Goal: Task Accomplishment & Management: Use online tool/utility

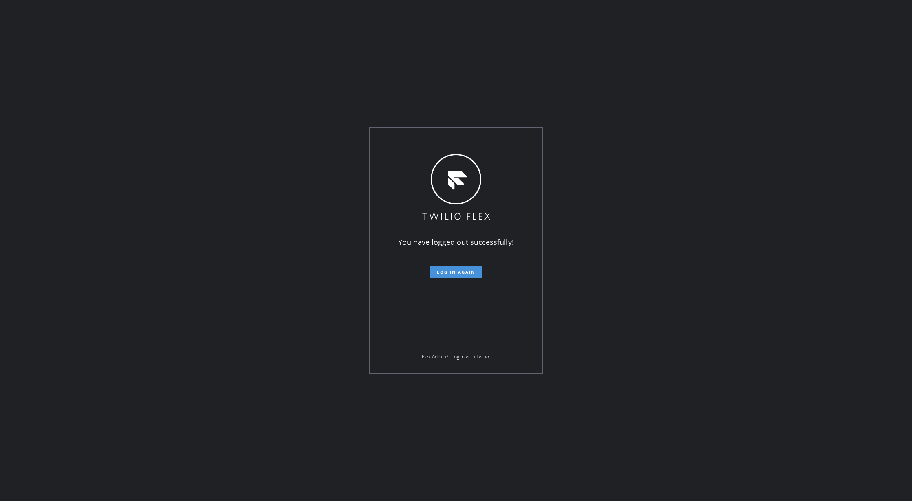
click at [447, 272] on span "Log in again" at bounding box center [456, 272] width 38 height 6
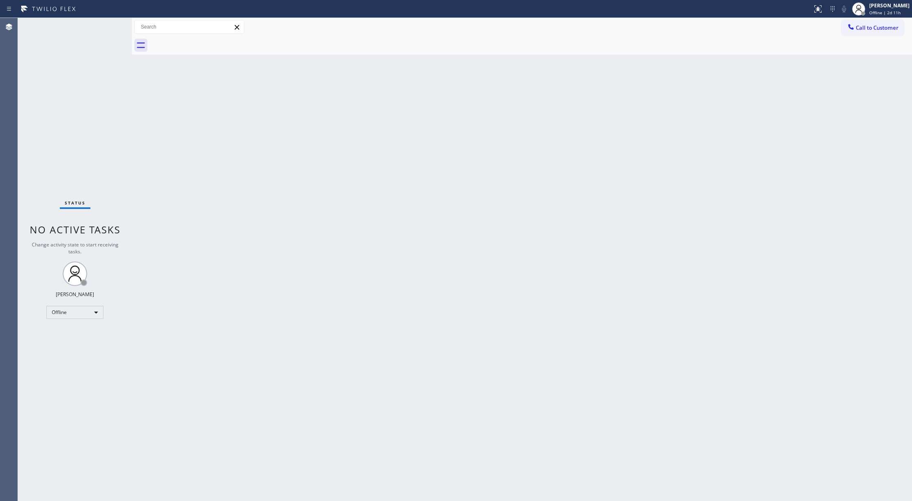
click at [202, 168] on div "Back to Dashboard Change Sender ID Customers Technicians Select a contact Outbo…" at bounding box center [522, 259] width 780 height 483
click at [90, 313] on div "Offline" at bounding box center [74, 312] width 57 height 13
click at [85, 344] on li "Unavailable" at bounding box center [74, 344] width 55 height 10
click at [93, 308] on div "Unavailable" at bounding box center [74, 312] width 57 height 13
click at [83, 334] on li "Available" at bounding box center [74, 334] width 55 height 10
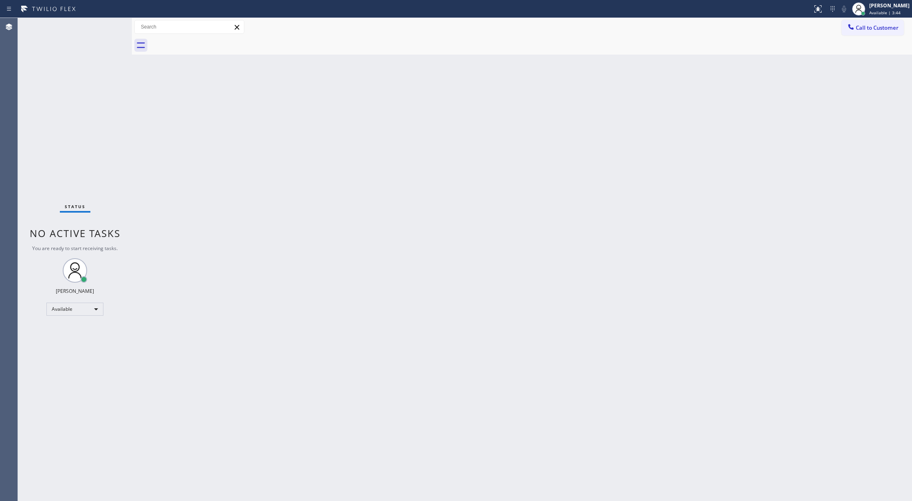
click at [108, 26] on div "Status No active tasks You are ready to start receiving tasks. [PERSON_NAME] Av…" at bounding box center [75, 259] width 114 height 483
click at [107, 25] on div "Status No active tasks You are ready to start receiving tasks. [PERSON_NAME] Av…" at bounding box center [75, 259] width 114 height 483
click at [113, 26] on div "Status No active tasks You are ready to start receiving tasks. [PERSON_NAME] Av…" at bounding box center [75, 259] width 114 height 483
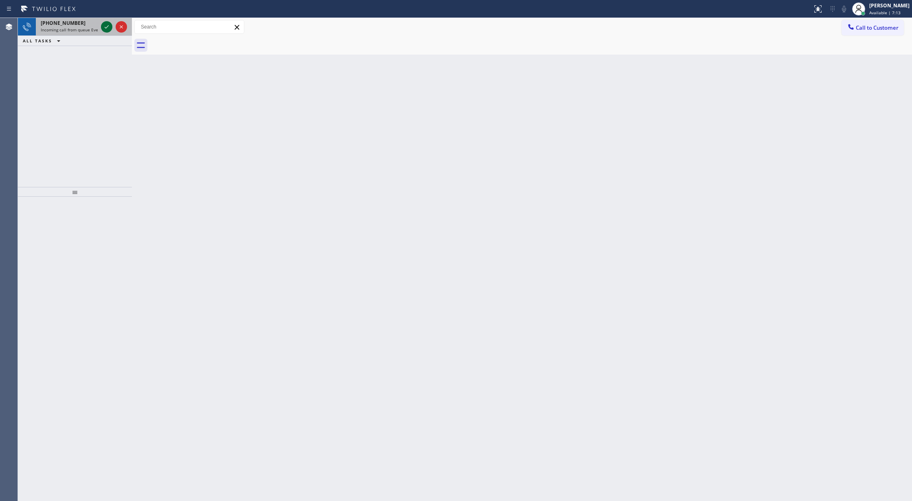
click at [107, 27] on icon at bounding box center [107, 27] width 10 height 10
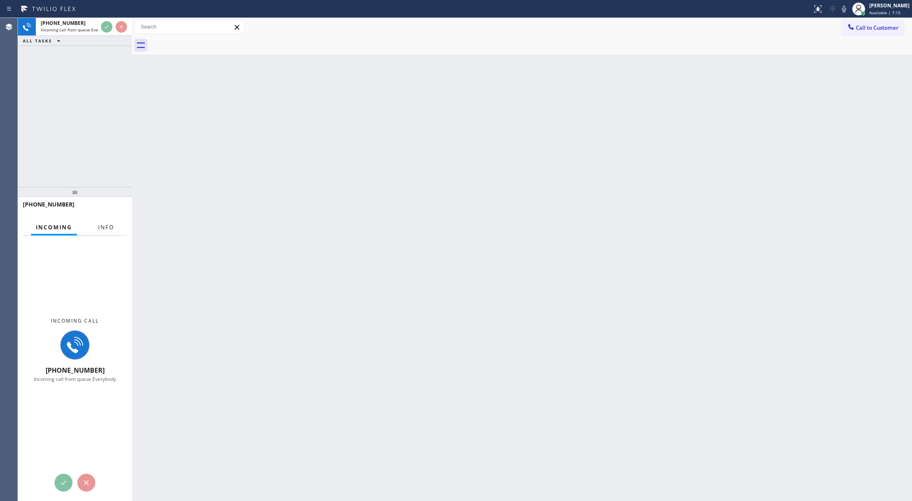
click at [109, 225] on button "Info" at bounding box center [106, 227] width 26 height 16
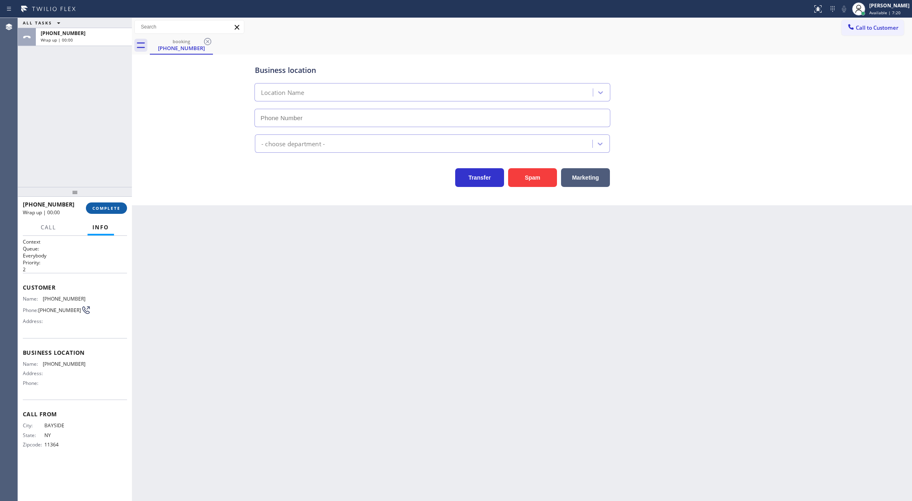
click at [112, 208] on span "COMPLETE" at bounding box center [106, 208] width 28 height 6
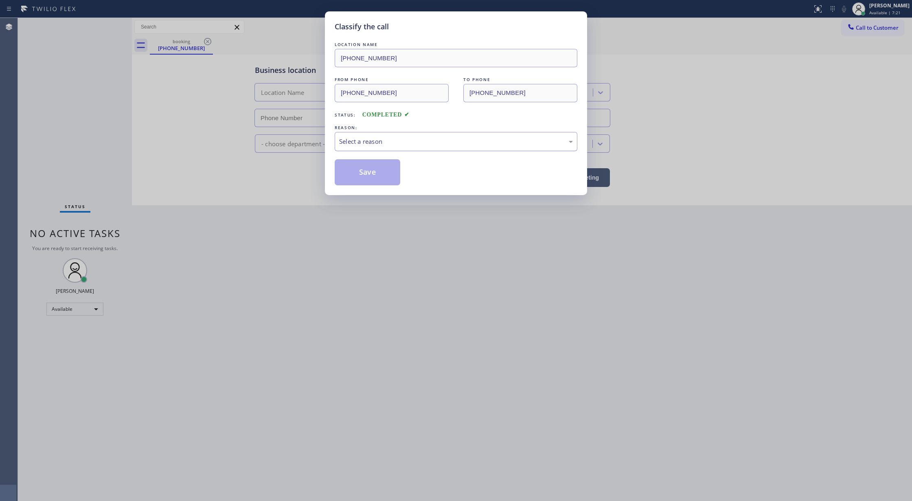
click at [410, 140] on div "Select a reason" at bounding box center [456, 141] width 234 height 9
click at [375, 172] on button "Save" at bounding box center [368, 172] width 66 height 26
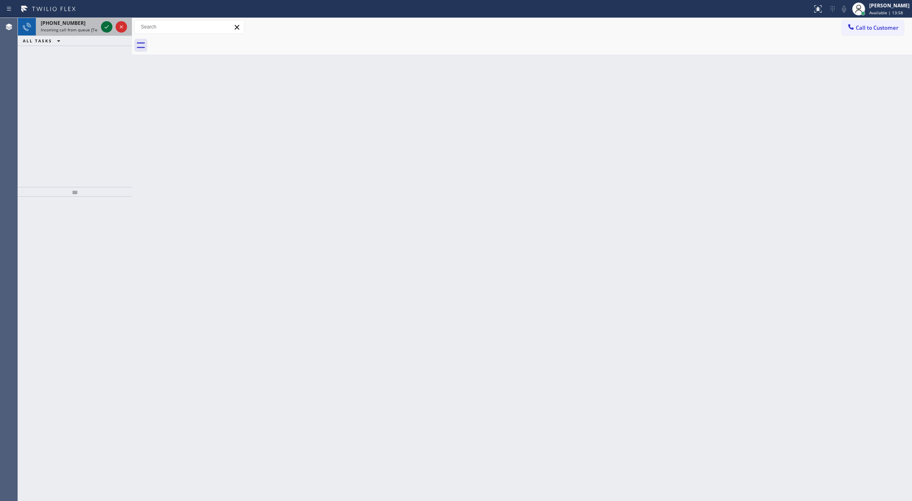
click at [106, 25] on icon at bounding box center [107, 27] width 10 height 10
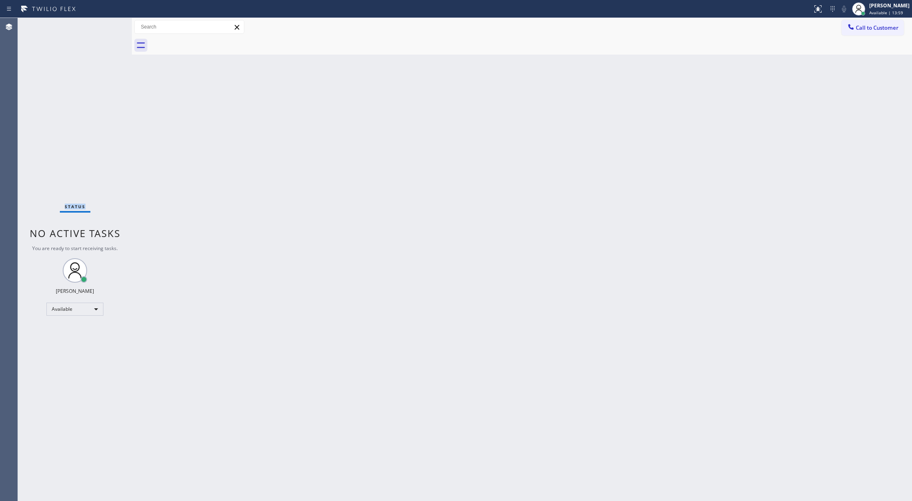
click at [106, 25] on div "Status No active tasks You are ready to start receiving tasks. [PERSON_NAME] Av…" at bounding box center [75, 259] width 114 height 483
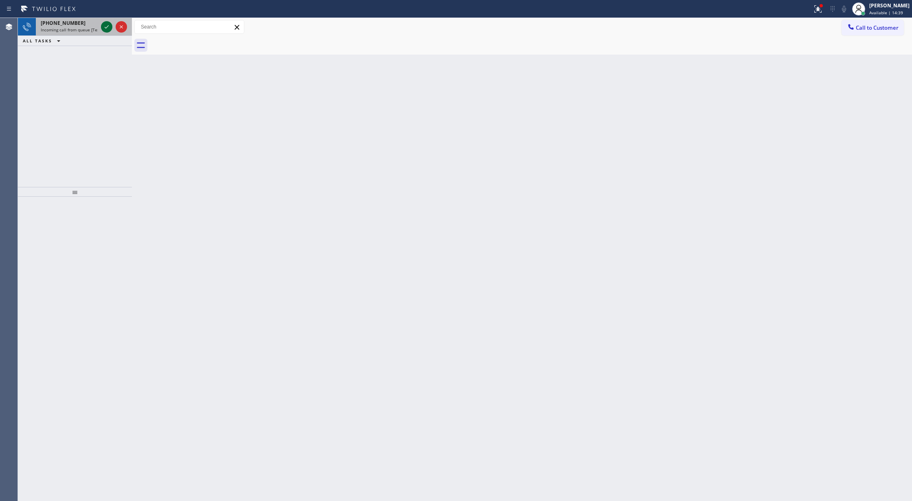
click at [107, 29] on icon at bounding box center [107, 27] width 10 height 10
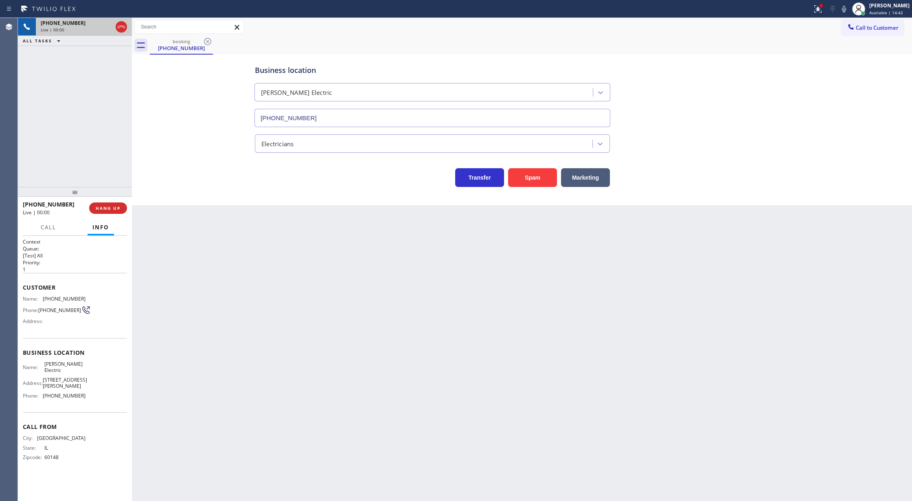
type input "[PHONE_NUMBER]"
drag, startPoint x: 20, startPoint y: 289, endPoint x: 114, endPoint y: 400, distance: 145.6
click at [114, 400] on div "Context Queue: [Test] All Priority: 1 Customer Name: (630) 873-9895 Phone: (630…" at bounding box center [75, 368] width 114 height 265
copy div "Customer Name: (630) 873-9895 Phone: (630) 873-9895 Address: Business location …"
drag, startPoint x: 844, startPoint y: 11, endPoint x: 842, endPoint y: 20, distance: 9.6
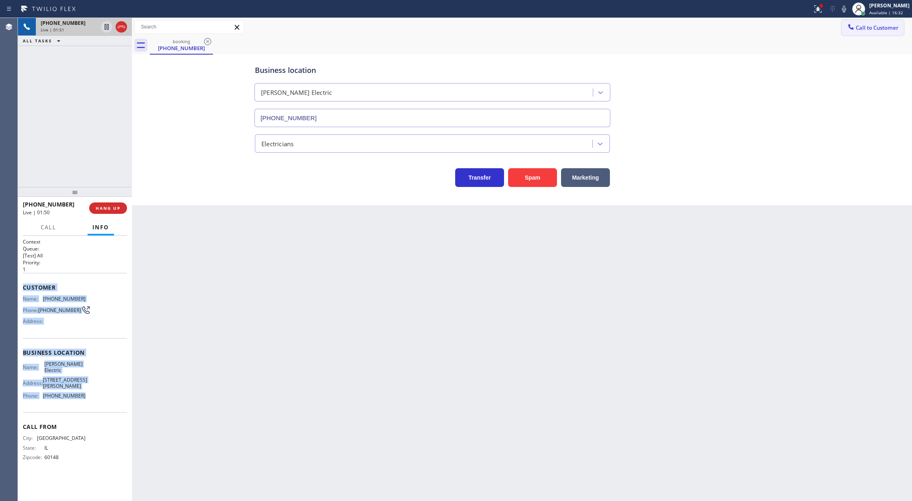
click at [844, 11] on icon at bounding box center [844, 9] width 10 height 10
drag, startPoint x: 105, startPoint y: 26, endPoint x: 129, endPoint y: 185, distance: 160.2
click at [103, 31] on icon at bounding box center [107, 27] width 10 height 10
click at [849, 7] on icon at bounding box center [844, 9] width 10 height 10
click at [108, 25] on icon at bounding box center [107, 27] width 10 height 10
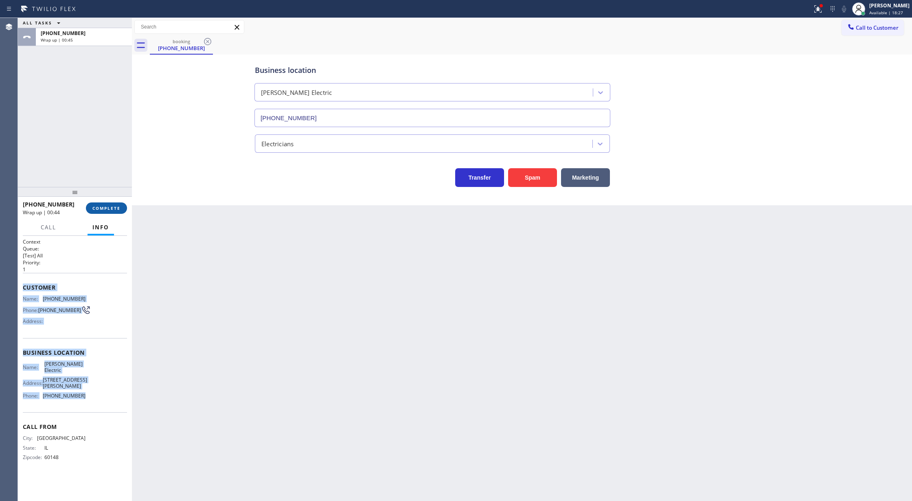
click at [106, 207] on span "COMPLETE" at bounding box center [106, 208] width 28 height 6
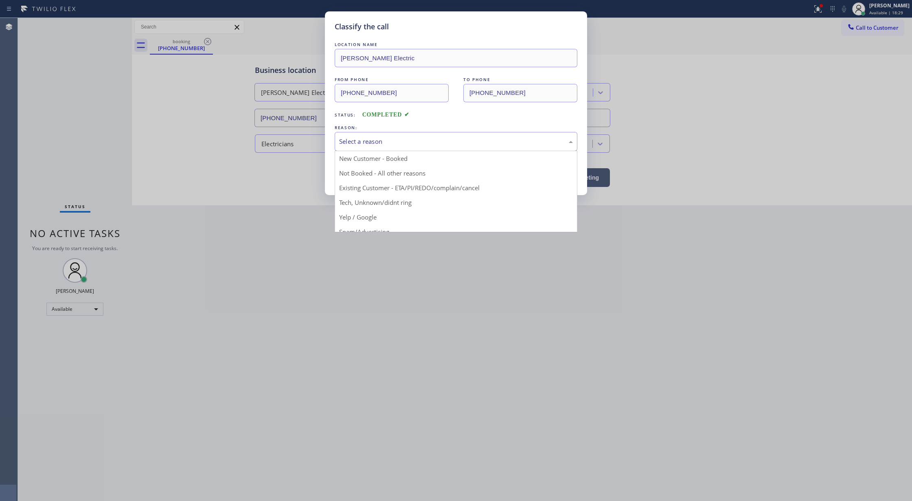
click at [359, 139] on div "Select a reason" at bounding box center [456, 141] width 234 height 9
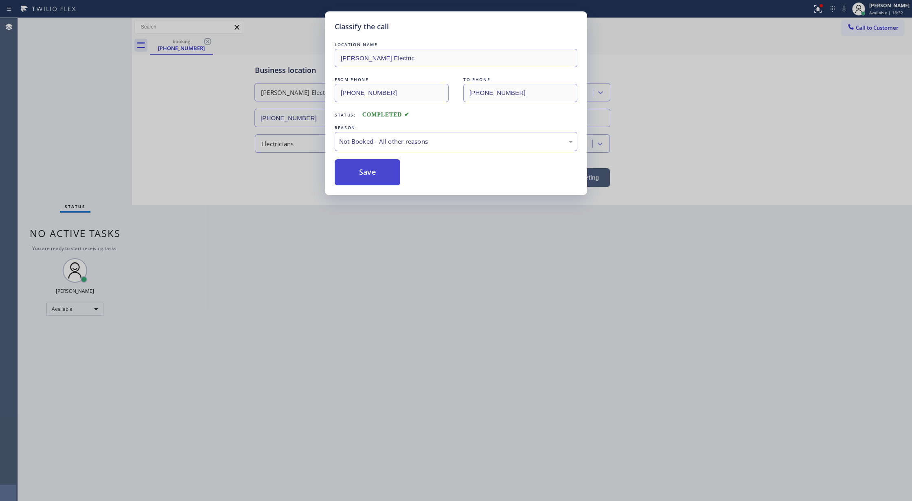
click at [367, 170] on button "Save" at bounding box center [368, 172] width 66 height 26
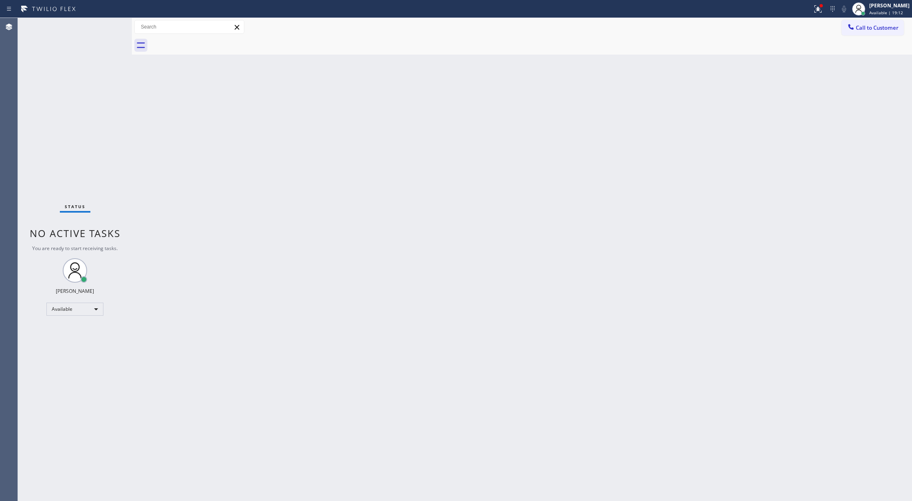
click at [105, 23] on div "Status No active tasks You are ready to start receiving tasks. [PERSON_NAME] Av…" at bounding box center [75, 259] width 114 height 483
click at [108, 21] on div "Status No active tasks You are ready to start receiving tasks. [PERSON_NAME] Av…" at bounding box center [75, 259] width 114 height 483
click at [109, 25] on div "Status No active tasks You are ready to start receiving tasks. [PERSON_NAME] Av…" at bounding box center [75, 259] width 114 height 483
click at [206, 325] on div "Back to Dashboard Change Sender ID Customers Technicians Select a contact Outbo…" at bounding box center [522, 259] width 780 height 483
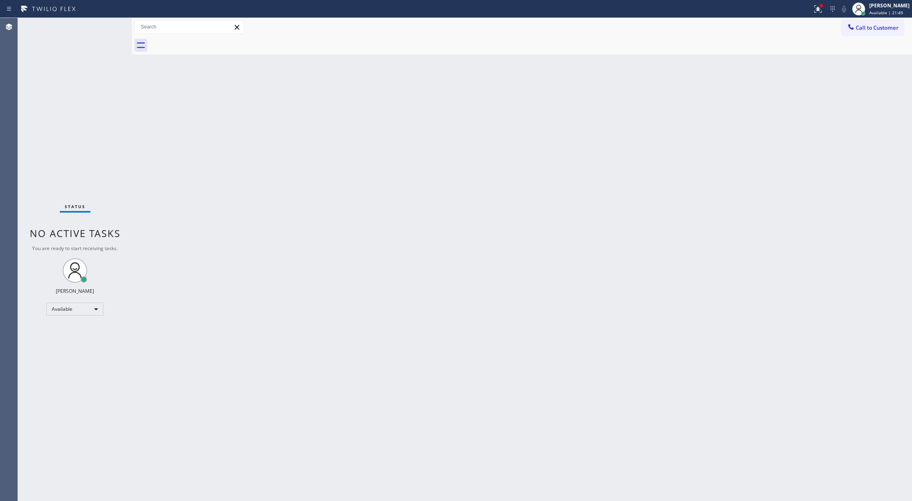
click at [108, 24] on div "Status No active tasks You are ready to start receiving tasks. [PERSON_NAME] Av…" at bounding box center [75, 259] width 114 height 483
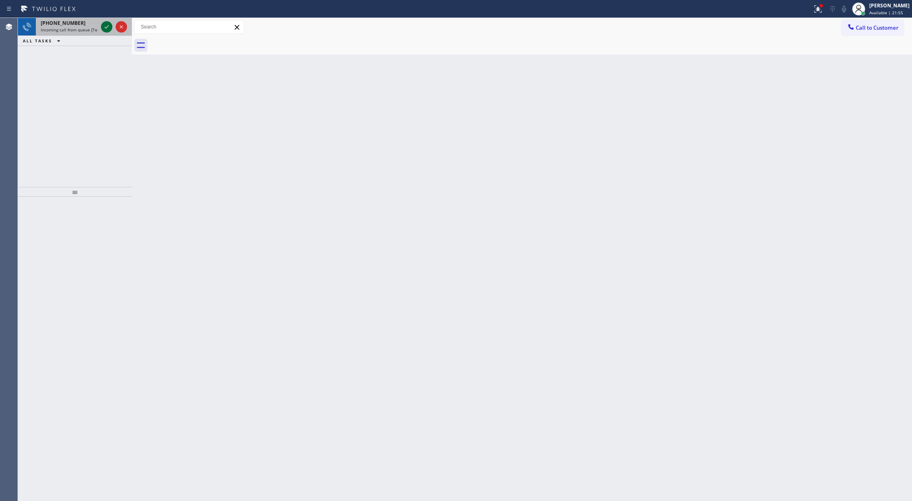
click at [103, 24] on icon at bounding box center [107, 27] width 10 height 10
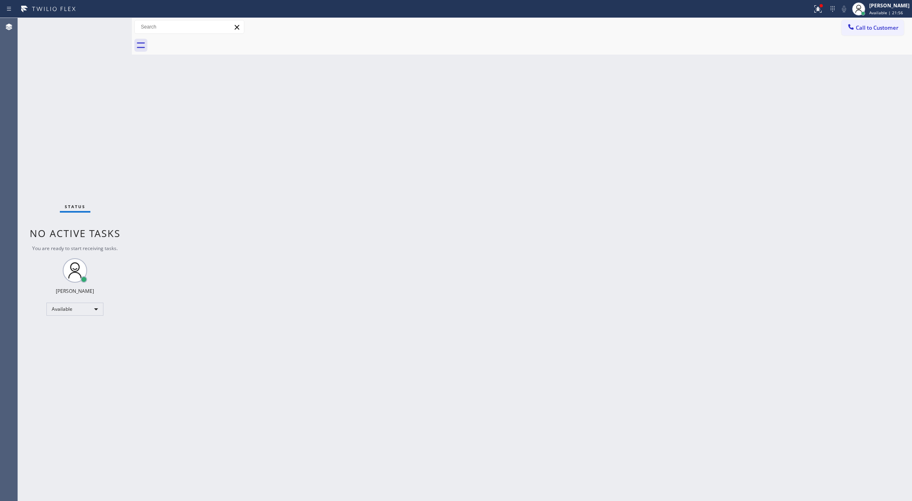
click at [103, 24] on div "Status No active tasks You are ready to start receiving tasks. [PERSON_NAME] Av…" at bounding box center [75, 259] width 114 height 483
click at [103, 24] on icon at bounding box center [107, 27] width 10 height 10
click at [107, 25] on div "Status No active tasks You are ready to start receiving tasks. [PERSON_NAME] Av…" at bounding box center [75, 259] width 114 height 483
click at [108, 20] on div "Status No active tasks You are ready to start receiving tasks. [PERSON_NAME] Av…" at bounding box center [75, 259] width 114 height 483
click at [110, 23] on div "Status No active tasks You are ready to start receiving tasks. [PERSON_NAME] Av…" at bounding box center [75, 259] width 114 height 483
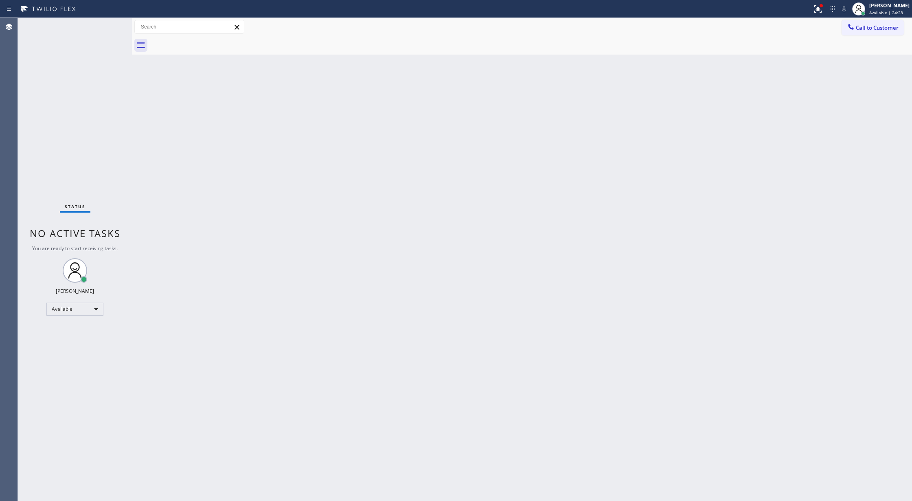
click at [110, 23] on div "Status No active tasks You are ready to start receiving tasks. [PERSON_NAME] Av…" at bounding box center [75, 259] width 114 height 483
click at [108, 26] on div "Status No active tasks You are ready to start receiving tasks. [PERSON_NAME] Av…" at bounding box center [75, 259] width 114 height 483
click at [103, 22] on div "Status No active tasks You are ready to start receiving tasks. [PERSON_NAME] Av…" at bounding box center [75, 259] width 114 height 483
click at [108, 24] on div "Status No active tasks You are ready to start receiving tasks. [PERSON_NAME] Av…" at bounding box center [75, 259] width 114 height 483
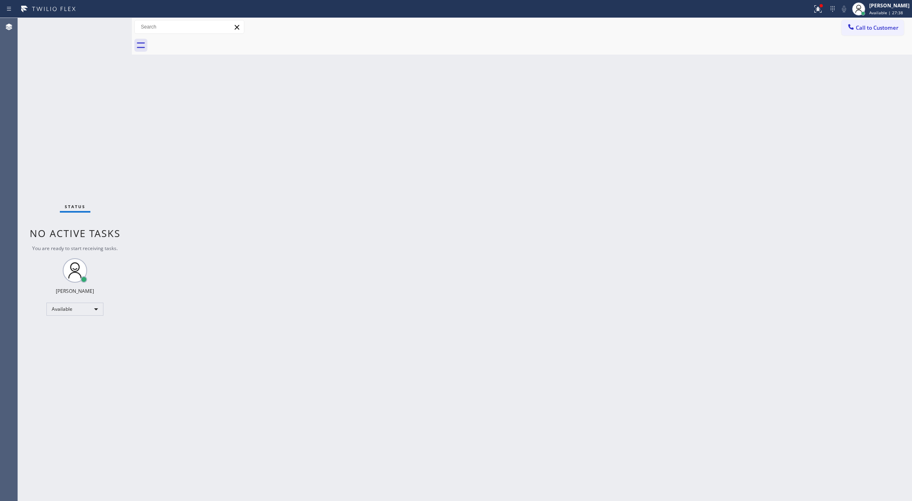
click at [178, 202] on div "Back to Dashboard Change Sender ID Customers Technicians Select a contact Outbo…" at bounding box center [522, 259] width 780 height 483
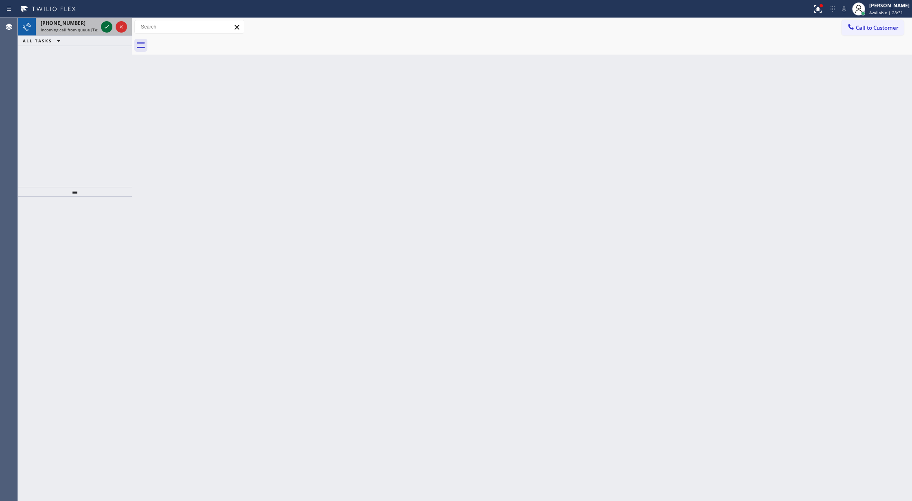
click at [108, 28] on icon at bounding box center [107, 27] width 10 height 10
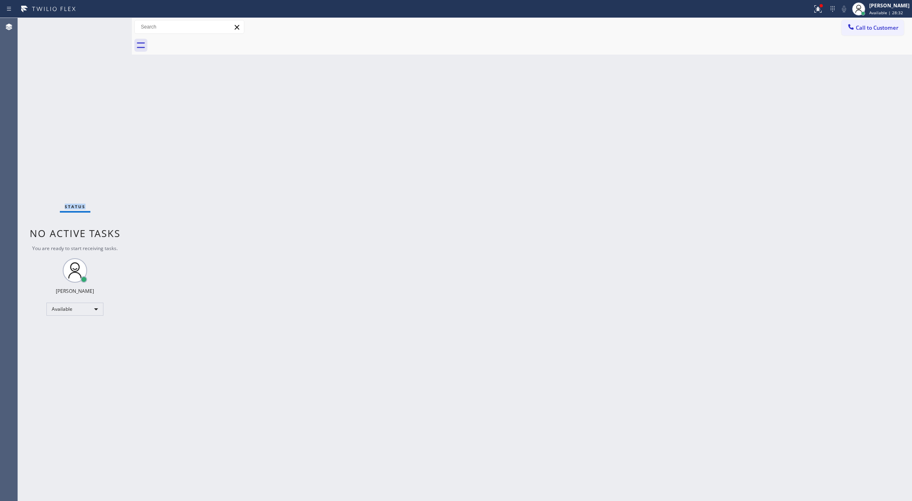
click at [108, 28] on div "Status No active tasks You are ready to start receiving tasks. [PERSON_NAME] Av…" at bounding box center [75, 259] width 114 height 483
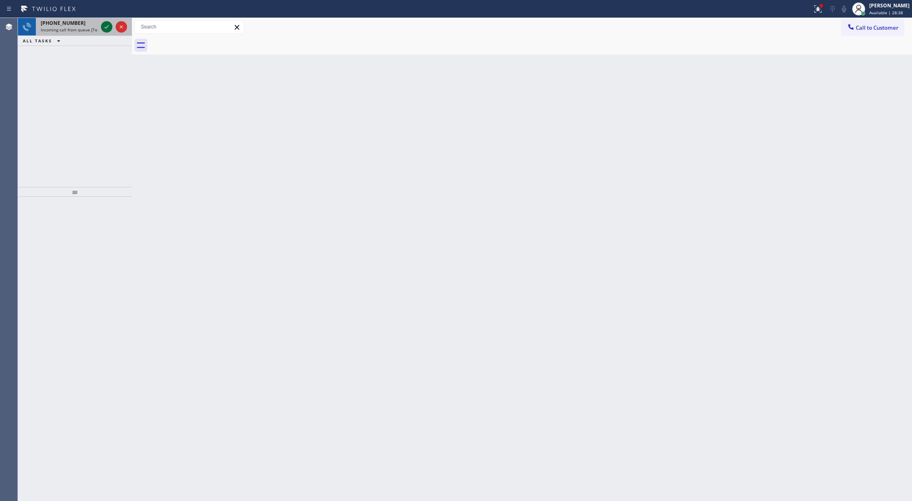
click at [104, 27] on icon at bounding box center [107, 27] width 10 height 10
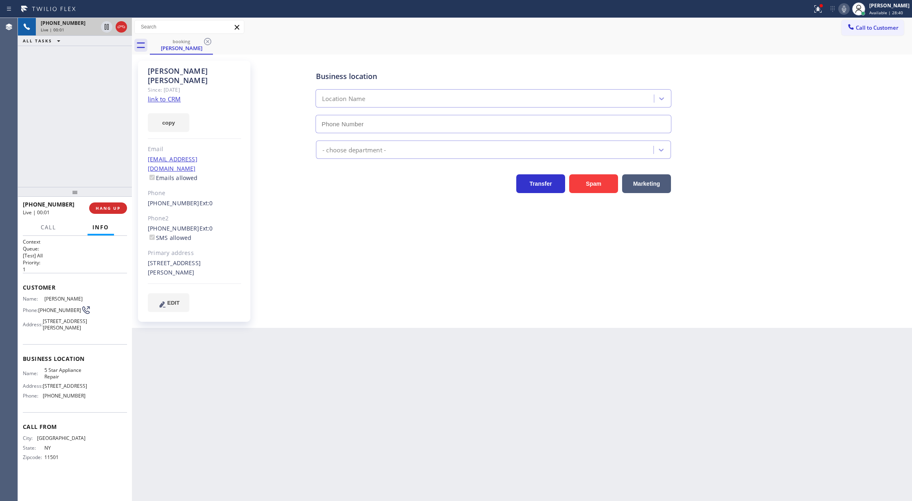
type input "[PHONE_NUMBER]"
click at [158, 95] on link "link to CRM" at bounding box center [164, 99] width 33 height 8
click at [98, 25] on div "+15169653010" at bounding box center [69, 23] width 57 height 7
click at [103, 206] on span "COMPLETE" at bounding box center [106, 208] width 28 height 6
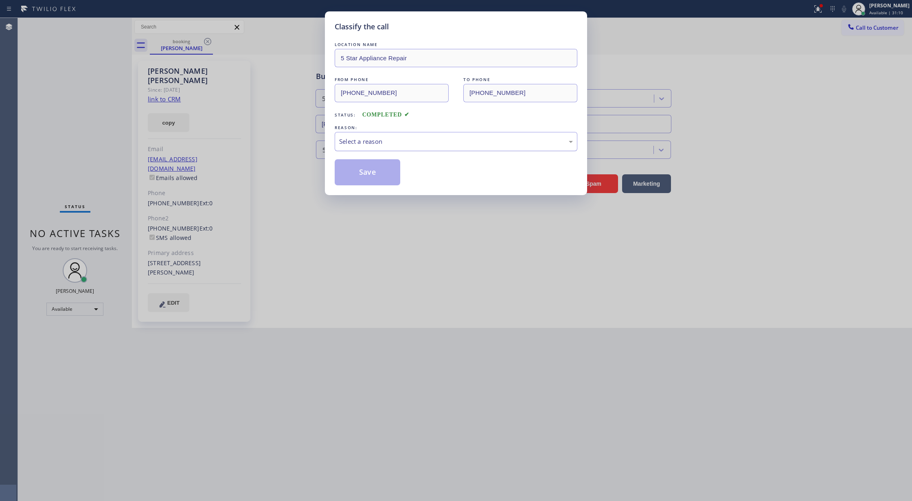
click at [368, 142] on div "Select a reason" at bounding box center [456, 141] width 234 height 9
click at [359, 182] on button "Save" at bounding box center [368, 172] width 66 height 26
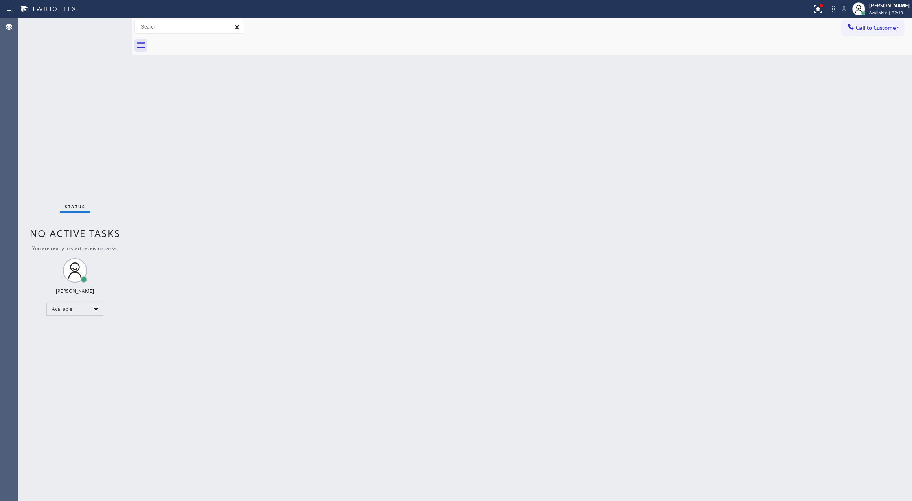
click at [111, 18] on div "Status No active tasks You are ready to start receiving tasks. [PERSON_NAME] Av…" at bounding box center [75, 259] width 114 height 483
click at [105, 26] on div "Status No active tasks You are ready to start receiving tasks. [PERSON_NAME] Av…" at bounding box center [75, 259] width 114 height 483
click at [110, 28] on div "Status No active tasks You are ready to start receiving tasks. [PERSON_NAME] Av…" at bounding box center [75, 259] width 114 height 483
drag, startPoint x: 108, startPoint y: 37, endPoint x: 117, endPoint y: 173, distance: 135.9
click at [108, 37] on icon at bounding box center [107, 37] width 10 height 10
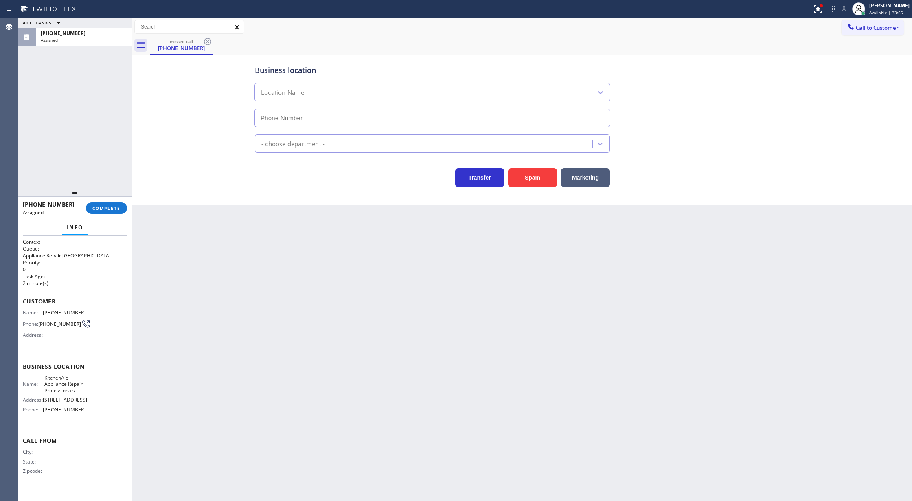
type input "[PHONE_NUMBER]"
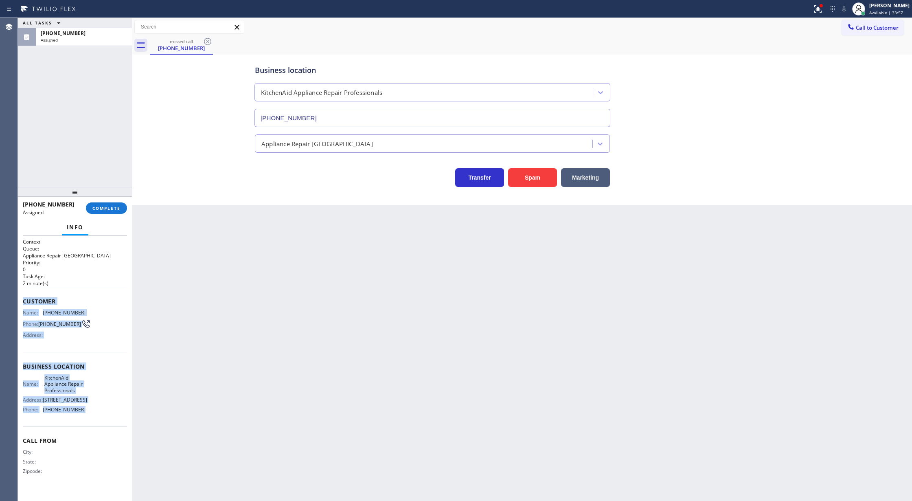
copy div "Customer Name: (888) 282-6060 Phone: (888) 282-6060 Address: Business location …"
drag, startPoint x: 21, startPoint y: 305, endPoint x: 109, endPoint y: 432, distance: 154.8
click at [109, 432] on div "Context Queue: Appliance Repair High End Priority: 0 Task Age: 2 minute(s) Cust…" at bounding box center [75, 368] width 114 height 265
click at [105, 207] on span "COMPLETE" at bounding box center [106, 208] width 28 height 6
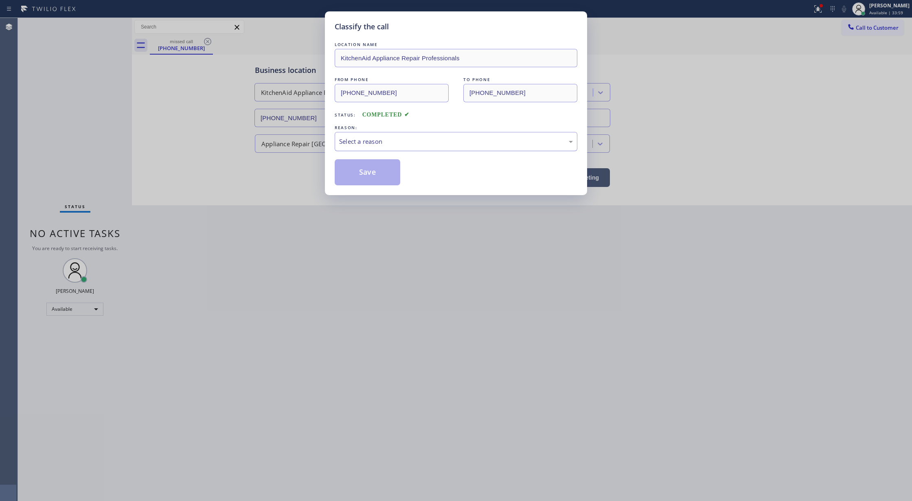
click at [393, 146] on div "Select a reason" at bounding box center [456, 141] width 234 height 9
click at [383, 173] on button "Save" at bounding box center [368, 172] width 66 height 26
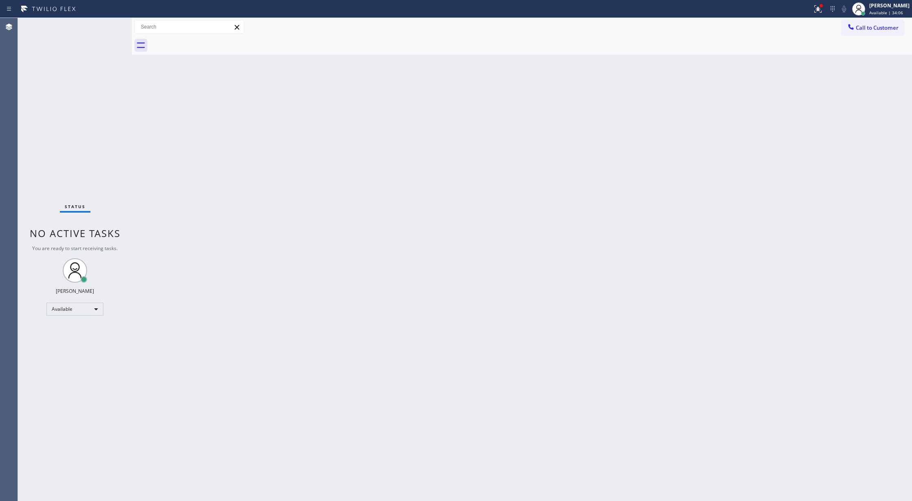
drag, startPoint x: 864, startPoint y: 30, endPoint x: 706, endPoint y: 90, distance: 168.9
click at [864, 30] on span "Call to Customer" at bounding box center [877, 27] width 43 height 7
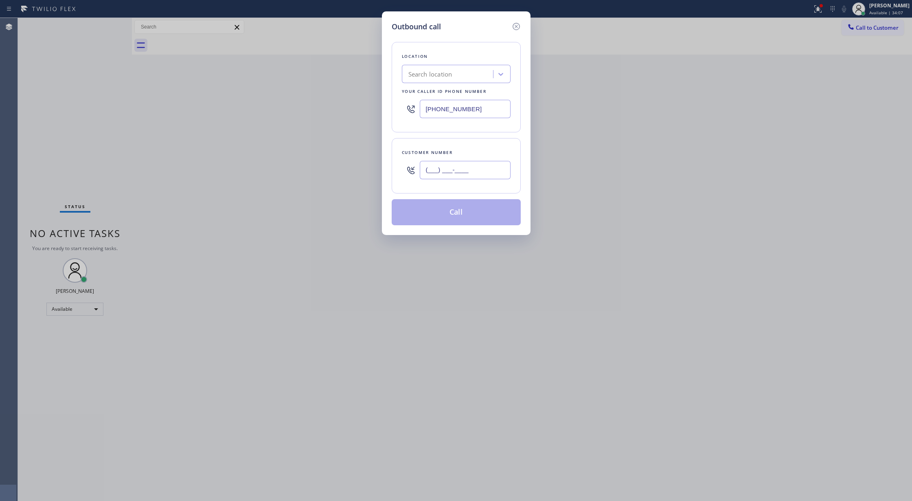
click at [430, 175] on input "(___) ___-____" at bounding box center [465, 170] width 91 height 18
paste input "888) 282-6060"
type input "[PHONE_NUMBER]"
drag, startPoint x: 429, startPoint y: 106, endPoint x: 298, endPoint y: 107, distance: 130.7
click at [301, 107] on div "Outbound call Location Search location Your caller id phone number (347) 919-62…" at bounding box center [456, 250] width 912 height 501
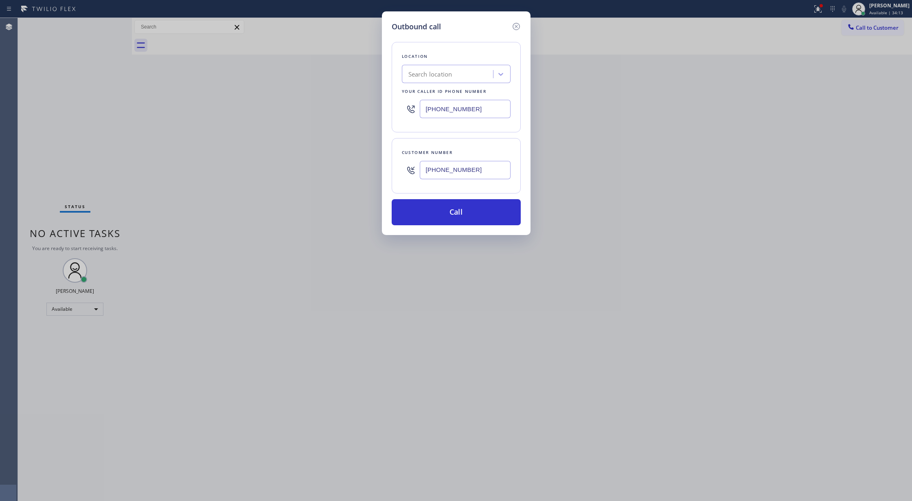
paste input "714) 909-1626"
type input "[PHONE_NUMBER]"
click at [421, 212] on button "Call" at bounding box center [456, 212] width 129 height 26
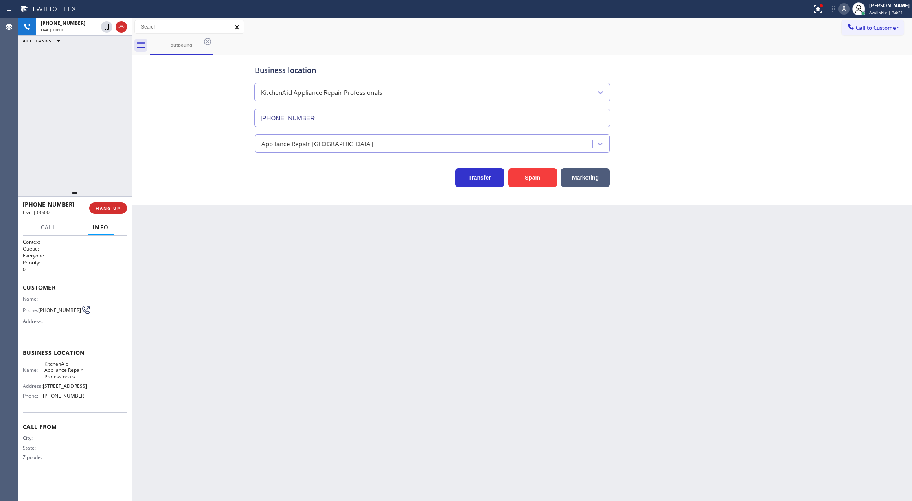
type input "[PHONE_NUMBER]"
click at [531, 182] on button "Spam" at bounding box center [532, 177] width 49 height 19
click at [528, 181] on button "Spam" at bounding box center [532, 177] width 49 height 19
click at [124, 24] on icon at bounding box center [121, 27] width 10 height 10
click at [105, 205] on span "COMPLETE" at bounding box center [106, 208] width 28 height 6
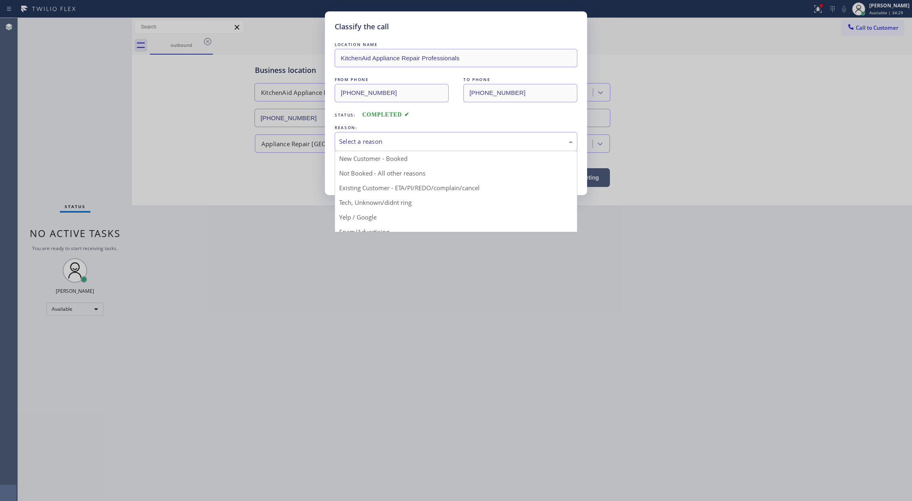
click at [384, 142] on div "Select a reason" at bounding box center [456, 141] width 234 height 9
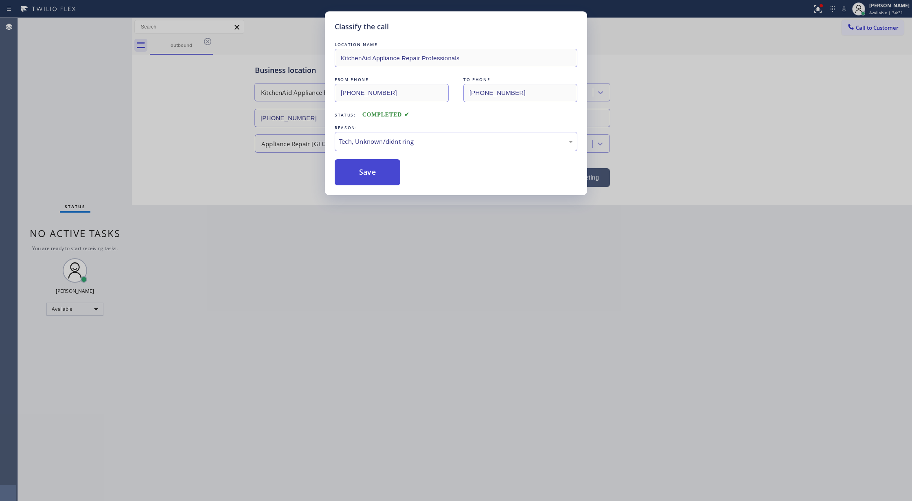
click at [357, 167] on button "Save" at bounding box center [368, 172] width 66 height 26
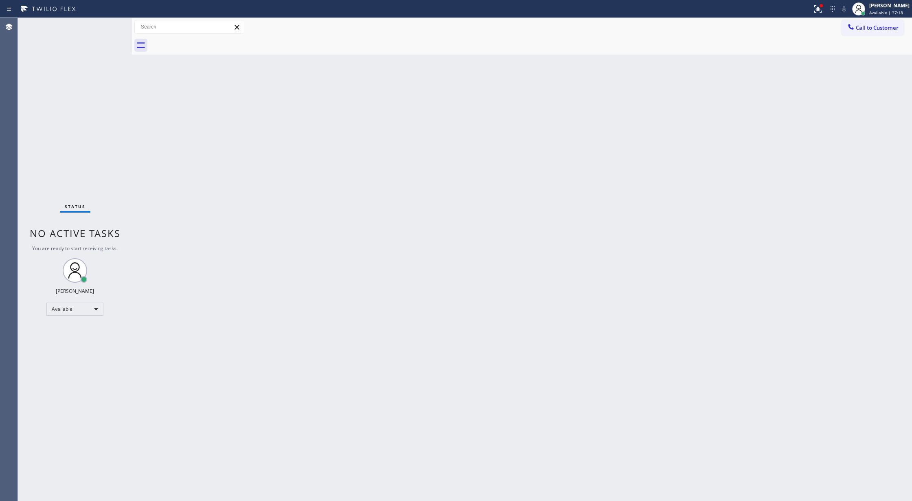
click at [110, 26] on div "Status No active tasks You are ready to start receiving tasks. [PERSON_NAME] Av…" at bounding box center [75, 259] width 114 height 483
click at [110, 23] on div "Status No active tasks You are ready to start receiving tasks. [PERSON_NAME] Av…" at bounding box center [75, 259] width 114 height 483
click at [107, 26] on div "Status No active tasks You are ready to start receiving tasks. [PERSON_NAME] Av…" at bounding box center [75, 259] width 114 height 483
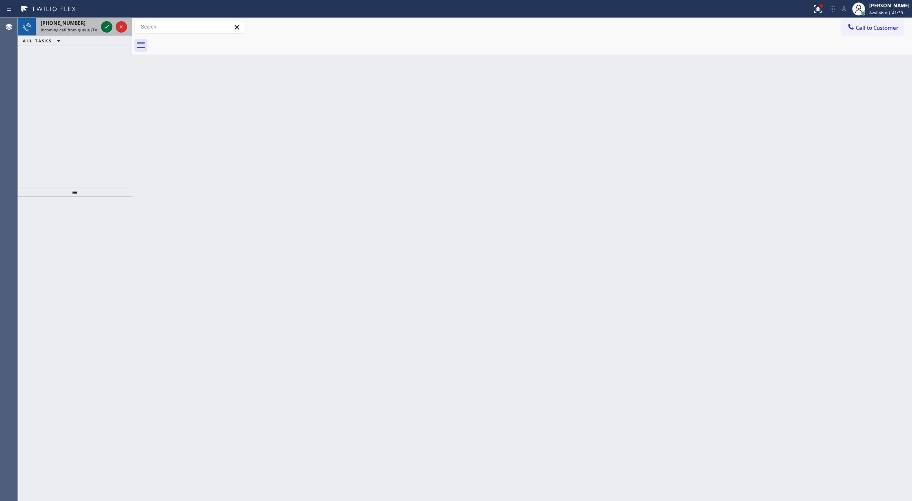
click at [103, 29] on icon at bounding box center [107, 27] width 10 height 10
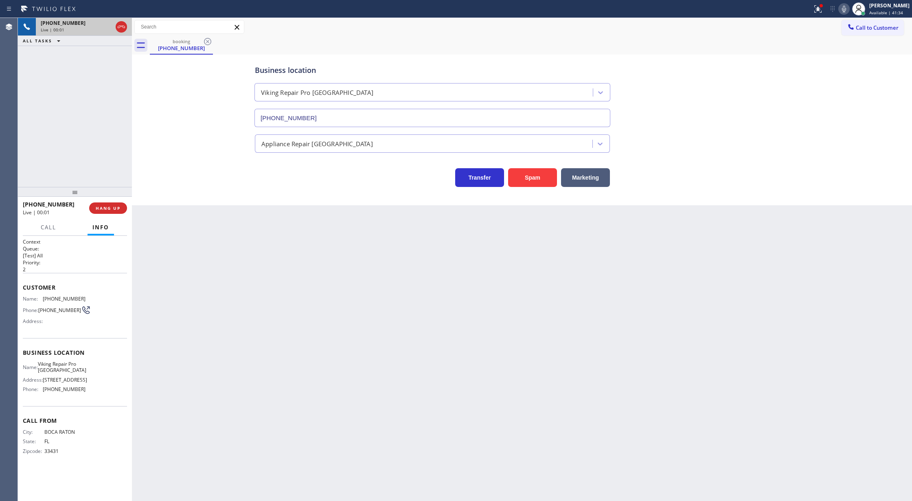
type input "[PHONE_NUMBER]"
copy div "Customer Name: (561) 620-5002 Phone: (561) 620-5002 Address: Business location …"
drag, startPoint x: 23, startPoint y: 286, endPoint x: 109, endPoint y: 396, distance: 139.8
click at [109, 396] on div "Context Queue: [Test] All Priority: 2 Customer Name: (561) 620-5002 Phone: (561…" at bounding box center [75, 352] width 104 height 229
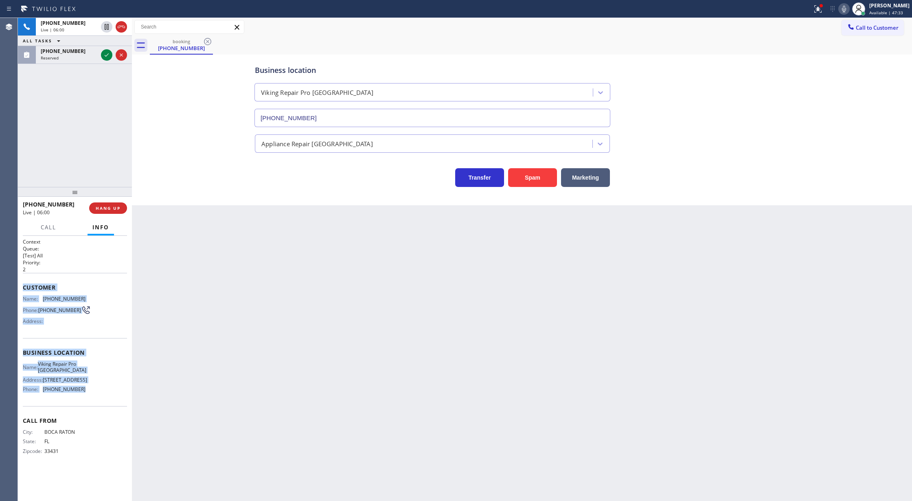
drag, startPoint x: 123, startPoint y: 27, endPoint x: 129, endPoint y: 96, distance: 69.5
click at [123, 27] on icon at bounding box center [121, 27] width 7 height 2
click at [105, 36] on icon at bounding box center [107, 37] width 10 height 10
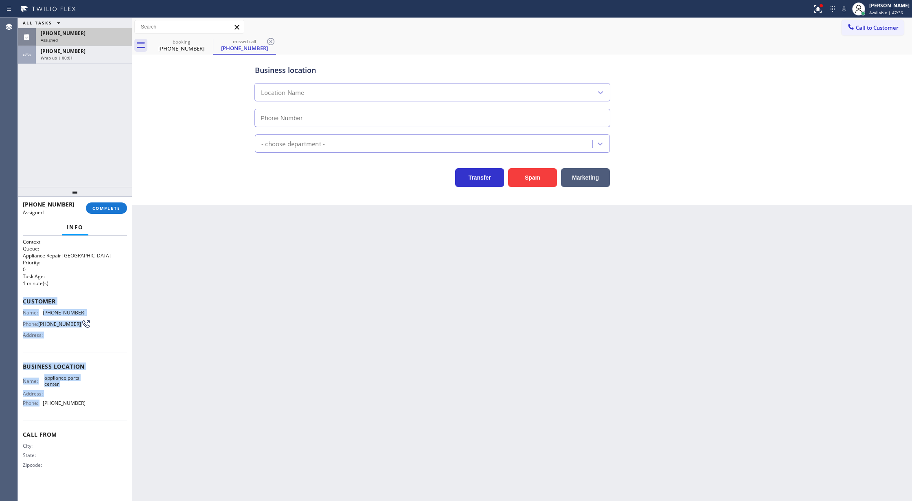
type input "[PHONE_NUMBER]"
click at [103, 206] on span "COMPLETE" at bounding box center [106, 208] width 28 height 6
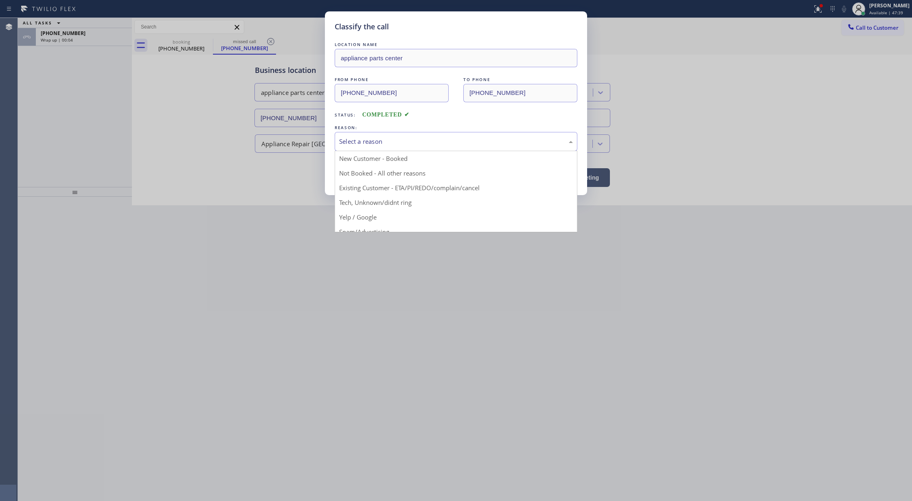
click at [376, 149] on div "Select a reason" at bounding box center [456, 141] width 243 height 19
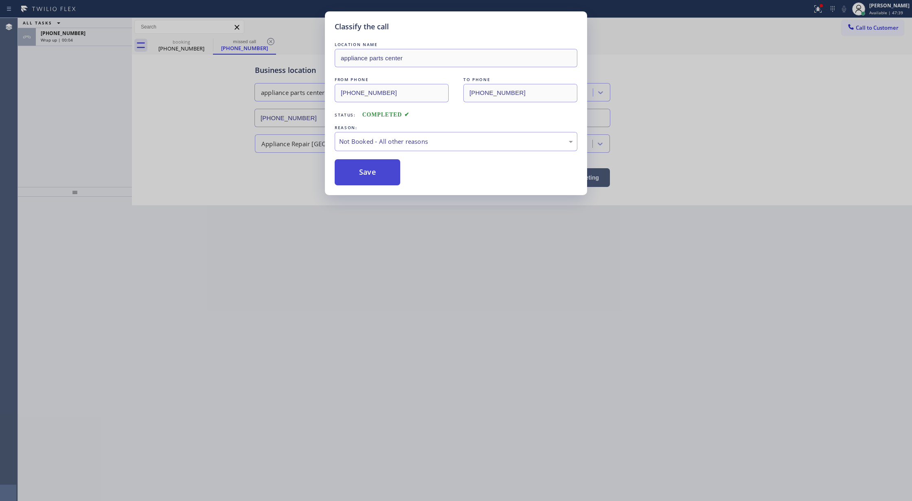
click at [377, 173] on button "Save" at bounding box center [368, 172] width 66 height 26
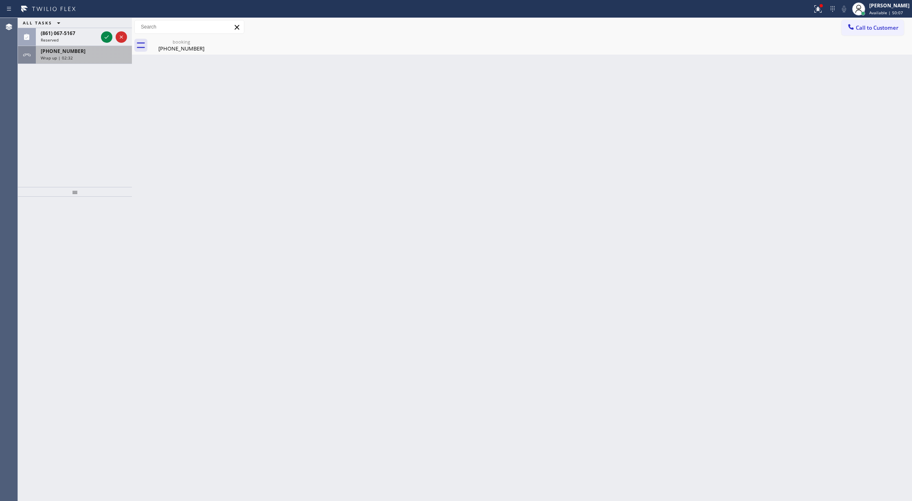
click at [91, 54] on div "+15616205002" at bounding box center [84, 51] width 86 height 7
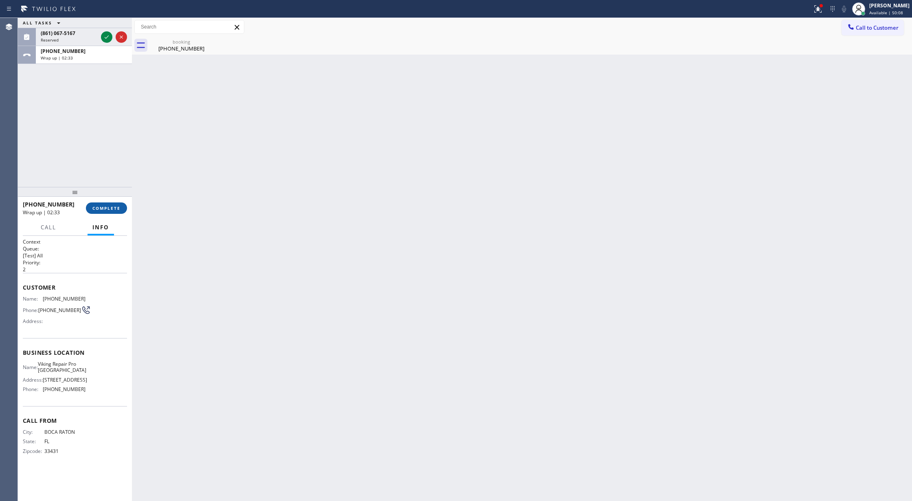
click at [101, 204] on button "COMPLETE" at bounding box center [106, 207] width 41 height 11
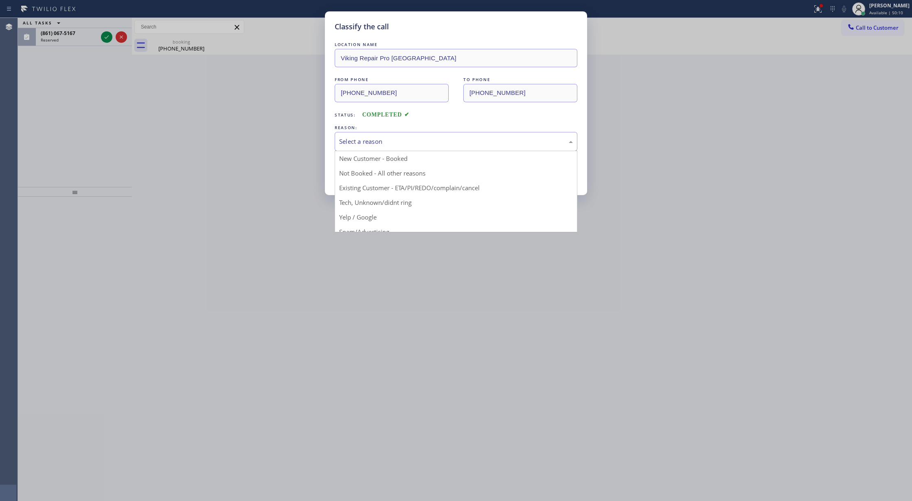
click at [381, 146] on div "Select a reason" at bounding box center [456, 141] width 234 height 9
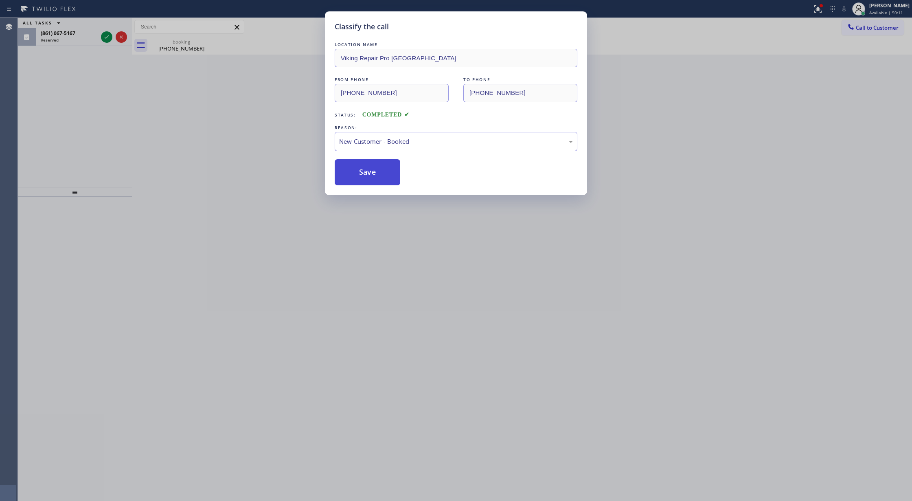
click at [364, 170] on button "Save" at bounding box center [368, 172] width 66 height 26
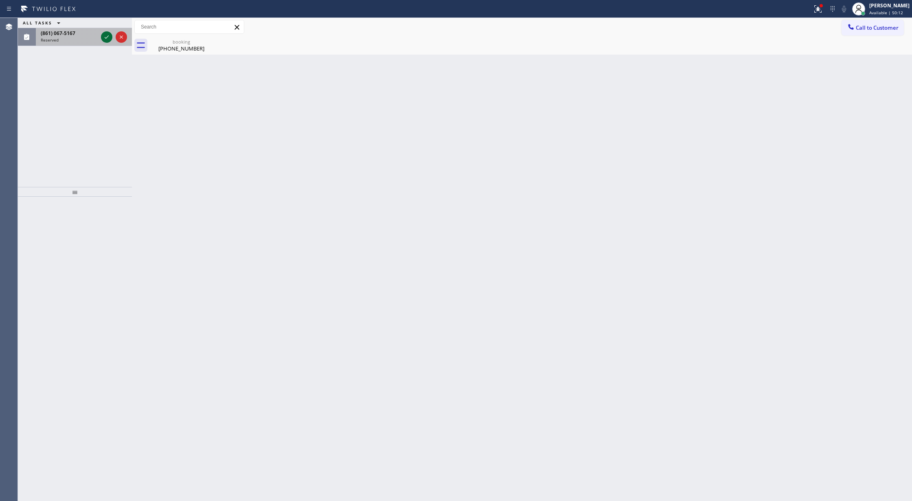
click at [106, 34] on icon at bounding box center [107, 37] width 10 height 10
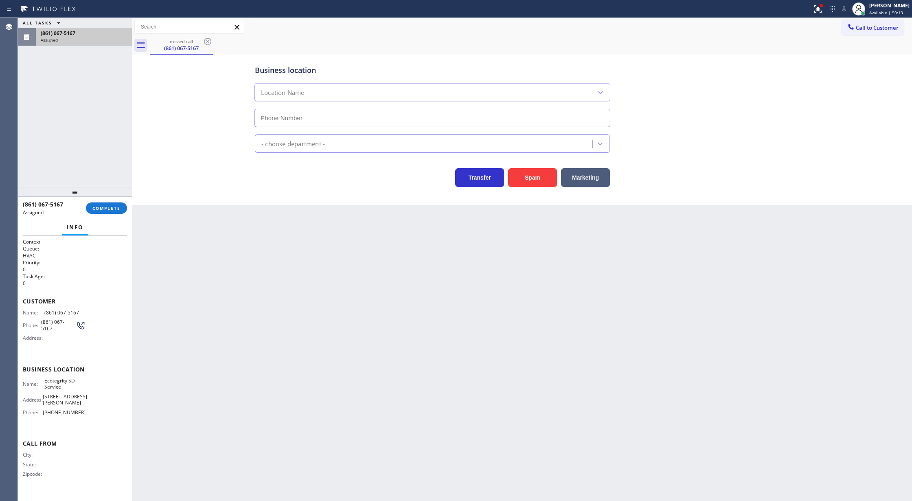
type input "[PHONE_NUMBER]"
click at [100, 202] on div "(861) 067-5167 Assigned COMPLETE" at bounding box center [75, 207] width 104 height 21
click at [108, 216] on div "(861) 067-5167 Assigned COMPLETE" at bounding box center [75, 207] width 104 height 21
click at [116, 206] on span "COMPLETE" at bounding box center [106, 208] width 28 height 6
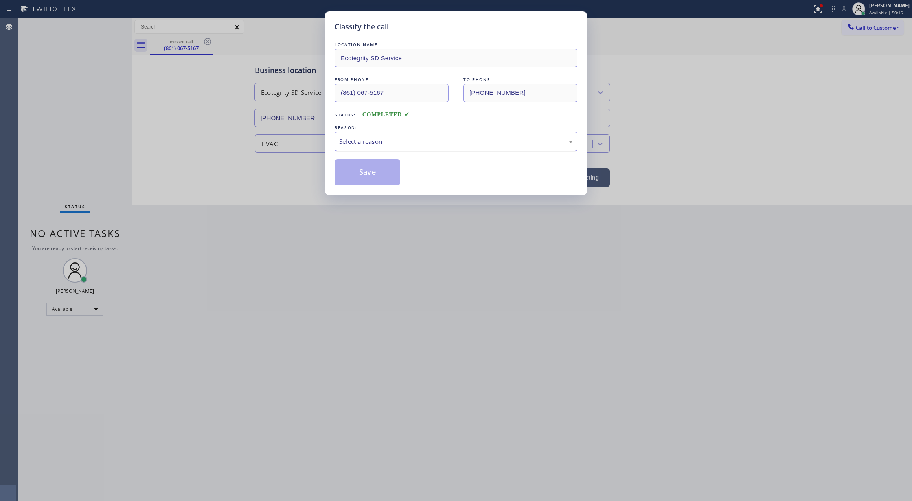
click at [401, 137] on div "Select a reason" at bounding box center [456, 141] width 234 height 9
click at [371, 173] on button "Save" at bounding box center [368, 172] width 66 height 26
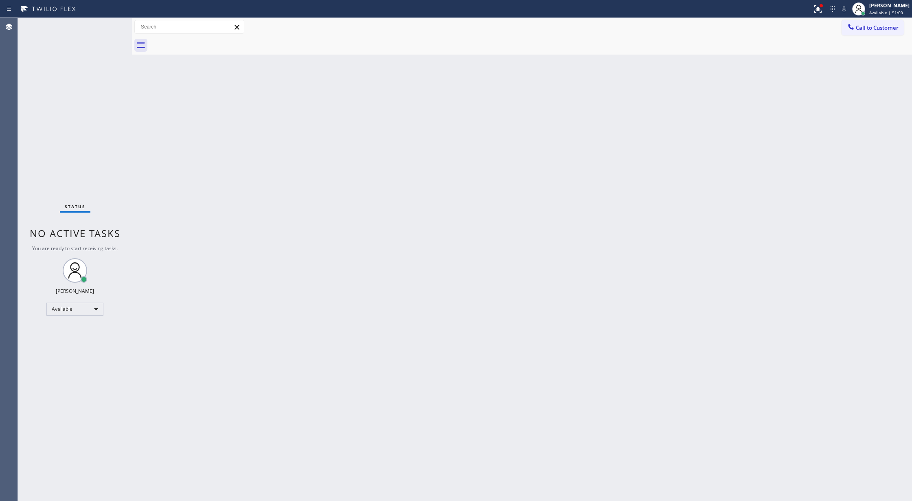
click at [107, 25] on div "Status No active tasks You are ready to start receiving tasks. [PERSON_NAME] Av…" at bounding box center [75, 259] width 114 height 483
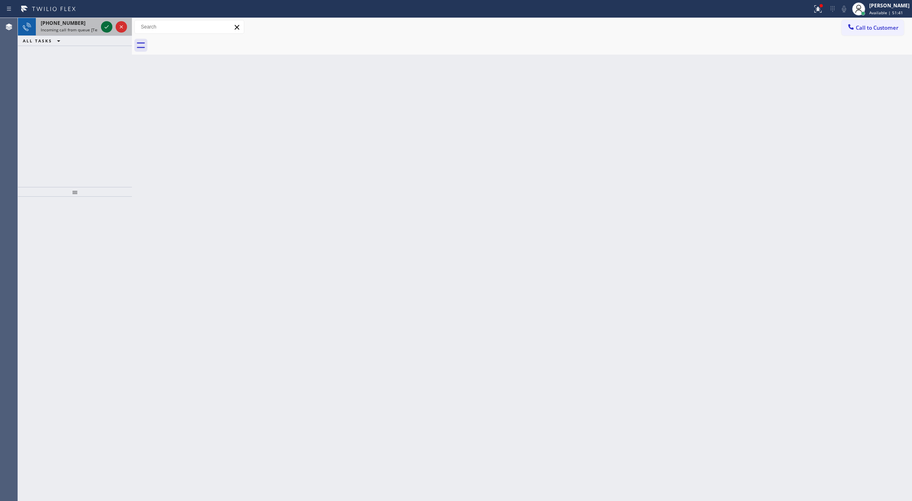
click at [107, 26] on icon at bounding box center [107, 26] width 4 height 3
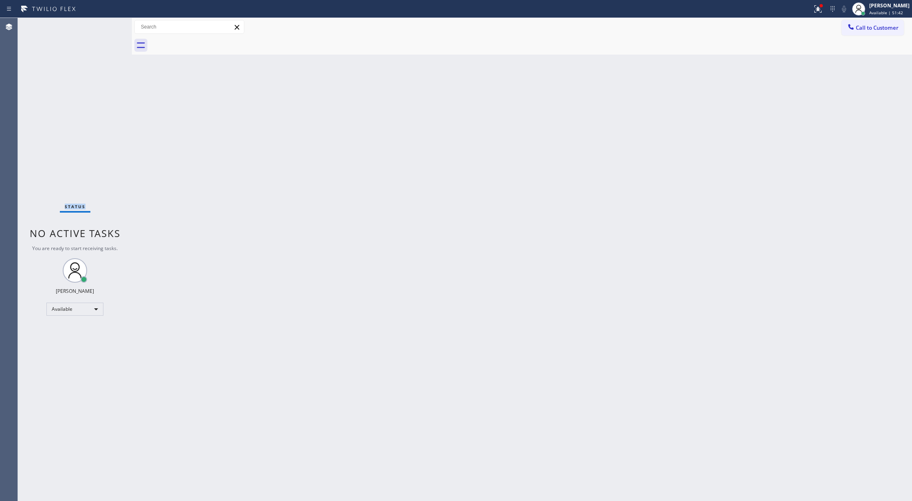
click at [107, 26] on div "Status No active tasks You are ready to start receiving tasks. [PERSON_NAME] Av…" at bounding box center [75, 259] width 114 height 483
click at [110, 25] on div "Status No active tasks You are ready to start receiving tasks. [PERSON_NAME] Av…" at bounding box center [75, 259] width 114 height 483
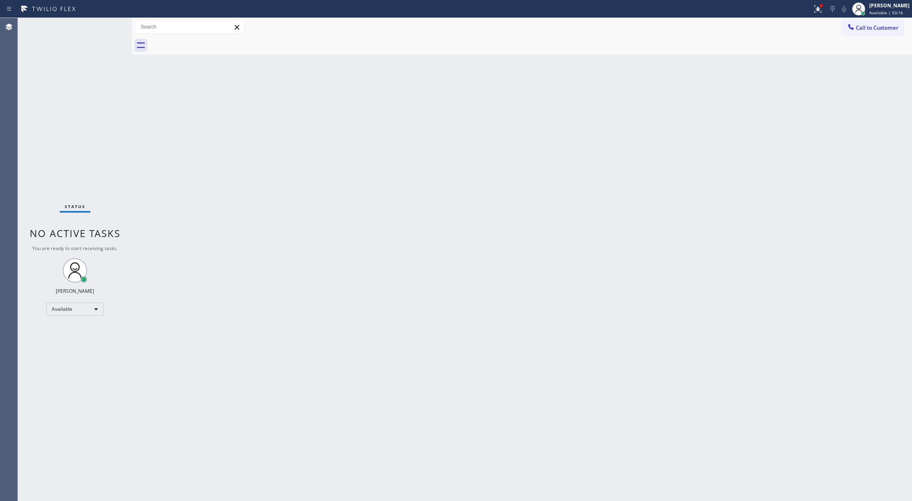
click at [105, 28] on div "Status No active tasks You are ready to start receiving tasks. [PERSON_NAME] Av…" at bounding box center [75, 259] width 114 height 483
drag, startPoint x: 106, startPoint y: 24, endPoint x: 108, endPoint y: 29, distance: 5.3
click at [106, 24] on div "Status No active tasks You are ready to start receiving tasks. [PERSON_NAME] Av…" at bounding box center [75, 259] width 114 height 483
click at [110, 25] on div "Status No active tasks You are ready to start receiving tasks. [PERSON_NAME] Av…" at bounding box center [75, 259] width 114 height 483
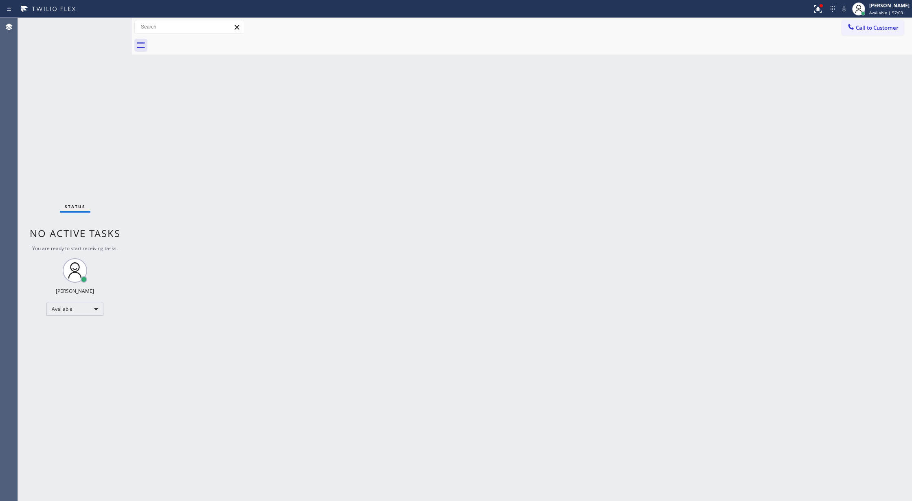
click at [182, 330] on div "Back to Dashboard Change Sender ID Customers Technicians Select a contact Outbo…" at bounding box center [522, 259] width 780 height 483
click at [794, 169] on div "Back to Dashboard Change Sender ID Customers Technicians Select a contact Outbo…" at bounding box center [522, 259] width 780 height 483
click at [111, 25] on div "Status No active tasks You are ready to start receiving tasks. [PERSON_NAME] Av…" at bounding box center [75, 259] width 114 height 483
click at [108, 24] on div "Status No active tasks You are ready to start receiving tasks. [PERSON_NAME] Av…" at bounding box center [75, 259] width 114 height 483
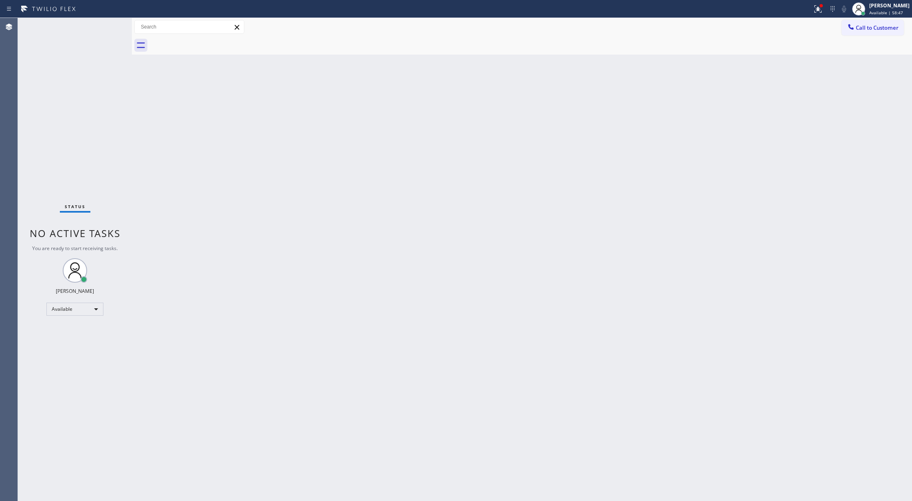
click at [108, 24] on div "Status No active tasks You are ready to start receiving tasks. [PERSON_NAME] Av…" at bounding box center [75, 259] width 114 height 483
click at [151, 175] on div "Back to Dashboard Change Sender ID Customers Technicians Select a contact Outbo…" at bounding box center [522, 259] width 780 height 483
click at [107, 30] on div "Status No active tasks You are ready to start receiving tasks. [PERSON_NAME] Av…" at bounding box center [75, 259] width 114 height 483
click at [110, 23] on div "Status No active tasks You are ready to start receiving tasks. [PERSON_NAME] Av…" at bounding box center [75, 259] width 114 height 483
click at [186, 186] on div "Back to Dashboard Change Sender ID Customers Technicians Select a contact Outbo…" at bounding box center [522, 259] width 780 height 483
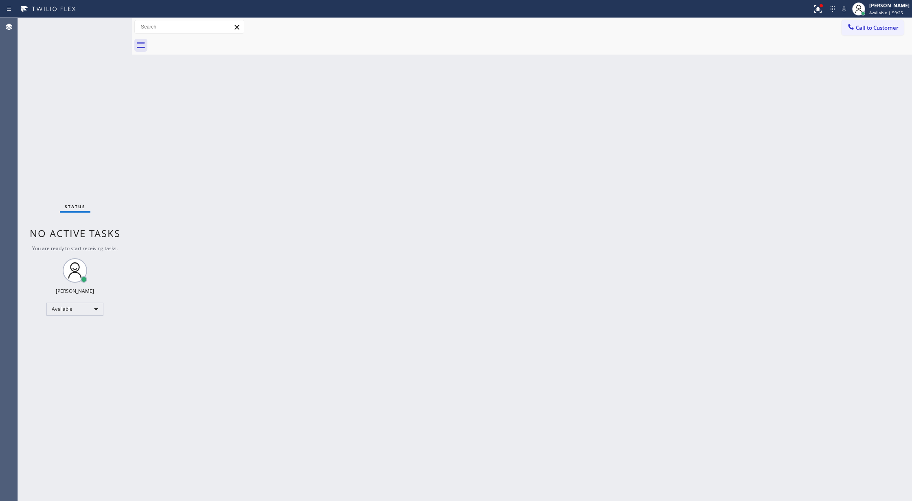
click at [110, 25] on div "Status No active tasks You are ready to start receiving tasks. [PERSON_NAME] Av…" at bounding box center [75, 259] width 114 height 483
click at [150, 220] on div "Back to Dashboard Change Sender ID Customers Technicians Select a contact Outbo…" at bounding box center [522, 259] width 780 height 483
click at [108, 25] on div "Status No active tasks You are ready to start receiving tasks. [PERSON_NAME] Av…" at bounding box center [75, 259] width 114 height 483
click at [109, 24] on div "Status No active tasks You are ready to start receiving tasks. [PERSON_NAME] Av…" at bounding box center [75, 259] width 114 height 483
click at [107, 23] on div "Status No active tasks You are ready to start receiving tasks. [PERSON_NAME] Av…" at bounding box center [75, 259] width 114 height 483
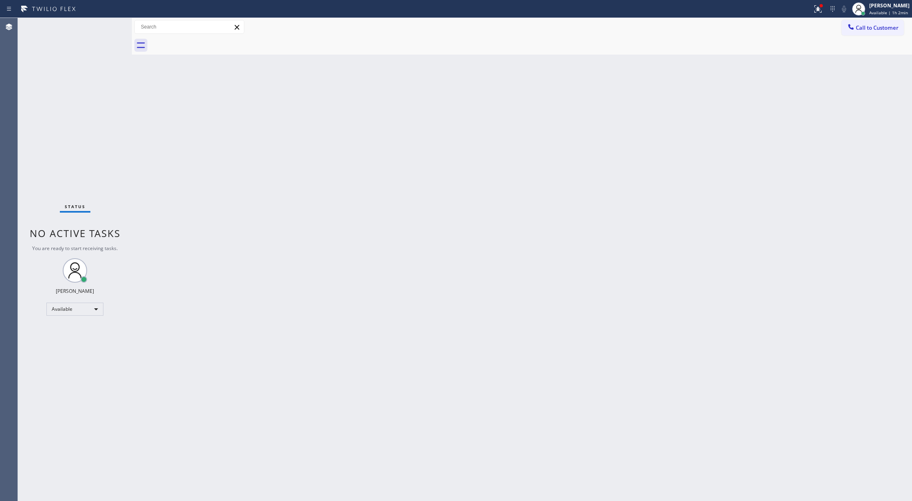
click at [110, 20] on div "Status No active tasks You are ready to start receiving tasks. [PERSON_NAME] Av…" at bounding box center [75, 259] width 114 height 483
click at [107, 22] on div "Status No active tasks You are ready to start receiving tasks. [PERSON_NAME] Av…" at bounding box center [75, 259] width 114 height 483
click at [110, 24] on div "Status No active tasks You are ready to start receiving tasks. [PERSON_NAME] Av…" at bounding box center [75, 259] width 114 height 483
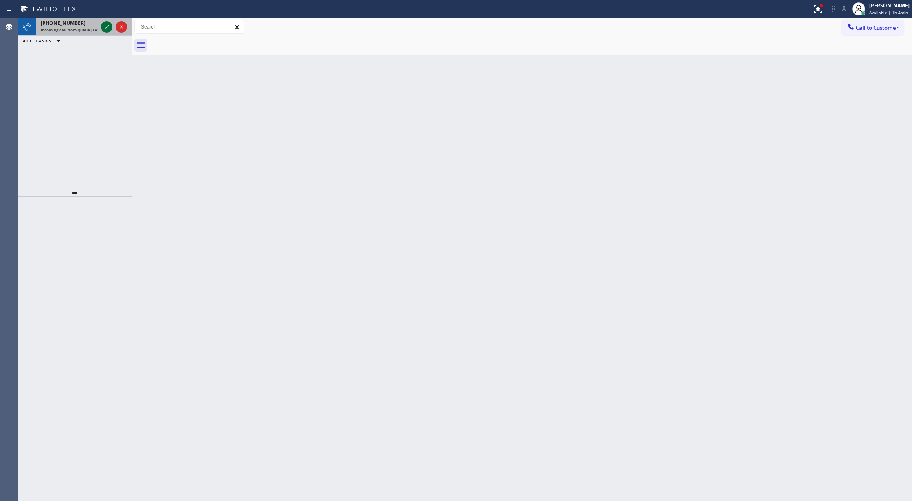
click at [106, 26] on icon at bounding box center [107, 27] width 10 height 10
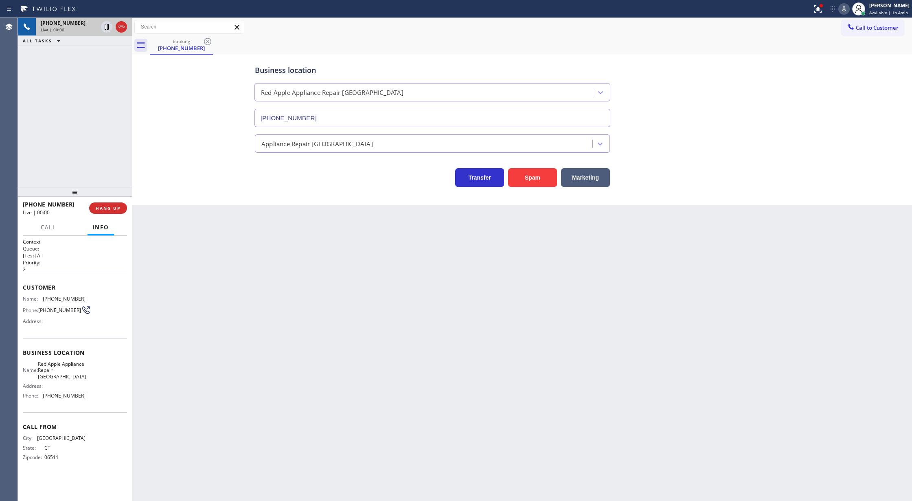
type input "[PHONE_NUMBER]"
copy div "Customer Name: (203) 804-4758 Phone: (203) 804-4758 Address: Business location …"
drag, startPoint x: 23, startPoint y: 290, endPoint x: 101, endPoint y: 408, distance: 140.9
click at [101, 408] on div "Context Queue: [Test] All Priority: 2 Customer Name: (203) 804-4758 Phone: (203…" at bounding box center [75, 356] width 104 height 236
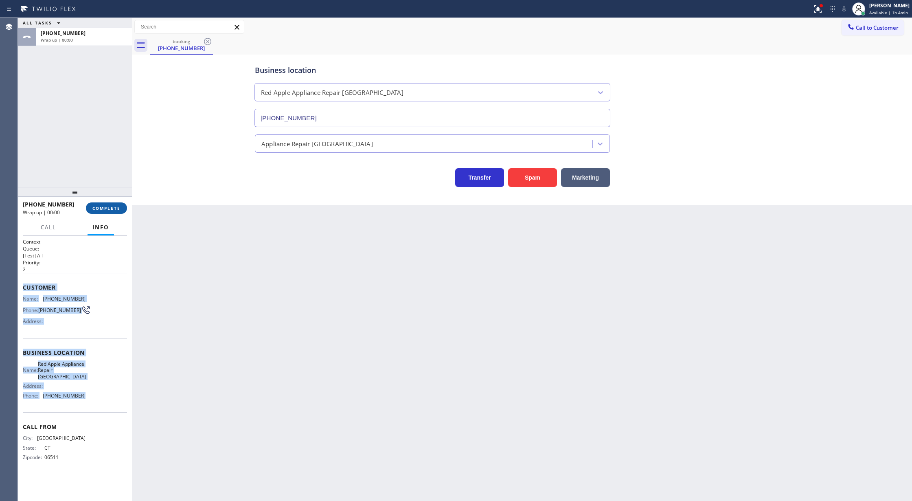
click at [102, 205] on span "COMPLETE" at bounding box center [106, 208] width 28 height 6
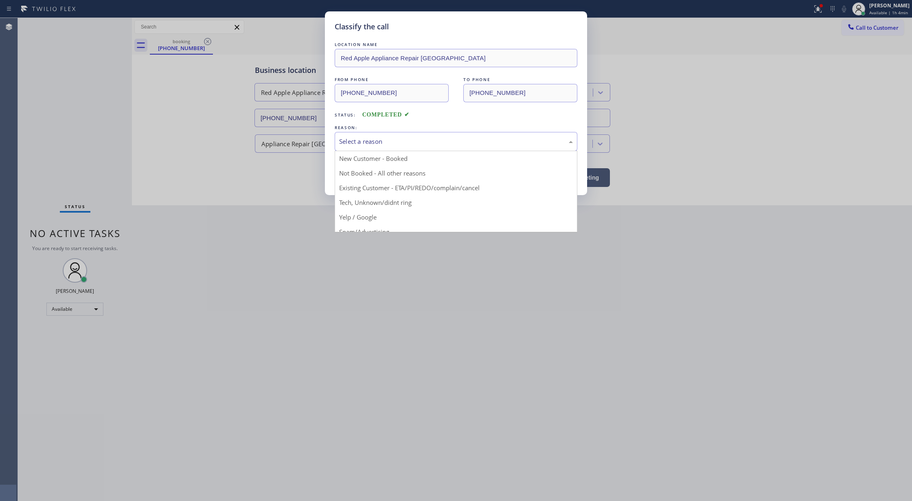
click at [374, 144] on div "Select a reason" at bounding box center [456, 141] width 234 height 9
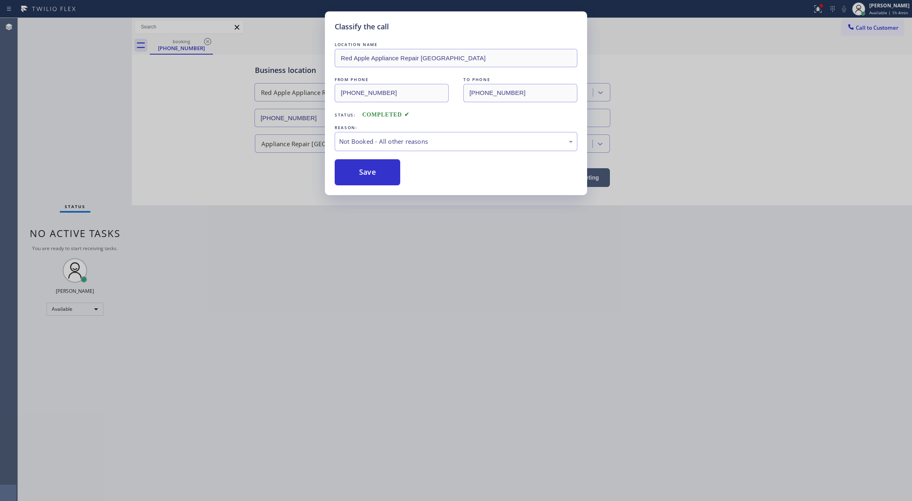
click at [371, 171] on button "Save" at bounding box center [368, 172] width 66 height 26
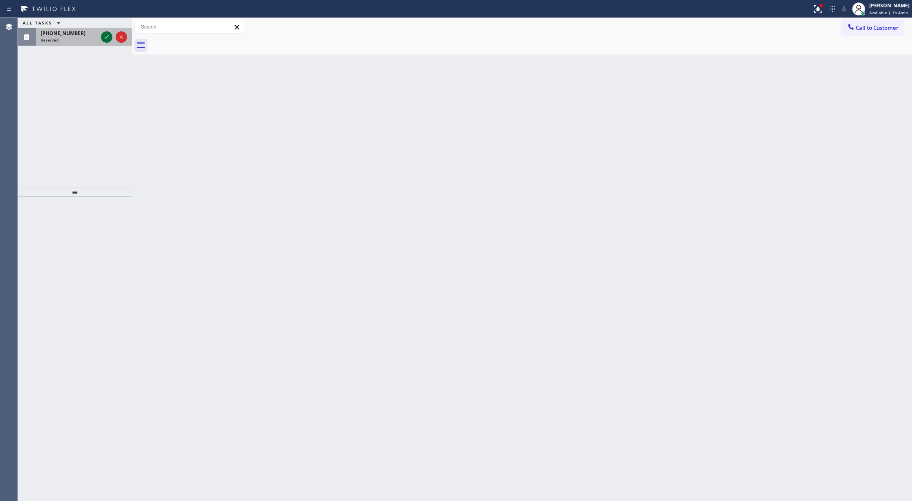
click at [105, 39] on icon at bounding box center [107, 37] width 10 height 10
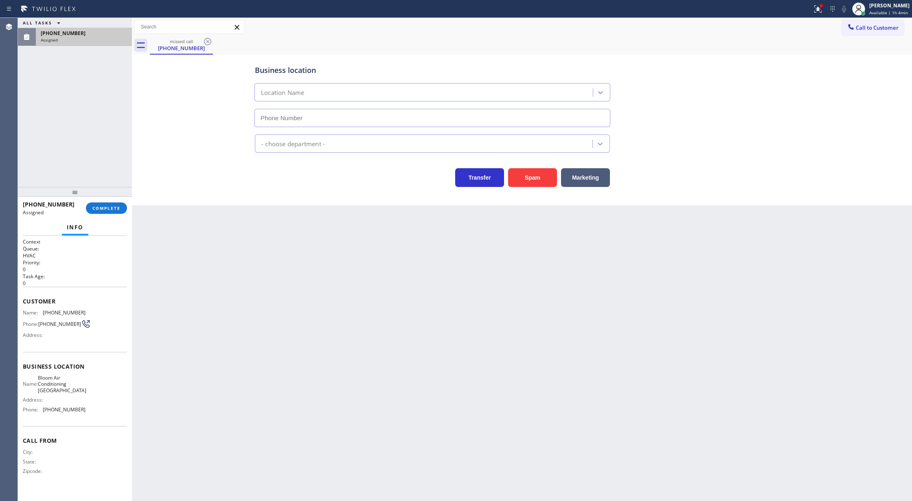
type input "[PHONE_NUMBER]"
click at [113, 206] on span "COMPLETE" at bounding box center [106, 208] width 28 height 6
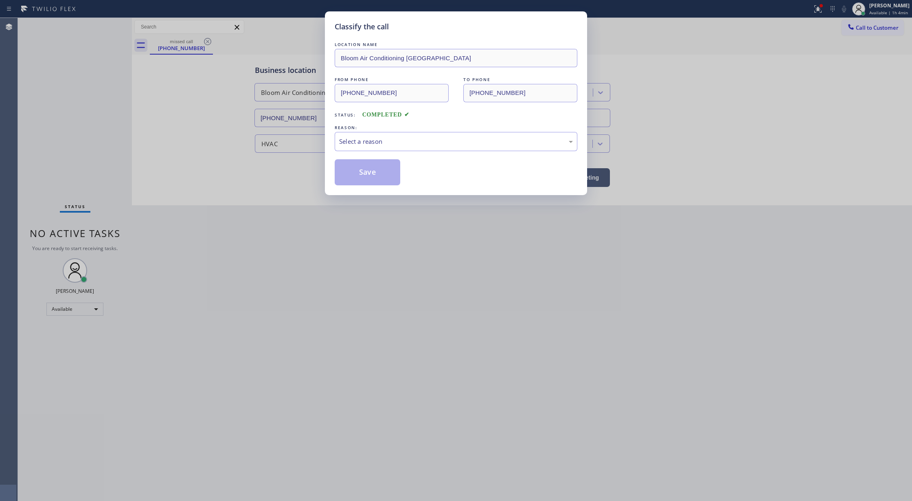
click at [372, 152] on div "LOCATION NAME Bloom Air Conditioning Sheepshead Bay FROM PHONE (646) 371-3387 T…" at bounding box center [456, 112] width 243 height 145
click at [343, 132] on div "Select a reason" at bounding box center [456, 141] width 243 height 19
click at [365, 167] on button "Save" at bounding box center [368, 172] width 66 height 26
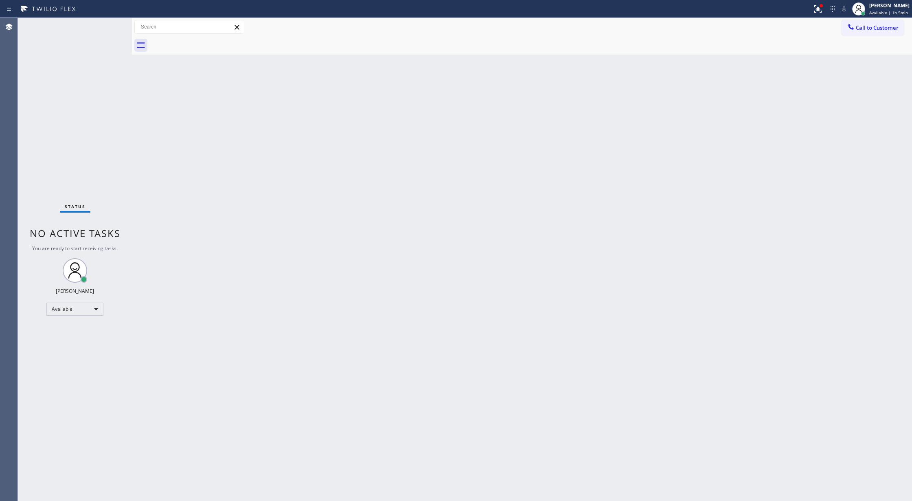
click at [112, 26] on div "Status No active tasks You are ready to start receiving tasks. [PERSON_NAME] Av…" at bounding box center [75, 259] width 114 height 483
drag, startPoint x: 200, startPoint y: 253, endPoint x: 160, endPoint y: 174, distance: 88.7
click at [200, 253] on div "Back to Dashboard Change Sender ID Customers Technicians Select a contact Outbo…" at bounding box center [522, 259] width 780 height 483
click at [107, 24] on div "Status No active tasks You are ready to start receiving tasks. [PERSON_NAME] Av…" at bounding box center [75, 259] width 114 height 483
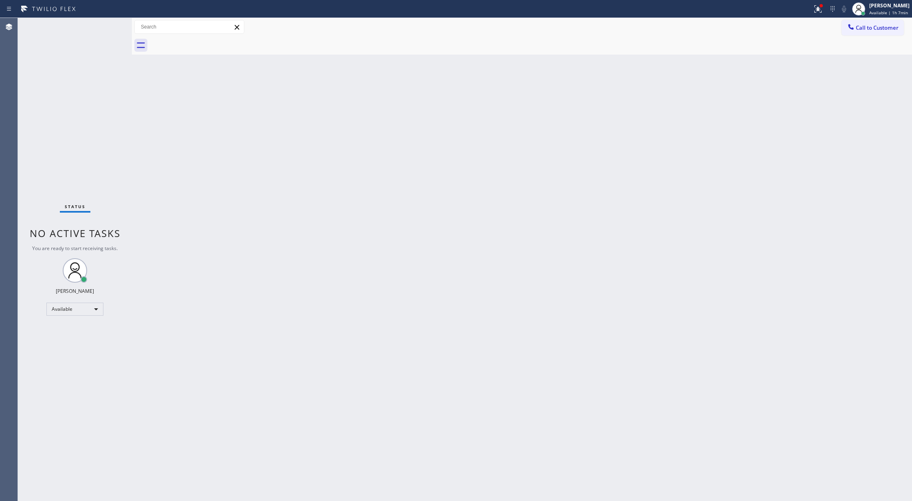
click at [107, 29] on div "Status No active tasks You are ready to start receiving tasks. [PERSON_NAME] Av…" at bounding box center [75, 259] width 114 height 483
click at [106, 28] on div "Status No active tasks You are ready to start receiving tasks. [PERSON_NAME] Av…" at bounding box center [75, 259] width 114 height 483
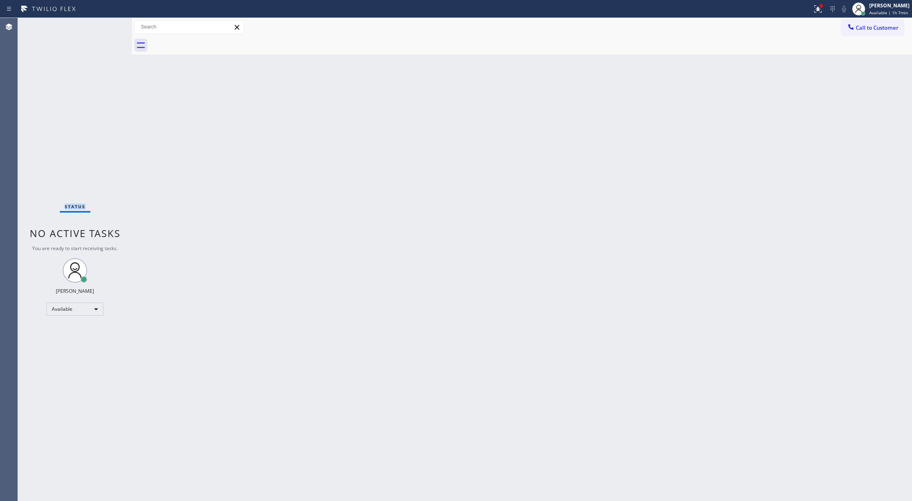
click at [111, 33] on div "Status No active tasks You are ready to start receiving tasks. [PERSON_NAME] Av…" at bounding box center [75, 259] width 114 height 483
click at [108, 23] on div "Status No active tasks You are ready to start receiving tasks. [PERSON_NAME] Av…" at bounding box center [75, 259] width 114 height 483
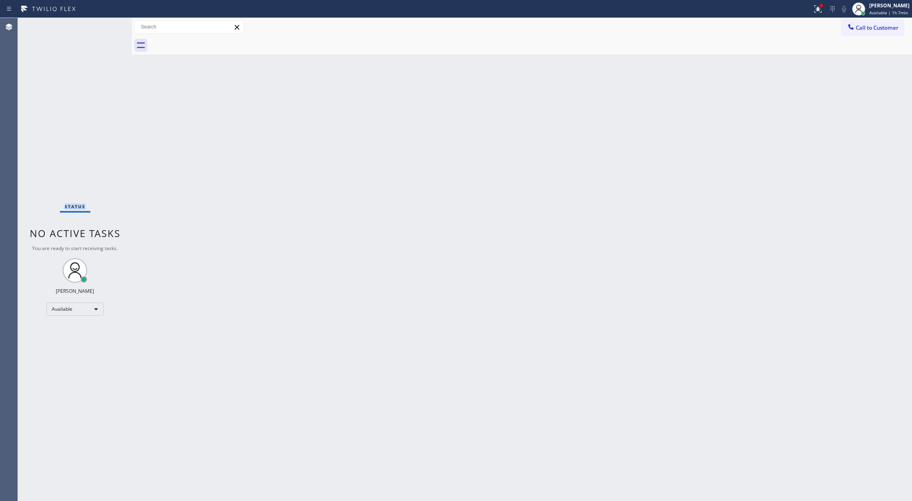
click at [108, 23] on div "Status No active tasks You are ready to start receiving tasks. [PERSON_NAME] Av…" at bounding box center [75, 259] width 114 height 483
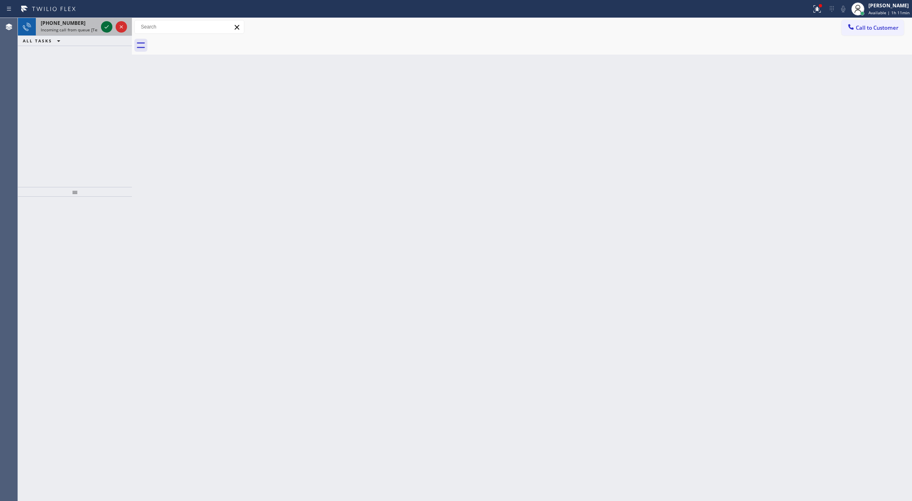
click at [105, 25] on icon at bounding box center [107, 27] width 10 height 10
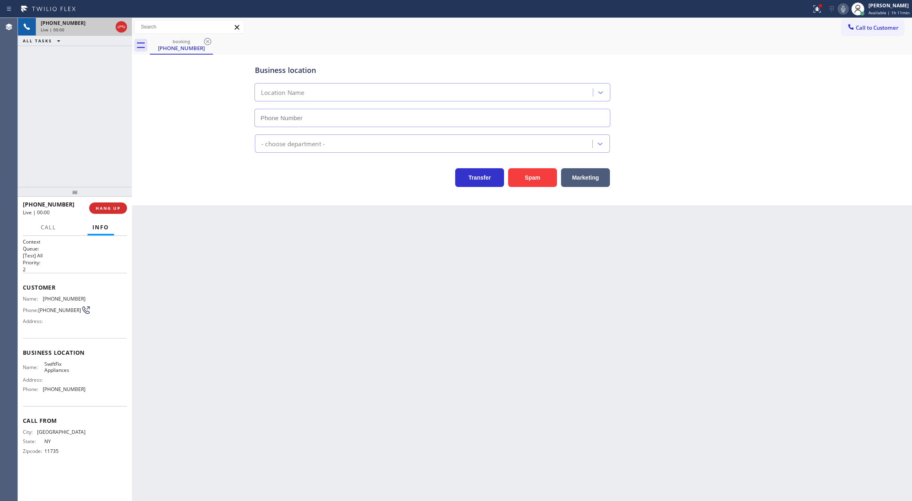
type input "[PHONE_NUMBER]"
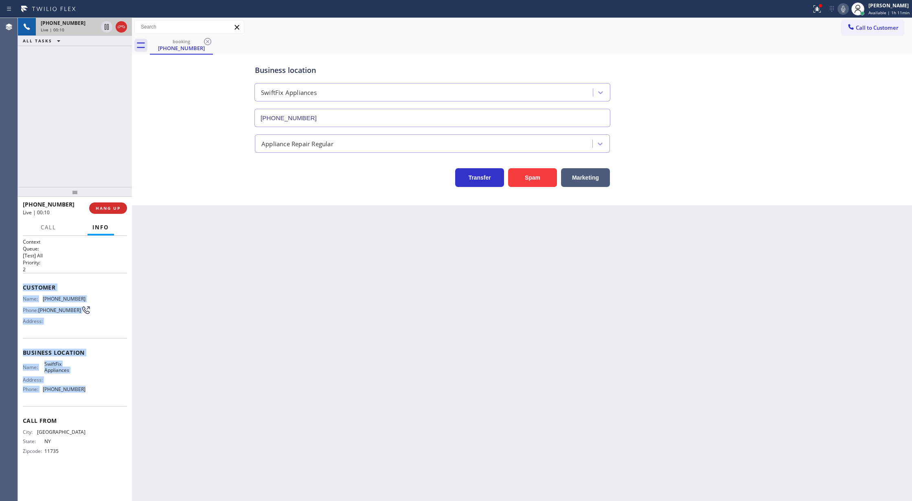
drag, startPoint x: 20, startPoint y: 289, endPoint x: 92, endPoint y: 405, distance: 136.4
click at [92, 405] on div "Context Queue: [Test] All Priority: 2 Customer Name: (516) 491-8821 Phone: (516…" at bounding box center [75, 368] width 114 height 265
copy div "Customer Name: (516) 491-8821 Phone: (516) 491-8821 Address: Business location …"
click at [842, 8] on icon at bounding box center [843, 9] width 10 height 10
click at [108, 28] on icon at bounding box center [107, 27] width 4 height 6
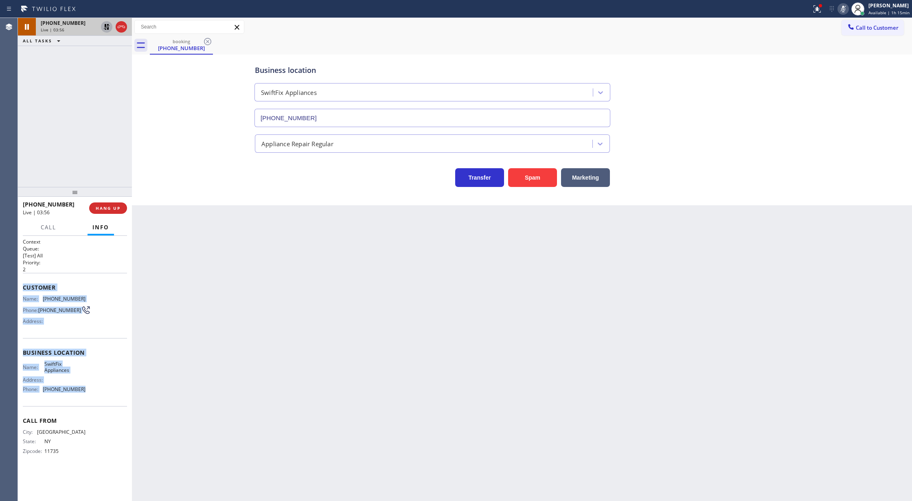
click at [844, 11] on icon at bounding box center [843, 9] width 10 height 10
click at [107, 25] on icon at bounding box center [107, 27] width 10 height 10
click at [104, 208] on span "COMPLETE" at bounding box center [106, 208] width 28 height 6
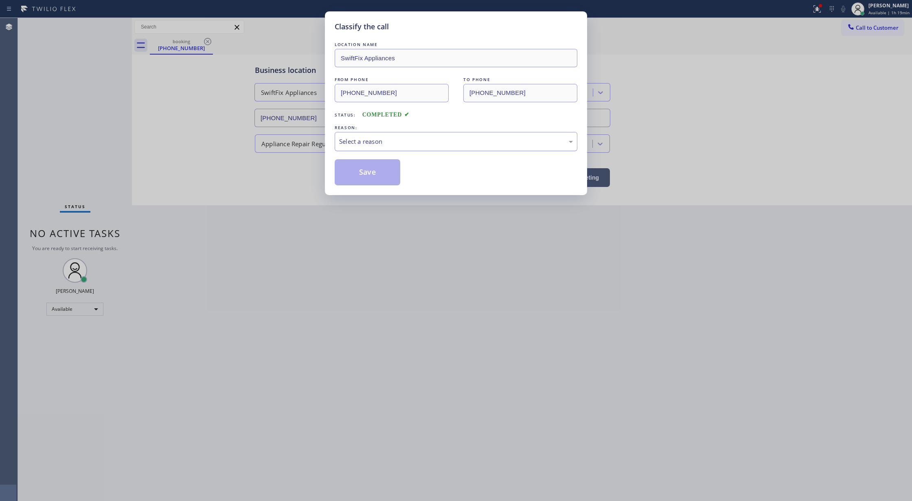
click at [344, 142] on div "Select a reason" at bounding box center [456, 141] width 234 height 9
click at [364, 169] on button "Save" at bounding box center [368, 172] width 66 height 26
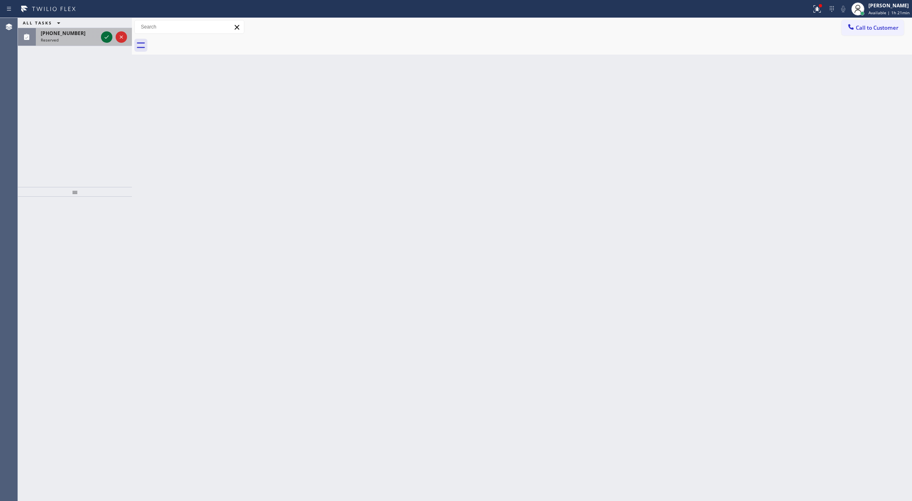
click at [107, 37] on icon at bounding box center [107, 36] width 4 height 3
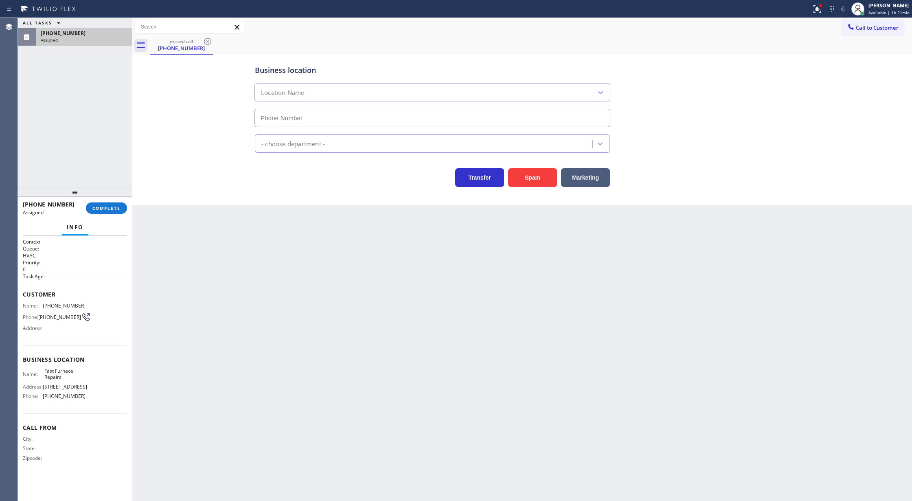
type input "[PHONE_NUMBER]"
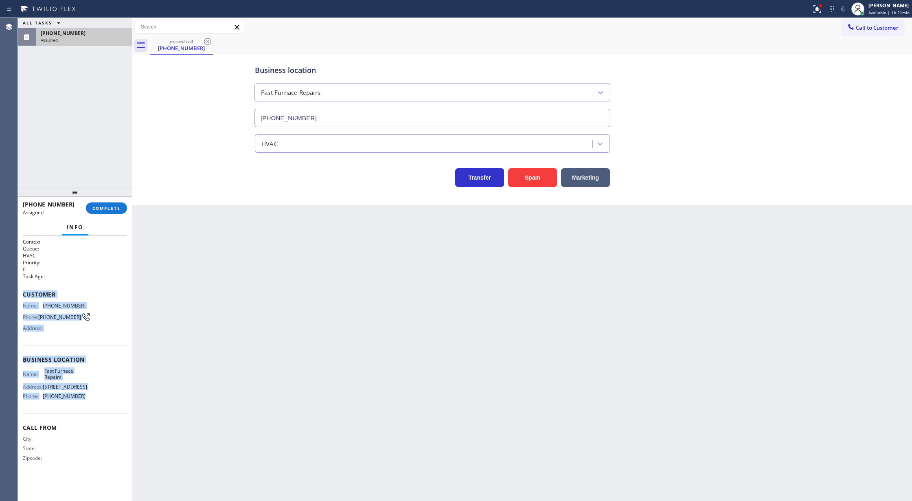
copy div "Customer Name: (305) 602-6139 Phone: (305) 602-6139 Address: Business location …"
drag, startPoint x: 22, startPoint y: 295, endPoint x: 90, endPoint y: 415, distance: 137.8
click at [90, 415] on div "Context Queue: HVAC Priority: 0 Task Age: Customer Name: (305) 602-6139 Phone: …" at bounding box center [75, 368] width 114 height 265
click at [109, 210] on span "COMPLETE" at bounding box center [106, 208] width 28 height 6
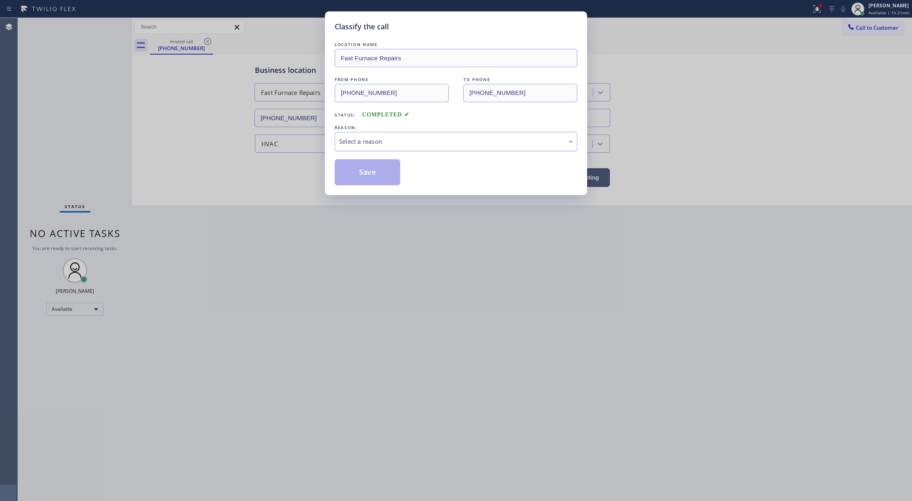
click at [371, 141] on div "Select a reason" at bounding box center [456, 141] width 234 height 9
click at [366, 174] on button "Save" at bounding box center [368, 172] width 66 height 26
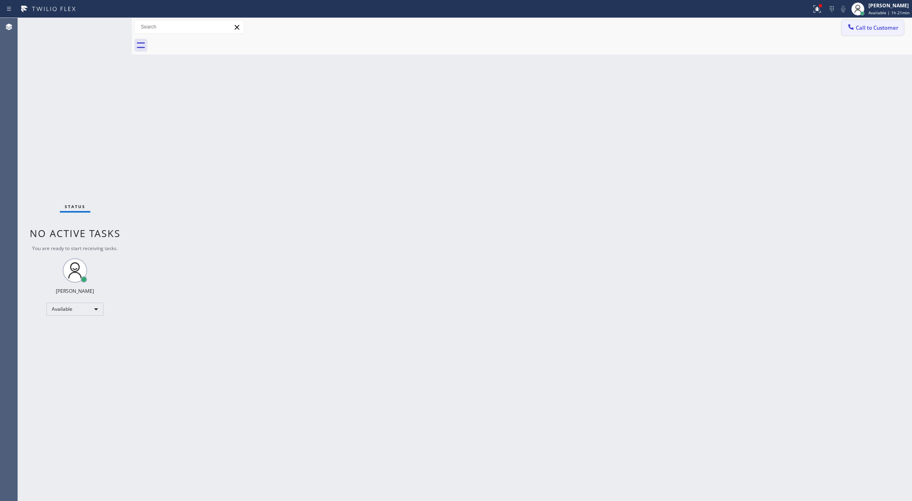
click at [854, 30] on icon at bounding box center [851, 27] width 8 height 8
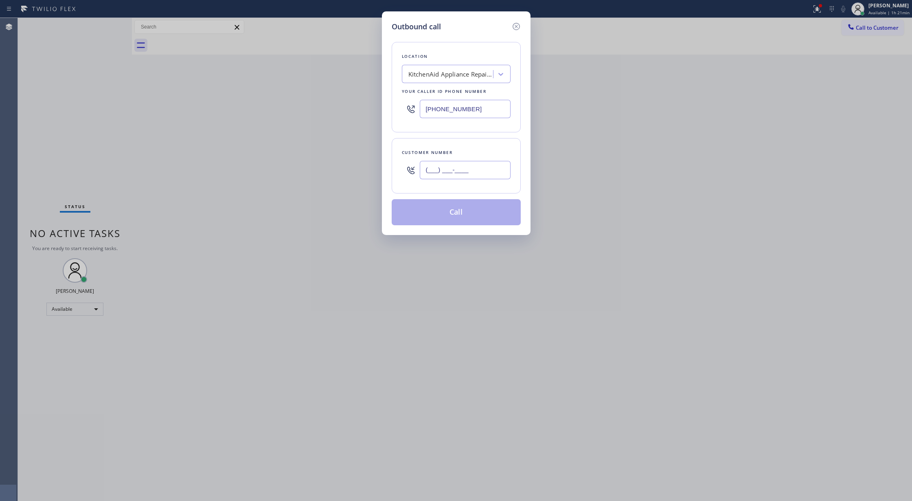
click at [430, 171] on input "(___) ___-____" at bounding box center [465, 170] width 91 height 18
paste input "305) 602-6139"
type input "[PHONE_NUMBER]"
drag, startPoint x: 483, startPoint y: 113, endPoint x: 247, endPoint y: 107, distance: 235.8
click at [247, 107] on div "Outbound call Location KitchenAid Appliance Repair Professionals Your caller id…" at bounding box center [456, 250] width 912 height 501
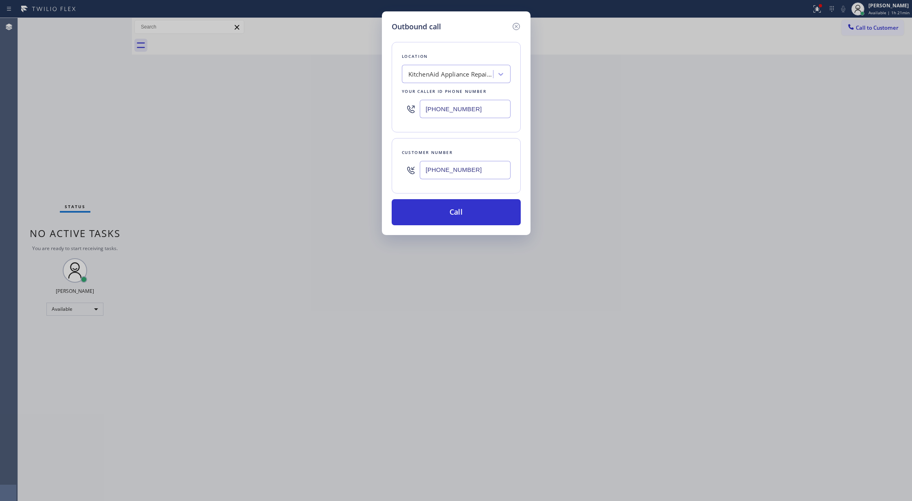
paste input "305) 440-4758"
type input "[PHONE_NUMBER]"
click at [462, 224] on button "Call" at bounding box center [456, 212] width 129 height 26
click at [463, 222] on button "Call" at bounding box center [456, 212] width 129 height 26
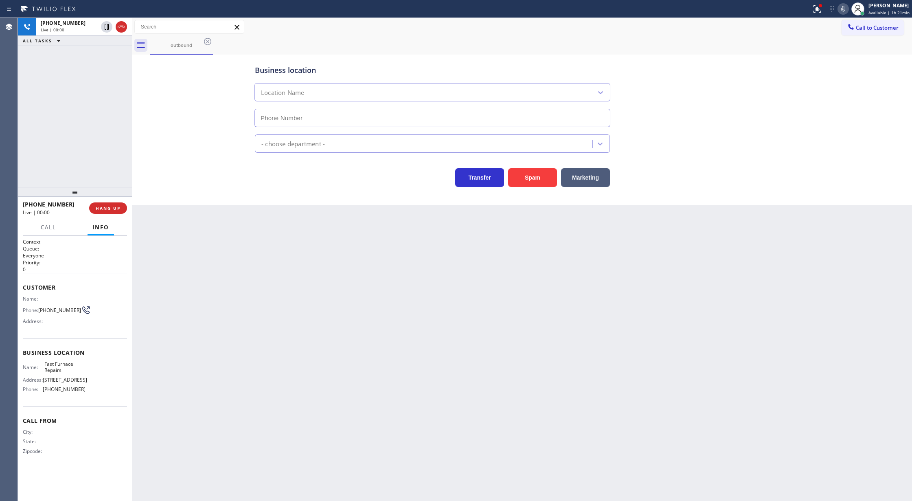
type input "[PHONE_NUMBER]"
click at [123, 26] on icon at bounding box center [121, 27] width 10 height 10
click at [97, 205] on span "COMPLETE" at bounding box center [106, 208] width 28 height 6
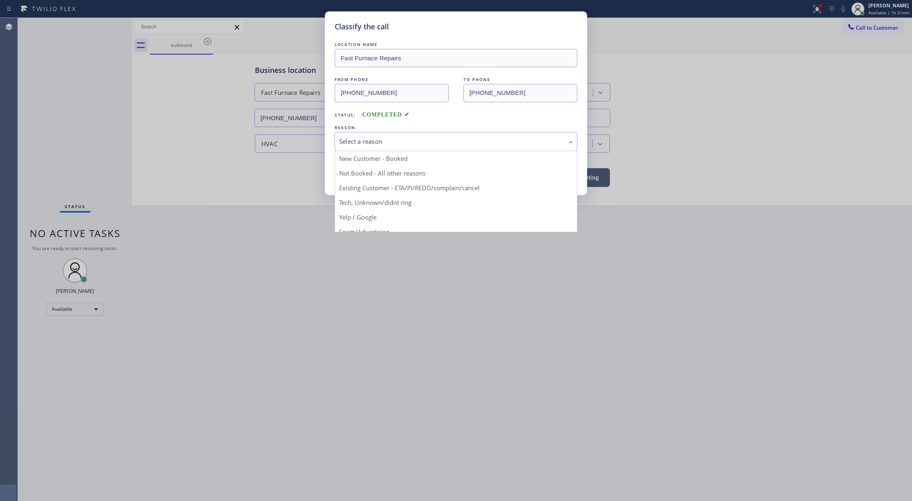
click at [412, 142] on div "Select a reason" at bounding box center [456, 141] width 234 height 9
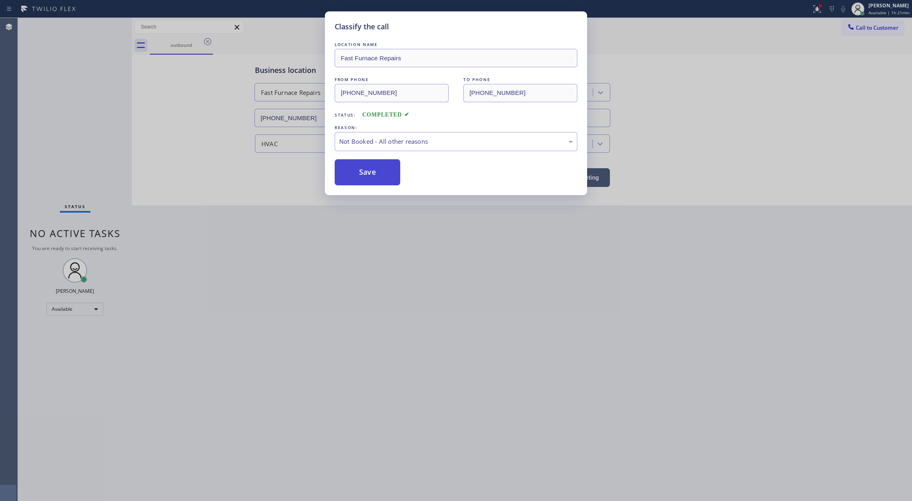
click at [367, 173] on button "Save" at bounding box center [368, 172] width 66 height 26
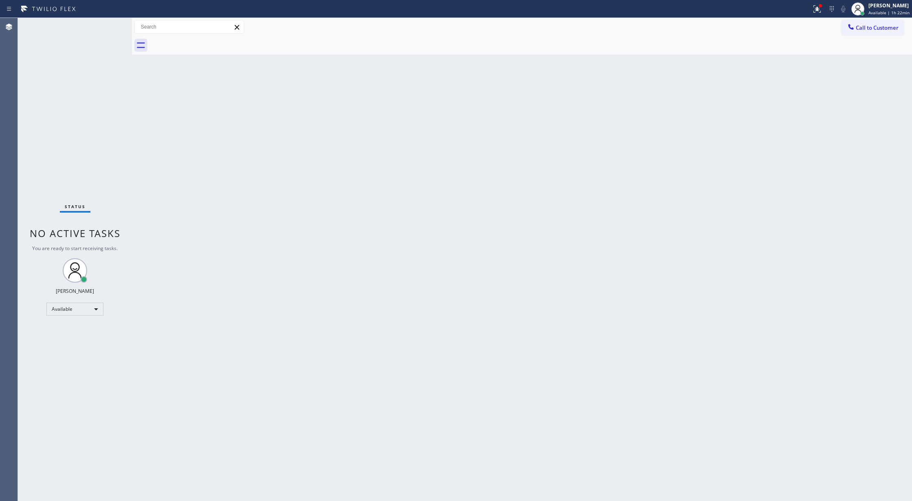
drag, startPoint x: 227, startPoint y: 340, endPoint x: 249, endPoint y: 344, distance: 22.4
click at [227, 340] on div "Back to Dashboard Change Sender ID Customers Technicians Select a contact Outbo…" at bounding box center [522, 259] width 780 height 483
click at [153, 144] on div "Back to Dashboard Change Sender ID Customers Technicians Select a contact Outbo…" at bounding box center [522, 259] width 780 height 483
click at [103, 29] on div "Status No active tasks You are ready to start receiving tasks. [PERSON_NAME] Av…" at bounding box center [75, 259] width 114 height 483
click at [110, 23] on div "Status No active tasks You are ready to start receiving tasks. [PERSON_NAME] Av…" at bounding box center [75, 259] width 114 height 483
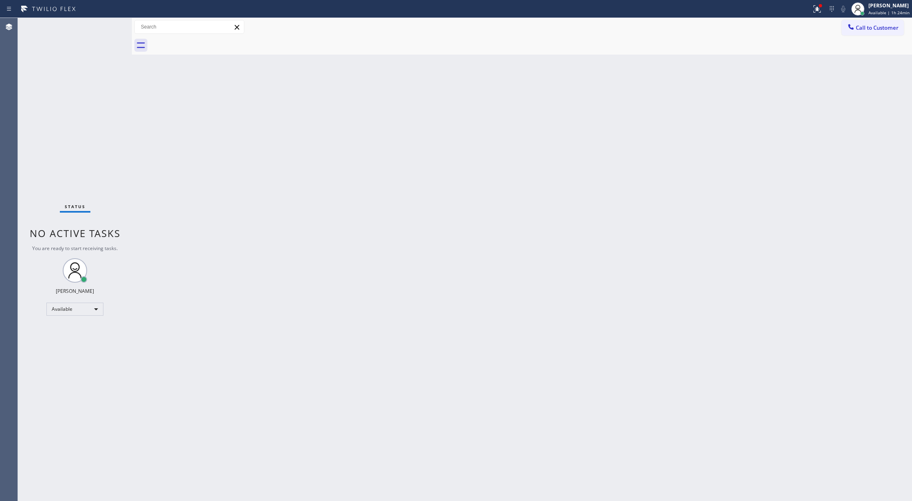
click at [110, 23] on div "Status No active tasks You are ready to start receiving tasks. [PERSON_NAME] Av…" at bounding box center [75, 259] width 114 height 483
click at [148, 133] on div "Back to Dashboard Change Sender ID Customers Technicians Select a contact Outbo…" at bounding box center [522, 259] width 780 height 483
click at [107, 28] on div "Status No active tasks You are ready to start receiving tasks. [PERSON_NAME] Av…" at bounding box center [75, 259] width 114 height 483
click at [90, 309] on div "Available" at bounding box center [74, 309] width 57 height 13
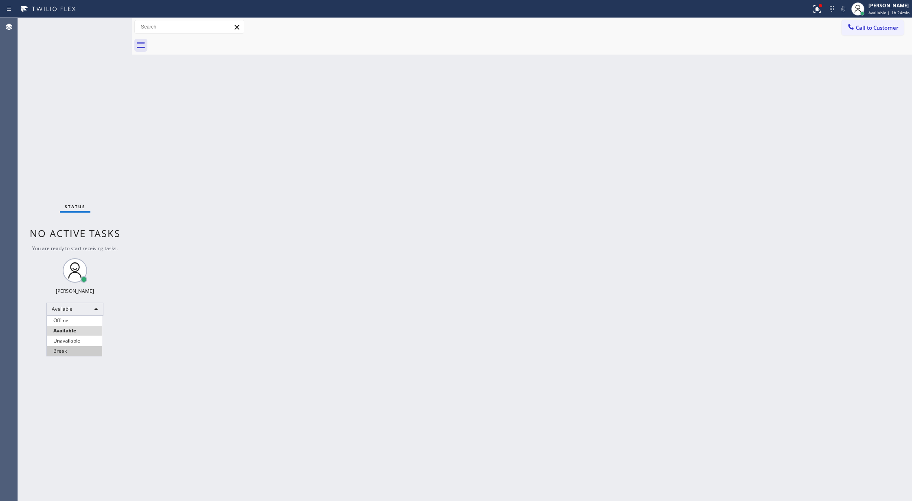
click at [80, 349] on li "Break" at bounding box center [74, 351] width 55 height 10
click at [153, 338] on div "Back to Dashboard Change Sender ID Customers Technicians Select a contact Outbo…" at bounding box center [522, 259] width 780 height 483
click at [88, 307] on div "Break" at bounding box center [74, 312] width 57 height 13
click at [77, 338] on li "Available" at bounding box center [74, 334] width 55 height 10
click at [207, 319] on div "Back to Dashboard Change Sender ID Customers Technicians Select a contact Outbo…" at bounding box center [522, 259] width 780 height 483
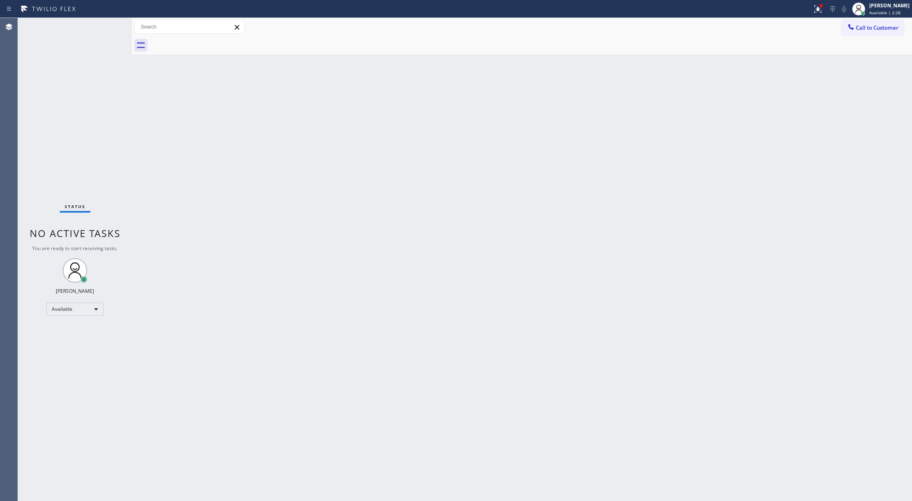
click at [110, 25] on div "Status No active tasks You are ready to start receiving tasks. [PERSON_NAME] Av…" at bounding box center [75, 259] width 114 height 483
click at [110, 22] on div "Status No active tasks You are ready to start receiving tasks. [PERSON_NAME] Av…" at bounding box center [75, 259] width 114 height 483
click at [111, 25] on div "Status No active tasks You are ready to start receiving tasks. [PERSON_NAME] Av…" at bounding box center [75, 259] width 114 height 483
click at [112, 21] on div "Status No active tasks You are ready to start receiving tasks. [PERSON_NAME] Av…" at bounding box center [75, 259] width 114 height 483
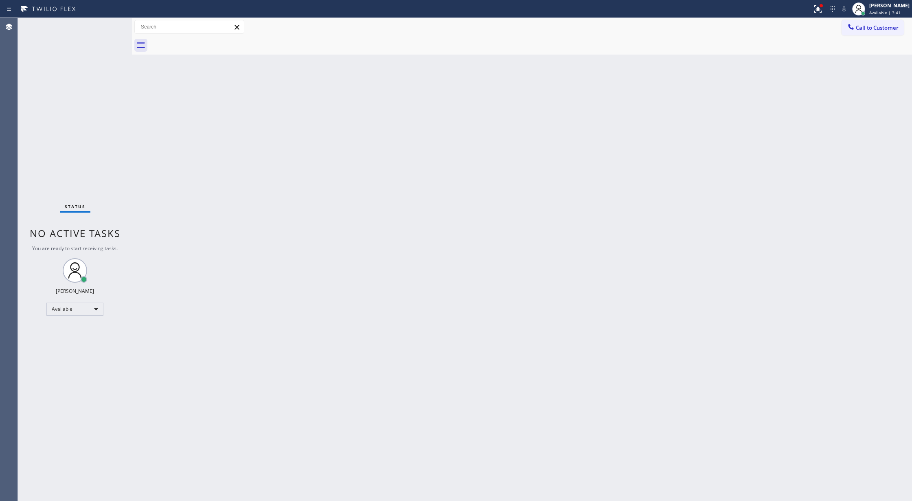
click at [112, 23] on div "Status No active tasks You are ready to start receiving tasks. [PERSON_NAME] Av…" at bounding box center [75, 259] width 114 height 483
click at [107, 28] on div "Status No active tasks You are ready to start receiving tasks. [PERSON_NAME] Av…" at bounding box center [75, 259] width 114 height 483
click at [106, 23] on div "Status No active tasks You are ready to start receiving tasks. [PERSON_NAME] Av…" at bounding box center [75, 259] width 114 height 483
click at [107, 22] on div "Status No active tasks You are ready to start receiving tasks. [PERSON_NAME] Av…" at bounding box center [75, 259] width 114 height 483
click at [108, 23] on div "Status No active tasks You are ready to start receiving tasks. [PERSON_NAME] Av…" at bounding box center [75, 259] width 114 height 483
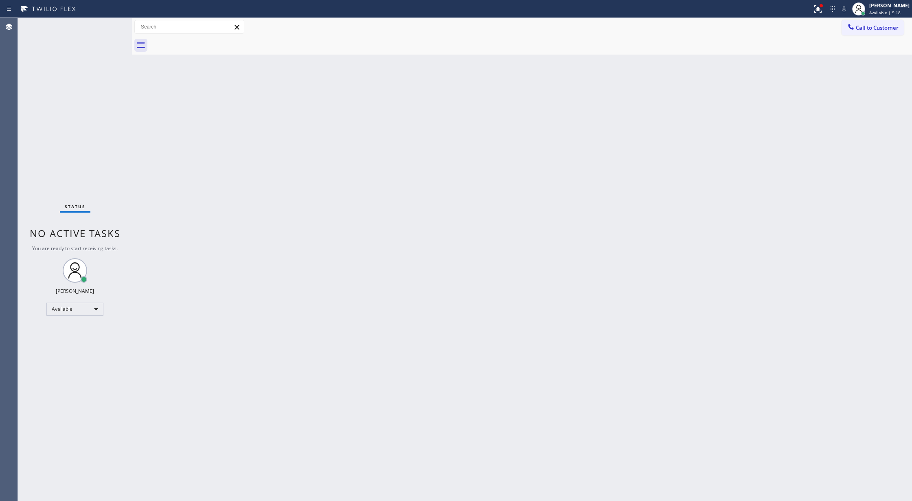
click at [108, 23] on div "Status No active tasks You are ready to start receiving tasks. [PERSON_NAME] Av…" at bounding box center [75, 259] width 114 height 483
click at [113, 23] on div "Status No active tasks You are ready to start receiving tasks. [PERSON_NAME] Av…" at bounding box center [75, 259] width 114 height 483
click at [111, 22] on div "Status No active tasks You are ready to start receiving tasks. [PERSON_NAME] Av…" at bounding box center [75, 259] width 114 height 483
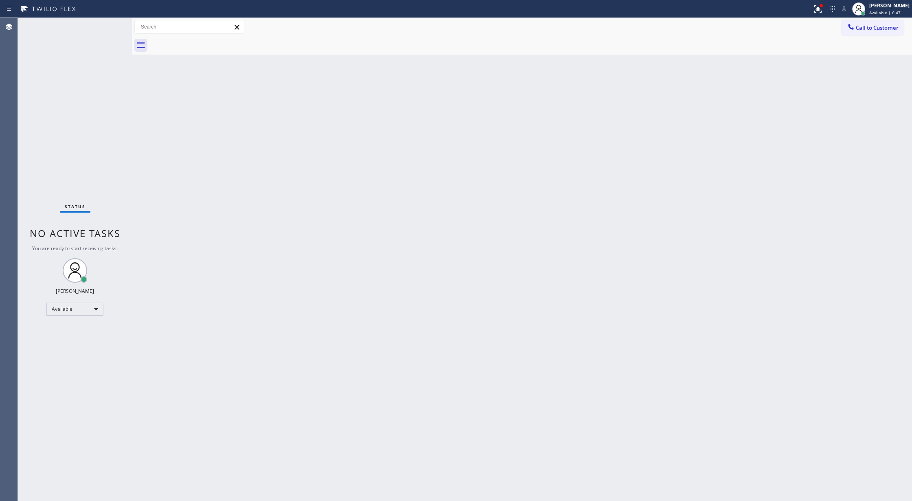
click at [306, 324] on div "Back to Dashboard Change Sender ID Customers Technicians Select a contact Outbo…" at bounding box center [522, 259] width 780 height 483
click at [182, 319] on div "Back to Dashboard Change Sender ID Customers Technicians Select a contact Outbo…" at bounding box center [522, 259] width 780 height 483
click at [110, 28] on div "Status No active tasks You are ready to start receiving tasks. [PERSON_NAME] Av…" at bounding box center [75, 259] width 114 height 483
click at [110, 20] on div "Status No active tasks You are ready to start receiving tasks. [PERSON_NAME] Av…" at bounding box center [75, 259] width 114 height 483
click at [108, 22] on div "Status No active tasks You are ready to start receiving tasks. [PERSON_NAME] Av…" at bounding box center [75, 259] width 114 height 483
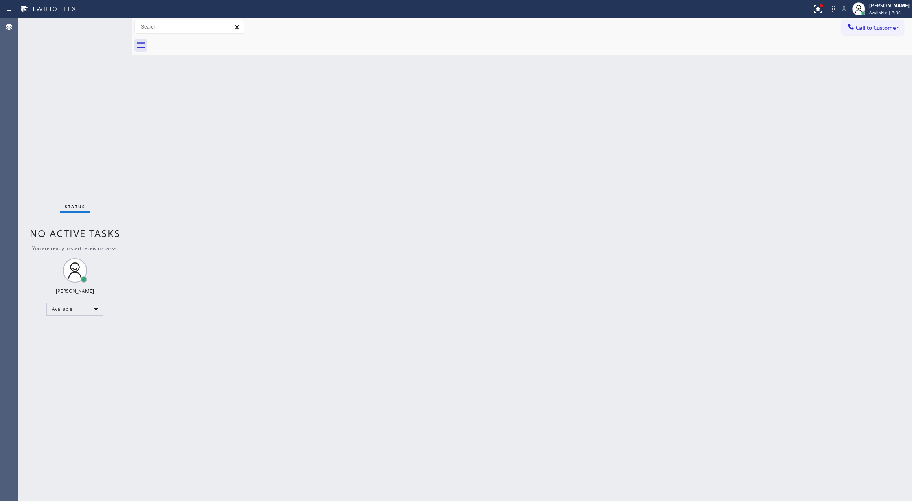
click at [108, 22] on div "Status No active tasks You are ready to start receiving tasks. [PERSON_NAME] Av…" at bounding box center [75, 259] width 114 height 483
drag, startPoint x: 105, startPoint y: 28, endPoint x: 107, endPoint y: 24, distance: 4.6
click at [105, 28] on div "Status No active tasks You are ready to start receiving tasks. [PERSON_NAME] Av…" at bounding box center [75, 259] width 114 height 483
click at [112, 22] on div "Status No active tasks You are ready to start receiving tasks. [PERSON_NAME] Av…" at bounding box center [75, 259] width 114 height 483
click at [114, 27] on div "Status No active tasks You are ready to start receiving tasks. [PERSON_NAME] Av…" at bounding box center [75, 259] width 114 height 483
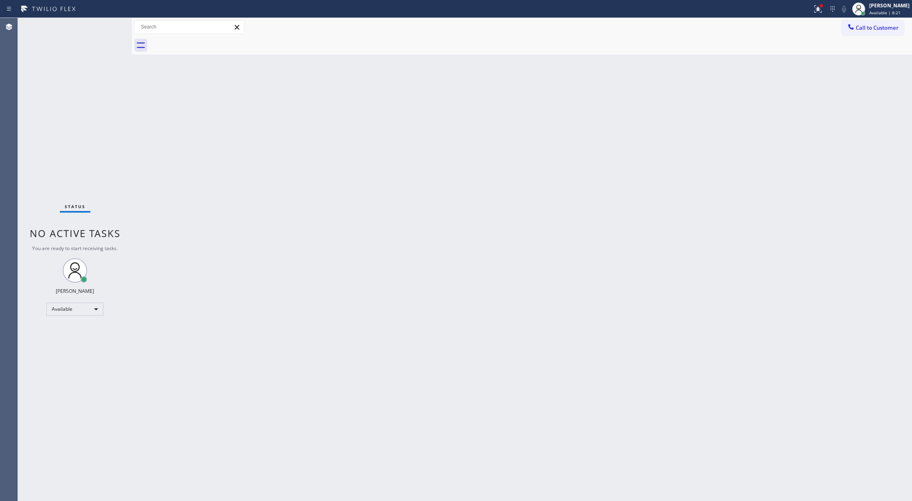
click at [114, 23] on div "Status No active tasks You are ready to start receiving tasks. [PERSON_NAME] Av…" at bounding box center [75, 259] width 114 height 483
click at [110, 23] on div "Status No active tasks You are ready to start receiving tasks. [PERSON_NAME] Av…" at bounding box center [75, 259] width 114 height 483
click at [108, 26] on div "Status No active tasks You are ready to start receiving tasks. [PERSON_NAME] Av…" at bounding box center [75, 259] width 114 height 483
click at [112, 42] on div "Status No active tasks You are ready to start receiving tasks. [PERSON_NAME] Av…" at bounding box center [75, 259] width 114 height 483
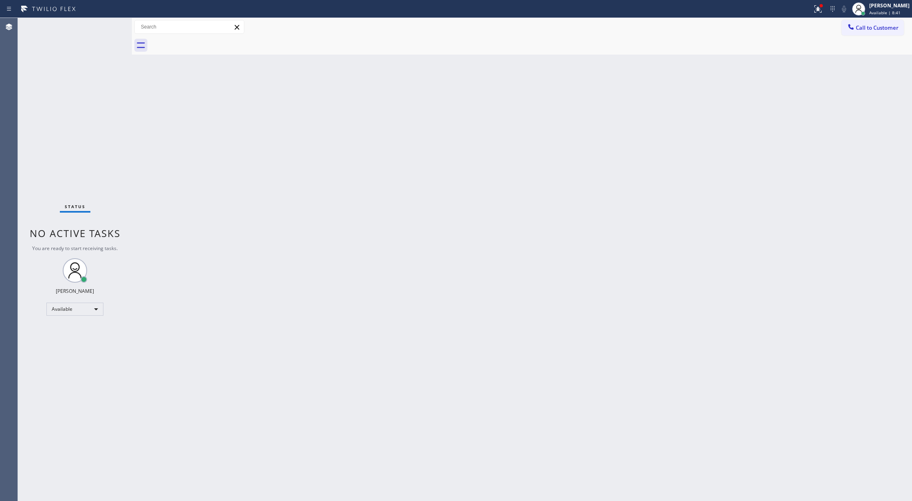
click at [108, 29] on div "Status No active tasks You are ready to start receiving tasks. [PERSON_NAME] Av…" at bounding box center [75, 259] width 114 height 483
click at [104, 35] on icon at bounding box center [107, 37] width 10 height 10
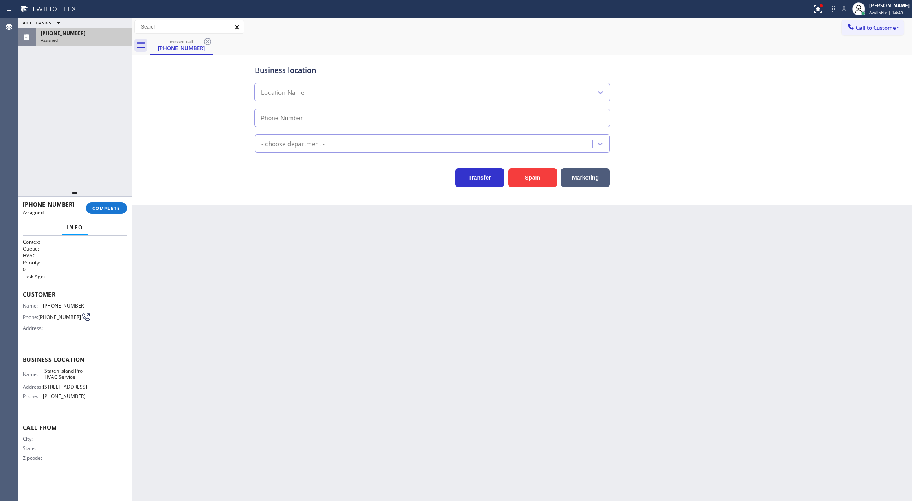
type input "[PHONE_NUMBER]"
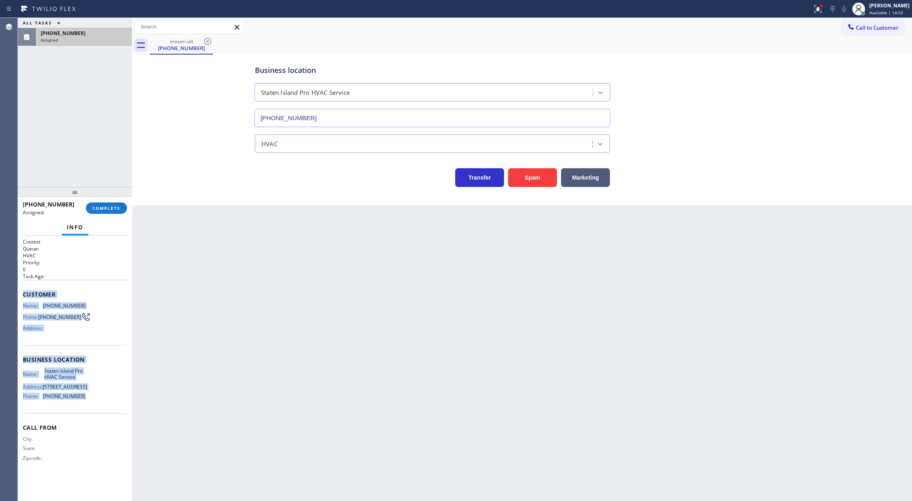
drag, startPoint x: 23, startPoint y: 293, endPoint x: 90, endPoint y: 401, distance: 127.2
click at [90, 401] on div "Context Queue: HVAC Priority: 0 Task Age: Customer Name: (718) 509-3775 Phone: …" at bounding box center [75, 356] width 104 height 236
copy div "Customer Name: (718) 509-3775 Phone: (718) 509-3775 Address: Business location …"
click at [107, 205] on span "COMPLETE" at bounding box center [106, 208] width 28 height 6
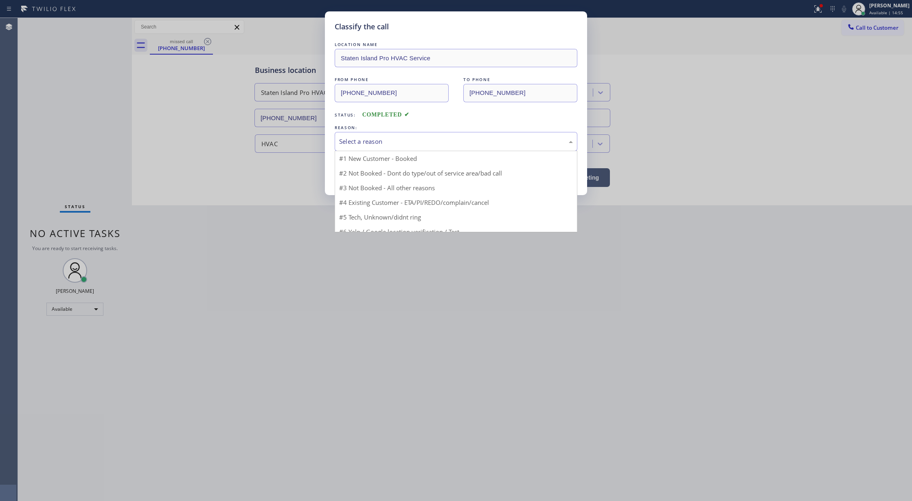
click at [364, 145] on div "Select a reason" at bounding box center [456, 141] width 234 height 9
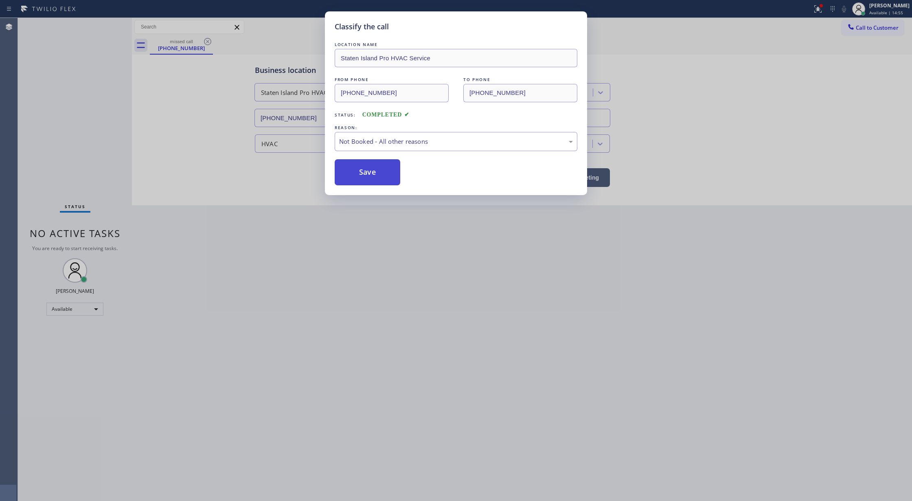
click at [368, 172] on button "Save" at bounding box center [368, 172] width 66 height 26
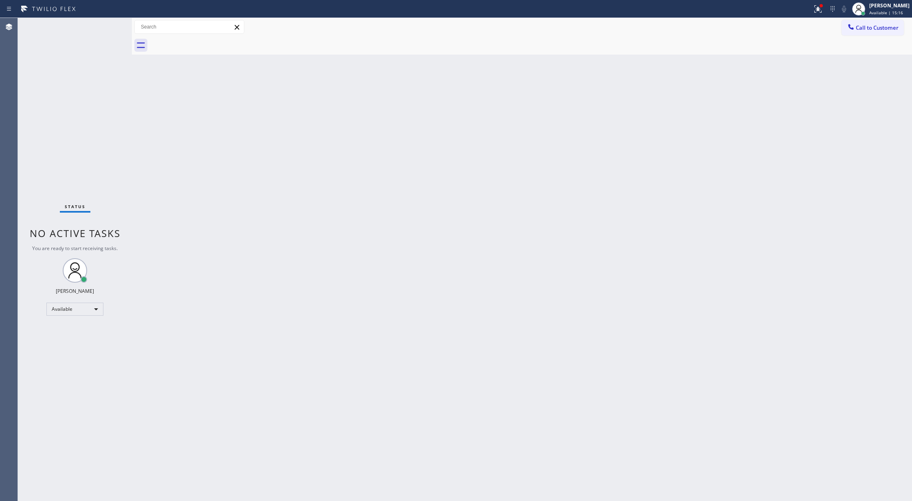
click at [112, 21] on div "Status No active tasks You are ready to start receiving tasks. [PERSON_NAME] Av…" at bounding box center [75, 259] width 114 height 483
click at [110, 24] on div "Status No active tasks You are ready to start receiving tasks. [PERSON_NAME] Av…" at bounding box center [75, 259] width 114 height 483
click at [109, 29] on div "Status No active tasks You are ready to start receiving tasks. [PERSON_NAME] Av…" at bounding box center [75, 259] width 114 height 483
click at [109, 25] on div "Status No active tasks You are ready to start receiving tasks. [PERSON_NAME] Av…" at bounding box center [75, 259] width 114 height 483
click at [107, 24] on div "Status No active tasks You are ready to start receiving tasks. [PERSON_NAME] Av…" at bounding box center [75, 259] width 114 height 483
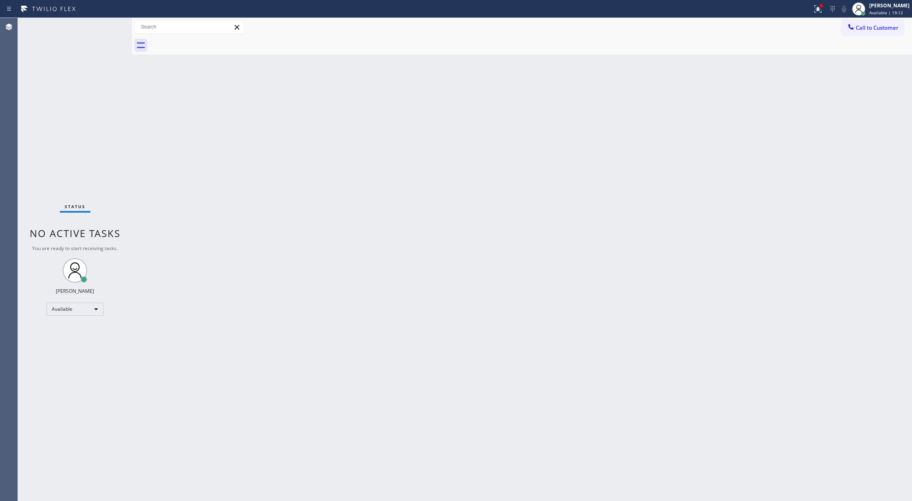
click at [108, 23] on div "Status No active tasks You are ready to start receiving tasks. [PERSON_NAME] Av…" at bounding box center [75, 259] width 114 height 483
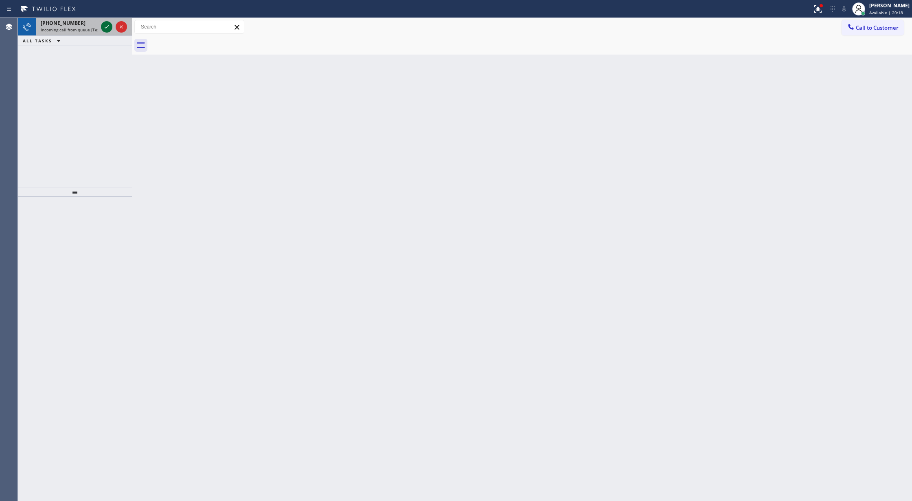
click at [103, 24] on icon at bounding box center [107, 27] width 10 height 10
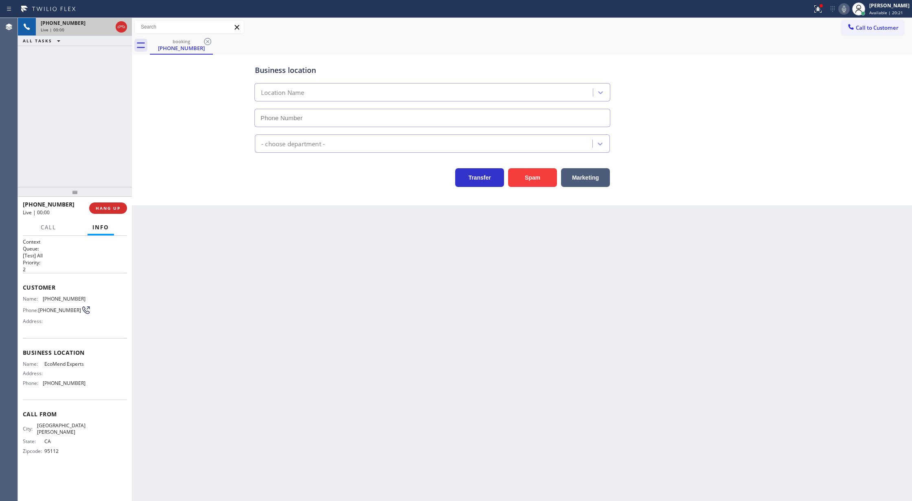
type input "[PHONE_NUMBER]"
click at [98, 208] on span "COMPLETE" at bounding box center [106, 208] width 28 height 6
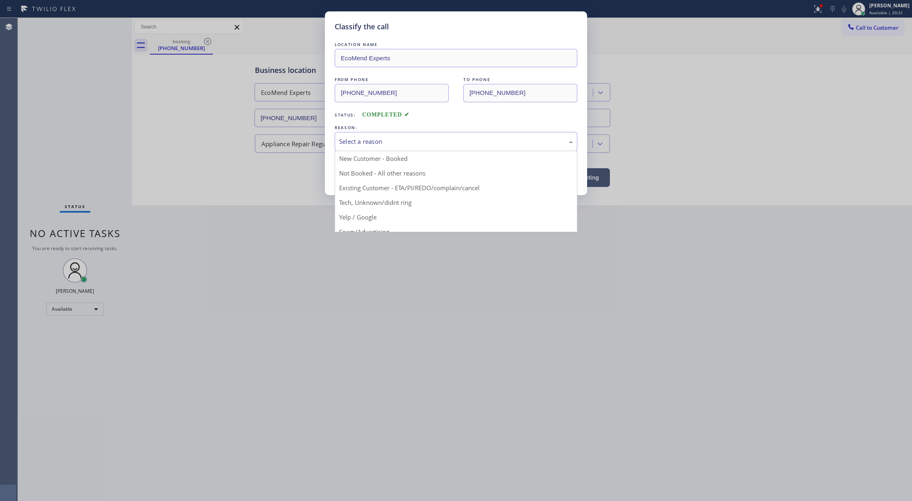
click at [390, 142] on div "Select a reason" at bounding box center [456, 141] width 234 height 9
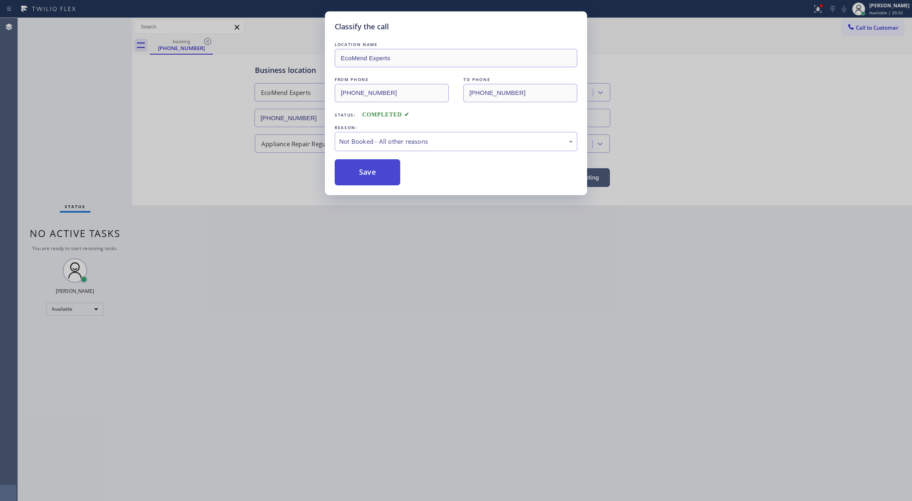
click at [362, 173] on button "Save" at bounding box center [368, 172] width 66 height 26
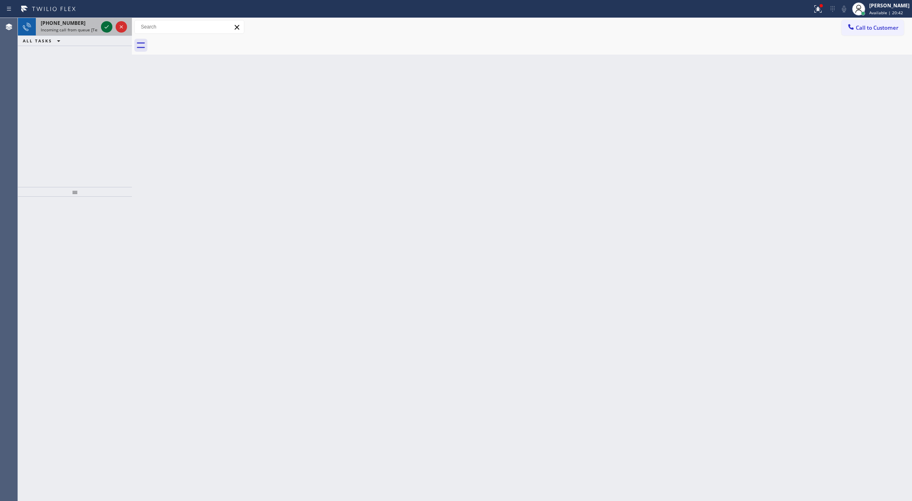
click at [105, 28] on icon at bounding box center [107, 26] width 4 height 3
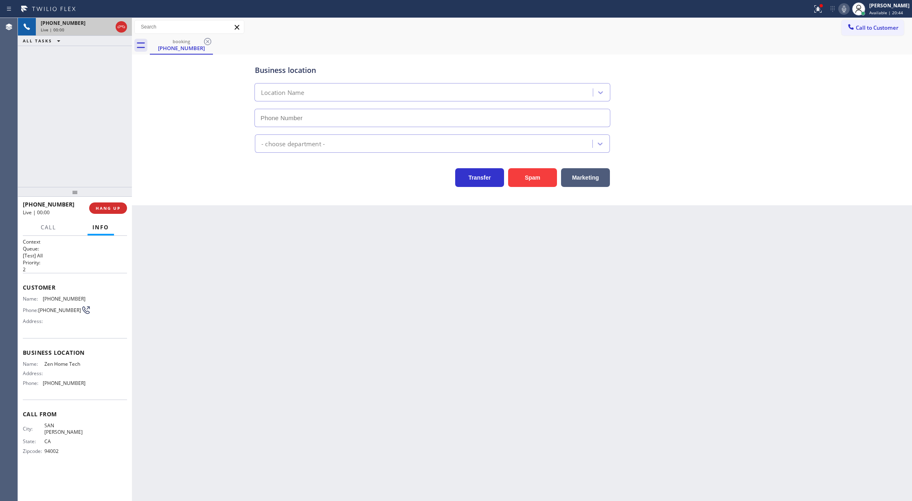
type input "[PHONE_NUMBER]"
click at [95, 205] on span "COMPLETE" at bounding box center [106, 208] width 28 height 6
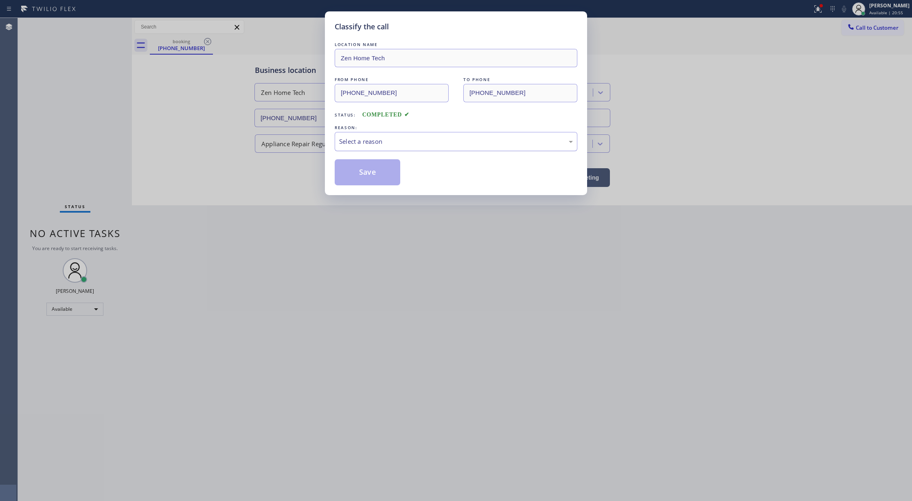
click at [384, 151] on div "Select a reason" at bounding box center [456, 141] width 243 height 19
click at [370, 173] on button "Save" at bounding box center [368, 172] width 66 height 26
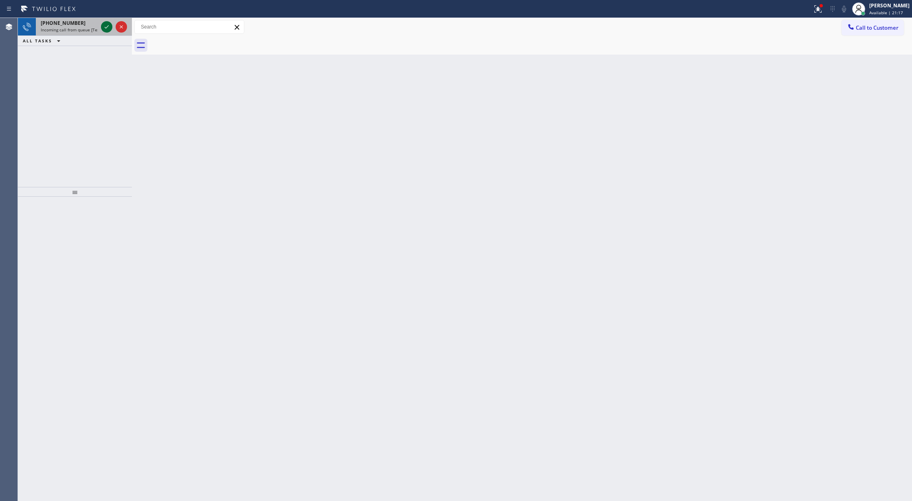
click at [105, 28] on icon at bounding box center [107, 27] width 10 height 10
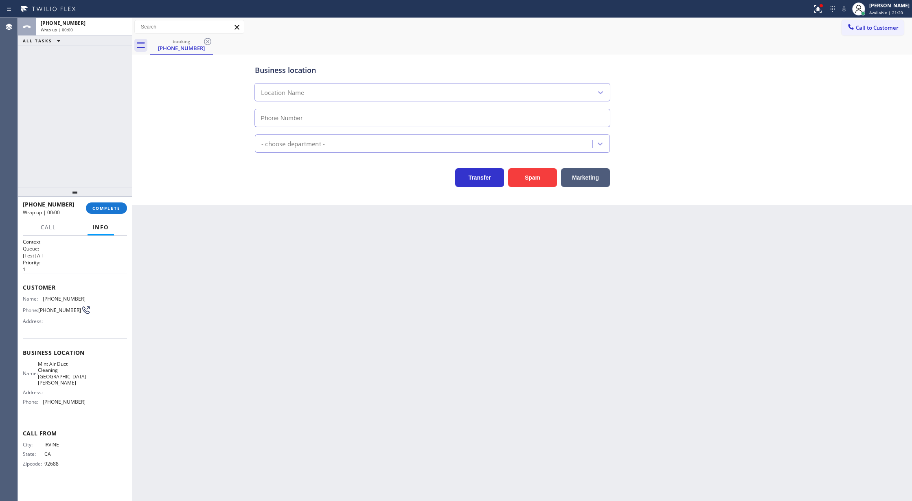
type input "[PHONE_NUMBER]"
click at [100, 208] on span "COMPLETE" at bounding box center [106, 208] width 28 height 6
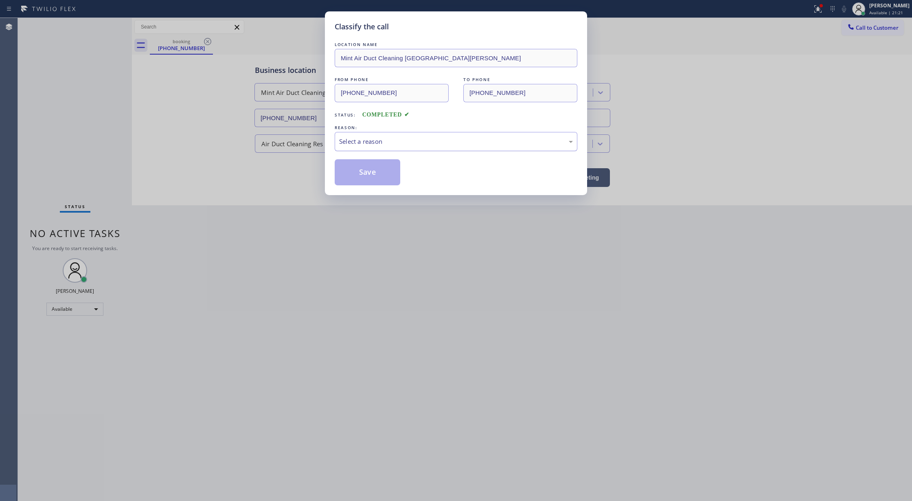
click at [384, 147] on div "Select a reason" at bounding box center [456, 141] width 243 height 19
click at [378, 173] on button "Save" at bounding box center [368, 172] width 66 height 26
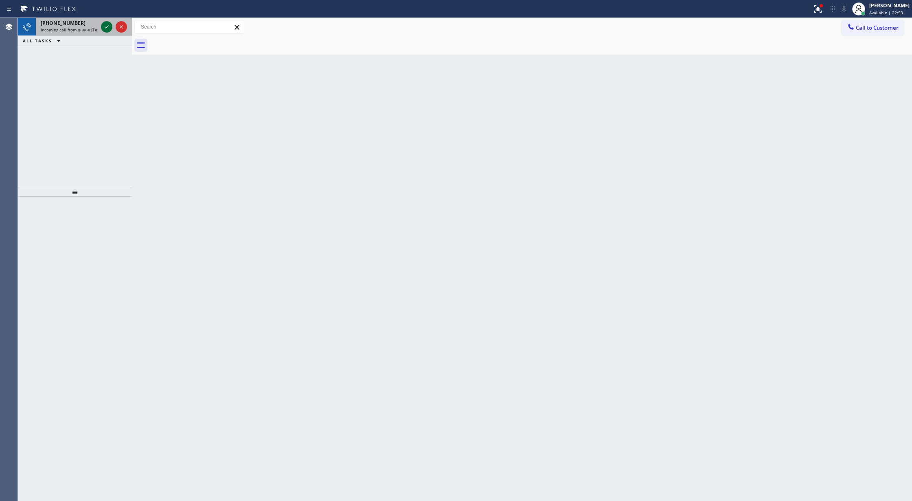
click at [107, 26] on icon at bounding box center [107, 27] width 10 height 10
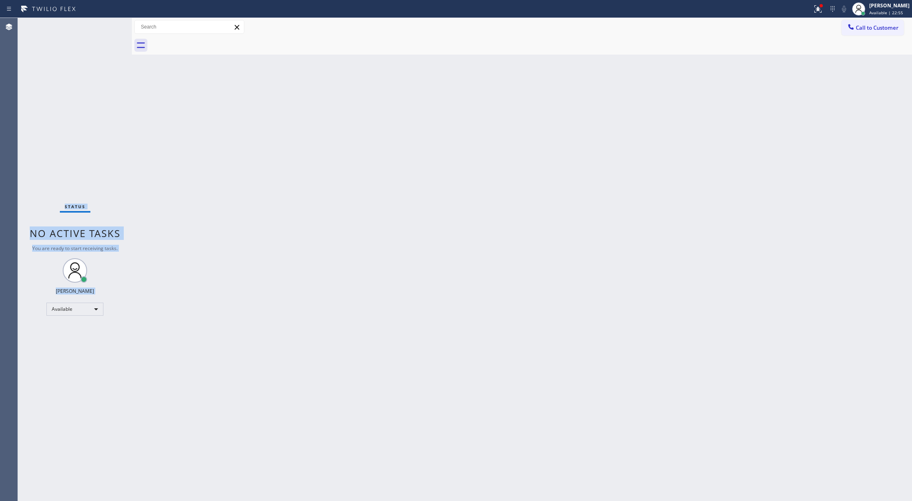
click at [107, 26] on div "Status No active tasks You are ready to start receiving tasks. [PERSON_NAME] Av…" at bounding box center [75, 259] width 114 height 483
drag, startPoint x: 195, startPoint y: 131, endPoint x: 195, endPoint y: 156, distance: 24.9
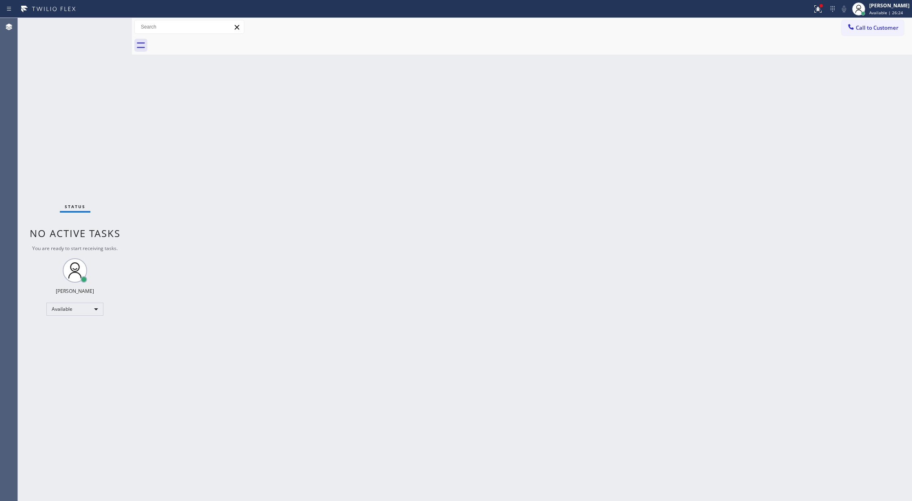
click at [195, 130] on div "Back to Dashboard Change Sender ID Customers Technicians Select a contact Outbo…" at bounding box center [522, 259] width 780 height 483
click at [169, 251] on div "Back to Dashboard Change Sender ID Customers Technicians Select a contact Outbo…" at bounding box center [522, 259] width 780 height 483
drag, startPoint x: 176, startPoint y: 175, endPoint x: 110, endPoint y: 93, distance: 105.3
click at [176, 175] on div "Back to Dashboard Change Sender ID Customers Technicians Select a contact Outbo…" at bounding box center [522, 259] width 780 height 483
click at [113, 24] on div "Status No active tasks You are ready to start receiving tasks. [PERSON_NAME] Av…" at bounding box center [75, 259] width 114 height 483
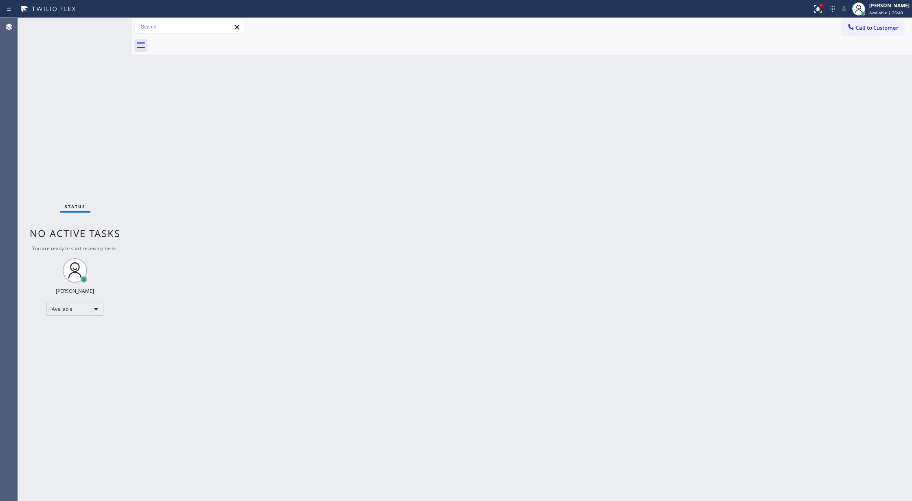
click at [111, 23] on div "Status No active tasks You are ready to start receiving tasks. [PERSON_NAME] Av…" at bounding box center [75, 259] width 114 height 483
click at [105, 25] on div "Status No active tasks You are ready to start receiving tasks. [PERSON_NAME] Av…" at bounding box center [75, 259] width 114 height 483
click at [108, 28] on div "Status No active tasks You are ready to start receiving tasks. [PERSON_NAME] Av…" at bounding box center [75, 259] width 114 height 483
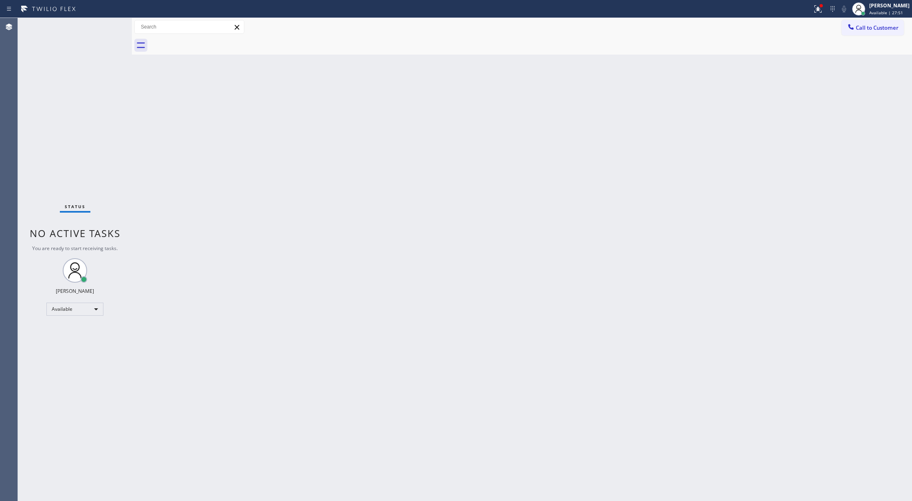
click at [110, 20] on div "Status No active tasks You are ready to start receiving tasks. [PERSON_NAME] Av…" at bounding box center [75, 259] width 114 height 483
click at [108, 23] on div "Status No active tasks You are ready to start receiving tasks. [PERSON_NAME] Av…" at bounding box center [75, 259] width 114 height 483
click at [111, 25] on div "Status No active tasks You are ready to start receiving tasks. [PERSON_NAME] Av…" at bounding box center [75, 259] width 114 height 483
click at [111, 24] on div "Status No active tasks You are ready to start receiving tasks. [PERSON_NAME] Av…" at bounding box center [75, 259] width 114 height 483
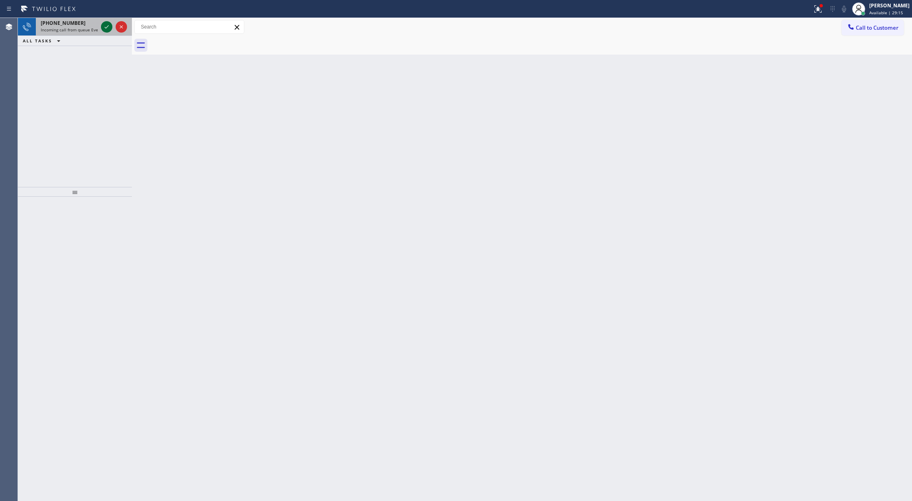
click at [105, 24] on icon at bounding box center [107, 27] width 10 height 10
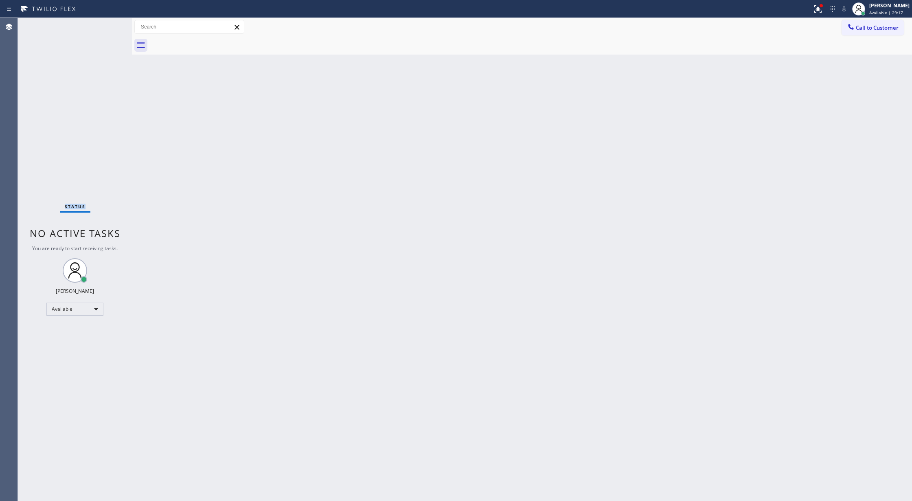
click at [105, 24] on div "Status No active tasks You are ready to start receiving tasks. [PERSON_NAME] Av…" at bounding box center [75, 259] width 114 height 483
click at [105, 26] on div "Status No active tasks You are ready to start receiving tasks. [PERSON_NAME] Av…" at bounding box center [75, 259] width 114 height 483
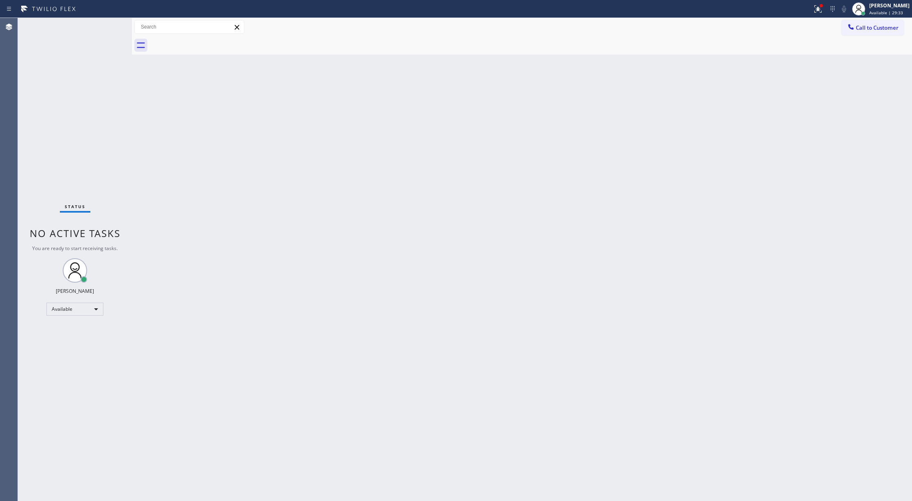
click at [105, 25] on div "Status No active tasks You are ready to start receiving tasks. [PERSON_NAME] Av…" at bounding box center [75, 259] width 114 height 483
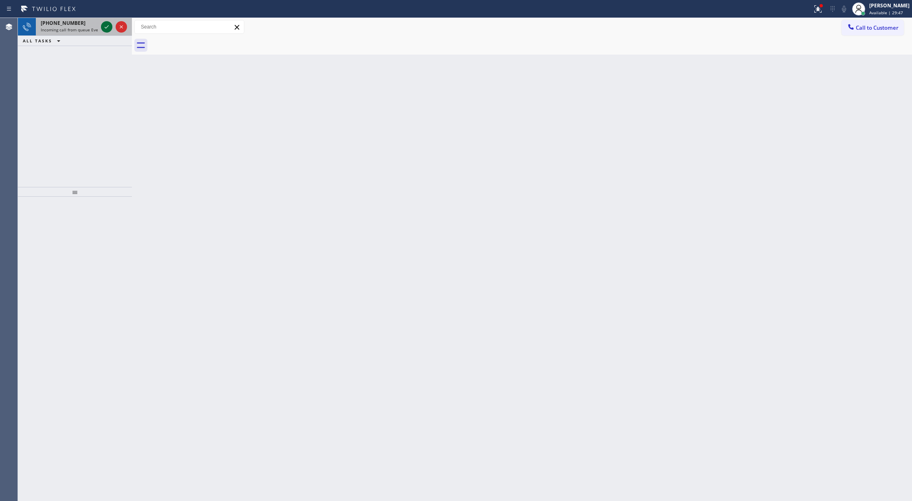
click at [106, 29] on icon at bounding box center [107, 27] width 10 height 10
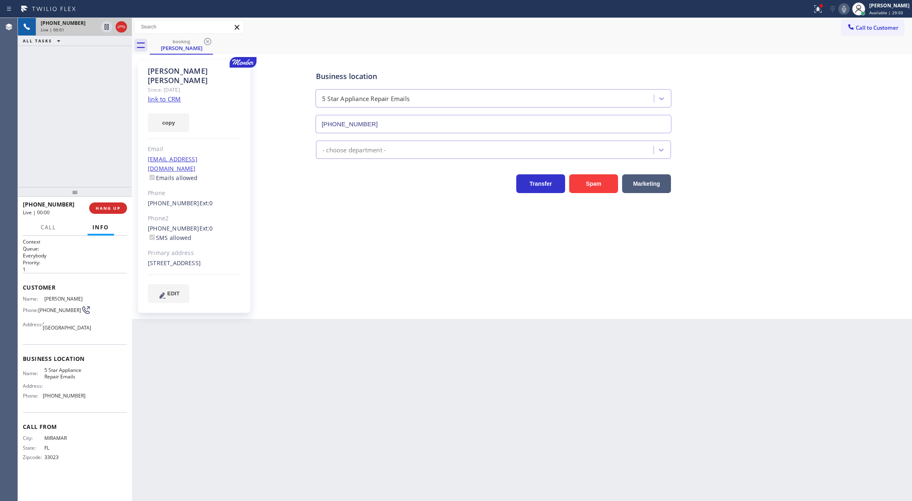
type input "[PHONE_NUMBER]"
click at [164, 95] on link "link to CRM" at bounding box center [164, 99] width 33 height 8
click at [122, 26] on div "ALL TASKS ALL TASKS ACTIVE TASKS TASKS IN WRAP UP" at bounding box center [75, 23] width 114 height 10
click at [97, 206] on span "COMPLETE" at bounding box center [106, 208] width 28 height 6
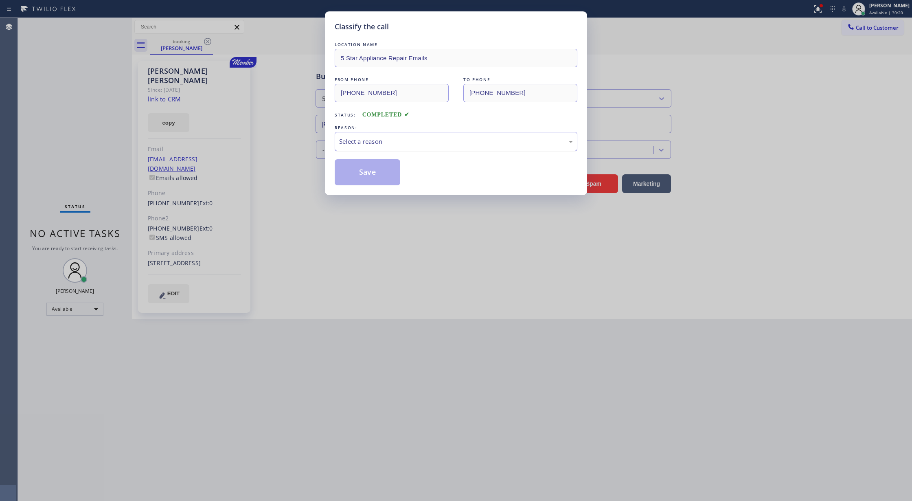
click at [362, 146] on div "Select a reason" at bounding box center [456, 141] width 234 height 9
click at [354, 174] on button "Save" at bounding box center [368, 172] width 66 height 26
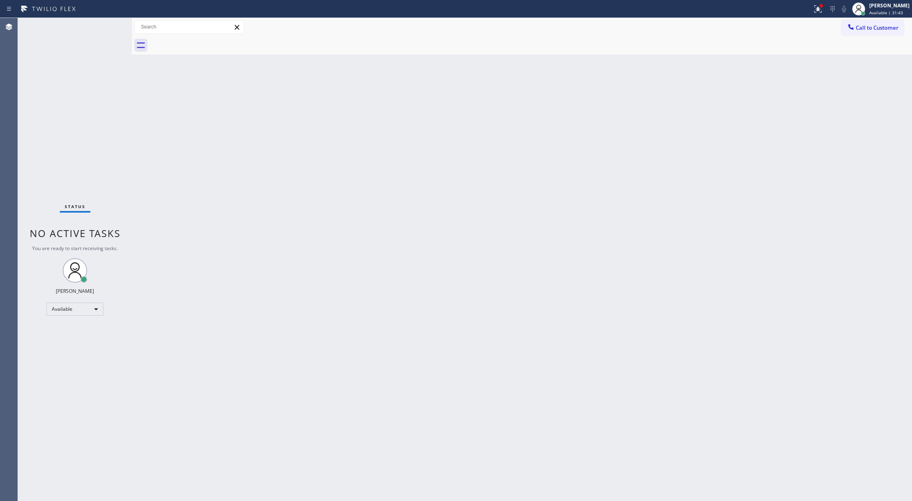
click at [105, 29] on div "Status No active tasks You are ready to start receiving tasks. [PERSON_NAME] Av…" at bounding box center [75, 259] width 114 height 483
click at [108, 25] on div "Status No active tasks You are ready to start receiving tasks. [PERSON_NAME] Av…" at bounding box center [75, 259] width 114 height 483
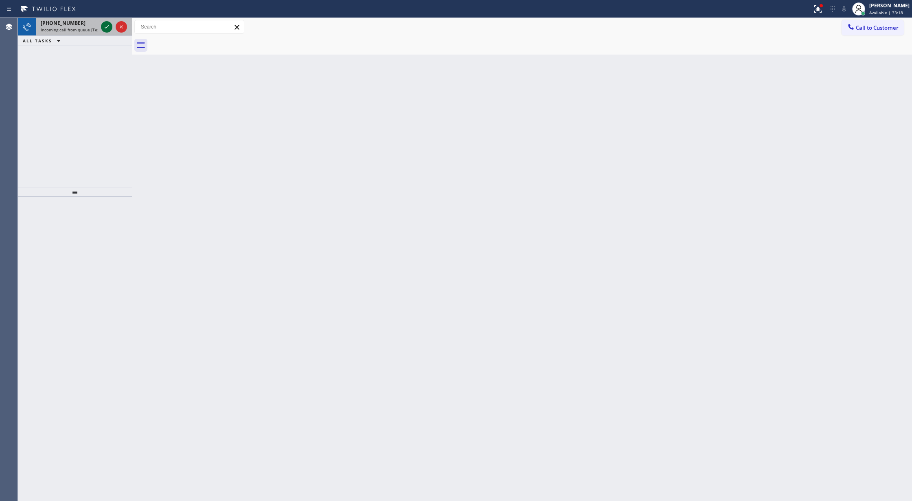
click at [108, 25] on icon at bounding box center [107, 27] width 10 height 10
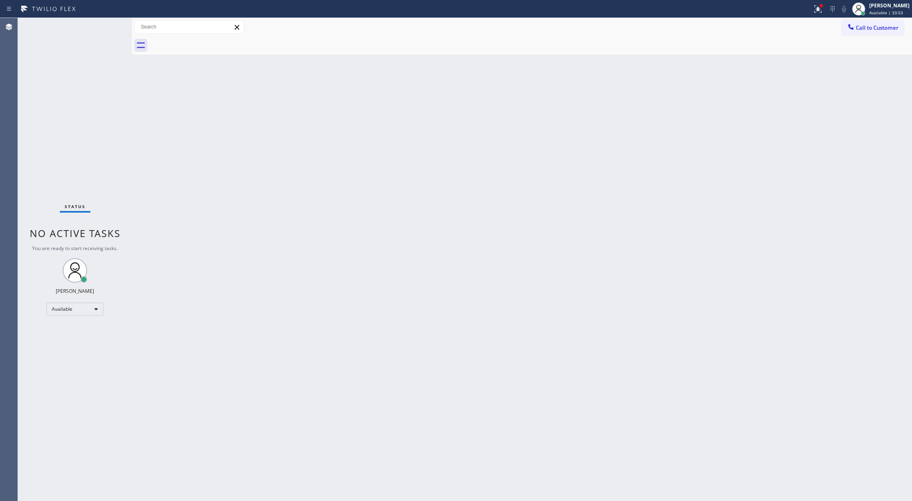
click at [103, 24] on div "Status No active tasks You are ready to start receiving tasks. [PERSON_NAME] Av…" at bounding box center [75, 259] width 114 height 483
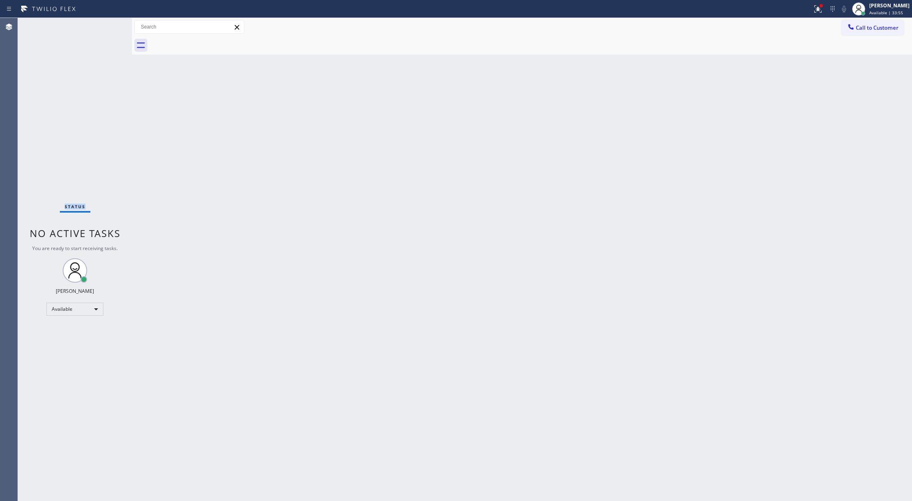
click at [103, 24] on div "Status No active tasks You are ready to start receiving tasks. [PERSON_NAME] Av…" at bounding box center [75, 259] width 114 height 483
click at [106, 26] on div "Status No active tasks You are ready to start receiving tasks. [PERSON_NAME] Av…" at bounding box center [75, 259] width 114 height 483
click at [106, 26] on icon at bounding box center [107, 27] width 10 height 10
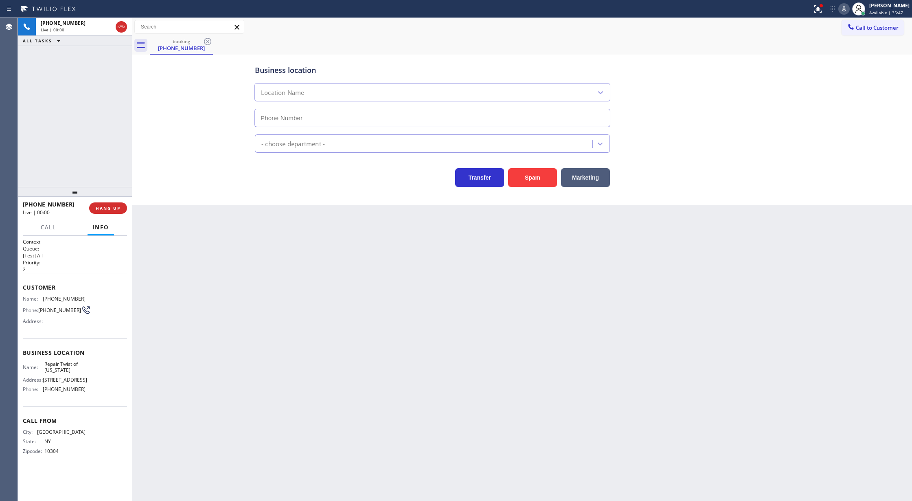
type input "[PHONE_NUMBER]"
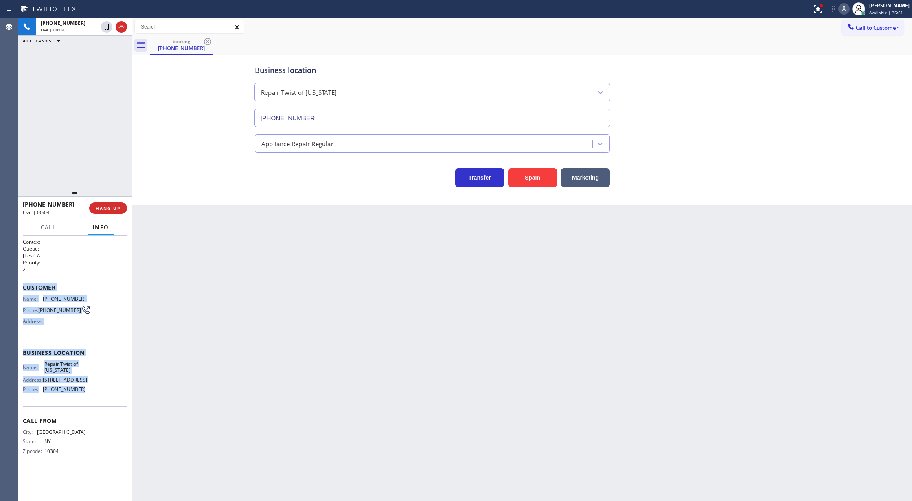
copy div "Customer Name: (347) 570-5153 Phone: (347) 570-5153 Address: Business location …"
drag, startPoint x: 22, startPoint y: 287, endPoint x: 92, endPoint y: 404, distance: 136.0
click at [92, 404] on div "Context Queue: [Test] All Priority: 2 Customer Name: (347) 570-5153 Phone: (347…" at bounding box center [75, 368] width 114 height 265
click at [111, 348] on div "Business location Name: Repair Twist of New York Address: 895 Grand St Brooklyn…" at bounding box center [75, 372] width 104 height 68
drag, startPoint x: 20, startPoint y: 285, endPoint x: 100, endPoint y: 401, distance: 140.4
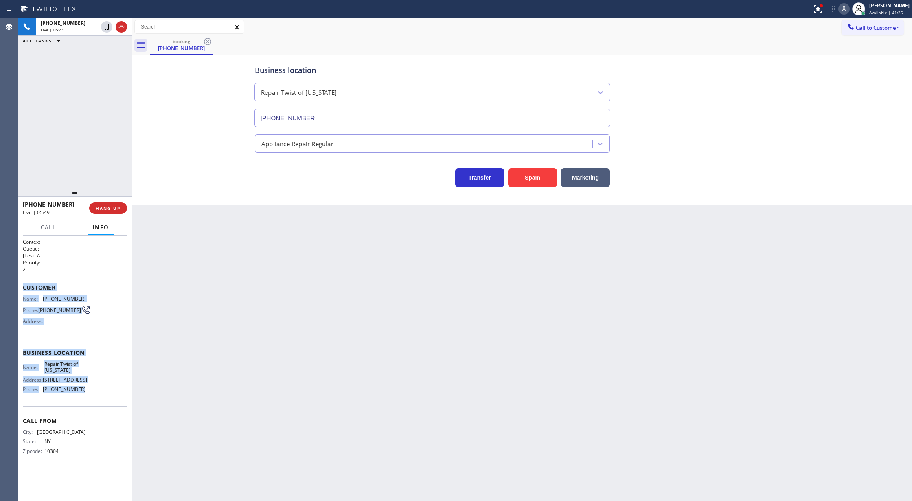
click at [100, 401] on div "Context Queue: [Test] All Priority: 2 Customer Name: (347) 570-5153 Phone: (347…" at bounding box center [75, 368] width 114 height 265
copy div "Customer Name: (347) 570-5153 Phone: (347) 570-5153 Address: Business location …"
drag, startPoint x: 108, startPoint y: 208, endPoint x: 194, endPoint y: 220, distance: 86.7
click at [107, 208] on span "COMPLETE" at bounding box center [106, 208] width 28 height 6
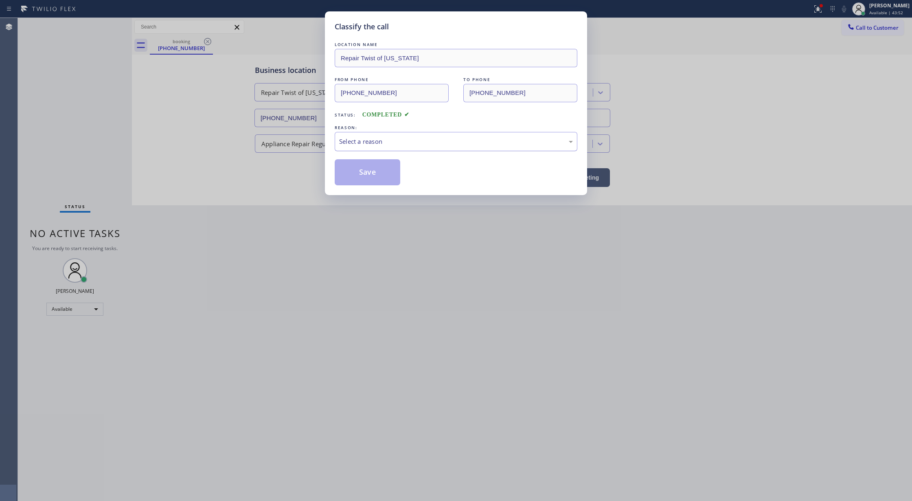
click at [364, 143] on div "Select a reason" at bounding box center [456, 141] width 234 height 9
drag, startPoint x: 365, startPoint y: 158, endPoint x: 362, endPoint y: 167, distance: 9.0
click at [361, 173] on button "Save" at bounding box center [368, 172] width 66 height 26
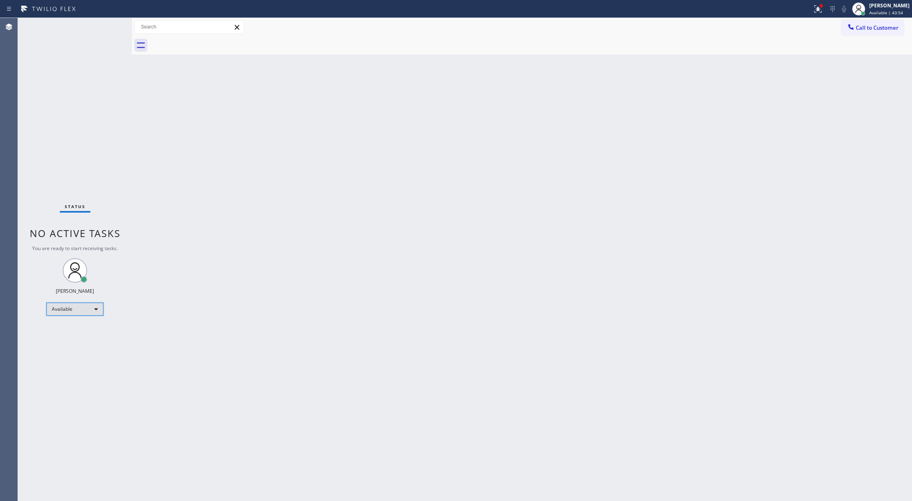
click at [96, 308] on div "Available" at bounding box center [74, 309] width 57 height 13
click at [76, 349] on li "Break" at bounding box center [74, 351] width 55 height 10
click at [105, 21] on div "Status No active tasks Change activity state to start receiving tasks. [PERSON_…" at bounding box center [75, 259] width 114 height 483
click at [110, 23] on div "Status No active tasks Change activity state to start receiving tasks. [PERSON_…" at bounding box center [75, 259] width 114 height 483
click at [102, 57] on div "Status No active tasks Change activity state to start receiving tasks. [PERSON_…" at bounding box center [75, 259] width 114 height 483
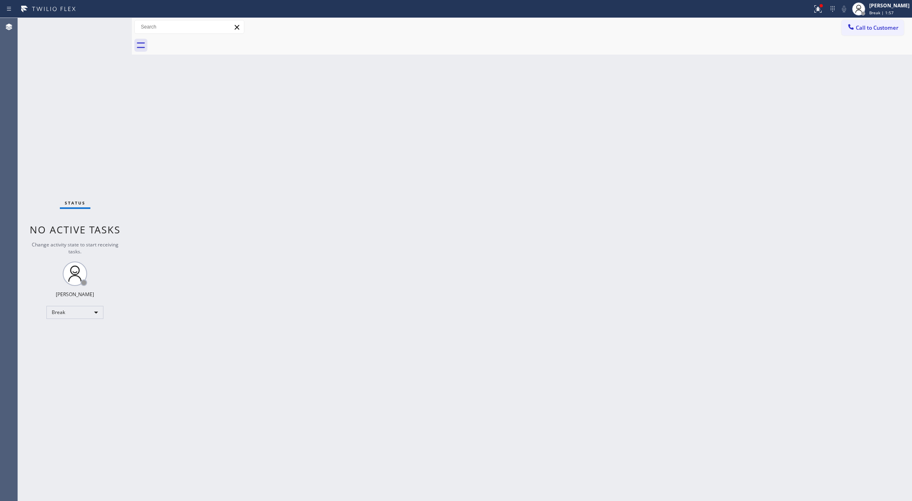
click at [105, 26] on div "Status No active tasks Change activity state to start receiving tasks. [PERSON_…" at bounding box center [75, 259] width 114 height 483
click at [112, 27] on div "Status No active tasks Change activity state to start receiving tasks. [PERSON_…" at bounding box center [75, 259] width 114 height 483
click at [109, 22] on div "Status No active tasks Change activity state to start receiving tasks. [PERSON_…" at bounding box center [75, 259] width 114 height 483
click at [71, 311] on div "Break" at bounding box center [74, 312] width 57 height 13
click at [68, 333] on li "Available" at bounding box center [74, 334] width 55 height 10
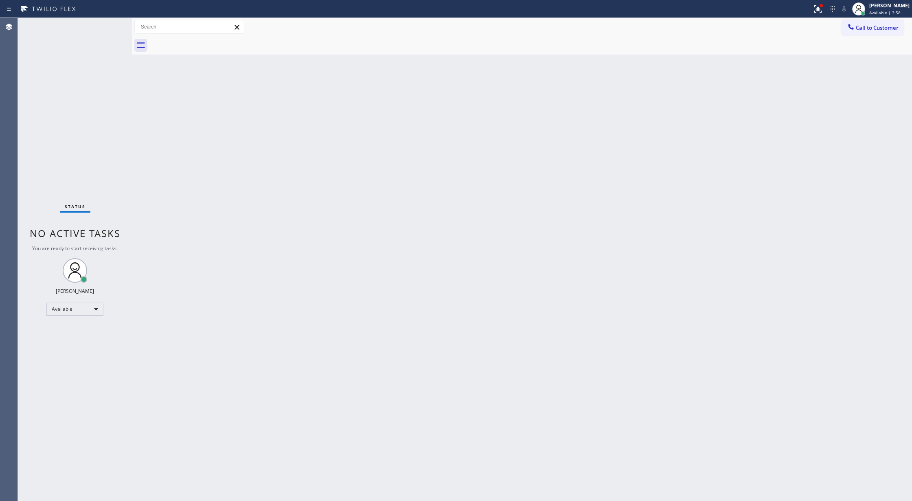
click at [105, 25] on div "Status No active tasks You are ready to start receiving tasks. [PERSON_NAME] Av…" at bounding box center [75, 259] width 114 height 483
click at [813, 170] on div "Back to Dashboard Change Sender ID Customers Technicians Select a contact Outbo…" at bounding box center [522, 259] width 780 height 483
click at [112, 21] on div "Status No active tasks You are ready to start receiving tasks. [PERSON_NAME] Av…" at bounding box center [75, 259] width 114 height 483
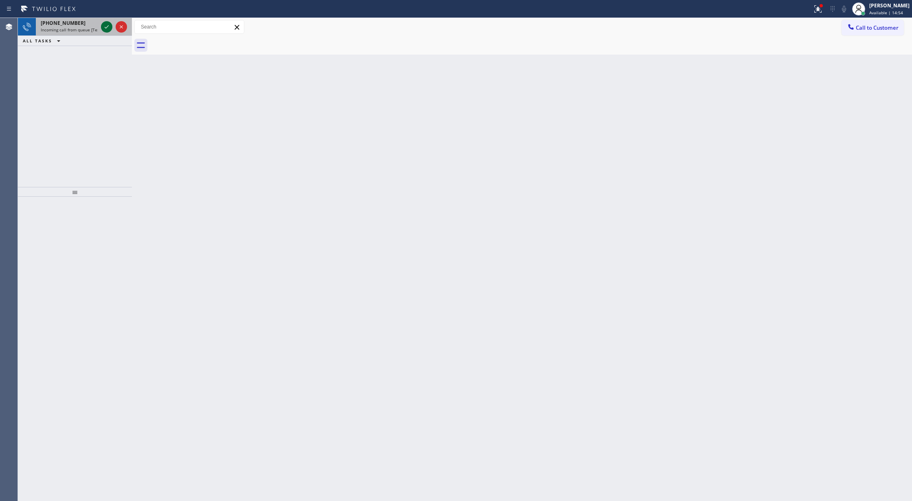
click at [103, 28] on icon at bounding box center [107, 27] width 10 height 10
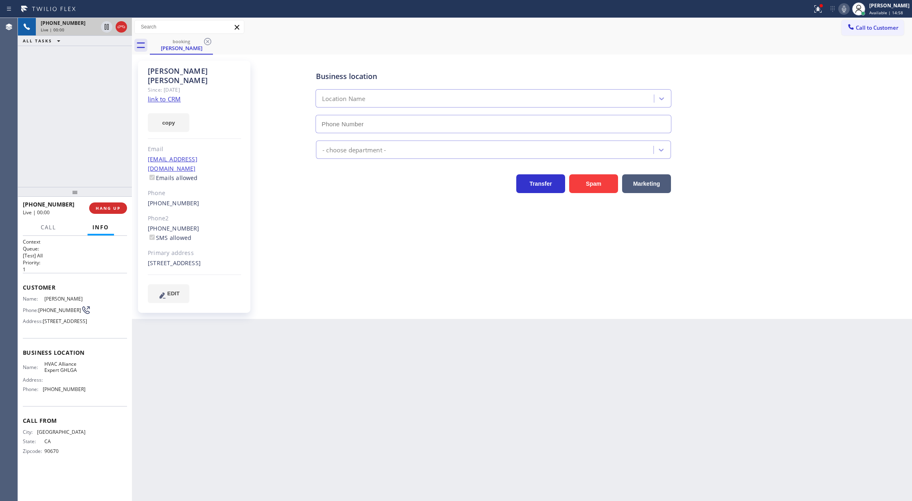
type input "[PHONE_NUMBER]"
click at [169, 95] on link "link to CRM" at bounding box center [164, 99] width 33 height 8
click at [107, 207] on span "COMPLETE" at bounding box center [106, 208] width 28 height 6
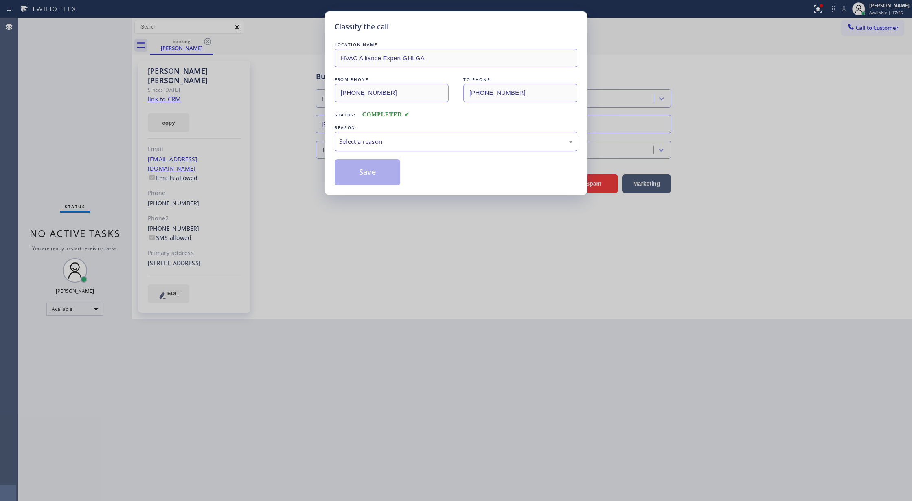
click at [386, 147] on div "Select a reason" at bounding box center [456, 141] width 243 height 19
click at [357, 171] on button "Save" at bounding box center [368, 172] width 66 height 26
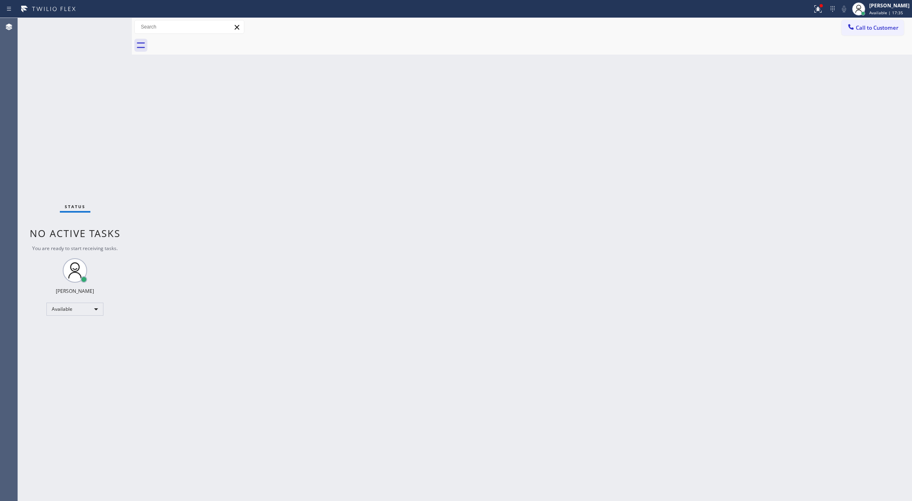
click at [107, 24] on div "Status No active tasks You are ready to start receiving tasks. [PERSON_NAME] Av…" at bounding box center [75, 259] width 114 height 483
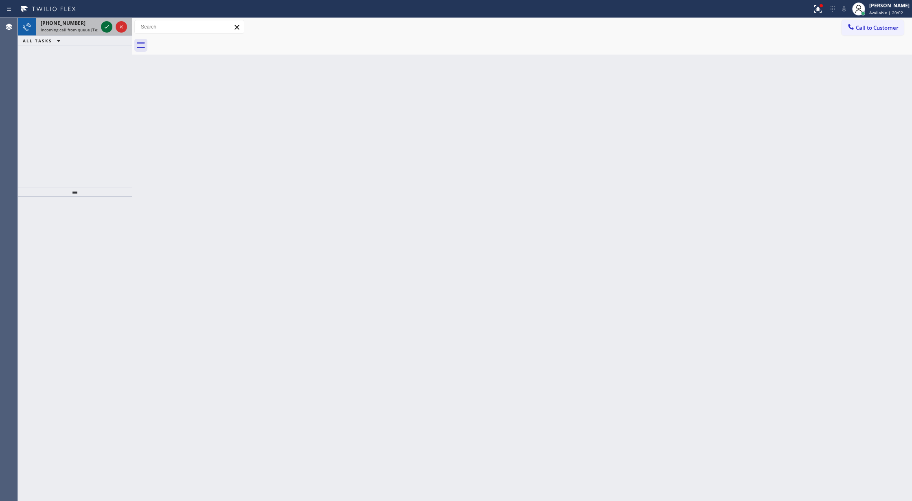
click at [105, 27] on icon at bounding box center [107, 26] width 4 height 3
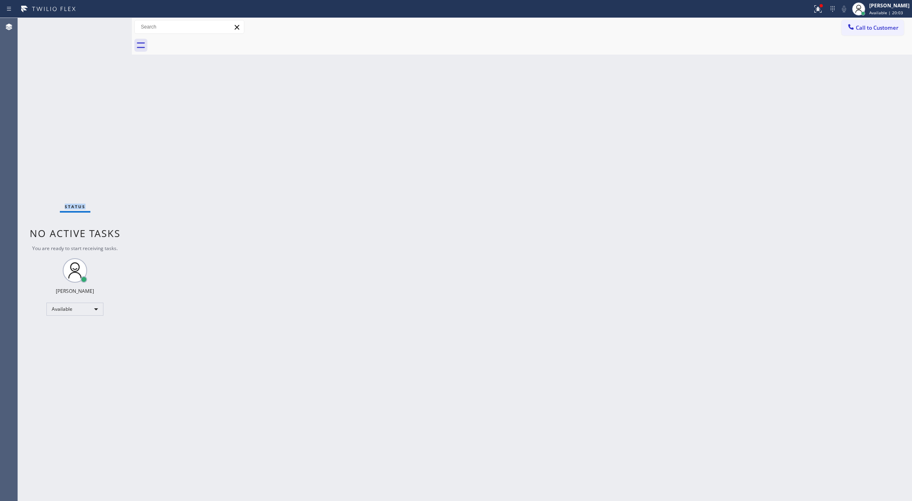
click at [105, 27] on div "Status No active tasks You are ready to start receiving tasks. [PERSON_NAME] Av…" at bounding box center [75, 259] width 114 height 483
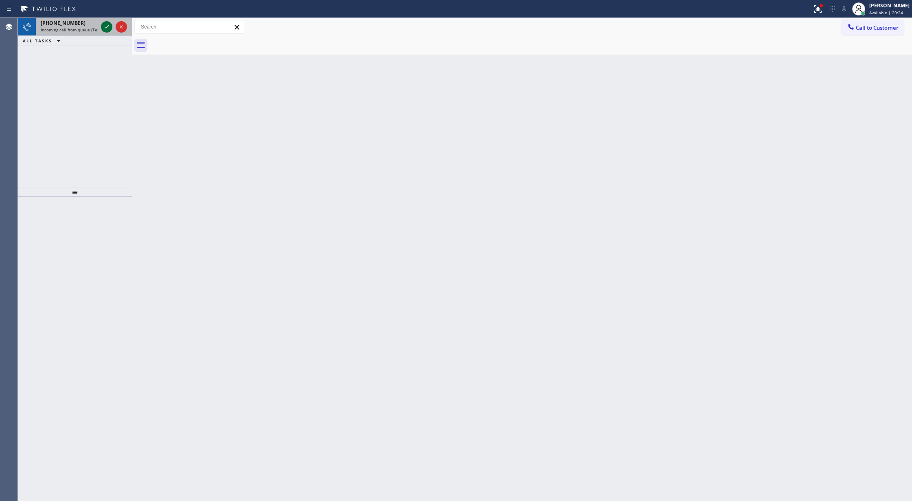
click at [107, 29] on icon at bounding box center [107, 27] width 10 height 10
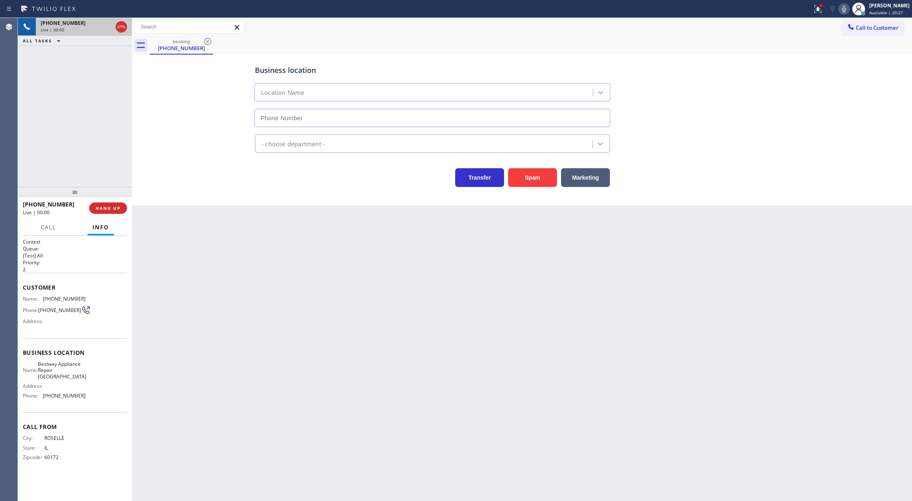
type input "(847) 447-2070"
click at [535, 181] on button "Spam" at bounding box center [532, 177] width 49 height 19
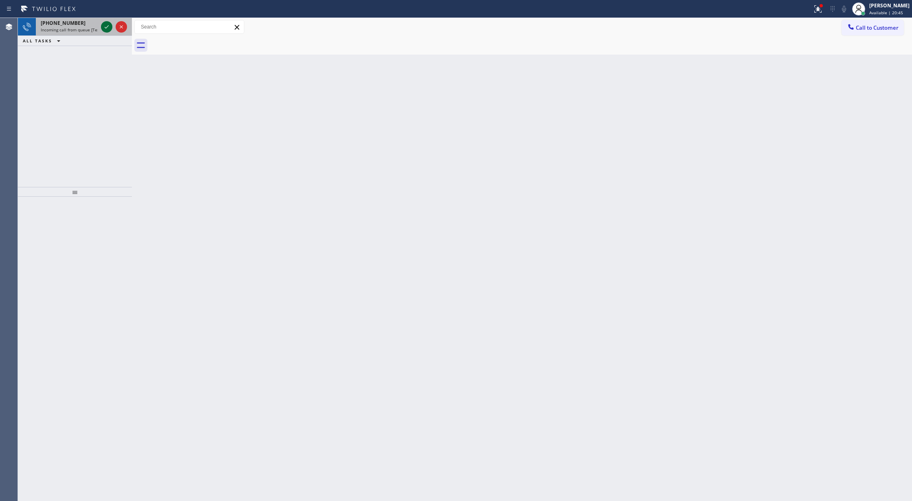
click at [103, 27] on icon at bounding box center [107, 27] width 10 height 10
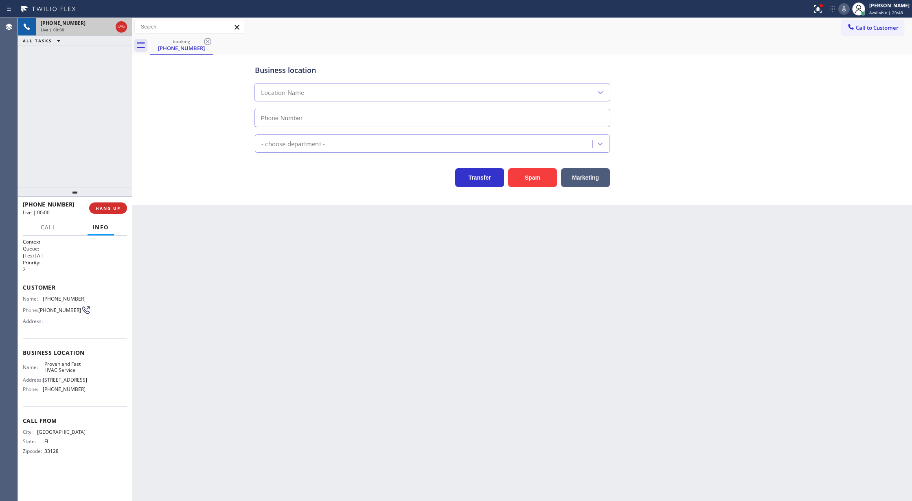
type input "[PHONE_NUMBER]"
click at [117, 27] on icon at bounding box center [121, 27] width 10 height 10
click at [99, 211] on span "COMPLETE" at bounding box center [106, 208] width 28 height 6
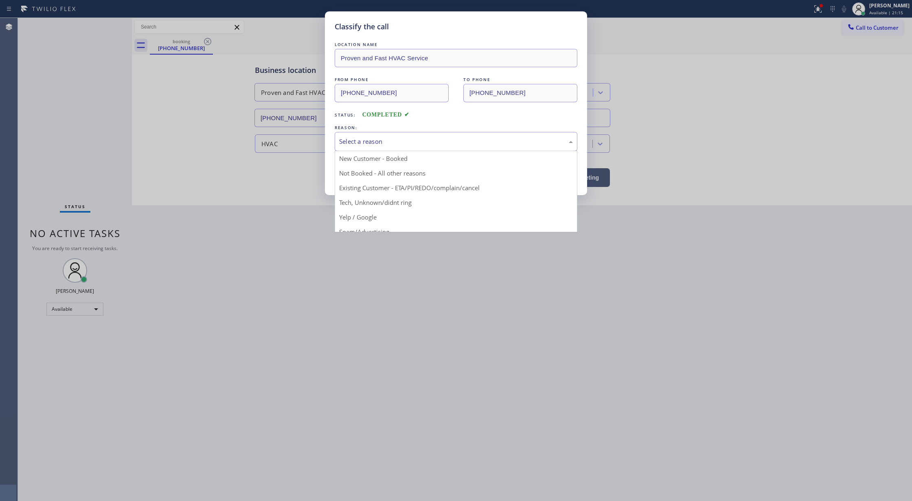
click at [377, 140] on div "Select a reason" at bounding box center [456, 141] width 234 height 9
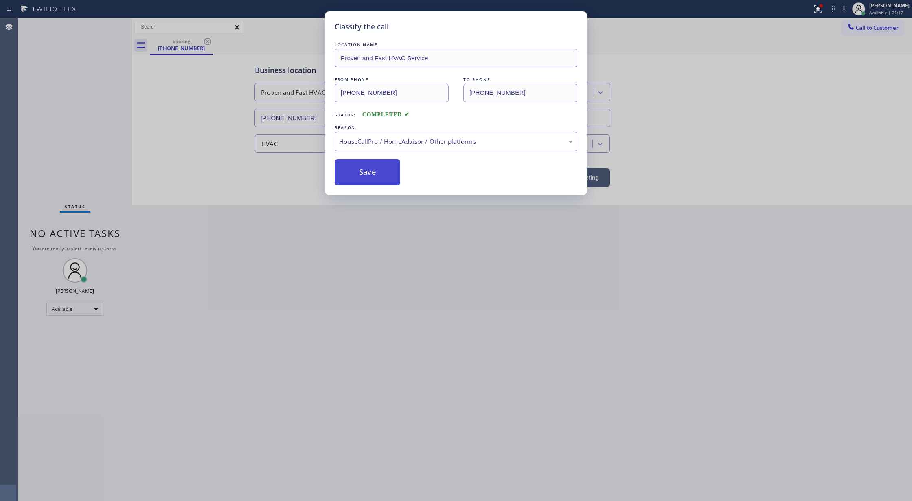
click at [364, 173] on button "Save" at bounding box center [368, 172] width 66 height 26
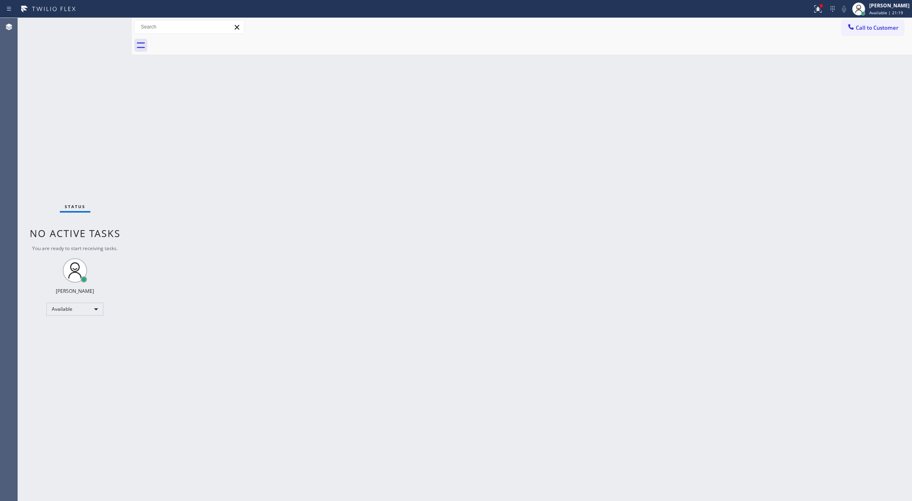
click at [110, 23] on div "Status No active tasks You are ready to start receiving tasks. [PERSON_NAME] Av…" at bounding box center [75, 259] width 114 height 483
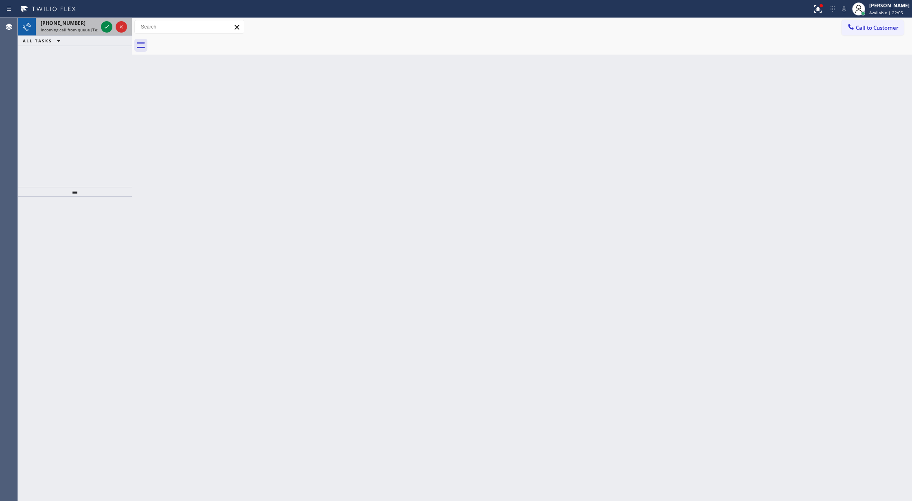
click at [103, 20] on div at bounding box center [113, 27] width 29 height 18
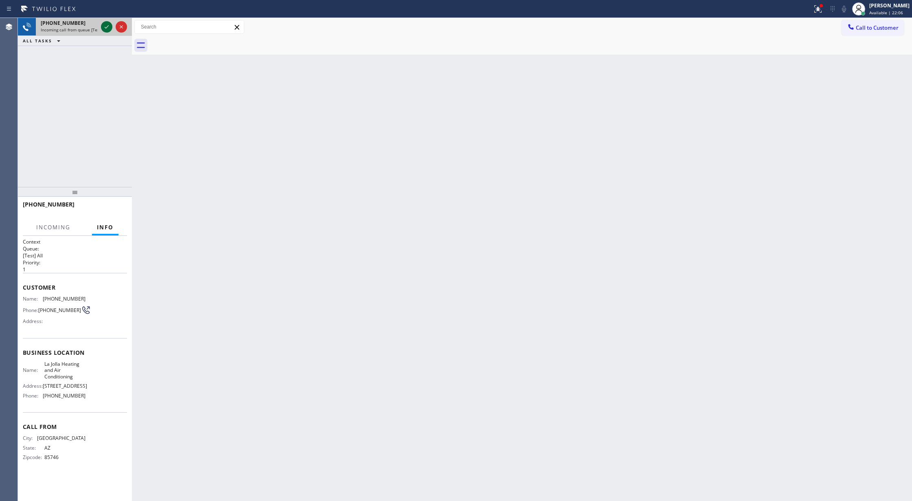
click at [108, 25] on icon at bounding box center [107, 27] width 10 height 10
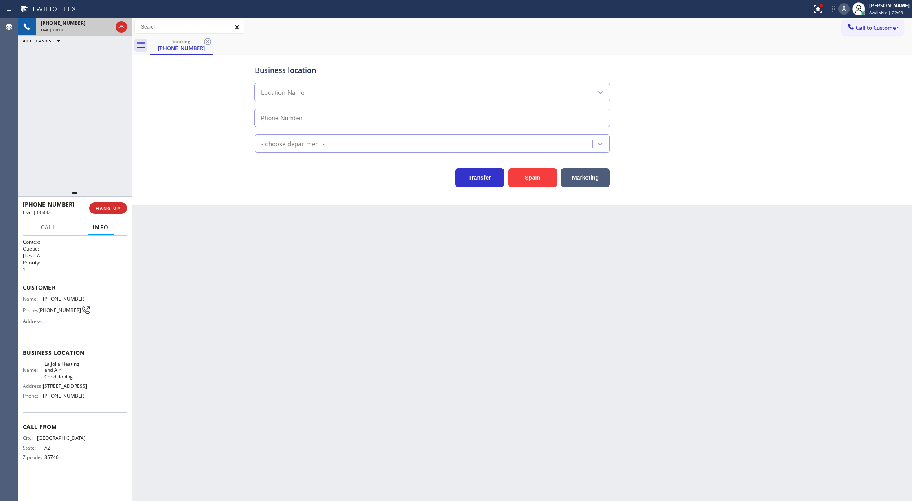
type input "(858) 201-4467"
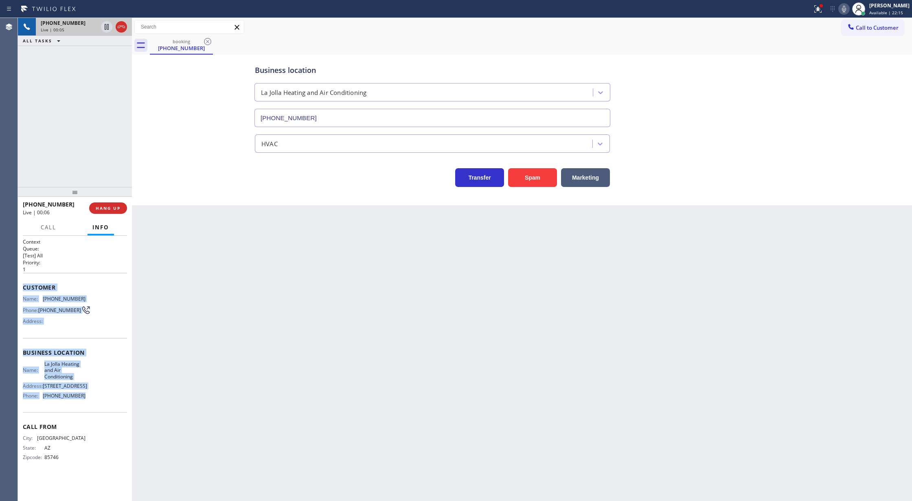
drag, startPoint x: 22, startPoint y: 290, endPoint x: 119, endPoint y: 414, distance: 157.4
click at [119, 414] on div "Context Queue: [Test] All Priority: 1 Customer Name: (520) 603-7248 Phone: (520…" at bounding box center [75, 368] width 114 height 265
click at [537, 178] on button "Spam" at bounding box center [532, 177] width 49 height 19
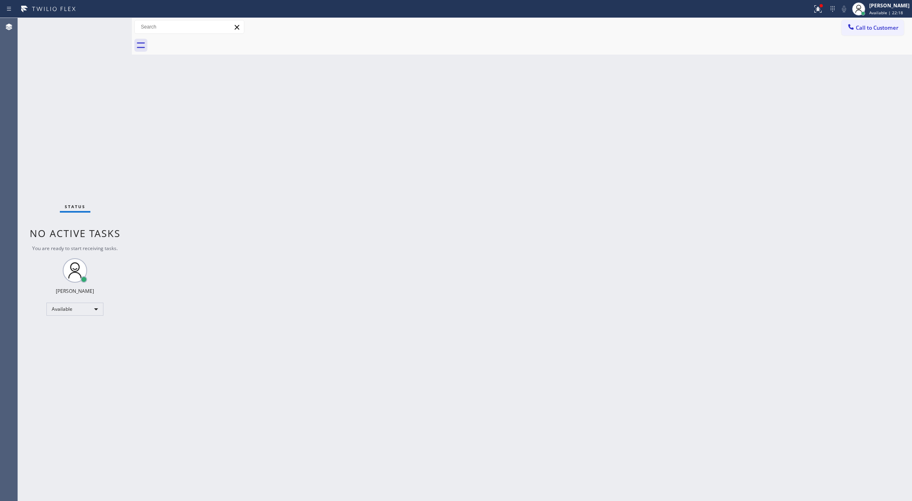
click at [108, 20] on div "Status No active tasks You are ready to start receiving tasks. [PERSON_NAME] Av…" at bounding box center [75, 259] width 114 height 483
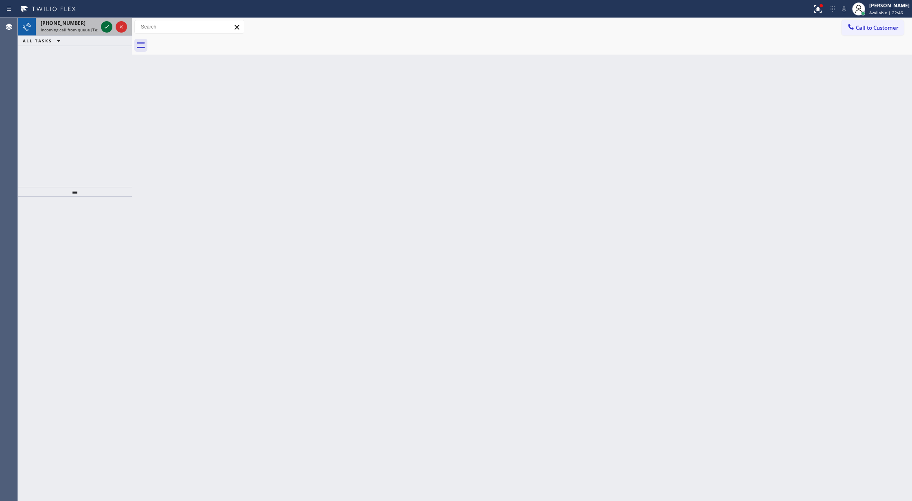
click at [106, 30] on icon at bounding box center [107, 27] width 10 height 10
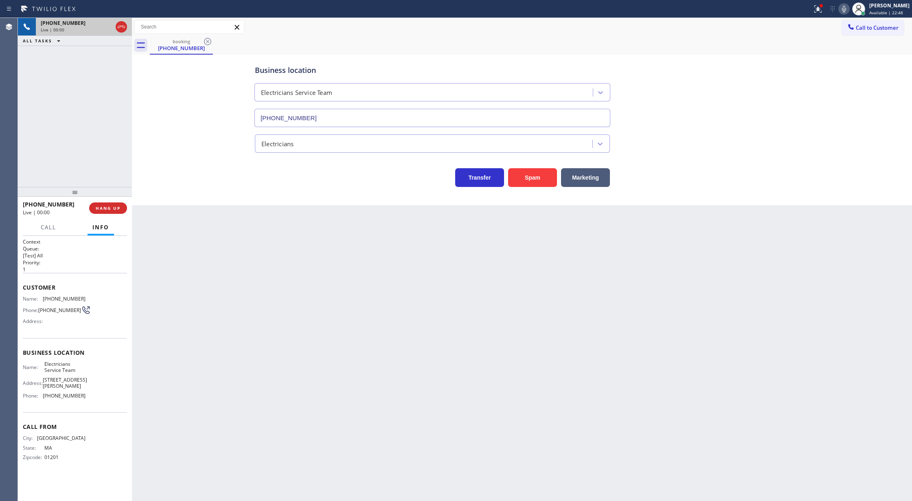
type input "[PHONE_NUMBER]"
copy div "Customer Name: (413) 329-1000 Phone: (413) 329-1000 Address: Business location …"
drag, startPoint x: 20, startPoint y: 290, endPoint x: 105, endPoint y: 405, distance: 142.6
click at [105, 405] on div "Context Queue: [Test] All Priority: 1 Customer Name: (413) 329-1000 Phone: (413…" at bounding box center [75, 368] width 114 height 265
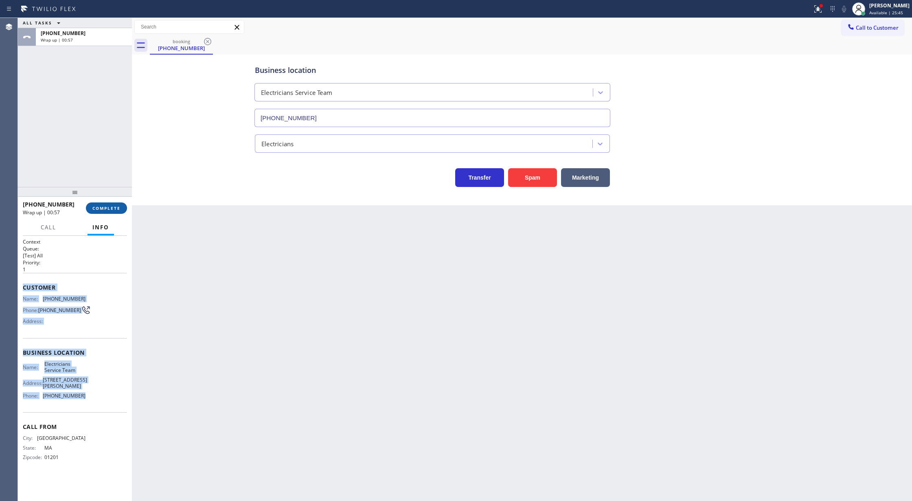
click at [104, 207] on span "COMPLETE" at bounding box center [106, 208] width 28 height 6
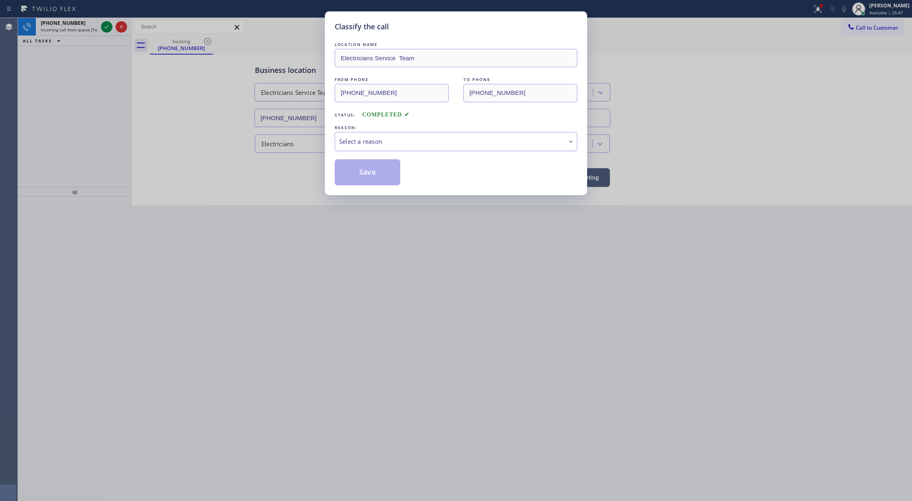
click at [350, 142] on div "Select a reason" at bounding box center [456, 141] width 234 height 9
click at [364, 166] on button "Save" at bounding box center [368, 172] width 66 height 26
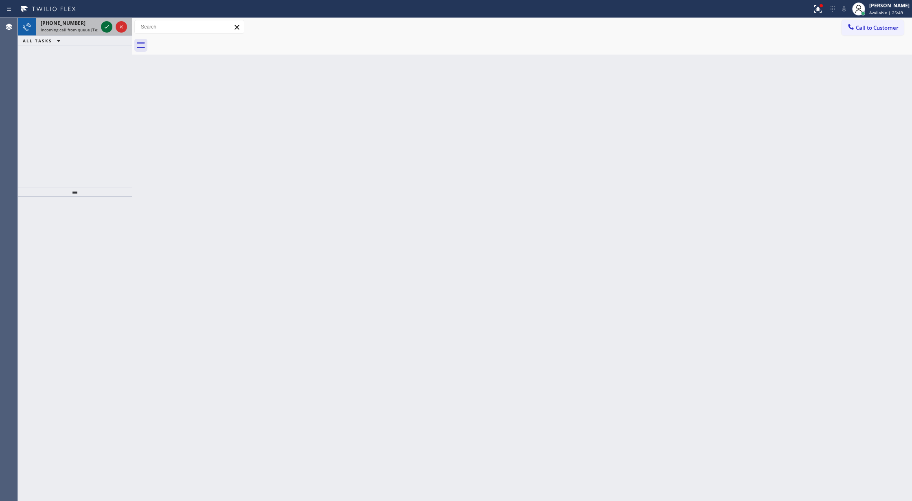
click at [105, 28] on icon at bounding box center [107, 27] width 10 height 10
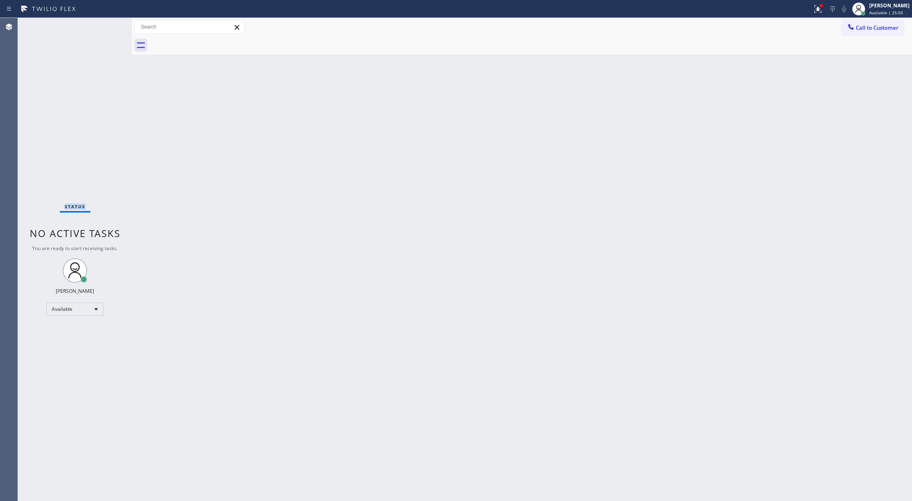
click at [105, 28] on div "Status No active tasks You are ready to start receiving tasks. [PERSON_NAME] Av…" at bounding box center [75, 259] width 114 height 483
click at [112, 24] on div "Status No active tasks You are ready to start receiving tasks. [PERSON_NAME] Av…" at bounding box center [75, 259] width 114 height 483
click at [109, 24] on div "Status No active tasks You are ready to start receiving tasks. [PERSON_NAME] Av…" at bounding box center [75, 259] width 114 height 483
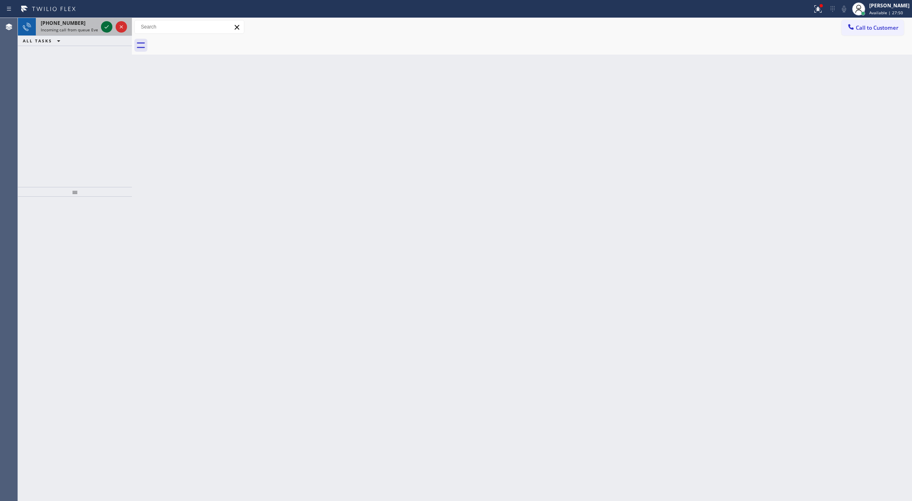
click at [109, 24] on icon at bounding box center [107, 27] width 10 height 10
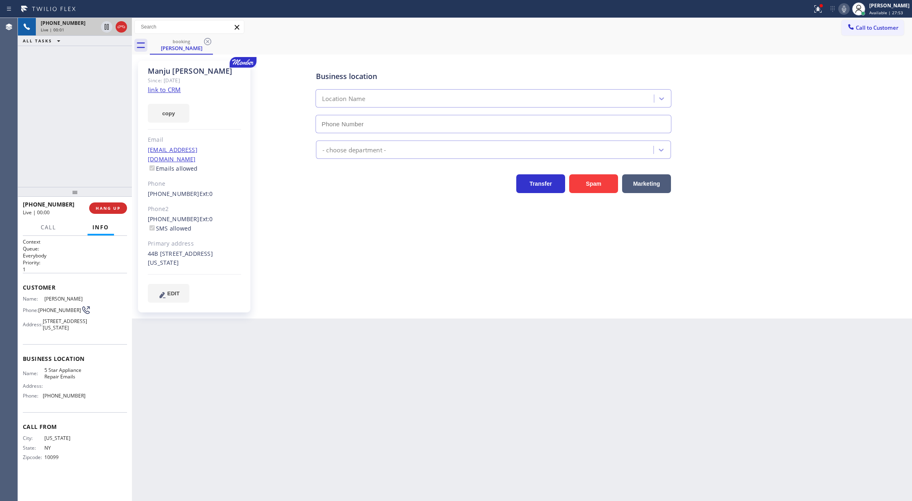
type input "[PHONE_NUMBER]"
click at [163, 92] on link "link to CRM" at bounding box center [164, 90] width 33 height 8
click at [849, 9] on icon at bounding box center [844, 9] width 10 height 10
drag, startPoint x: 109, startPoint y: 53, endPoint x: 147, endPoint y: 306, distance: 256.4
click at [109, 53] on icon at bounding box center [107, 55] width 10 height 10
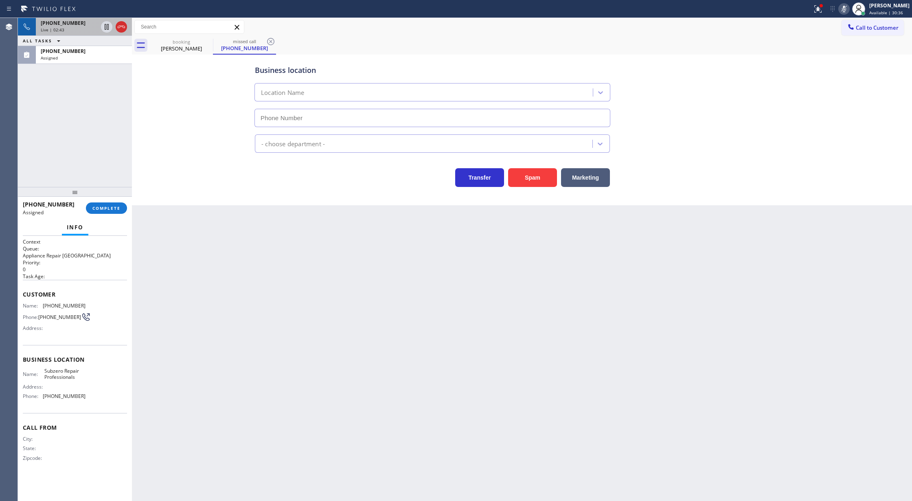
type input "[PHONE_NUMBER]"
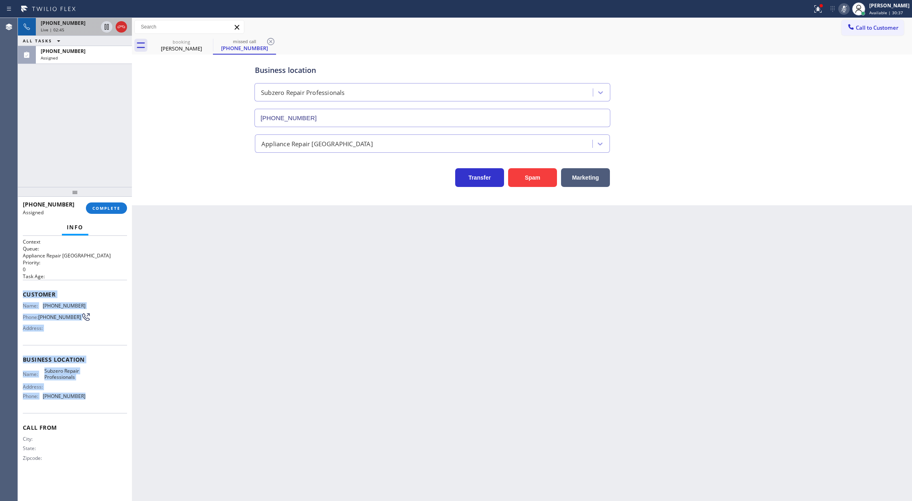
drag, startPoint x: 21, startPoint y: 291, endPoint x: 90, endPoint y: 399, distance: 128.5
click at [90, 399] on div "Context Queue: Appliance Repair High End Priority: 0 Task Age: Customer Name: (…" at bounding box center [75, 368] width 114 height 265
click at [105, 206] on span "COMPLETE" at bounding box center [106, 208] width 28 height 6
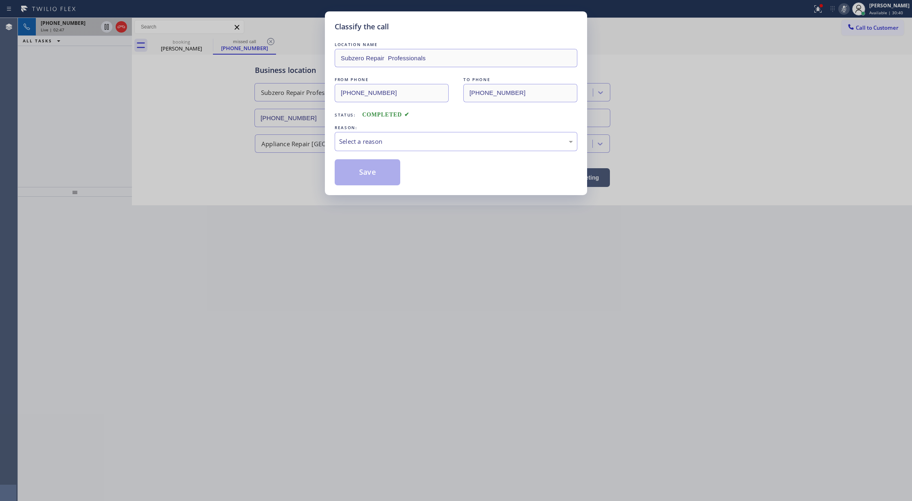
click at [359, 140] on div "Select a reason" at bounding box center [456, 141] width 234 height 9
click at [369, 178] on button "Save" at bounding box center [368, 172] width 66 height 26
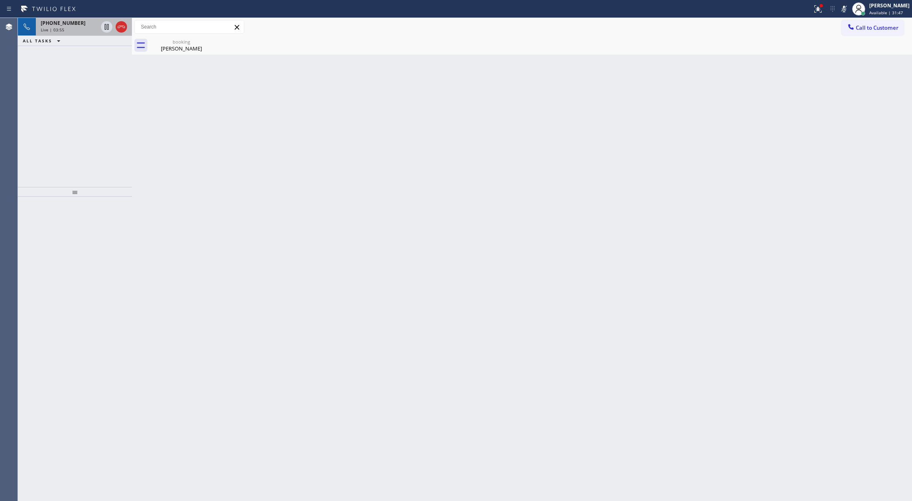
drag, startPoint x: 850, startPoint y: 9, endPoint x: 769, endPoint y: 46, distance: 89.6
click at [846, 9] on icon at bounding box center [844, 9] width 4 height 7
click at [118, 24] on icon at bounding box center [121, 27] width 10 height 10
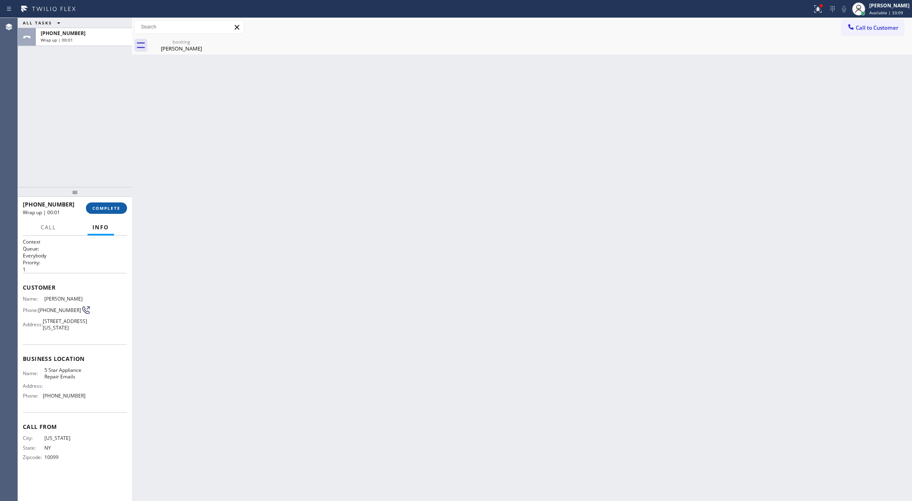
click at [111, 207] on span "COMPLETE" at bounding box center [106, 208] width 28 height 6
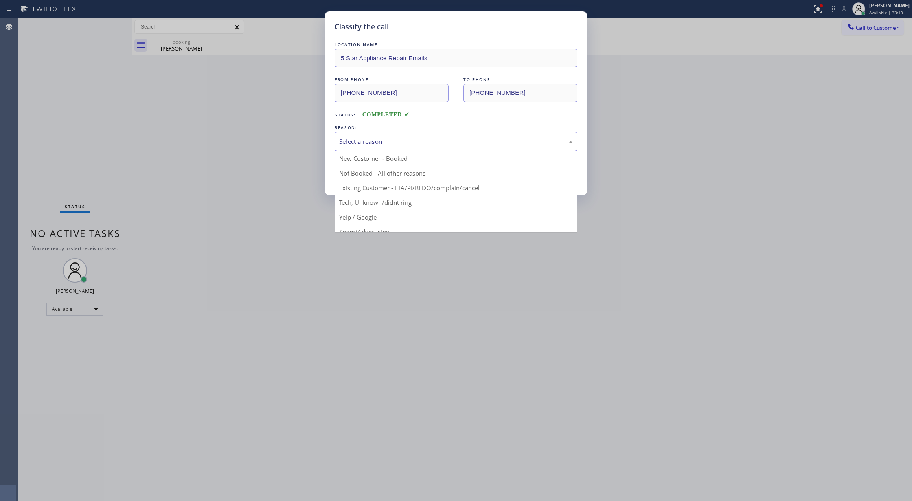
click at [422, 145] on div "Select a reason" at bounding box center [456, 141] width 234 height 9
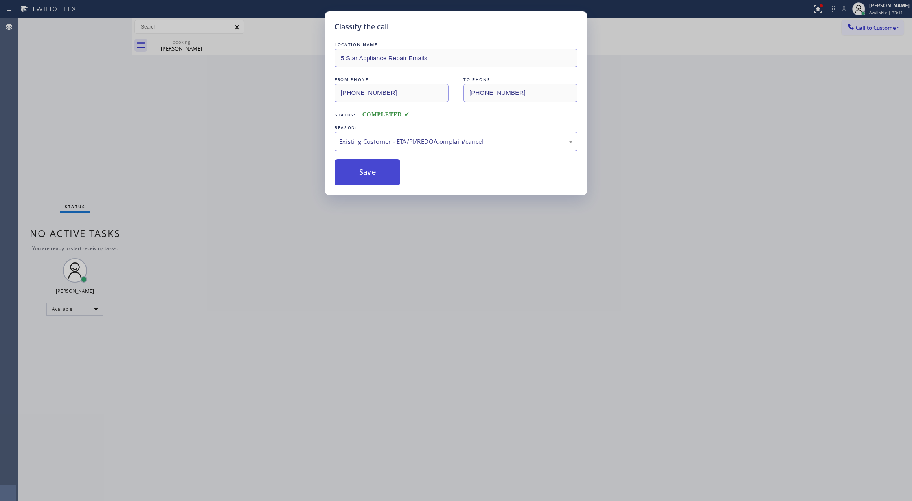
click at [366, 173] on button "Save" at bounding box center [368, 172] width 66 height 26
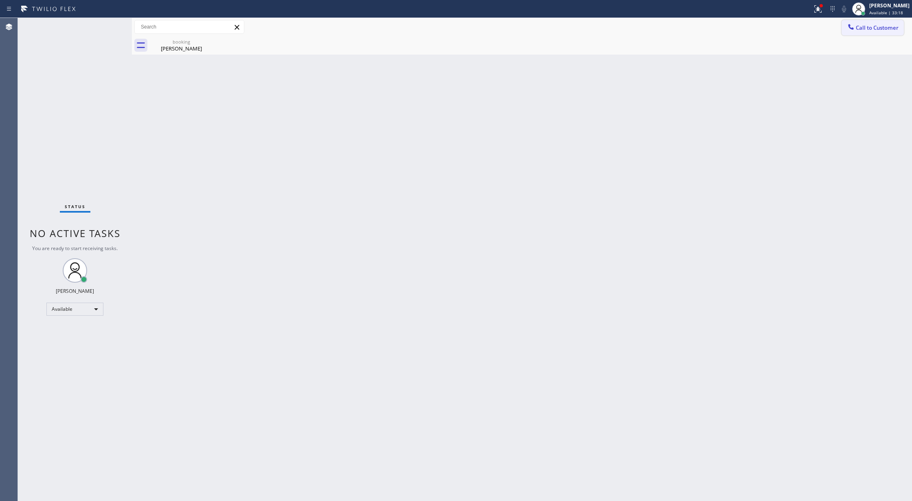
click at [862, 33] on button "Call to Customer" at bounding box center [873, 27] width 62 height 15
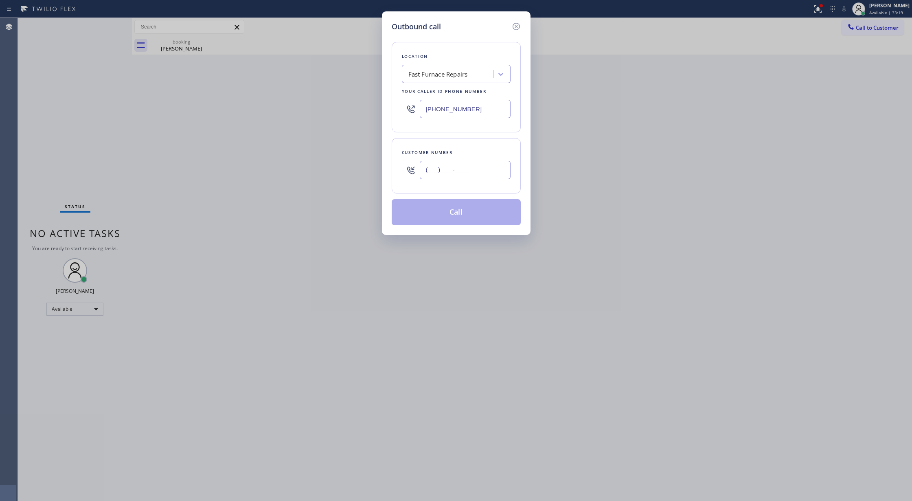
click at [426, 173] on input "(___) ___-____" at bounding box center [465, 170] width 91 height 18
paste input "602) 688-6844"
type input "[PHONE_NUMBER]"
drag, startPoint x: 476, startPoint y: 110, endPoint x: 297, endPoint y: 106, distance: 178.8
click at [297, 106] on div "Outbound call Location Fast Furnace Repairs Your caller id phone number (305) 4…" at bounding box center [456, 250] width 912 height 501
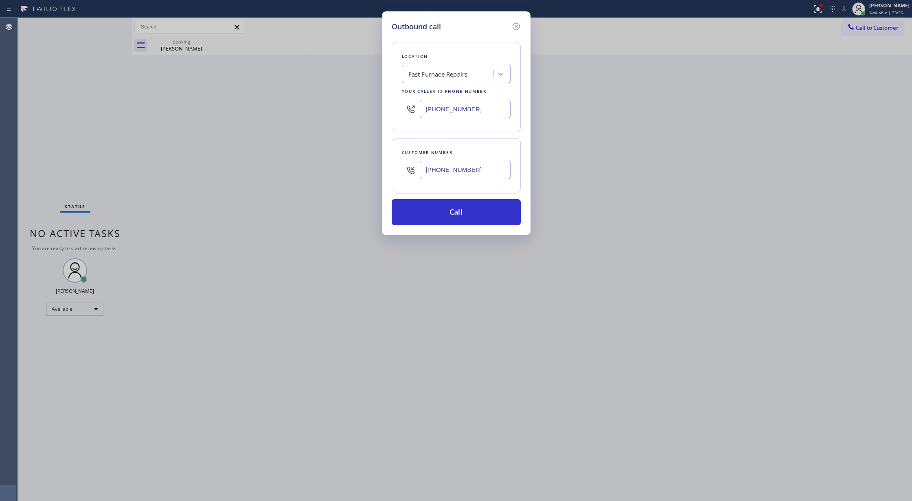
paste input "602) 691-798"
type input "[PHONE_NUMBER]"
click at [511, 28] on icon at bounding box center [516, 27] width 10 height 10
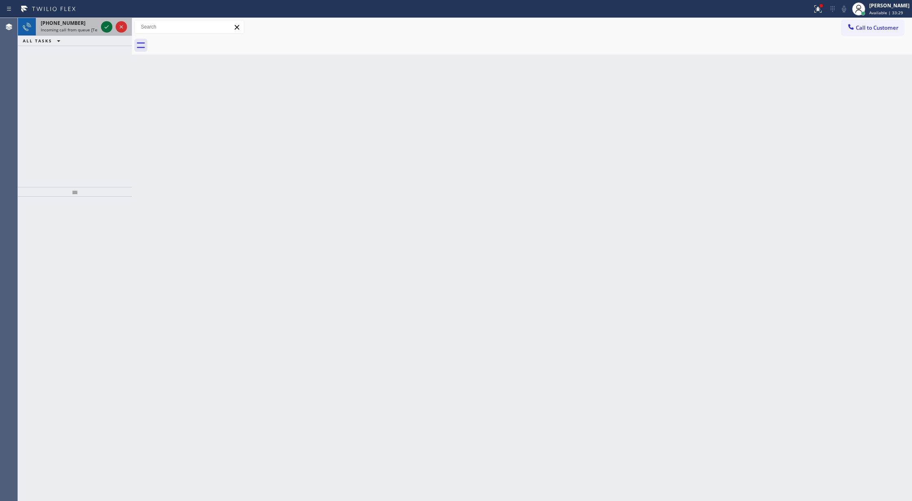
click at [106, 25] on icon at bounding box center [107, 27] width 10 height 10
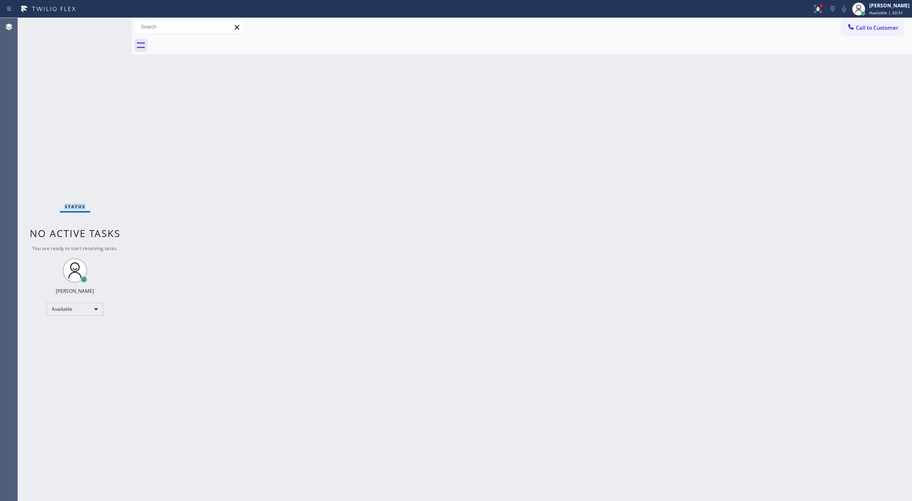
click at [106, 25] on div "Status No active tasks You are ready to start receiving tasks. [PERSON_NAME] Av…" at bounding box center [75, 259] width 114 height 483
drag, startPoint x: 872, startPoint y: 28, endPoint x: 489, endPoint y: 191, distance: 415.9
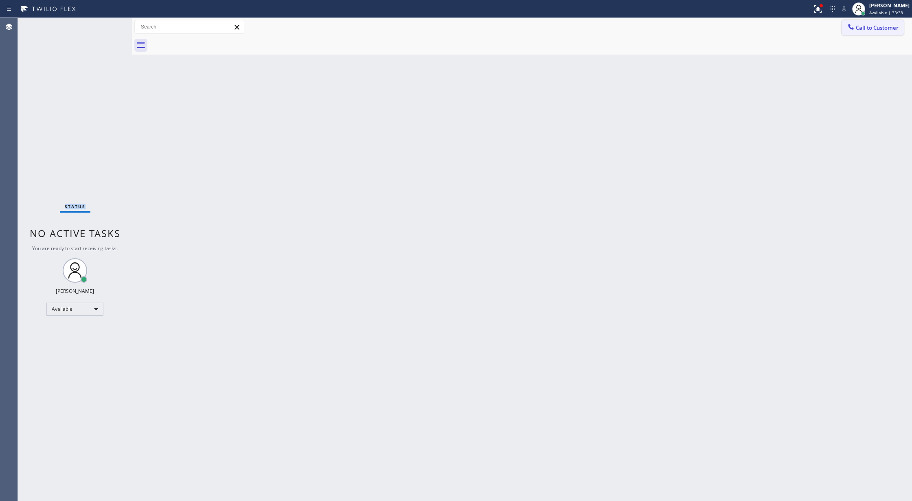
click at [871, 27] on span "Call to Customer" at bounding box center [877, 27] width 43 height 7
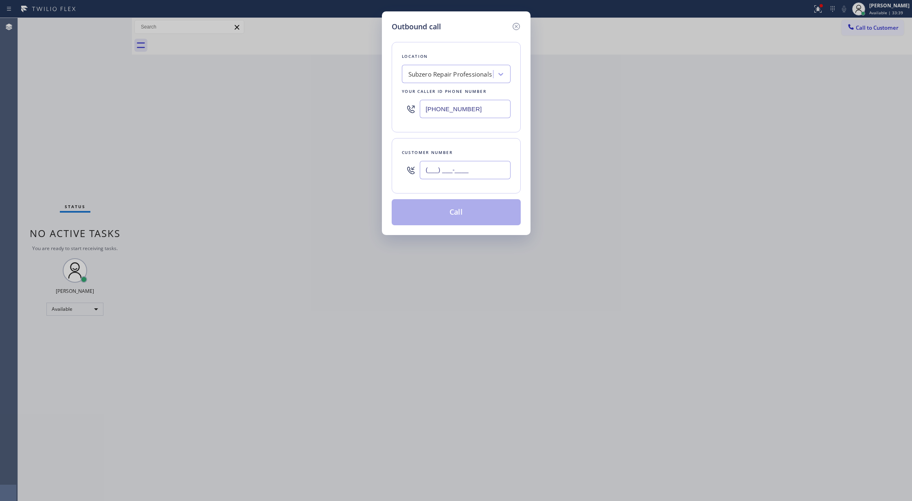
click at [427, 170] on input "(___) ___-____" at bounding box center [465, 170] width 91 height 18
paste input "602) 688-6844"
type input "[PHONE_NUMBER]"
click at [440, 76] on div "Subzero Repair Professionals" at bounding box center [450, 74] width 84 height 9
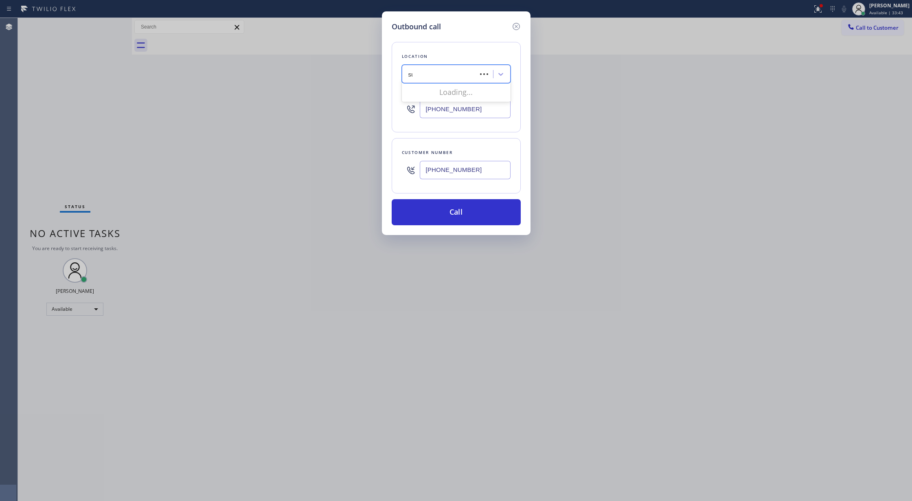
type input "s"
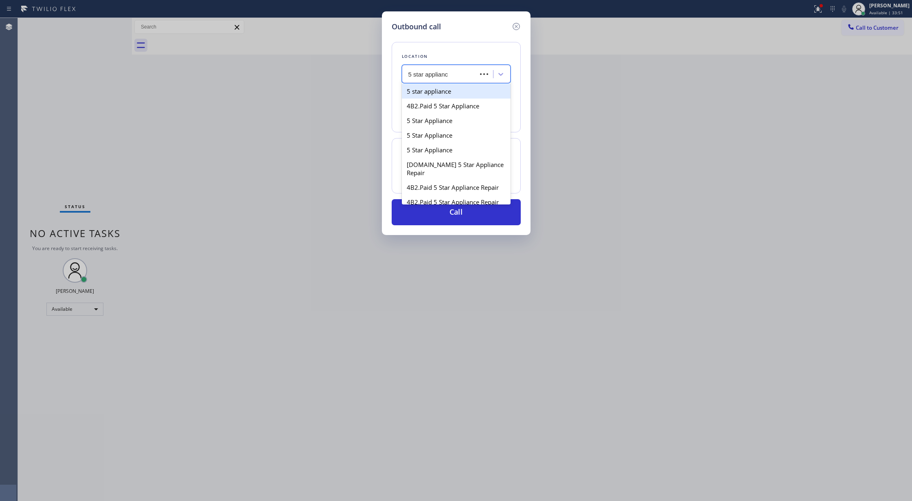
type input "5 star appliance"
click at [443, 93] on div "5 star appliance" at bounding box center [456, 91] width 109 height 15
type input "[PHONE_NUMBER]"
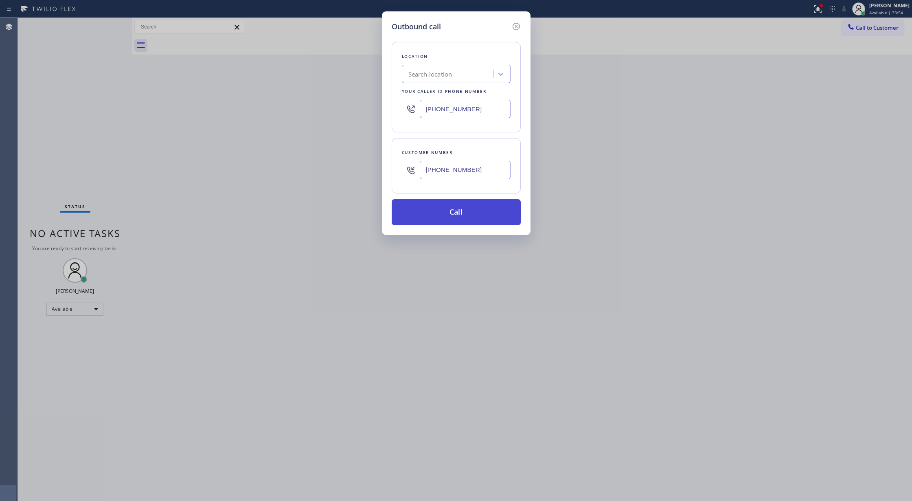
click at [439, 214] on button "Call" at bounding box center [456, 212] width 129 height 26
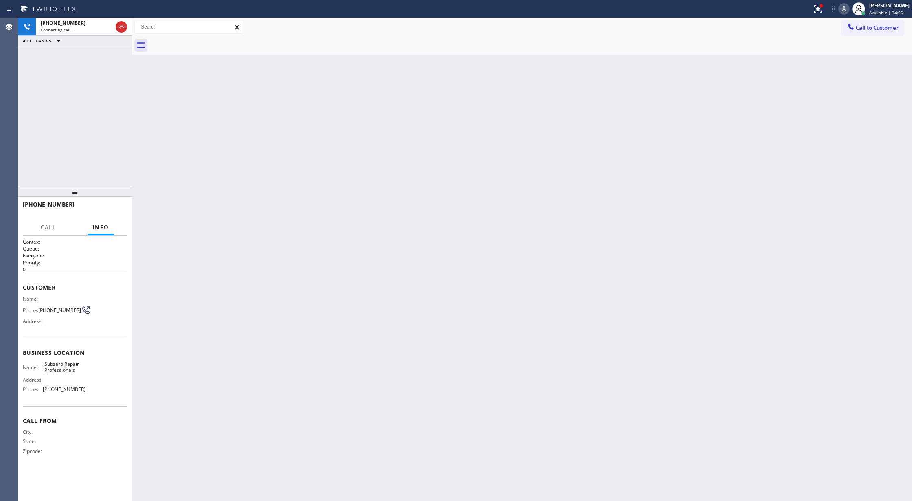
click at [849, 8] on icon at bounding box center [844, 9] width 10 height 10
click at [849, 7] on icon at bounding box center [844, 9] width 10 height 10
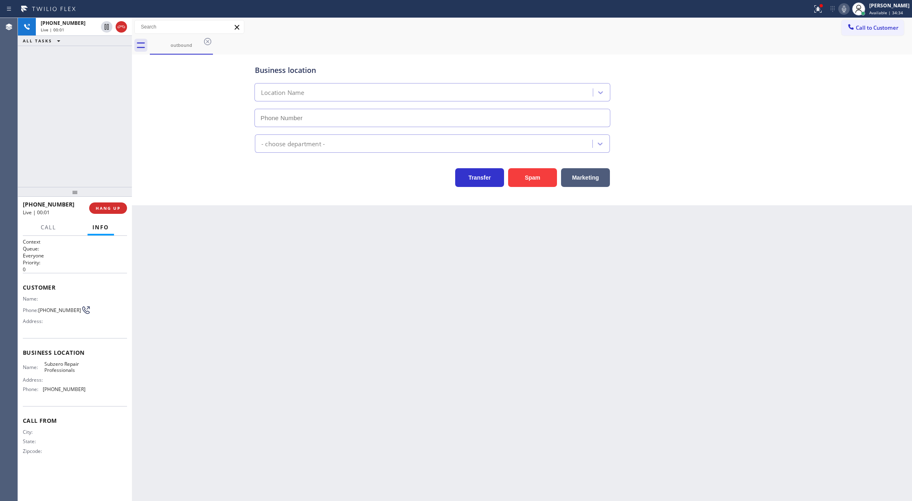
type input "[PHONE_NUMBER]"
drag, startPoint x: 119, startPoint y: 28, endPoint x: 97, endPoint y: 209, distance: 182.6
click at [119, 28] on icon at bounding box center [121, 27] width 10 height 10
click at [105, 213] on button "COMPLETE" at bounding box center [106, 207] width 41 height 11
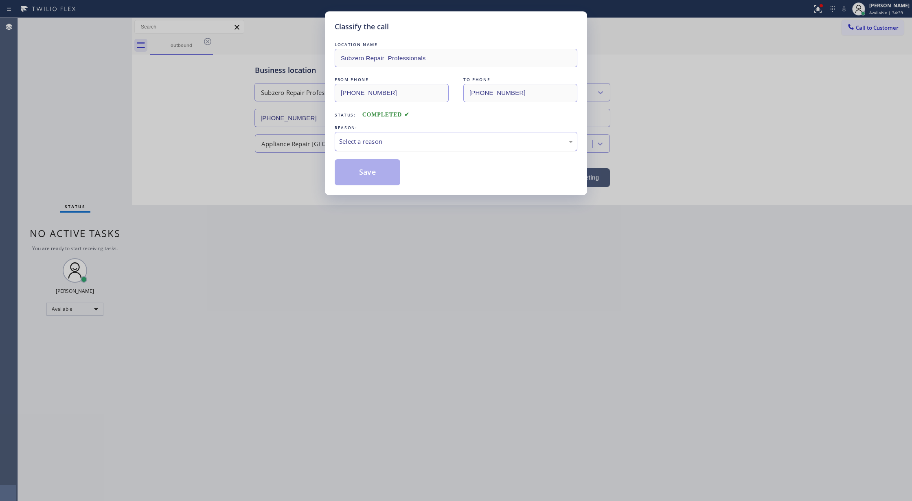
click at [367, 140] on div "Select a reason" at bounding box center [456, 141] width 234 height 9
drag, startPoint x: 376, startPoint y: 175, endPoint x: 266, endPoint y: 412, distance: 261.2
click at [377, 175] on button "Save" at bounding box center [368, 172] width 66 height 26
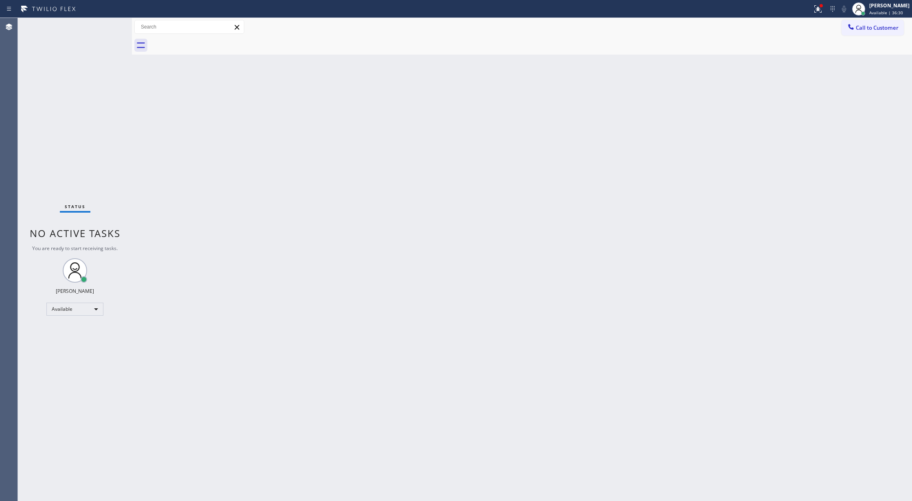
click at [106, 26] on div "Status No active tasks You are ready to start receiving tasks. [PERSON_NAME] Av…" at bounding box center [75, 259] width 114 height 483
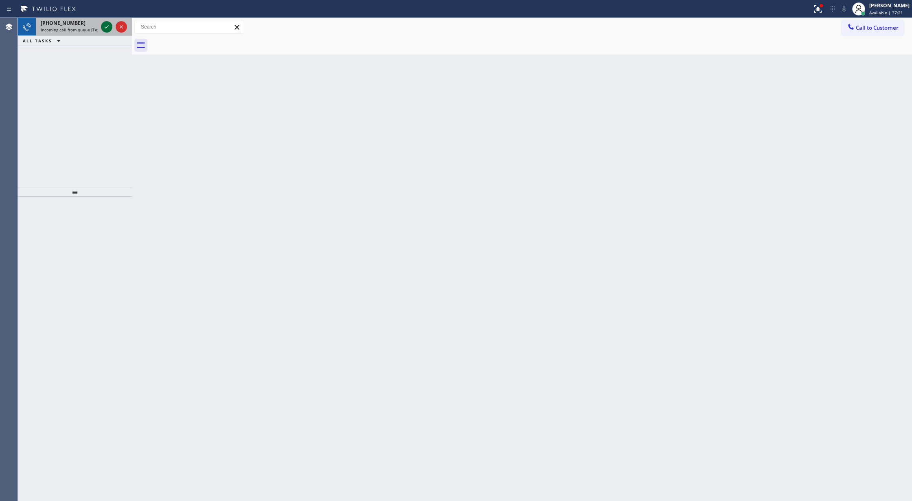
click at [106, 26] on icon at bounding box center [107, 27] width 10 height 10
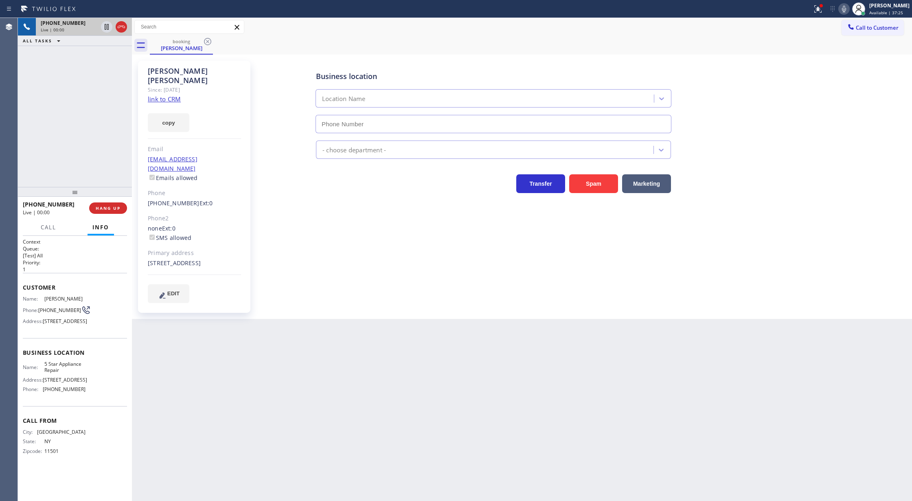
type input "[PHONE_NUMBER]"
click at [163, 95] on link "link to CRM" at bounding box center [164, 99] width 33 height 8
click at [848, 8] on icon at bounding box center [844, 9] width 10 height 10
drag, startPoint x: 105, startPoint y: 56, endPoint x: 105, endPoint y: 121, distance: 65.6
click at [105, 56] on icon at bounding box center [107, 55] width 10 height 10
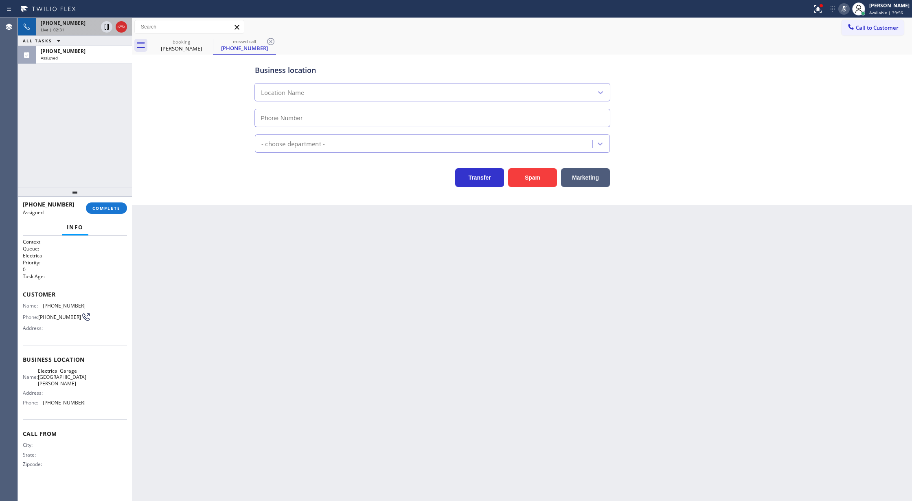
type input "[PHONE_NUMBER]"
click at [74, 64] on div "+15167329498 Live | 02:33 ALL TASKS ALL TASKS ACTIVE TASKS TASKS IN WRAP UP (81…" at bounding box center [75, 102] width 114 height 169
click at [99, 206] on span "COMPLETE" at bounding box center [106, 208] width 28 height 6
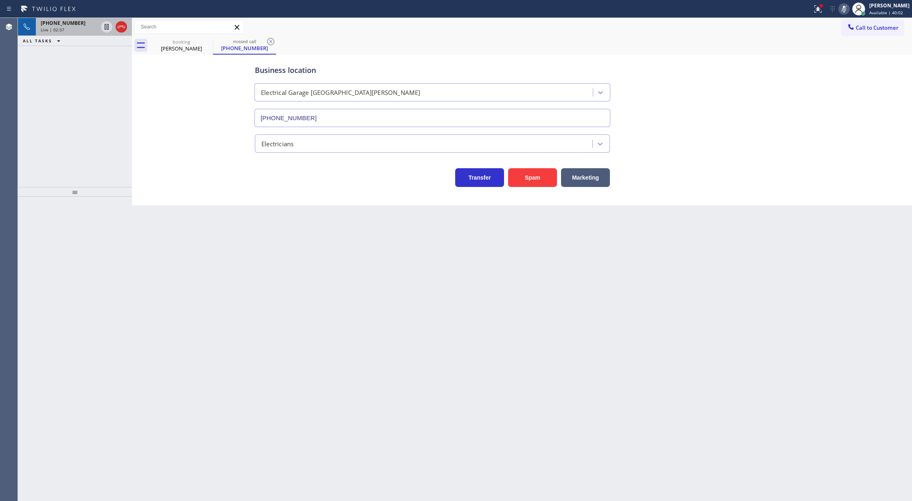
click at [98, 50] on div "+15167329498 Live | 02:37 ALL TASKS ALL TASKS ACTIVE TASKS TASKS IN WRAP UP" at bounding box center [75, 102] width 114 height 169
click at [95, 109] on div "+15167329498 Live | 03:21 ALL TASKS ALL TASKS ACTIVE TASKS TASKS IN WRAP UP" at bounding box center [75, 102] width 114 height 169
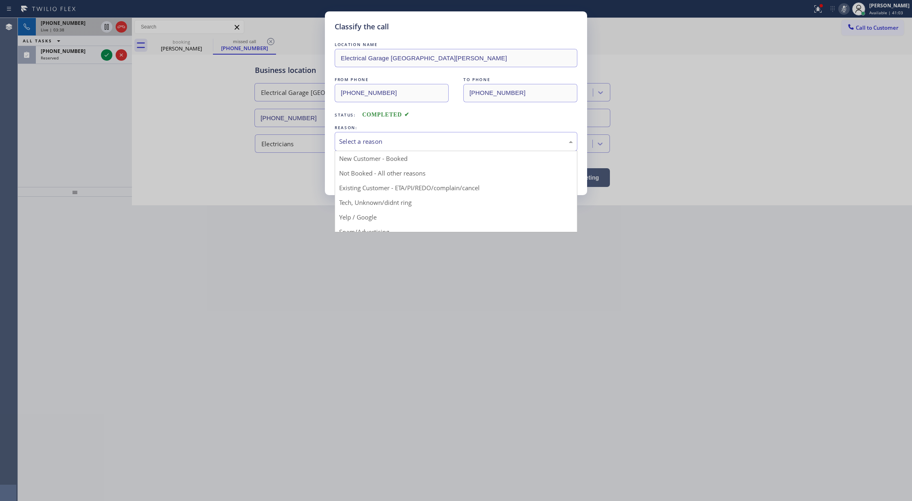
click at [408, 148] on div "Select a reason" at bounding box center [456, 141] width 243 height 19
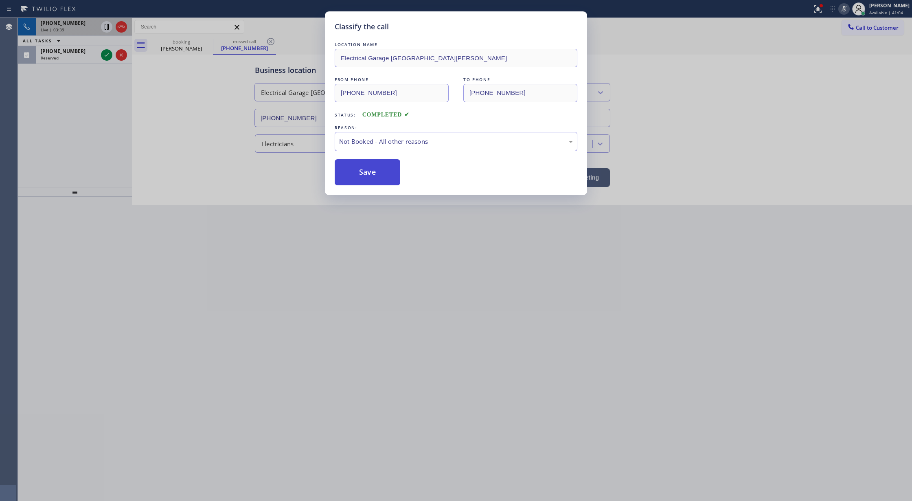
click at [372, 176] on button "Save" at bounding box center [368, 172] width 66 height 26
type input "[PHONE_NUMBER]"
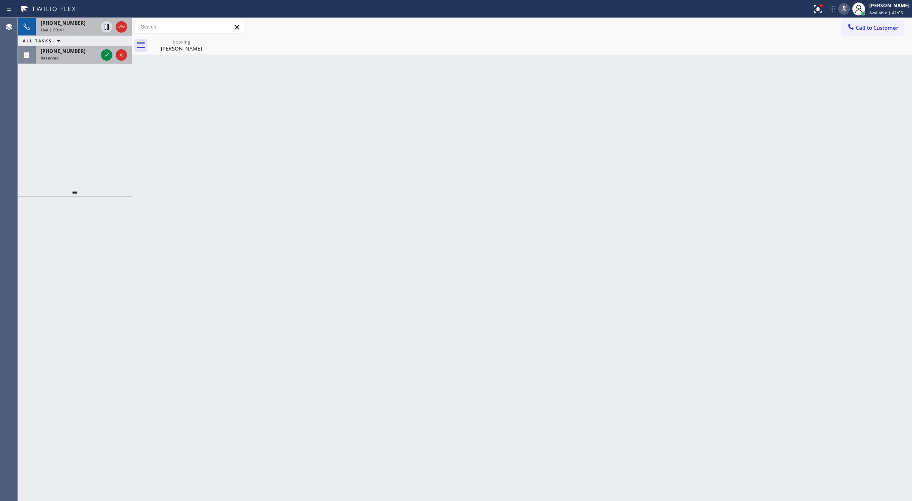
click at [100, 54] on div at bounding box center [113, 55] width 29 height 18
click at [103, 52] on icon at bounding box center [107, 55] width 10 height 10
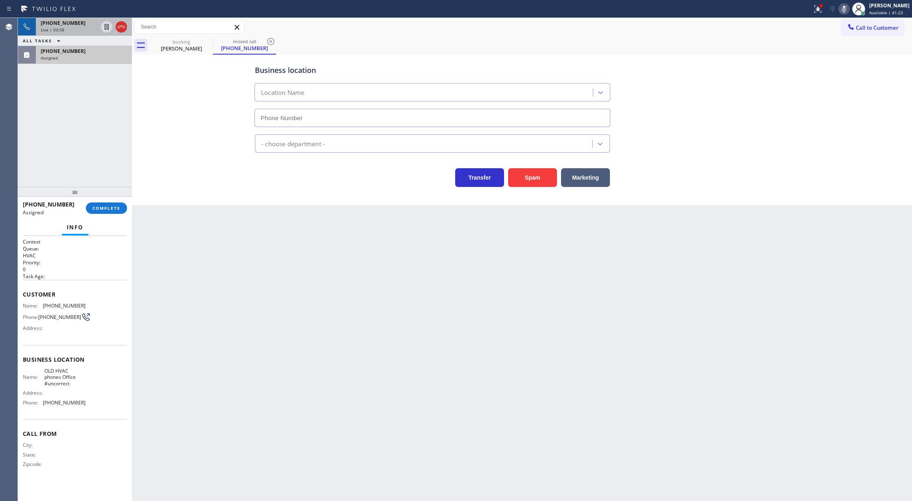
type input "[PHONE_NUMBER]"
click at [110, 213] on button "COMPLETE" at bounding box center [106, 207] width 41 height 11
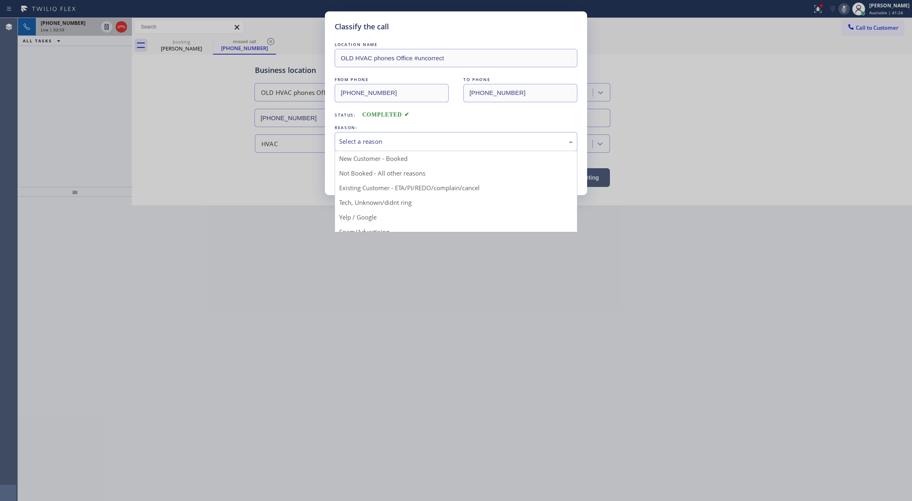
click at [345, 139] on div "Select a reason" at bounding box center [456, 141] width 234 height 9
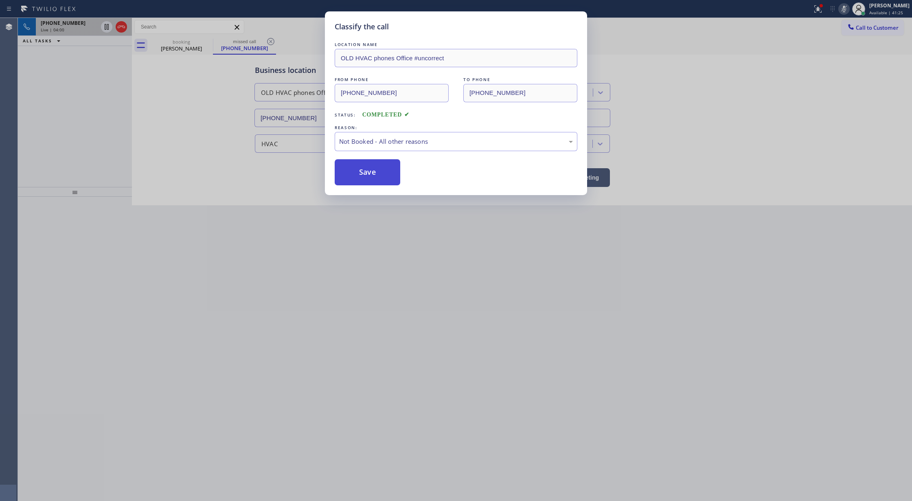
click at [360, 173] on button "Save" at bounding box center [368, 172] width 66 height 26
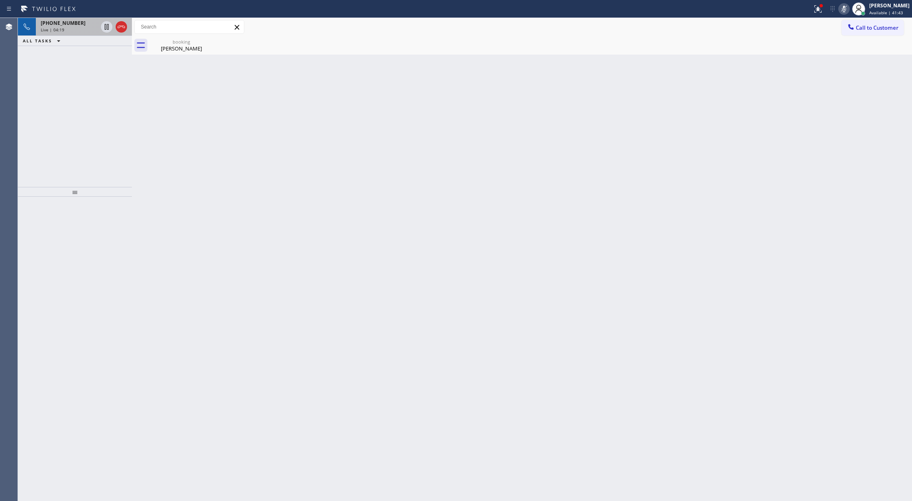
click at [845, 8] on icon at bounding box center [844, 9] width 10 height 10
click at [106, 56] on icon at bounding box center [107, 55] width 10 height 10
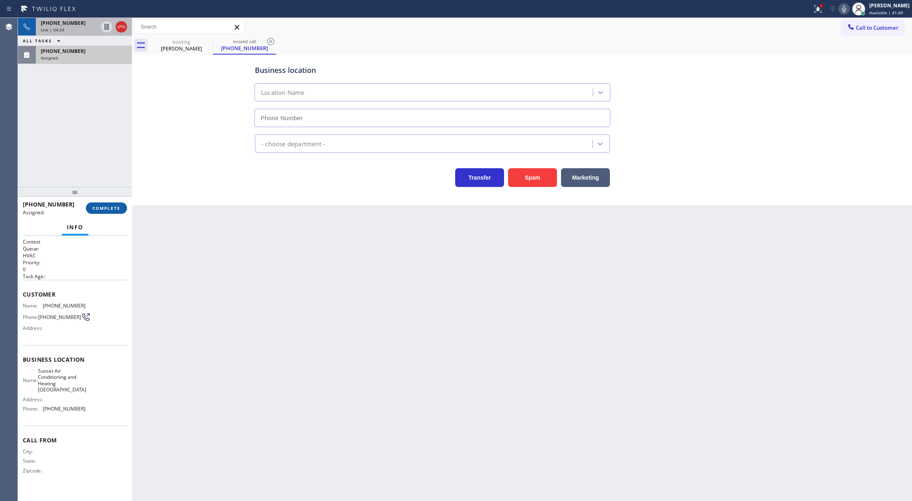
type input "[PHONE_NUMBER]"
click at [103, 212] on button "COMPLETE" at bounding box center [106, 207] width 41 height 11
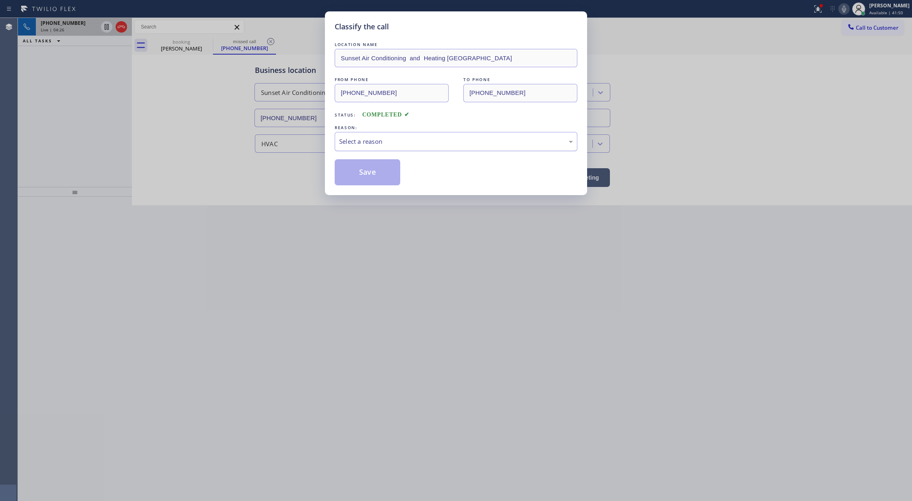
click at [370, 143] on div "Select a reason" at bounding box center [456, 141] width 234 height 9
click at [357, 169] on button "Save" at bounding box center [368, 172] width 66 height 26
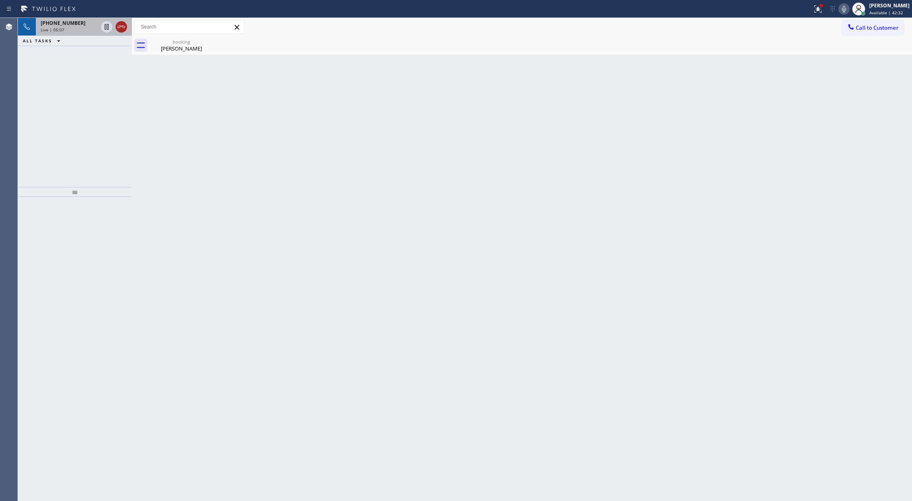
click at [123, 27] on icon at bounding box center [121, 27] width 10 height 10
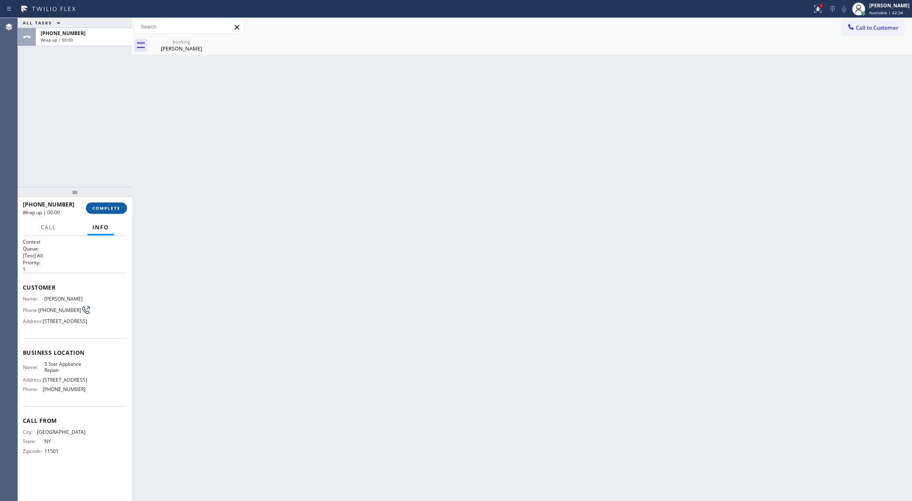
click at [105, 209] on span "COMPLETE" at bounding box center [106, 208] width 28 height 6
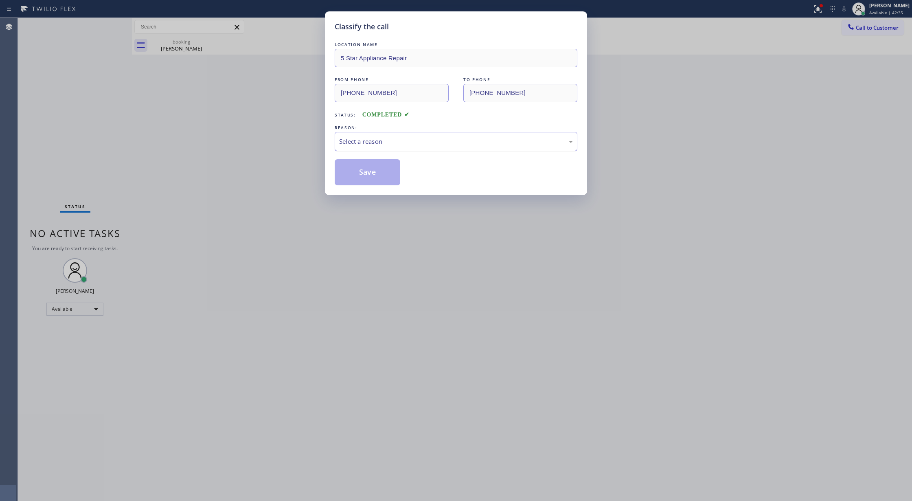
click at [360, 137] on div "Select a reason" at bounding box center [456, 141] width 234 height 9
click at [359, 176] on button "Save" at bounding box center [368, 172] width 66 height 26
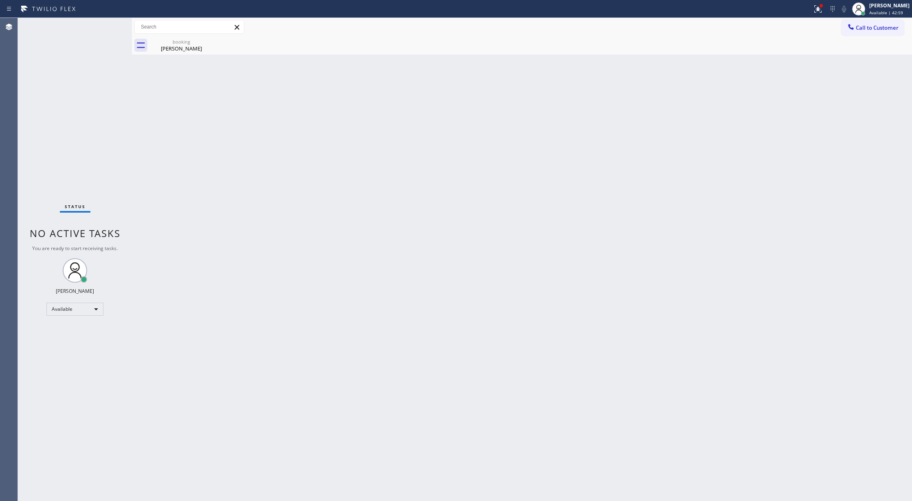
click at [106, 25] on div "Status No active tasks You are ready to start receiving tasks. [PERSON_NAME] Av…" at bounding box center [75, 259] width 114 height 483
click at [174, 48] on div "Joshua Karp" at bounding box center [181, 48] width 61 height 7
click at [111, 22] on div "Status No active tasks You are ready to start receiving tasks. [PERSON_NAME] Av…" at bounding box center [75, 259] width 114 height 483
click at [108, 25] on div "Status No active tasks You are ready to start receiving tasks. [PERSON_NAME] Av…" at bounding box center [75, 259] width 114 height 483
click at [109, 24] on div "Status No active tasks You are ready to start receiving tasks. [PERSON_NAME] Av…" at bounding box center [75, 259] width 114 height 483
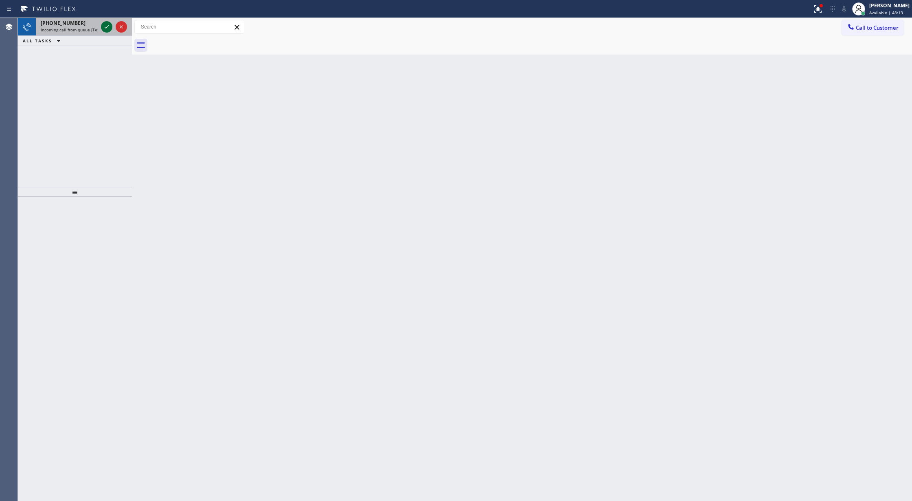
click at [103, 28] on icon at bounding box center [107, 27] width 10 height 10
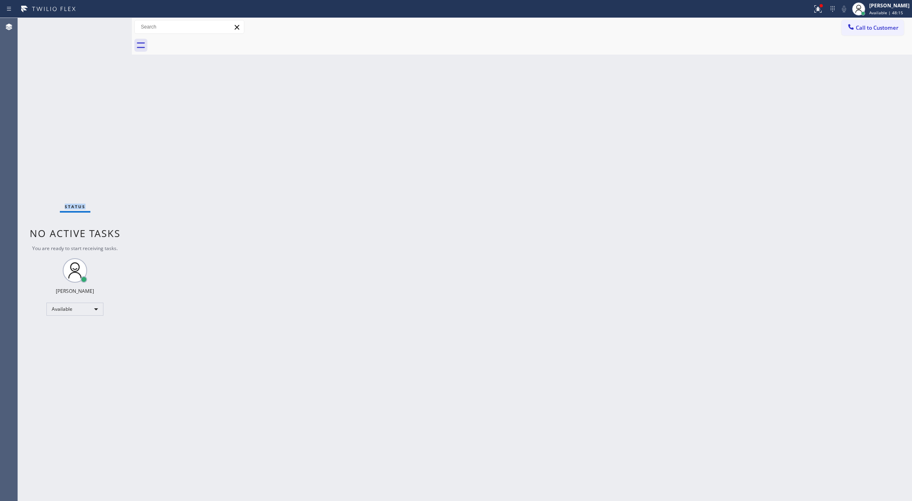
click at [103, 28] on div "Status No active tasks You are ready to start receiving tasks. [PERSON_NAME] Av…" at bounding box center [75, 259] width 114 height 483
click at [107, 23] on div "Status No active tasks You are ready to start receiving tasks. [PERSON_NAME] Av…" at bounding box center [75, 259] width 114 height 483
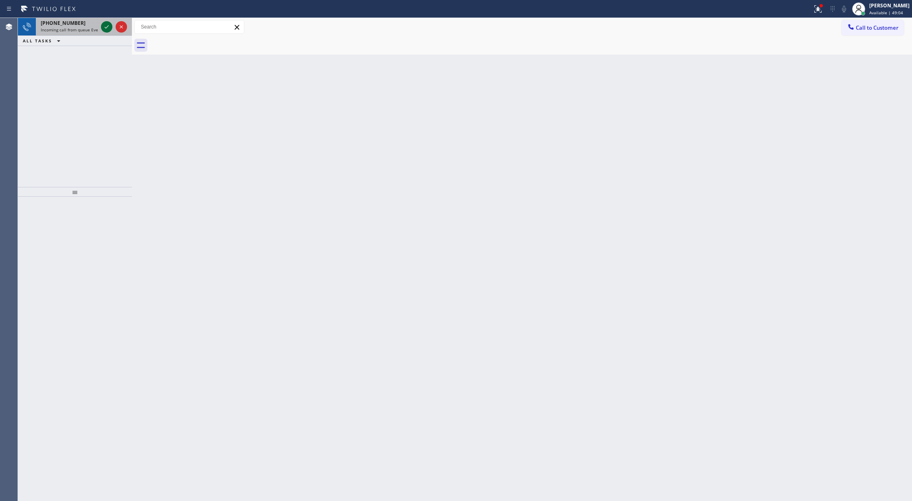
click at [106, 22] on icon at bounding box center [107, 27] width 10 height 10
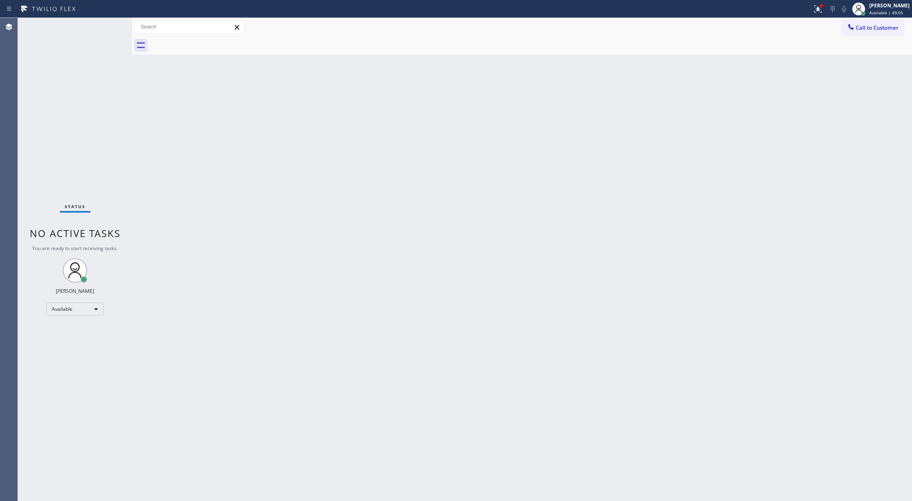
click at [107, 27] on div "Status No active tasks You are ready to start receiving tasks. [PERSON_NAME] Av…" at bounding box center [75, 259] width 114 height 483
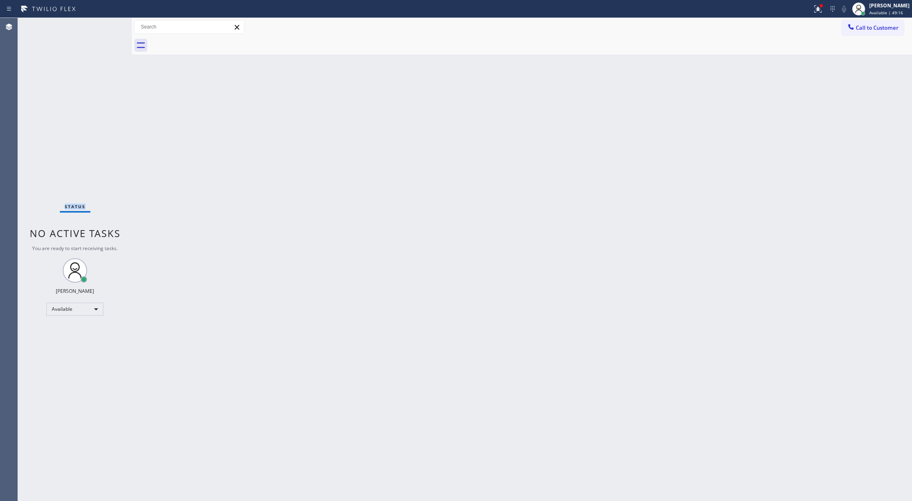
click at [108, 25] on div "Status No active tasks You are ready to start receiving tasks. [PERSON_NAME] Av…" at bounding box center [75, 259] width 114 height 483
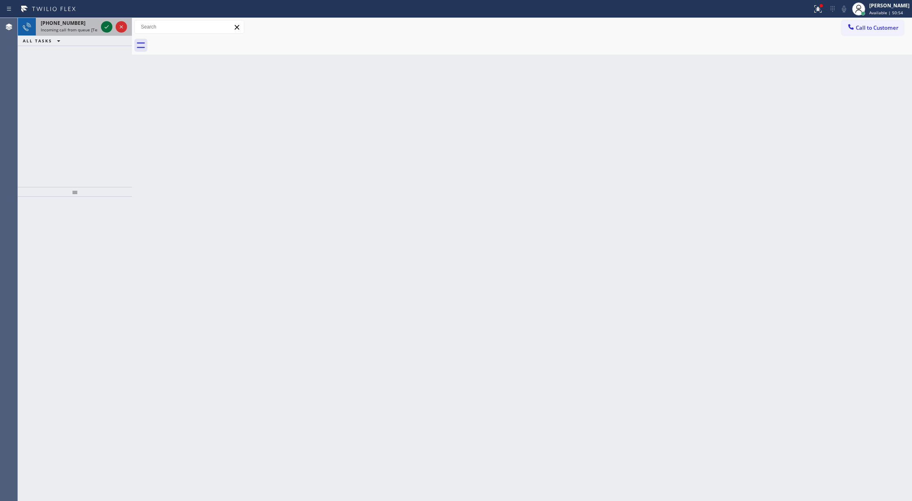
click at [108, 25] on icon at bounding box center [107, 27] width 10 height 10
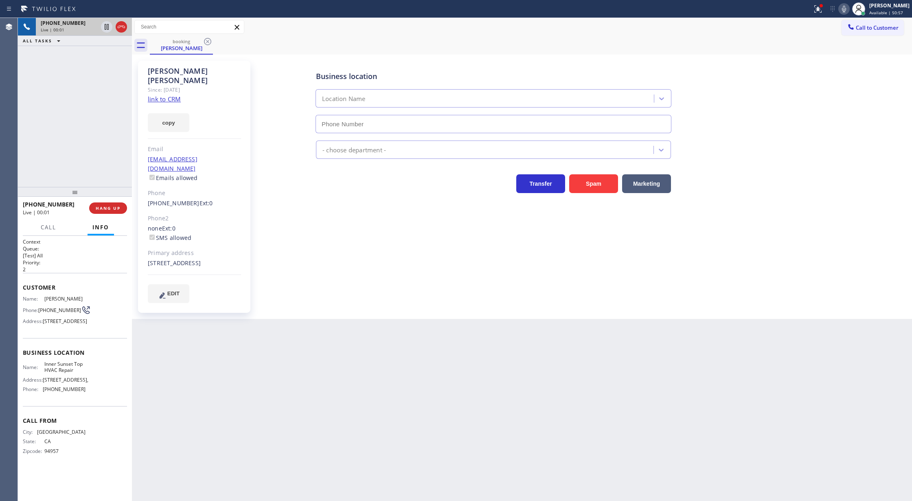
type input "[PHONE_NUMBER]"
click at [165, 95] on link "link to CRM" at bounding box center [164, 99] width 33 height 8
click at [101, 211] on span "COMPLETE" at bounding box center [106, 208] width 28 height 6
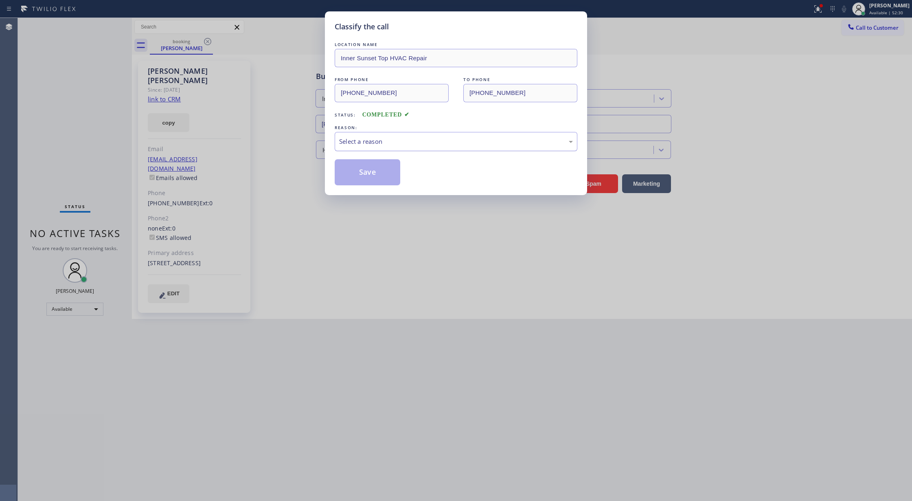
click at [437, 144] on div "Select a reason" at bounding box center [456, 141] width 234 height 9
click at [353, 170] on button "Save" at bounding box center [368, 172] width 66 height 26
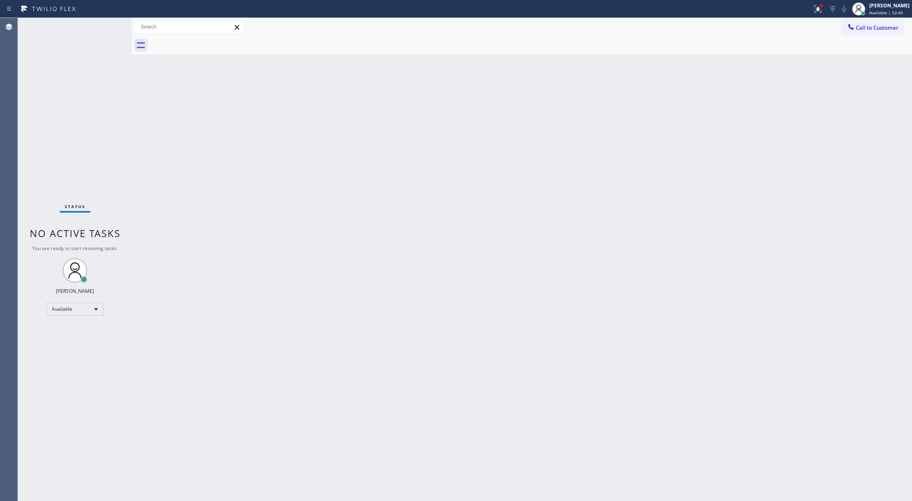
click at [108, 31] on div "Status No active tasks You are ready to start receiving tasks. [PERSON_NAME] Av…" at bounding box center [75, 259] width 114 height 483
click at [108, 28] on div "Status No active tasks You are ready to start receiving tasks. [PERSON_NAME] Av…" at bounding box center [75, 259] width 114 height 483
click at [106, 27] on div "Status No active tasks You are ready to start receiving tasks. [PERSON_NAME] Av…" at bounding box center [75, 259] width 114 height 483
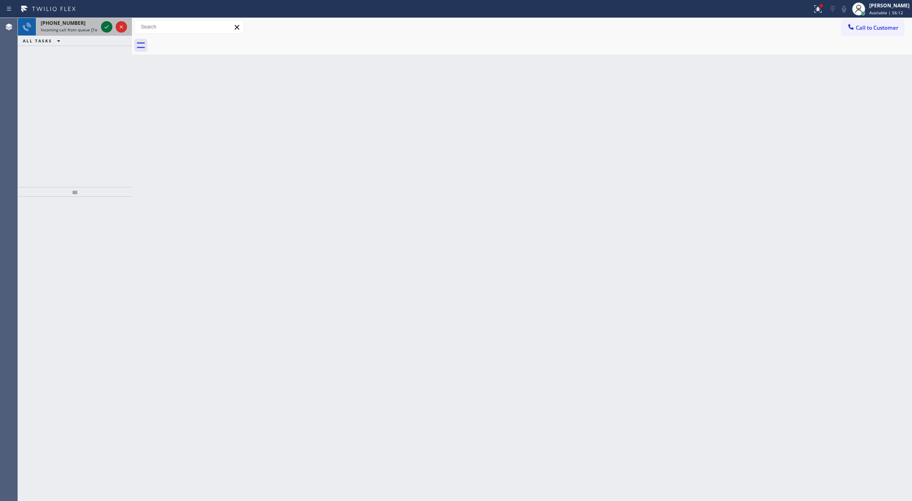
click at [109, 25] on icon at bounding box center [107, 27] width 10 height 10
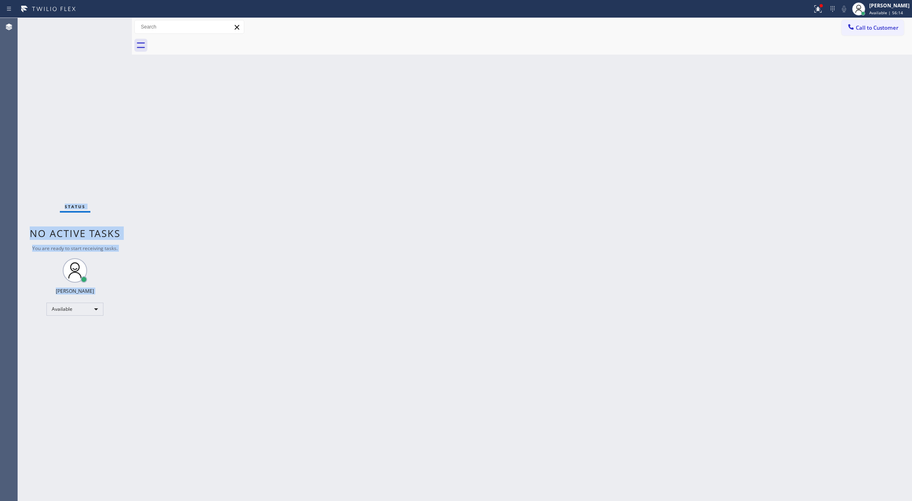
click at [108, 25] on div "Status No active tasks You are ready to start receiving tasks. [PERSON_NAME] Av…" at bounding box center [75, 259] width 114 height 483
click at [104, 25] on div "Status No active tasks You are ready to start receiving tasks. [PERSON_NAME] Av…" at bounding box center [75, 259] width 114 height 483
click at [108, 29] on div "Status No active tasks You are ready to start receiving tasks. [PERSON_NAME] Av…" at bounding box center [75, 259] width 114 height 483
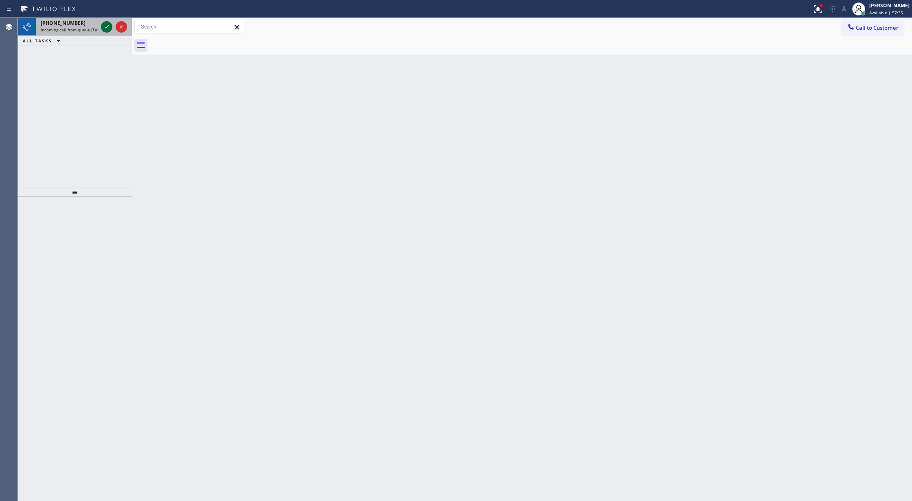
click at [108, 29] on icon at bounding box center [107, 27] width 10 height 10
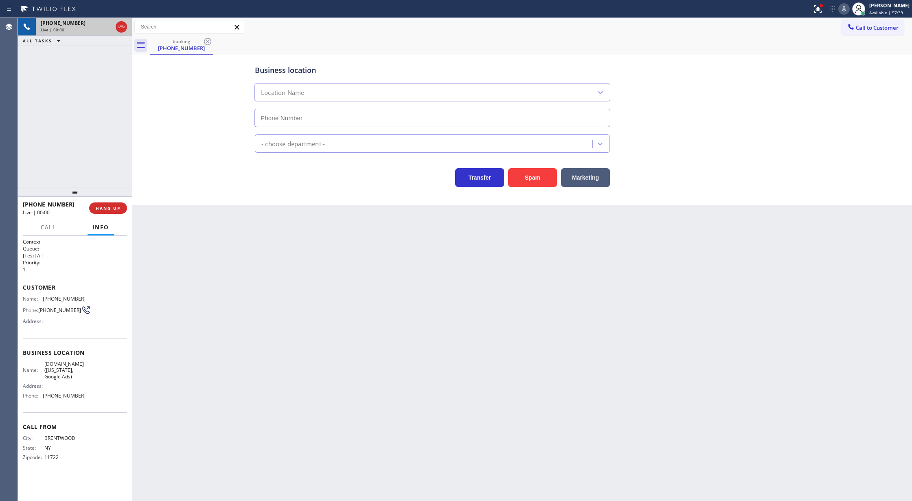
type input "[PHONE_NUMBER]"
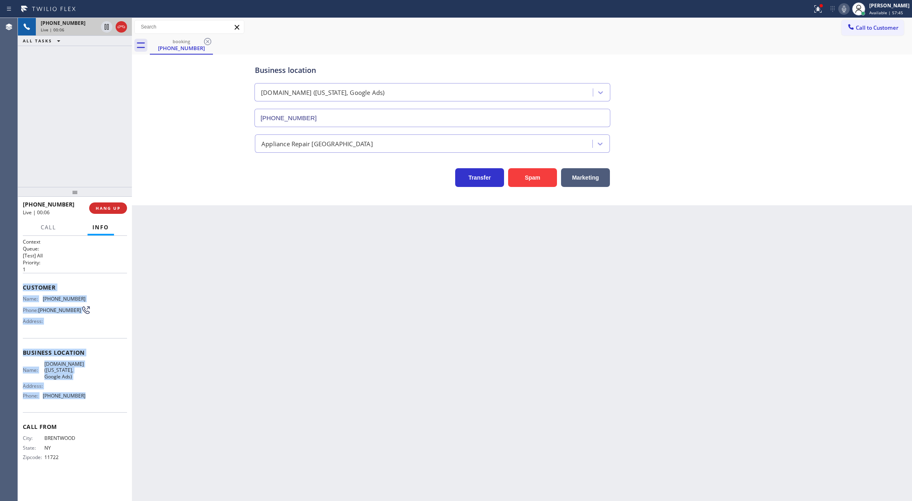
drag, startPoint x: 24, startPoint y: 288, endPoint x: 90, endPoint y: 396, distance: 126.5
click at [90, 396] on div "Context Queue: [Test] All Priority: 1 Customer Name: (631) 434-5622 Phone: (631…" at bounding box center [75, 356] width 104 height 236
drag, startPoint x: 107, startPoint y: 30, endPoint x: 147, endPoint y: 29, distance: 39.9
click at [107, 30] on icon at bounding box center [107, 27] width 10 height 10
click at [848, 8] on icon at bounding box center [844, 9] width 10 height 10
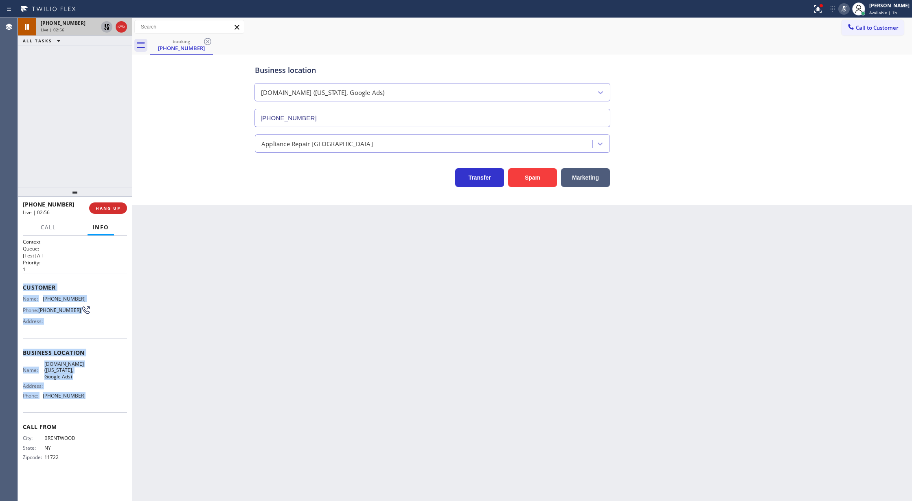
click at [104, 26] on icon at bounding box center [107, 27] width 10 height 10
click at [849, 7] on icon at bounding box center [844, 9] width 10 height 10
click at [105, 55] on icon at bounding box center [107, 55] width 10 height 10
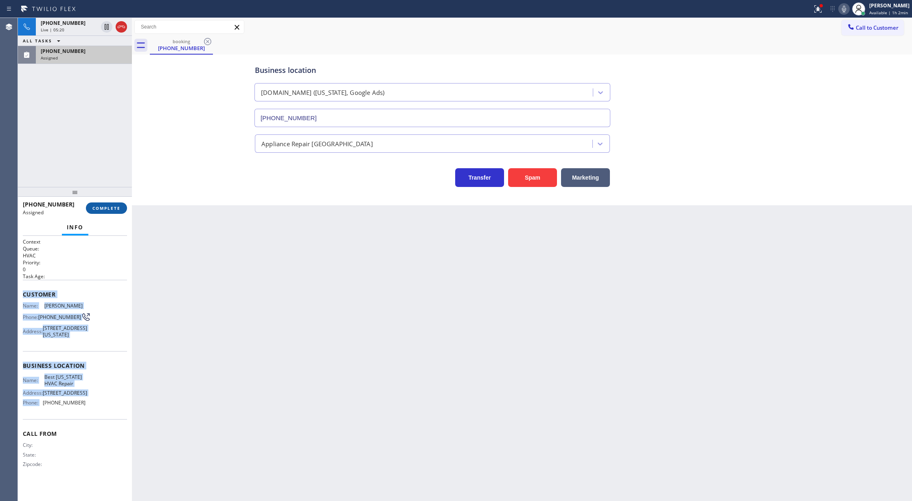
click at [102, 208] on span "COMPLETE" at bounding box center [106, 208] width 28 height 6
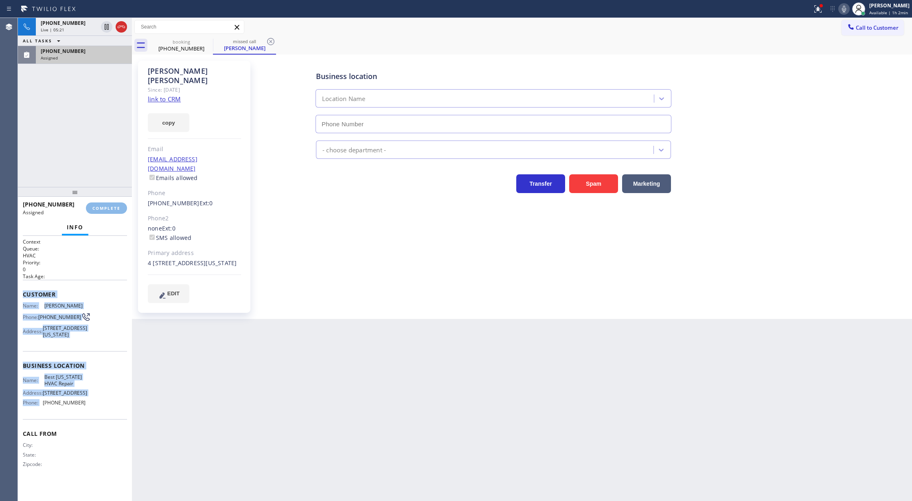
type input "[PHONE_NUMBER]"
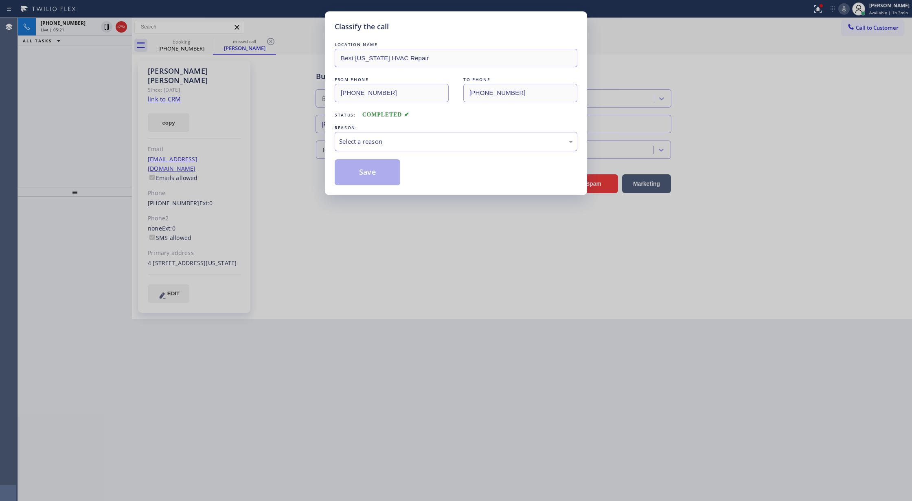
click at [354, 143] on div "Select a reason" at bounding box center [456, 141] width 234 height 9
click at [364, 171] on button "Save" at bounding box center [368, 172] width 66 height 26
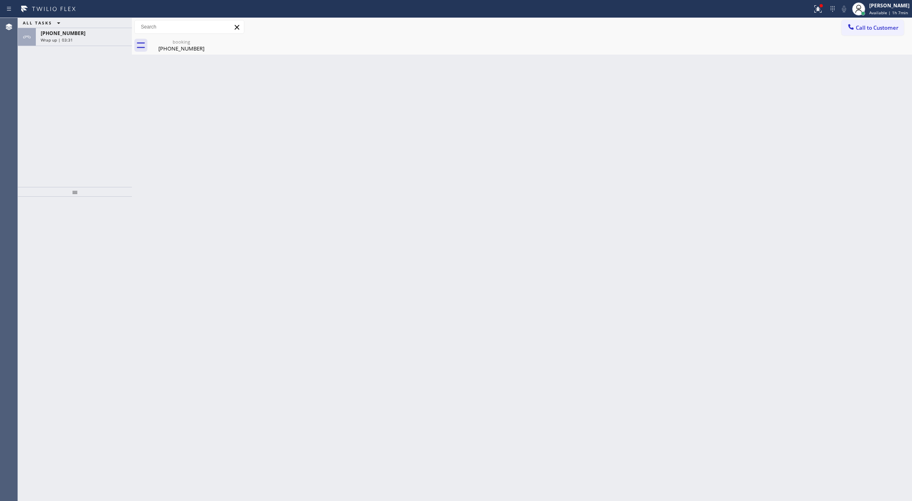
click at [93, 35] on div "+16314345622" at bounding box center [84, 33] width 86 height 7
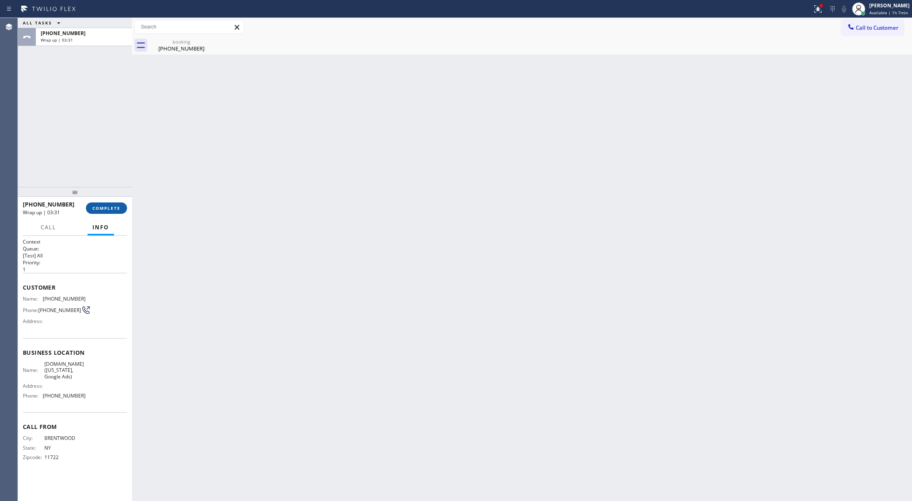
click at [101, 209] on span "COMPLETE" at bounding box center [106, 208] width 28 height 6
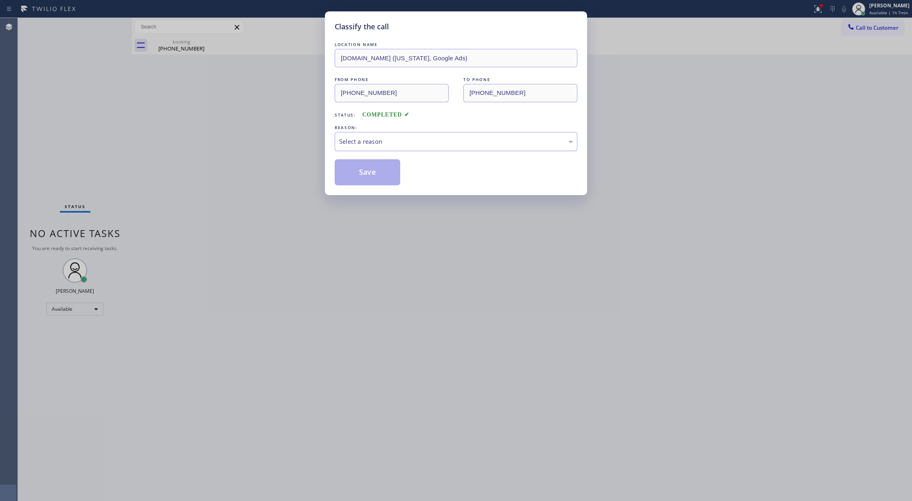
click at [418, 140] on div "Select a reason" at bounding box center [456, 141] width 234 height 9
click at [372, 175] on button "Save" at bounding box center [368, 172] width 66 height 26
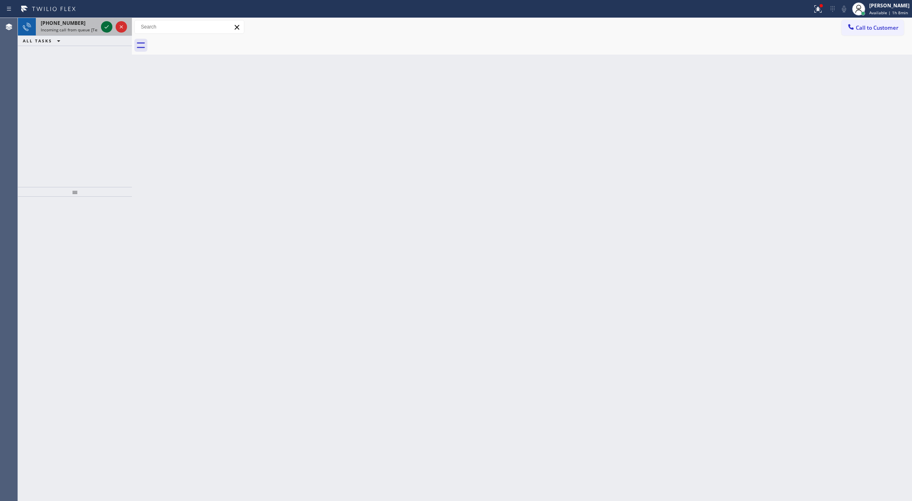
click at [106, 29] on icon at bounding box center [107, 27] width 10 height 10
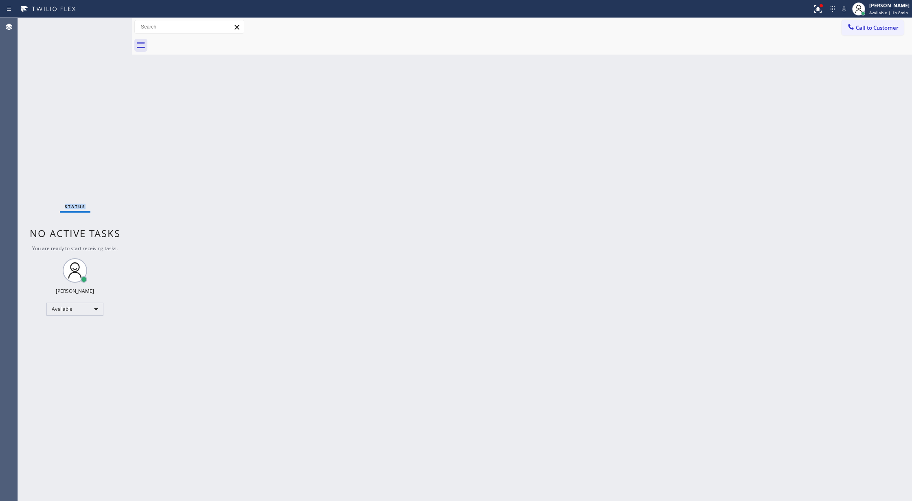
click at [106, 29] on div "Status No active tasks You are ready to start receiving tasks. [PERSON_NAME] Av…" at bounding box center [75, 259] width 114 height 483
click at [108, 25] on div "Status No active tasks You are ready to start receiving tasks. [PERSON_NAME] Av…" at bounding box center [75, 259] width 114 height 483
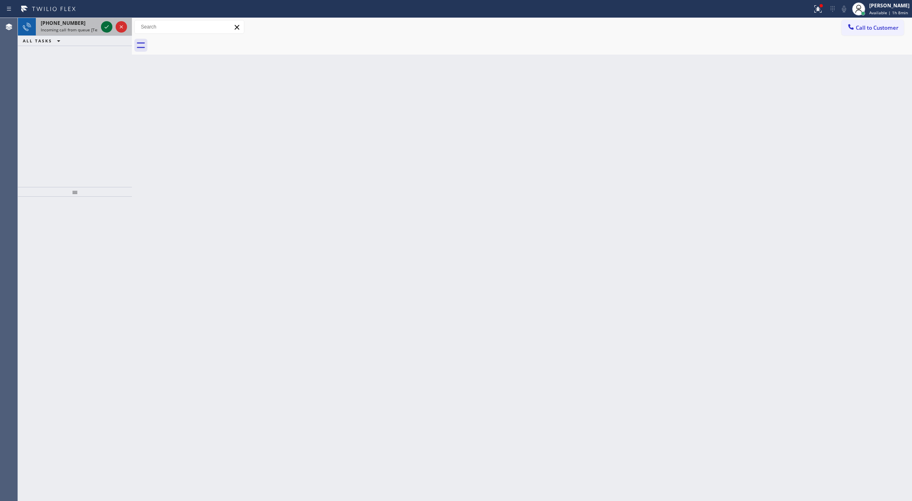
click at [103, 28] on icon at bounding box center [107, 27] width 10 height 10
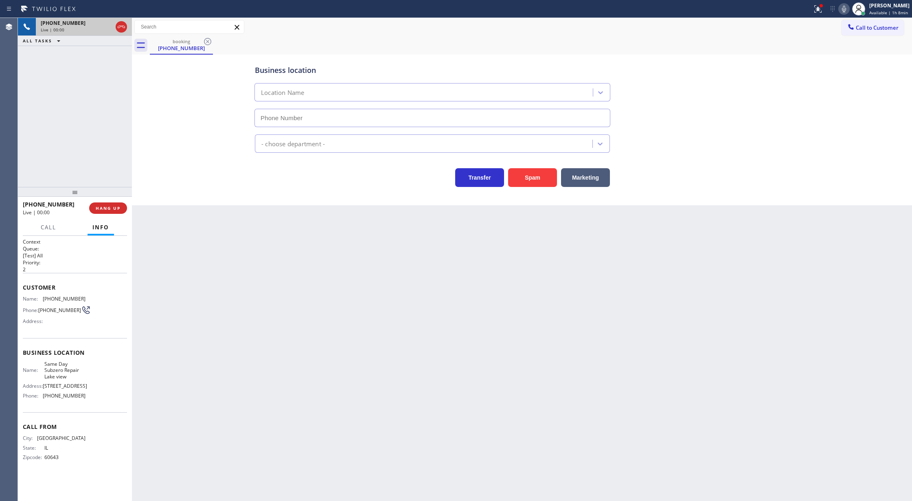
type input "(773) 299-1595"
click at [543, 180] on button "Spam" at bounding box center [532, 177] width 49 height 19
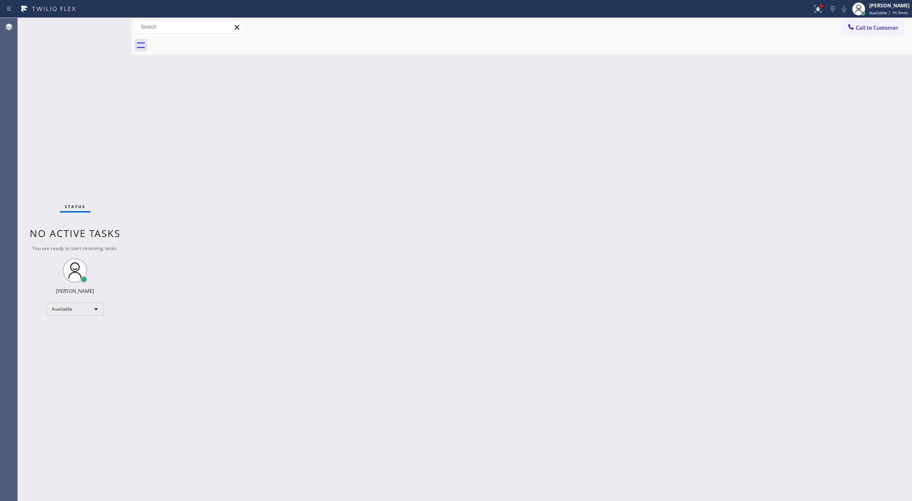
click at [109, 22] on div "Status No active tasks You are ready to start receiving tasks. [PERSON_NAME] Av…" at bounding box center [75, 259] width 114 height 483
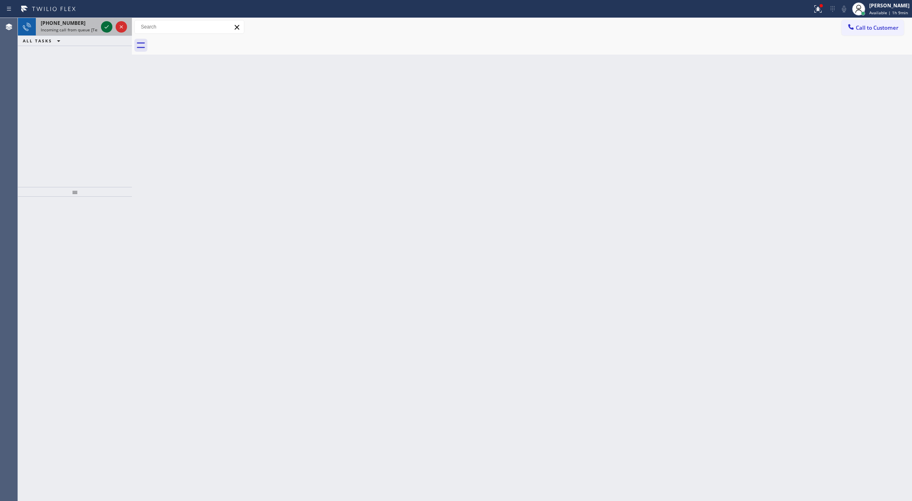
click at [106, 28] on icon at bounding box center [107, 27] width 10 height 10
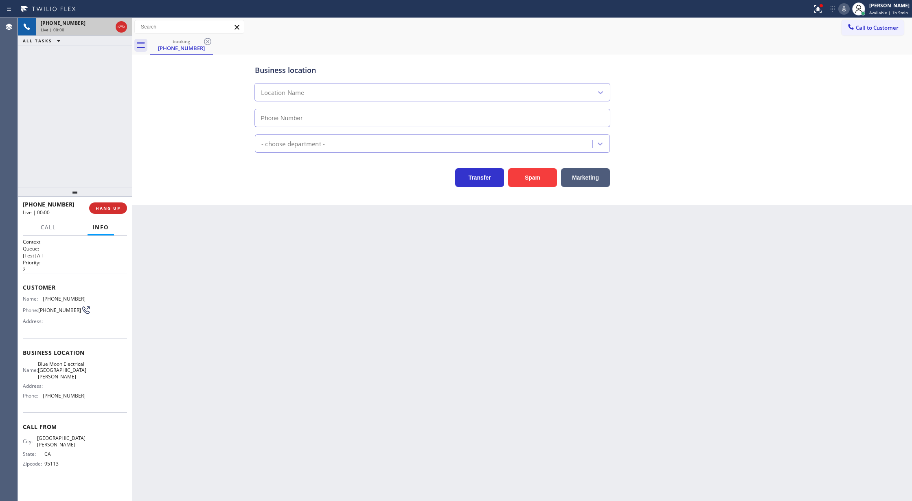
type input "[PHONE_NUMBER]"
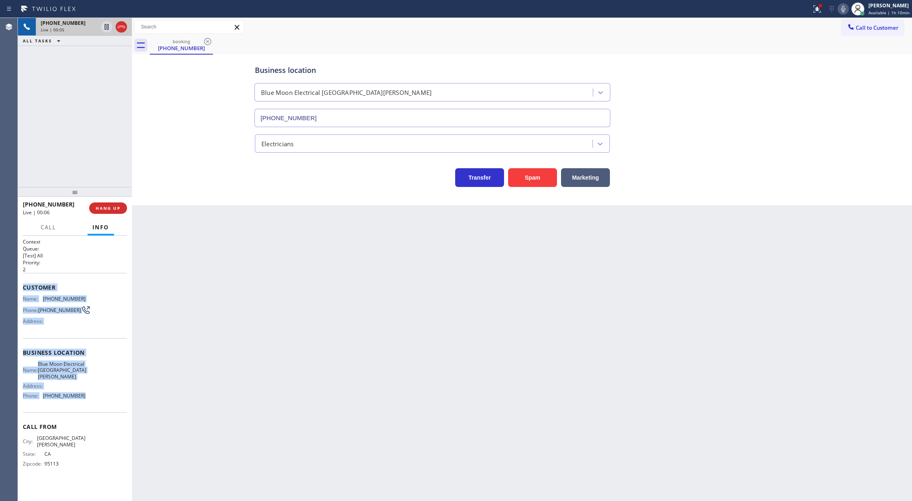
drag, startPoint x: 23, startPoint y: 285, endPoint x: 90, endPoint y: 390, distance: 123.8
click at [90, 390] on div "Context Queue: [Test] All Priority: 2 Customer Name: (408) 821-4274 Phone: (408…" at bounding box center [75, 359] width 104 height 242
click at [843, 9] on icon at bounding box center [843, 9] width 10 height 10
click at [840, 6] on icon at bounding box center [843, 9] width 10 height 10
click at [102, 27] on icon at bounding box center [107, 27] width 10 height 10
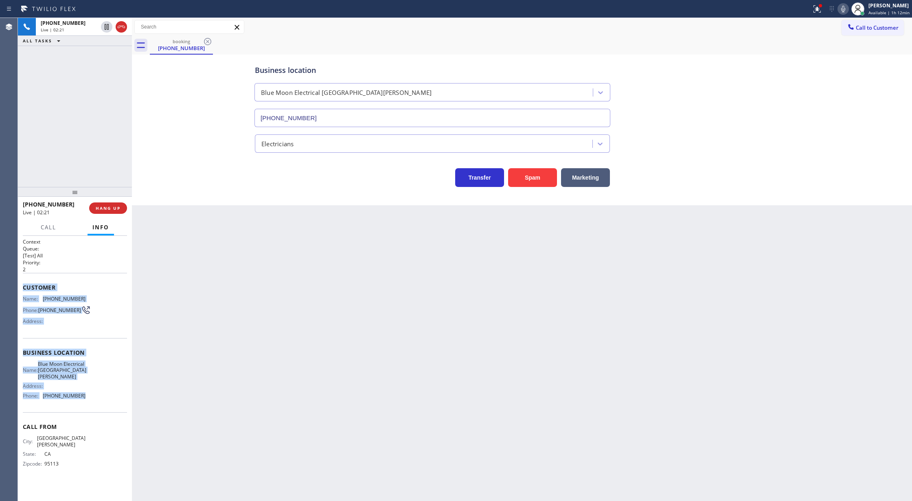
click at [845, 8] on icon at bounding box center [843, 9] width 4 height 7
click at [108, 28] on icon at bounding box center [107, 27] width 6 height 6
click at [842, 8] on icon at bounding box center [843, 9] width 10 height 10
click at [106, 206] on span "COMPLETE" at bounding box center [106, 208] width 28 height 6
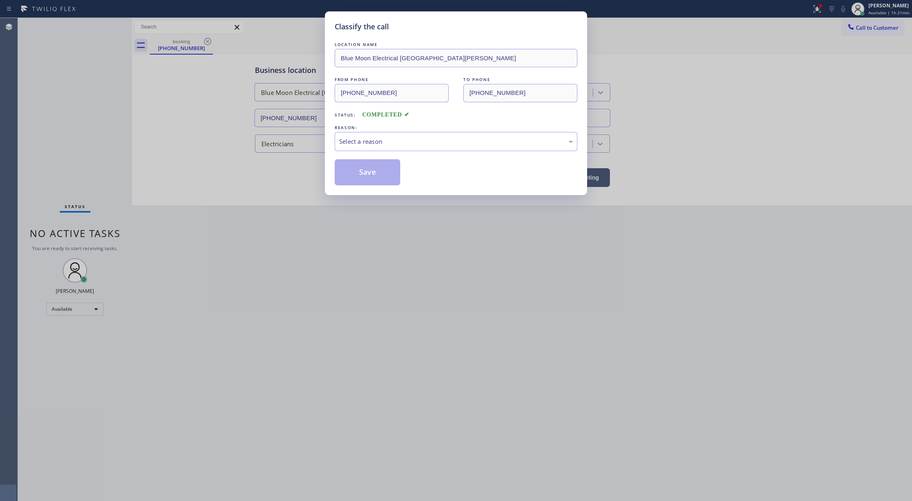
click at [359, 131] on div "REASON:" at bounding box center [456, 127] width 243 height 9
click at [366, 147] on div "Select a reason" at bounding box center [456, 141] width 243 height 19
click at [369, 175] on button "Save" at bounding box center [368, 172] width 66 height 26
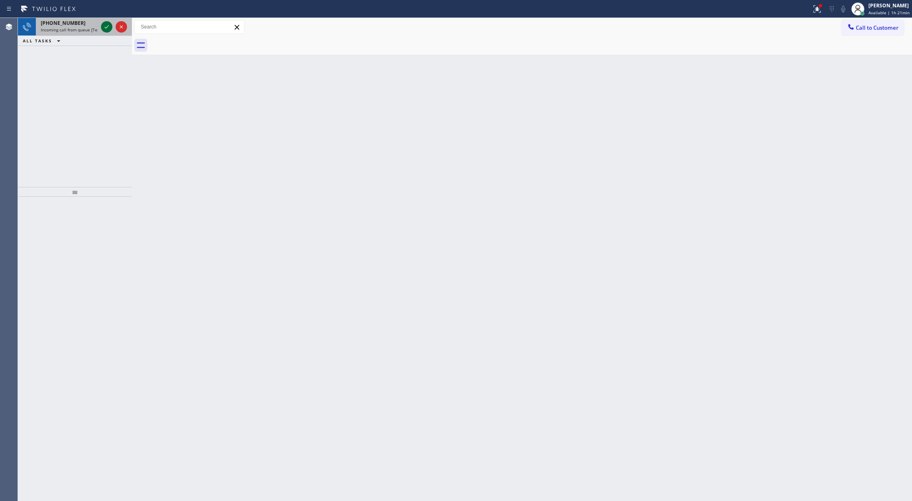
click at [107, 30] on icon at bounding box center [107, 27] width 10 height 10
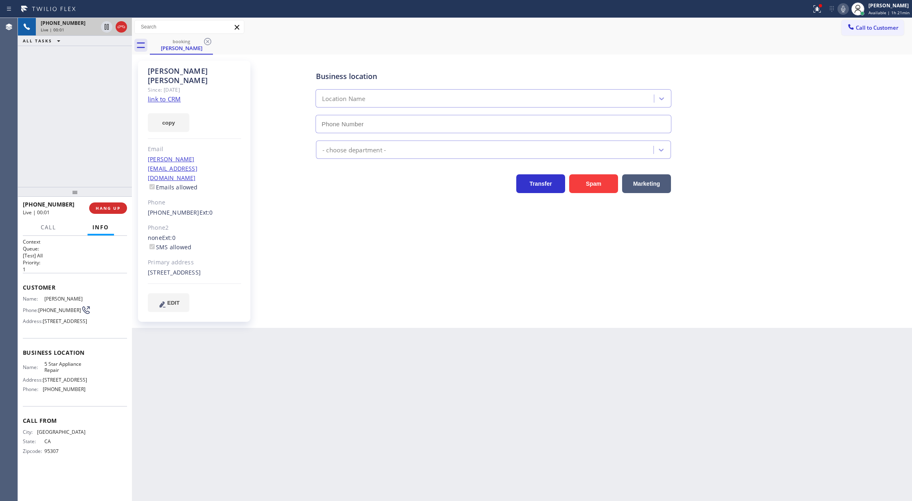
type input "[PHONE_NUMBER]"
click at [168, 95] on link "link to CRM" at bounding box center [164, 99] width 33 height 8
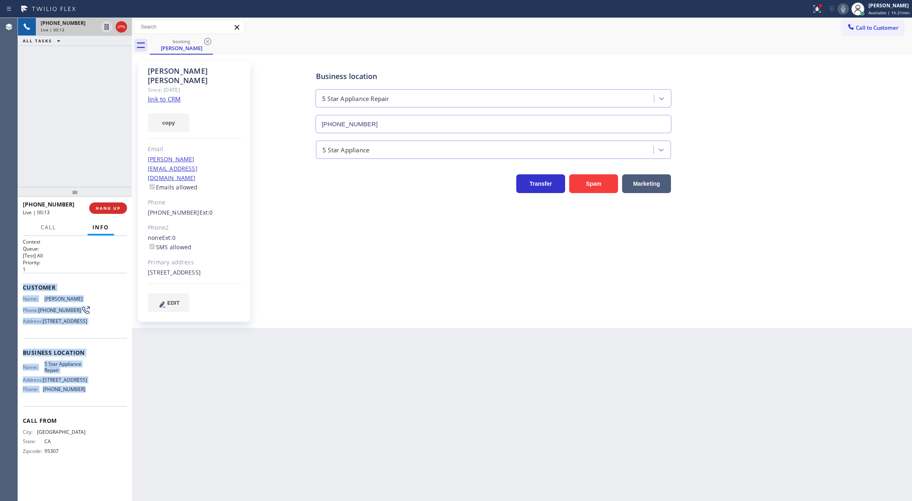
drag, startPoint x: 24, startPoint y: 285, endPoint x: 111, endPoint y: 415, distance: 156.3
click at [111, 415] on div "Context Queue: [Test] All Priority: 1 Customer Name: Gregg De Meza Phone: (415)…" at bounding box center [75, 352] width 104 height 229
drag, startPoint x: 87, startPoint y: 315, endPoint x: 68, endPoint y: 299, distance: 24.5
click at [87, 315] on div "Name: Gregg De Meza Phone: (415) 559-6718 Address: 60 Santa Marina Street, San …" at bounding box center [75, 312] width 104 height 32
drag, startPoint x: 19, startPoint y: 286, endPoint x: 93, endPoint y: 409, distance: 143.8
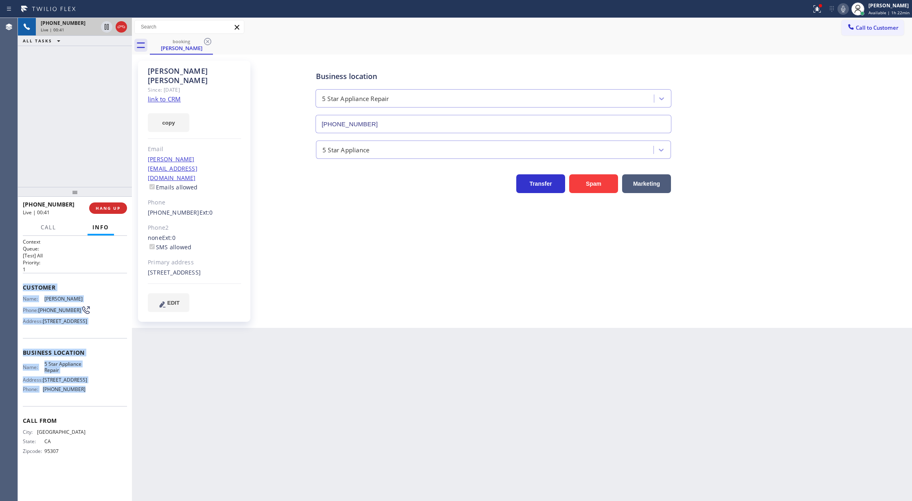
click at [93, 409] on div "Context Queue: [Test] All Priority: 1 Customer Name: Gregg De Meza Phone: (415)…" at bounding box center [75, 368] width 114 height 265
click at [119, 26] on icon at bounding box center [121, 27] width 10 height 10
click at [107, 209] on span "COMPLETE" at bounding box center [106, 208] width 28 height 6
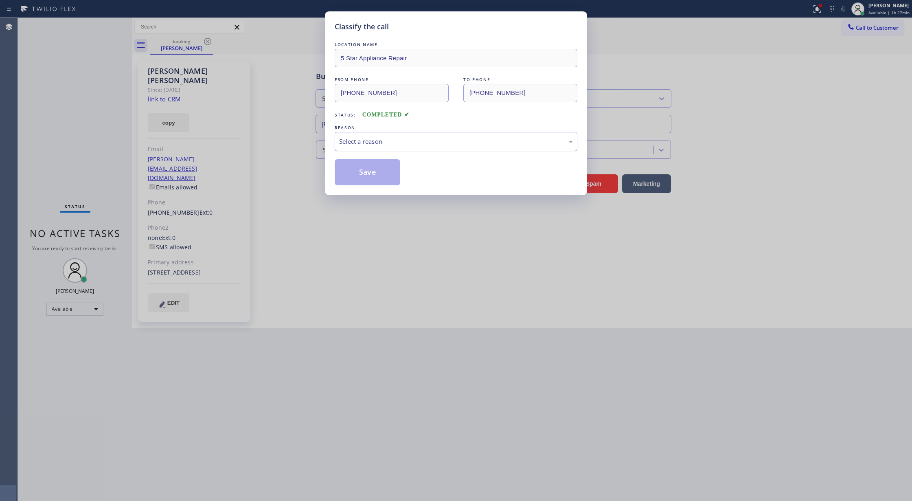
click at [341, 140] on div "Select a reason" at bounding box center [456, 141] width 234 height 9
click at [362, 174] on button "Save" at bounding box center [368, 172] width 66 height 26
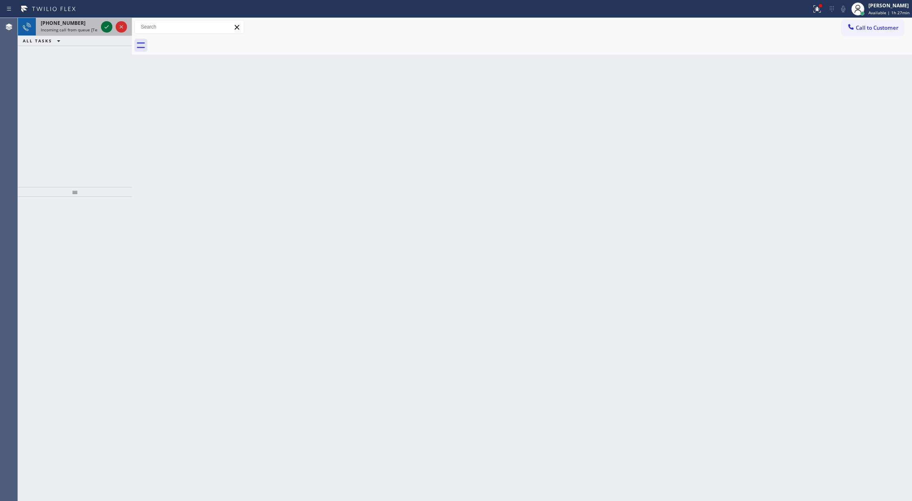
click at [106, 30] on icon at bounding box center [107, 27] width 10 height 10
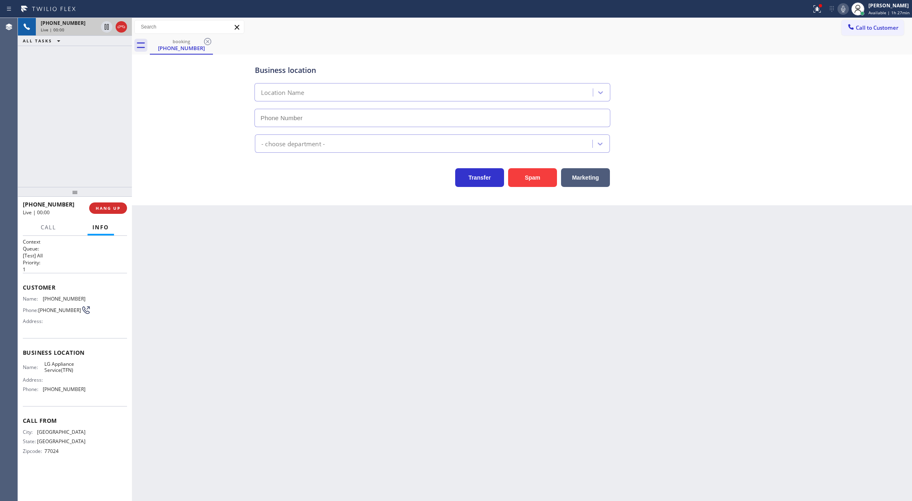
type input "[PHONE_NUMBER]"
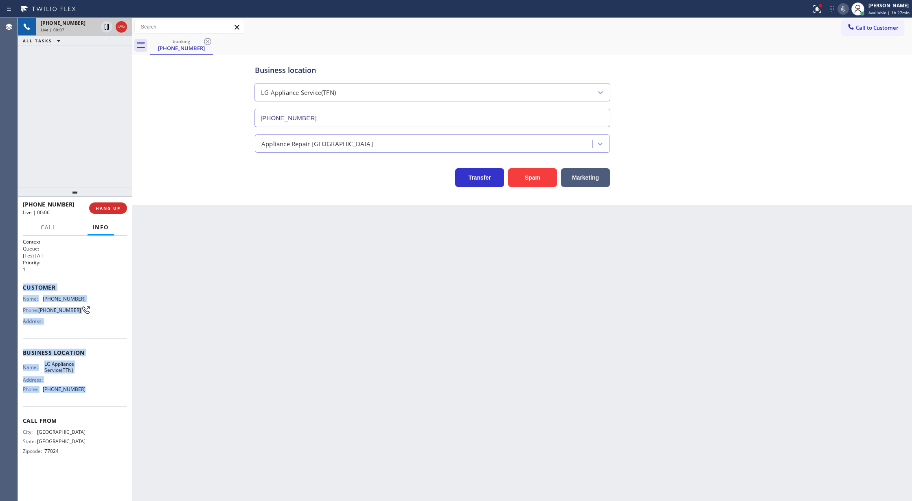
drag, startPoint x: 22, startPoint y: 290, endPoint x: 94, endPoint y: 396, distance: 128.0
click at [94, 396] on div "Context Queue: [Test] All Priority: 1 Customer Name: (281) 627-3644 Phone: (281…" at bounding box center [75, 368] width 114 height 265
click at [84, 320] on div "Address:" at bounding box center [54, 321] width 63 height 6
drag, startPoint x: 20, startPoint y: 285, endPoint x: 100, endPoint y: 396, distance: 137.0
click at [100, 396] on div "Context Queue: [Test] All Priority: 1 Customer Name: (281) 627-3644 Phone: (281…" at bounding box center [75, 368] width 114 height 265
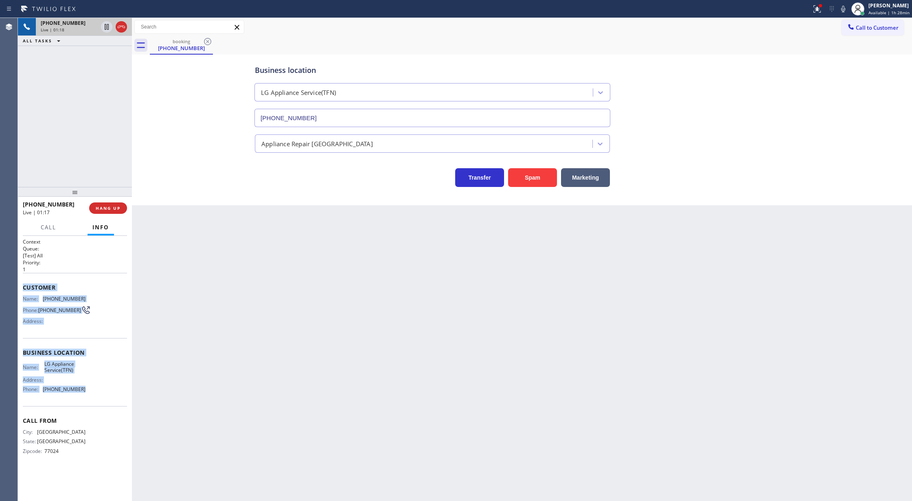
drag, startPoint x: 841, startPoint y: 8, endPoint x: 820, endPoint y: 36, distance: 35.2
click at [841, 8] on icon at bounding box center [843, 9] width 10 height 10
drag, startPoint x: 847, startPoint y: 11, endPoint x: 787, endPoint y: 67, distance: 82.4
click at [847, 12] on icon at bounding box center [843, 9] width 10 height 10
click at [847, 14] on div "Status report Issues detected These issues could affect your workflow. Please c…" at bounding box center [860, 9] width 104 height 18
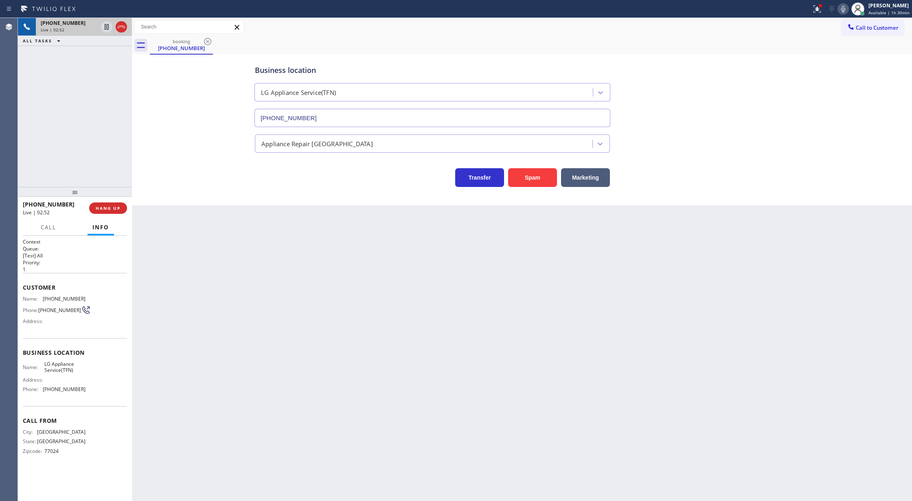
click at [846, 10] on icon at bounding box center [843, 9] width 10 height 10
click at [844, 9] on icon at bounding box center [843, 9] width 10 height 10
drag, startPoint x: 846, startPoint y: 7, endPoint x: 722, endPoint y: 176, distance: 210.4
click at [846, 7] on icon at bounding box center [843, 9] width 10 height 10
click at [844, 9] on rect at bounding box center [843, 8] width 6 height 6
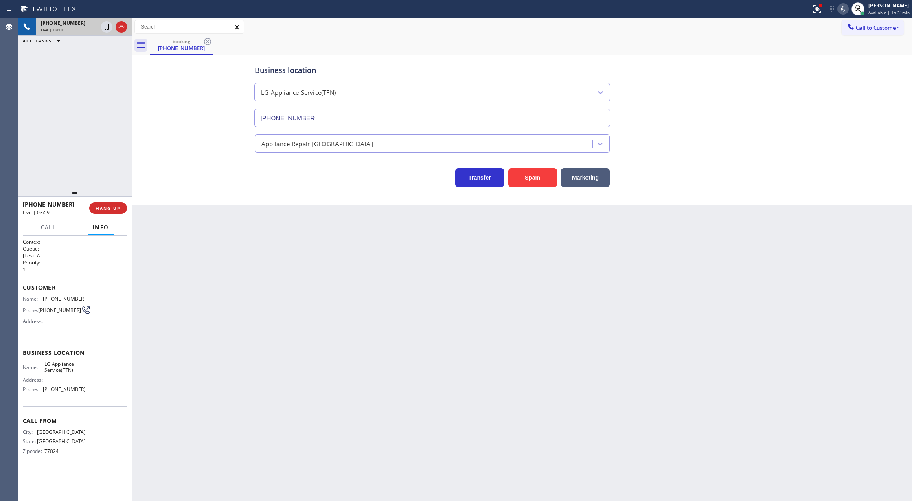
click at [846, 5] on icon at bounding box center [843, 9] width 10 height 10
click at [110, 209] on span "COMPLETE" at bounding box center [106, 208] width 28 height 6
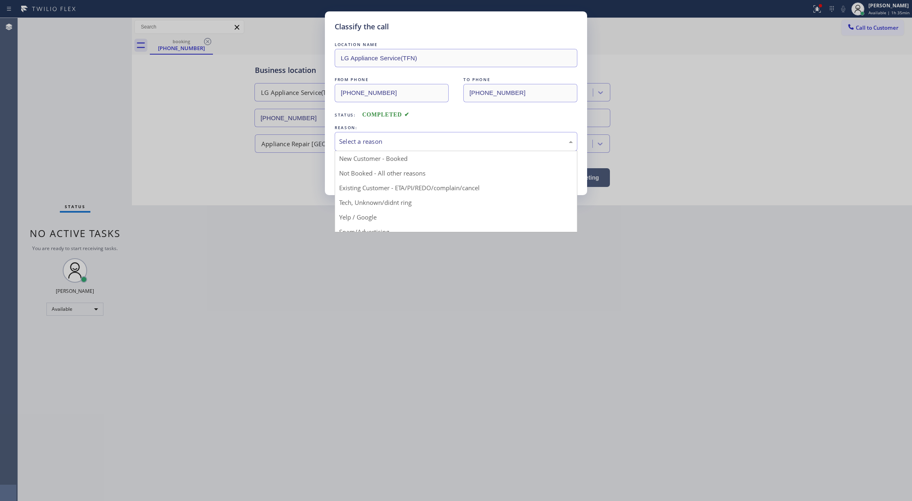
click at [344, 140] on div "Select a reason" at bounding box center [456, 141] width 234 height 9
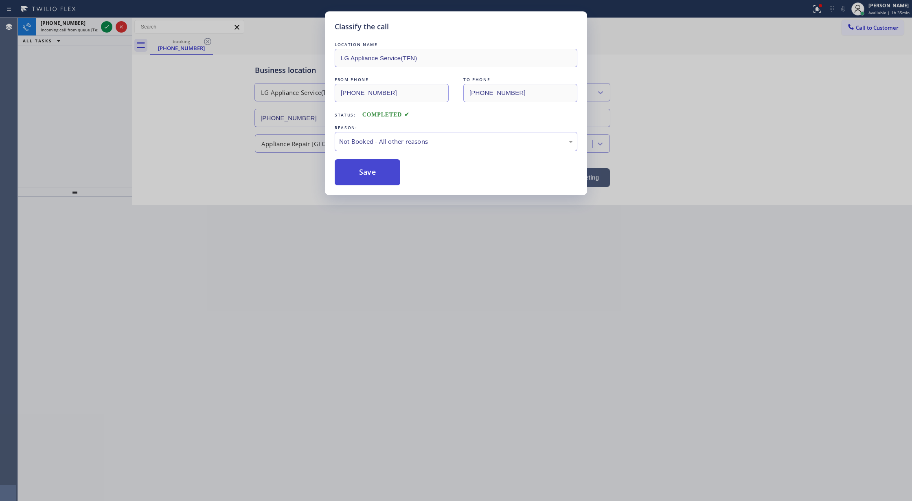
click at [367, 168] on button "Save" at bounding box center [368, 172] width 66 height 26
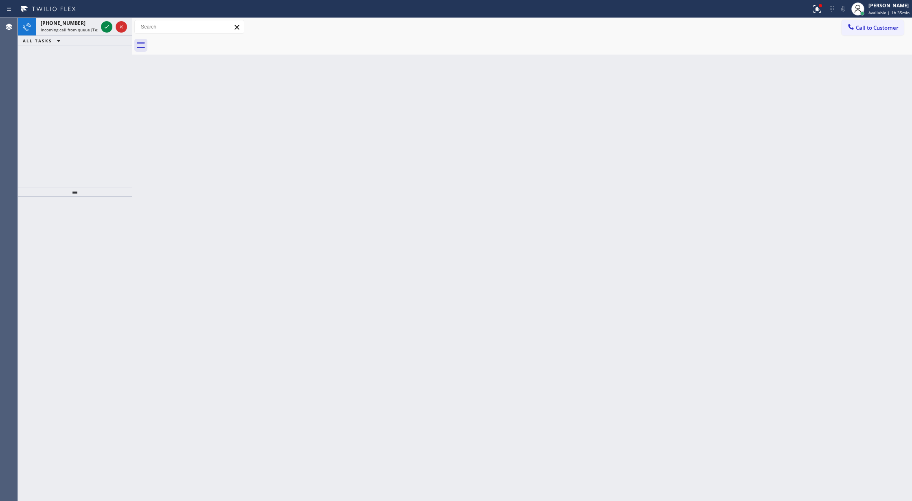
click at [106, 24] on icon at bounding box center [107, 27] width 10 height 10
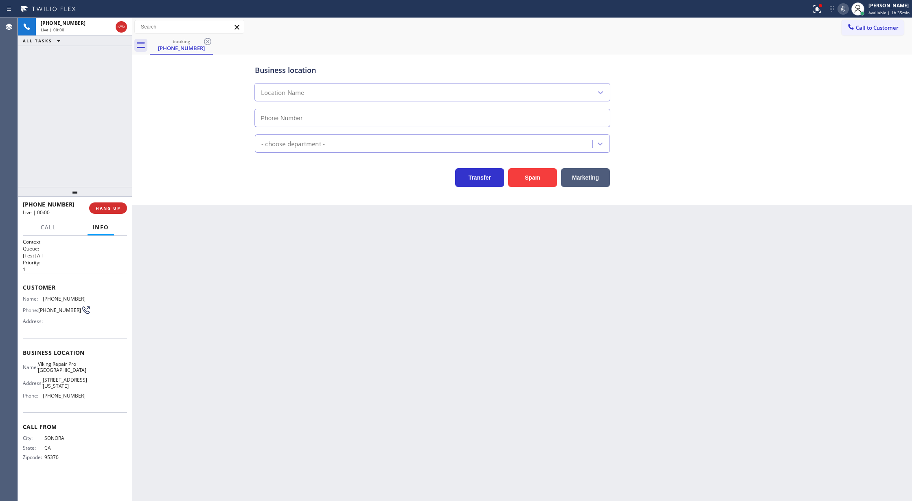
type input "[PHONE_NUMBER]"
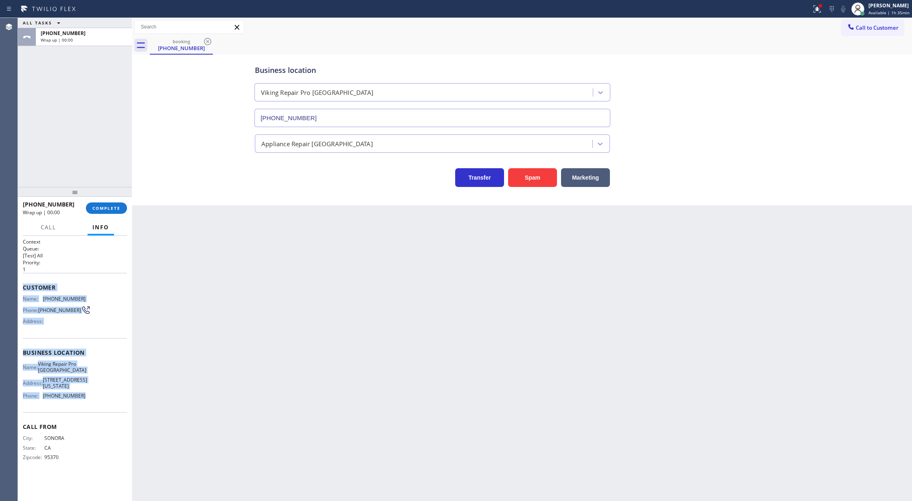
drag, startPoint x: 22, startPoint y: 288, endPoint x: 95, endPoint y: 398, distance: 131.8
click at [95, 398] on div "Context Queue: [Test] All Priority: 1 Customer Name: (209) 213-7631 Phone: (209…" at bounding box center [75, 368] width 114 height 265
click at [111, 209] on span "COMPLETE" at bounding box center [106, 208] width 28 height 6
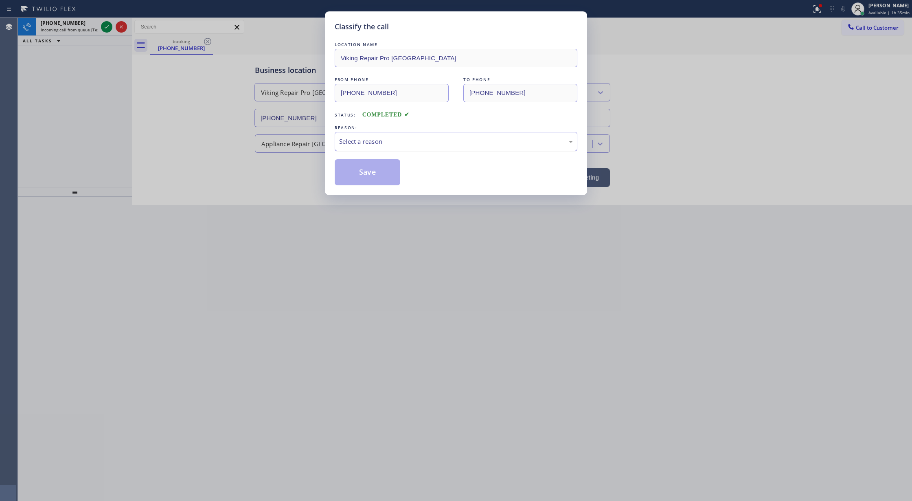
click at [385, 146] on div "Select a reason" at bounding box center [456, 141] width 234 height 9
click at [367, 173] on button "Save" at bounding box center [368, 172] width 66 height 26
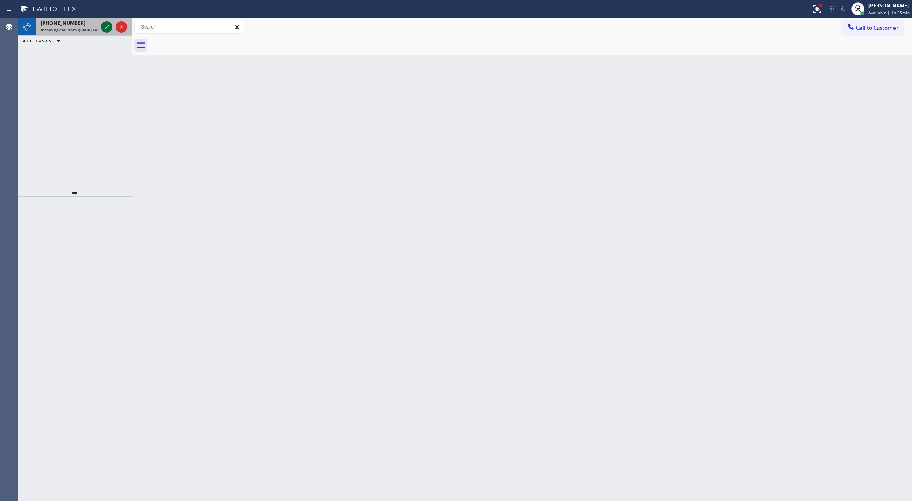
click at [106, 26] on icon at bounding box center [107, 27] width 10 height 10
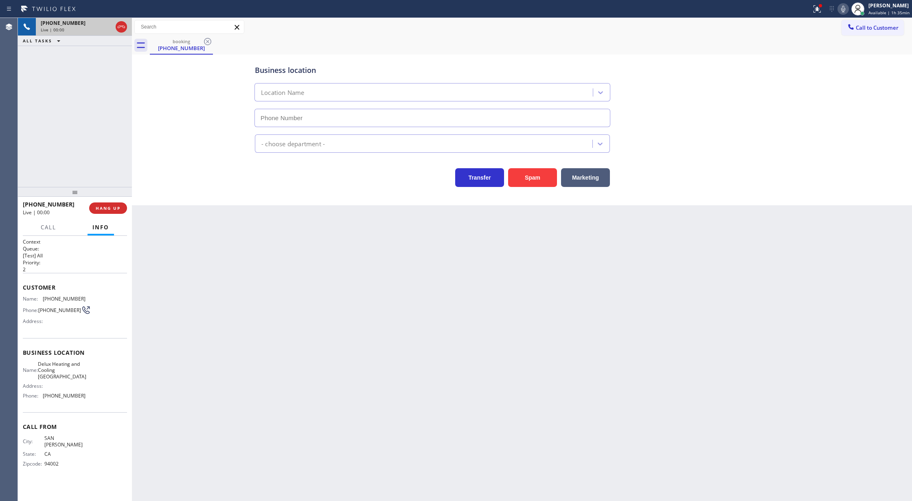
type input "(650) 699-6369"
click at [525, 178] on button "Spam" at bounding box center [532, 177] width 49 height 19
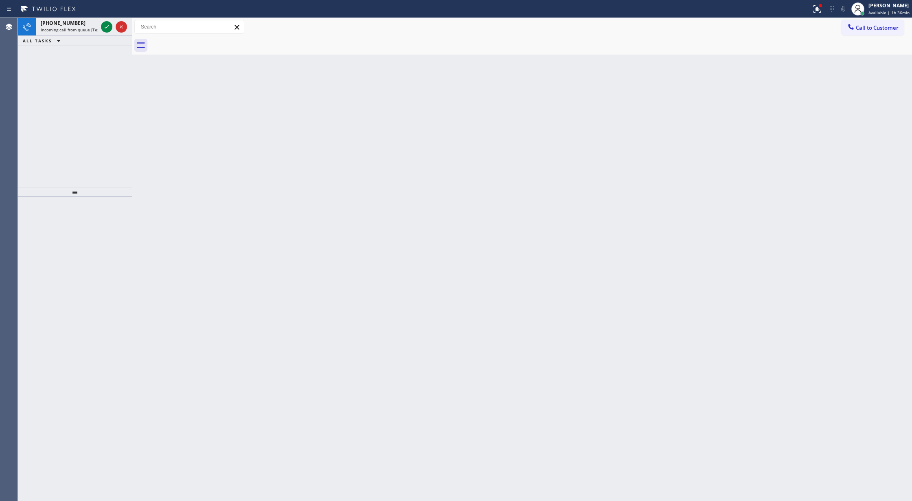
drag, startPoint x: 107, startPoint y: 25, endPoint x: 107, endPoint y: 145, distance: 120.5
click at [108, 23] on icon at bounding box center [107, 27] width 10 height 10
click at [107, 26] on icon at bounding box center [107, 27] width 10 height 10
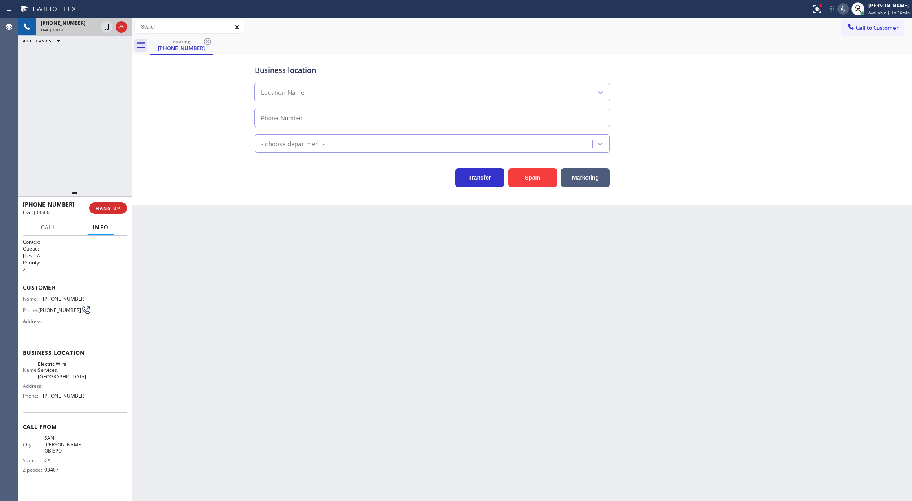
type input "(805) 222-7573"
click at [527, 170] on button "Spam" at bounding box center [532, 177] width 49 height 19
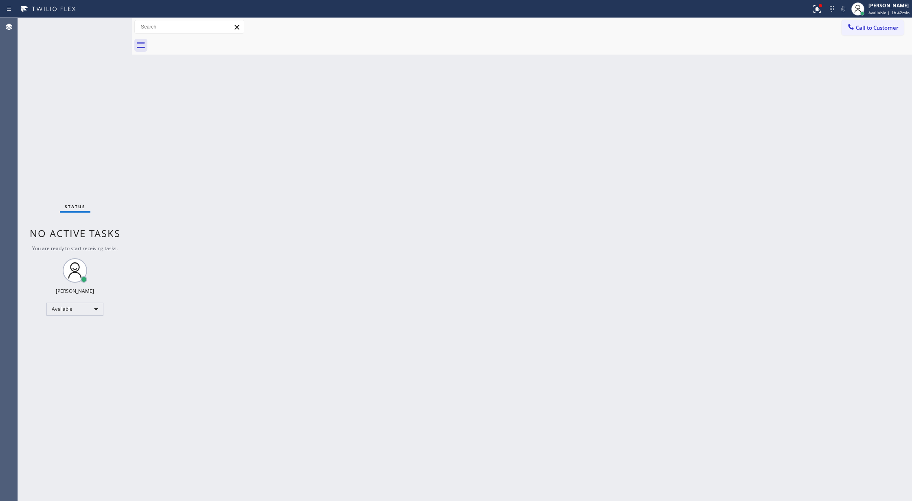
click at [106, 26] on div "Status No active tasks You are ready to start receiving tasks. [PERSON_NAME] Av…" at bounding box center [75, 259] width 114 height 483
click at [106, 26] on icon at bounding box center [107, 27] width 10 height 10
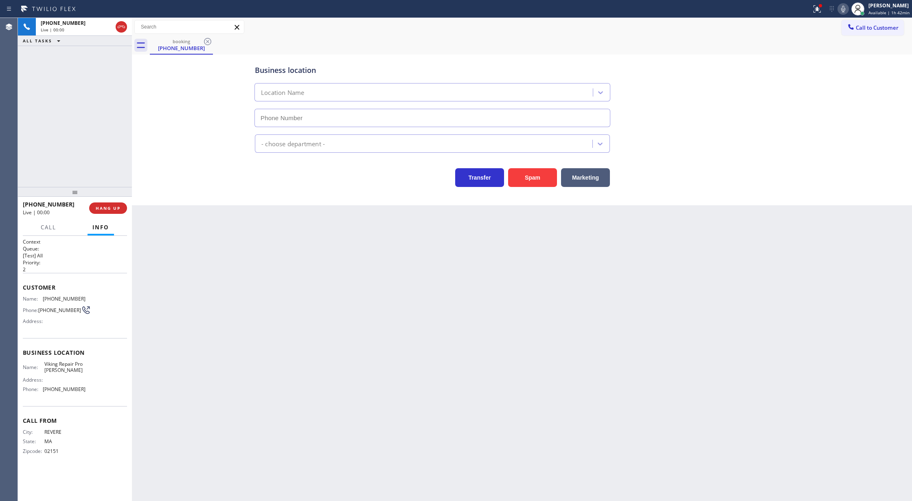
type input "(781) 230-7877"
click at [528, 177] on button "Spam" at bounding box center [532, 177] width 49 height 19
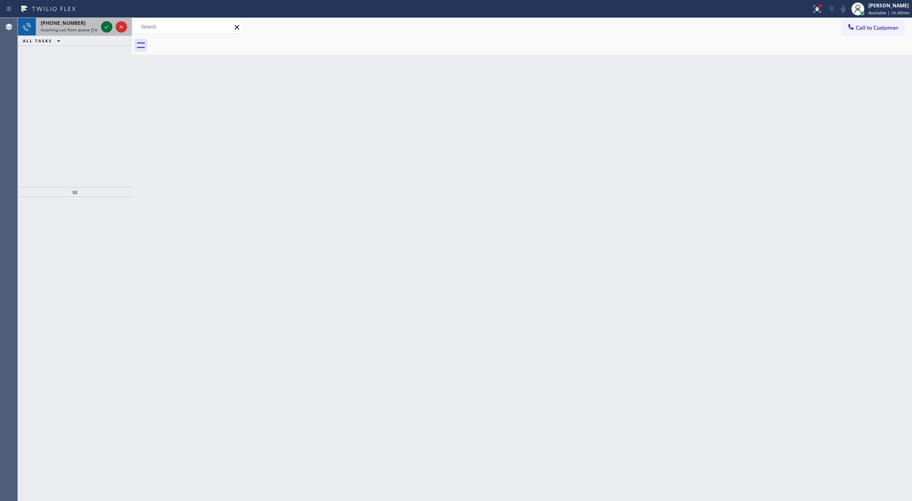
click at [102, 24] on icon at bounding box center [107, 27] width 10 height 10
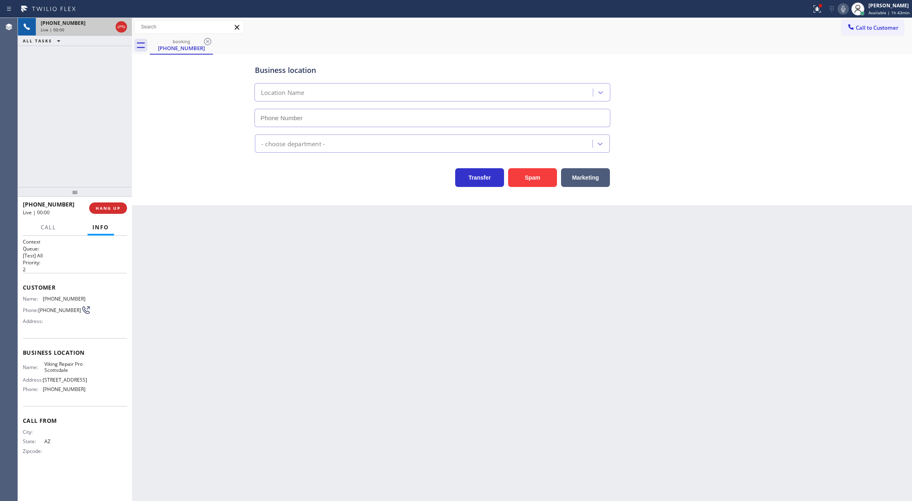
type input "(602) 932-0876"
click at [525, 183] on button "Spam" at bounding box center [532, 177] width 49 height 19
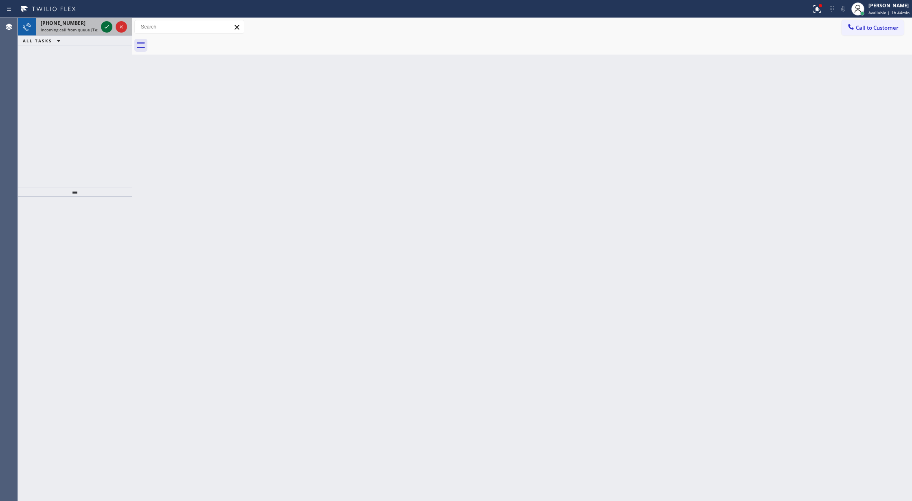
click at [105, 28] on icon at bounding box center [107, 27] width 10 height 10
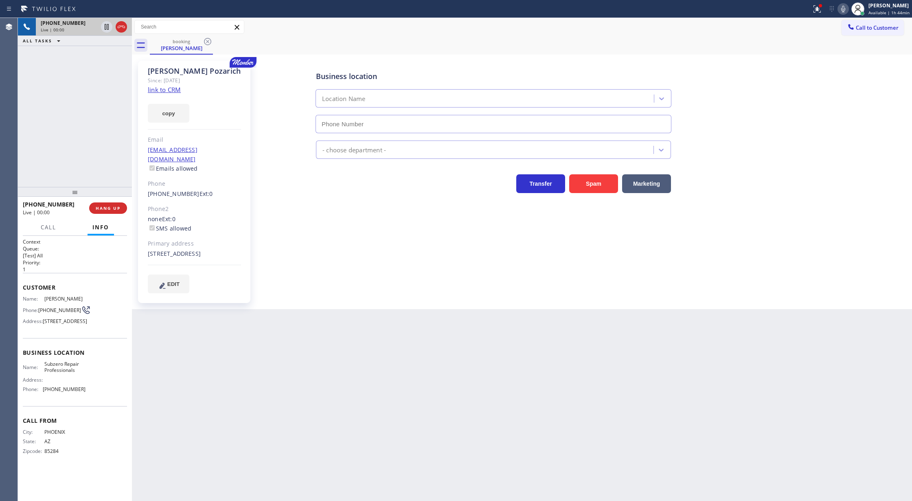
type input "[PHONE_NUMBER]"
click at [167, 93] on link "link to CRM" at bounding box center [164, 90] width 33 height 8
drag, startPoint x: 120, startPoint y: 27, endPoint x: 125, endPoint y: 60, distance: 33.9
click at [120, 27] on icon at bounding box center [121, 27] width 7 height 2
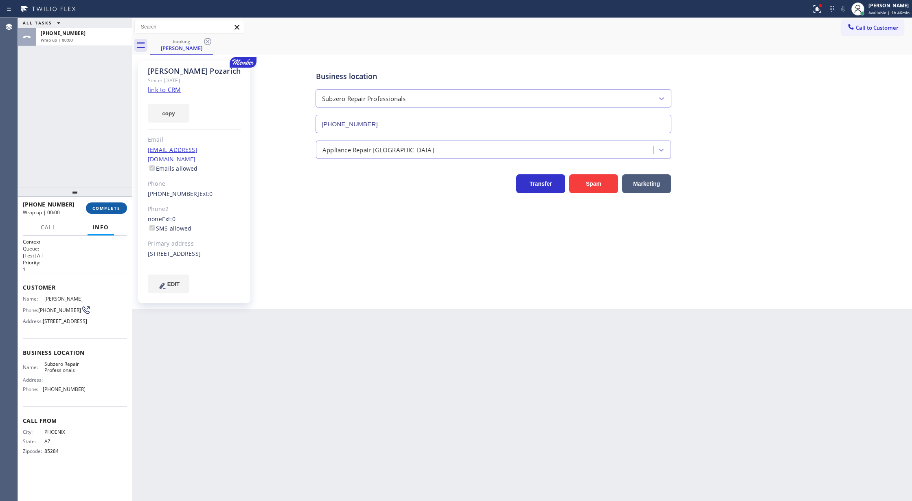
click at [111, 209] on span "COMPLETE" at bounding box center [106, 208] width 28 height 6
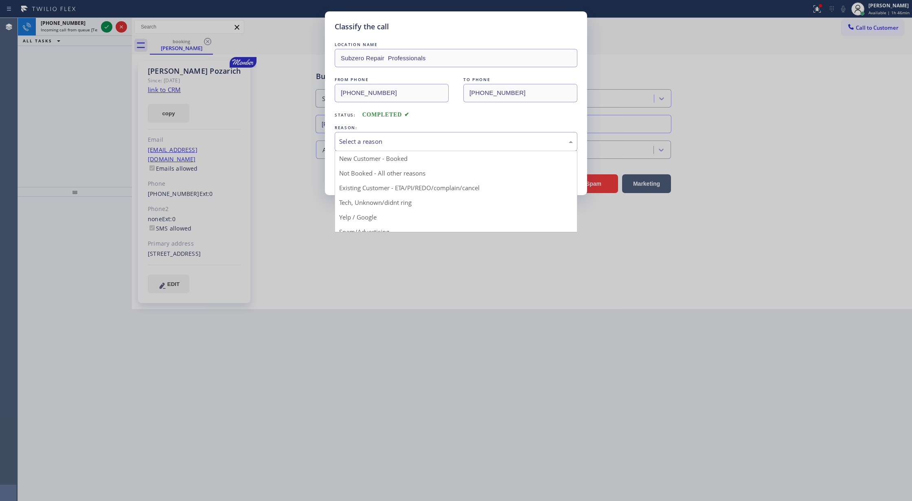
click at [388, 145] on div "Select a reason" at bounding box center [456, 141] width 234 height 9
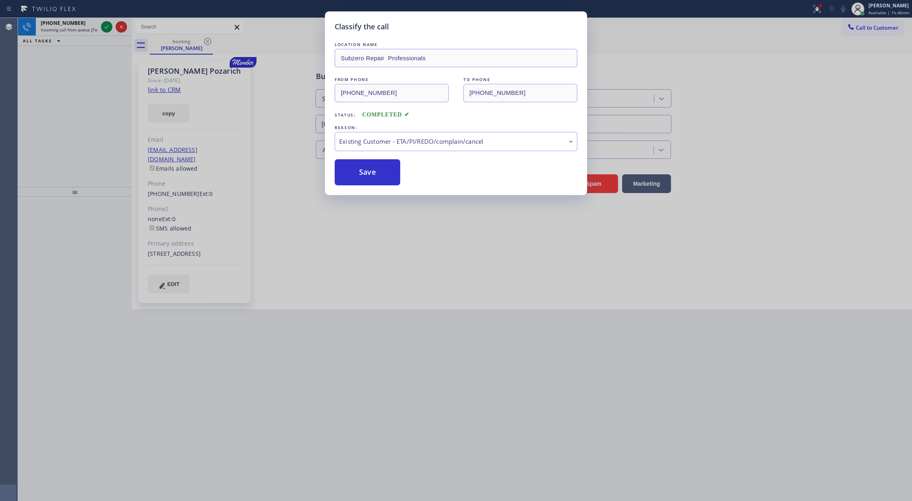
click at [357, 170] on button "Save" at bounding box center [368, 172] width 66 height 26
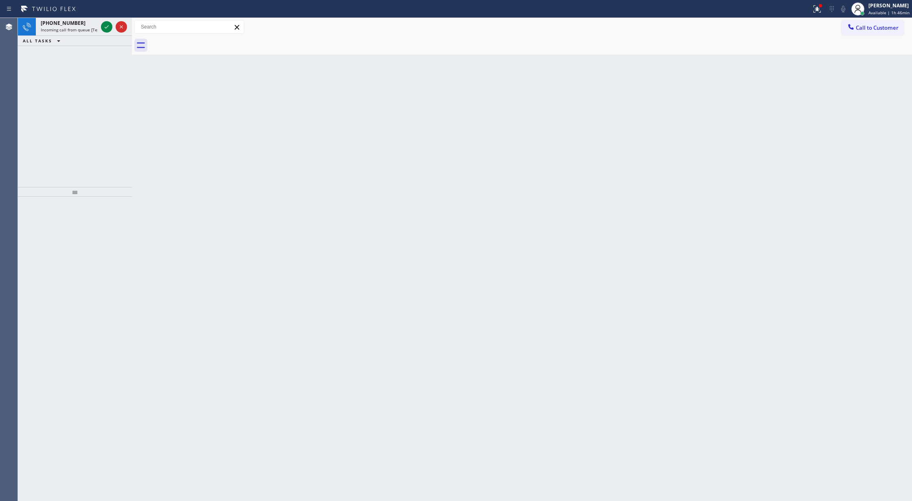
click at [103, 26] on icon at bounding box center [107, 27] width 10 height 10
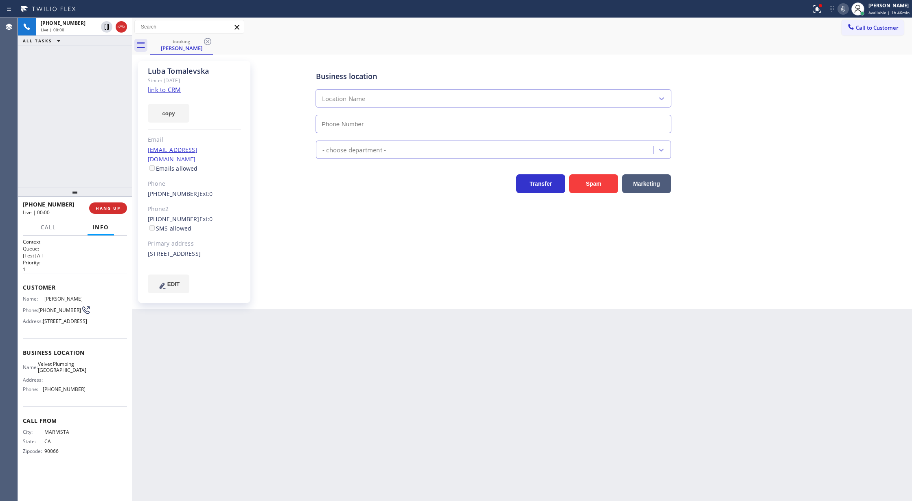
type input "(323) 746-8035"
click at [164, 90] on link "link to CRM" at bounding box center [164, 90] width 33 height 8
click at [844, 8] on icon at bounding box center [843, 9] width 4 height 7
click at [845, 8] on icon at bounding box center [843, 9] width 4 height 7
drag, startPoint x: 844, startPoint y: 9, endPoint x: 837, endPoint y: 12, distance: 7.7
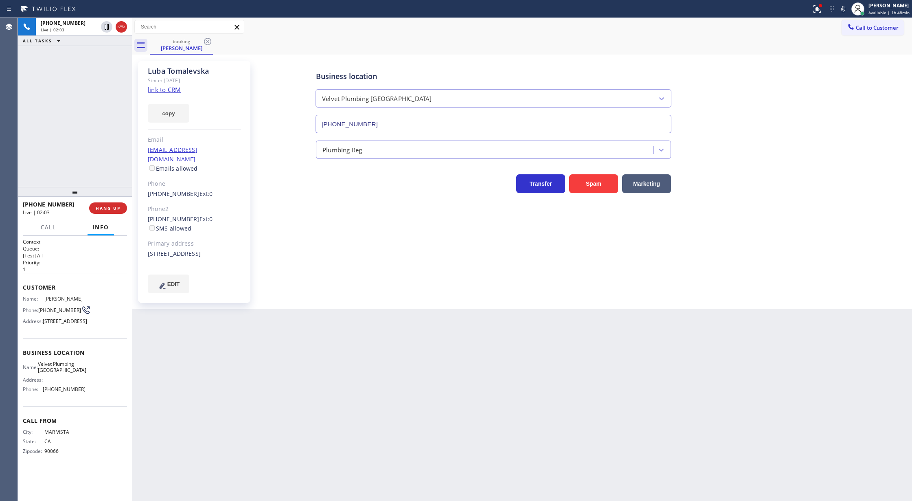
click at [844, 9] on icon at bounding box center [843, 9] width 4 height 7
click at [106, 25] on icon at bounding box center [107, 27] width 4 height 6
click at [107, 56] on icon at bounding box center [107, 55] width 10 height 10
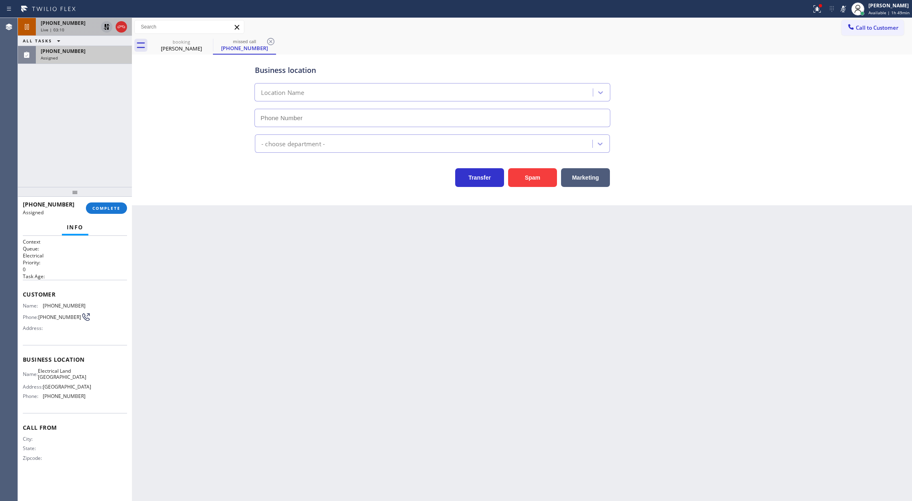
type input "[PHONE_NUMBER]"
click at [99, 211] on span "COMPLETE" at bounding box center [106, 208] width 28 height 6
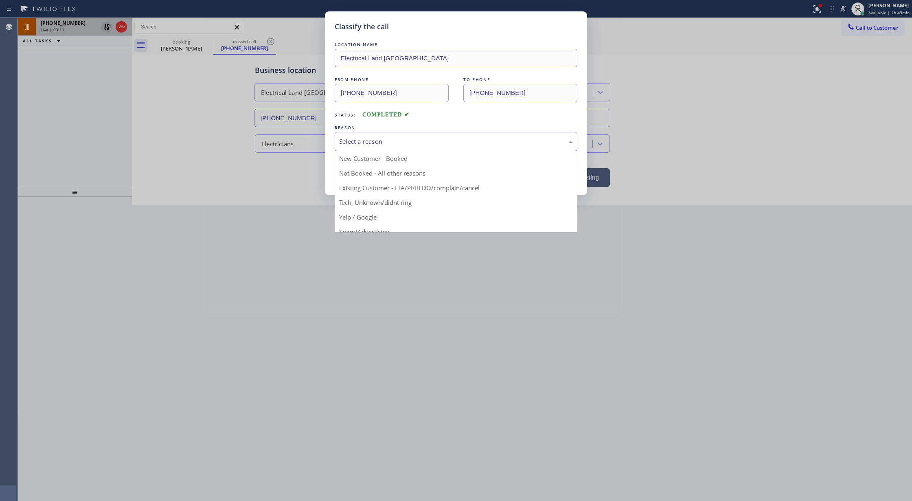
click at [342, 138] on div "Select a reason" at bounding box center [456, 141] width 234 height 9
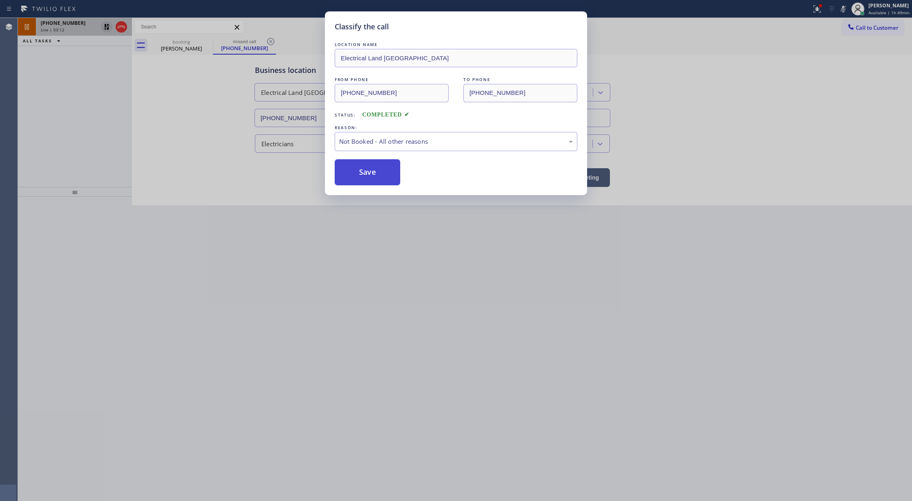
click at [361, 175] on button "Save" at bounding box center [368, 172] width 66 height 26
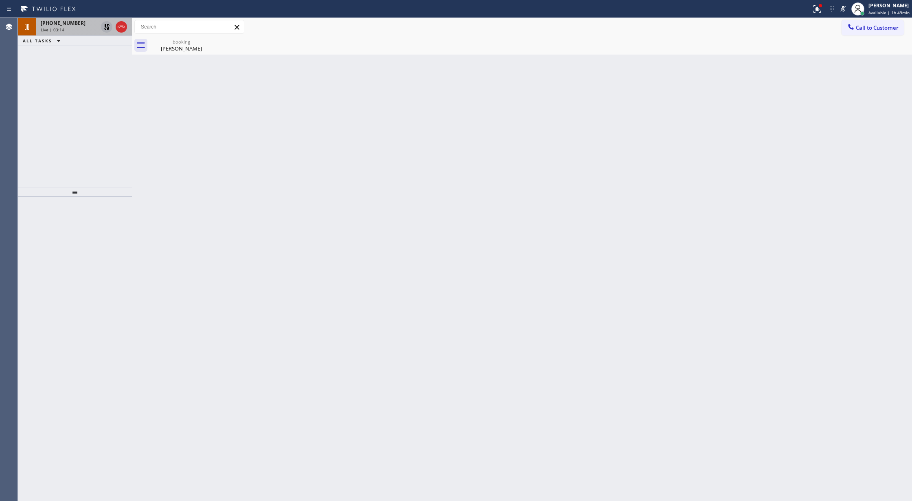
click at [88, 28] on div "Live | 03:14" at bounding box center [69, 30] width 57 height 6
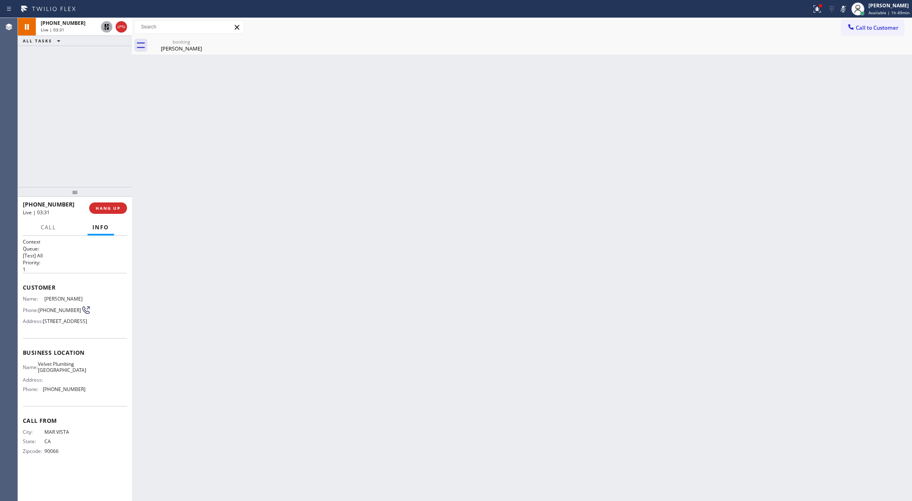
drag, startPoint x: 847, startPoint y: 6, endPoint x: 593, endPoint y: 37, distance: 255.6
click at [846, 5] on icon at bounding box center [843, 9] width 10 height 10
click at [105, 26] on icon at bounding box center [107, 27] width 6 height 6
click at [50, 229] on span "Call" at bounding box center [48, 227] width 15 height 7
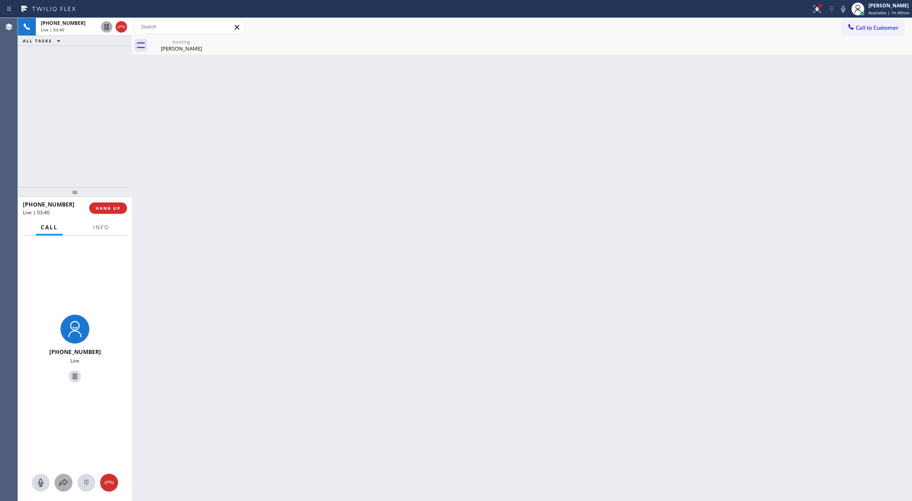
click at [66, 483] on icon at bounding box center [63, 482] width 8 height 7
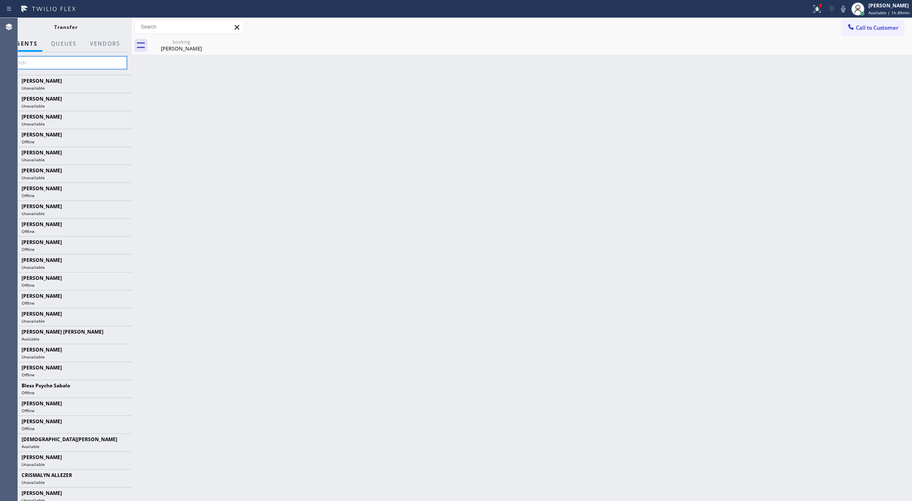
click at [33, 63] on input "text" at bounding box center [65, 62] width 123 height 13
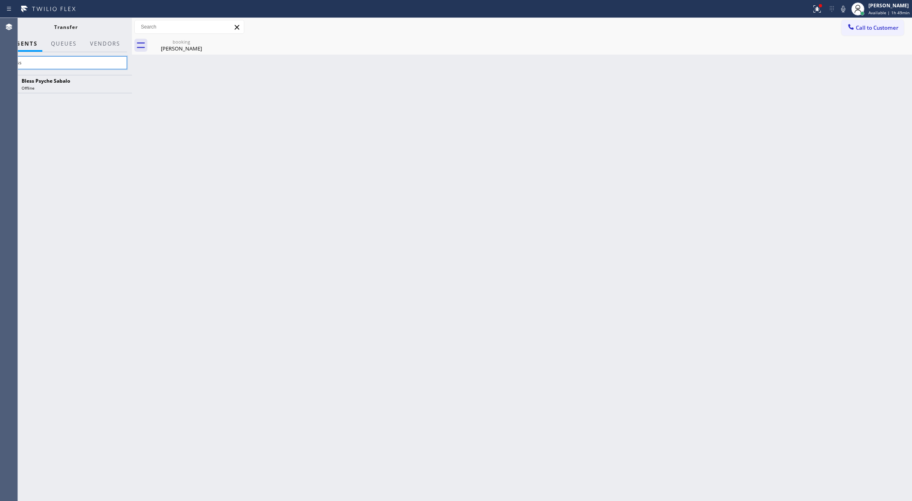
type input "bless"
drag, startPoint x: 29, startPoint y: 64, endPoint x: 0, endPoint y: 62, distance: 29.4
click at [0, 62] on div "Agent Desktop Classify the call LOCATION NAME [PHONE_NUMBER] FROM PHONE [PHONE_…" at bounding box center [456, 259] width 912 height 483
type input "b"
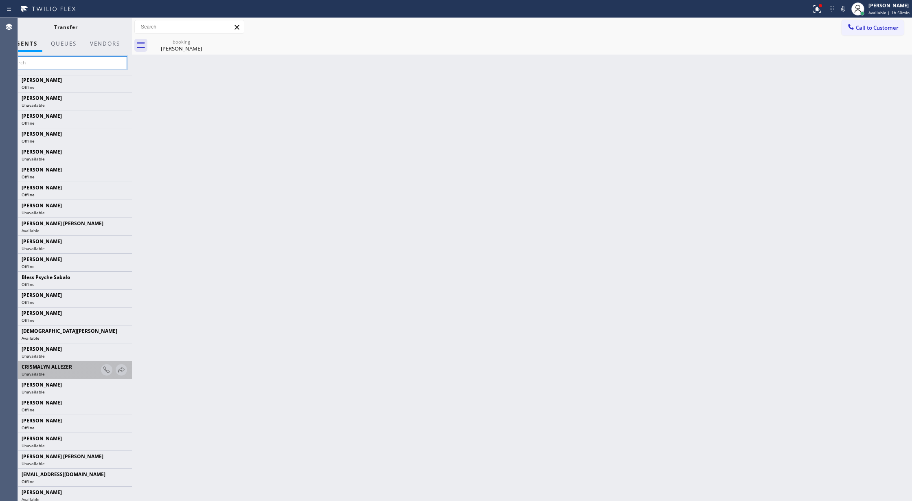
scroll to position [163, 0]
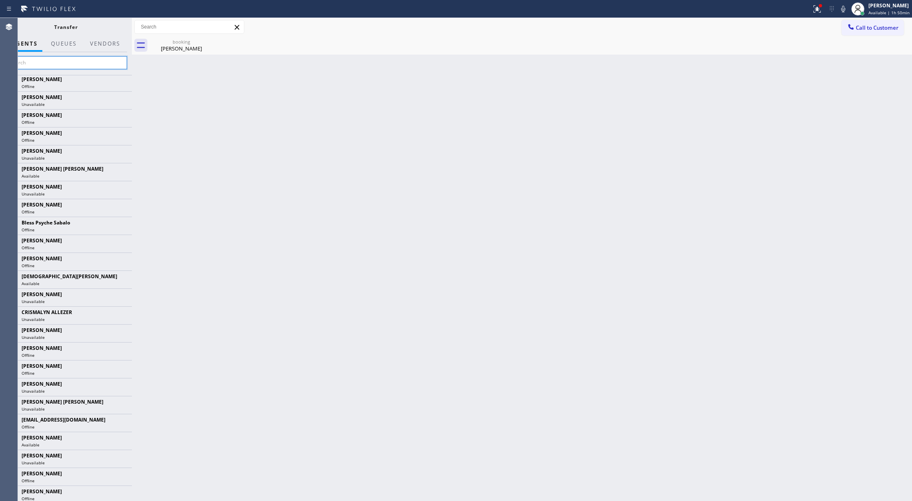
click at [33, 61] on input "text" at bounding box center [65, 62] width 123 height 13
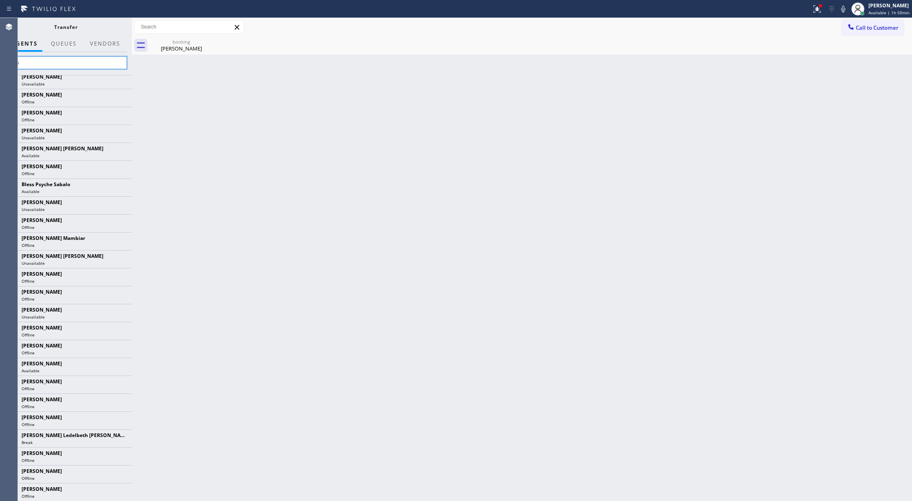
type input "bless"
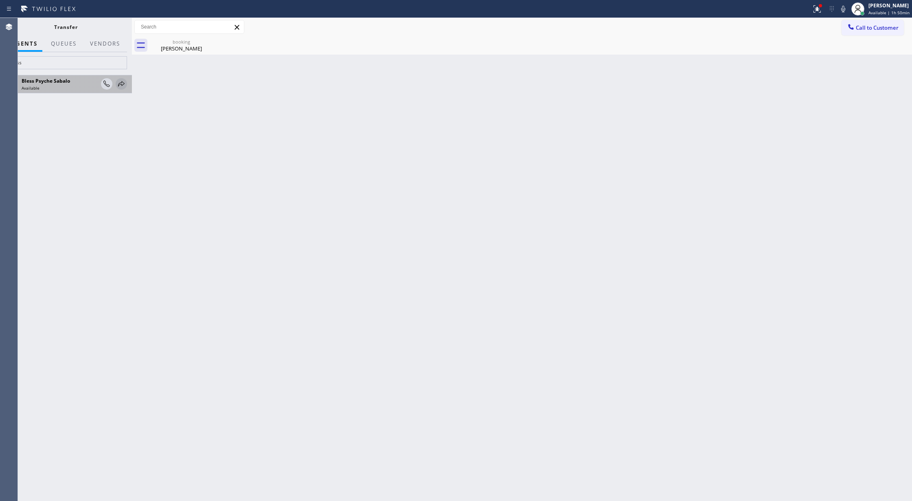
click at [121, 81] on icon at bounding box center [121, 84] width 10 height 10
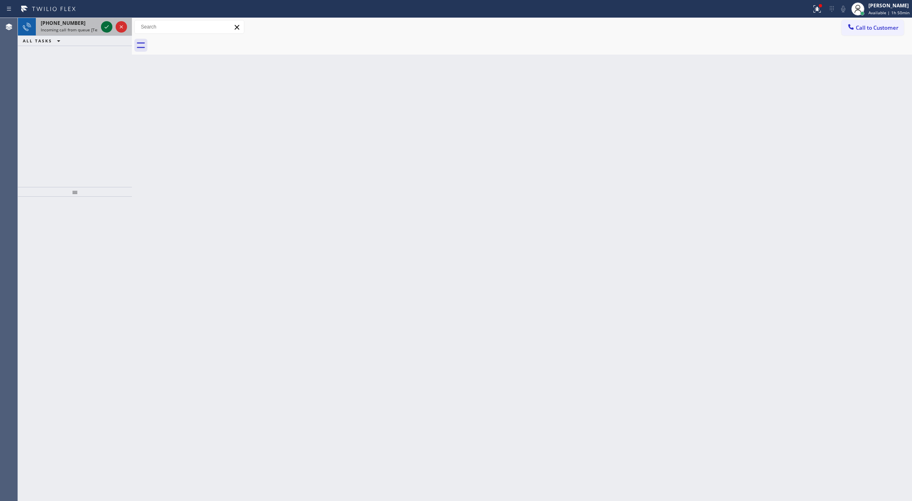
click at [103, 26] on icon at bounding box center [107, 27] width 10 height 10
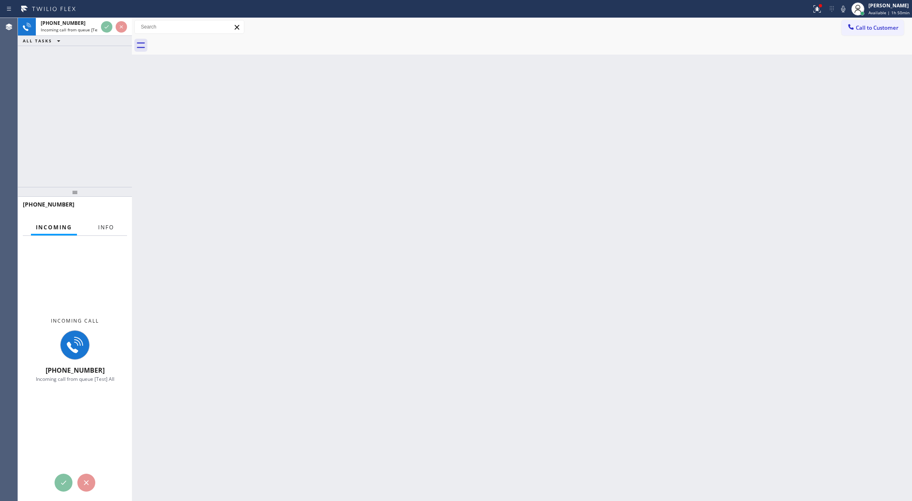
click at [110, 228] on button "Info" at bounding box center [106, 227] width 26 height 16
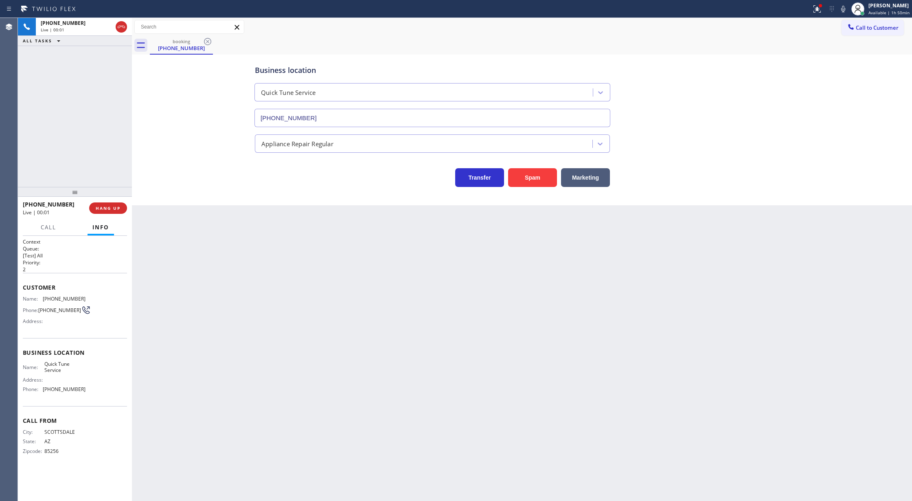
type input "[PHONE_NUMBER]"
click at [539, 178] on button "Spam" at bounding box center [532, 177] width 49 height 19
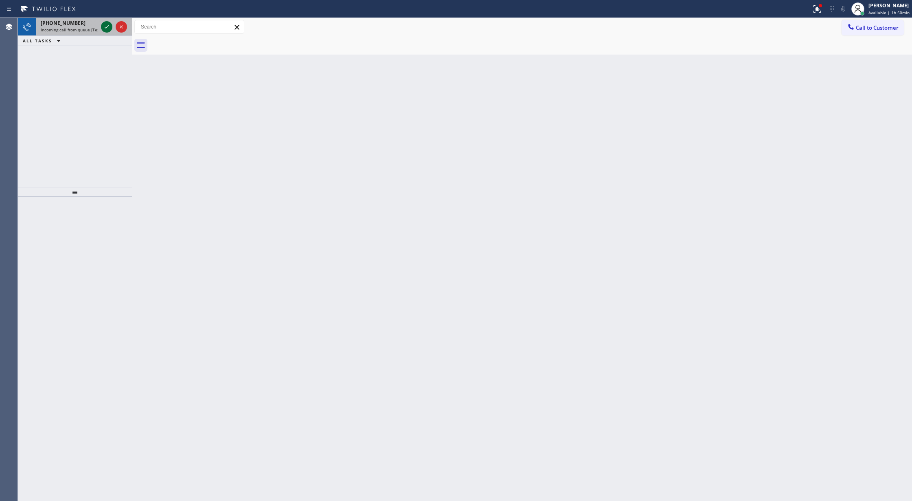
click at [107, 27] on icon at bounding box center [107, 26] width 4 height 3
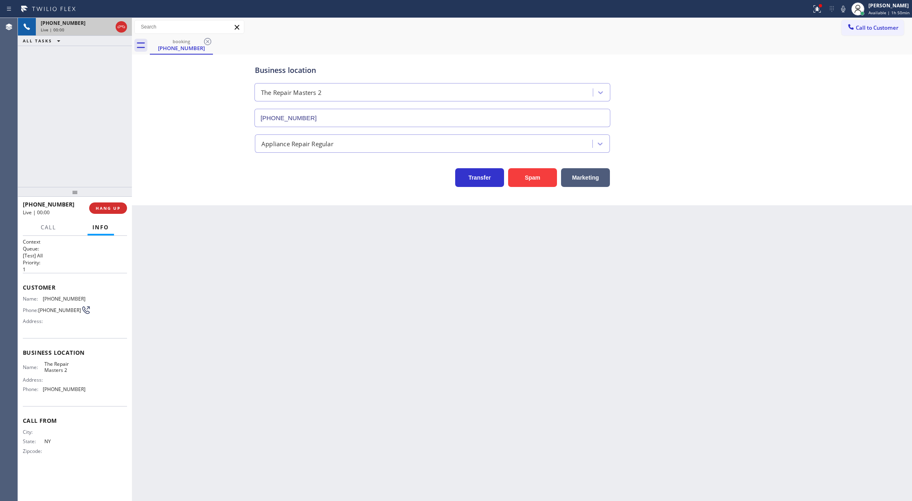
type input "[PHONE_NUMBER]"
click at [525, 181] on button "Spam" at bounding box center [532, 177] width 49 height 19
click at [104, 208] on span "COMPLETE" at bounding box center [106, 208] width 28 height 6
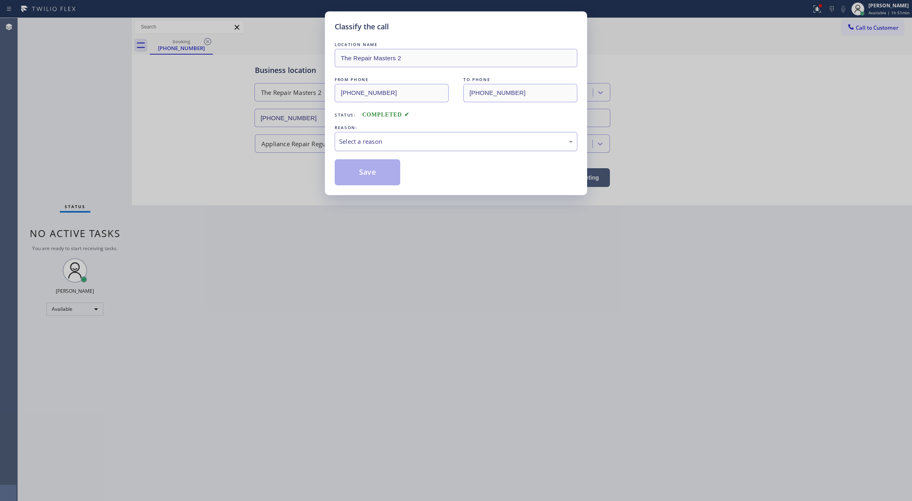
click at [366, 139] on div "Select a reason" at bounding box center [456, 141] width 234 height 9
click at [365, 173] on button "Save" at bounding box center [368, 172] width 66 height 26
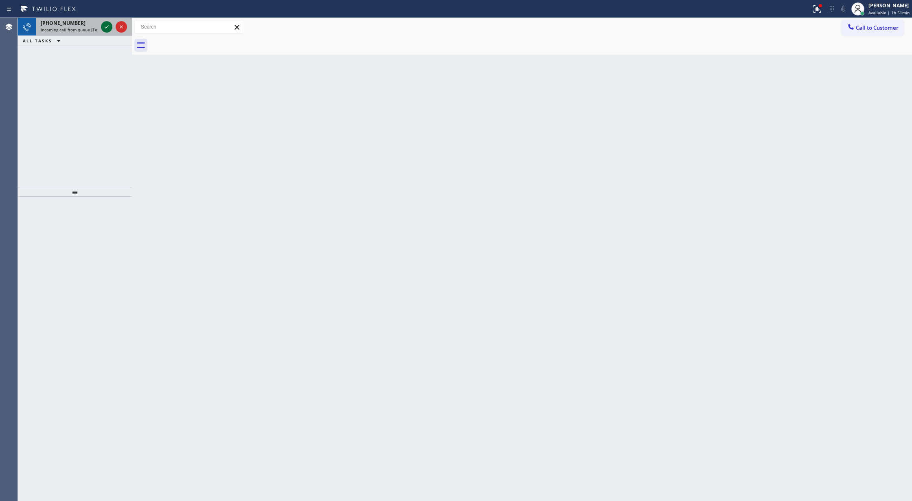
click at [105, 24] on icon at bounding box center [107, 27] width 10 height 10
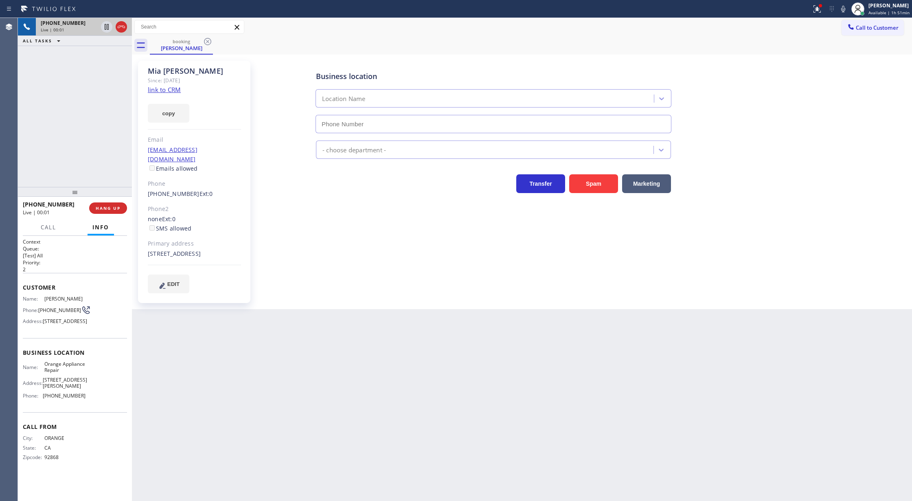
type input "[PHONE_NUMBER]"
click at [154, 90] on link "link to CRM" at bounding box center [164, 90] width 33 height 8
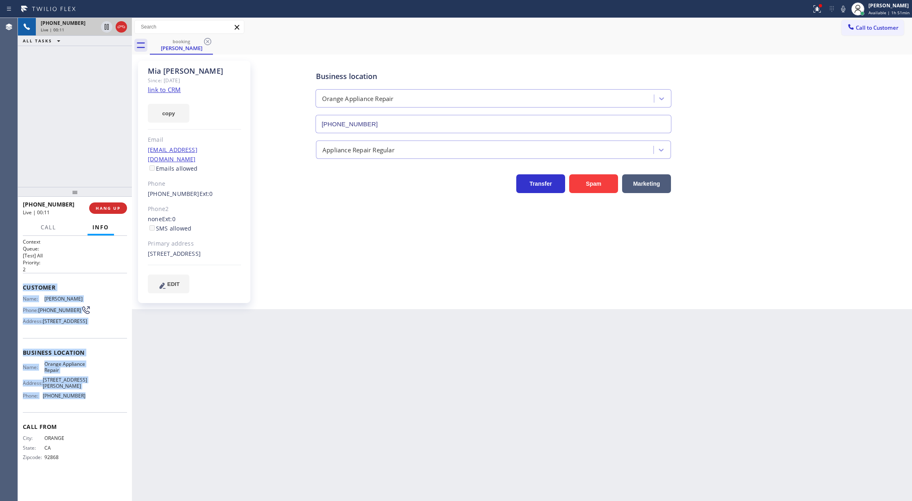
drag, startPoint x: 23, startPoint y: 286, endPoint x: 81, endPoint y: 428, distance: 153.9
click at [81, 428] on div "Context Queue: [Test] All Priority: 2 Customer Name: Mia Hernandez Phone: (714)…" at bounding box center [75, 356] width 104 height 236
click at [83, 291] on span "Customer" at bounding box center [75, 287] width 104 height 8
drag, startPoint x: 16, startPoint y: 288, endPoint x: 82, endPoint y: 332, distance: 78.9
click at [88, 385] on div "Agent Desktop Classify the call LOCATION NAME [PHONE_NUMBER] FROM PHONE [PHONE_…" at bounding box center [456, 259] width 912 height 483
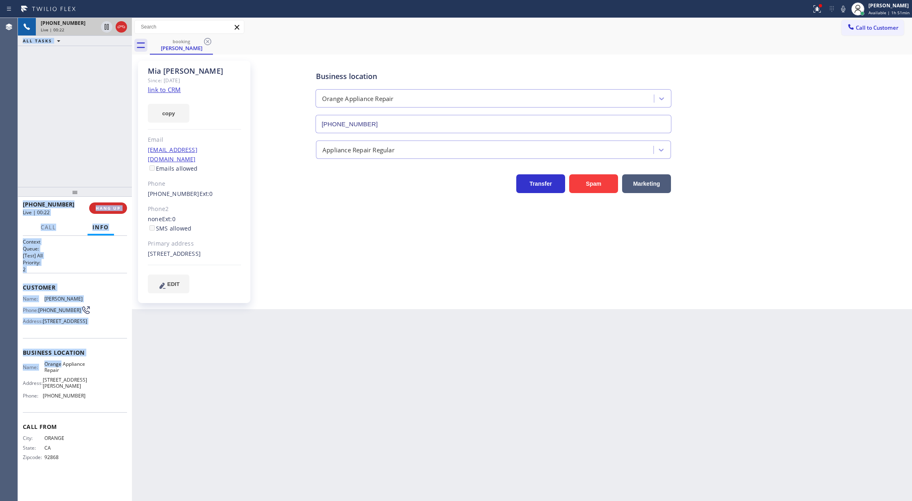
click at [92, 284] on span "Customer" at bounding box center [75, 287] width 104 height 8
drag, startPoint x: 20, startPoint y: 287, endPoint x: 97, endPoint y: 427, distance: 158.7
click at [97, 427] on div "Context Queue: [Test] All Priority: 2 Customer Name: Mia Hernandez Phone: (714)…" at bounding box center [75, 368] width 114 height 265
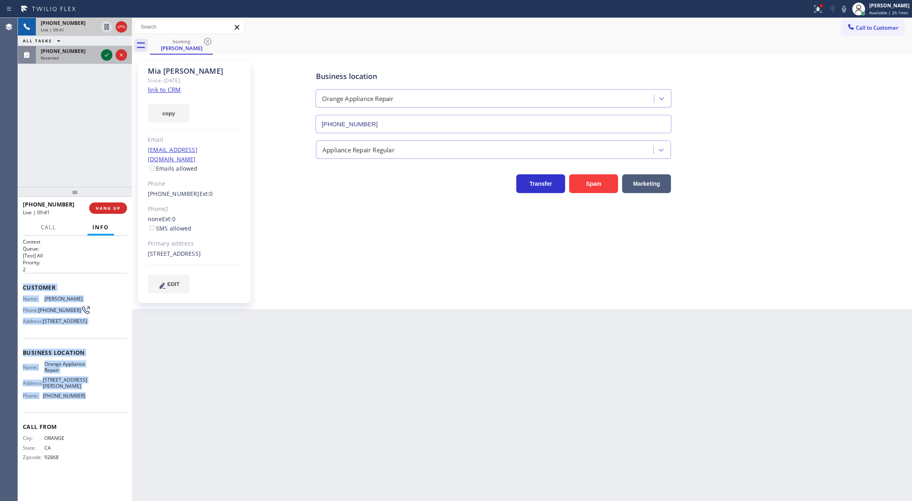
click at [107, 53] on icon at bounding box center [107, 55] width 10 height 10
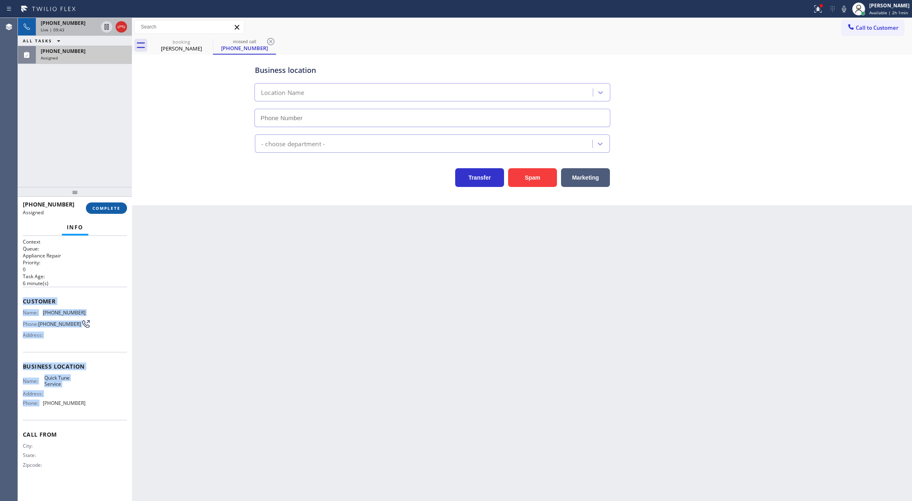
type input "[PHONE_NUMBER]"
click at [107, 209] on span "COMPLETE" at bounding box center [106, 208] width 28 height 6
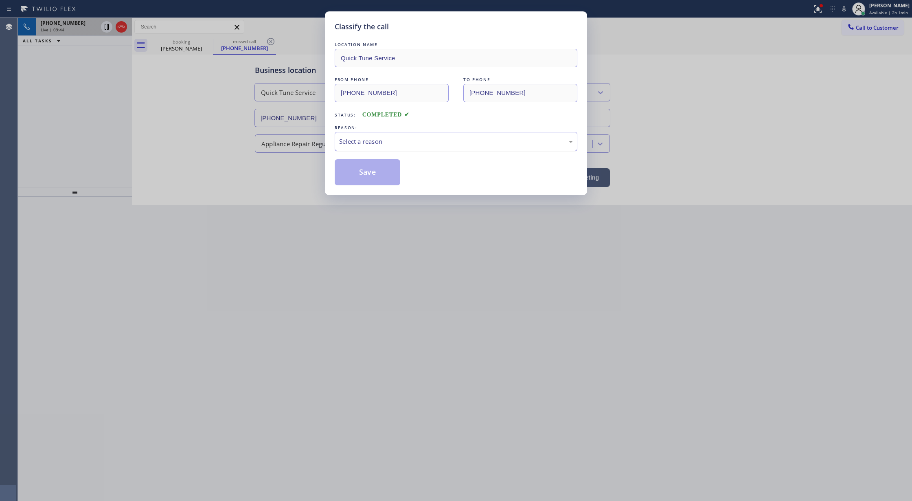
click at [352, 141] on div "Select a reason" at bounding box center [456, 141] width 234 height 9
click at [362, 169] on button "Save" at bounding box center [368, 172] width 66 height 26
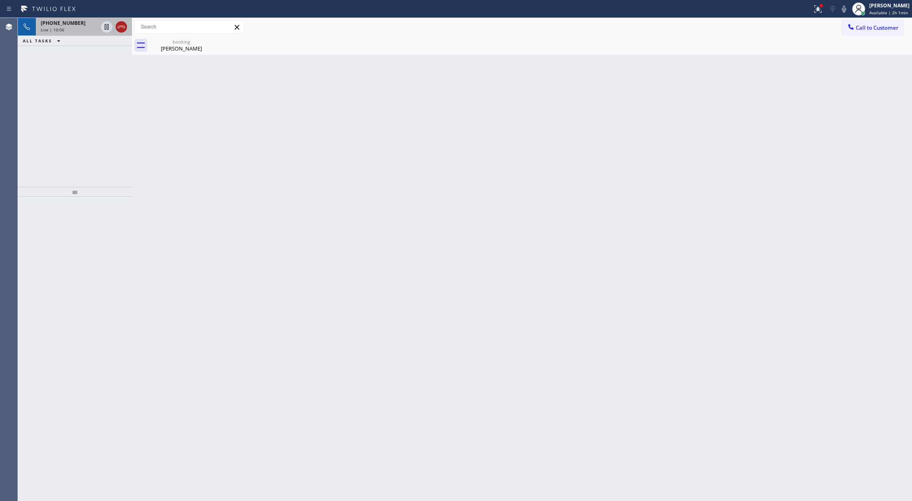
click at [121, 26] on icon at bounding box center [121, 27] width 7 height 2
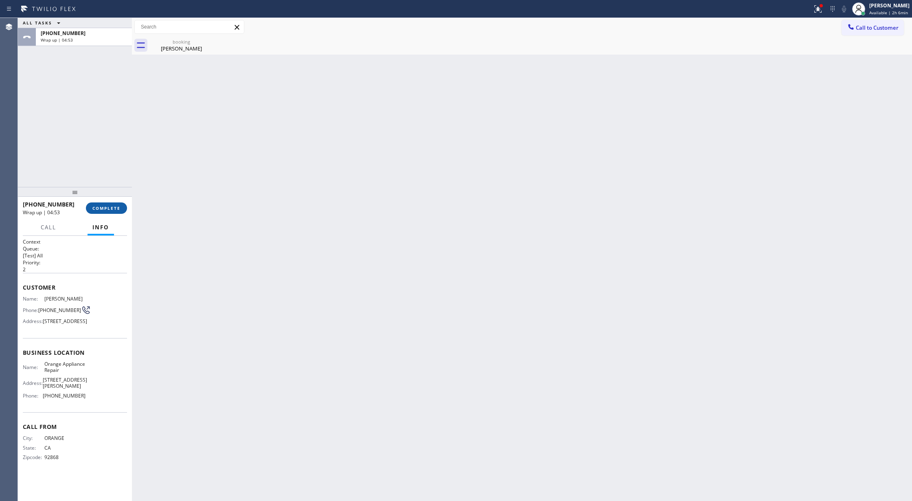
click at [100, 207] on span "COMPLETE" at bounding box center [106, 208] width 28 height 6
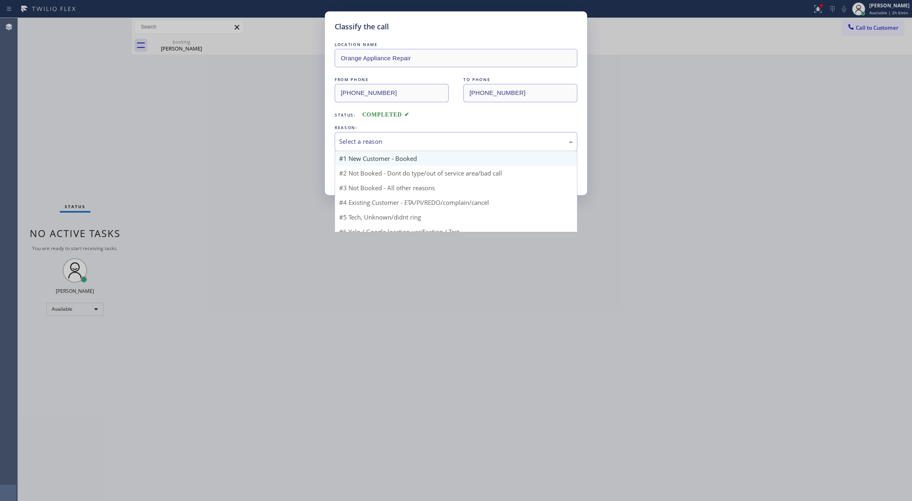
drag, startPoint x: 402, startPoint y: 136, endPoint x: 386, endPoint y: 164, distance: 33.0
click at [403, 135] on div "Select a reason" at bounding box center [456, 141] width 243 height 19
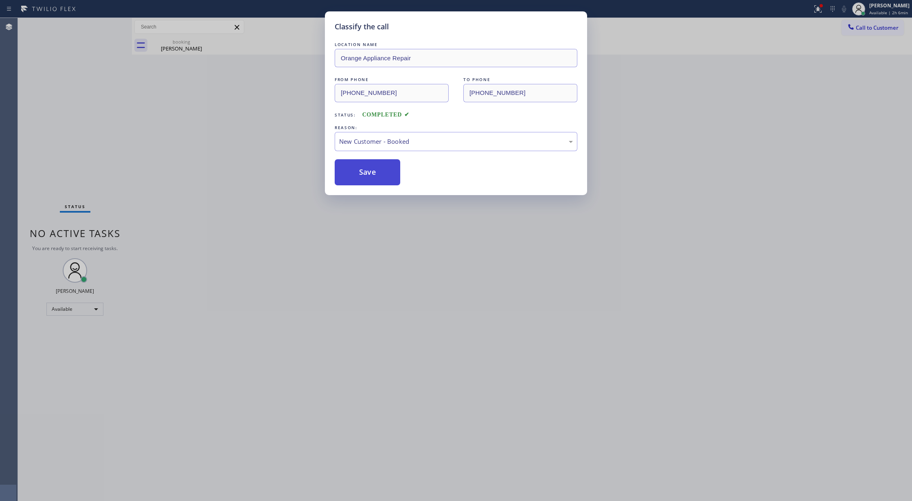
click at [365, 174] on button "Save" at bounding box center [368, 172] width 66 height 26
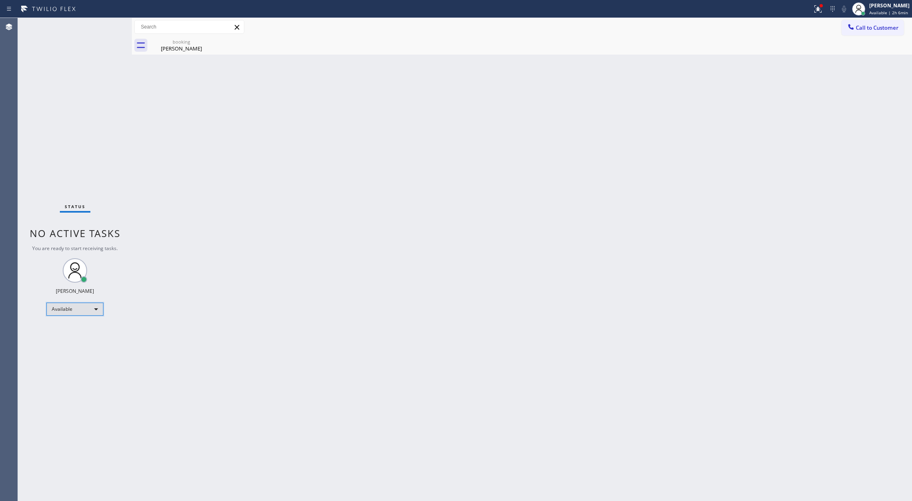
click at [93, 309] on div "Available" at bounding box center [74, 309] width 57 height 13
click at [82, 349] on li "Break" at bounding box center [74, 351] width 55 height 10
click at [113, 30] on div "Status No active tasks Change activity state to start receiving tasks. [PERSON_…" at bounding box center [75, 259] width 114 height 483
click at [114, 25] on div "Status No active tasks Change activity state to start receiving tasks. [PERSON_…" at bounding box center [75, 259] width 114 height 483
click at [93, 314] on div "Break" at bounding box center [74, 312] width 57 height 13
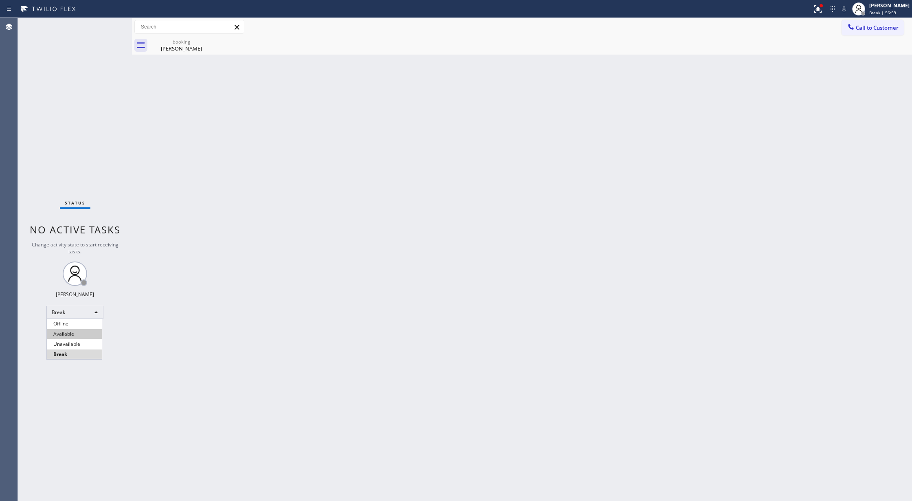
click at [83, 336] on li "Available" at bounding box center [74, 334] width 55 height 10
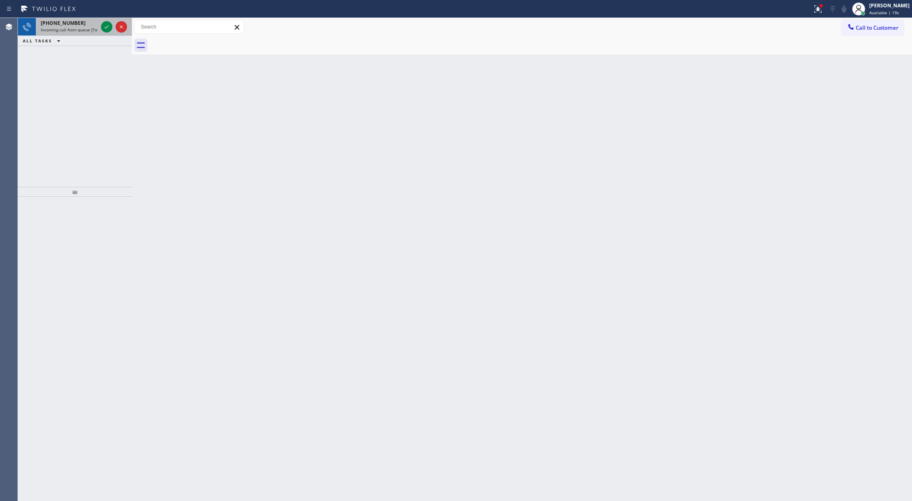
click at [100, 24] on div at bounding box center [113, 27] width 29 height 18
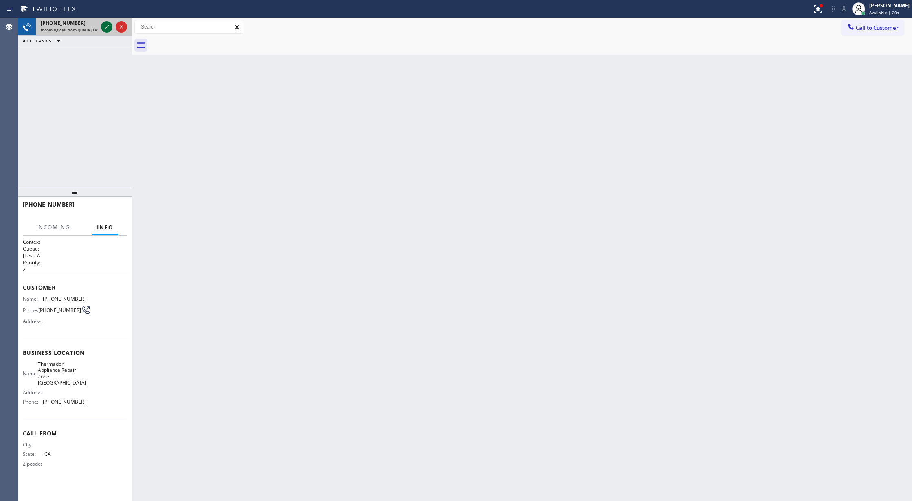
click at [107, 25] on icon at bounding box center [107, 27] width 10 height 10
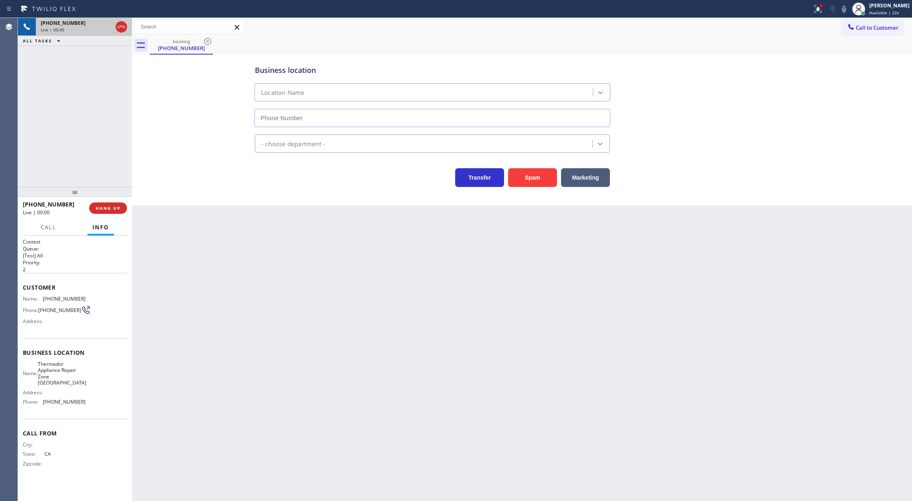
type input "[PHONE_NUMBER]"
click at [532, 188] on div "Business location Thermador Appliance Repair Zone [GEOGRAPHIC_DATA] [PHONE_NUMB…" at bounding box center [522, 130] width 780 height 151
click at [527, 175] on button "Spam" at bounding box center [532, 177] width 49 height 19
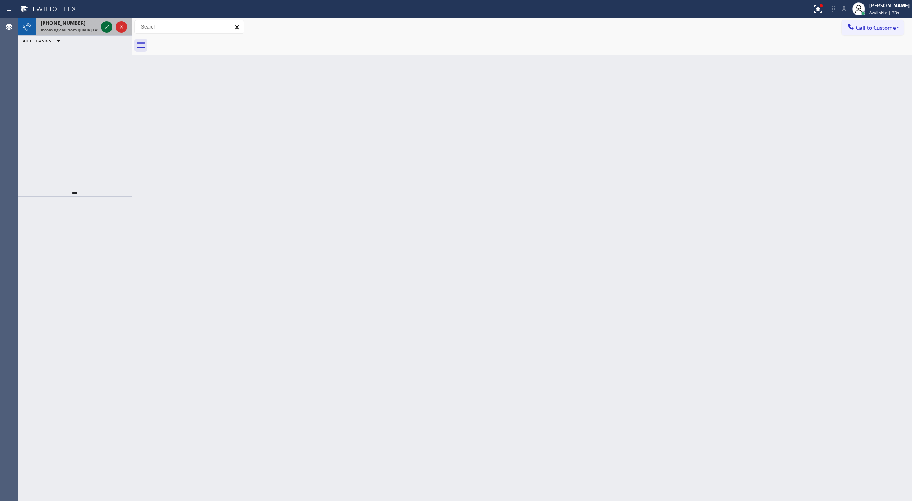
click at [106, 26] on icon at bounding box center [107, 27] width 10 height 10
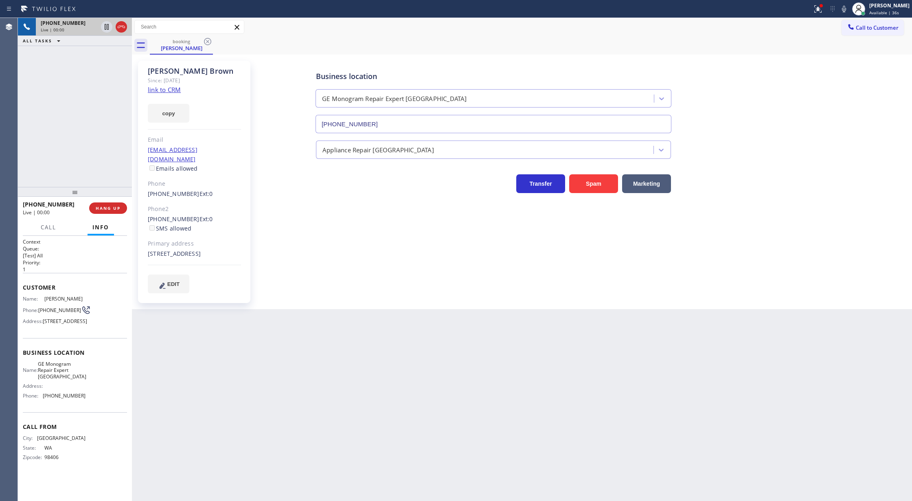
type input "[PHONE_NUMBER]"
click at [157, 91] on link "link to CRM" at bounding box center [164, 90] width 33 height 8
click at [98, 205] on span "COMPLETE" at bounding box center [106, 208] width 28 height 6
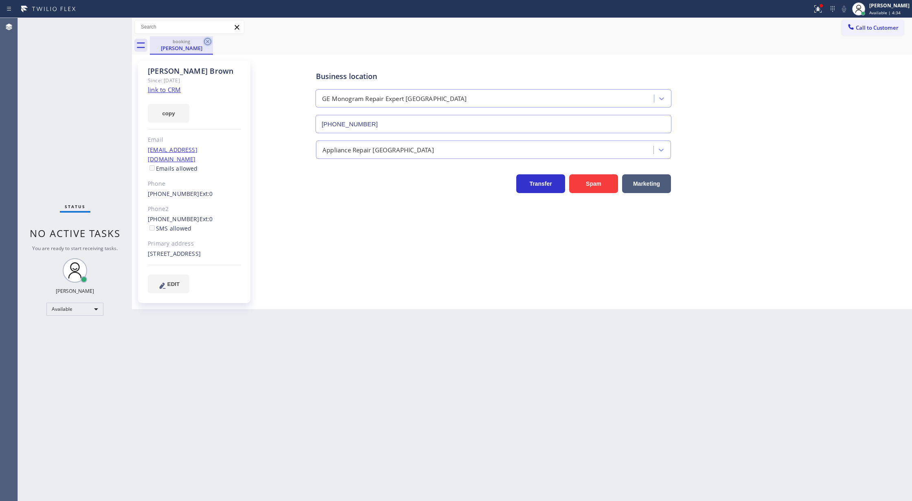
click at [204, 43] on icon at bounding box center [208, 42] width 10 height 10
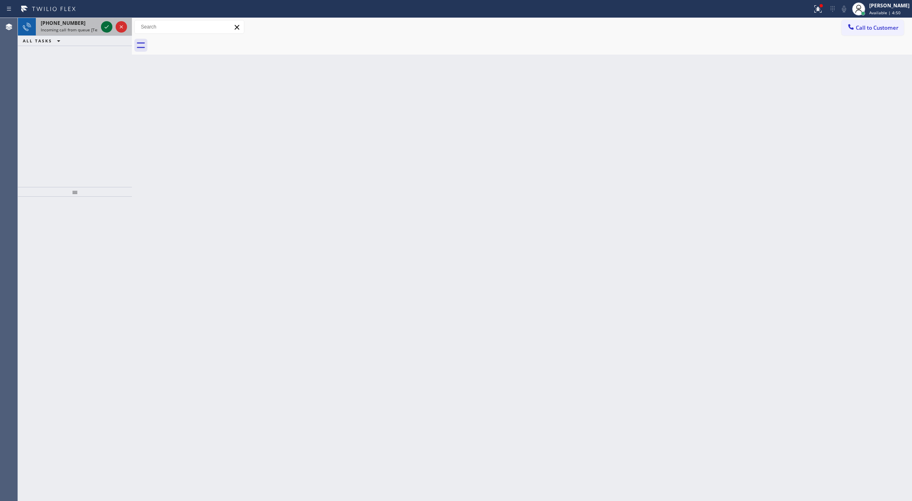
click at [107, 29] on icon at bounding box center [107, 27] width 10 height 10
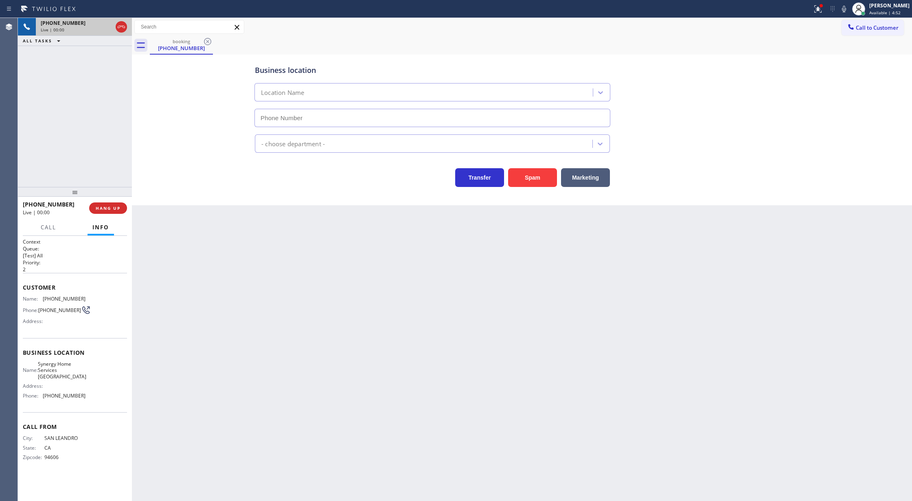
type input "[PHONE_NUMBER]"
click at [541, 178] on button "Spam" at bounding box center [532, 177] width 49 height 19
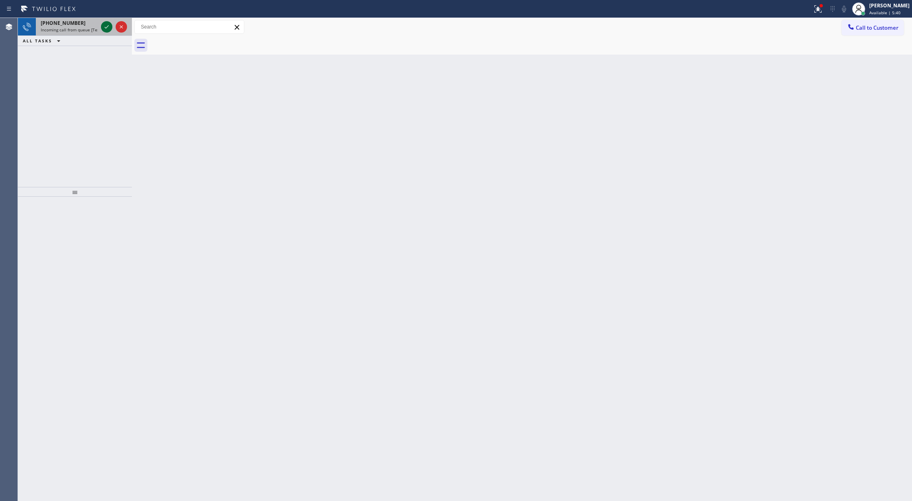
click at [106, 26] on icon at bounding box center [107, 27] width 10 height 10
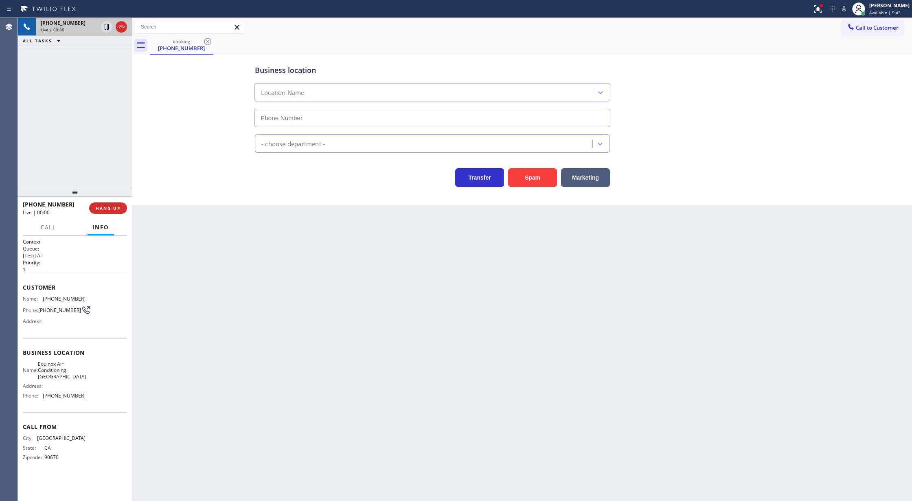
type input "[PHONE_NUMBER]"
click at [541, 179] on button "Spam" at bounding box center [532, 177] width 49 height 19
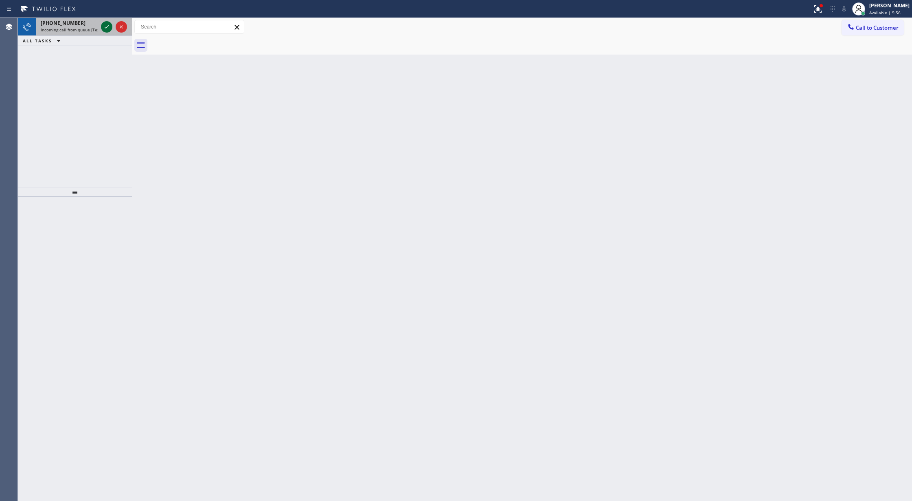
click at [102, 25] on icon at bounding box center [107, 27] width 10 height 10
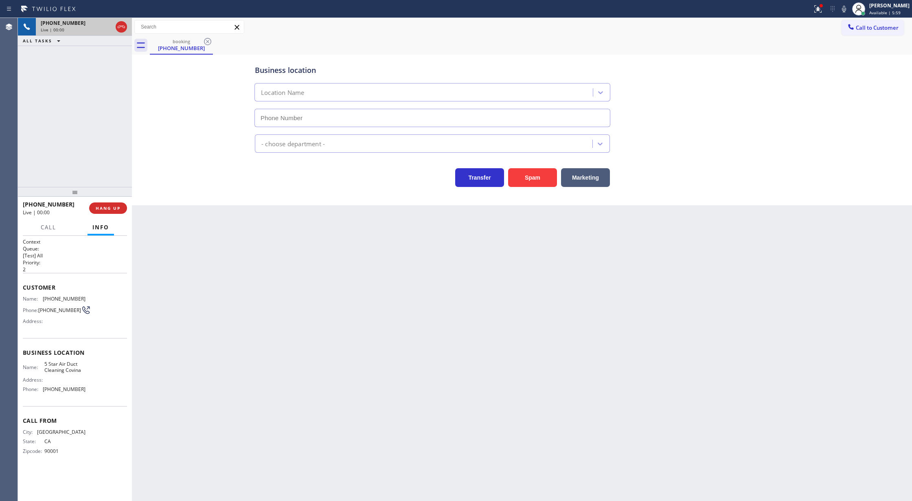
type input "[PHONE_NUMBER]"
click at [520, 169] on button "Spam" at bounding box center [532, 177] width 49 height 19
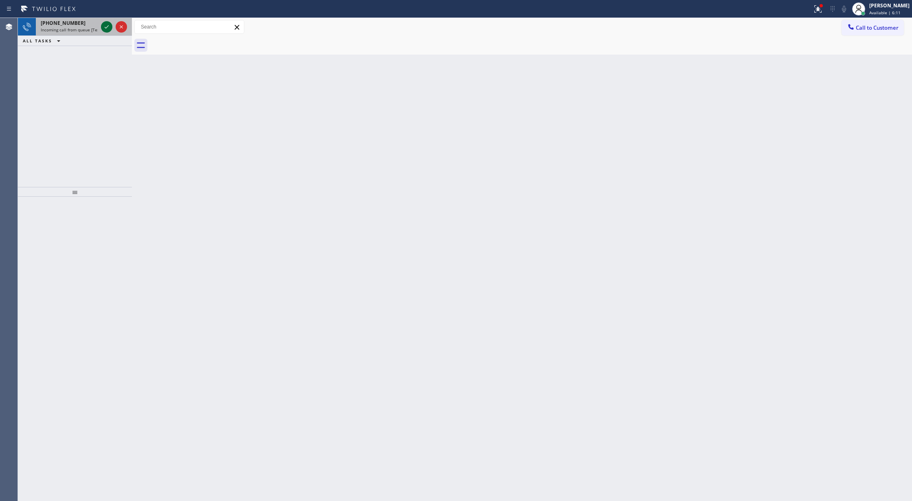
click at [106, 24] on icon at bounding box center [107, 27] width 10 height 10
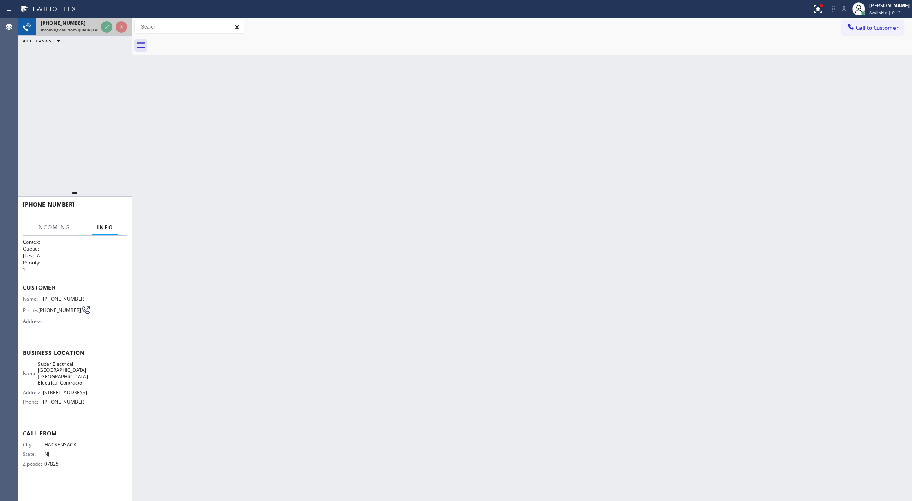
click at [106, 24] on icon at bounding box center [107, 27] width 10 height 10
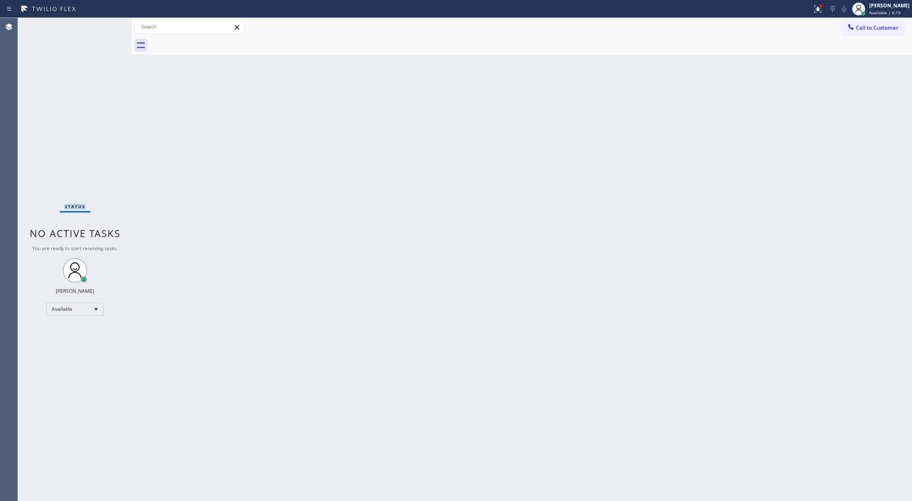
click at [106, 24] on div "Status No active tasks You are ready to start receiving tasks. [PERSON_NAME] Av…" at bounding box center [75, 259] width 114 height 483
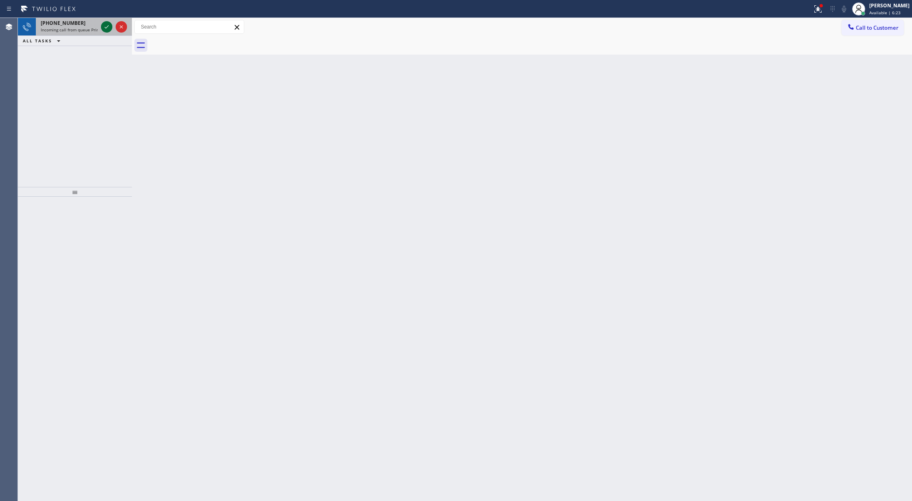
click at [103, 25] on icon at bounding box center [107, 27] width 10 height 10
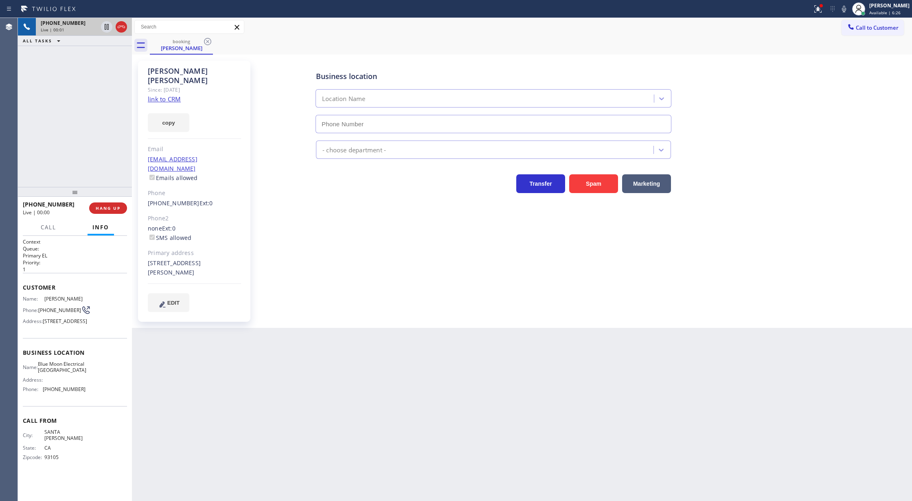
type input "[PHONE_NUMBER]"
click at [158, 95] on link "link to CRM" at bounding box center [164, 99] width 33 height 8
drag, startPoint x: 50, startPoint y: 226, endPoint x: 40, endPoint y: 262, distance: 37.4
click at [51, 226] on span "Call" at bounding box center [48, 227] width 15 height 7
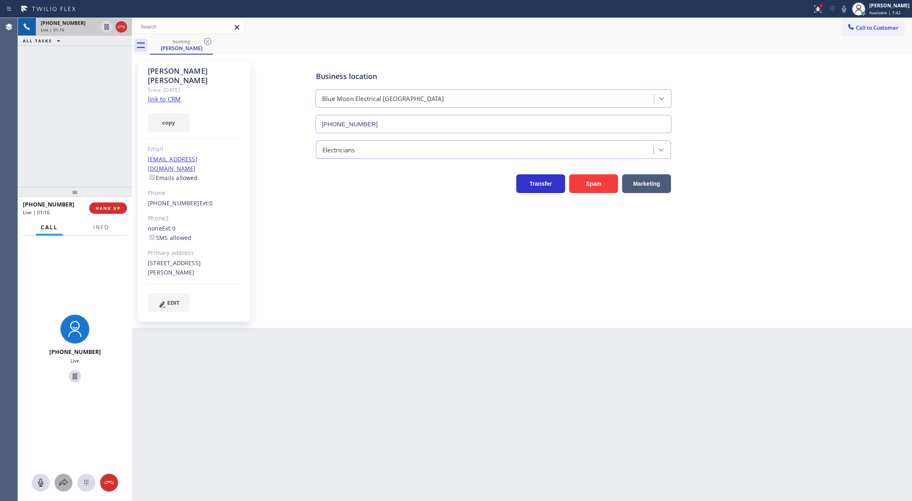
click at [60, 481] on icon at bounding box center [64, 483] width 10 height 10
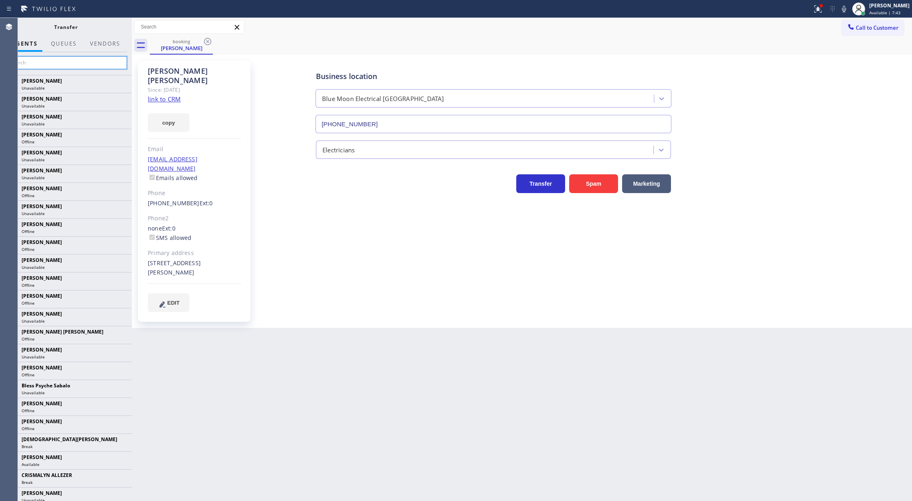
click at [53, 61] on input "text" at bounding box center [65, 62] width 123 height 13
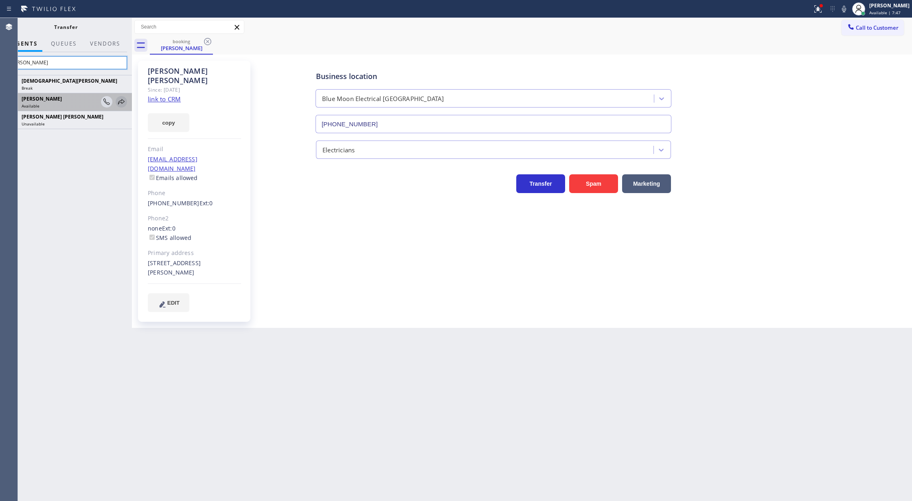
type input "[PERSON_NAME]"
click at [119, 103] on icon at bounding box center [121, 101] width 7 height 5
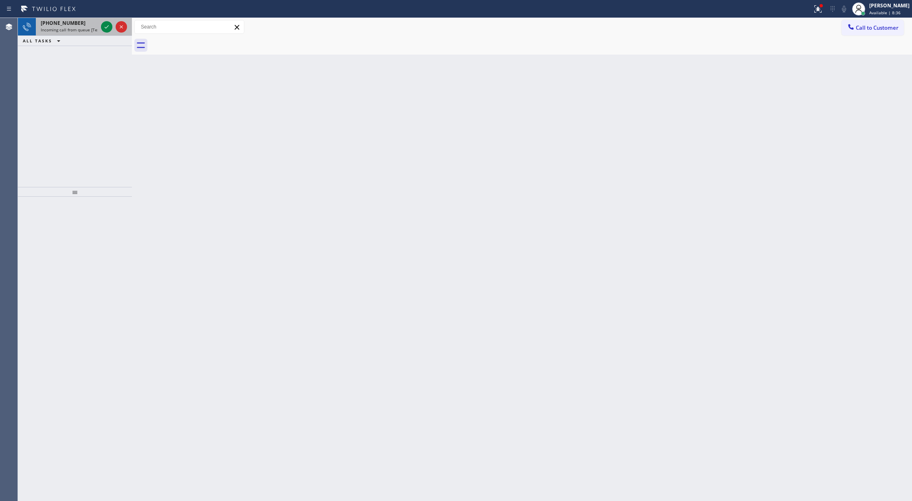
click at [100, 23] on div at bounding box center [113, 27] width 29 height 18
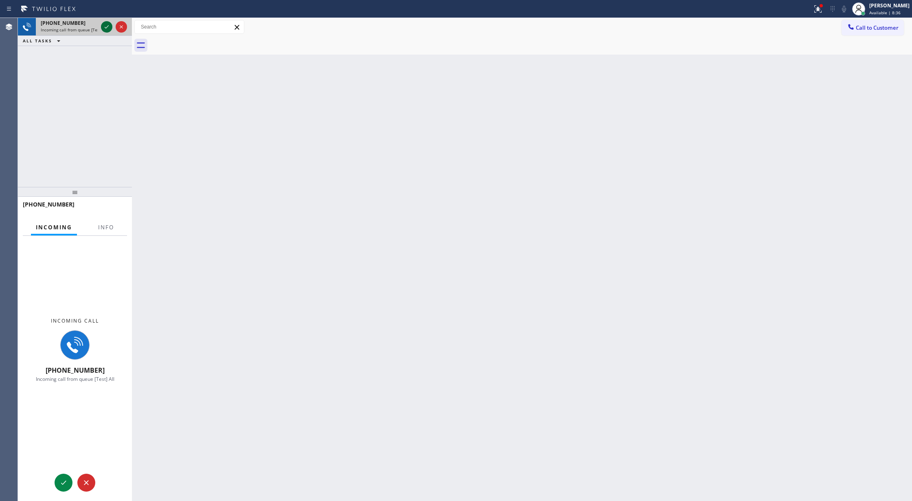
click at [105, 27] on icon at bounding box center [107, 26] width 4 height 3
click at [102, 220] on button "Info" at bounding box center [106, 227] width 26 height 16
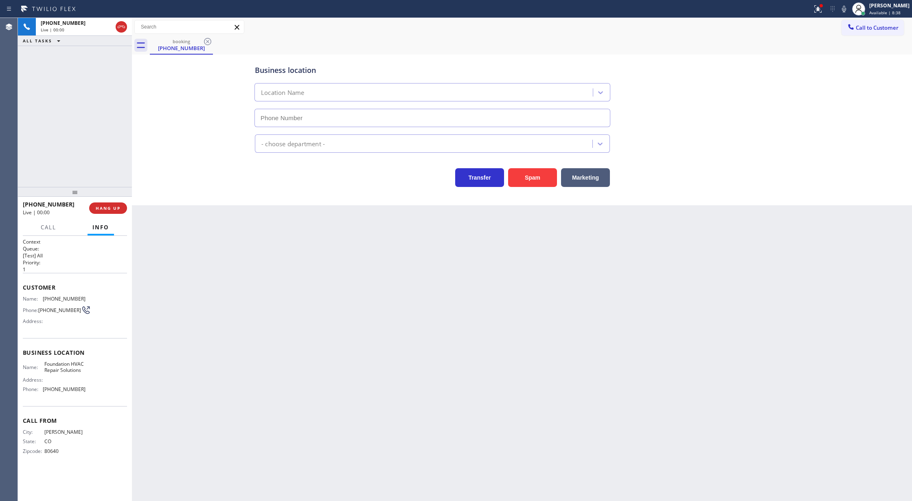
type input "[PHONE_NUMBER]"
click at [517, 173] on button "Spam" at bounding box center [532, 177] width 49 height 19
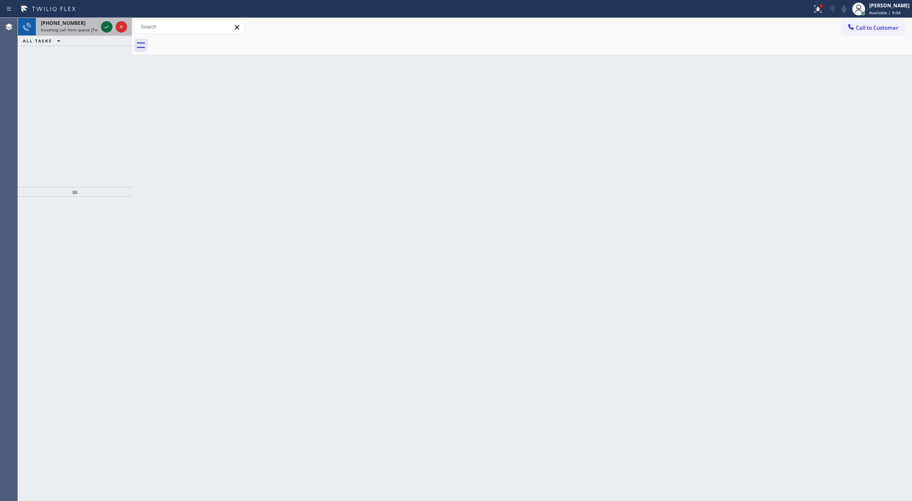
click at [106, 30] on icon at bounding box center [107, 27] width 10 height 10
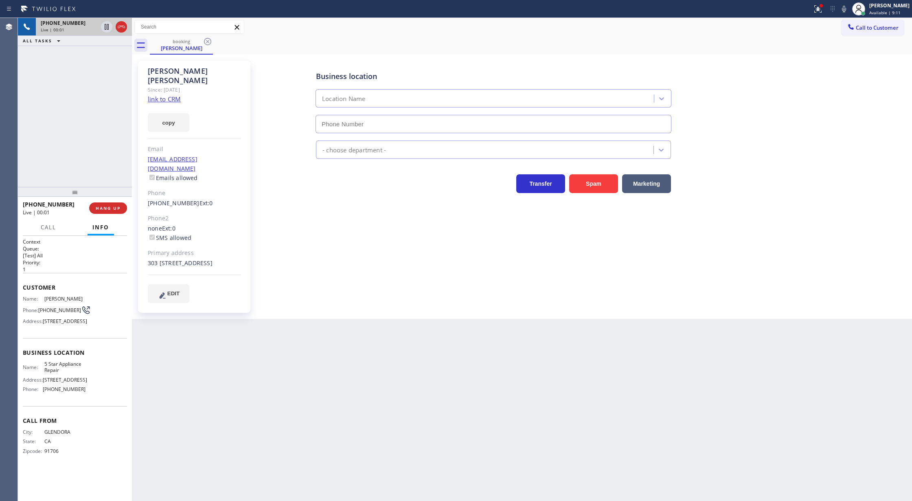
type input "[PHONE_NUMBER]"
click at [166, 95] on link "link to CRM" at bounding box center [164, 99] width 33 height 8
click at [846, 11] on icon at bounding box center [844, 9] width 4 height 7
click at [847, 9] on icon at bounding box center [844, 9] width 10 height 10
click at [849, 9] on icon at bounding box center [844, 9] width 10 height 10
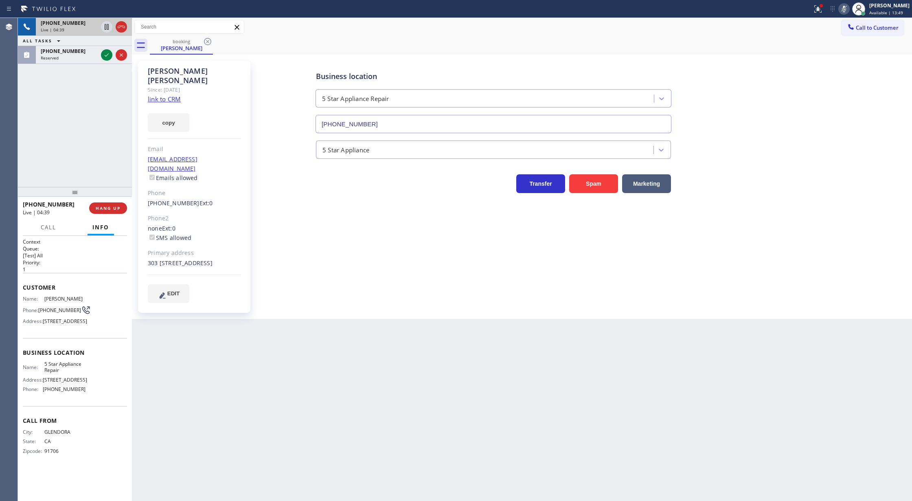
drag, startPoint x: 108, startPoint y: 57, endPoint x: 91, endPoint y: 242, distance: 185.2
click at [108, 57] on icon at bounding box center [107, 55] width 10 height 10
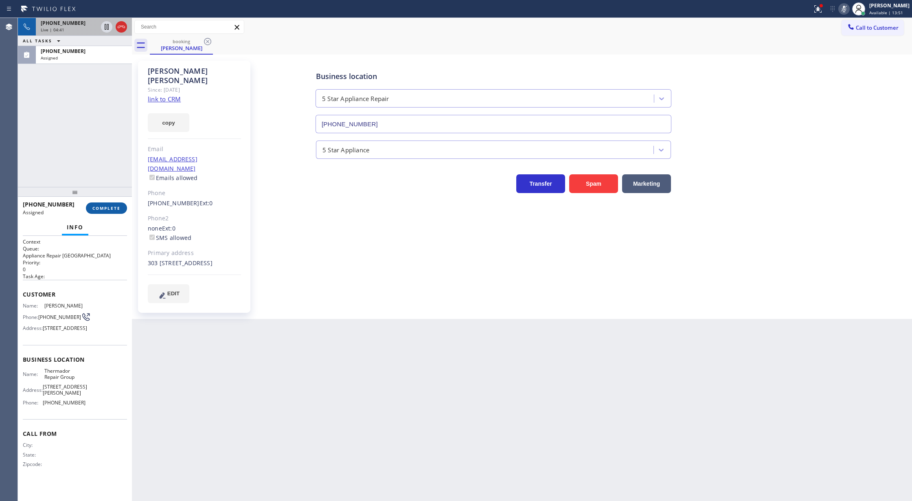
click at [107, 212] on button "COMPLETE" at bounding box center [106, 207] width 41 height 11
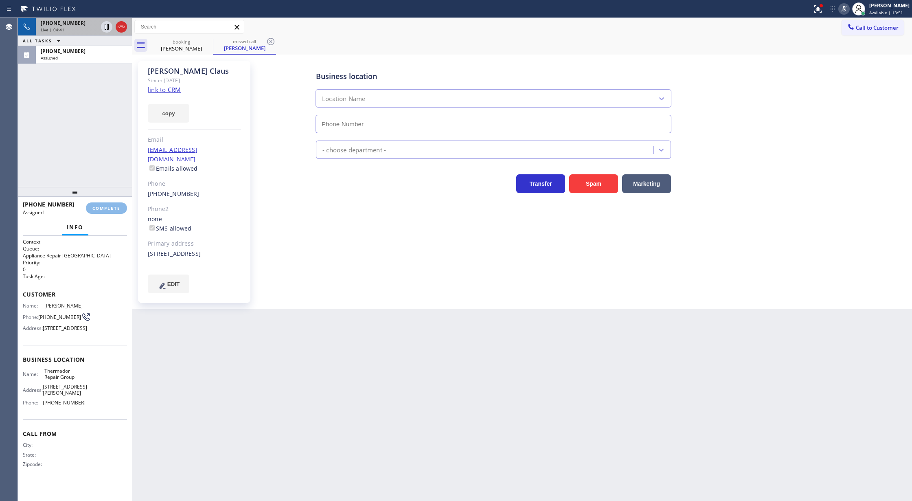
type input "[PHONE_NUMBER]"
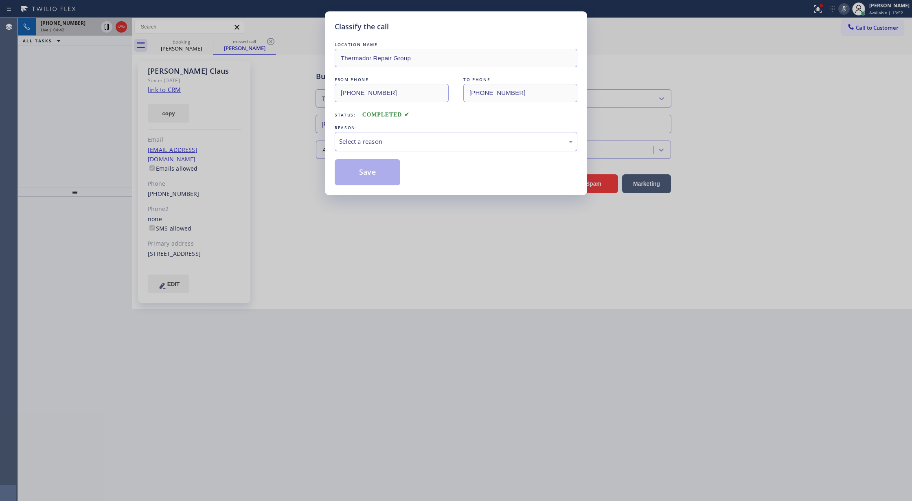
click at [372, 144] on div "Select a reason" at bounding box center [456, 141] width 234 height 9
click at [364, 171] on button "Save" at bounding box center [368, 172] width 66 height 26
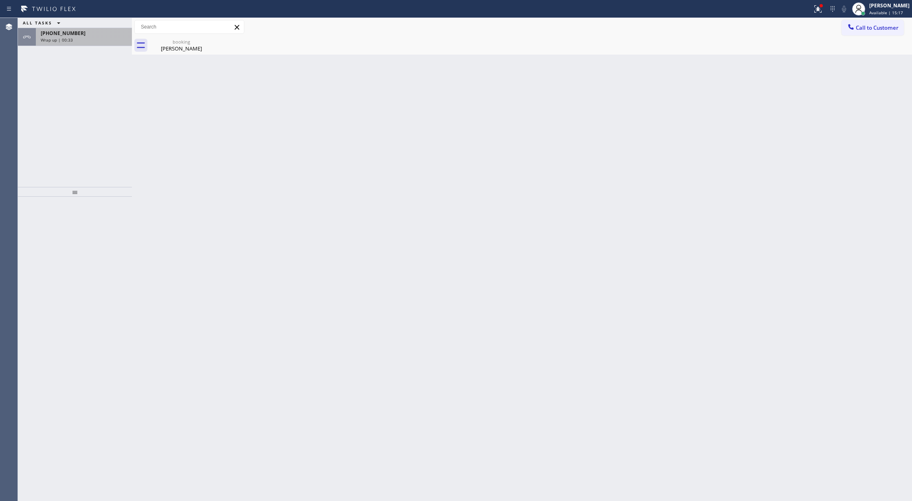
click at [100, 33] on div "[PHONE_NUMBER]" at bounding box center [84, 33] width 86 height 7
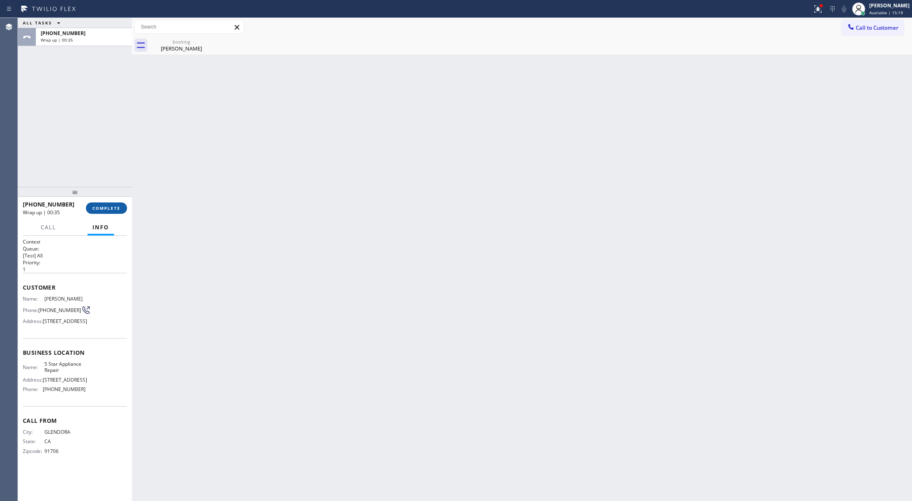
click at [109, 209] on span "COMPLETE" at bounding box center [106, 208] width 28 height 6
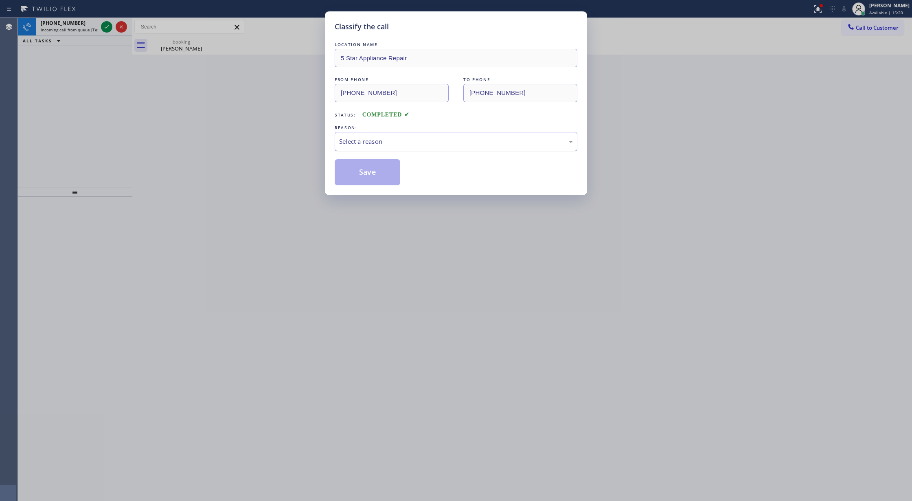
click at [388, 141] on div "Select a reason" at bounding box center [456, 141] width 234 height 9
click at [371, 172] on button "Save" at bounding box center [368, 172] width 66 height 26
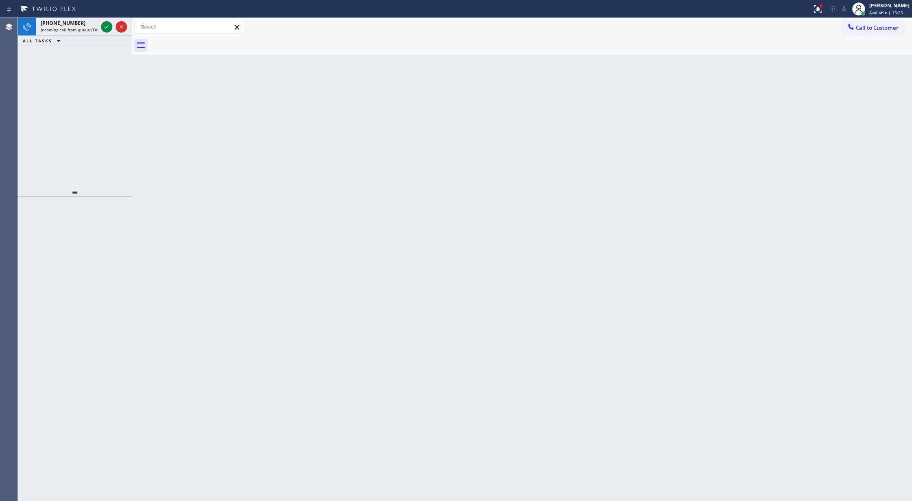
click at [111, 26] on icon at bounding box center [107, 27] width 10 height 10
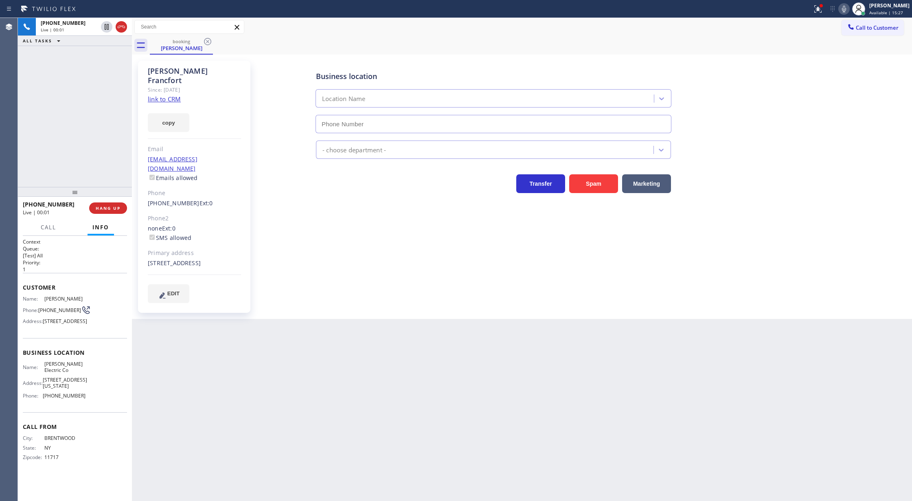
type input "[PHONE_NUMBER]"
click at [167, 95] on link "link to CRM" at bounding box center [164, 99] width 33 height 8
click at [849, 7] on icon at bounding box center [844, 9] width 10 height 10
drag, startPoint x: 848, startPoint y: 7, endPoint x: 774, endPoint y: 77, distance: 101.1
click at [848, 7] on icon at bounding box center [844, 9] width 10 height 10
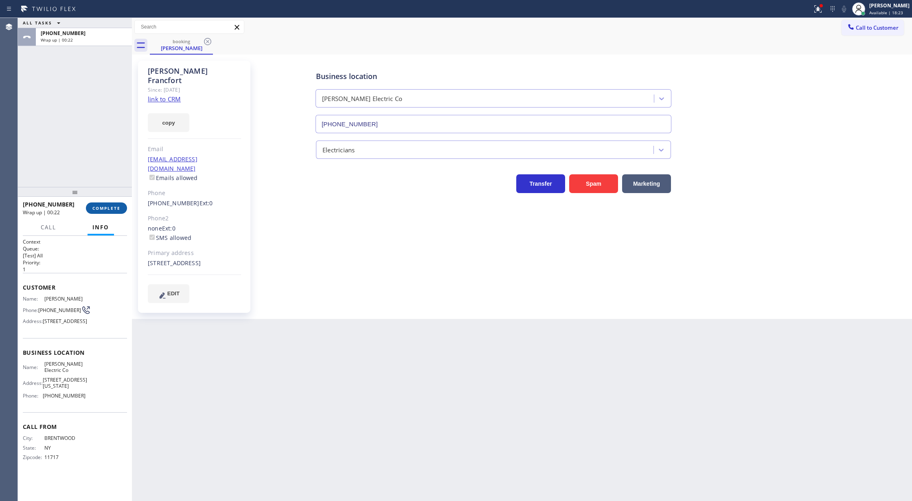
click at [105, 207] on span "COMPLETE" at bounding box center [106, 208] width 28 height 6
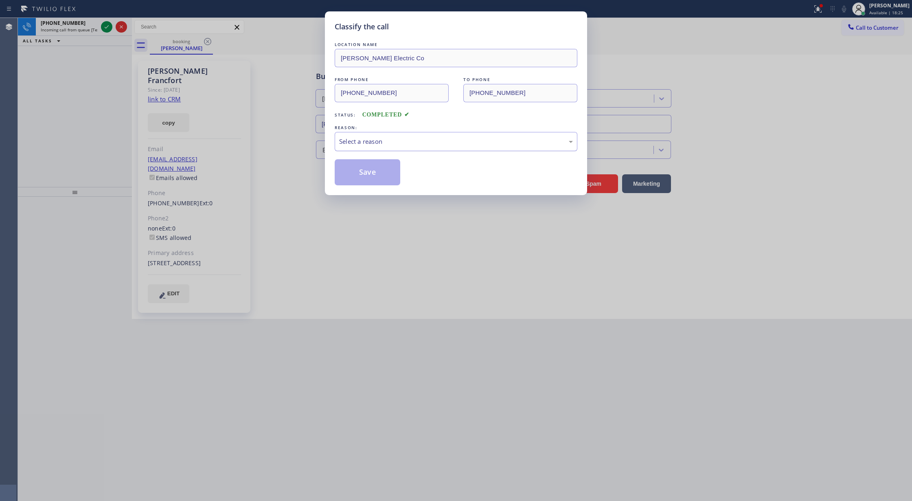
click at [391, 149] on div "Select a reason" at bounding box center [456, 141] width 243 height 19
click at [368, 177] on button "Save" at bounding box center [368, 172] width 66 height 26
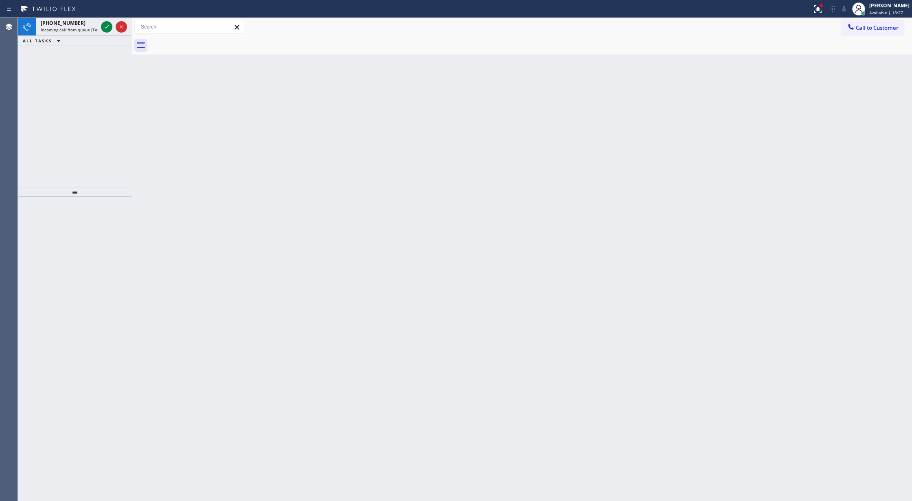
click at [109, 31] on icon at bounding box center [107, 27] width 10 height 10
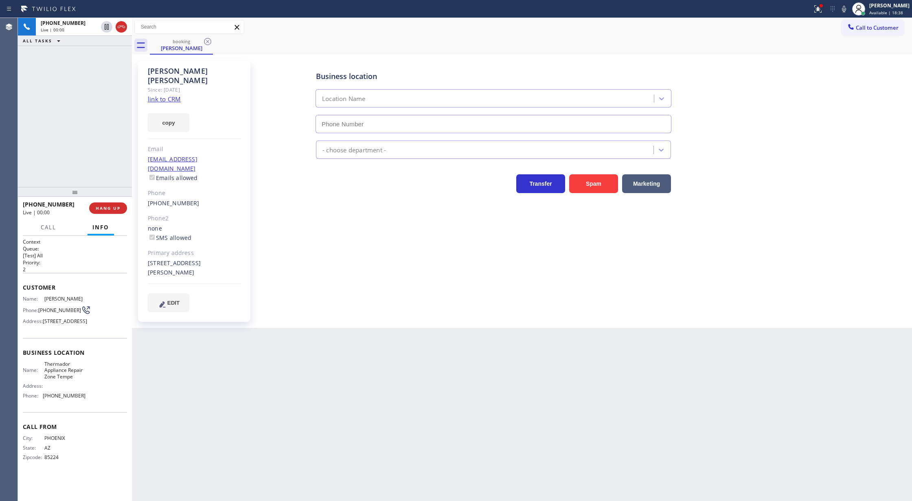
type input "[PHONE_NUMBER]"
click at [158, 95] on link "link to CRM" at bounding box center [164, 99] width 33 height 8
click at [103, 207] on span "COMPLETE" at bounding box center [106, 208] width 28 height 6
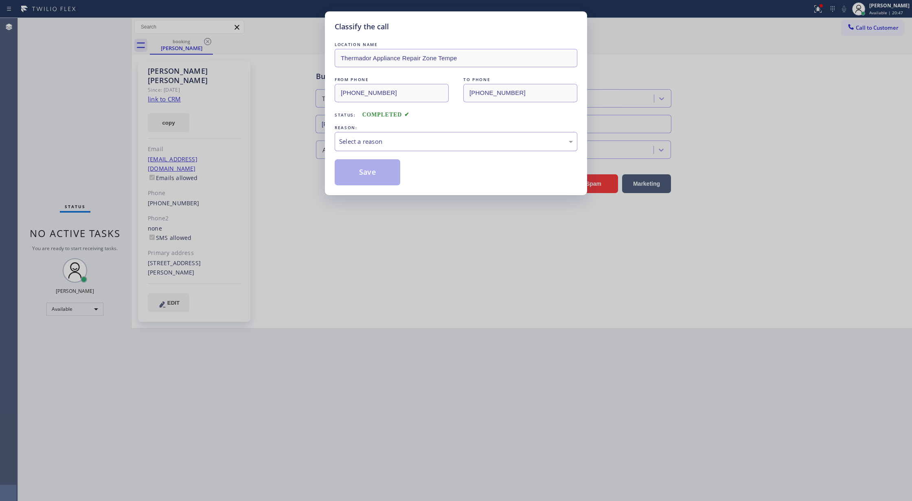
click at [379, 144] on div "Select a reason" at bounding box center [456, 141] width 234 height 9
click at [357, 175] on button "Save" at bounding box center [368, 172] width 66 height 26
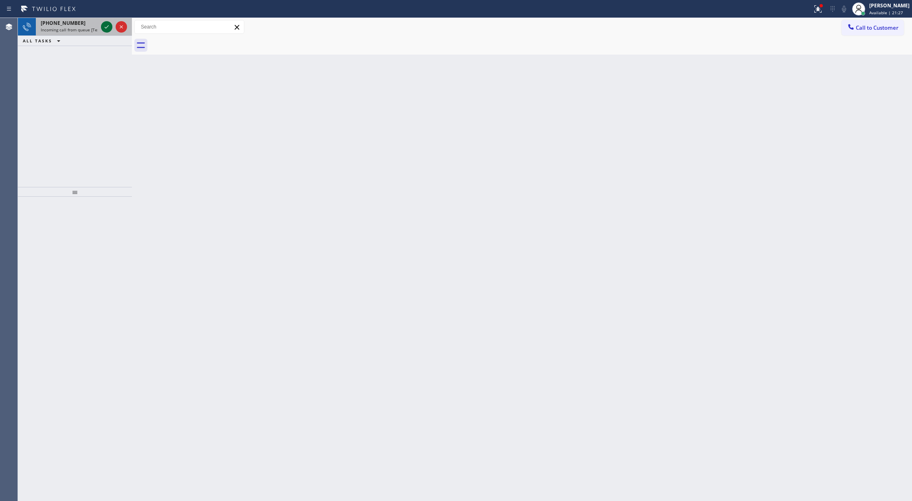
click at [108, 27] on icon at bounding box center [107, 27] width 10 height 10
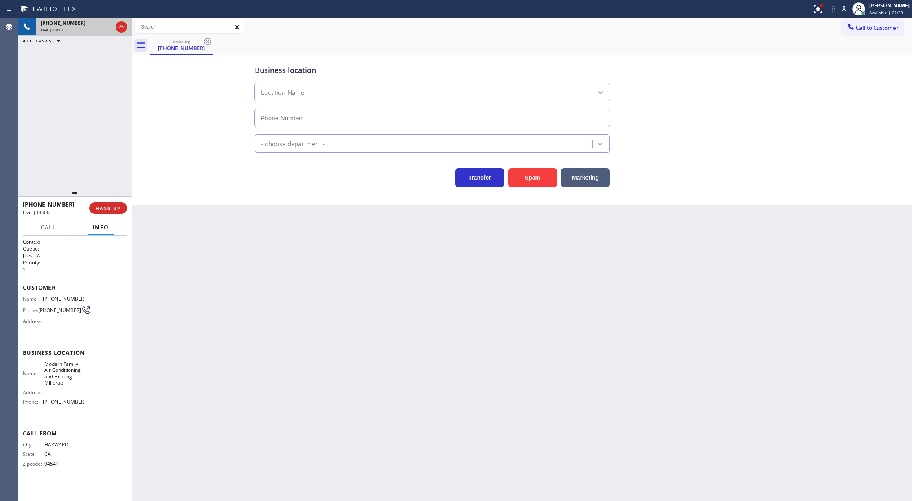
type input "[PHONE_NUMBER]"
click at [119, 23] on icon at bounding box center [121, 27] width 10 height 10
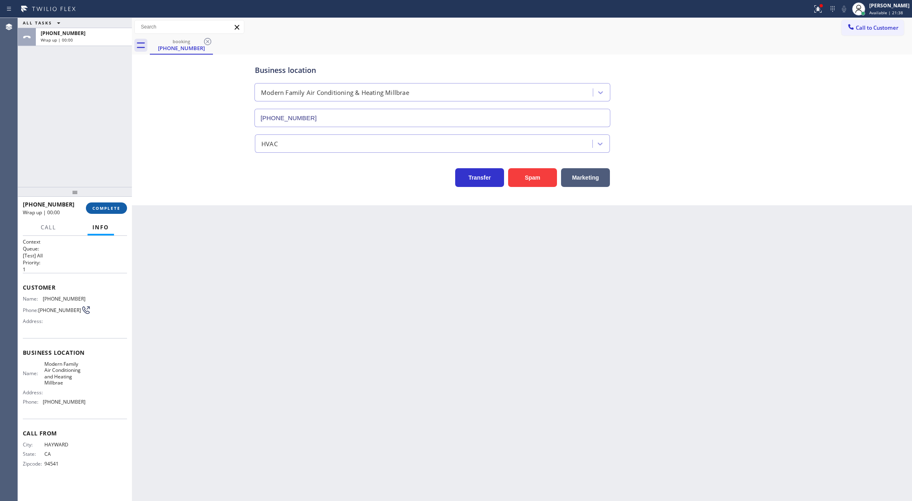
click at [108, 208] on span "COMPLETE" at bounding box center [106, 208] width 28 height 6
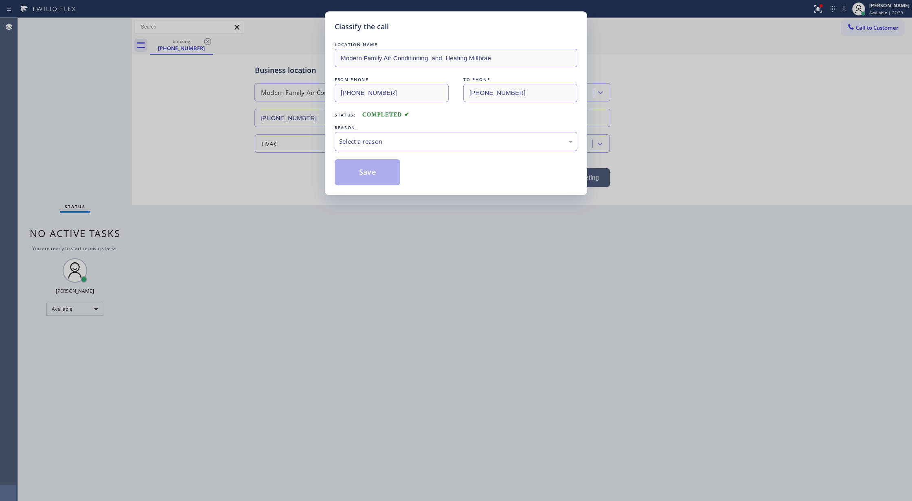
click at [369, 151] on div "Select a reason" at bounding box center [456, 141] width 243 height 19
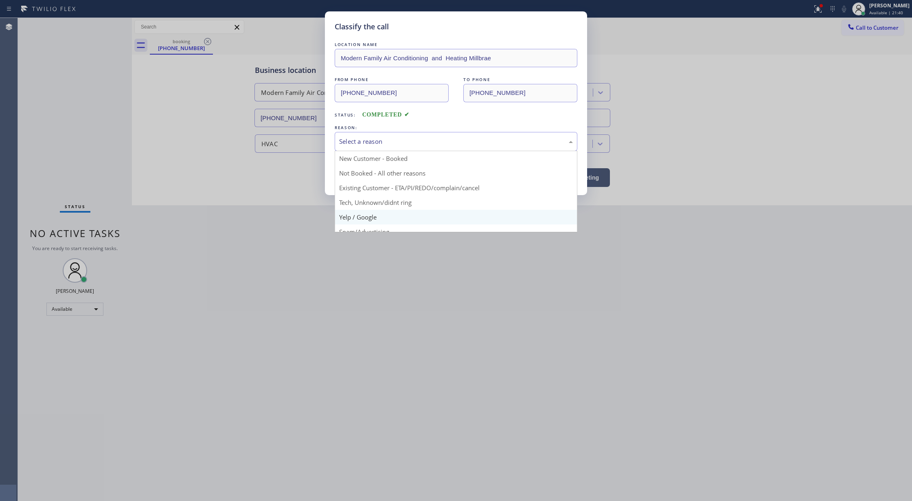
scroll to position [51, 0]
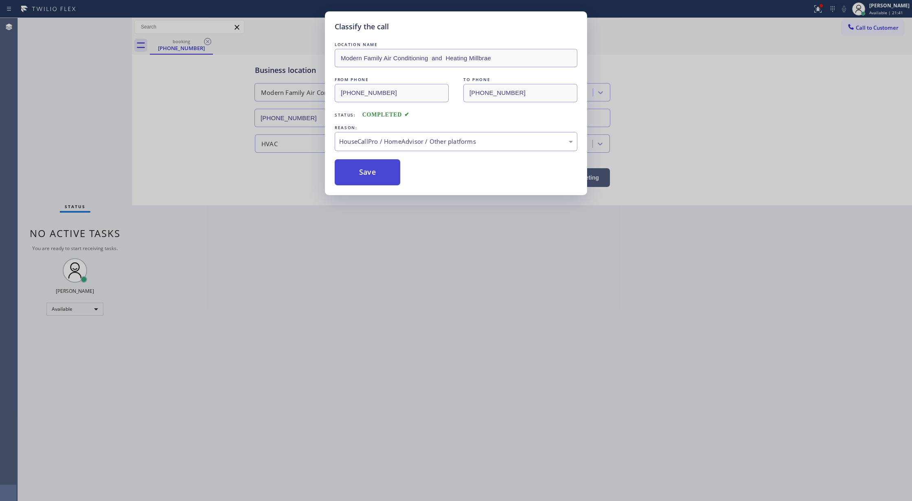
click at [367, 164] on button "Save" at bounding box center [368, 172] width 66 height 26
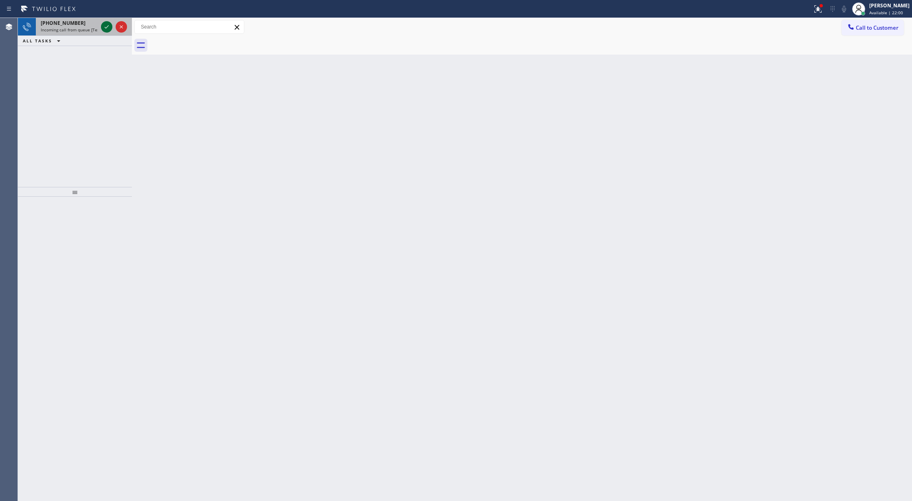
click at [106, 24] on icon at bounding box center [107, 27] width 10 height 10
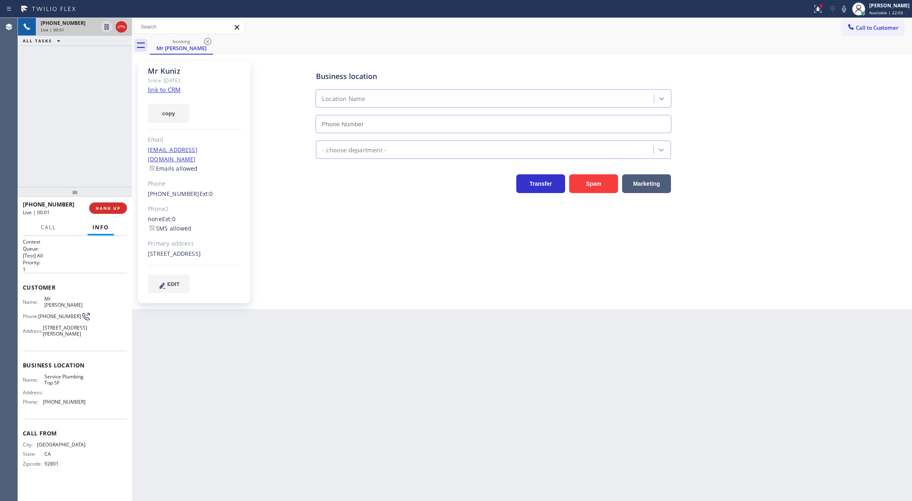
type input "[PHONE_NUMBER]"
click at [123, 29] on icon at bounding box center [121, 27] width 10 height 10
click at [106, 208] on span "COMPLETE" at bounding box center [106, 208] width 28 height 6
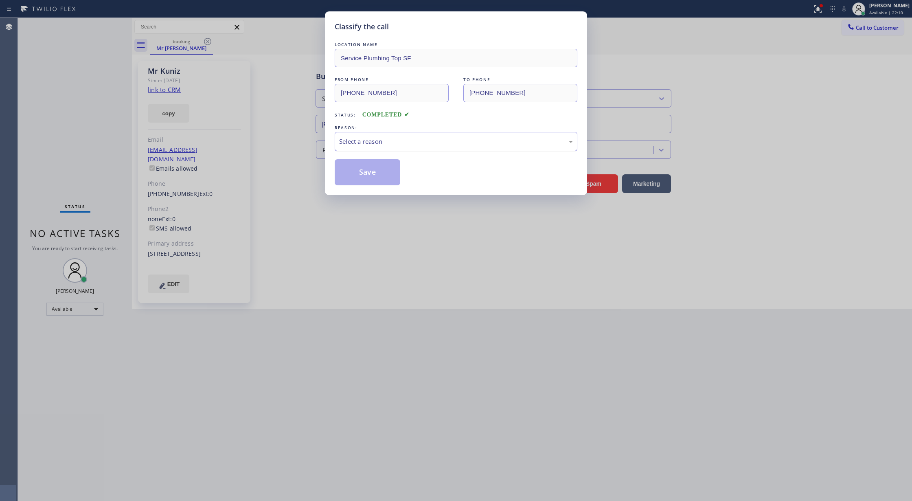
click at [366, 142] on div "Select a reason" at bounding box center [456, 141] width 234 height 9
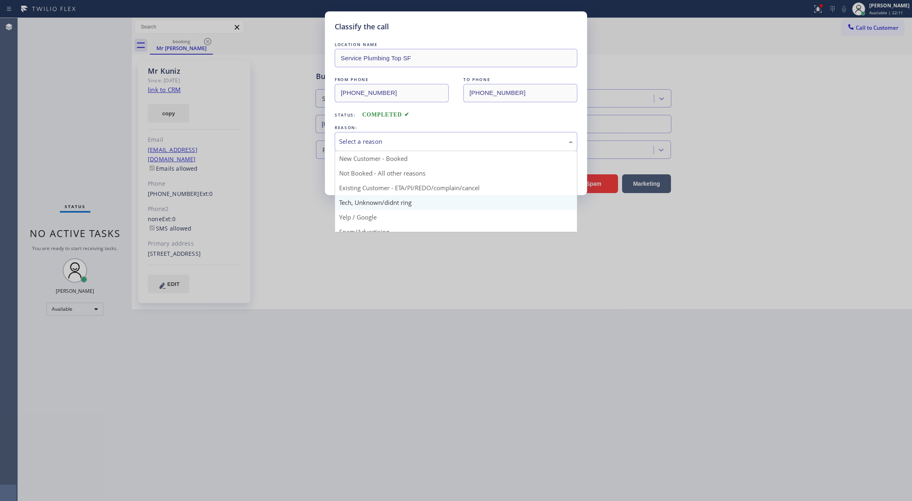
scroll to position [51, 0]
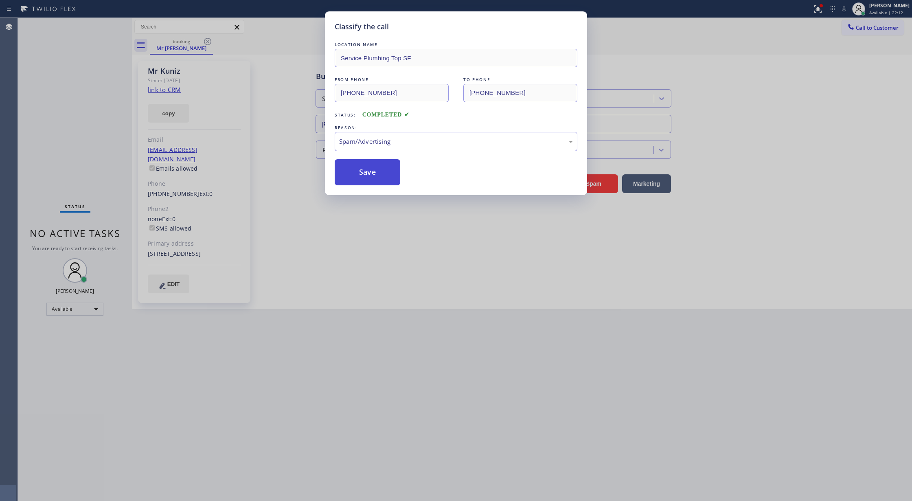
click at [368, 176] on button "Save" at bounding box center [368, 172] width 66 height 26
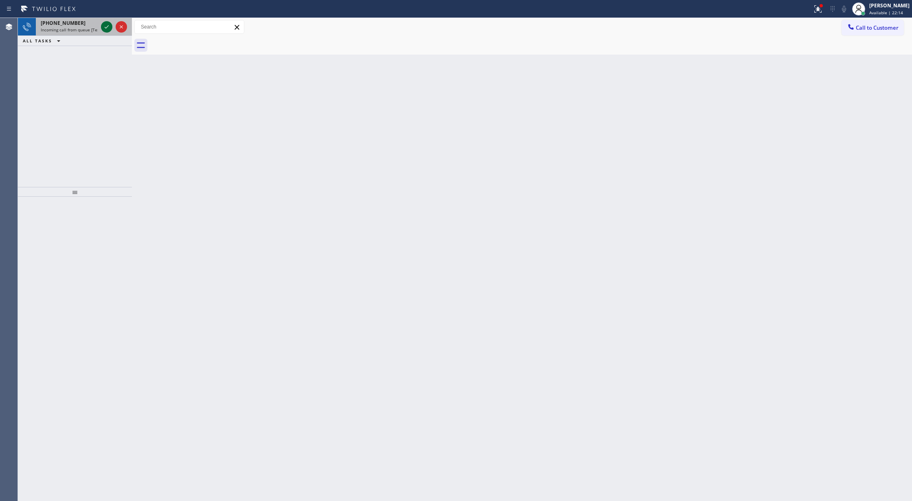
click at [108, 28] on icon at bounding box center [107, 27] width 10 height 10
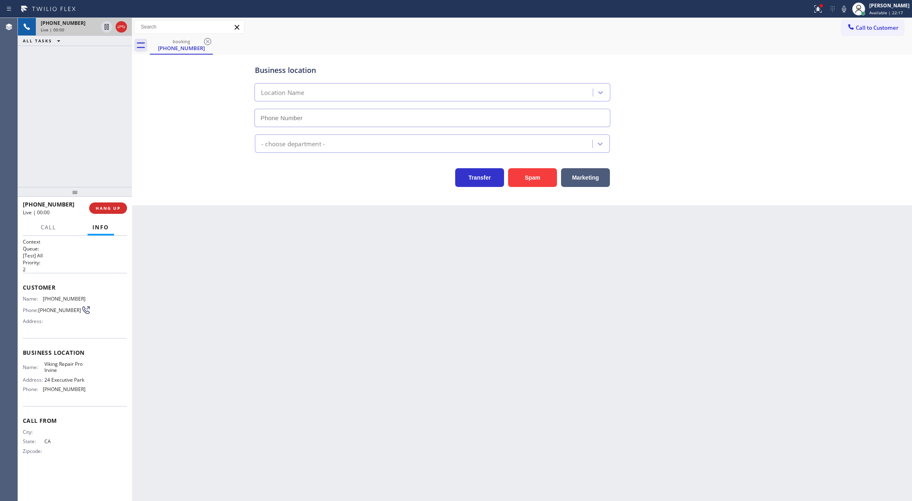
type input "[PHONE_NUMBER]"
click at [531, 182] on button "Spam" at bounding box center [532, 177] width 49 height 19
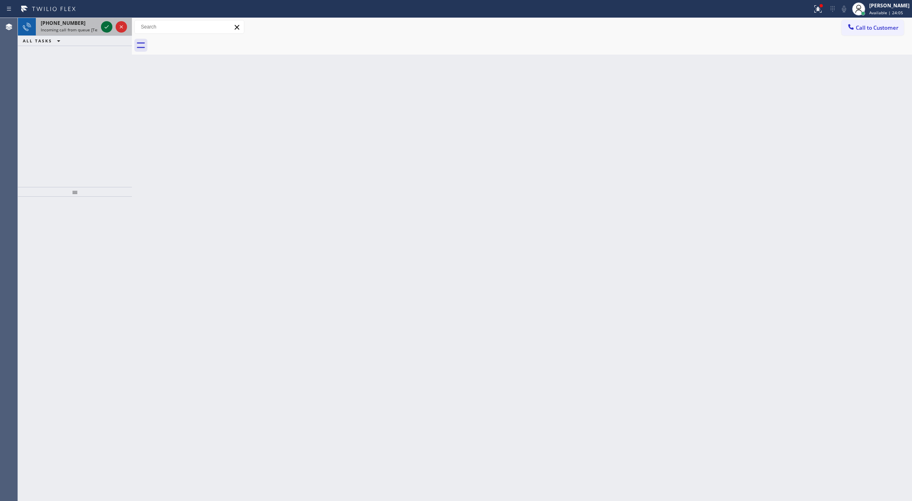
click at [107, 28] on icon at bounding box center [107, 27] width 10 height 10
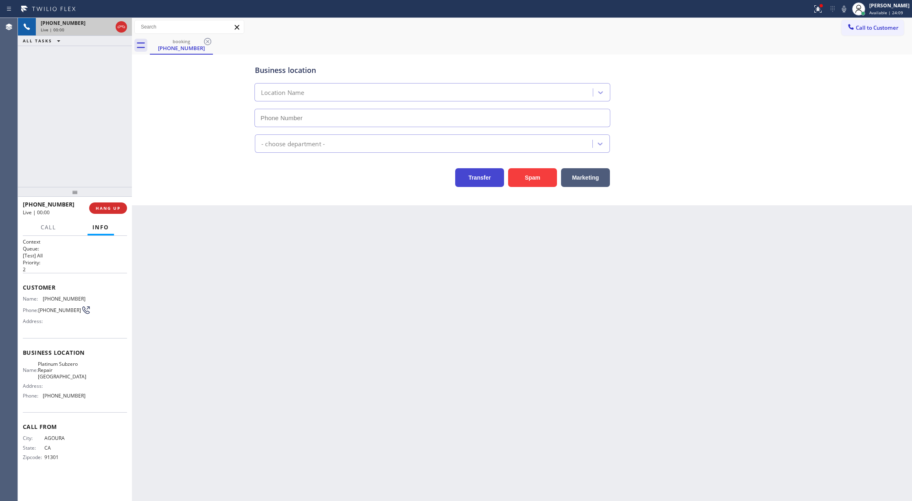
type input "[PHONE_NUMBER]"
click at [523, 178] on button "Spam" at bounding box center [532, 177] width 49 height 19
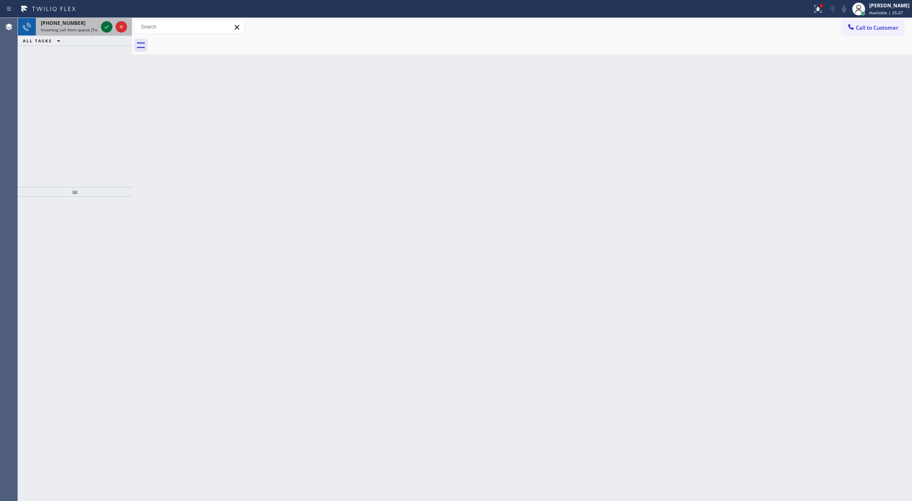
click at [105, 24] on icon at bounding box center [107, 27] width 10 height 10
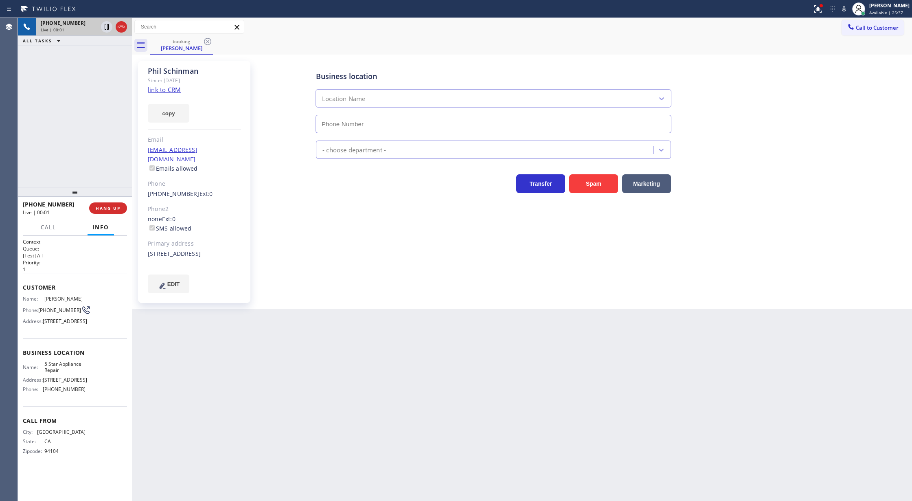
type input "[PHONE_NUMBER]"
click at [160, 92] on link "link to CRM" at bounding box center [164, 90] width 33 height 8
click at [846, 11] on icon at bounding box center [844, 9] width 4 height 7
click at [103, 26] on icon at bounding box center [107, 27] width 10 height 10
drag, startPoint x: 849, startPoint y: 9, endPoint x: 528, endPoint y: 4, distance: 321.3
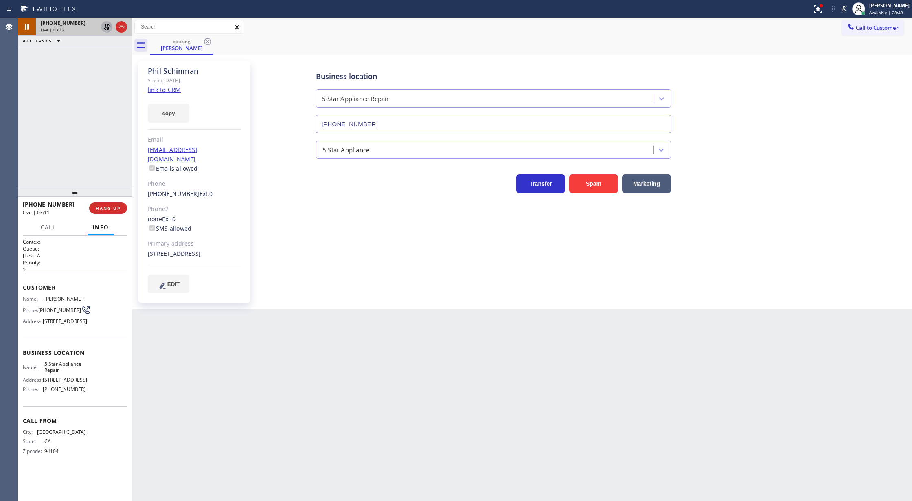
click at [849, 9] on icon at bounding box center [844, 9] width 10 height 10
click at [103, 29] on icon at bounding box center [107, 27] width 10 height 10
drag, startPoint x: 121, startPoint y: 28, endPoint x: 129, endPoint y: 49, distance: 22.4
click at [121, 28] on icon at bounding box center [121, 27] width 10 height 10
click at [117, 204] on button "COMPLETE" at bounding box center [106, 207] width 41 height 11
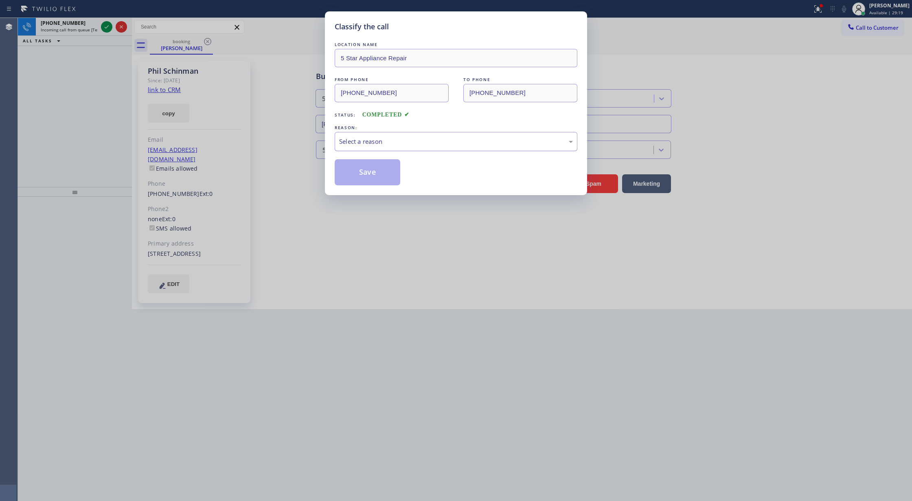
click at [358, 141] on div "Select a reason" at bounding box center [456, 141] width 234 height 9
click at [362, 165] on button "Save" at bounding box center [368, 172] width 66 height 26
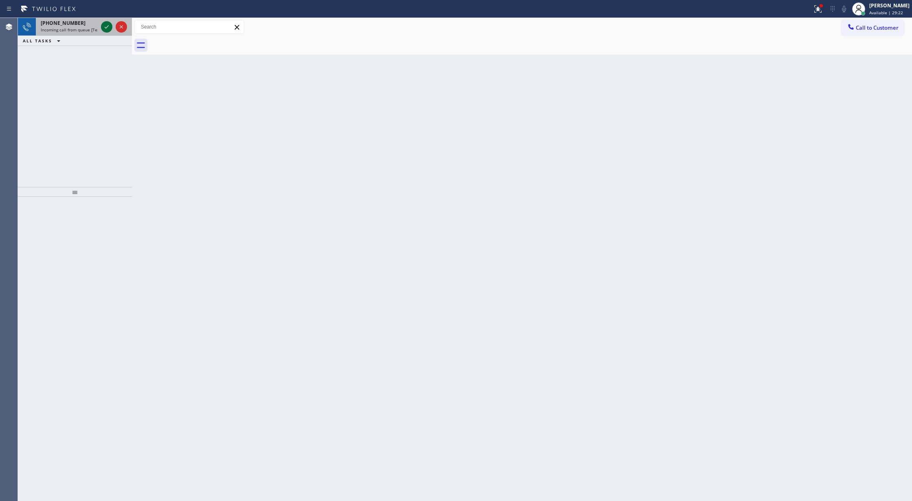
click at [108, 24] on icon at bounding box center [107, 27] width 10 height 10
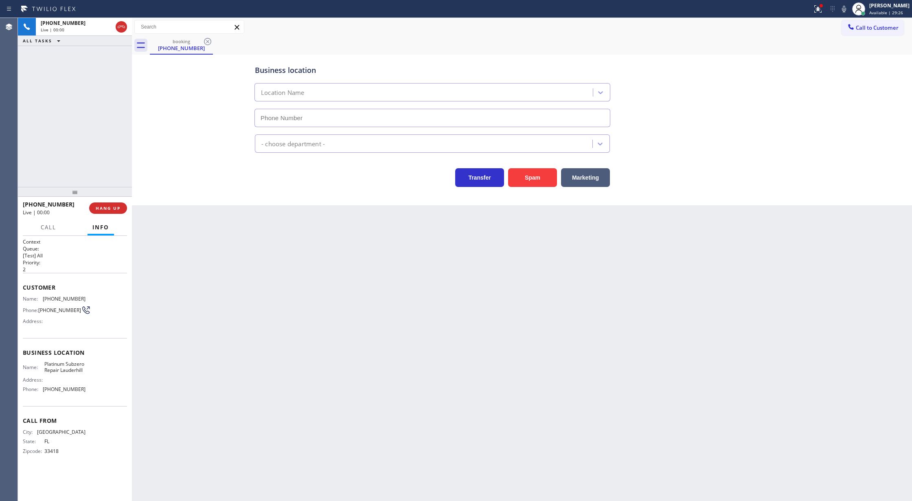
type input "[PHONE_NUMBER]"
click at [518, 184] on button "Spam" at bounding box center [532, 177] width 49 height 19
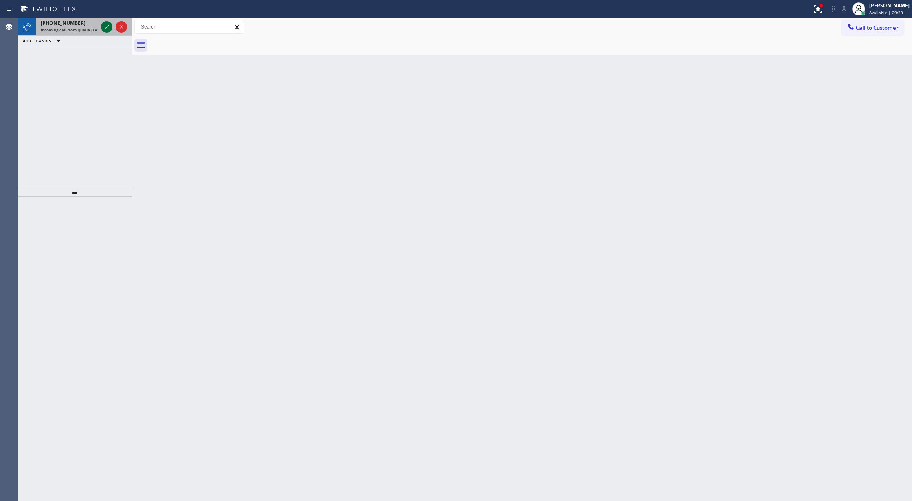
click at [105, 26] on icon at bounding box center [107, 27] width 10 height 10
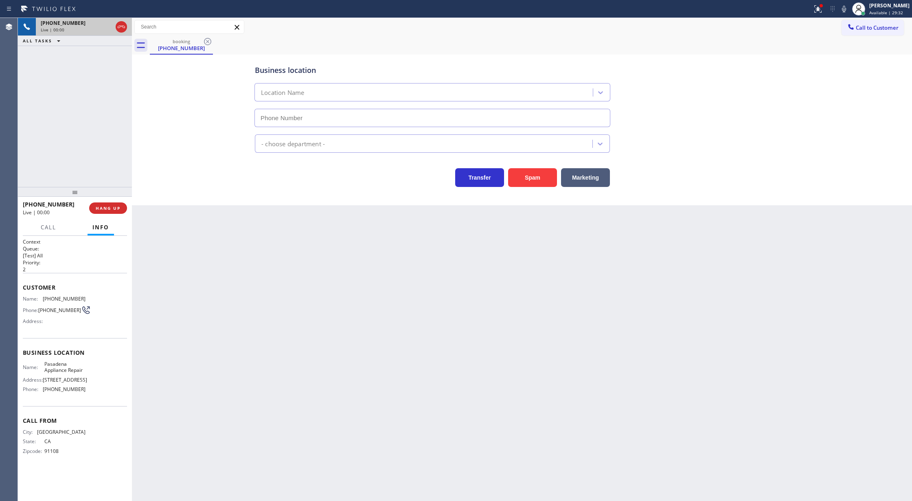
type input "[PHONE_NUMBER]"
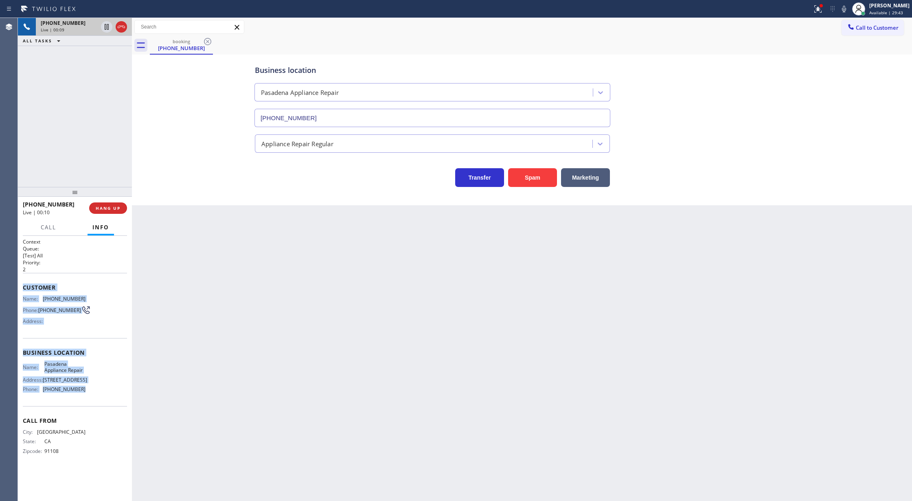
drag, startPoint x: 21, startPoint y: 286, endPoint x: 93, endPoint y: 397, distance: 132.6
click at [93, 397] on div "Context Queue: [Test] All Priority: 2 Customer Name: [PHONE_NUMBER] Phone: [PHO…" at bounding box center [75, 368] width 114 height 265
copy div "Customer Name: [PHONE_NUMBER] Phone: [PHONE_NUMBER] Address: Business location …"
drag, startPoint x: 103, startPoint y: 54, endPoint x: 122, endPoint y: 128, distance: 76.6
click at [103, 54] on icon at bounding box center [107, 55] width 10 height 10
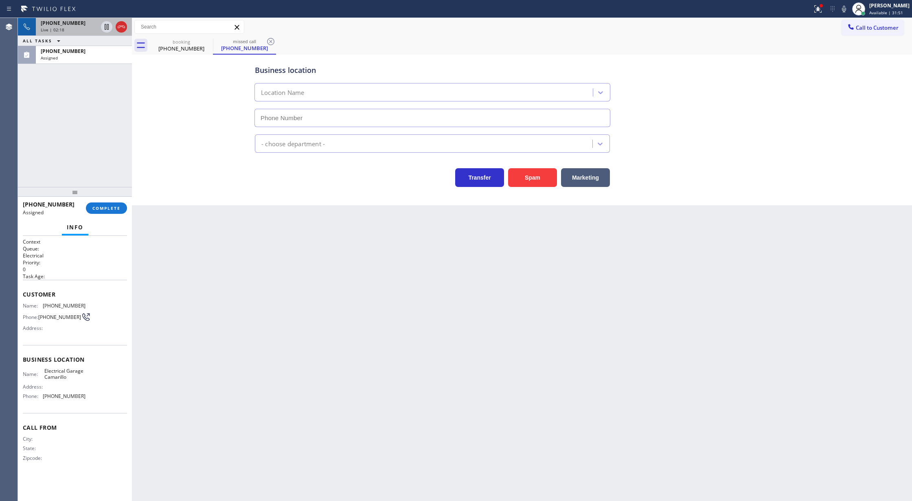
click at [106, 214] on div "[PHONE_NUMBER] Assigned COMPLETE" at bounding box center [75, 207] width 104 height 21
type input "[PHONE_NUMBER]"
click at [107, 209] on span "COMPLETE" at bounding box center [106, 208] width 28 height 6
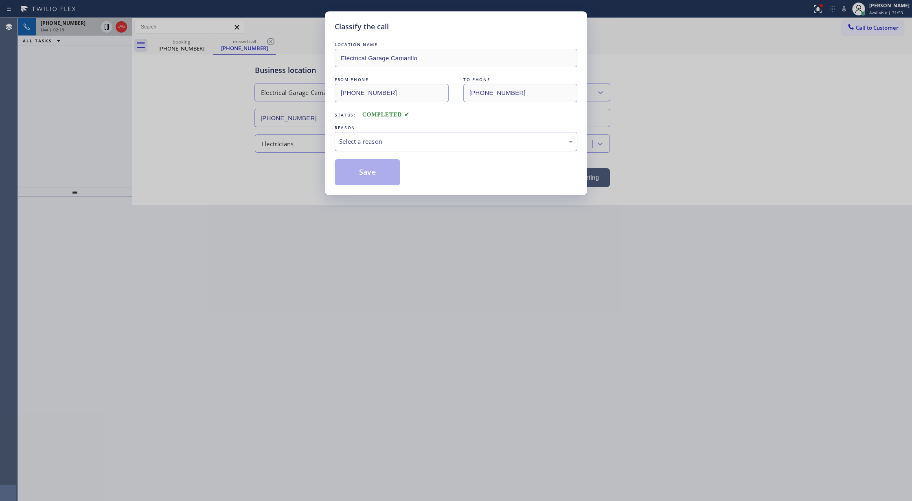
click at [357, 141] on div "Select a reason" at bounding box center [456, 141] width 234 height 9
click at [362, 172] on button "Save" at bounding box center [368, 172] width 66 height 26
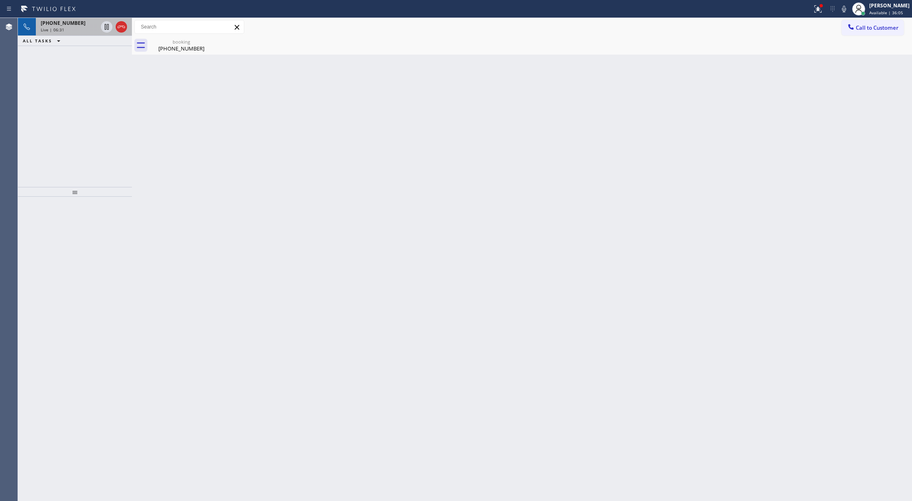
click at [83, 31] on div "Live | 06:31" at bounding box center [69, 30] width 57 height 6
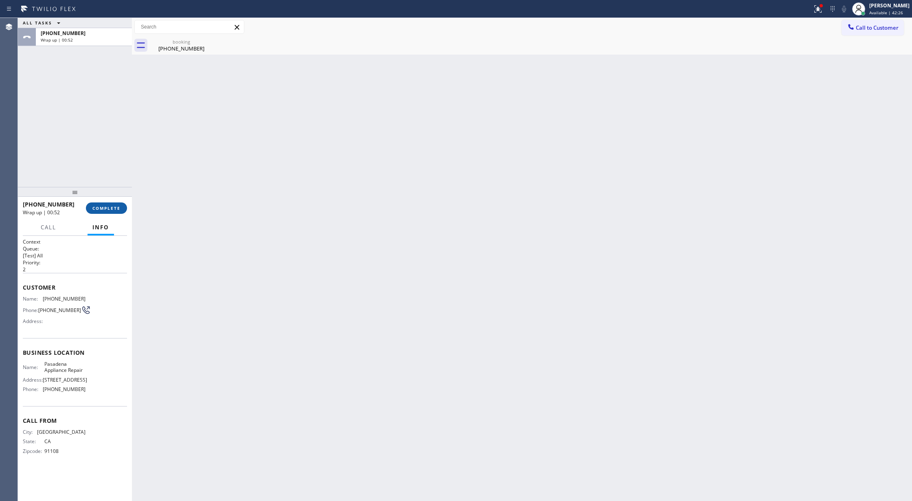
click at [110, 206] on span "COMPLETE" at bounding box center [106, 208] width 28 height 6
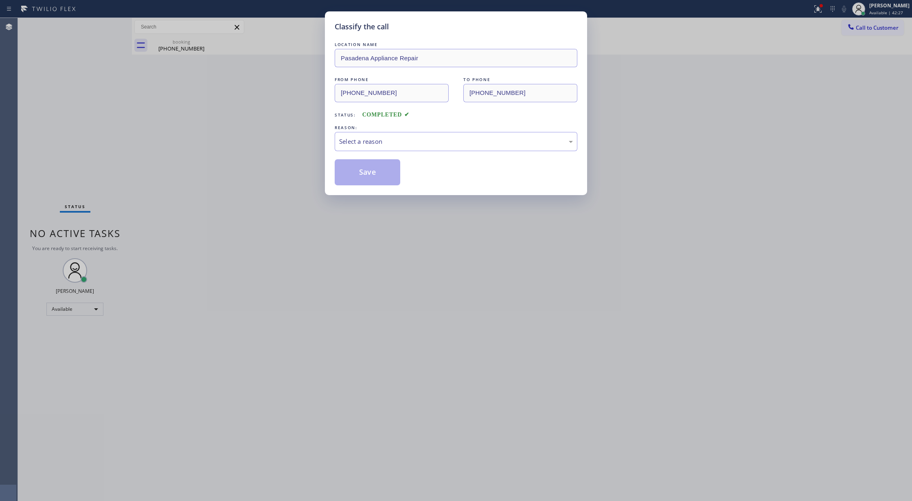
click at [344, 143] on div "Select a reason" at bounding box center [456, 141] width 234 height 9
click at [366, 173] on button "Save" at bounding box center [368, 172] width 66 height 26
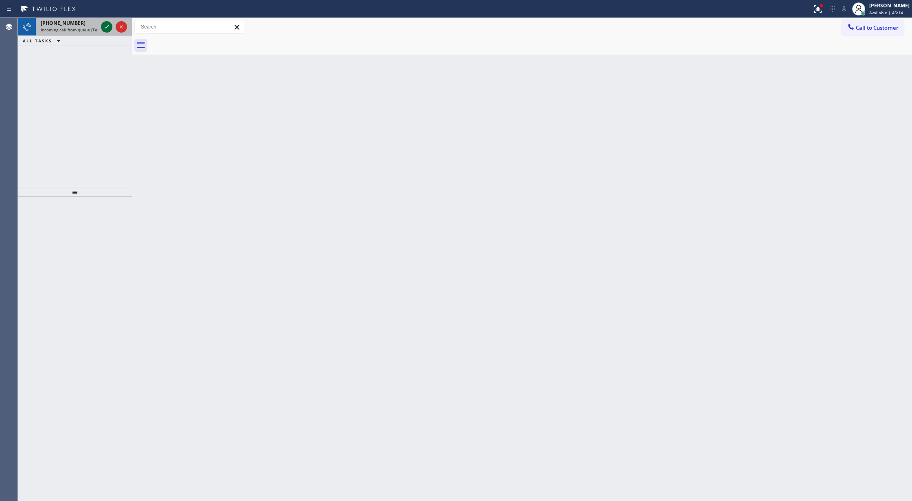
click at [110, 24] on icon at bounding box center [107, 27] width 10 height 10
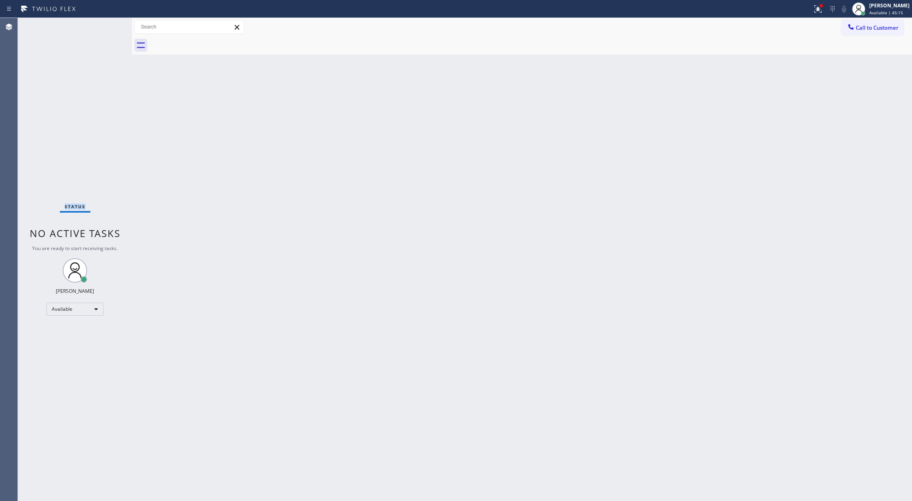
click at [110, 24] on div "Status No active tasks You are ready to start receiving tasks. [PERSON_NAME] Av…" at bounding box center [75, 259] width 114 height 483
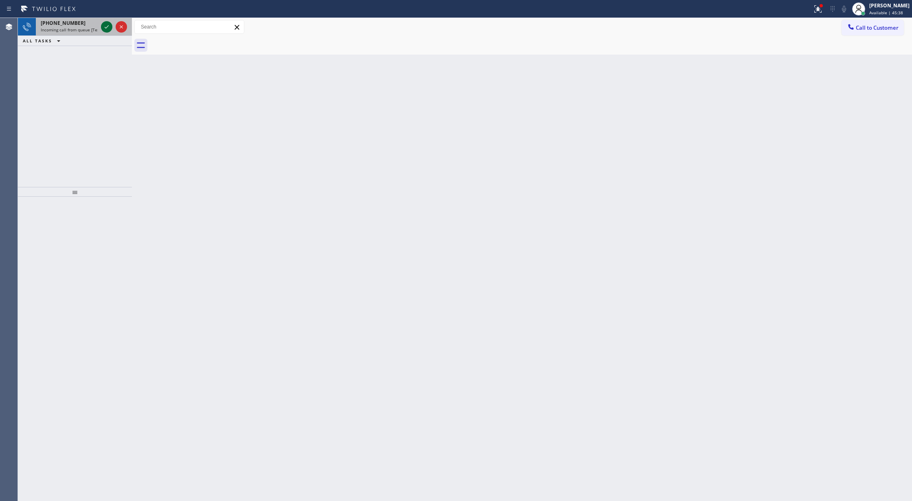
click at [105, 25] on icon at bounding box center [107, 27] width 10 height 10
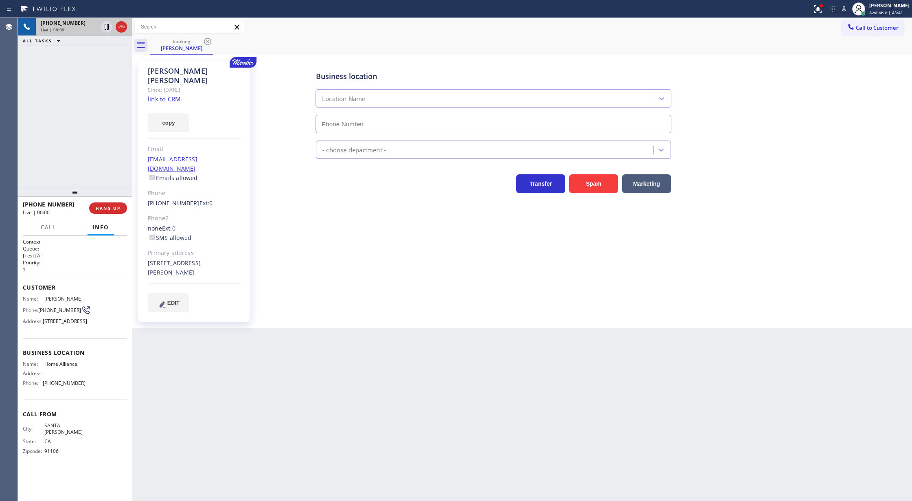
type input "[PHONE_NUMBER]"
click at [169, 95] on link "link to CRM" at bounding box center [164, 99] width 33 height 8
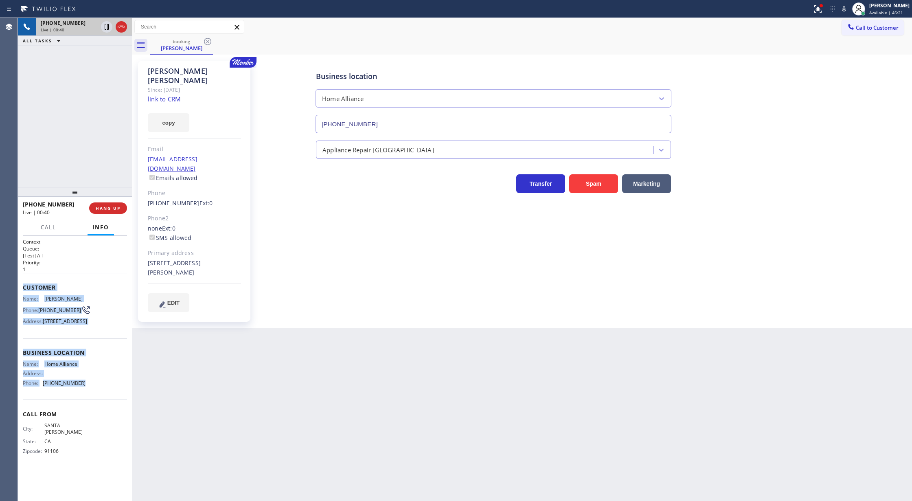
copy div "Customer Name: [PERSON_NAME] Phone: [PHONE_NUMBER] Address: [STREET_ADDRESS] Bu…"
drag, startPoint x: 23, startPoint y: 288, endPoint x: 80, endPoint y: 405, distance: 129.7
click at [80, 405] on div "Context Queue: [Test] All Priority: 1 Customer Name: [PERSON_NAME] Phone: [PHON…" at bounding box center [75, 352] width 104 height 229
click at [849, 5] on icon at bounding box center [844, 9] width 10 height 10
click at [846, 11] on icon at bounding box center [844, 9] width 10 height 10
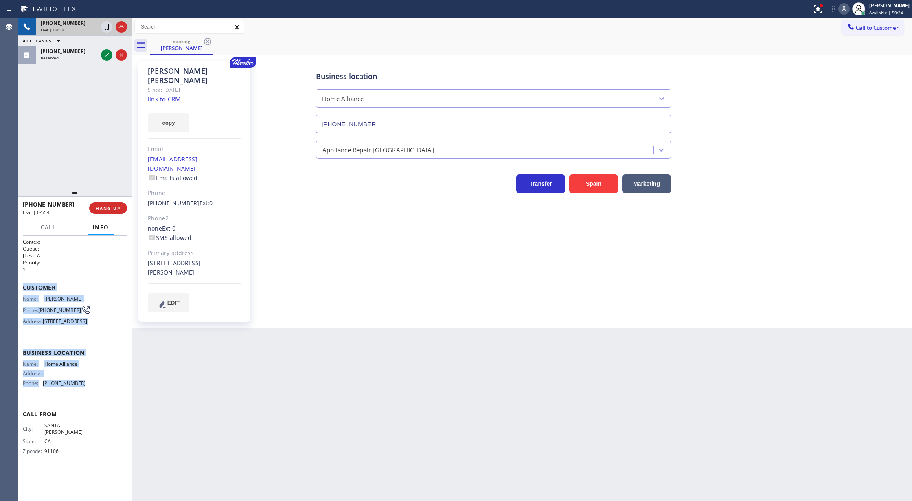
click at [846, 9] on icon at bounding box center [844, 9] width 4 height 7
click at [106, 55] on icon at bounding box center [107, 55] width 10 height 10
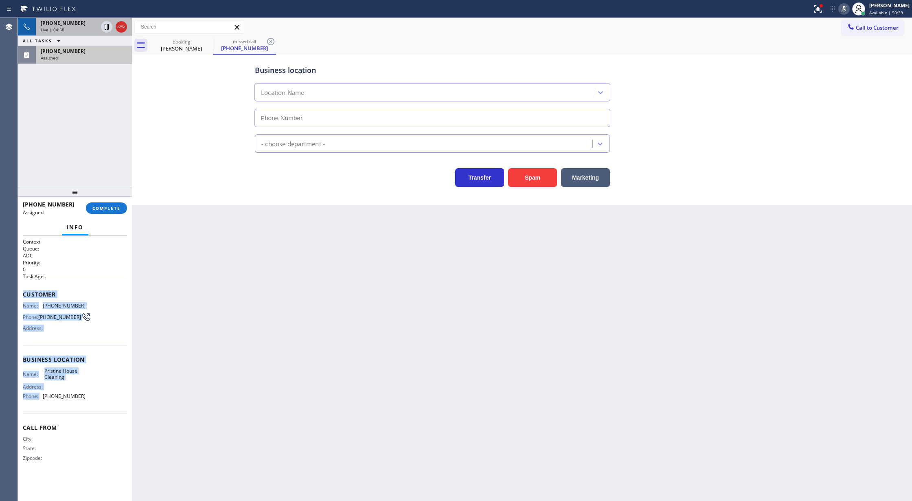
click at [97, 207] on span "COMPLETE" at bounding box center [106, 208] width 28 height 6
type input "[PHONE_NUMBER]"
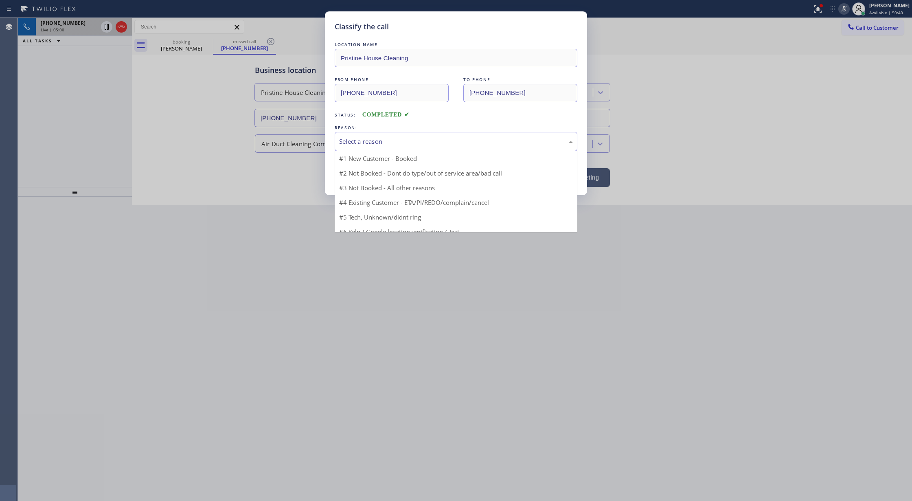
click at [398, 137] on div "Select a reason" at bounding box center [456, 141] width 234 height 9
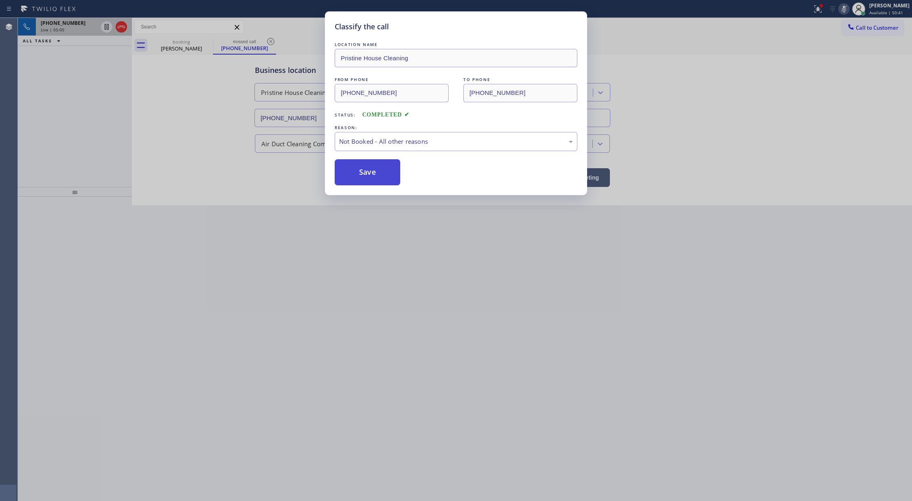
click at [371, 179] on button "Save" at bounding box center [368, 172] width 66 height 26
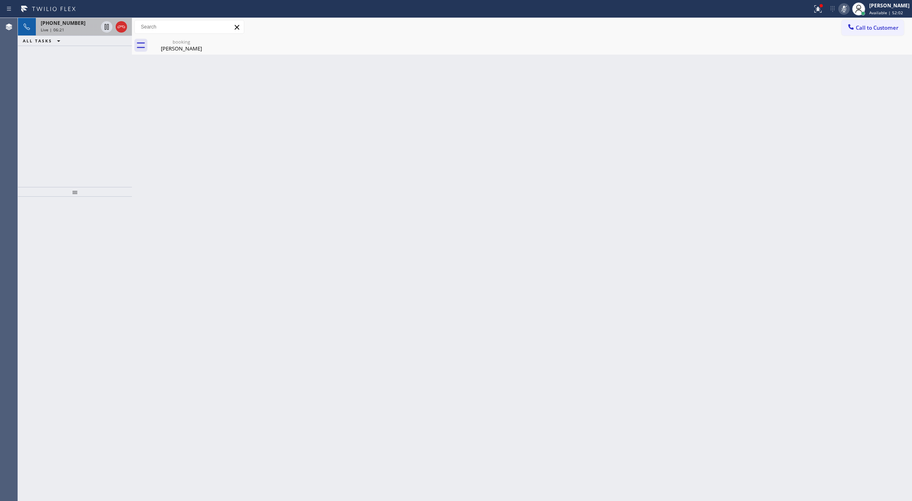
click at [847, 8] on icon at bounding box center [844, 9] width 10 height 10
click at [849, 9] on icon at bounding box center [844, 9] width 10 height 10
drag, startPoint x: 852, startPoint y: 10, endPoint x: 846, endPoint y: 17, distance: 9.0
click at [849, 10] on icon at bounding box center [844, 9] width 10 height 10
click at [79, 28] on div "Live | 07:53" at bounding box center [69, 30] width 57 height 6
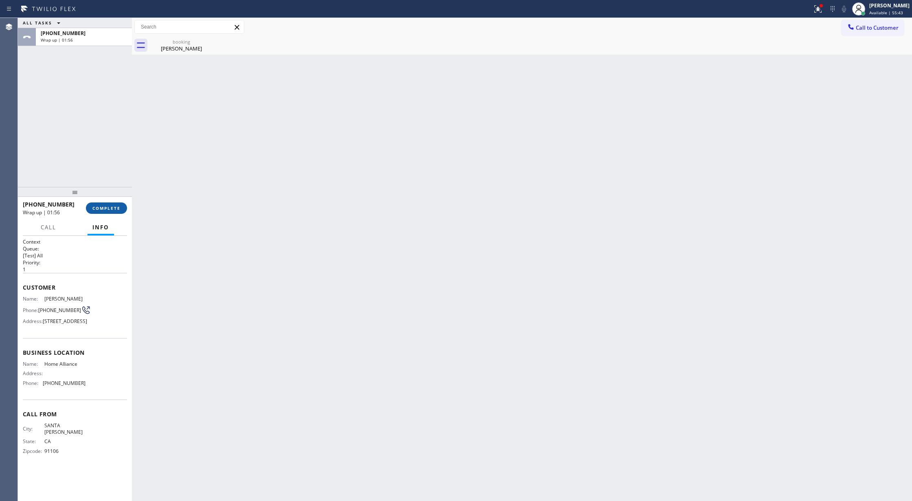
click at [101, 207] on span "COMPLETE" at bounding box center [106, 208] width 28 height 6
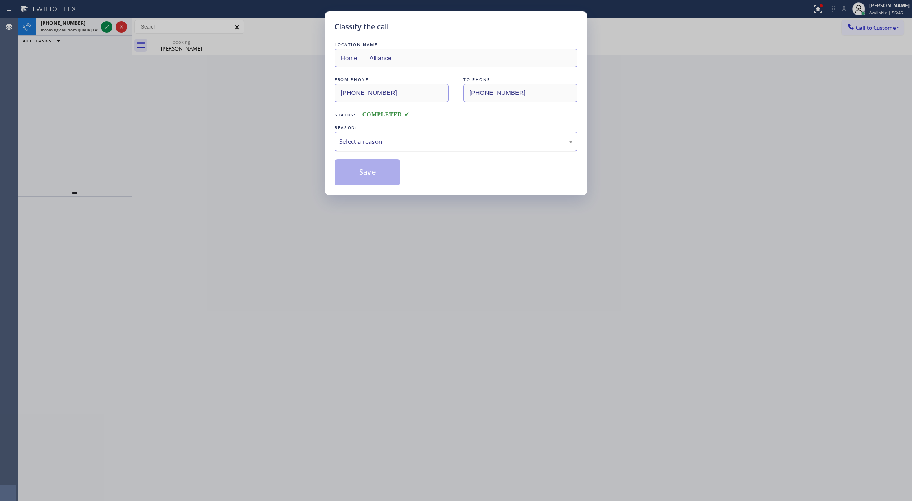
click at [344, 142] on div "Select a reason" at bounding box center [456, 141] width 234 height 9
click at [362, 172] on button "Save" at bounding box center [368, 172] width 66 height 26
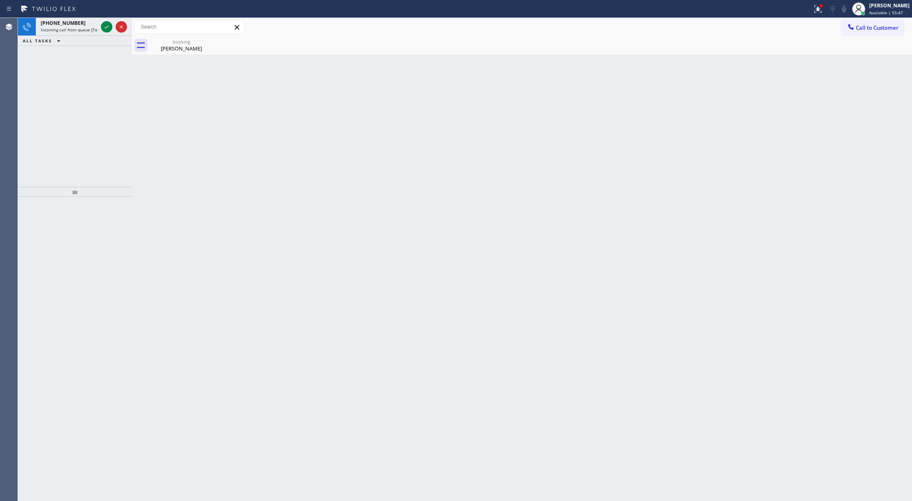
click at [106, 28] on icon at bounding box center [107, 27] width 10 height 10
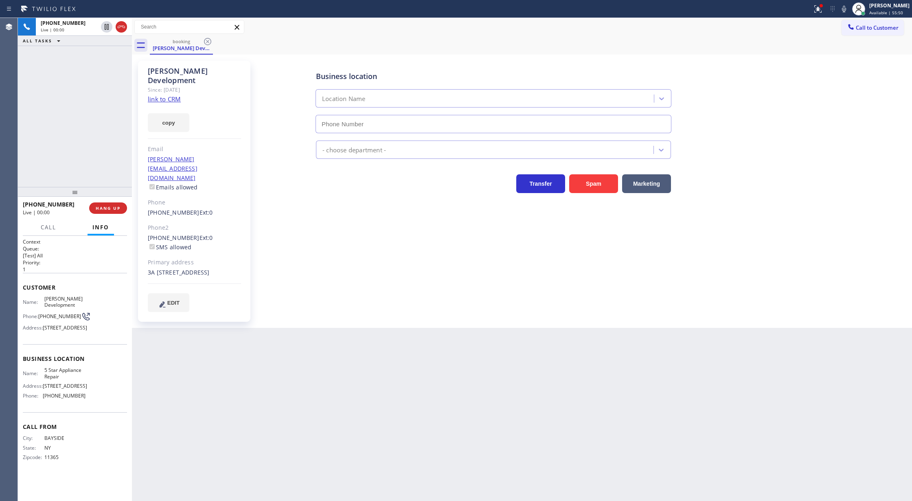
type input "[PHONE_NUMBER]"
click at [164, 95] on link "link to CRM" at bounding box center [164, 99] width 33 height 8
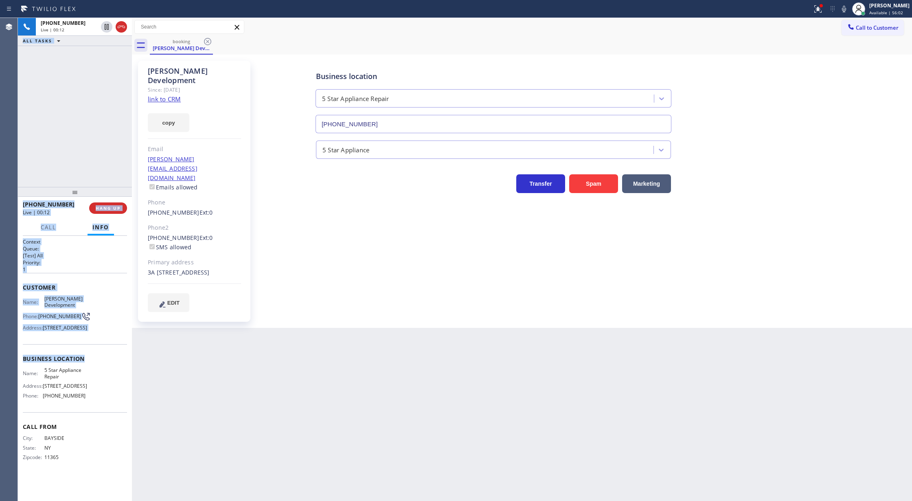
drag, startPoint x: 17, startPoint y: 284, endPoint x: 95, endPoint y: 308, distance: 82.1
click at [83, 370] on div "Agent Desktop Classify the call LOCATION NAME [PHONE_NUMBER] FROM PHONE [PHONE_…" at bounding box center [456, 259] width 912 height 483
click at [105, 294] on div "Customer Name: [PERSON_NAME] Development Phone: [PHONE_NUMBER] Address: [STREET…" at bounding box center [75, 308] width 104 height 71
drag, startPoint x: 23, startPoint y: 284, endPoint x: 85, endPoint y: 425, distance: 154.8
click at [85, 425] on div "Context Queue: [Test] All Priority: 1 Customer Name: [PERSON_NAME] Development …" at bounding box center [75, 356] width 104 height 236
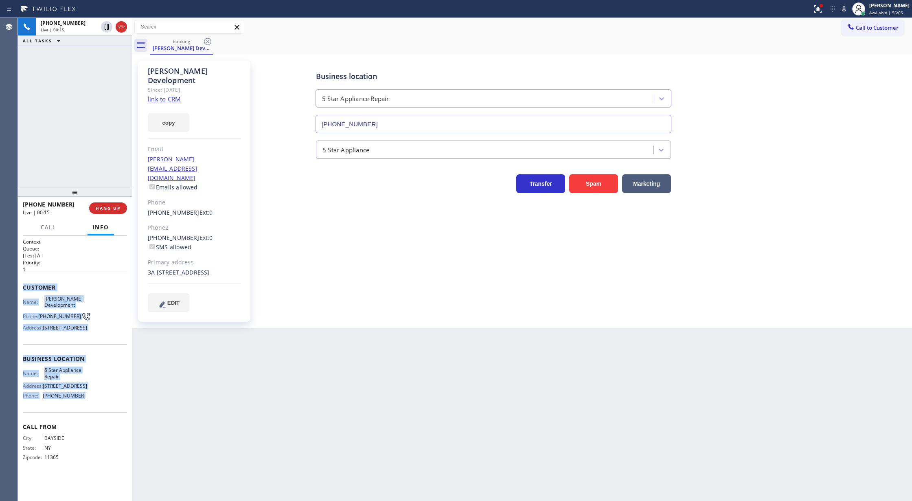
copy div "Customer Name: [PERSON_NAME] Development Phone: [PHONE_NUMBER] Address: [STREET…"
click at [109, 322] on div "Name: [PERSON_NAME] Development Phone: [PHONE_NUMBER] Address: [STREET_ADDRESS]" at bounding box center [75, 315] width 104 height 38
drag, startPoint x: 24, startPoint y: 290, endPoint x: 99, endPoint y: 414, distance: 144.8
click at [99, 414] on div "Context Queue: [Test] All Priority: 1 Customer Name: [PERSON_NAME] Development …" at bounding box center [75, 356] width 104 height 236
copy div "Customer Name: [PERSON_NAME] Development Phone: [PHONE_NUMBER] Address: [STREET…"
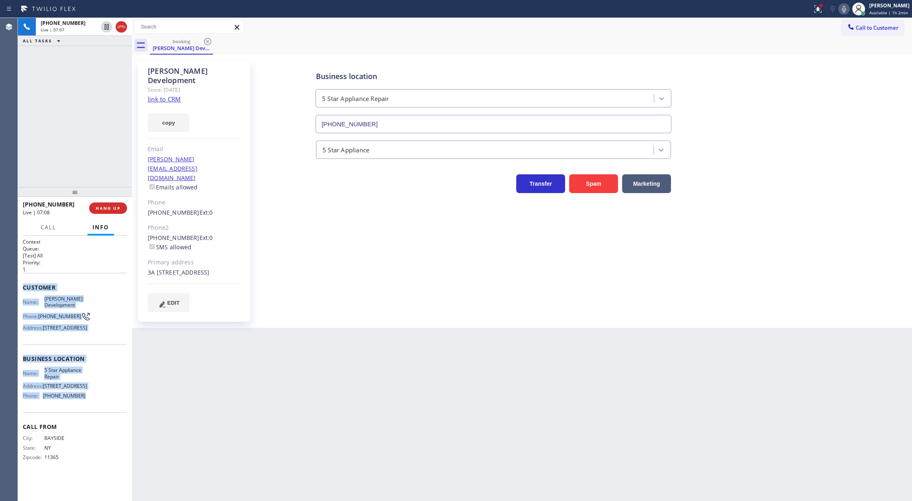
click at [846, 8] on icon at bounding box center [844, 9] width 10 height 10
click at [845, 11] on icon at bounding box center [844, 9] width 10 height 10
drag, startPoint x: 847, startPoint y: 11, endPoint x: 834, endPoint y: 25, distance: 18.4
click at [847, 11] on icon at bounding box center [844, 9] width 10 height 10
click at [844, 11] on icon at bounding box center [844, 9] width 10 height 10
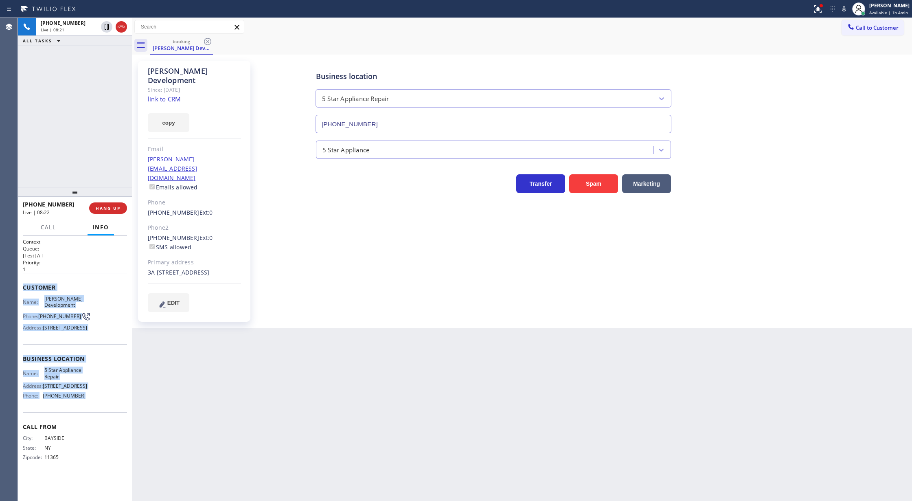
drag, startPoint x: 850, startPoint y: 10, endPoint x: 768, endPoint y: 123, distance: 139.9
click at [849, 10] on icon at bounding box center [844, 9] width 10 height 10
click at [846, 8] on icon at bounding box center [844, 9] width 10 height 10
click at [847, 10] on icon at bounding box center [844, 9] width 10 height 10
click at [845, 13] on icon at bounding box center [844, 9] width 10 height 10
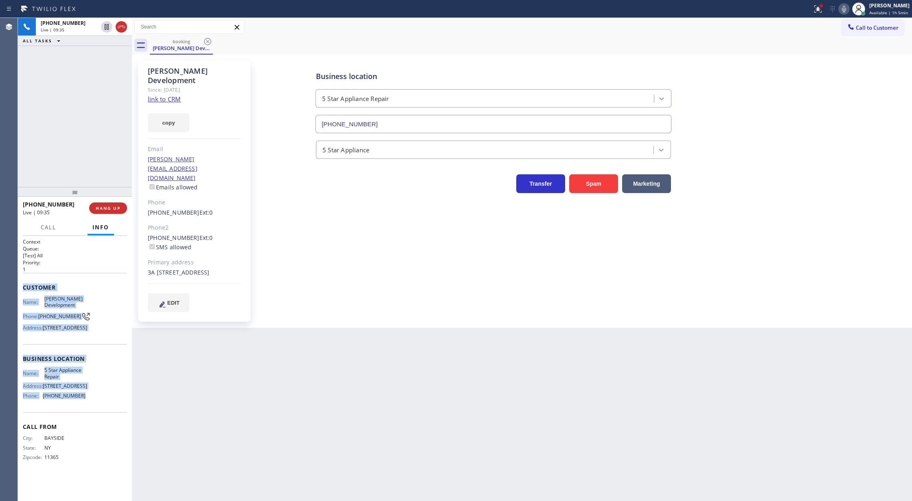
click at [846, 11] on icon at bounding box center [844, 9] width 4 height 7
drag, startPoint x: 847, startPoint y: 10, endPoint x: 792, endPoint y: 52, distance: 69.4
click at [846, 10] on icon at bounding box center [844, 9] width 4 height 7
copy div "Customer Name: [PERSON_NAME] Development Phone: [PHONE_NUMBER] Address: [STREET…"
click at [865, 29] on span "Call to Customer" at bounding box center [877, 27] width 43 height 7
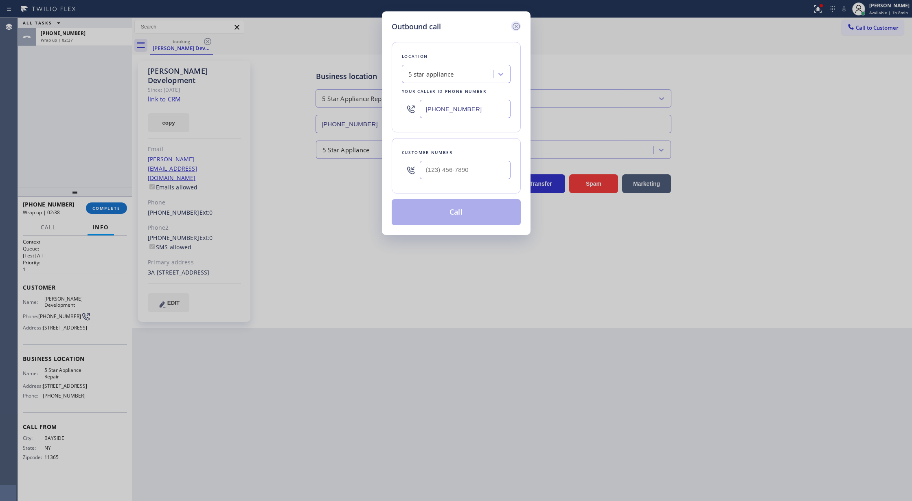
click at [514, 27] on icon at bounding box center [516, 27] width 10 height 10
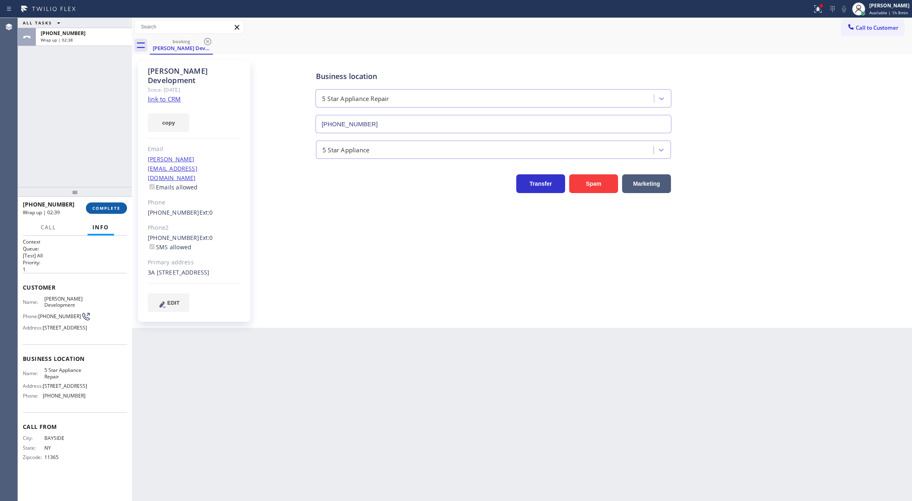
click at [108, 212] on button "COMPLETE" at bounding box center [106, 207] width 41 height 11
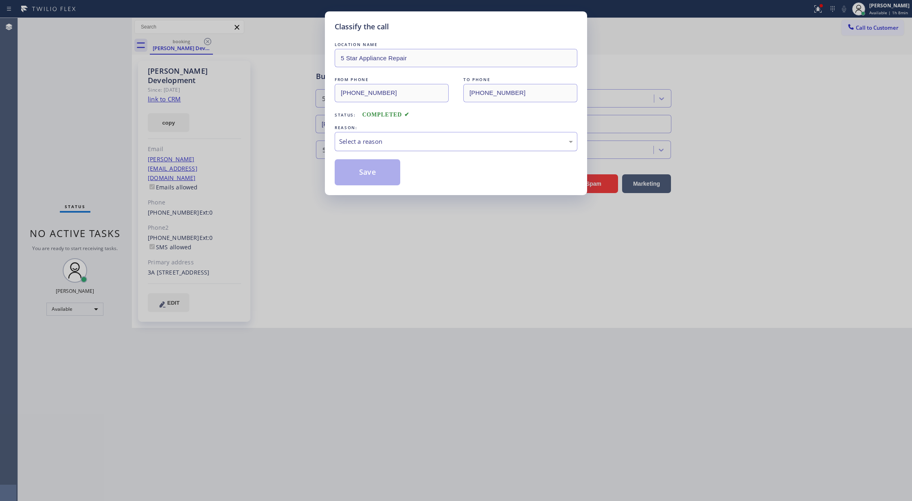
click at [404, 134] on div "Select a reason" at bounding box center [456, 141] width 243 height 19
click at [372, 174] on button "Save" at bounding box center [368, 172] width 66 height 26
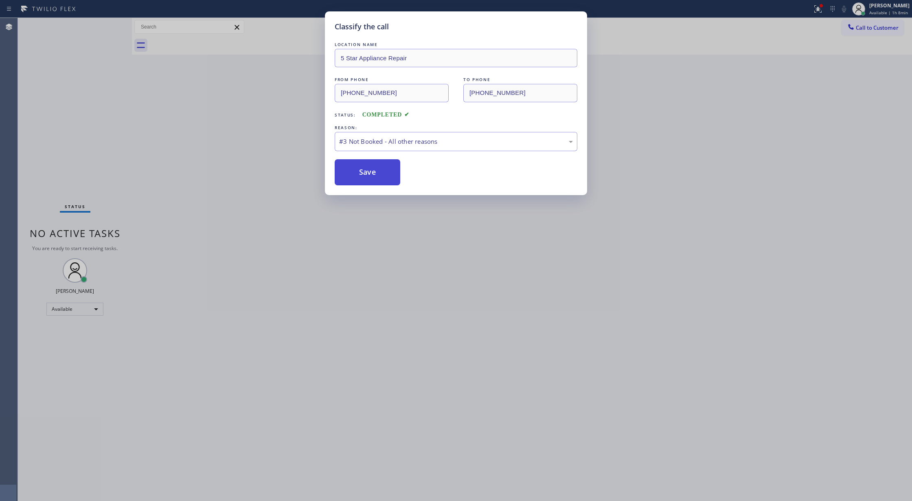
click at [347, 176] on button "Save" at bounding box center [368, 172] width 66 height 26
click at [369, 170] on button "Save" at bounding box center [368, 172] width 66 height 26
click at [370, 174] on button "Save" at bounding box center [368, 172] width 66 height 26
click at [375, 175] on button "Save" at bounding box center [368, 172] width 66 height 26
click at [370, 175] on button "Save" at bounding box center [368, 172] width 66 height 26
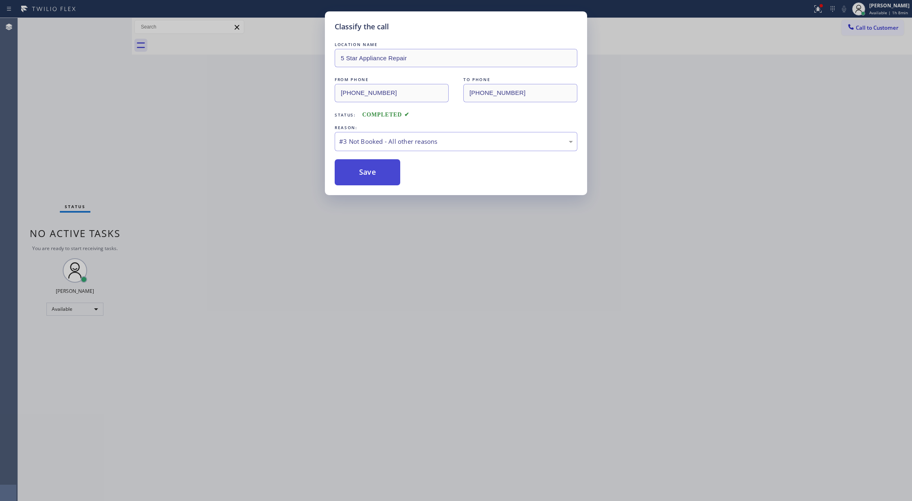
click at [372, 173] on button "Save" at bounding box center [368, 172] width 66 height 26
click at [373, 174] on button "Save" at bounding box center [368, 172] width 66 height 26
click at [377, 175] on button "Save" at bounding box center [368, 172] width 66 height 26
click at [381, 180] on button "Save" at bounding box center [368, 172] width 66 height 26
click at [601, 146] on div "Classify the call LOCATION NAME 5 Star Appliance Repair FROM PHONE [PHONE_NUMBE…" at bounding box center [456, 250] width 912 height 501
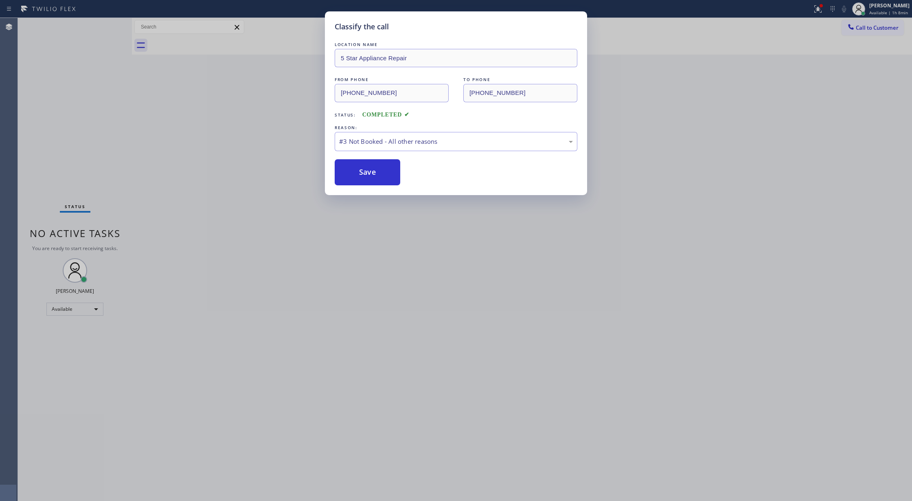
drag, startPoint x: 700, startPoint y: 127, endPoint x: 739, endPoint y: 119, distance: 39.8
click at [714, 125] on div "Classify the call LOCATION NAME 5 Star Appliance Repair FROM PHONE [PHONE_NUMBE…" at bounding box center [456, 250] width 912 height 501
click at [884, 32] on div "Classify the call LOCATION NAME 5 Star Appliance Repair FROM PHONE [PHONE_NUMBE…" at bounding box center [456, 250] width 912 height 501
click at [571, 22] on div "Classify the call" at bounding box center [456, 26] width 243 height 11
click at [577, 15] on div "Classify the call LOCATION NAME 5 Star Appliance Repair FROM PHONE [PHONE_NUMBE…" at bounding box center [456, 103] width 262 height 184
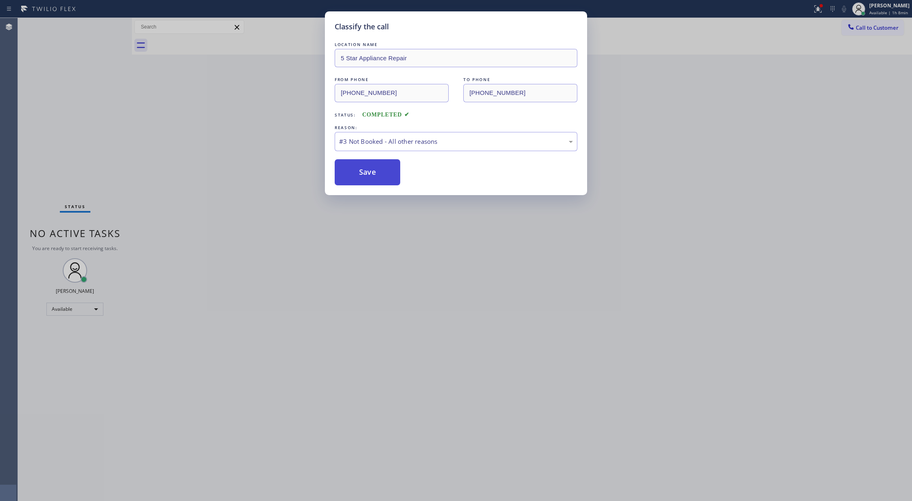
click at [352, 168] on button "Save" at bounding box center [368, 172] width 66 height 26
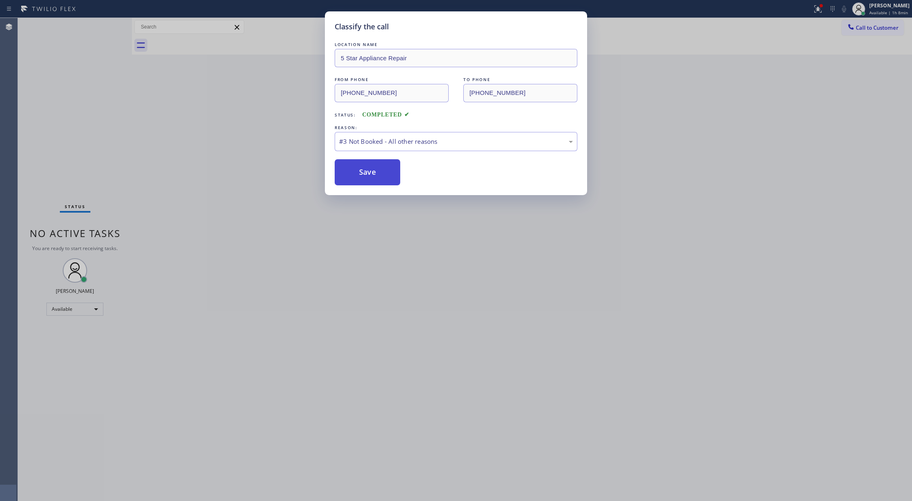
click at [352, 168] on button "Save" at bounding box center [368, 172] width 66 height 26
click at [351, 168] on button "Save" at bounding box center [368, 172] width 66 height 26
click at [349, 168] on button "Save" at bounding box center [368, 172] width 66 height 26
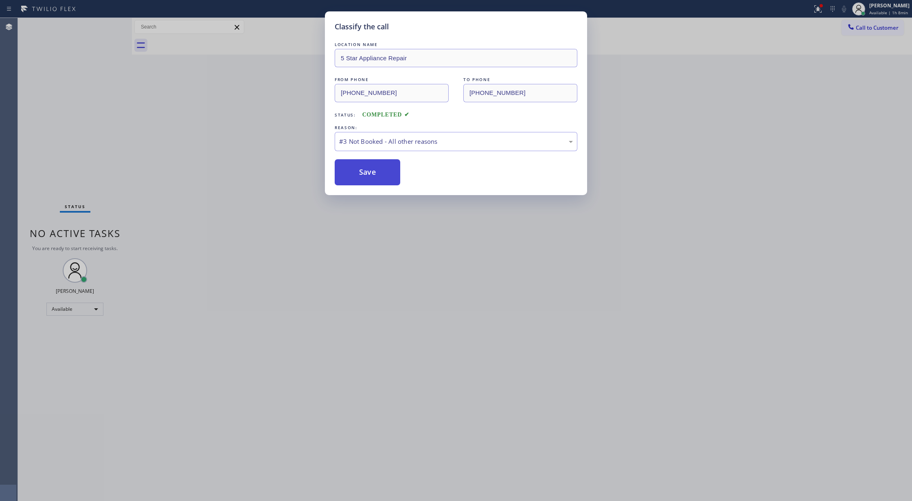
drag, startPoint x: 348, startPoint y: 168, endPoint x: 357, endPoint y: 171, distance: 9.4
click at [351, 171] on button "Save" at bounding box center [368, 172] width 66 height 26
click at [357, 171] on button "Save" at bounding box center [368, 172] width 66 height 26
drag, startPoint x: 361, startPoint y: 171, endPoint x: 363, endPoint y: 180, distance: 8.9
click at [362, 180] on button "Save" at bounding box center [368, 172] width 66 height 26
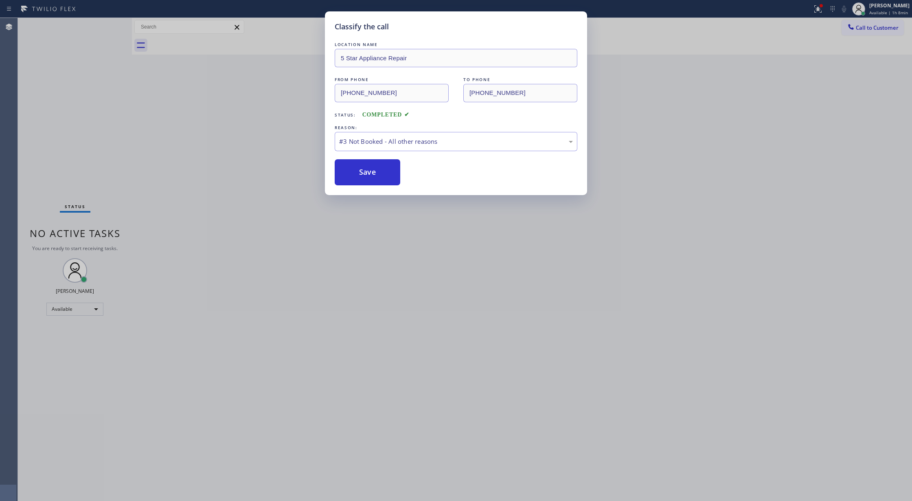
click at [201, 307] on div "Classify the call LOCATION NAME 5 Star Appliance Repair FROM PHONE [PHONE_NUMBE…" at bounding box center [456, 250] width 912 height 501
drag, startPoint x: 199, startPoint y: 288, endPoint x: 205, endPoint y: 178, distance: 110.5
click at [197, 274] on div "Classify the call LOCATION NAME 5 Star Appliance Repair FROM PHONE [PHONE_NUMBE…" at bounding box center [456, 250] width 912 height 501
click at [205, 178] on div "Classify the call LOCATION NAME 5 Star Appliance Repair FROM PHONE [PHONE_NUMBE…" at bounding box center [456, 250] width 912 height 501
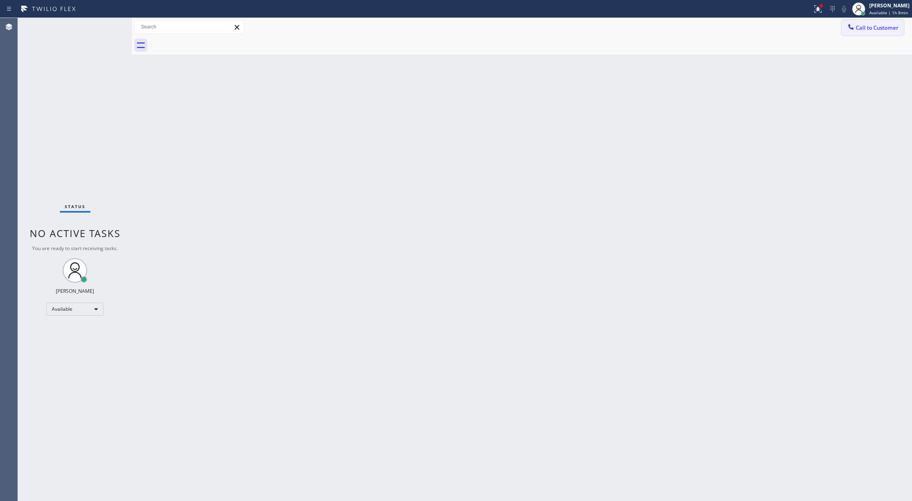
click at [861, 25] on span "Call to Customer" at bounding box center [877, 27] width 43 height 7
type input "[PHONE_NUMBER]"
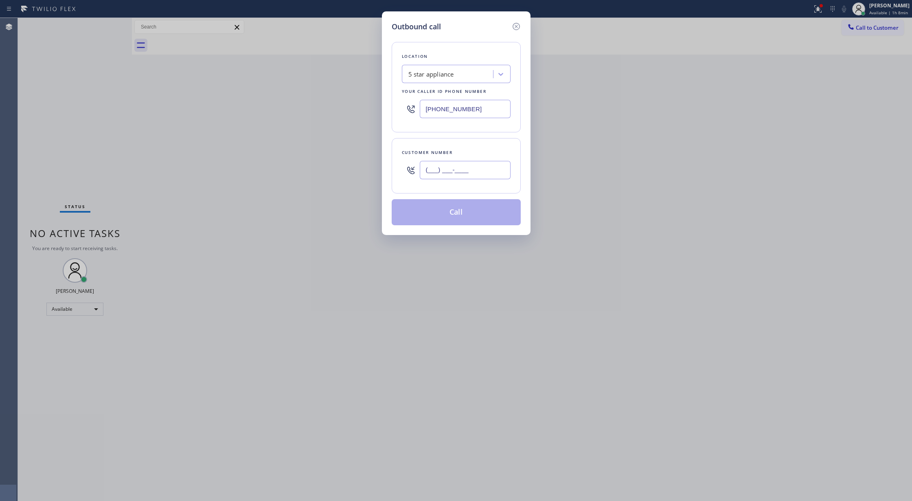
click at [425, 173] on input "(___) ___-____" at bounding box center [465, 170] width 91 height 18
paste input "718) 224-2640"
type input "[PHONE_NUMBER]"
drag, startPoint x: 483, startPoint y: 111, endPoint x: 375, endPoint y: 116, distance: 108.1
click at [376, 116] on div "Outbound call Location 5 star appliance Your caller id phone number [PHONE_NUMB…" at bounding box center [456, 250] width 912 height 501
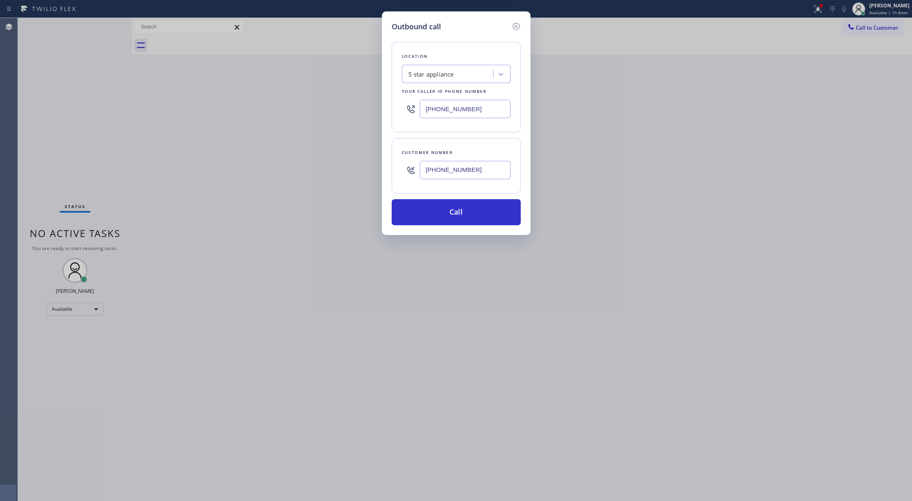
paste input "855) 731-4952"
type input "[PHONE_NUMBER]"
click at [430, 217] on button "Call" at bounding box center [456, 212] width 129 height 26
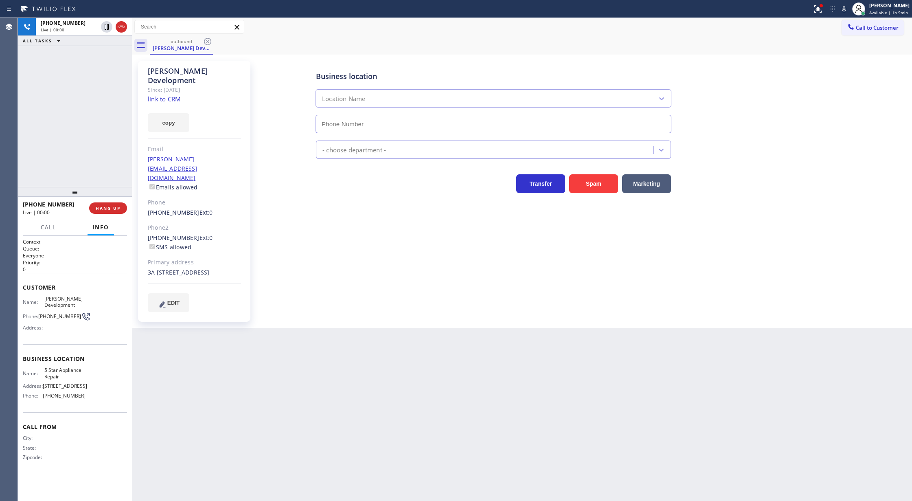
type input "[PHONE_NUMBER]"
click at [845, 9] on icon at bounding box center [844, 9] width 10 height 10
click at [846, 7] on icon at bounding box center [844, 9] width 4 height 7
click at [842, 10] on icon at bounding box center [844, 9] width 10 height 10
click at [122, 24] on icon at bounding box center [121, 27] width 10 height 10
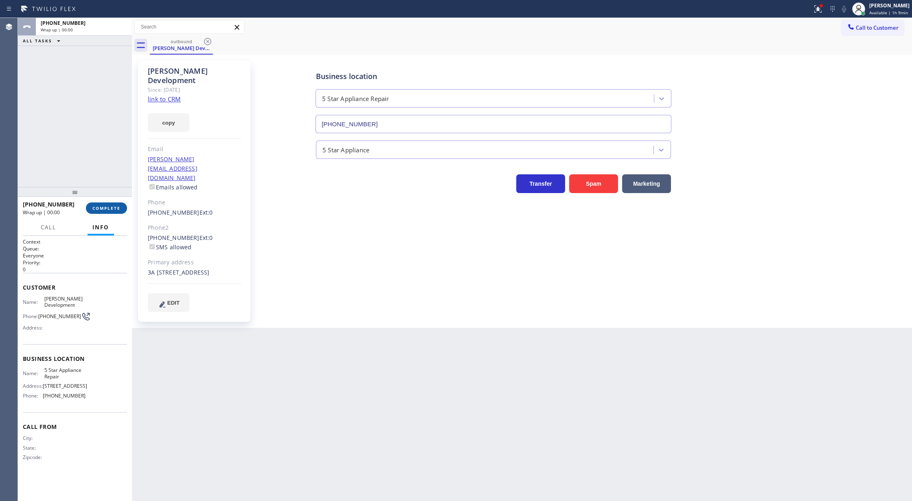
click at [110, 209] on span "COMPLETE" at bounding box center [106, 208] width 28 height 6
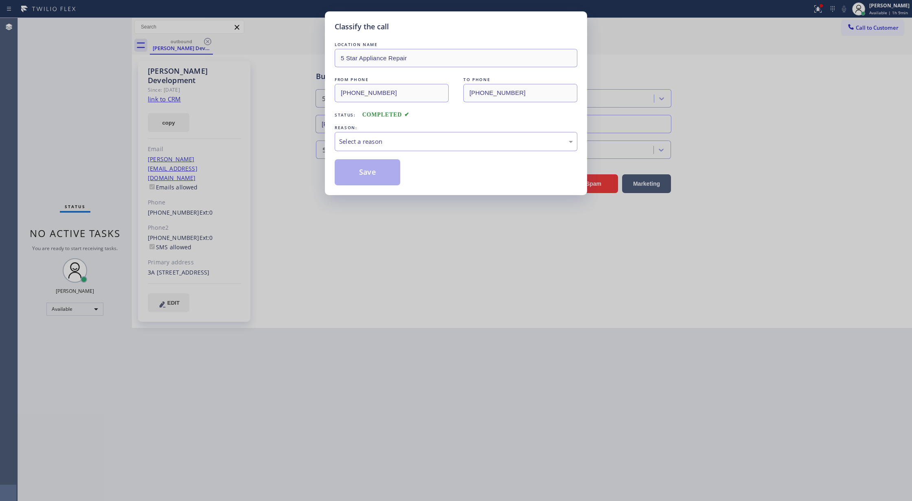
click at [392, 137] on div "Select a reason" at bounding box center [456, 141] width 234 height 9
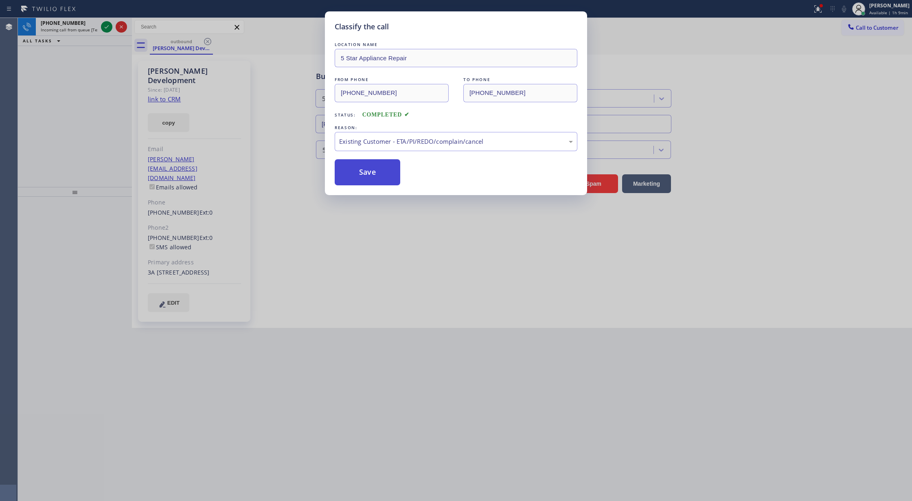
click at [374, 176] on button "Save" at bounding box center [368, 172] width 66 height 26
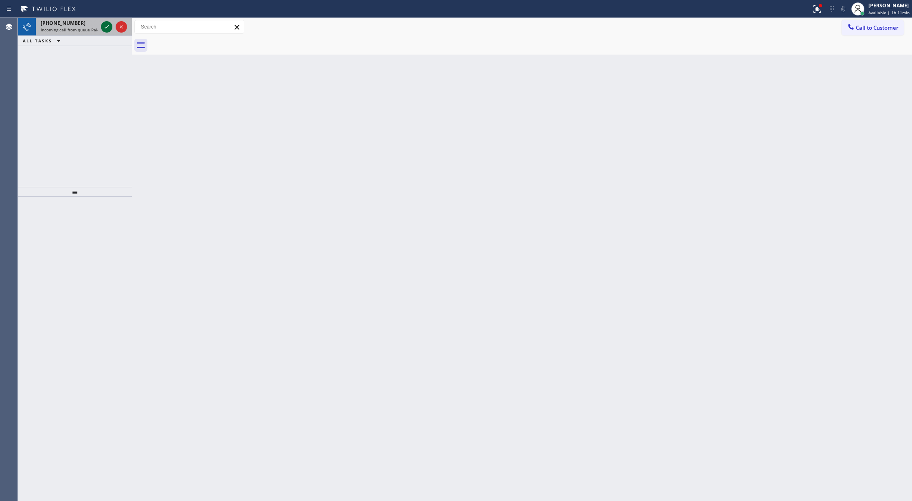
click at [110, 27] on icon at bounding box center [107, 27] width 10 height 10
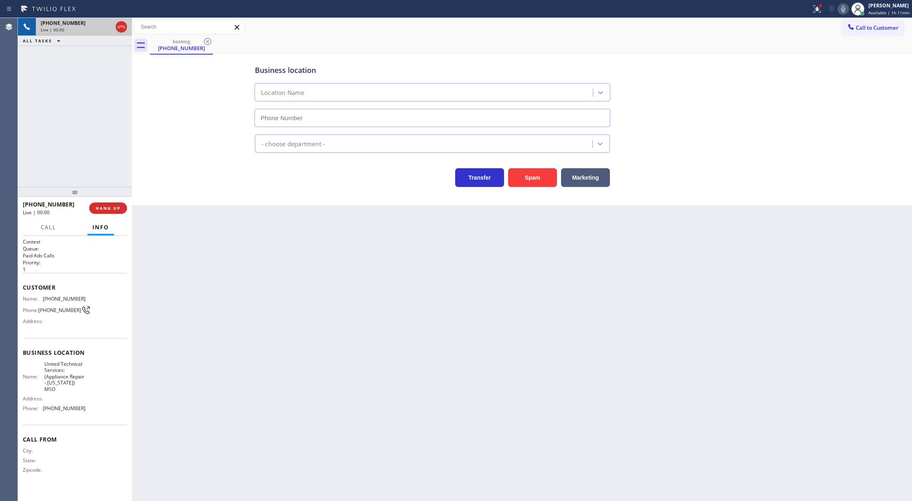
type input "[PHONE_NUMBER]"
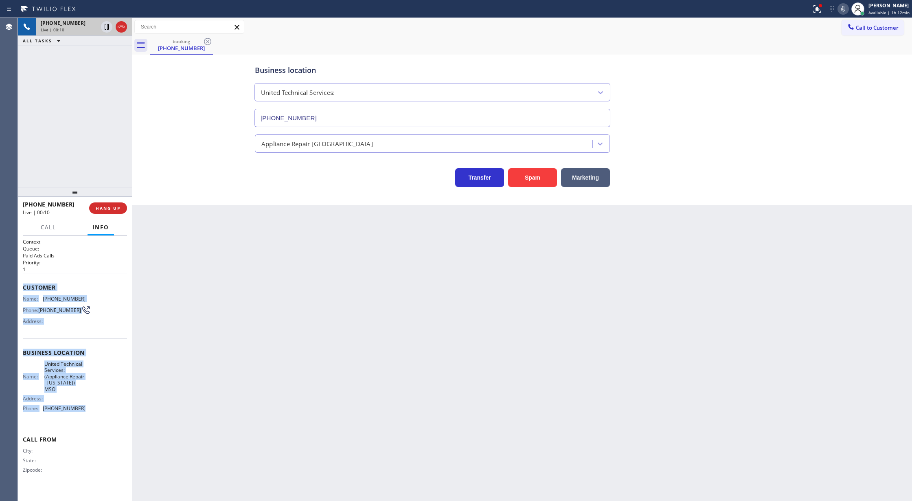
copy div "Customer Name: [PHONE_NUMBER] Phone: [PHONE_NUMBER] Address: Business location …"
drag, startPoint x: 23, startPoint y: 287, endPoint x: 108, endPoint y: 403, distance: 143.3
click at [108, 403] on div "Context Queue: Paid Ads Calls Priority: 1 Customer Name: [PHONE_NUMBER] Phone: …" at bounding box center [75, 362] width 104 height 248
click at [104, 208] on span "COMPLETE" at bounding box center [106, 208] width 28 height 6
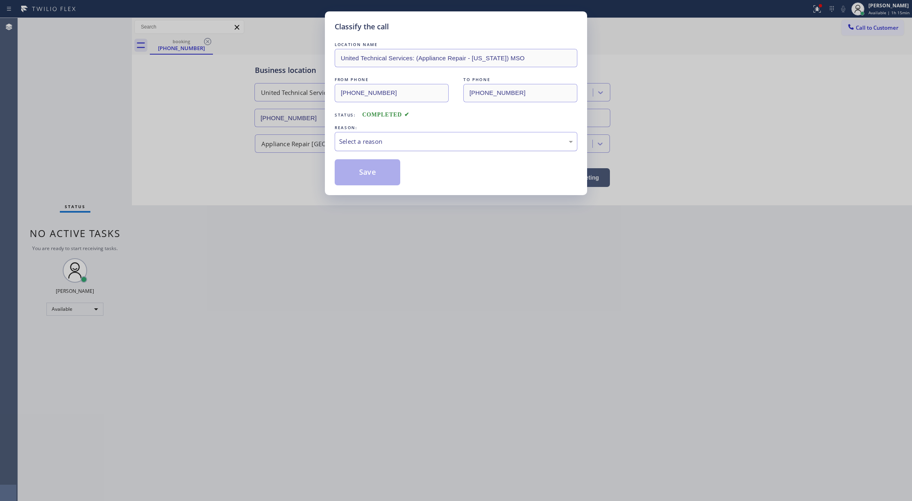
click at [406, 140] on div "Select a reason" at bounding box center [456, 141] width 234 height 9
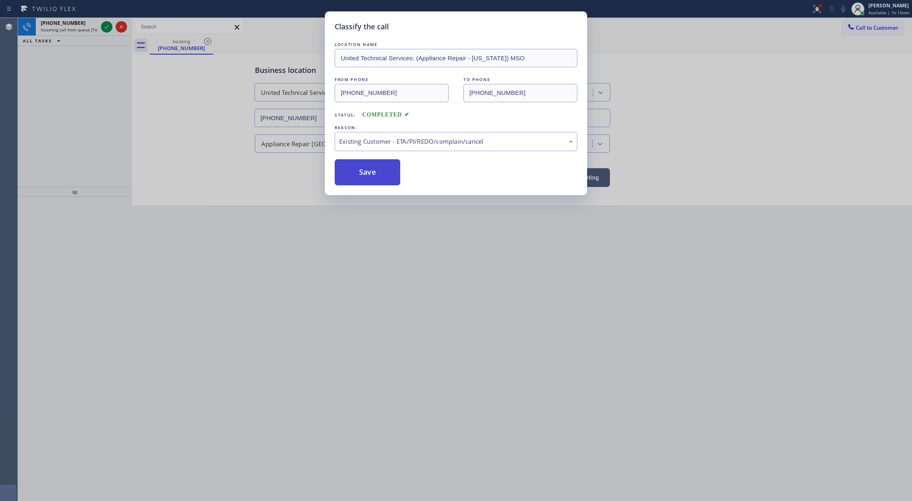
click at [367, 168] on button "Save" at bounding box center [368, 172] width 66 height 26
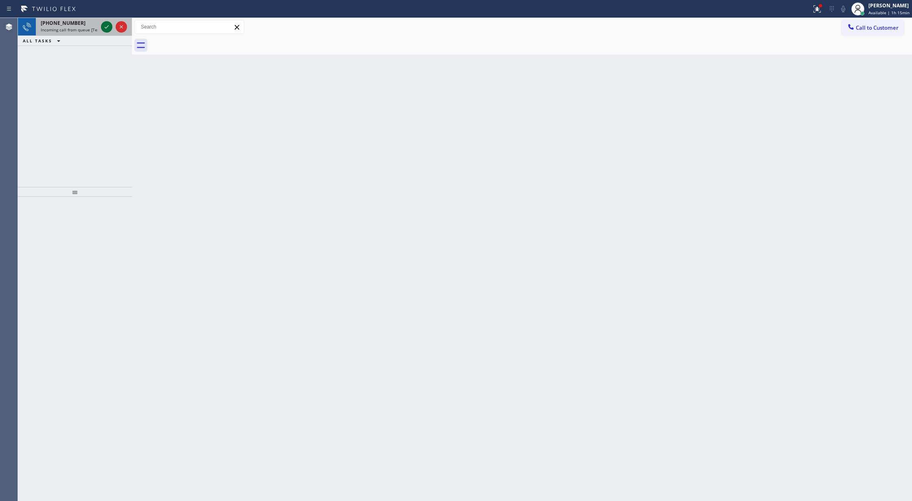
click at [107, 30] on icon at bounding box center [107, 27] width 10 height 10
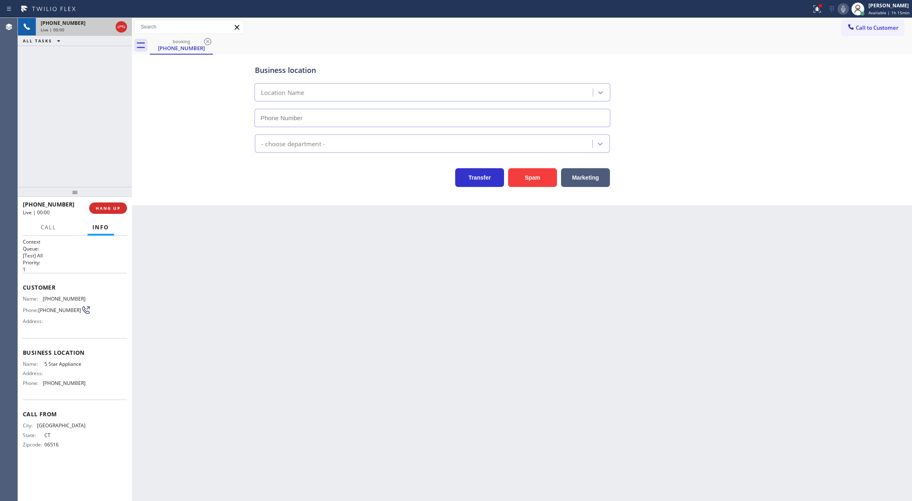
type input "[PHONE_NUMBER]"
drag, startPoint x: 22, startPoint y: 288, endPoint x: 99, endPoint y: 389, distance: 127.2
click at [99, 389] on div "Context Queue: [Test] All Priority: 1 Customer Name: [PHONE_NUMBER] Phone: [PHO…" at bounding box center [75, 368] width 114 height 265
copy div "Customer Name: [PHONE_NUMBER] Phone: [PHONE_NUMBER] Address: Business location …"
click at [845, 7] on icon at bounding box center [843, 9] width 4 height 7
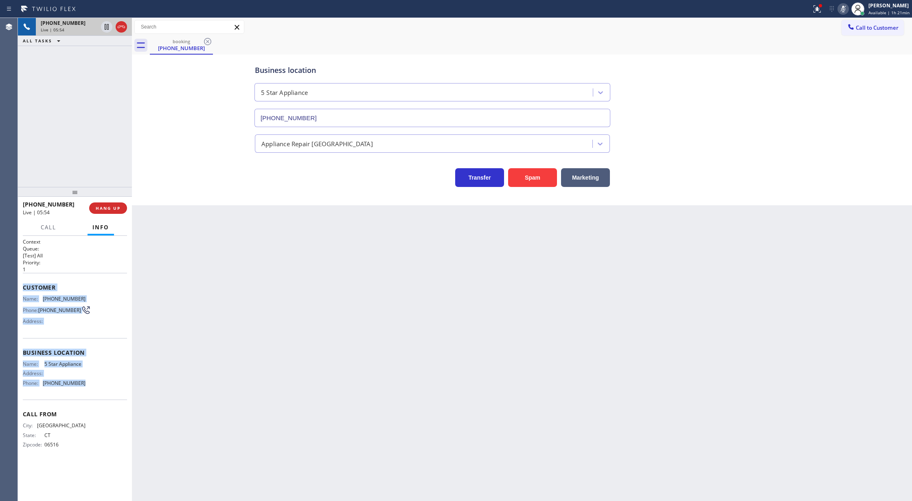
click at [843, 12] on icon at bounding box center [843, 9] width 10 height 10
drag, startPoint x: 121, startPoint y: 26, endPoint x: 220, endPoint y: 181, distance: 184.1
click at [121, 26] on icon at bounding box center [121, 27] width 7 height 2
click at [105, 205] on span "COMPLETE" at bounding box center [106, 208] width 28 height 6
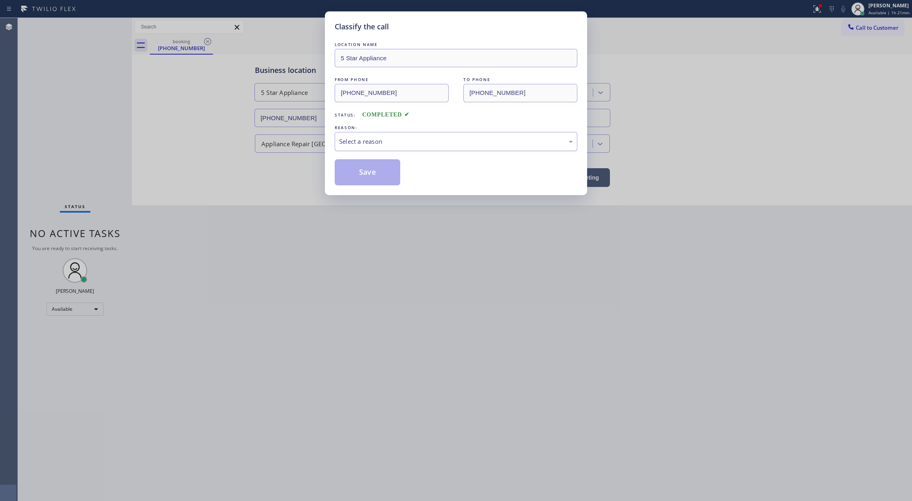
click at [351, 141] on div "Select a reason" at bounding box center [456, 141] width 234 height 9
click at [361, 174] on button "Save" at bounding box center [368, 172] width 66 height 26
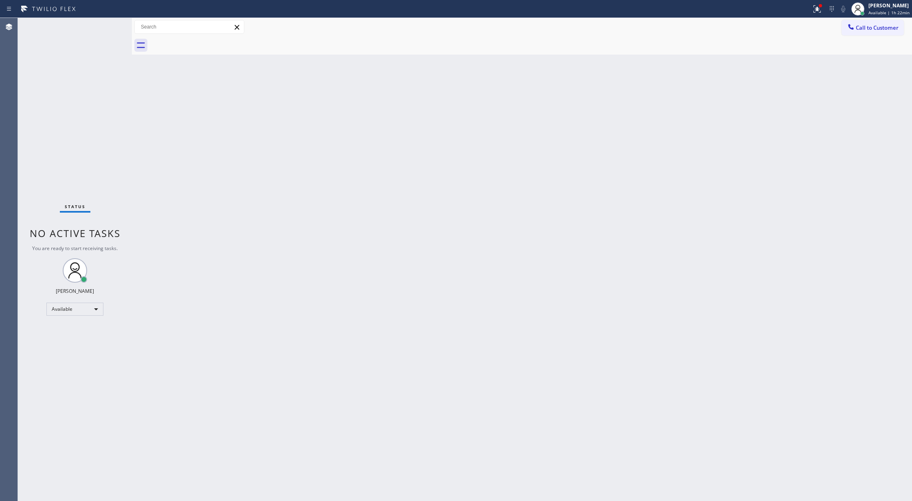
click at [132, 178] on div at bounding box center [132, 259] width 0 height 483
click at [108, 30] on div "Status No active tasks You are ready to start receiving tasks. [PERSON_NAME] Av…" at bounding box center [75, 259] width 114 height 483
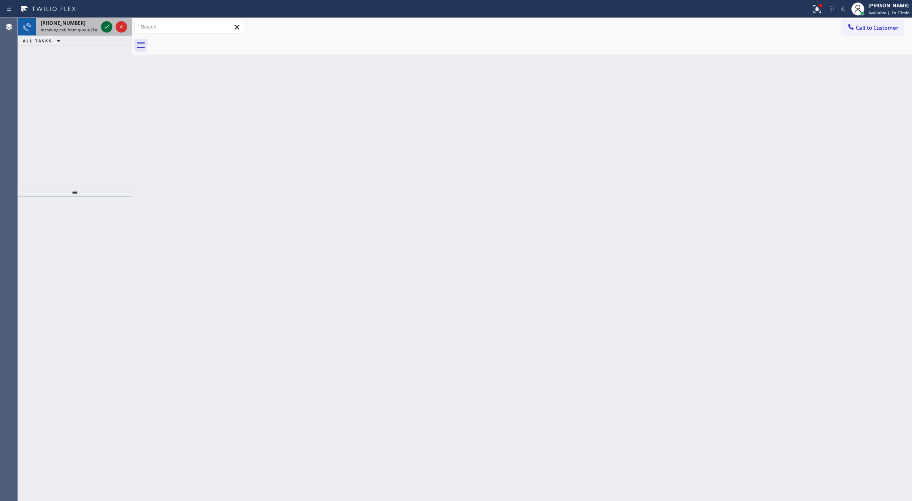
click at [103, 27] on icon at bounding box center [107, 27] width 10 height 10
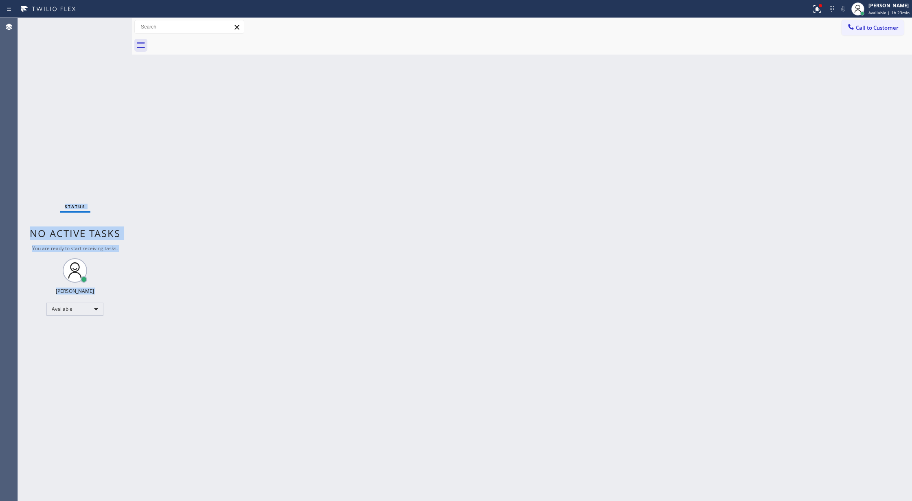
click at [103, 27] on div "Status No active tasks You are ready to start receiving tasks. [PERSON_NAME] Av…" at bounding box center [75, 259] width 114 height 483
click at [109, 28] on div "Status No active tasks You are ready to start receiving tasks. [PERSON_NAME] Av…" at bounding box center [75, 259] width 114 height 483
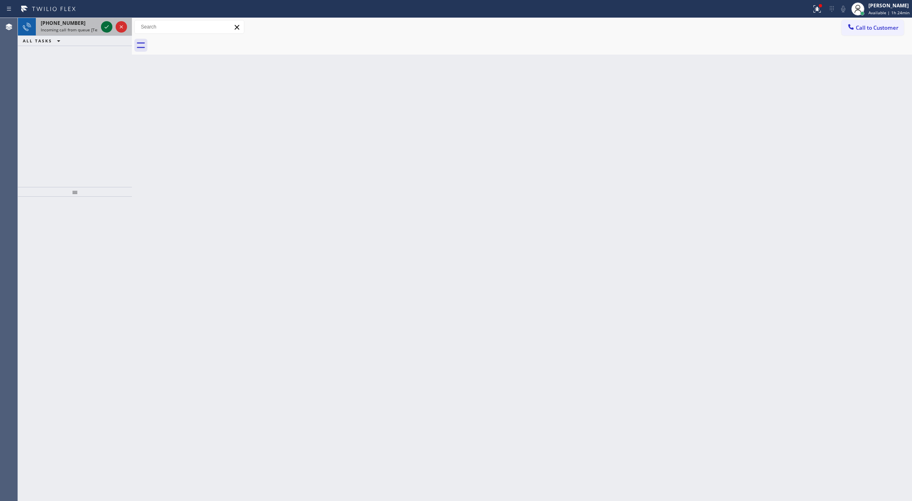
click at [107, 28] on icon at bounding box center [107, 27] width 10 height 10
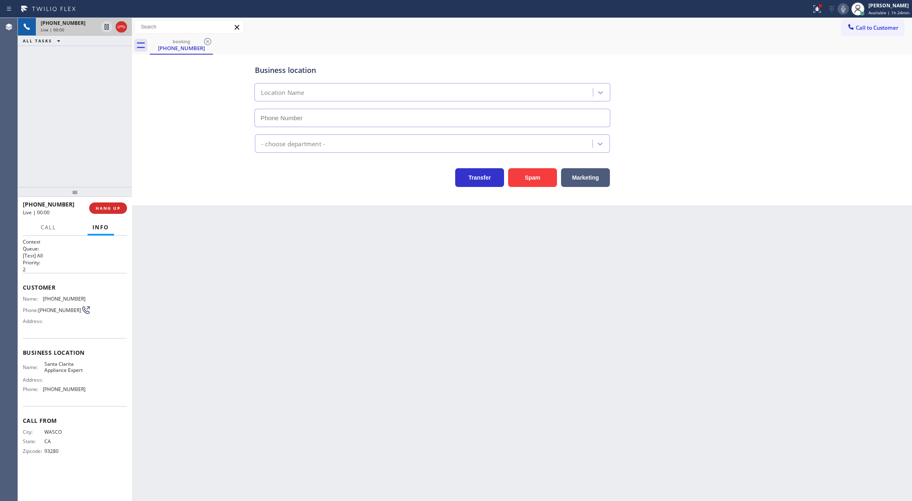
type input "[PHONE_NUMBER]"
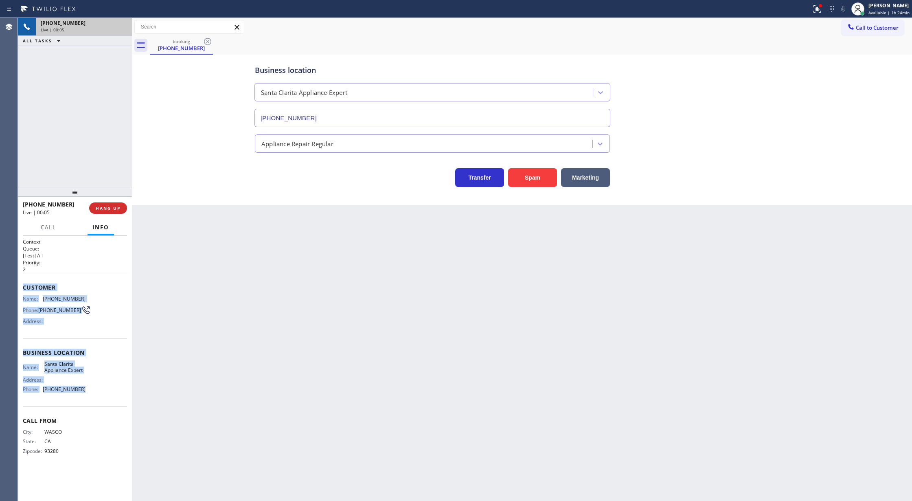
drag, startPoint x: 22, startPoint y: 289, endPoint x: 113, endPoint y: 394, distance: 139.4
click at [113, 394] on div "Context Queue: [Test] All Priority: 2 Customer Name: [PHONE_NUMBER] Phone: [PHO…" at bounding box center [75, 368] width 114 height 265
copy div "Customer Name: [PHONE_NUMBER] Phone: [PHONE_NUMBER] Address: Business location …"
click at [104, 196] on div at bounding box center [75, 192] width 114 height 10
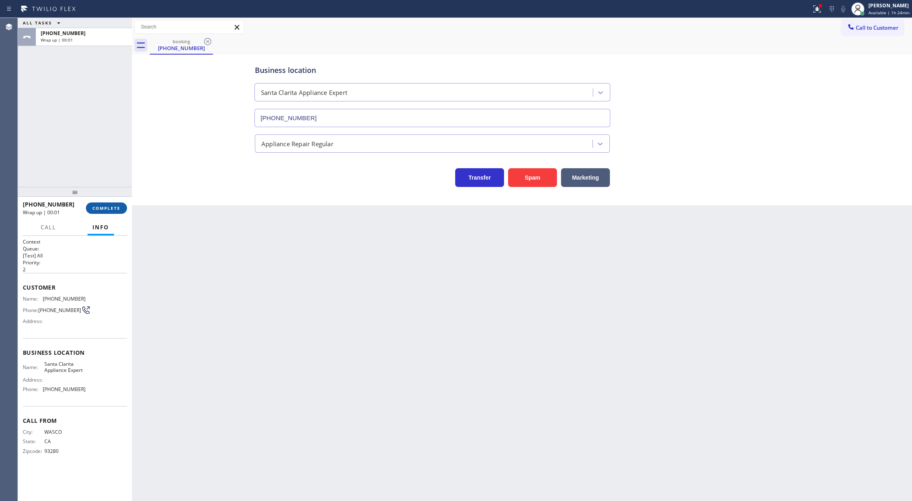
click at [107, 213] on button "COMPLETE" at bounding box center [106, 207] width 41 height 11
click at [105, 201] on div "[PHONE_NUMBER] Wrap up | 00:01 COMPLETE" at bounding box center [75, 207] width 104 height 21
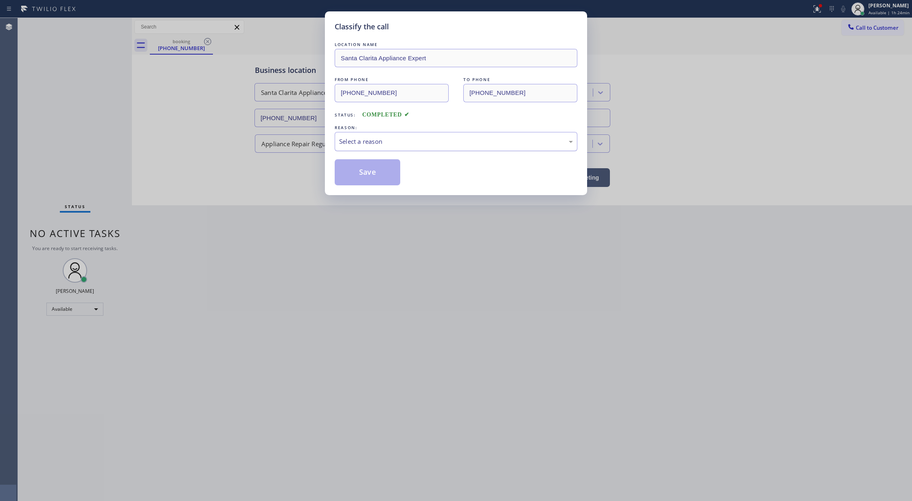
drag, startPoint x: 375, startPoint y: 133, endPoint x: 377, endPoint y: 142, distance: 9.0
click at [377, 140] on div "Select a reason" at bounding box center [456, 141] width 243 height 19
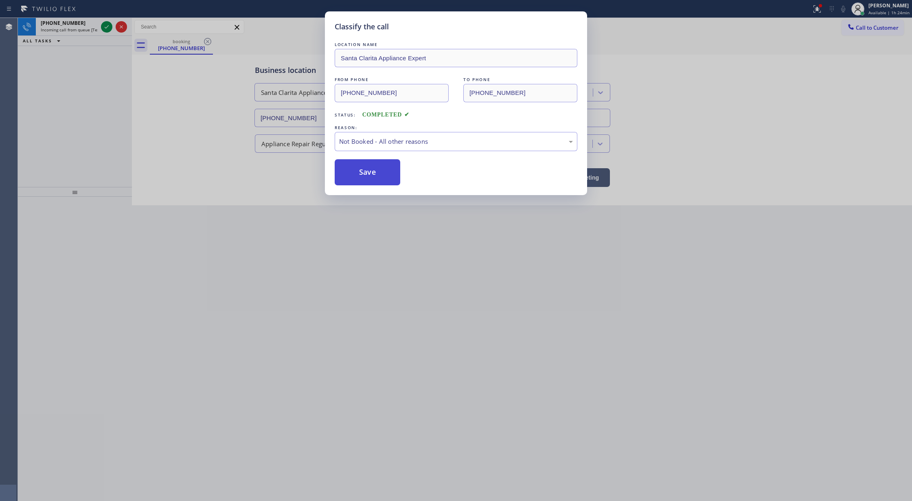
click at [368, 173] on button "Save" at bounding box center [368, 172] width 66 height 26
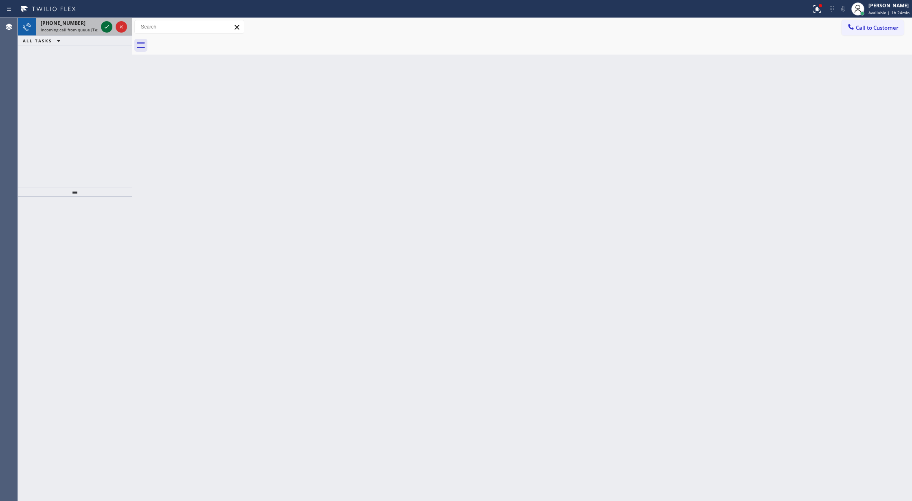
click at [105, 25] on icon at bounding box center [107, 27] width 10 height 10
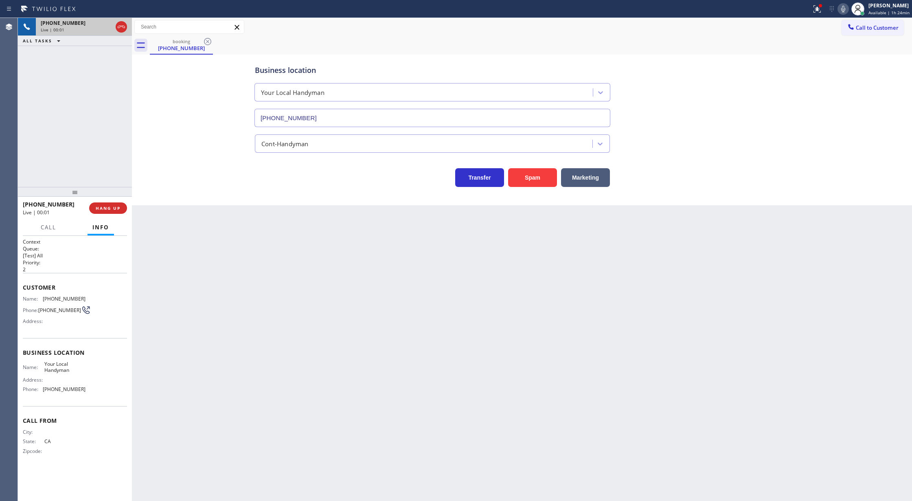
type input "[PHONE_NUMBER]"
click at [110, 206] on span "HANG UP" at bounding box center [108, 208] width 25 height 6
click at [102, 202] on button "COMPLETE" at bounding box center [106, 207] width 41 height 11
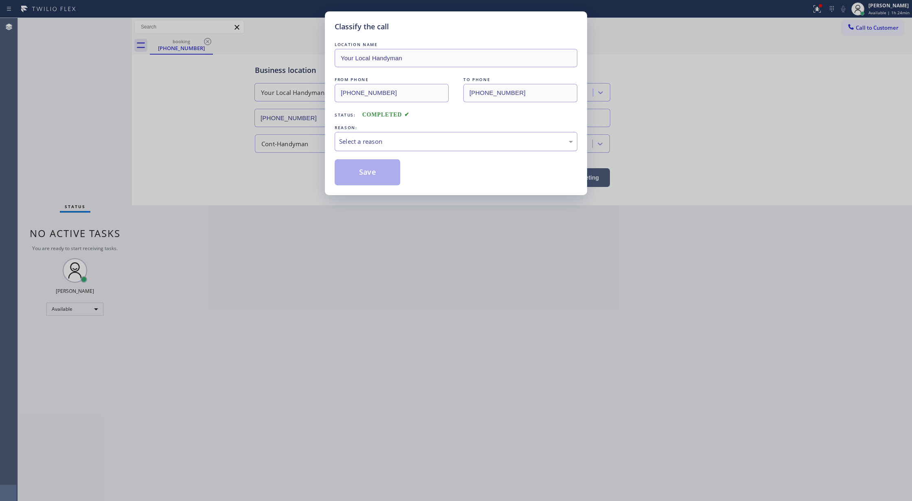
click at [382, 137] on div "Select a reason" at bounding box center [456, 141] width 234 height 9
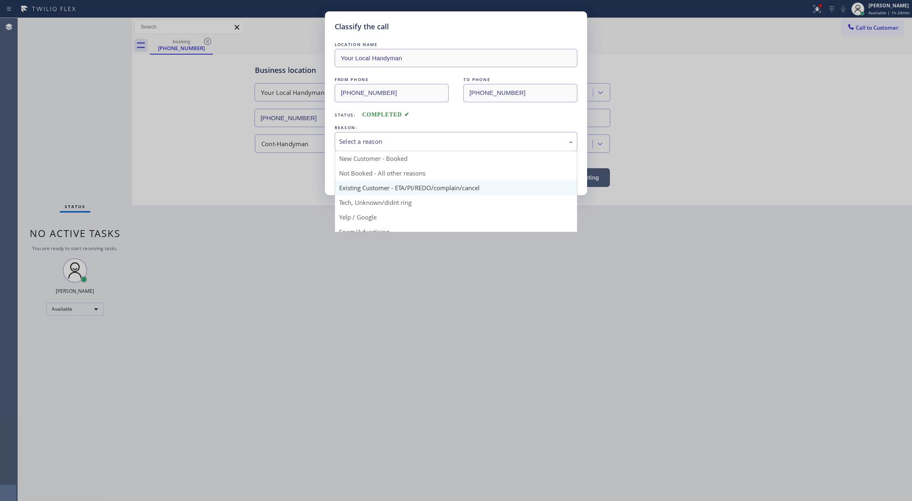
scroll to position [51, 0]
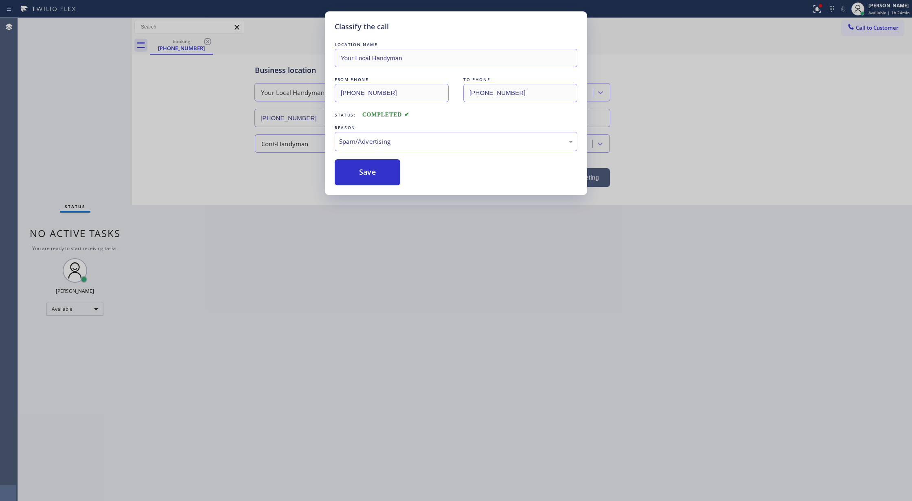
drag, startPoint x: 382, startPoint y: 169, endPoint x: 230, endPoint y: 136, distance: 154.8
click at [383, 169] on button "Save" at bounding box center [368, 172] width 66 height 26
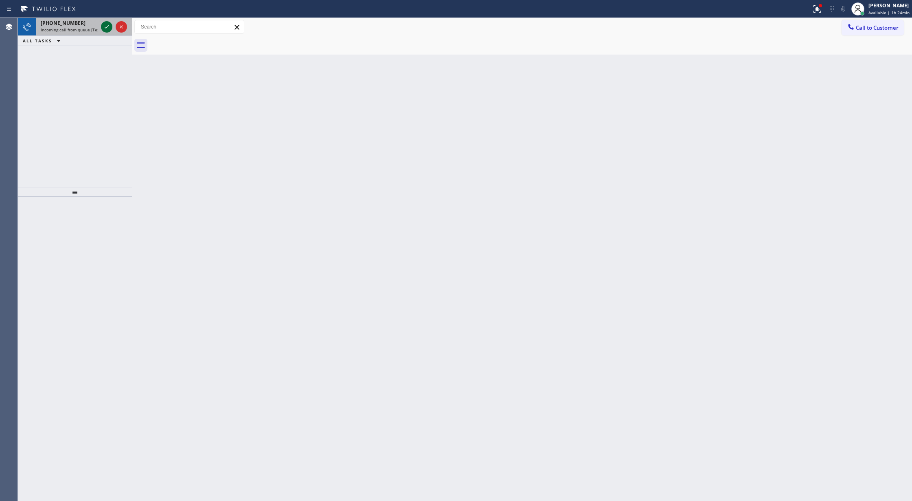
click at [108, 28] on icon at bounding box center [107, 27] width 10 height 10
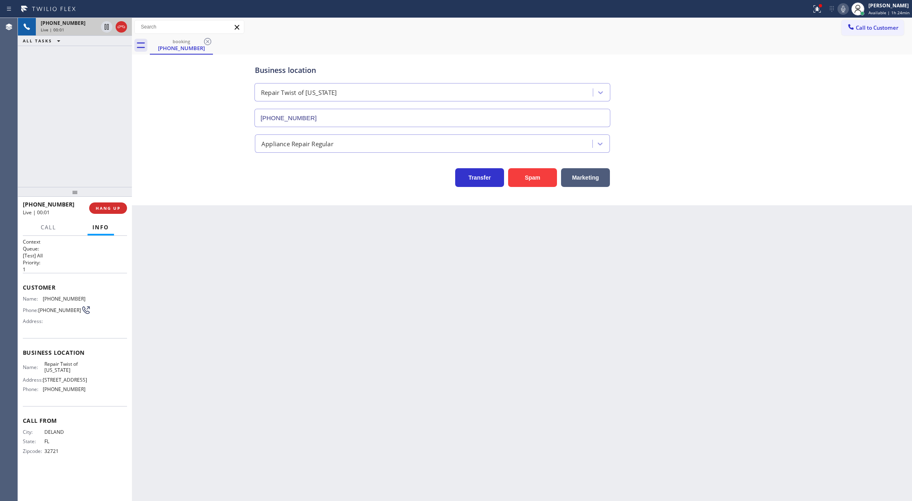
type input "[PHONE_NUMBER]"
copy div "Customer Name: [PHONE_NUMBER] Phone: [PHONE_NUMBER] Address: Business location …"
drag, startPoint x: 24, startPoint y: 288, endPoint x: 105, endPoint y: 404, distance: 141.4
click at [105, 404] on div "Context Queue: [Test] All Priority: 1 Customer Name: [PHONE_NUMBER] Phone: [PHO…" at bounding box center [75, 352] width 104 height 229
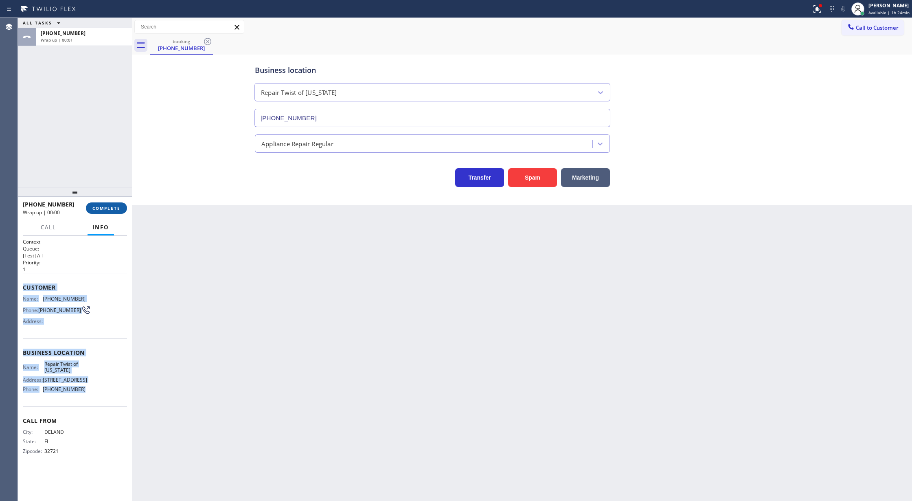
click at [100, 204] on button "COMPLETE" at bounding box center [106, 207] width 41 height 11
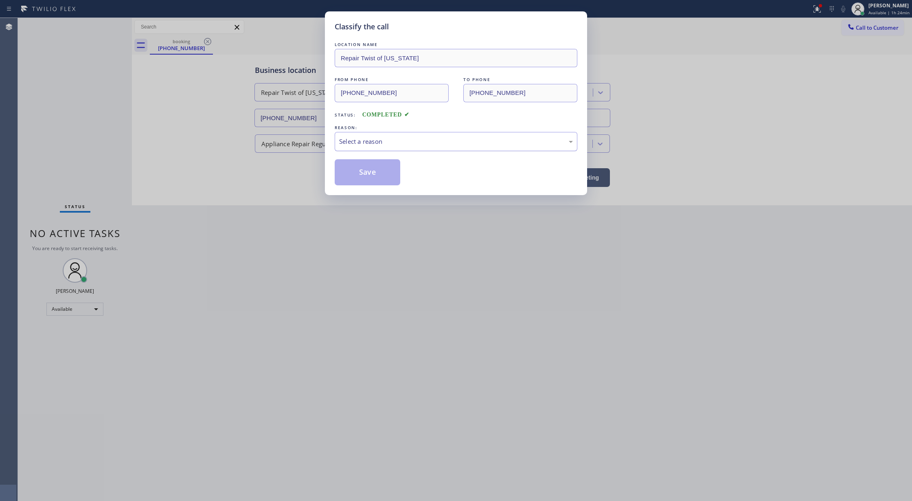
click at [370, 145] on div "Select a reason" at bounding box center [456, 141] width 234 height 9
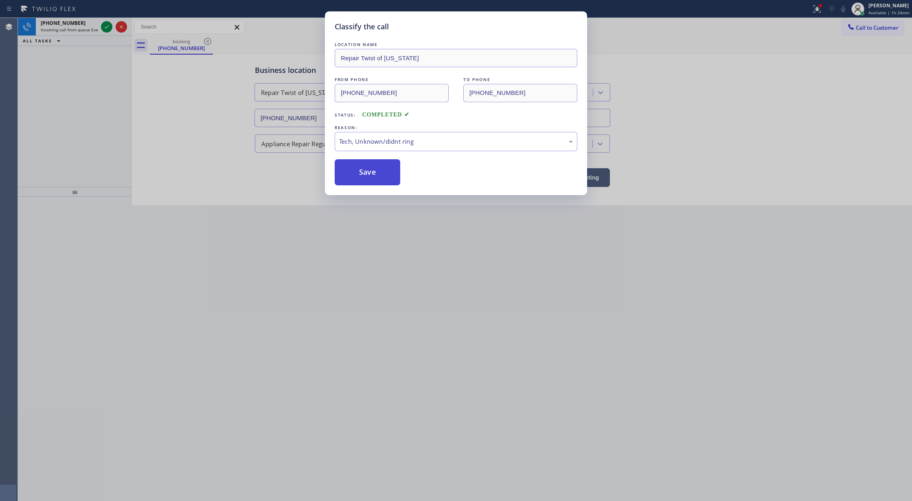
click at [359, 173] on button "Save" at bounding box center [368, 172] width 66 height 26
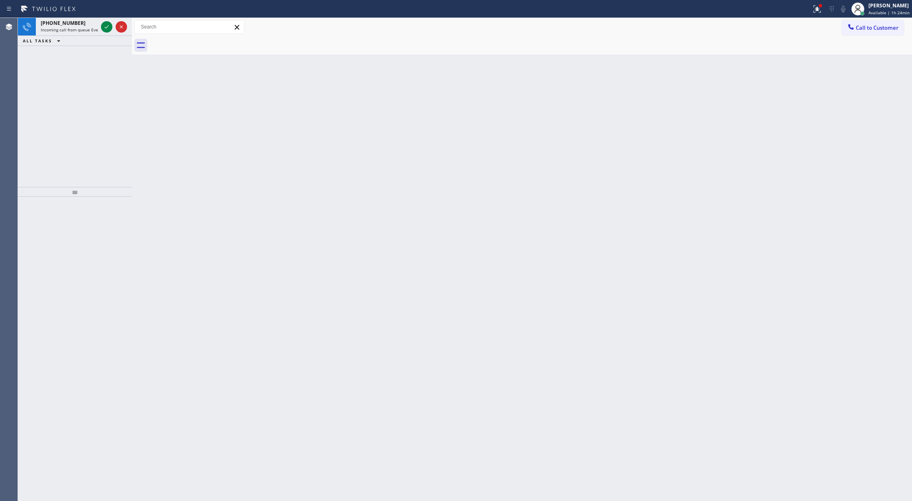
click at [105, 25] on icon at bounding box center [107, 27] width 10 height 10
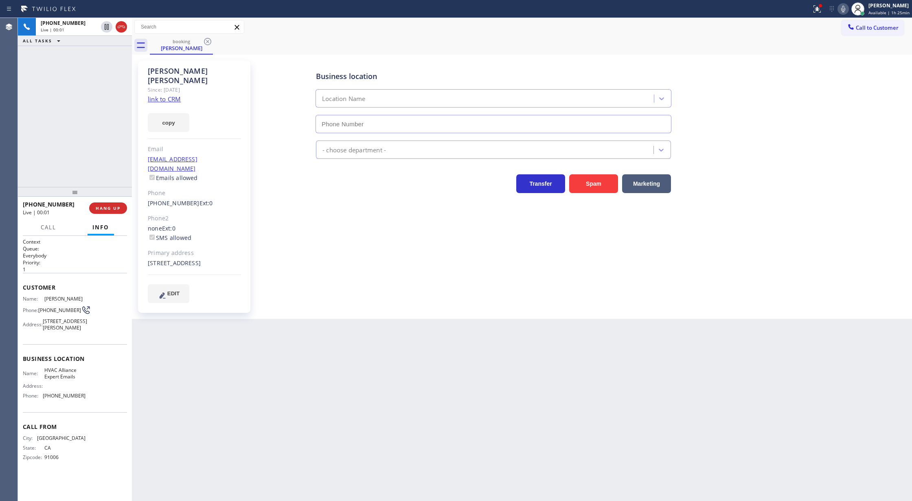
type input "[PHONE_NUMBER]"
click at [176, 95] on link "link to CRM" at bounding box center [164, 99] width 33 height 8
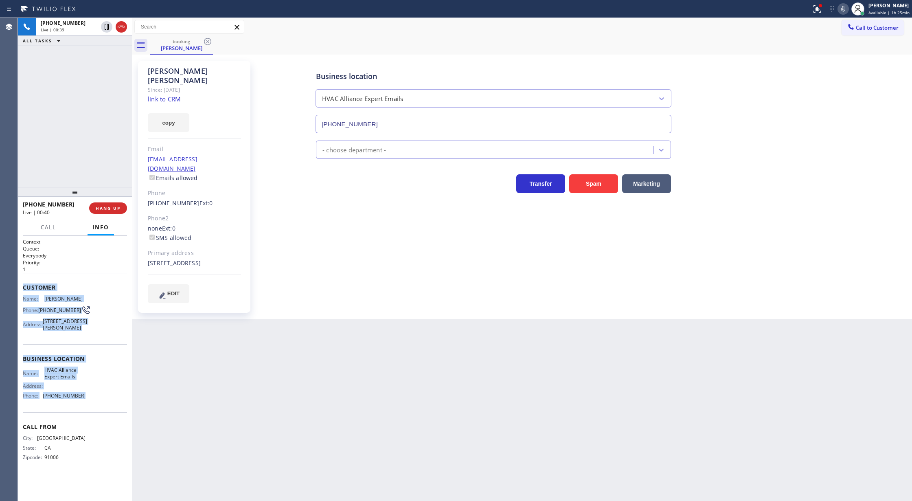
drag, startPoint x: 21, startPoint y: 285, endPoint x: 90, endPoint y: 405, distance: 137.9
click at [90, 405] on div "Context Queue: Everybody Priority: 1 Customer Name: [PERSON_NAME] Phone: [PHONE…" at bounding box center [75, 368] width 114 height 265
copy div "Customer Name: [PERSON_NAME] Phone: [PHONE_NUMBER] Address: [STREET_ADDRESS][PE…"
drag, startPoint x: 78, startPoint y: 286, endPoint x: 61, endPoint y: 289, distance: 17.7
click at [78, 286] on span "Customer" at bounding box center [75, 287] width 104 height 8
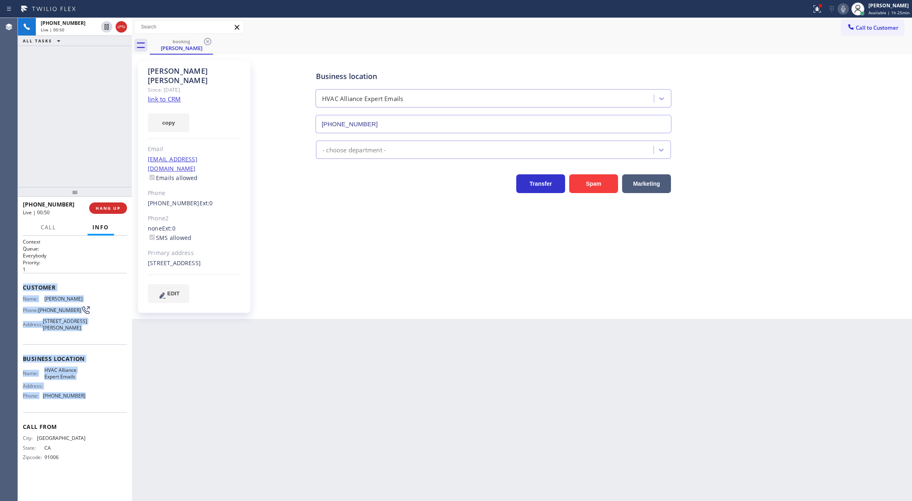
drag, startPoint x: 20, startPoint y: 289, endPoint x: 84, endPoint y: 416, distance: 141.9
click at [84, 416] on div "Context Queue: Everybody Priority: 1 Customer Name: [PERSON_NAME] Phone: [PHONE…" at bounding box center [75, 368] width 114 height 265
drag, startPoint x: 204, startPoint y: 253, endPoint x: 145, endPoint y: 244, distance: 59.7
click at [145, 244] on div "[PERSON_NAME] Since: [DATE] link to CRM copy Email [EMAIL_ADDRESS][DOMAIN_NAME]…" at bounding box center [194, 187] width 112 height 252
click at [103, 204] on button "COMPLETE" at bounding box center [106, 207] width 41 height 11
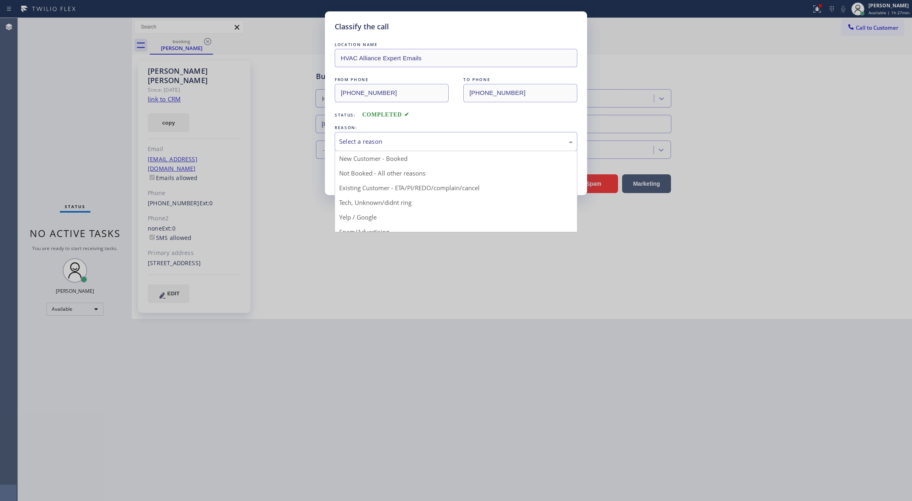
click at [358, 144] on div "Select a reason" at bounding box center [456, 141] width 234 height 9
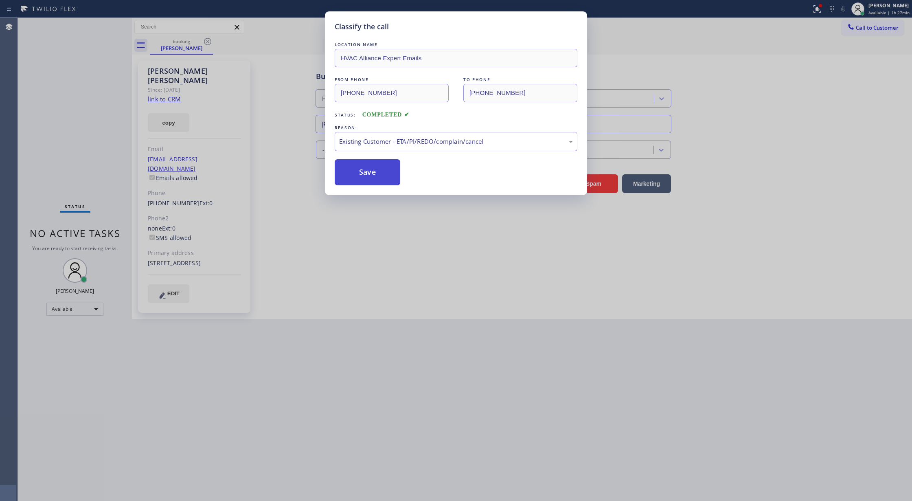
click at [367, 170] on button "Save" at bounding box center [368, 172] width 66 height 26
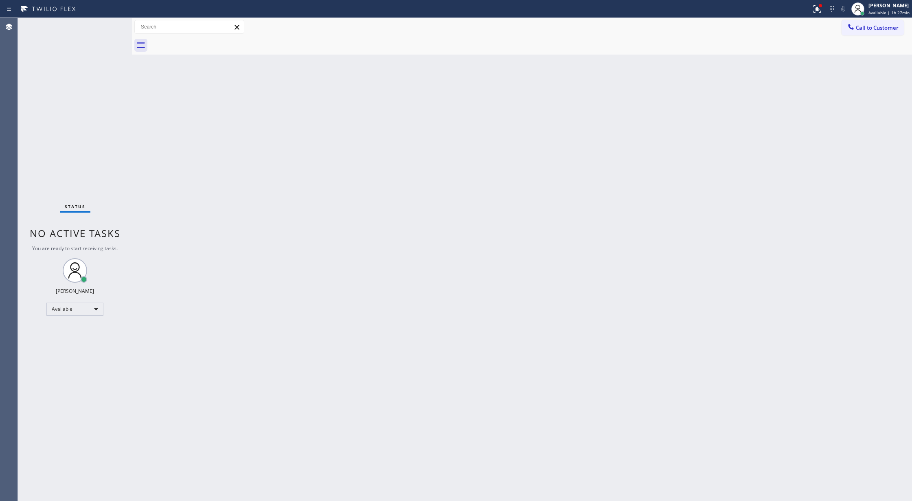
click at [112, 27] on div "Status No active tasks You are ready to start receiving tasks. [PERSON_NAME] Av…" at bounding box center [75, 259] width 114 height 483
click at [110, 27] on div "Status No active tasks You are ready to start receiving tasks. [PERSON_NAME] Av…" at bounding box center [75, 259] width 114 height 483
click at [105, 26] on div "Status No active tasks You are ready to start receiving tasks. [PERSON_NAME] Av…" at bounding box center [75, 259] width 114 height 483
drag, startPoint x: 625, startPoint y: 364, endPoint x: 507, endPoint y: 334, distance: 122.2
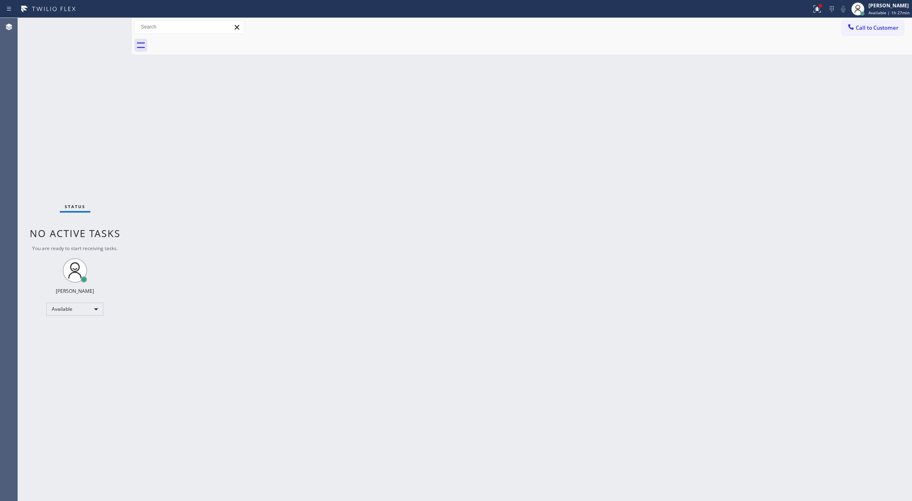
click at [625, 364] on div "Back to Dashboard Change Sender ID Customers Technicians Select a contact Outbo…" at bounding box center [522, 259] width 780 height 483
click at [401, 342] on div "Back to Dashboard Change Sender ID Customers Technicians Select a contact Outbo…" at bounding box center [522, 259] width 780 height 483
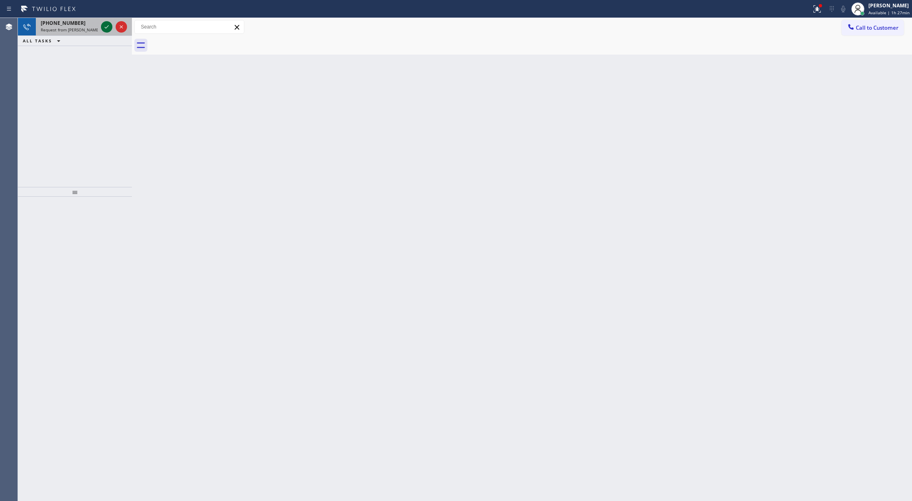
click at [110, 24] on icon at bounding box center [107, 27] width 10 height 10
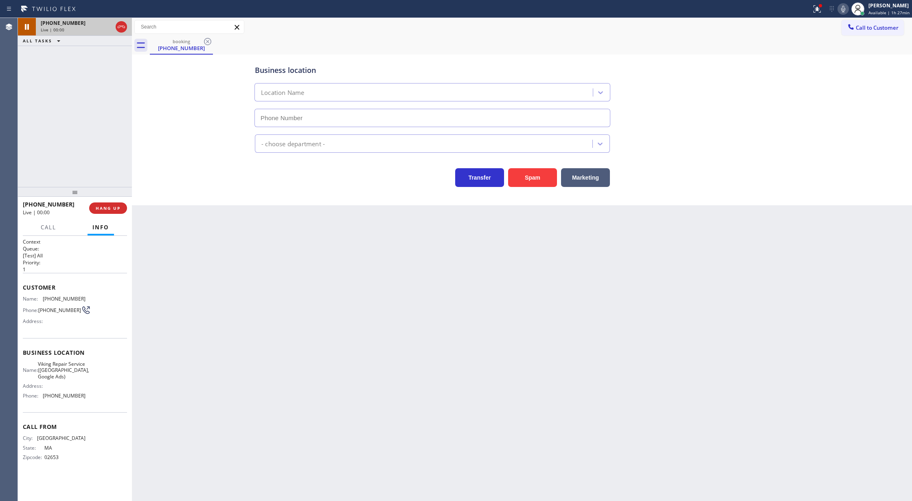
type input "[PHONE_NUMBER]"
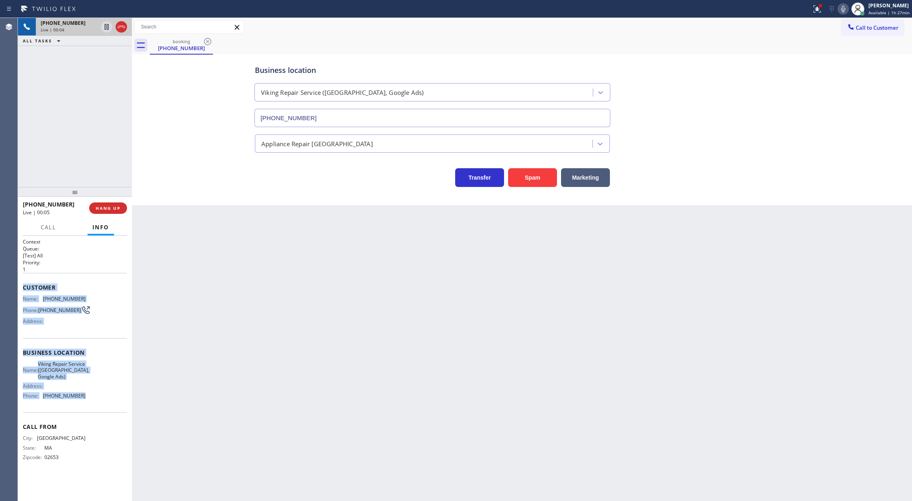
drag, startPoint x: 22, startPoint y: 289, endPoint x: 97, endPoint y: 401, distance: 134.7
click at [97, 401] on div "Context Queue: [Test] All Priority: 1 Customer Name: [PHONE_NUMBER] Phone: [PHO…" at bounding box center [75, 368] width 114 height 265
click at [847, 7] on icon at bounding box center [843, 9] width 10 height 10
click at [844, 11] on icon at bounding box center [843, 9] width 10 height 10
drag, startPoint x: 847, startPoint y: 11, endPoint x: 823, endPoint y: 39, distance: 36.7
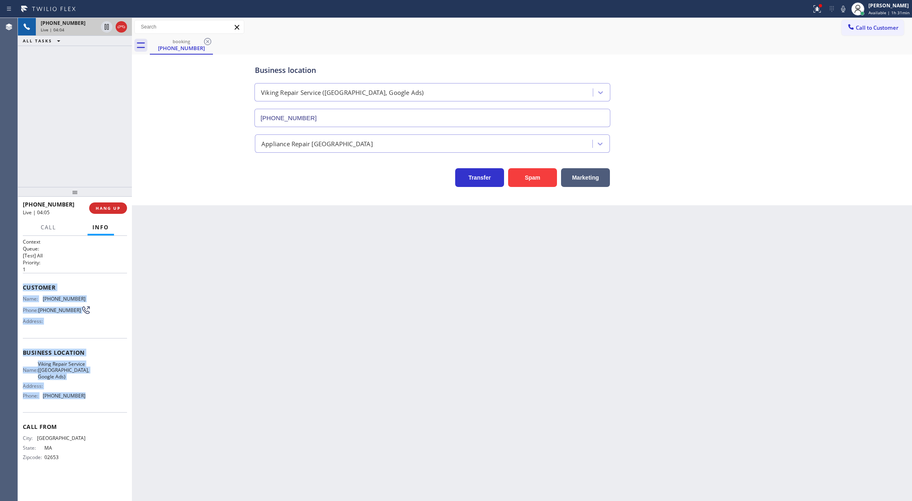
click at [847, 11] on icon at bounding box center [843, 9] width 10 height 10
click at [842, 7] on icon at bounding box center [843, 9] width 10 height 10
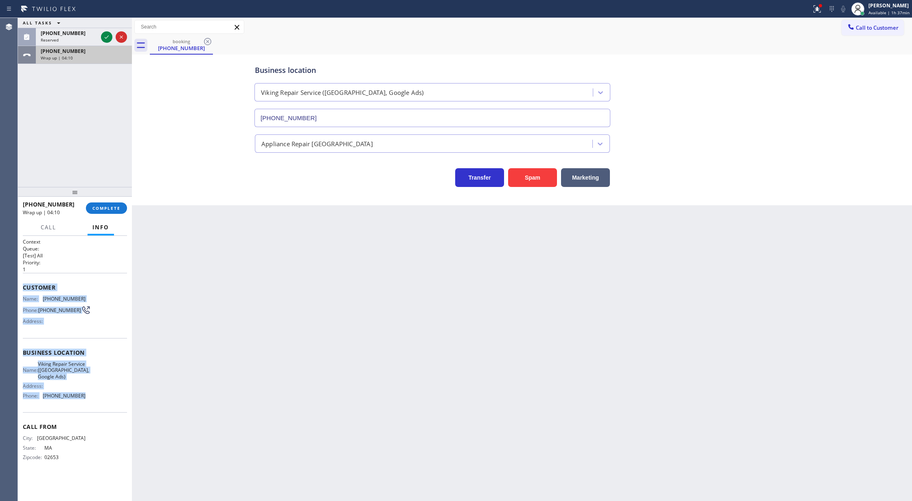
drag, startPoint x: 108, startPoint y: 54, endPoint x: 111, endPoint y: 116, distance: 62.0
click at [108, 55] on div "[PHONE_NUMBER] Wrap up | 04:10" at bounding box center [82, 55] width 93 height 18
click at [105, 207] on span "COMPLETE" at bounding box center [106, 208] width 28 height 6
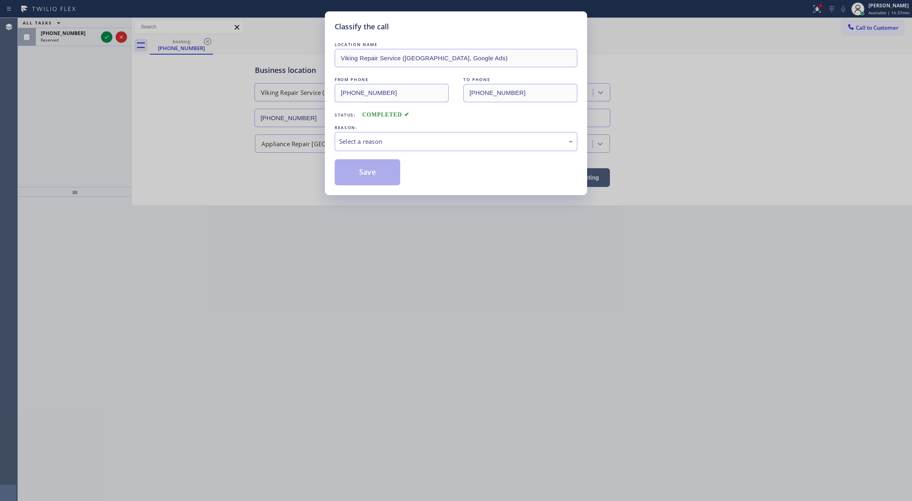
click at [387, 138] on div "Select a reason" at bounding box center [456, 141] width 234 height 9
click at [359, 176] on button "Save" at bounding box center [368, 172] width 66 height 26
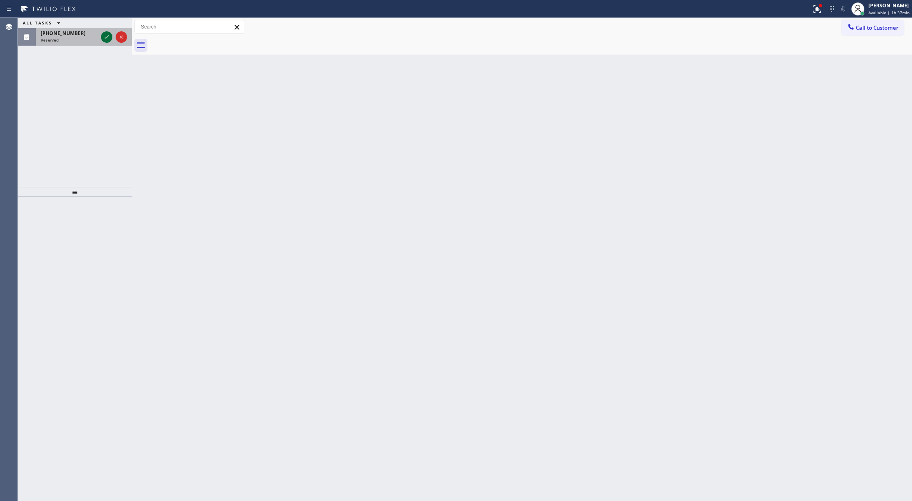
click at [103, 35] on icon at bounding box center [107, 37] width 10 height 10
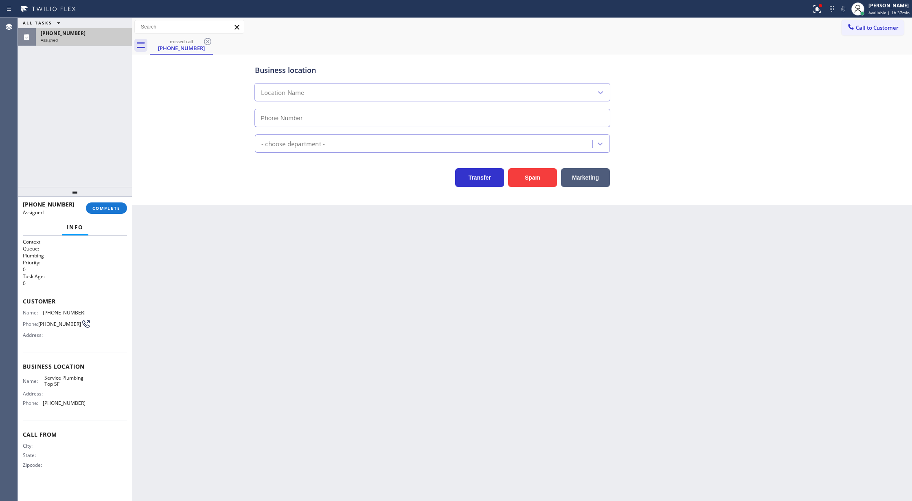
type input "[PHONE_NUMBER]"
drag, startPoint x: 22, startPoint y: 301, endPoint x: 95, endPoint y: 415, distance: 134.6
click at [95, 415] on div "Context Queue: Plumbing Priority: 0 Task Age: [DEMOGRAPHIC_DATA] minute(s) Cust…" at bounding box center [75, 368] width 114 height 265
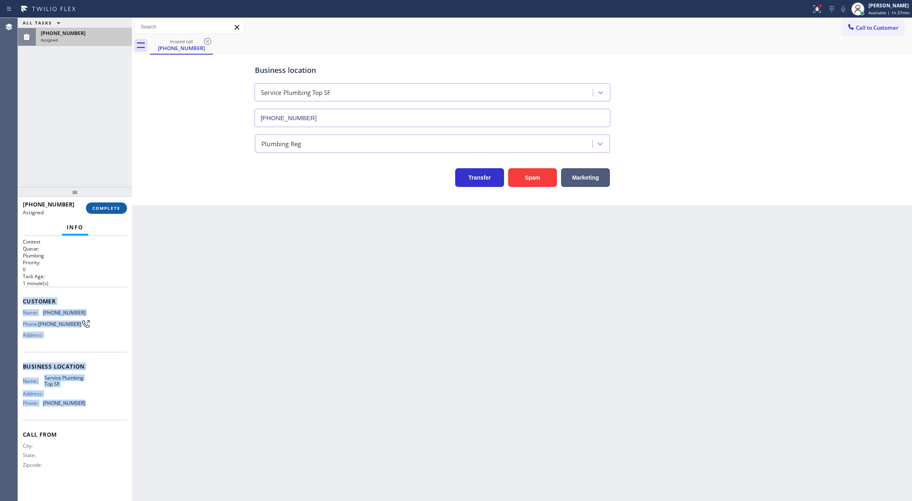
click at [105, 210] on span "COMPLETE" at bounding box center [106, 208] width 28 height 6
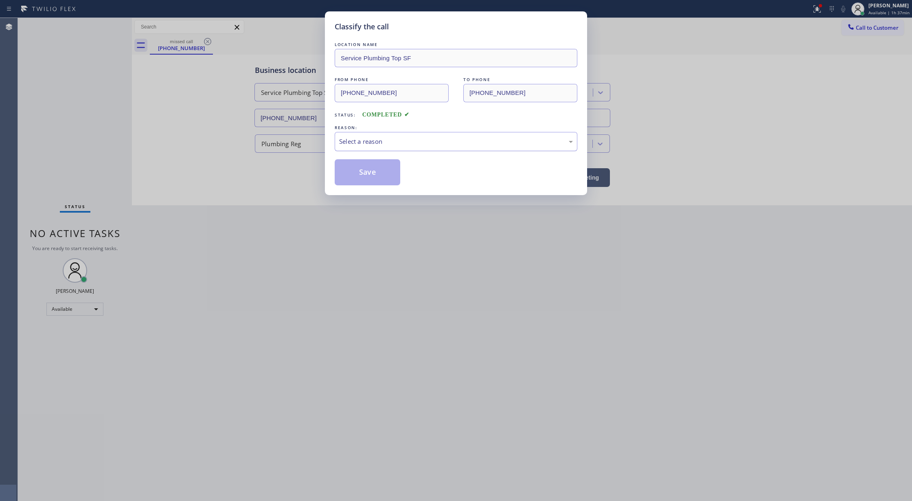
click at [352, 143] on div "Select a reason" at bounding box center [456, 141] width 234 height 9
click at [379, 178] on button "Save" at bounding box center [368, 172] width 66 height 26
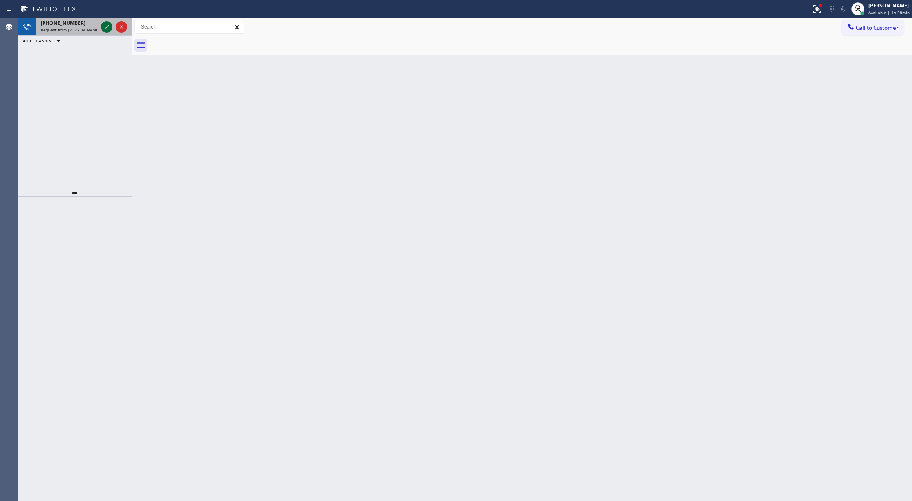
click at [105, 24] on icon at bounding box center [107, 27] width 10 height 10
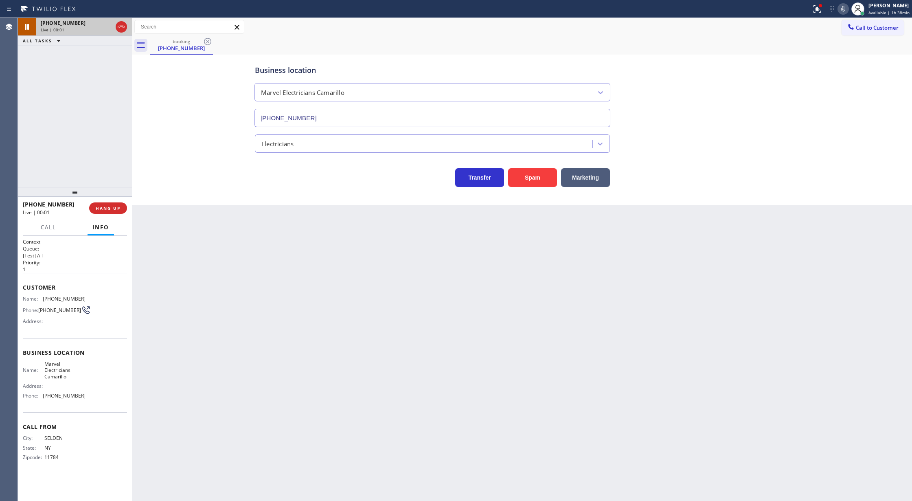
type input "[PHONE_NUMBER]"
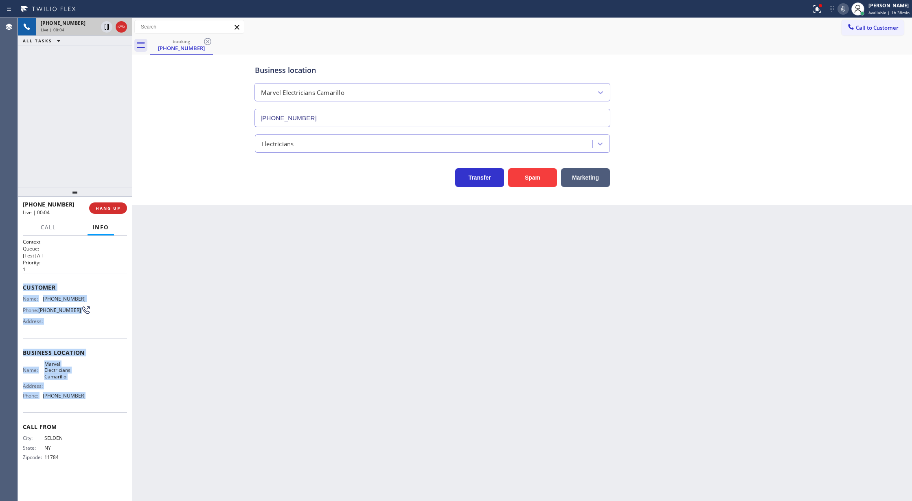
drag, startPoint x: 20, startPoint y: 285, endPoint x: 101, endPoint y: 398, distance: 139.4
click at [101, 398] on div "Context Queue: [Test] All Priority: 1 Customer Name: [PHONE_NUMBER] Phone: [PHO…" at bounding box center [75, 368] width 114 height 265
click at [843, 4] on icon at bounding box center [843, 9] width 10 height 10
click at [841, 10] on icon at bounding box center [843, 9] width 10 height 10
click at [847, 12] on icon at bounding box center [843, 9] width 10 height 10
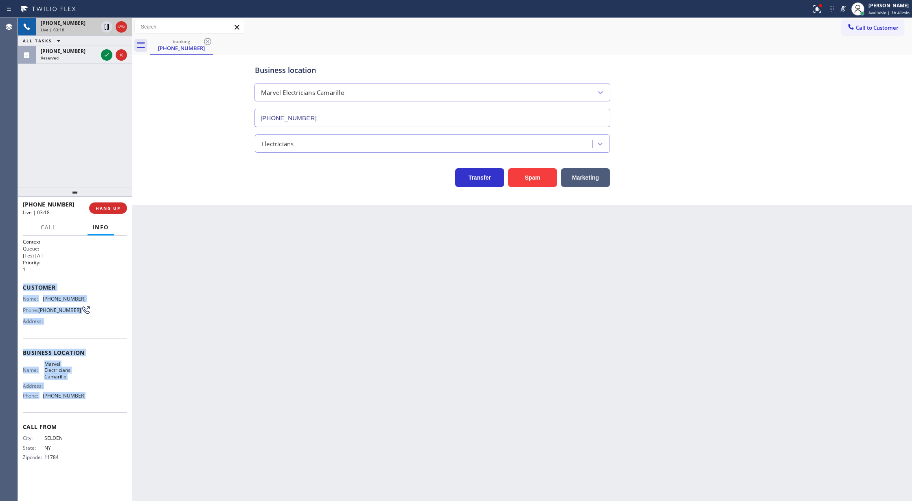
drag, startPoint x: 845, startPoint y: 7, endPoint x: 686, endPoint y: 118, distance: 193.8
click at [845, 7] on icon at bounding box center [843, 9] width 4 height 7
drag, startPoint x: 177, startPoint y: 263, endPoint x: 134, endPoint y: 182, distance: 91.4
click at [177, 263] on div "Back to Dashboard Change Sender ID Customers Technicians Select a contact Outbo…" at bounding box center [522, 259] width 780 height 483
click at [85, 23] on div "[PHONE_NUMBER]" at bounding box center [69, 23] width 57 height 7
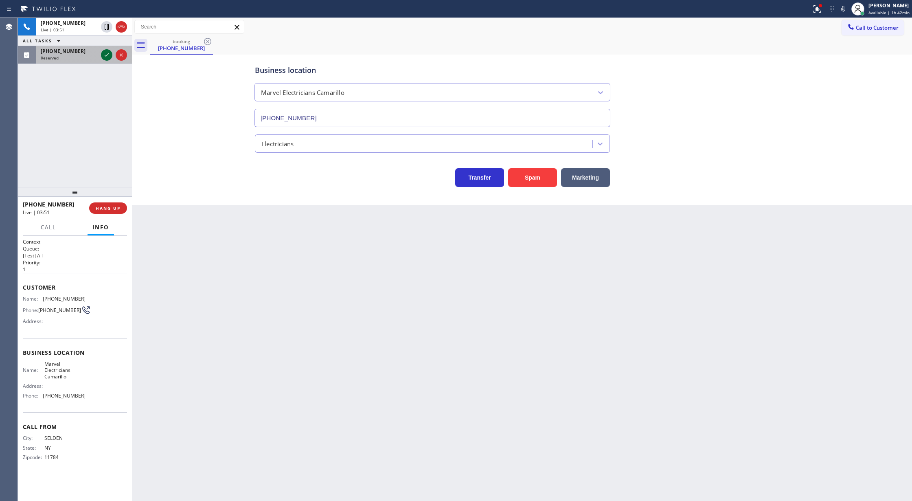
click at [103, 51] on icon at bounding box center [107, 55] width 10 height 10
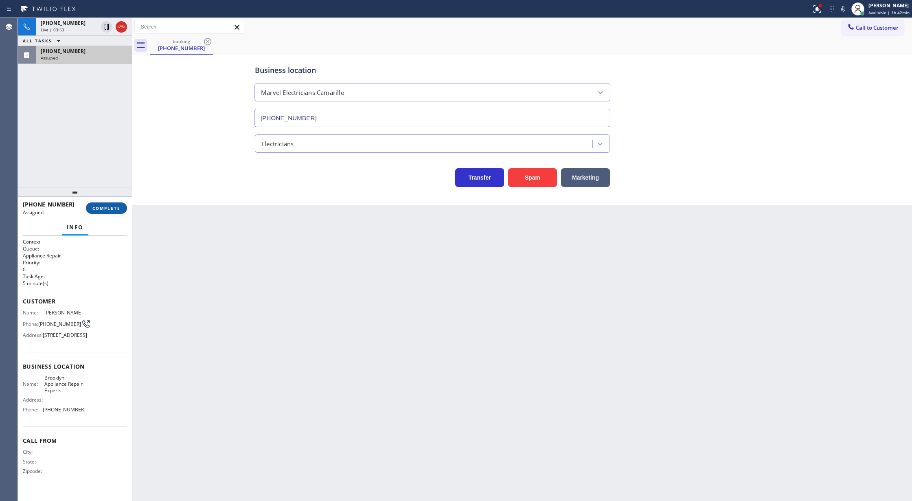
click at [106, 211] on span "COMPLETE" at bounding box center [106, 208] width 28 height 6
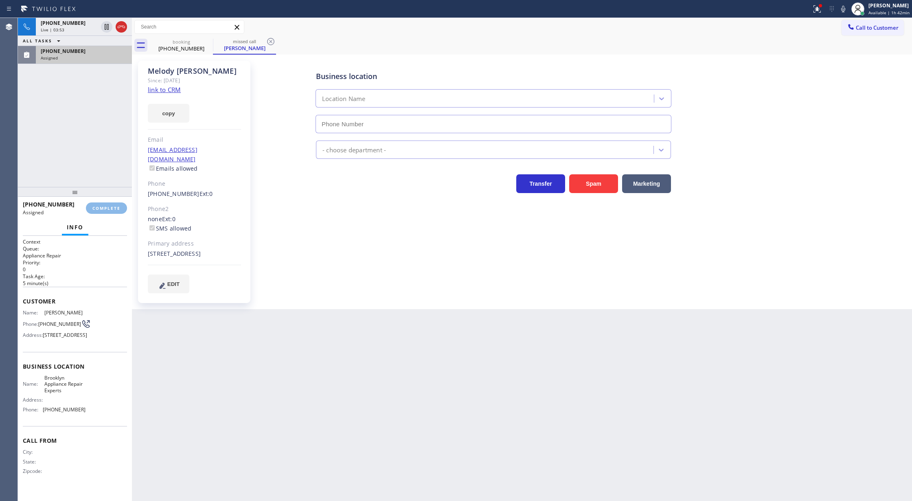
type input "[PHONE_NUMBER]"
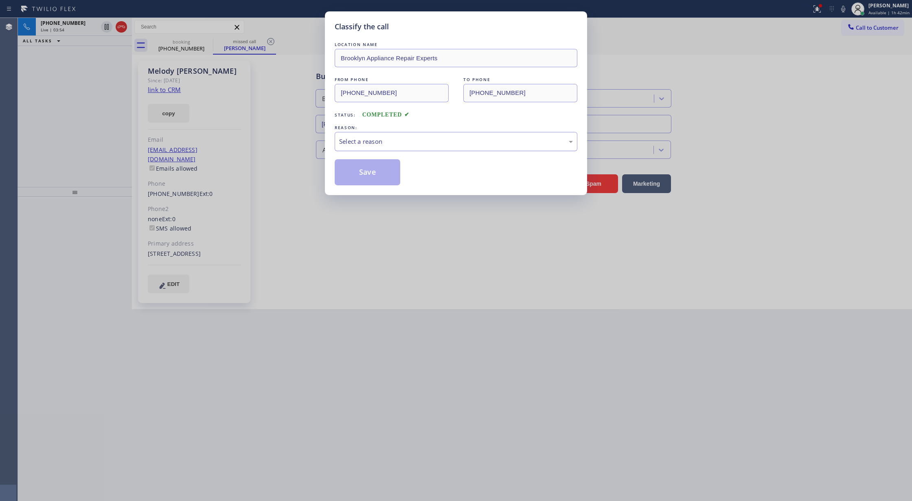
click at [384, 143] on div "Select a reason" at bounding box center [456, 141] width 234 height 9
click at [373, 177] on button "Save" at bounding box center [368, 172] width 66 height 26
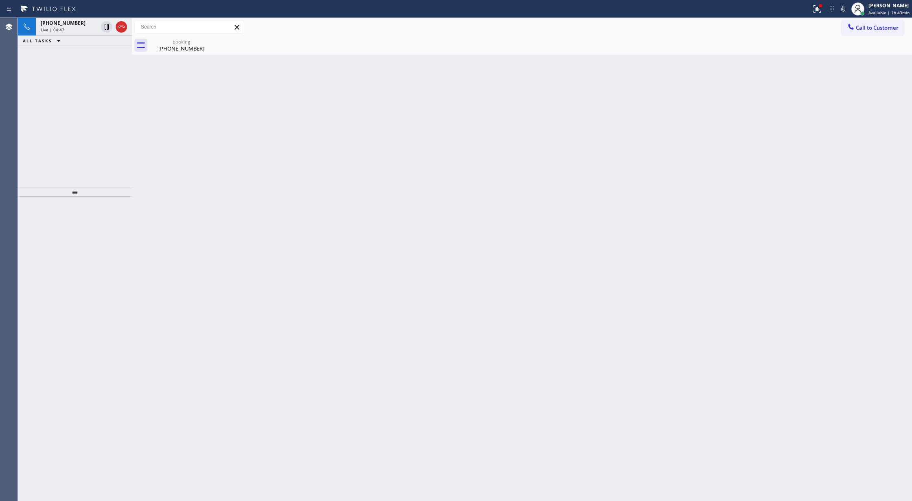
click at [127, 24] on div at bounding box center [113, 27] width 29 height 18
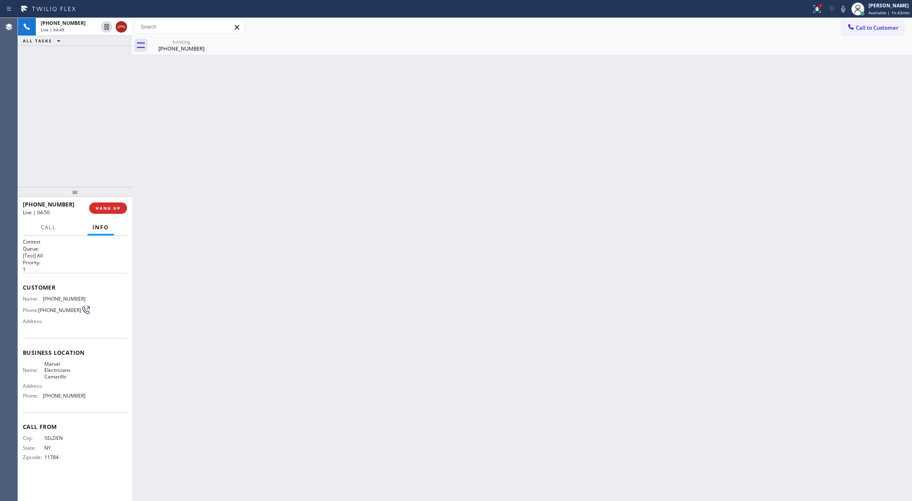
click at [117, 25] on icon at bounding box center [121, 27] width 10 height 10
drag, startPoint x: 101, startPoint y: 61, endPoint x: 103, endPoint y: 74, distance: 12.7
click at [101, 61] on div "[PHONE_NUMBER] Wrap up | 00:47" at bounding box center [82, 55] width 93 height 18
click at [102, 209] on span "COMPLETE" at bounding box center [106, 208] width 28 height 6
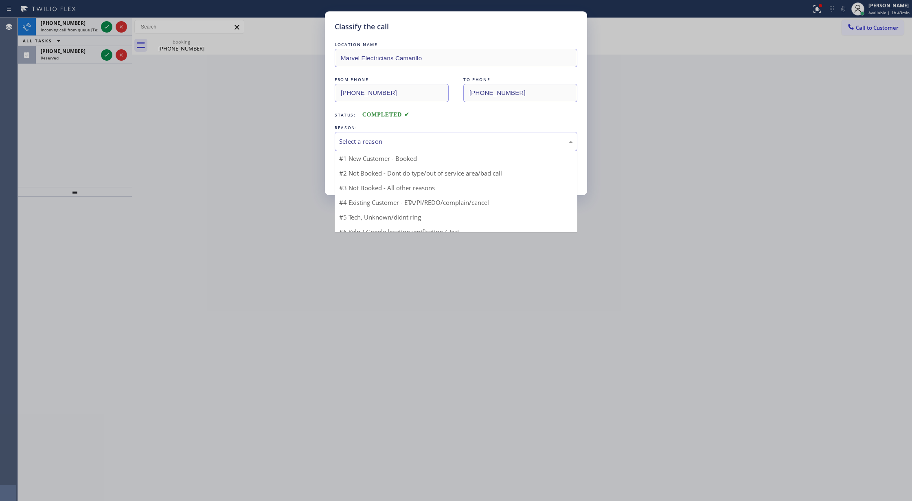
click at [357, 134] on div "Select a reason" at bounding box center [456, 141] width 243 height 19
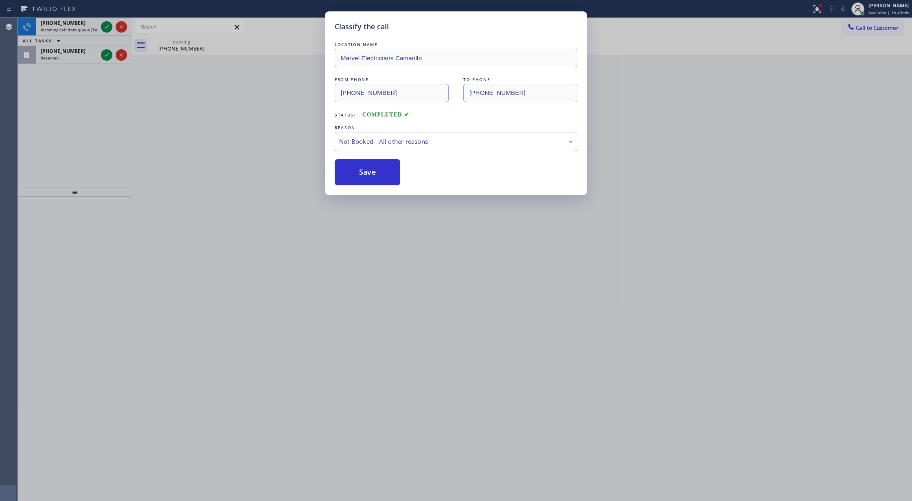
click at [361, 177] on button "Save" at bounding box center [368, 172] width 66 height 26
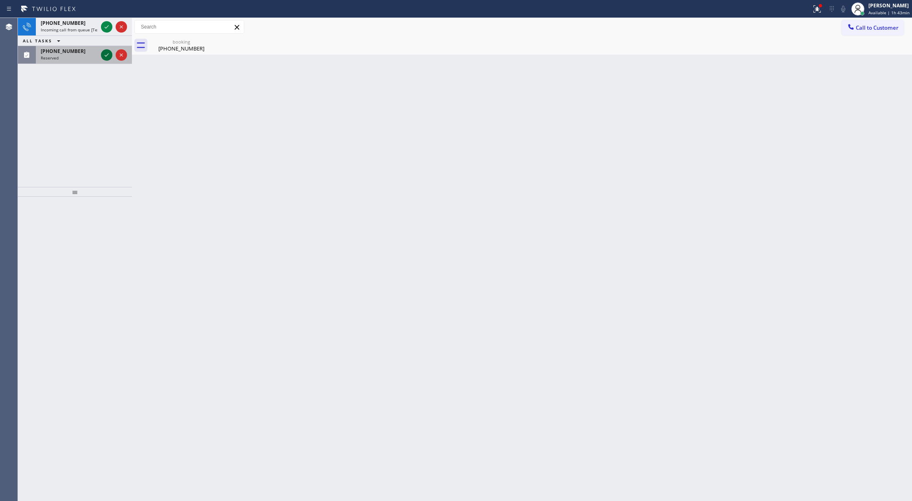
click at [108, 58] on icon at bounding box center [107, 55] width 10 height 10
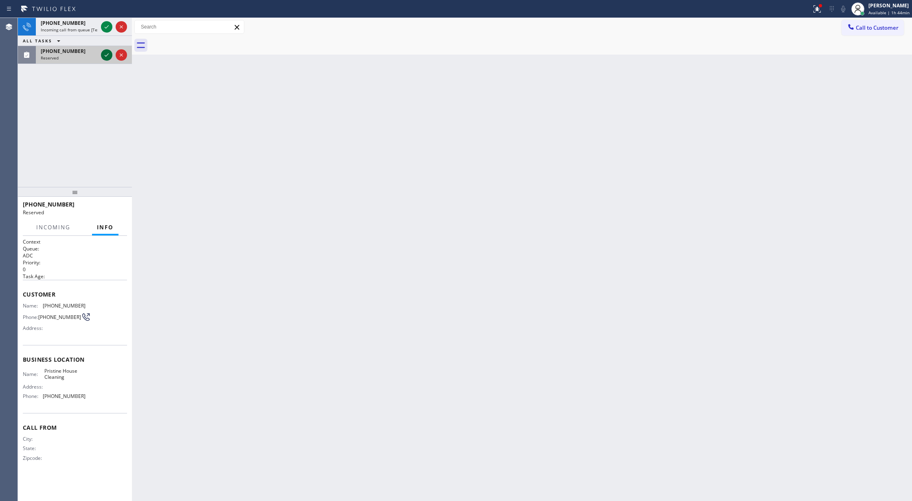
click at [106, 51] on icon at bounding box center [107, 55] width 10 height 10
click at [98, 57] on div "Reserved" at bounding box center [69, 58] width 57 height 6
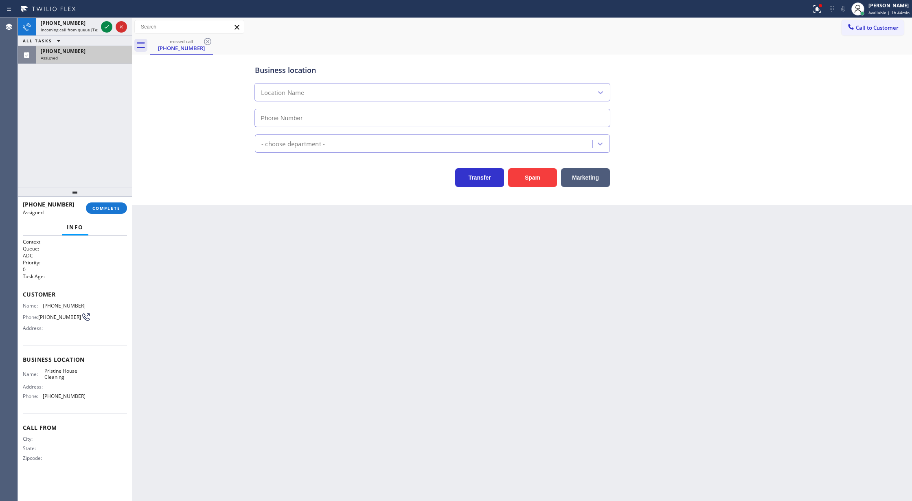
type input "[PHONE_NUMBER]"
click at [108, 210] on span "COMPLETE" at bounding box center [106, 208] width 28 height 6
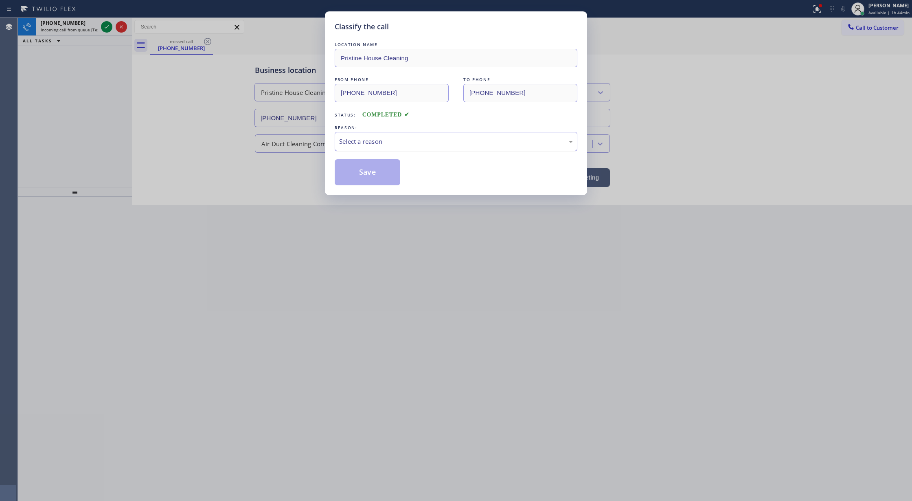
click at [354, 143] on div "Select a reason" at bounding box center [456, 141] width 234 height 9
click at [367, 174] on button "Save" at bounding box center [368, 172] width 66 height 26
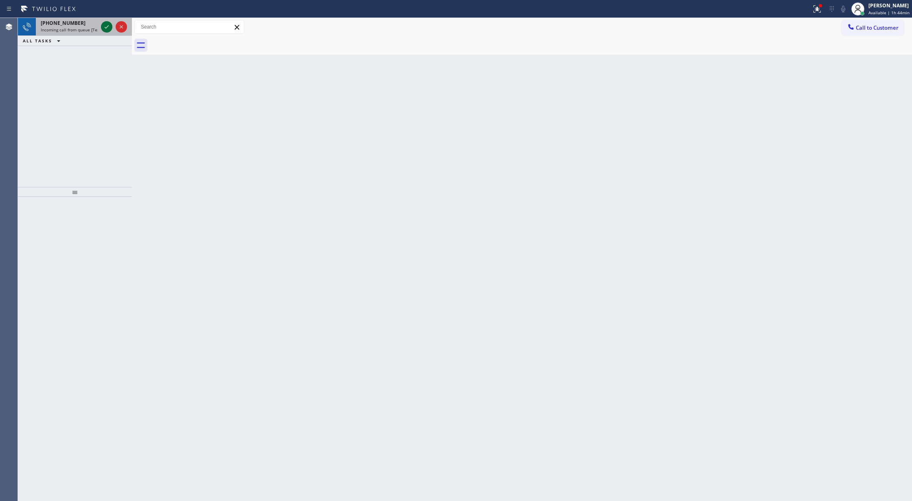
click at [103, 28] on icon at bounding box center [107, 27] width 10 height 10
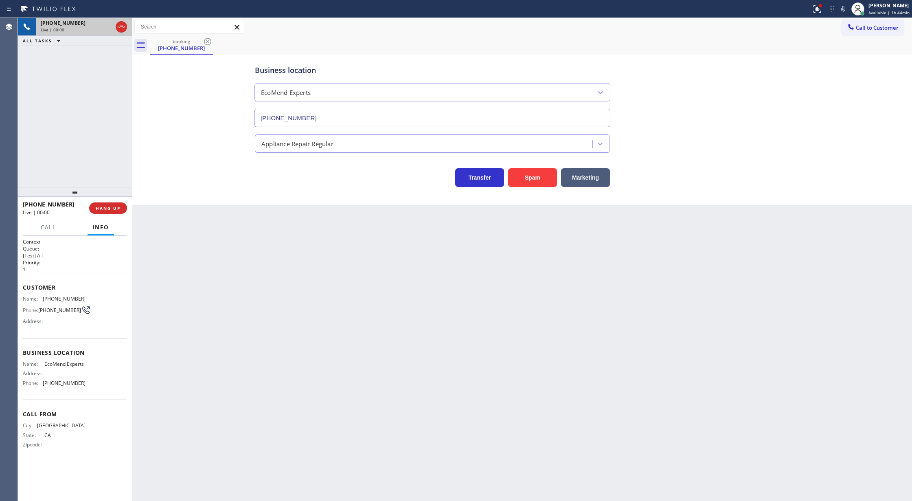
type input "[PHONE_NUMBER]"
click at [104, 208] on span "HANG UP" at bounding box center [108, 208] width 25 height 6
click at [108, 204] on button "COMPLETE" at bounding box center [106, 207] width 41 height 11
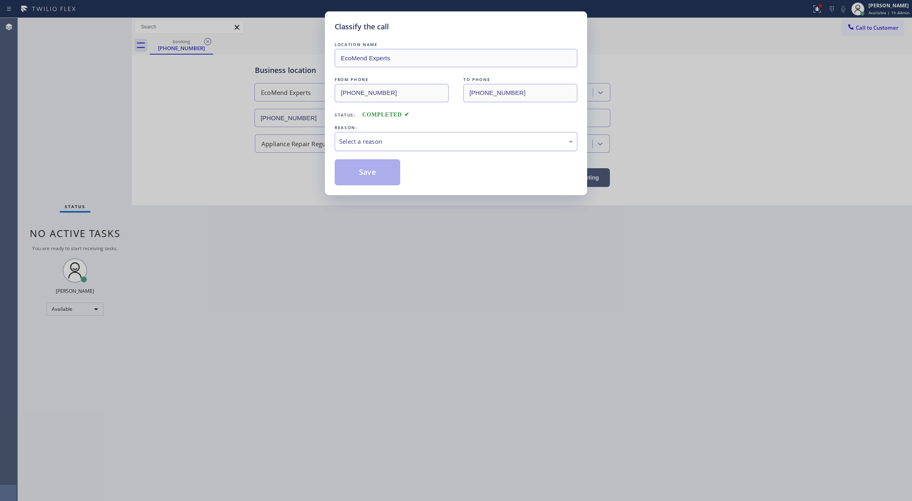
click at [365, 141] on div "Select a reason" at bounding box center [456, 141] width 234 height 9
click at [375, 178] on button "Save" at bounding box center [368, 172] width 66 height 26
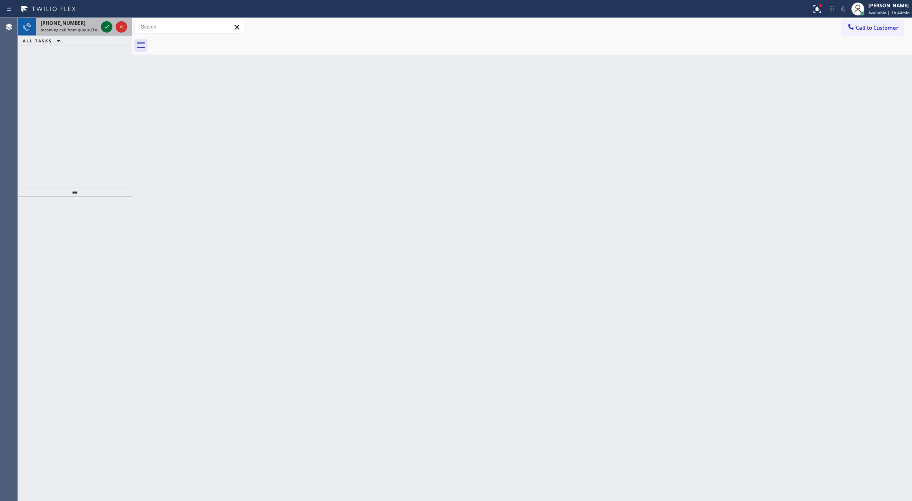
click at [107, 27] on icon at bounding box center [107, 26] width 4 height 3
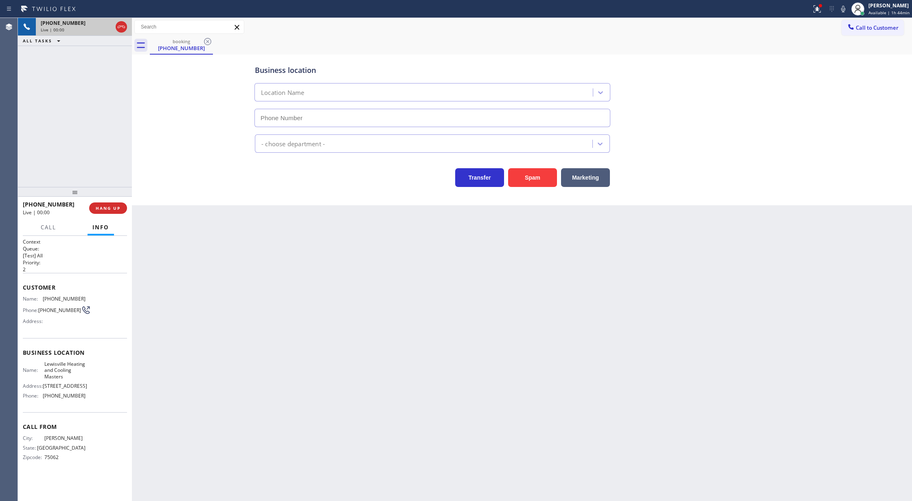
type input "[PHONE_NUMBER]"
click at [107, 209] on span "HANG UP" at bounding box center [108, 208] width 25 height 6
click at [108, 205] on span "COMPLETE" at bounding box center [106, 208] width 28 height 6
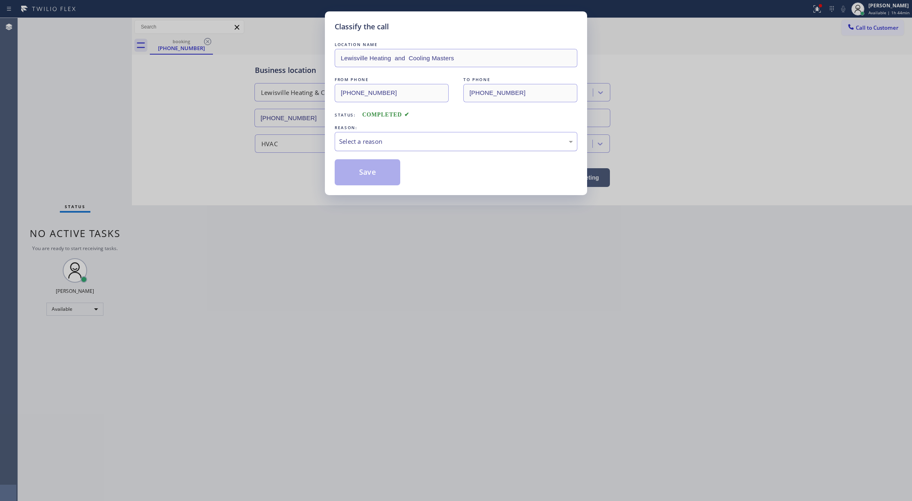
click at [380, 147] on div "Select a reason" at bounding box center [456, 141] width 243 height 19
click at [365, 174] on button "Save" at bounding box center [368, 172] width 66 height 26
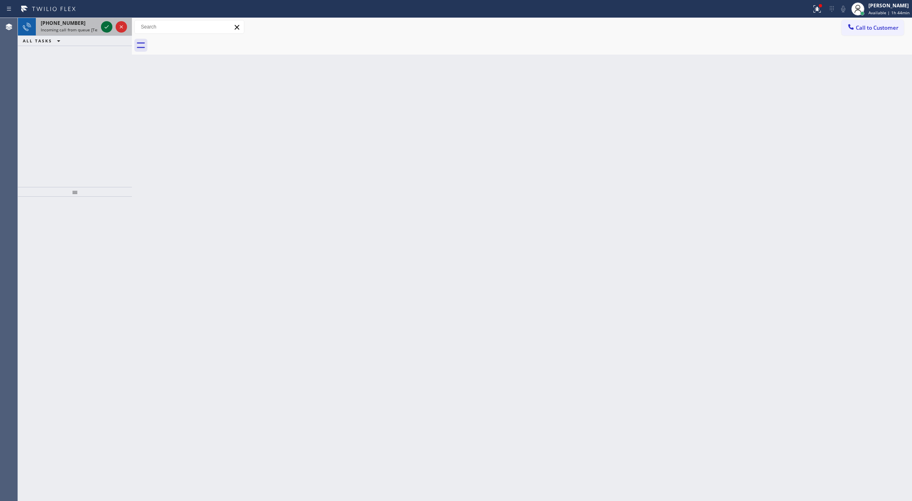
click at [104, 28] on icon at bounding box center [107, 27] width 10 height 10
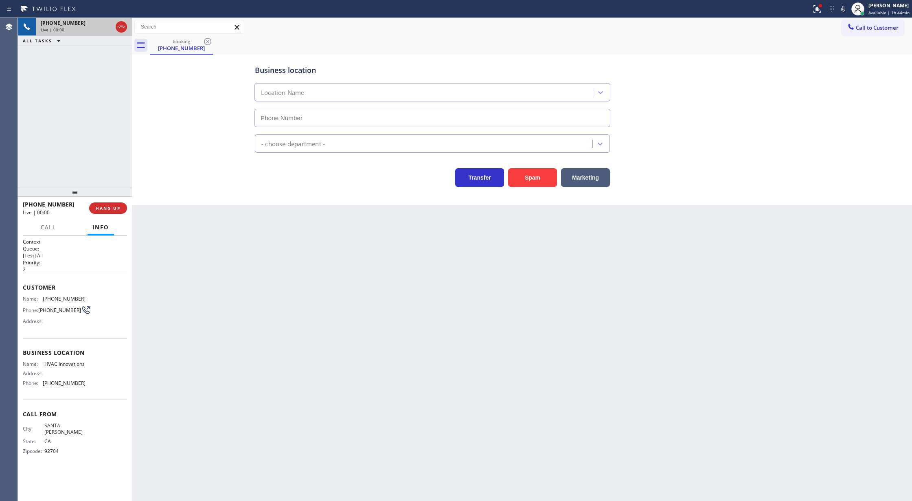
type input "[PHONE_NUMBER]"
click at [538, 184] on button "Spam" at bounding box center [532, 177] width 49 height 19
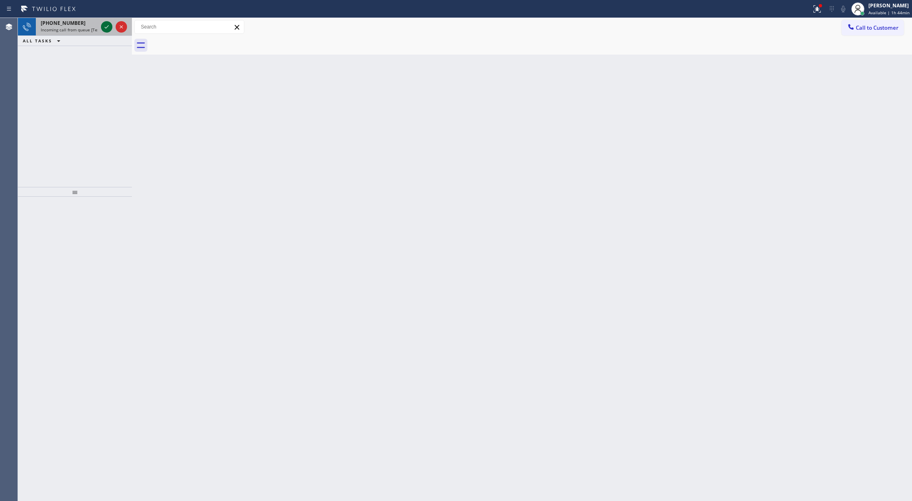
click at [104, 24] on icon at bounding box center [107, 27] width 10 height 10
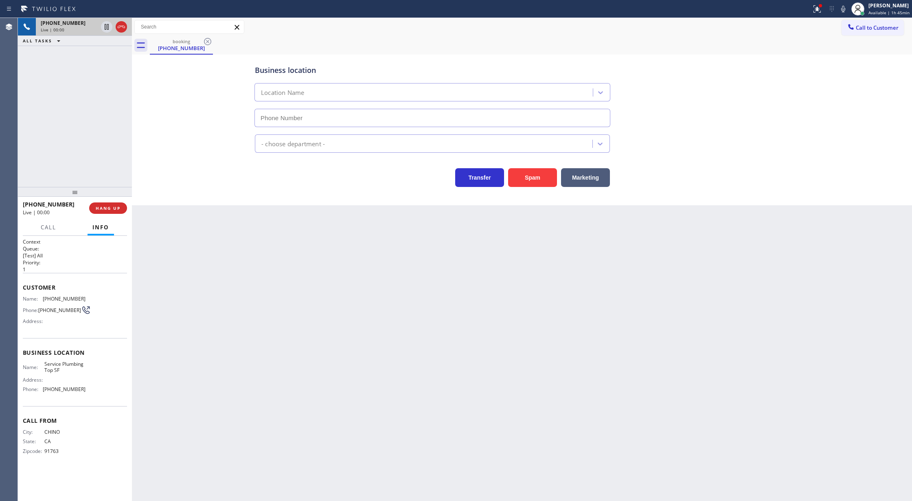
type input "[PHONE_NUMBER]"
click at [530, 176] on button "Spam" at bounding box center [532, 177] width 49 height 19
type input "[PHONE_NUMBER]"
click at [540, 173] on button "Spam" at bounding box center [532, 177] width 49 height 19
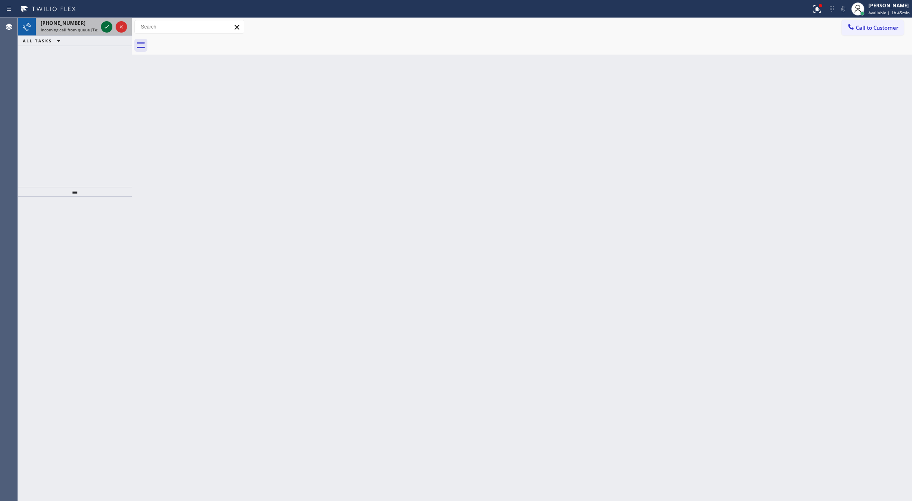
click at [103, 23] on icon at bounding box center [107, 27] width 10 height 10
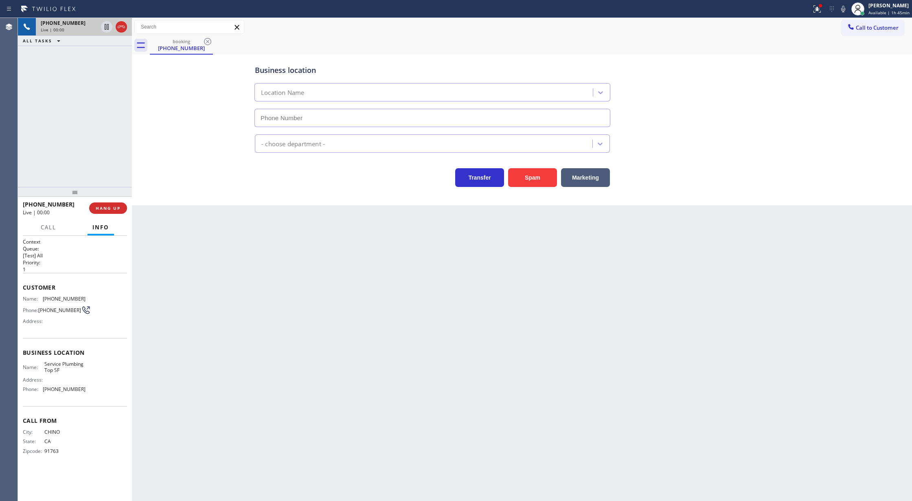
type input "[PHONE_NUMBER]"
click at [537, 182] on button "Spam" at bounding box center [532, 177] width 49 height 19
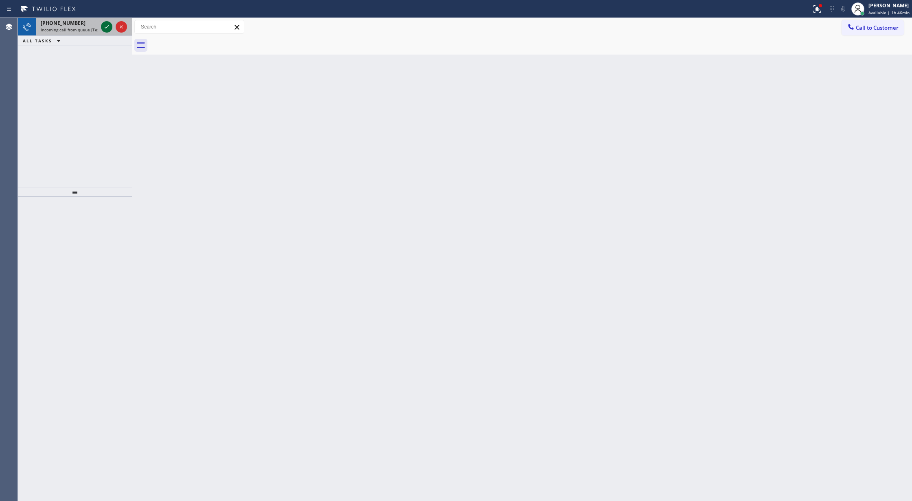
click at [105, 29] on icon at bounding box center [107, 27] width 10 height 10
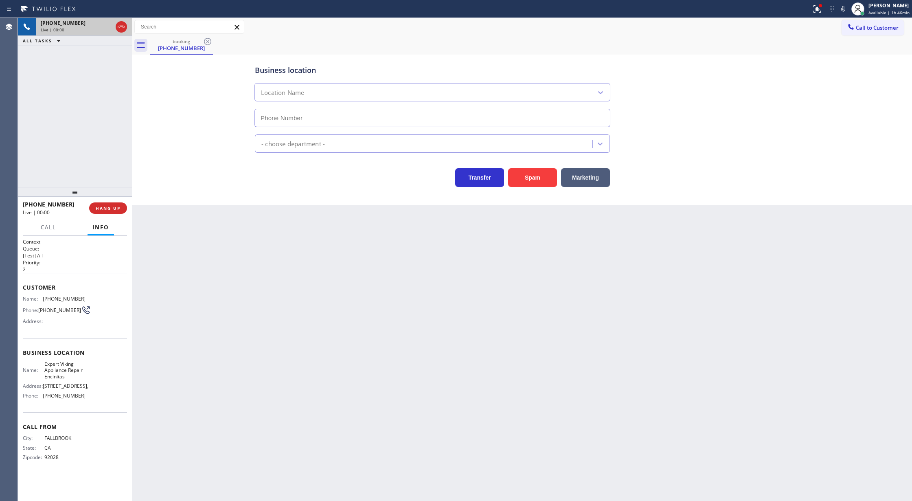
type input "[PHONE_NUMBER]"
click at [529, 173] on button "Spam" at bounding box center [532, 177] width 49 height 19
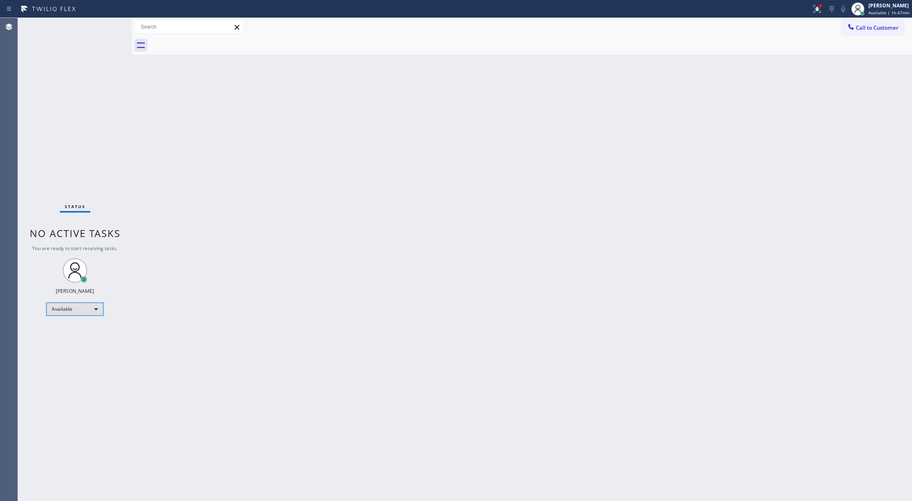
click at [90, 304] on div "Available" at bounding box center [74, 309] width 57 height 13
click at [76, 349] on li "Break" at bounding box center [74, 351] width 55 height 10
click at [82, 311] on div "Break" at bounding box center [74, 312] width 57 height 13
click at [83, 334] on li "Available" at bounding box center [74, 334] width 55 height 10
drag, startPoint x: 144, startPoint y: 219, endPoint x: 151, endPoint y: 204, distance: 16.4
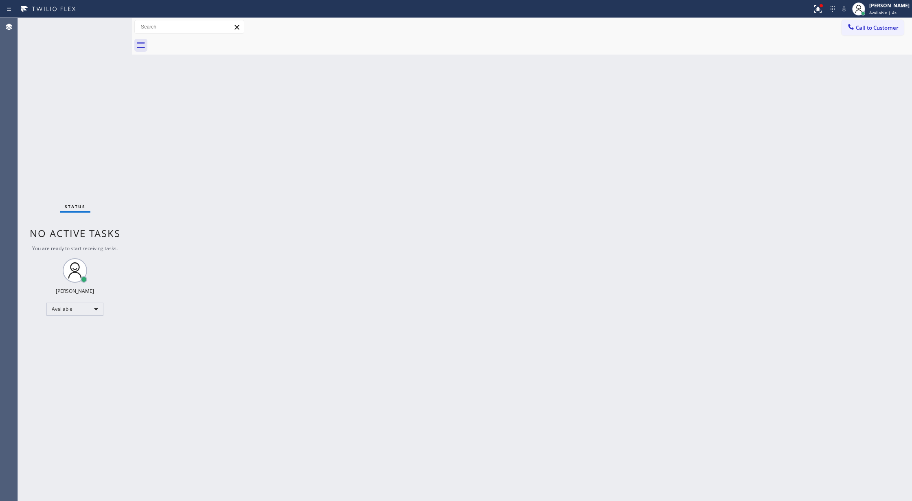
click at [148, 217] on div "Back to Dashboard Change Sender ID Customers Technicians Select a contact Outbo…" at bounding box center [522, 259] width 780 height 483
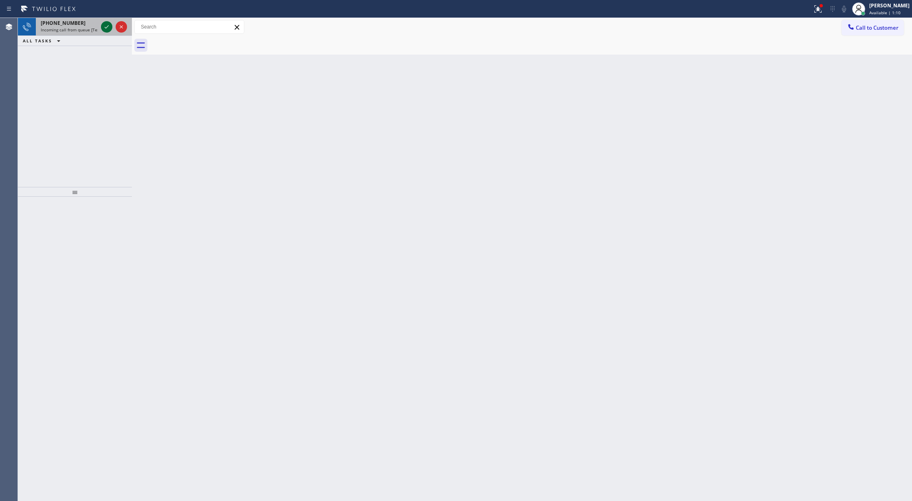
click at [106, 28] on icon at bounding box center [107, 27] width 10 height 10
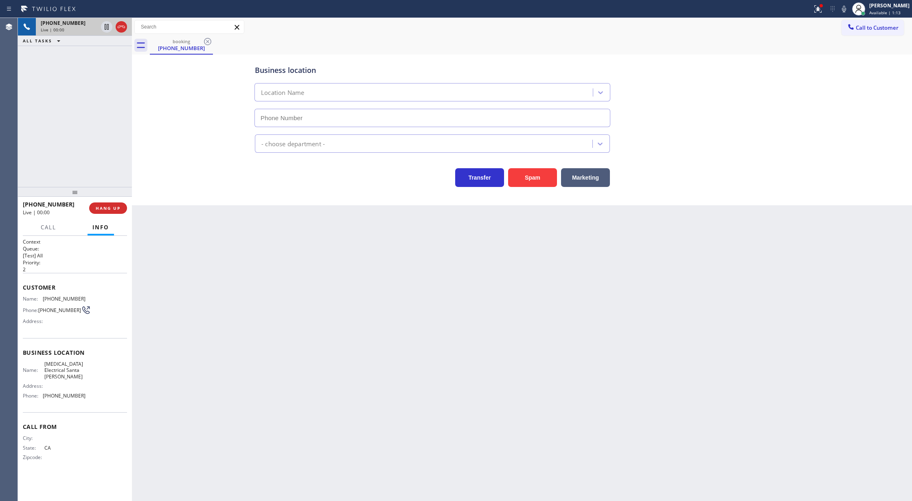
type input "[PHONE_NUMBER]"
click at [524, 179] on button "Spam" at bounding box center [532, 177] width 49 height 19
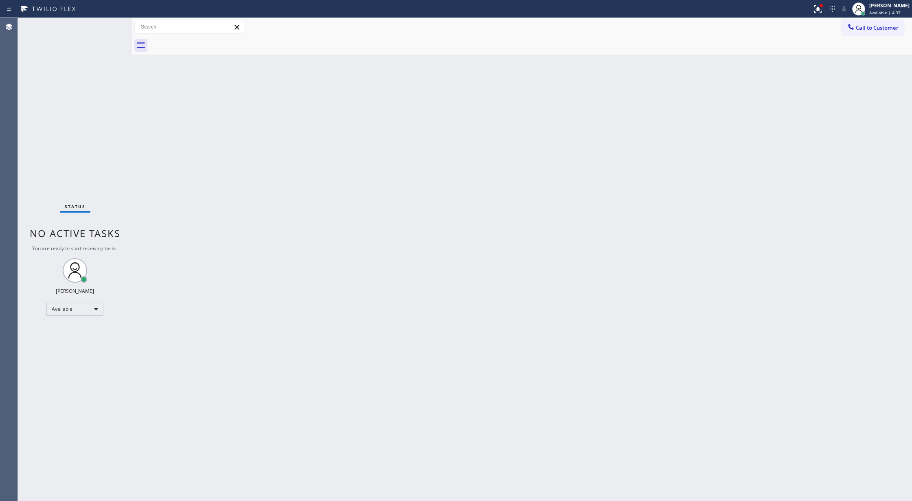
click at [107, 26] on div "Status No active tasks You are ready to start receiving tasks. [PERSON_NAME] Av…" at bounding box center [75, 259] width 114 height 483
click at [849, 25] on icon at bounding box center [850, 26] width 5 height 5
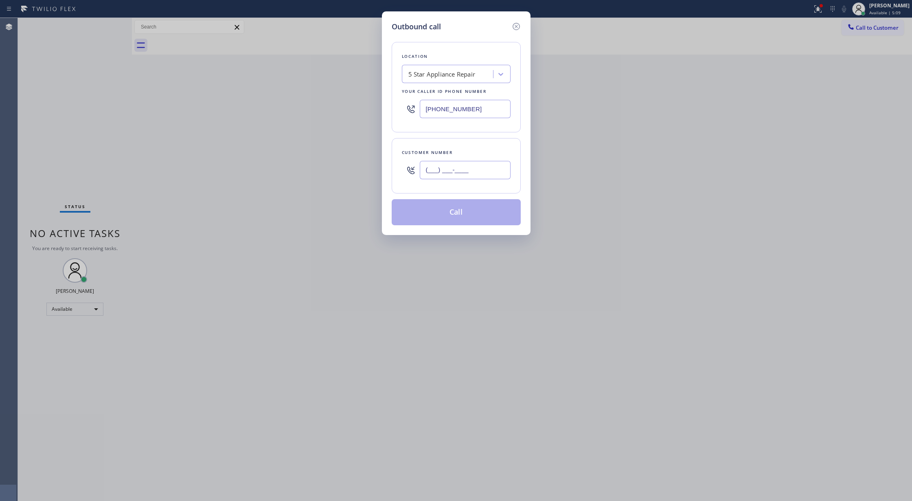
click at [426, 171] on input "(___) ___-____" at bounding box center [465, 170] width 91 height 18
paste input "514) 947-5969"
type input "[PHONE_NUMBER]"
click at [435, 209] on button "Call" at bounding box center [456, 212] width 129 height 26
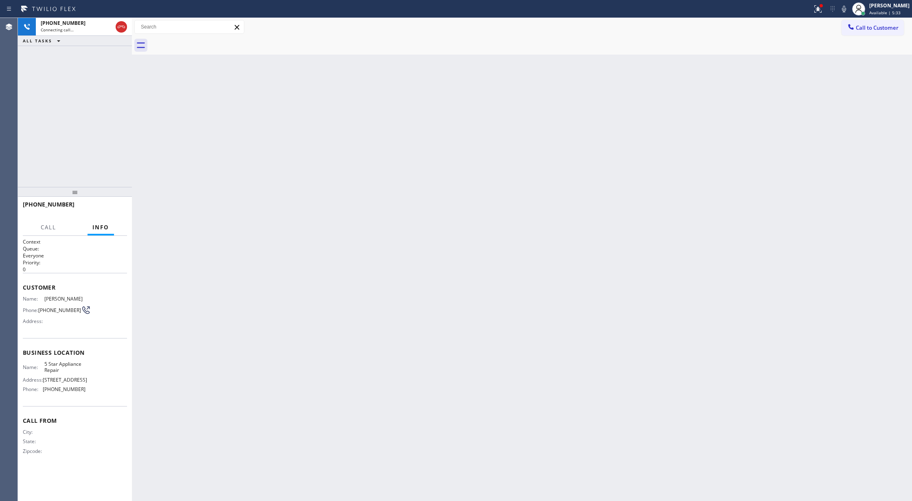
click at [165, 173] on div "Back to Dashboard Change Sender ID Customers Technicians Select a contact Outbo…" at bounding box center [522, 259] width 780 height 483
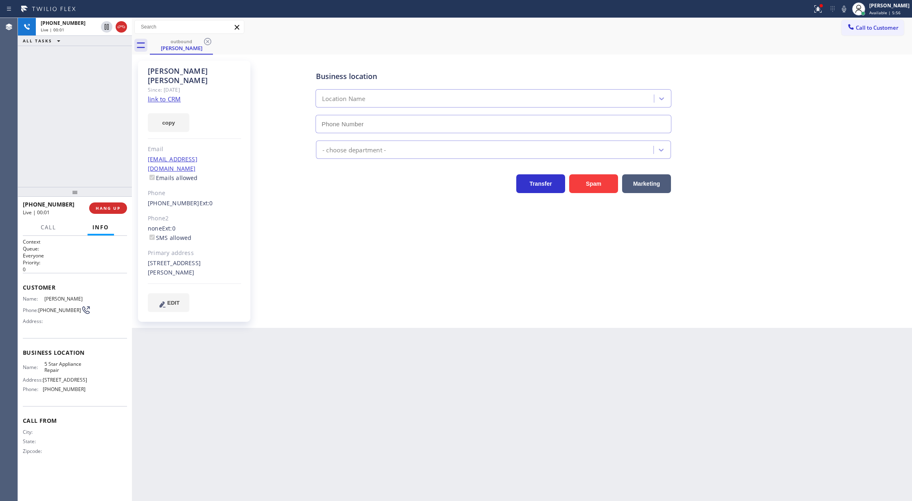
type input "[PHONE_NUMBER]"
click at [99, 210] on span "HANG UP" at bounding box center [108, 208] width 25 height 6
click at [107, 210] on span "COMPLETE" at bounding box center [106, 208] width 28 height 6
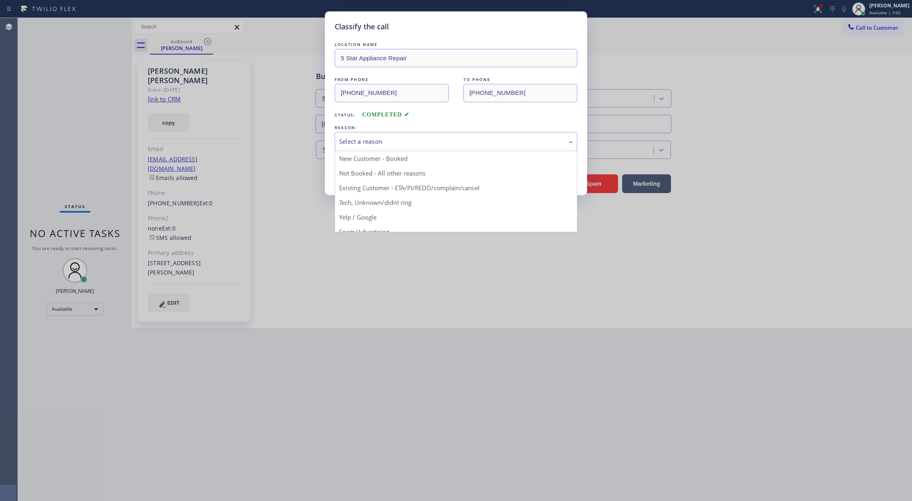
click at [367, 146] on div "Select a reason" at bounding box center [456, 141] width 234 height 9
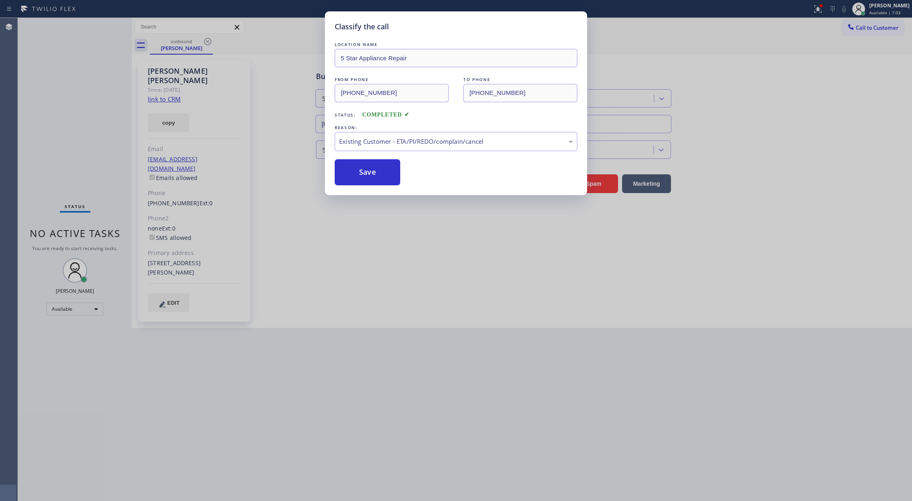
drag, startPoint x: 367, startPoint y: 171, endPoint x: 142, endPoint y: 368, distance: 299.3
click at [367, 171] on button "Save" at bounding box center [368, 172] width 66 height 26
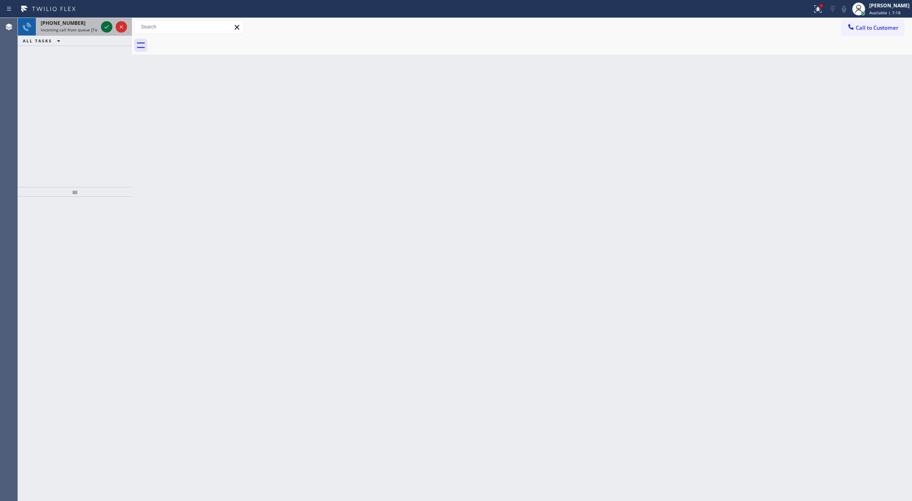
click at [105, 30] on icon at bounding box center [107, 27] width 10 height 10
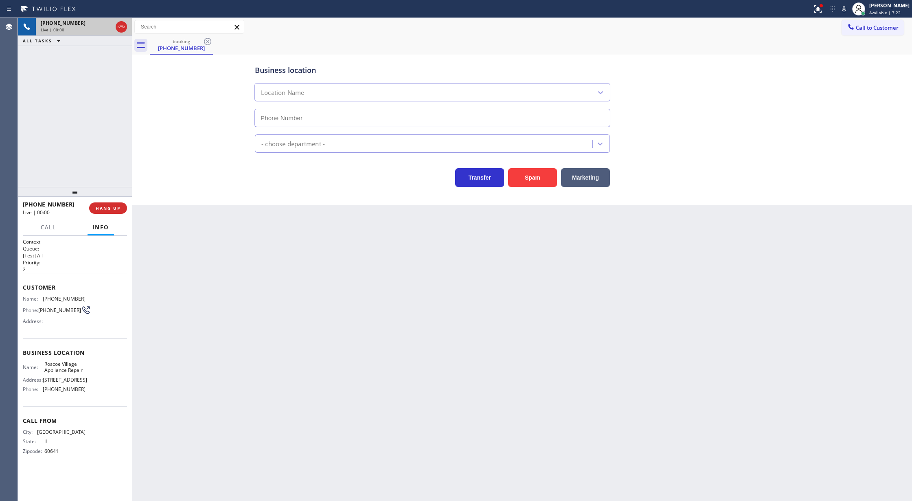
type input "[PHONE_NUMBER]"
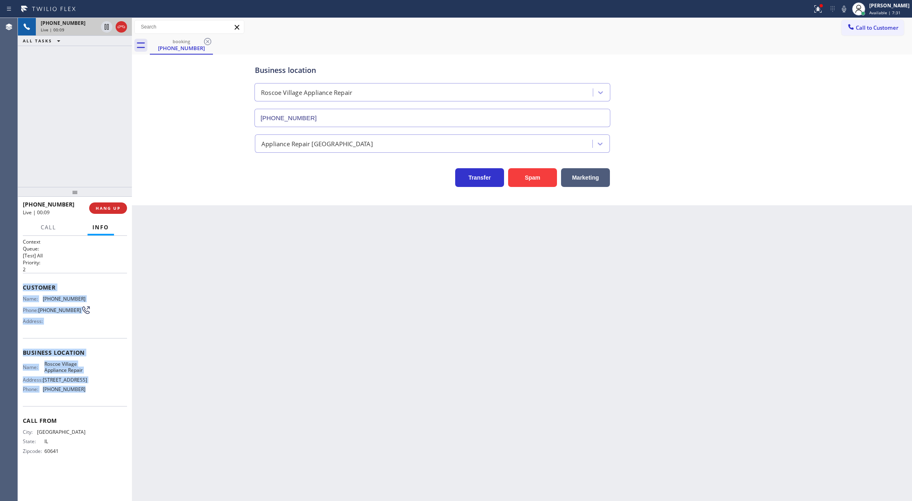
drag, startPoint x: 23, startPoint y: 287, endPoint x: 90, endPoint y: 394, distance: 126.6
click at [90, 394] on div "Context Queue: [Test] All Priority: 2 Customer Name: [PHONE_NUMBER] Phone: [PHO…" at bounding box center [75, 352] width 104 height 229
drag, startPoint x: 121, startPoint y: 27, endPoint x: 345, endPoint y: 308, distance: 359.3
click at [121, 27] on icon at bounding box center [121, 27] width 10 height 10
drag, startPoint x: 106, startPoint y: 211, endPoint x: 156, endPoint y: 223, distance: 50.9
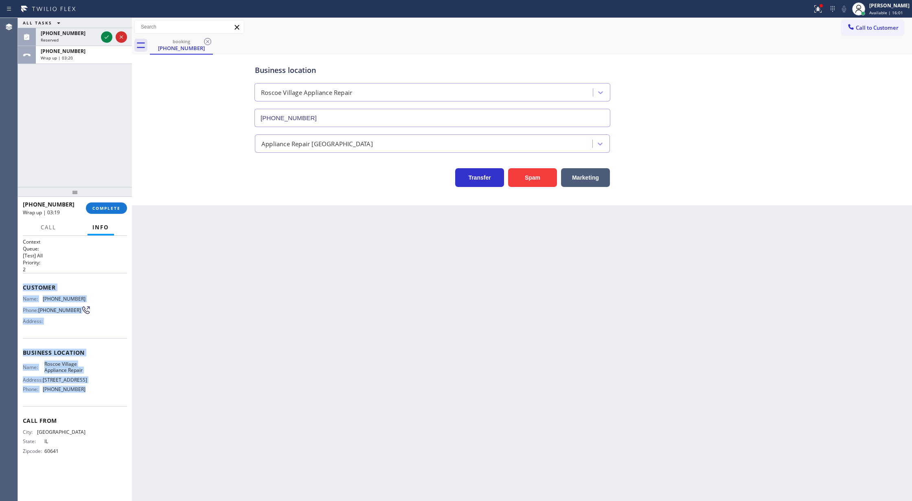
click at [106, 210] on span "COMPLETE" at bounding box center [106, 208] width 28 height 6
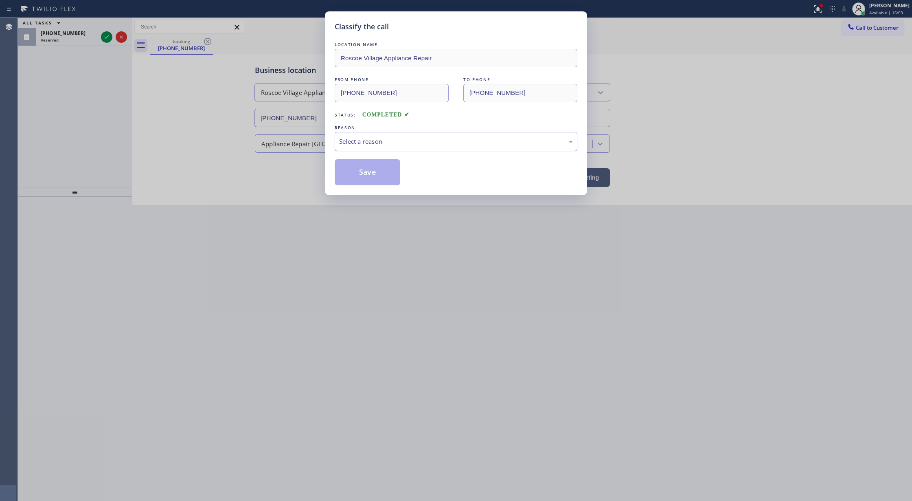
click at [388, 145] on div "Select a reason" at bounding box center [456, 141] width 234 height 9
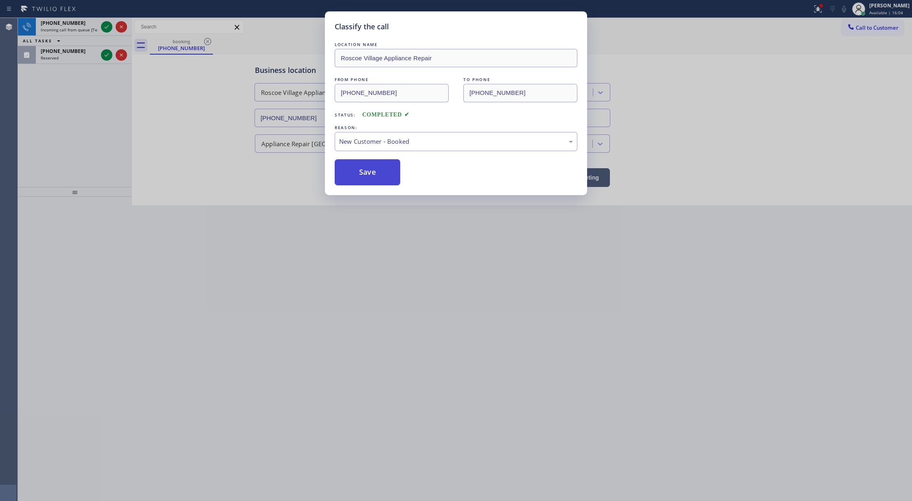
click at [359, 171] on button "Save" at bounding box center [368, 172] width 66 height 26
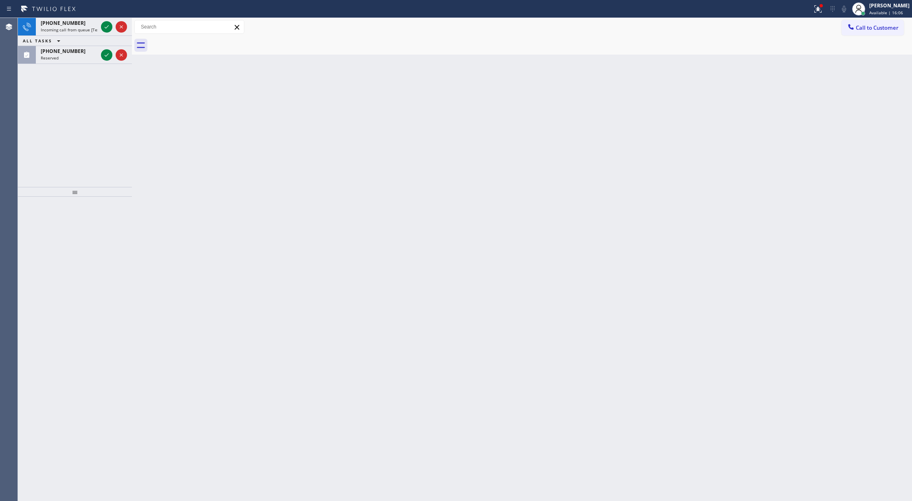
click at [105, 55] on icon at bounding box center [107, 55] width 10 height 10
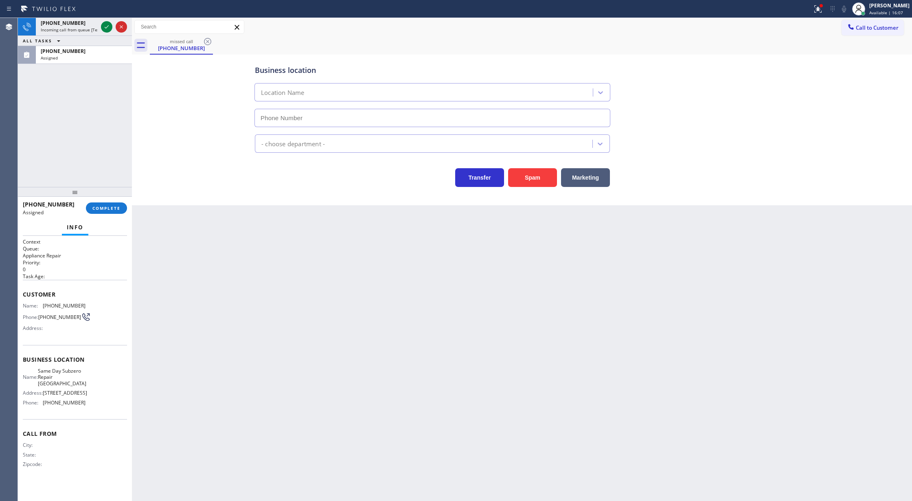
type input "[PHONE_NUMBER]"
click at [108, 206] on span "COMPLETE" at bounding box center [106, 208] width 28 height 6
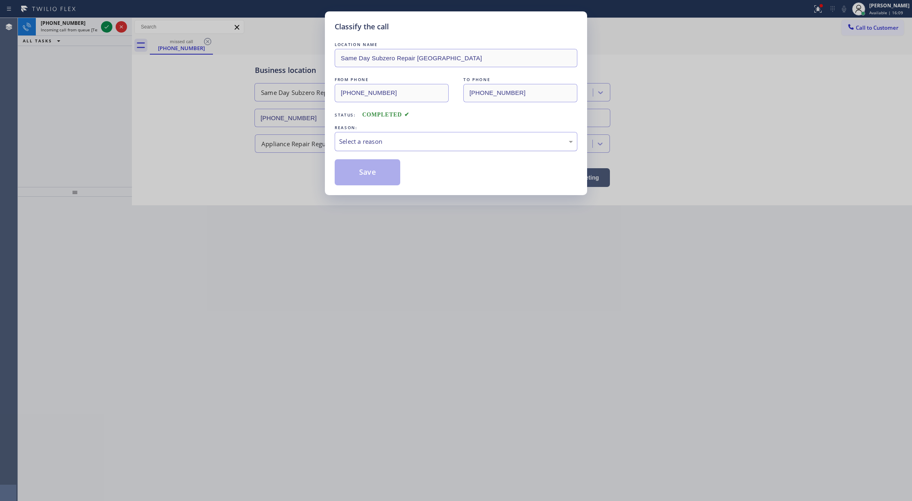
click at [390, 142] on div "Select a reason" at bounding box center [456, 141] width 234 height 9
click at [368, 170] on button "Save" at bounding box center [368, 172] width 66 height 26
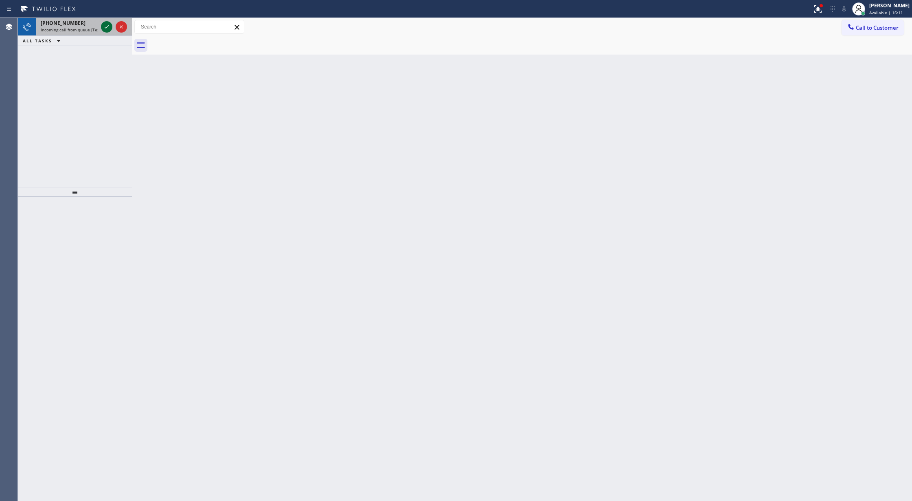
click at [103, 27] on icon at bounding box center [107, 27] width 10 height 10
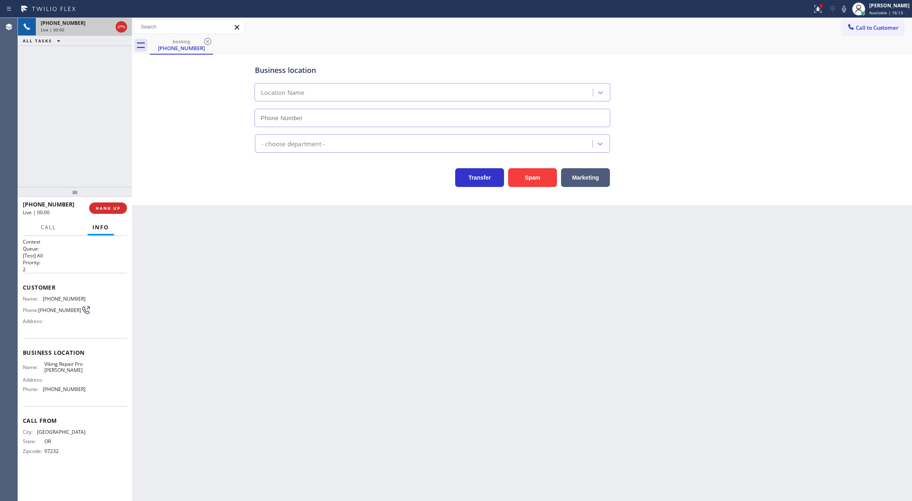
type input "[PHONE_NUMBER]"
click at [528, 181] on button "Spam" at bounding box center [532, 177] width 49 height 19
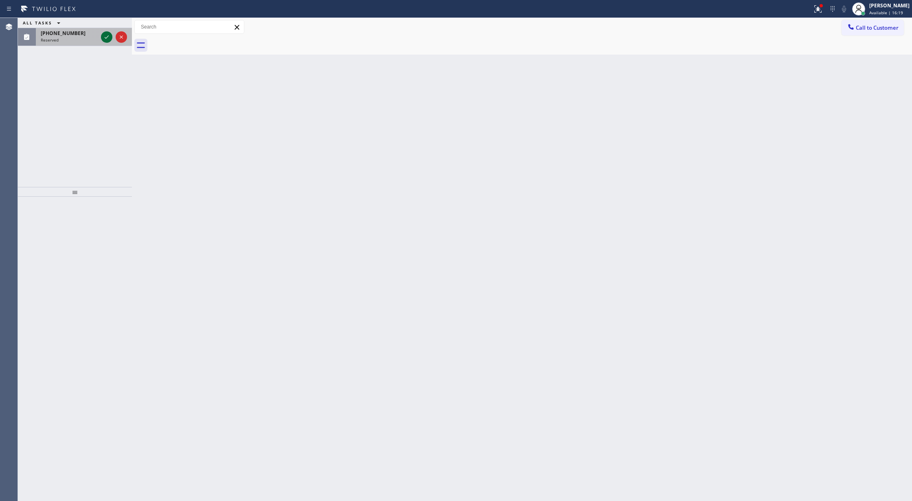
click at [107, 35] on icon at bounding box center [107, 37] width 10 height 10
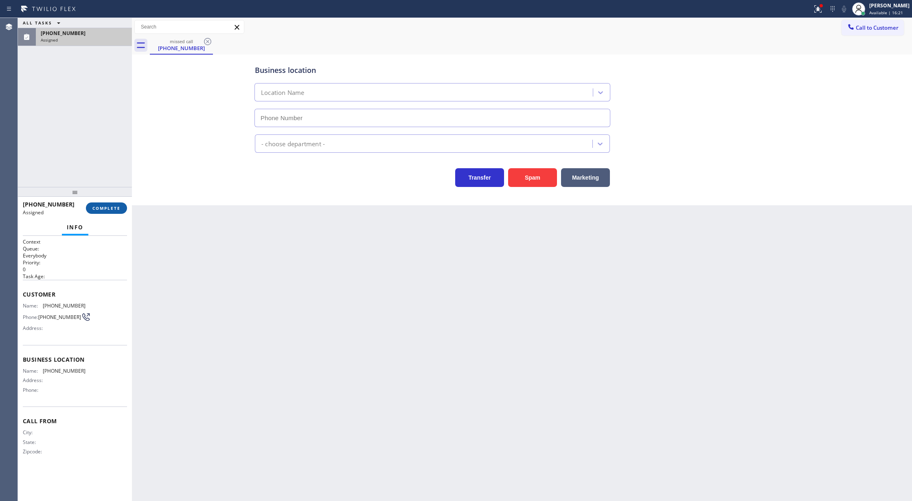
click at [112, 207] on span "COMPLETE" at bounding box center [106, 208] width 28 height 6
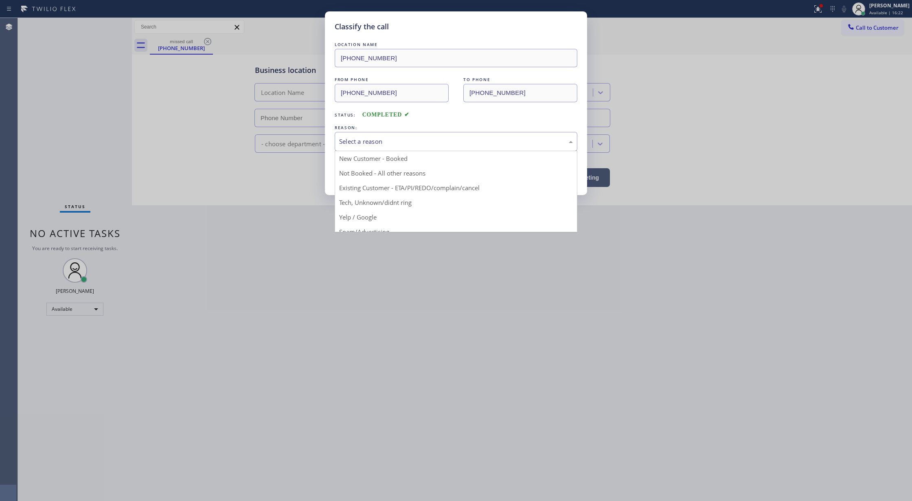
click at [401, 138] on div "Select a reason" at bounding box center [456, 141] width 234 height 9
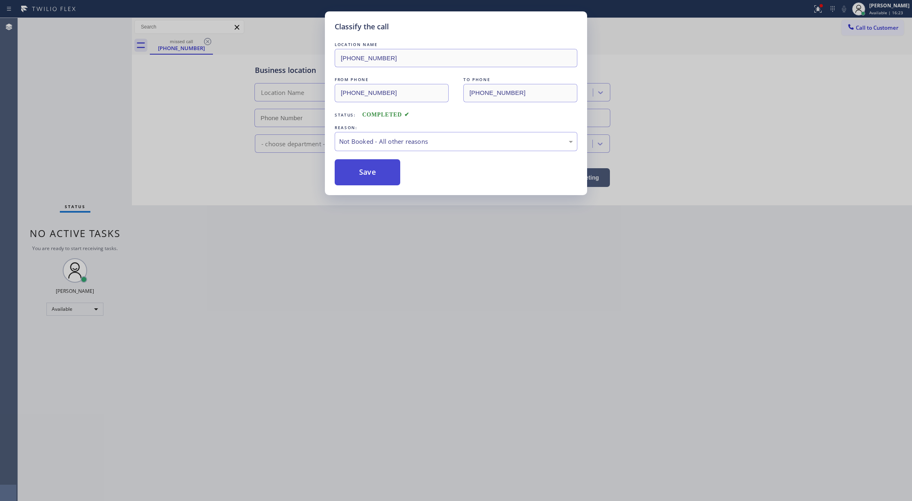
click at [369, 175] on button "Save" at bounding box center [368, 172] width 66 height 26
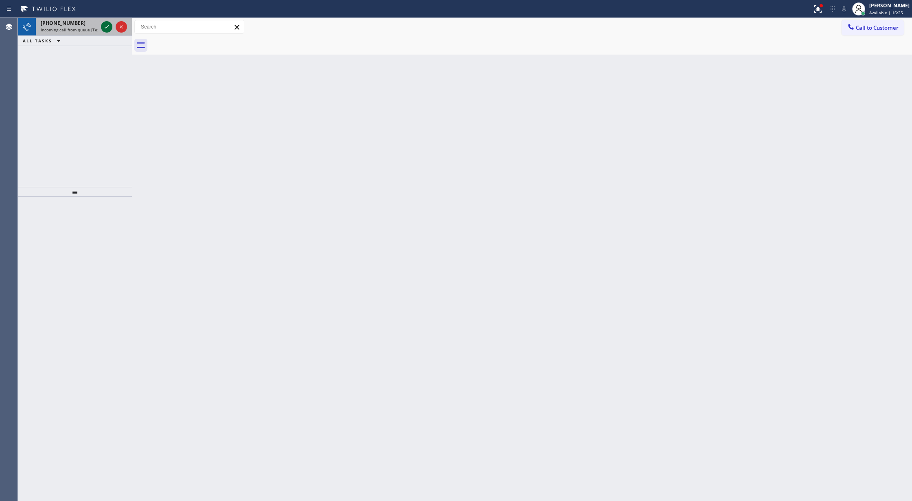
click at [104, 26] on icon at bounding box center [107, 27] width 10 height 10
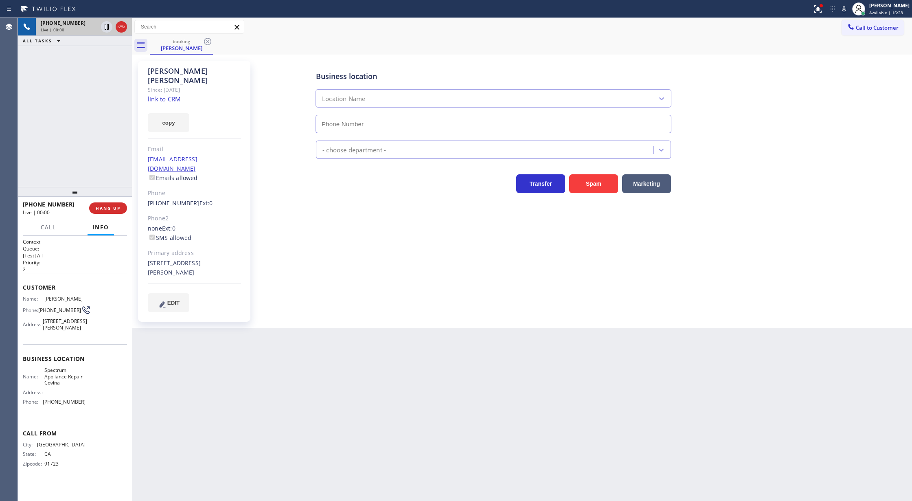
type input "[PHONE_NUMBER]"
click at [169, 95] on link "link to CRM" at bounding box center [164, 99] width 33 height 8
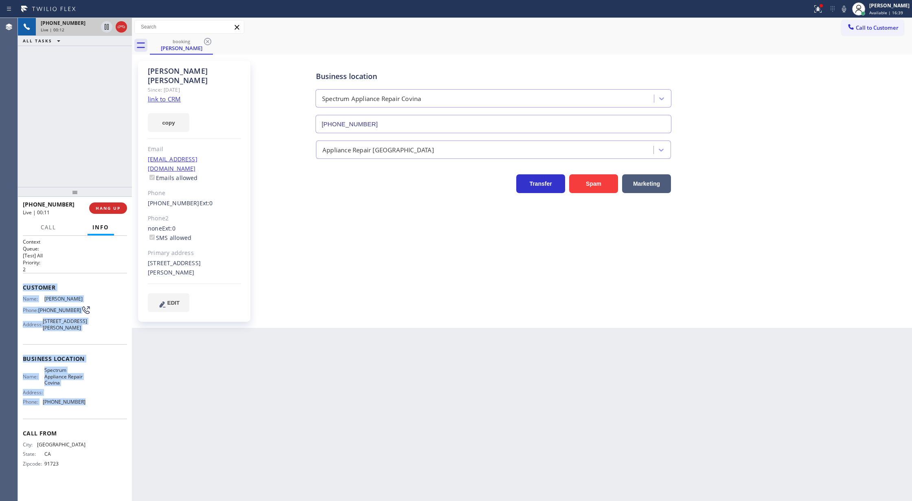
drag, startPoint x: 42, startPoint y: 310, endPoint x: 102, endPoint y: 408, distance: 114.7
click at [102, 408] on div "Context Queue: [Test] All Priority: 2 Customer Name: [PERSON_NAME] Phone: [PHON…" at bounding box center [75, 359] width 104 height 242
click at [849, 8] on icon at bounding box center [844, 9] width 10 height 10
click at [103, 29] on icon at bounding box center [107, 27] width 10 height 10
click at [846, 6] on icon at bounding box center [844, 9] width 4 height 7
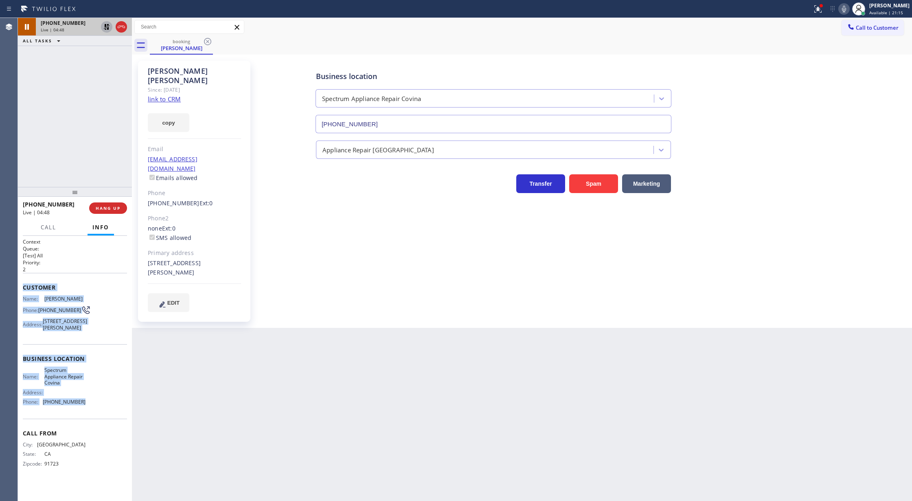
click at [107, 26] on icon at bounding box center [107, 27] width 10 height 10
click at [846, 9] on icon at bounding box center [844, 9] width 4 height 7
drag, startPoint x: 847, startPoint y: 9, endPoint x: 632, endPoint y: 267, distance: 336.2
click at [847, 9] on icon at bounding box center [844, 9] width 10 height 10
drag, startPoint x: 105, startPoint y: 54, endPoint x: 84, endPoint y: 353, distance: 299.6
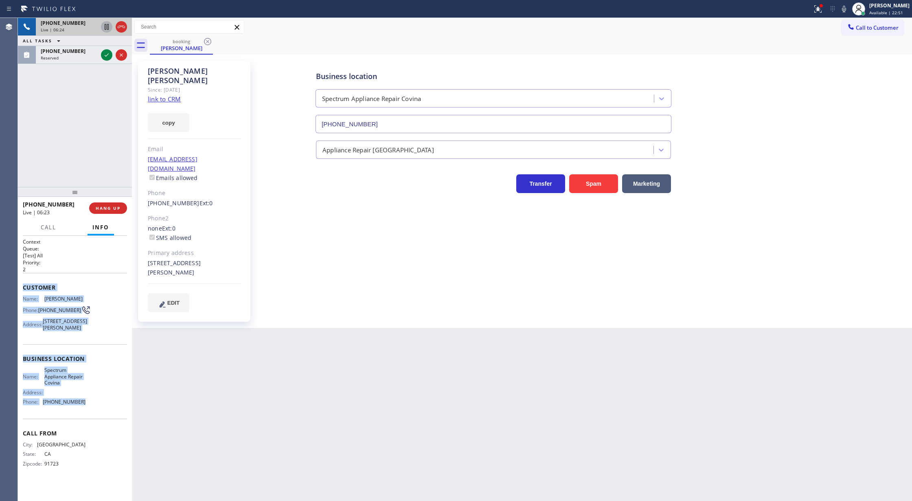
click at [105, 54] on icon at bounding box center [107, 55] width 10 height 10
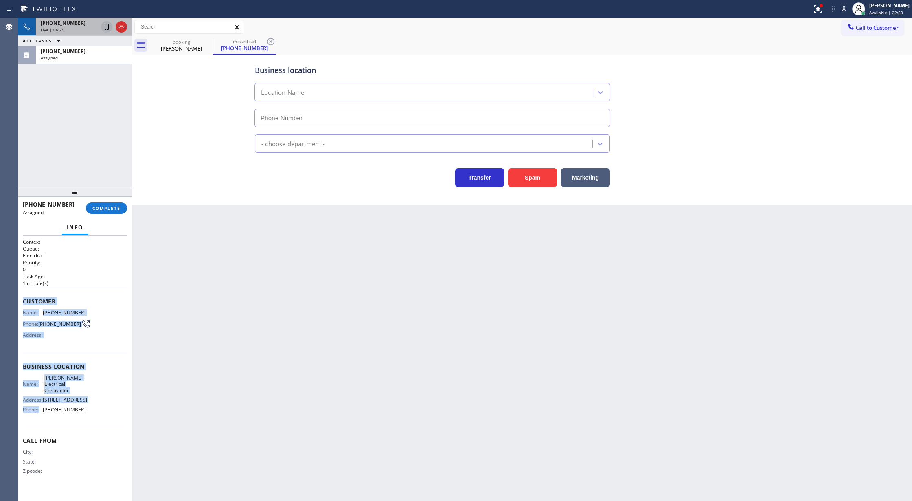
type input "[PHONE_NUMBER]"
click at [103, 208] on span "COMPLETE" at bounding box center [106, 208] width 28 height 6
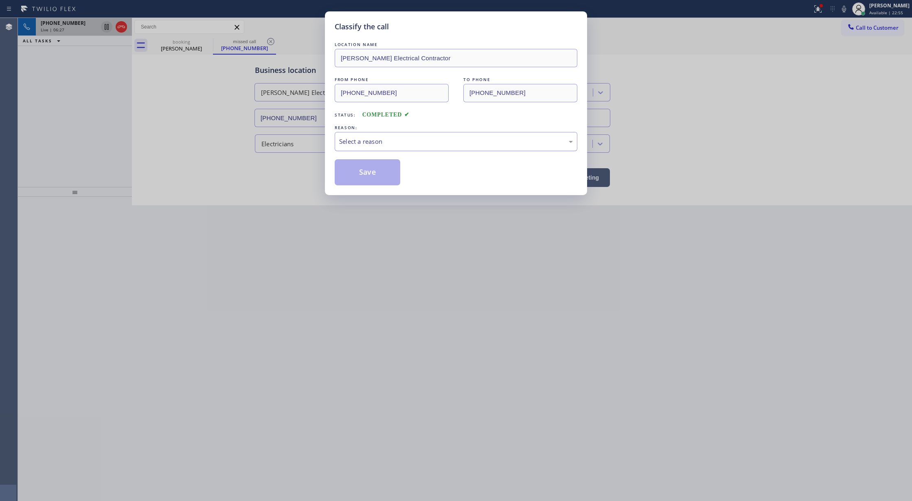
click at [344, 142] on div "Select a reason" at bounding box center [456, 141] width 234 height 9
click at [364, 173] on button "Save" at bounding box center [368, 172] width 66 height 26
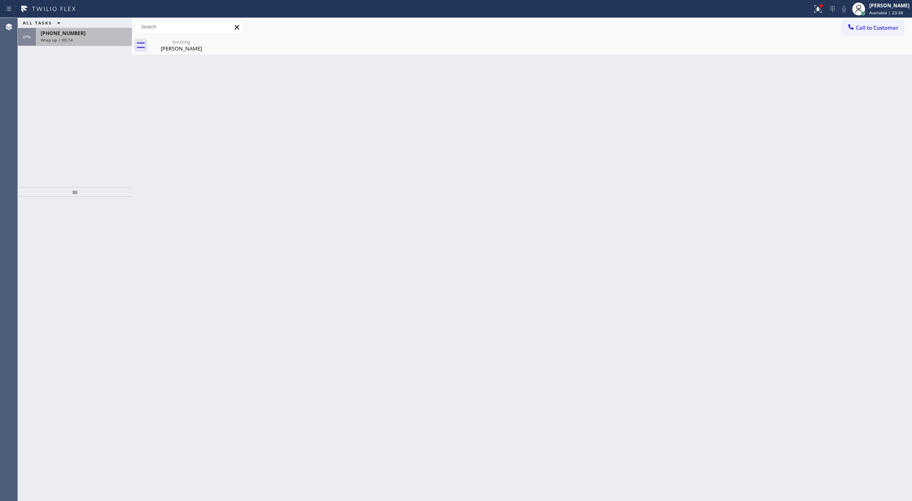
click at [98, 39] on div "Wrap up | 00:14" at bounding box center [84, 40] width 86 height 6
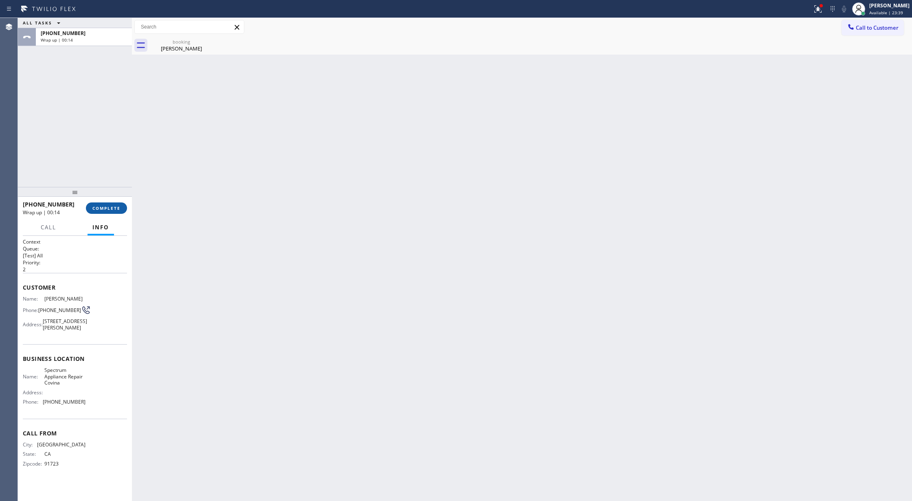
click at [110, 208] on span "COMPLETE" at bounding box center [106, 208] width 28 height 6
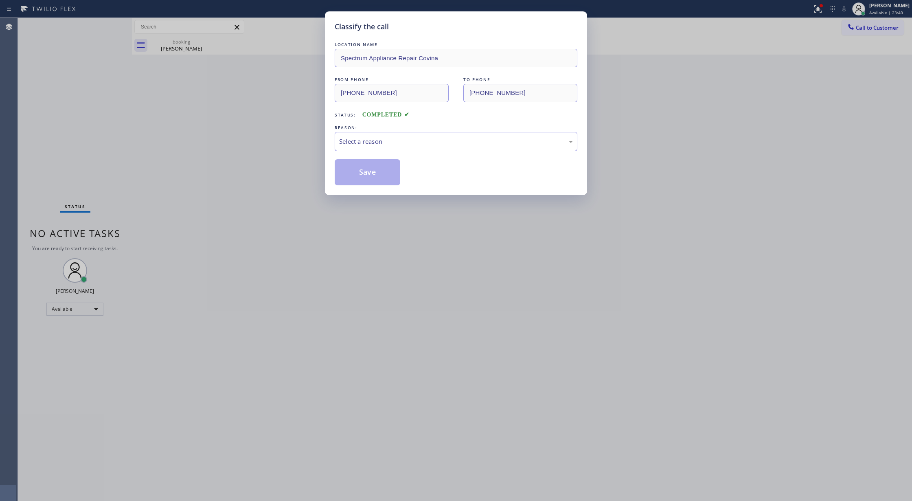
click at [404, 131] on div "REASON:" at bounding box center [456, 127] width 243 height 9
click at [360, 134] on div "Select a reason" at bounding box center [456, 141] width 243 height 19
click at [365, 186] on div "Classify the call LOCATION NAME Spectrum Appliance Repair Covina FROM PHONE [PH…" at bounding box center [456, 103] width 262 height 184
click at [363, 170] on button "Save" at bounding box center [368, 172] width 66 height 26
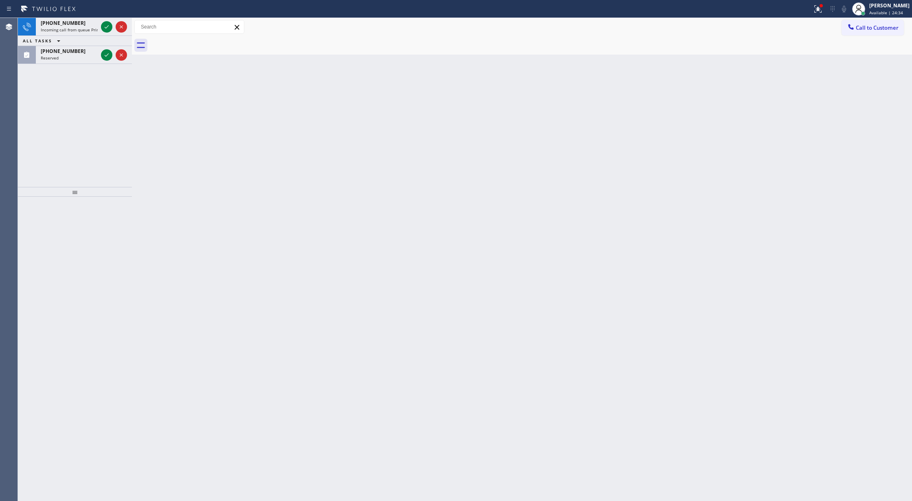
click at [105, 51] on icon at bounding box center [107, 55] width 10 height 10
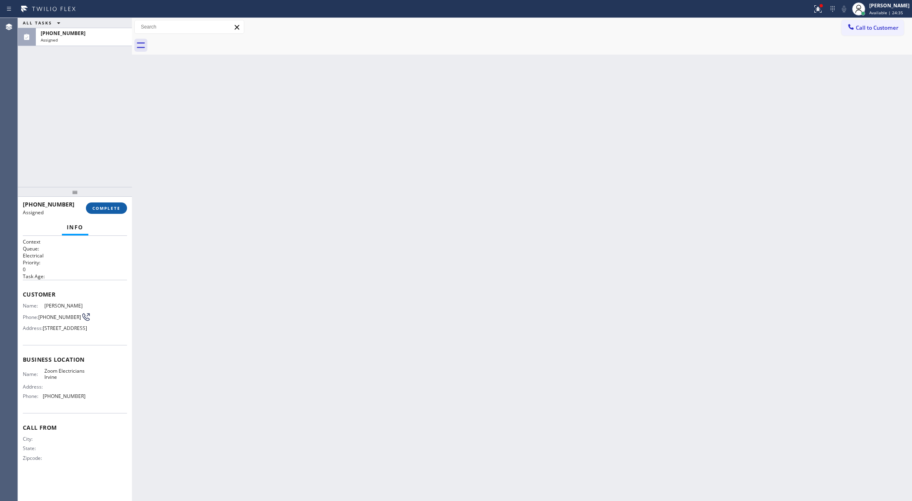
click at [108, 209] on span "COMPLETE" at bounding box center [106, 208] width 28 height 6
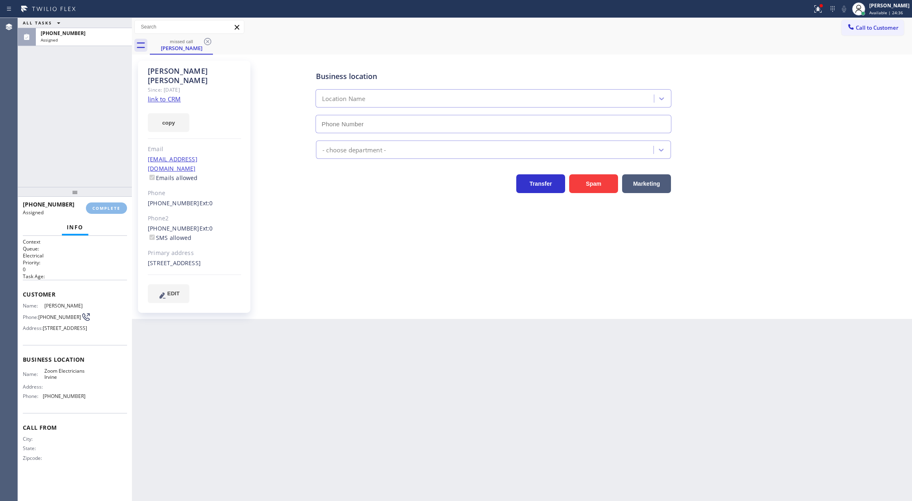
type input "[PHONE_NUMBER]"
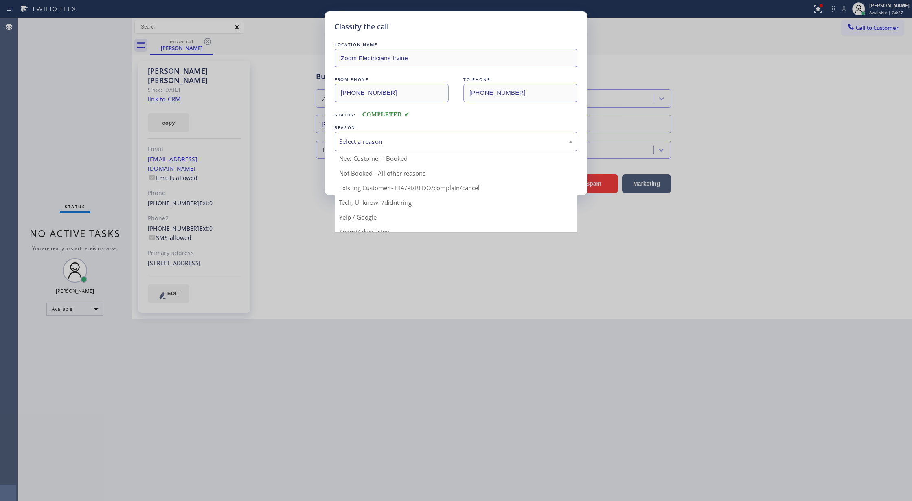
click at [379, 136] on div "Select a reason" at bounding box center [456, 141] width 243 height 19
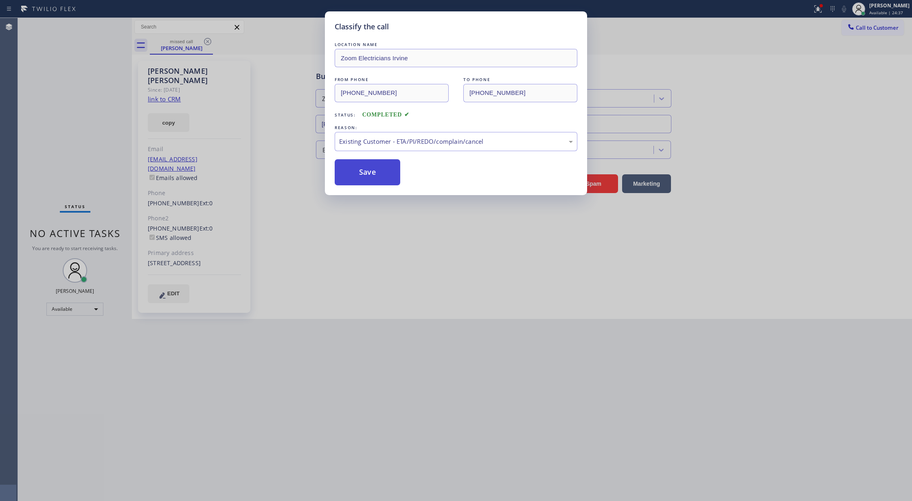
click at [376, 173] on button "Save" at bounding box center [368, 172] width 66 height 26
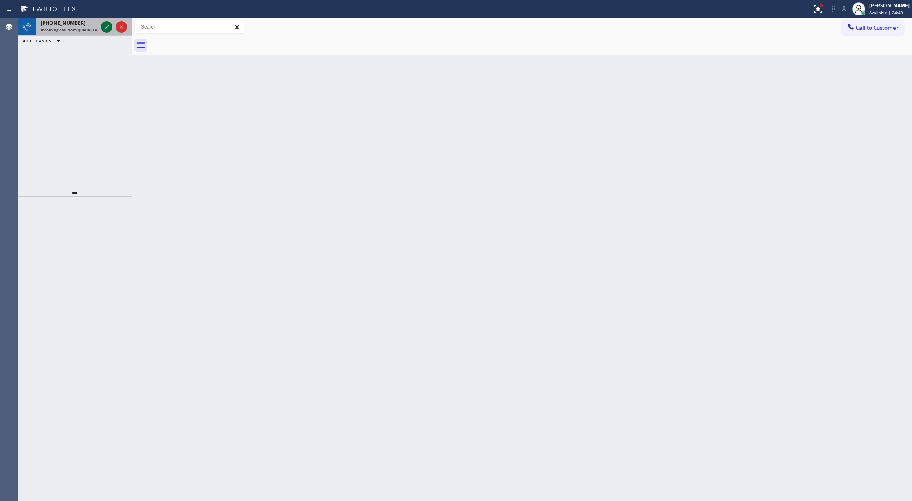
click at [111, 23] on icon at bounding box center [107, 27] width 10 height 10
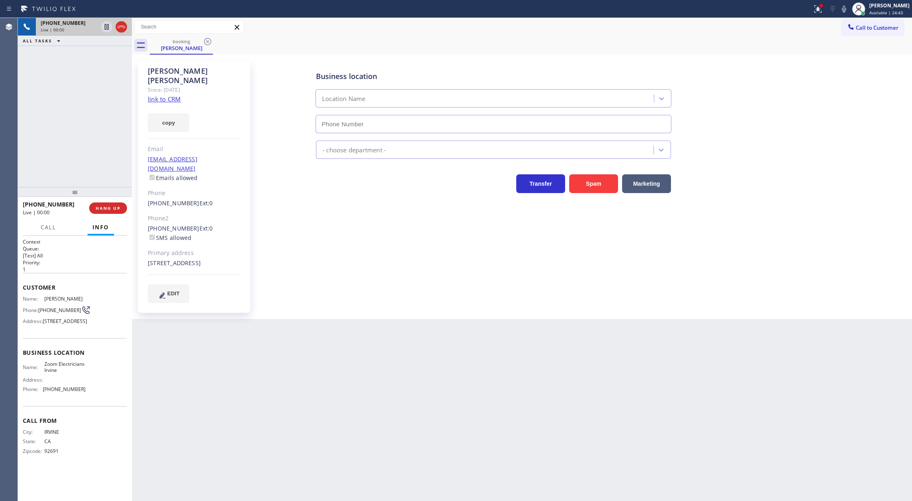
type input "[PHONE_NUMBER]"
click at [170, 95] on link "link to CRM" at bounding box center [164, 99] width 33 height 8
click at [103, 205] on span "COMPLETE" at bounding box center [106, 208] width 28 height 6
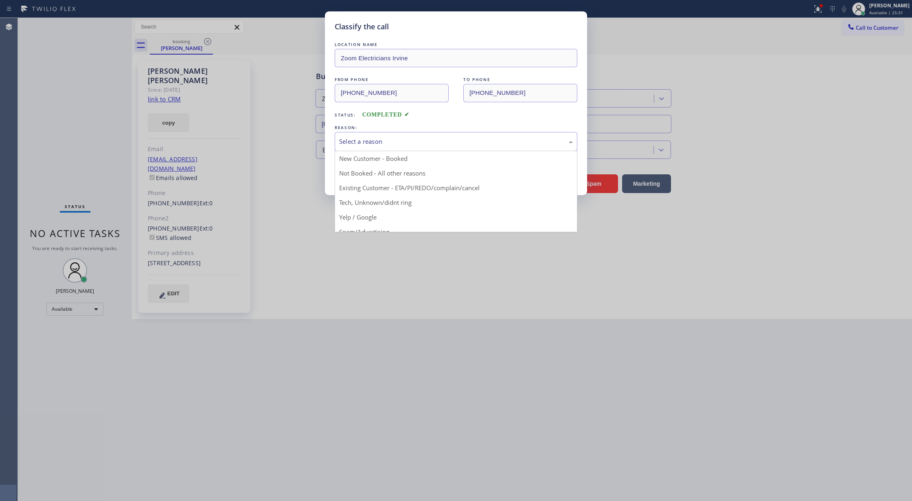
click at [417, 146] on div "Select a reason" at bounding box center [456, 141] width 234 height 9
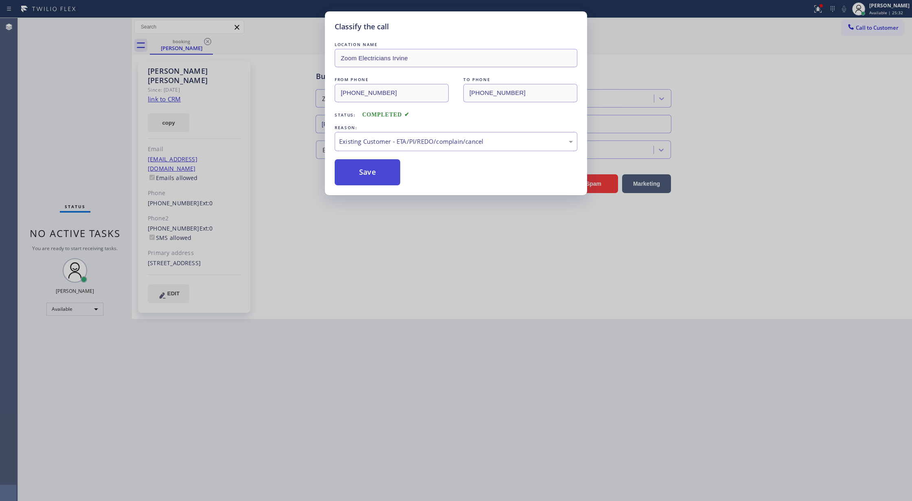
click at [375, 178] on button "Save" at bounding box center [368, 172] width 66 height 26
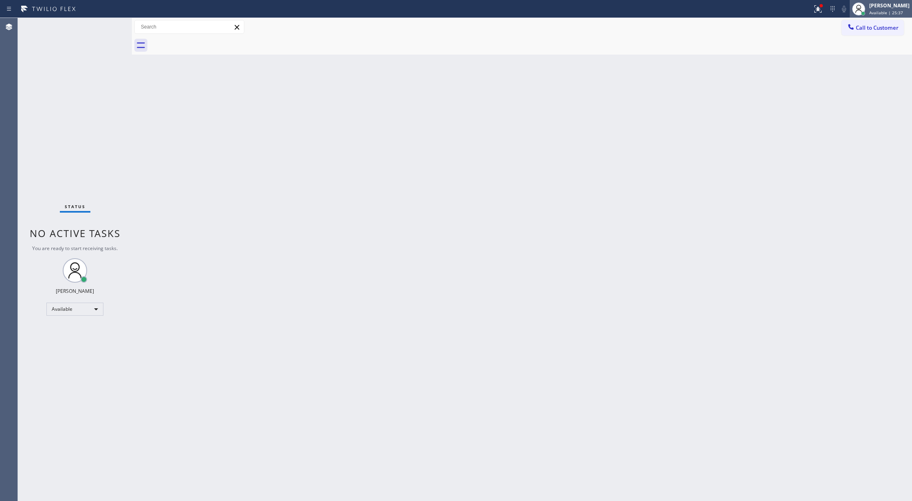
click at [874, 14] on div "[PERSON_NAME] Available | 25:37" at bounding box center [890, 9] width 44 height 14
click at [861, 54] on button "Unavailable" at bounding box center [871, 53] width 81 height 11
click at [871, 27] on span "Call to Customer" at bounding box center [877, 27] width 43 height 7
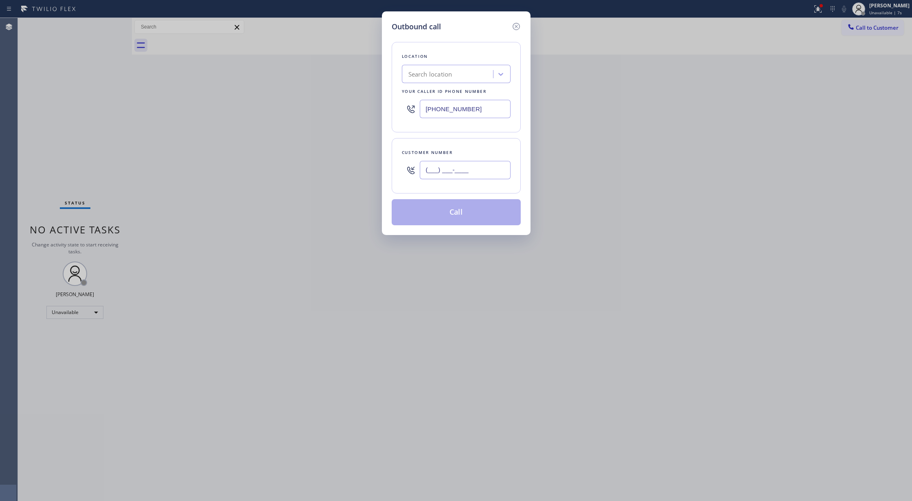
click at [425, 173] on input "(___) ___-____" at bounding box center [465, 170] width 91 height 18
paste input "631) 880-2467"
type input "[PHONE_NUMBER]"
drag, startPoint x: 475, startPoint y: 110, endPoint x: 323, endPoint y: 102, distance: 151.7
click at [323, 102] on div "Outbound call Location Search location Your caller id phone number [PHONE_NUMBE…" at bounding box center [456, 250] width 912 height 501
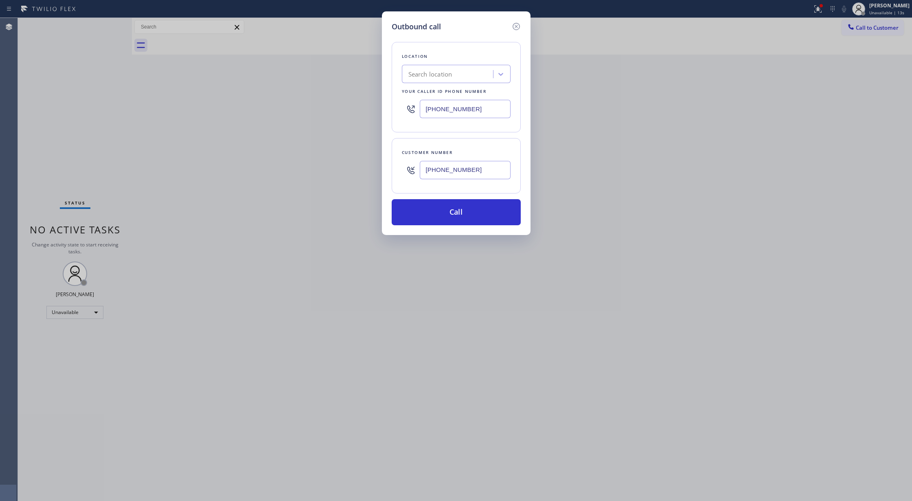
paste input "805) 360-3863"
type input "[PHONE_NUMBER]"
click at [462, 211] on button "Call" at bounding box center [456, 212] width 129 height 26
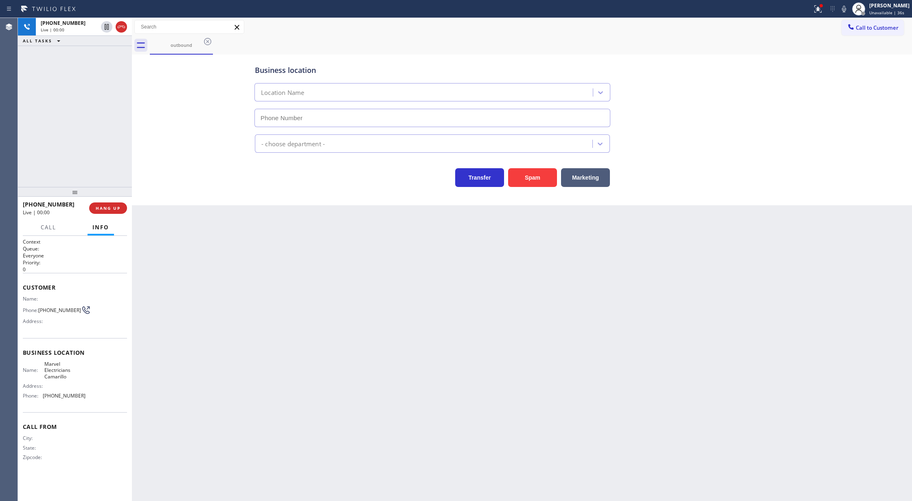
type input "[PHONE_NUMBER]"
drag, startPoint x: 124, startPoint y: 31, endPoint x: 124, endPoint y: 88, distance: 57.4
click at [124, 31] on icon at bounding box center [121, 27] width 10 height 10
click at [109, 206] on span "COMPLETE" at bounding box center [106, 208] width 28 height 6
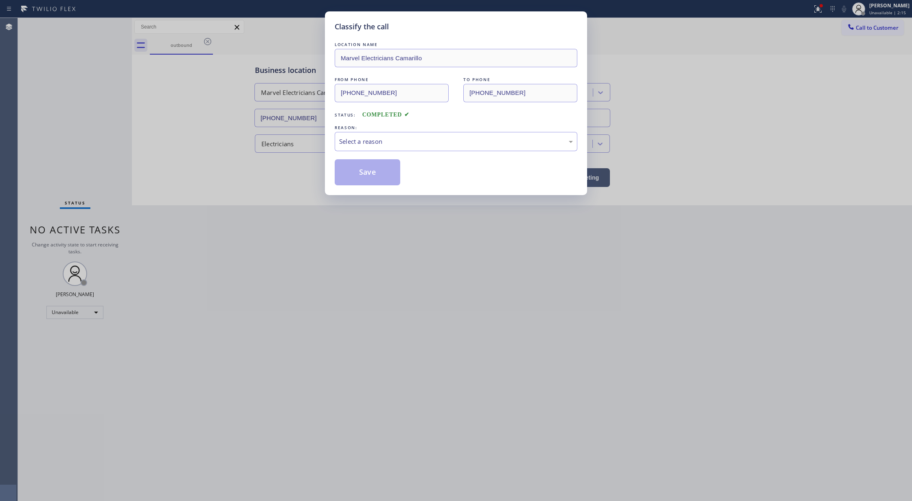
click at [85, 318] on div "Classify the call LOCATION NAME Marvel Electricians Camarillo FROM PHONE [PHONE…" at bounding box center [456, 250] width 912 height 501
click at [91, 313] on div "Classify the call LOCATION NAME Marvel Electricians Camarillo FROM PHONE [PHONE…" at bounding box center [456, 250] width 912 height 501
click at [371, 143] on div "Select a reason" at bounding box center [456, 141] width 234 height 9
click at [365, 175] on button "Save" at bounding box center [368, 172] width 66 height 26
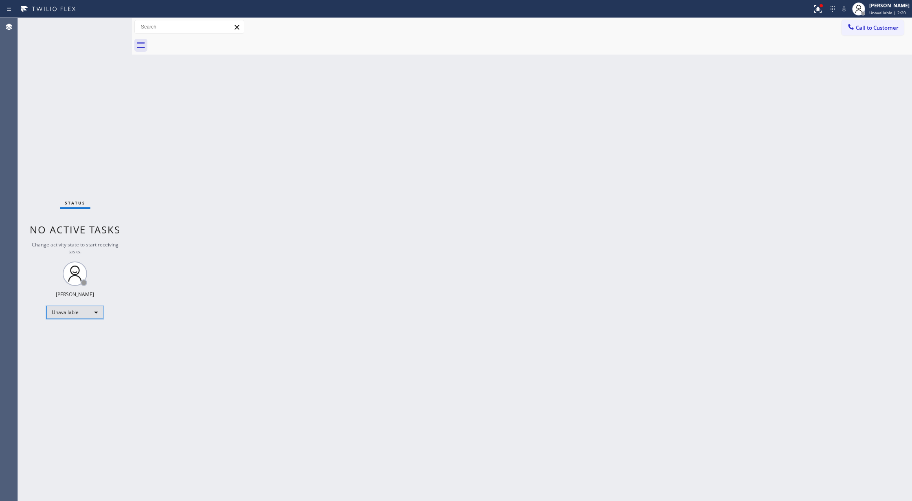
click at [94, 308] on div "Unavailable" at bounding box center [74, 312] width 57 height 13
click at [93, 334] on li "Available" at bounding box center [74, 334] width 55 height 10
click at [112, 25] on div "Status No active tasks You are ready to start receiving tasks. [PERSON_NAME] Av…" at bounding box center [75, 259] width 114 height 483
click at [100, 24] on div "Status No active tasks You are ready to start receiving tasks. [PERSON_NAME] Av…" at bounding box center [75, 259] width 114 height 483
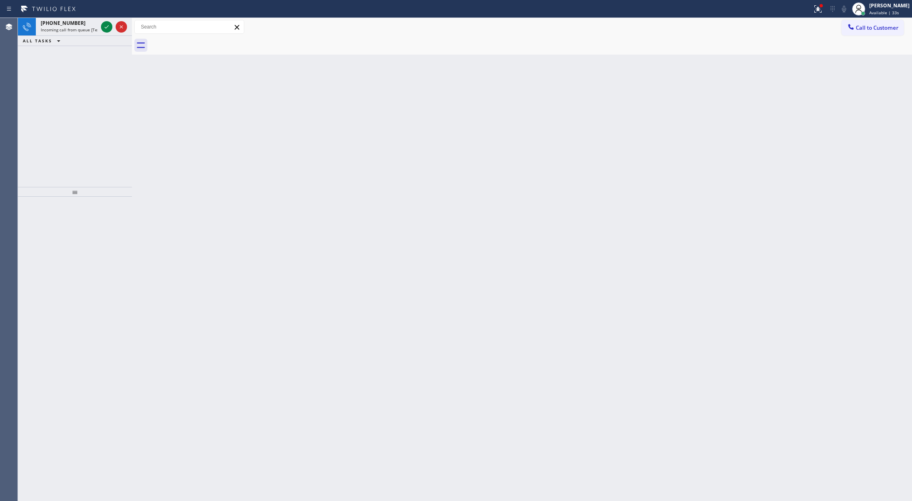
click at [100, 24] on div at bounding box center [113, 27] width 29 height 18
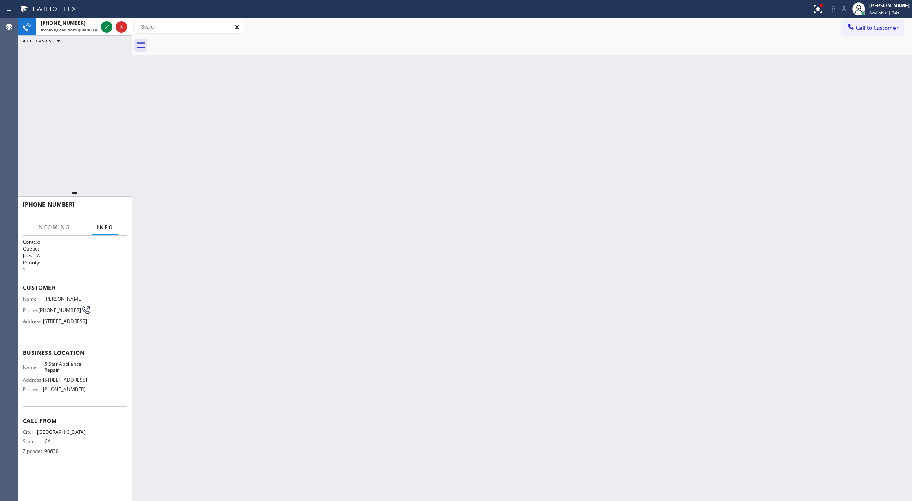
click at [100, 24] on div at bounding box center [113, 27] width 29 height 18
click at [105, 40] on div "ALL TASKS ALL TASKS ACTIVE TASKS TASKS IN WRAP UP" at bounding box center [75, 41] width 114 height 10
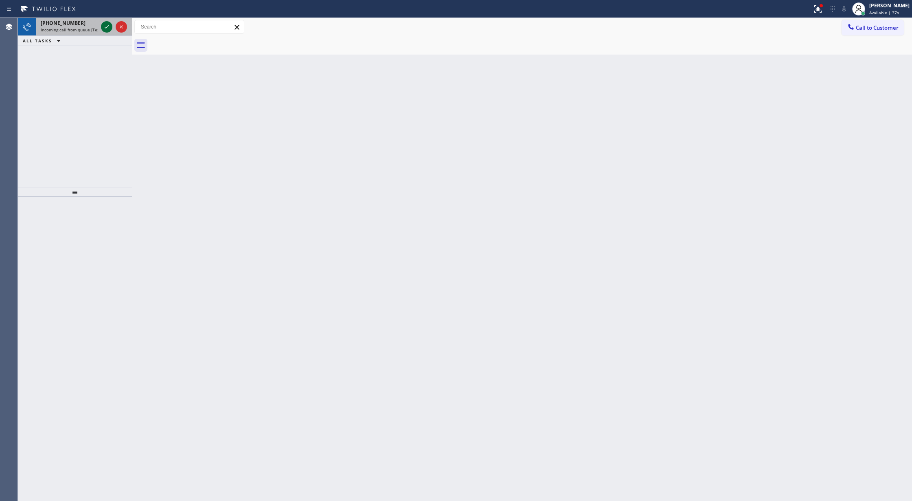
click at [107, 27] on icon at bounding box center [107, 26] width 4 height 3
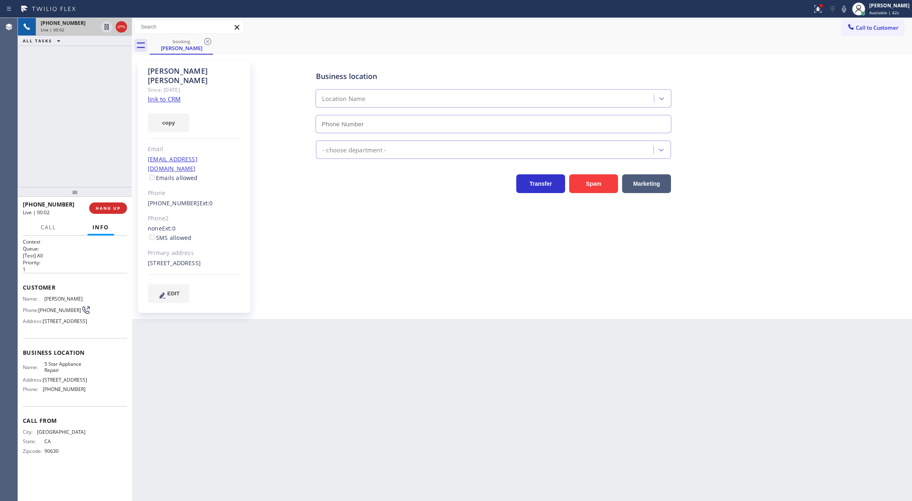
type input "[PHONE_NUMBER]"
click at [156, 95] on link "link to CRM" at bounding box center [164, 99] width 33 height 8
click at [119, 26] on icon at bounding box center [121, 27] width 10 height 10
click at [106, 208] on span "COMPLETE" at bounding box center [106, 208] width 28 height 6
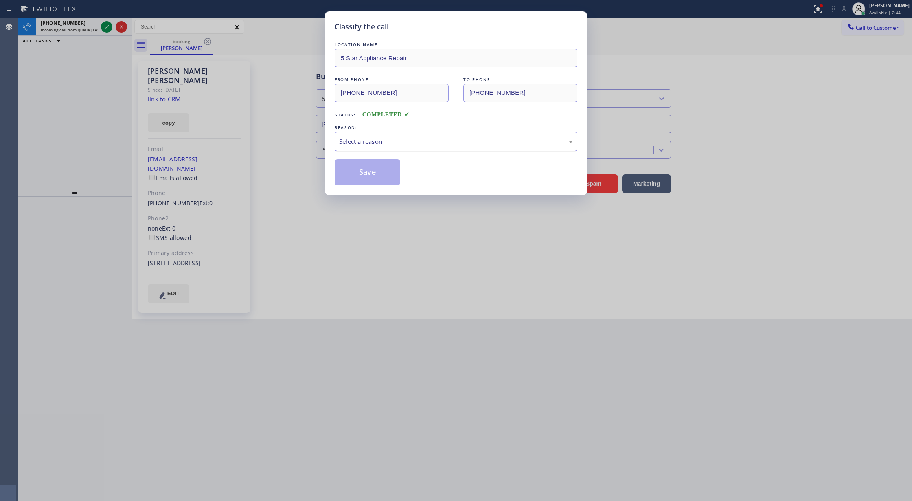
click at [363, 146] on div "Select a reason" at bounding box center [456, 141] width 234 height 9
click at [359, 178] on button "Save" at bounding box center [368, 172] width 66 height 26
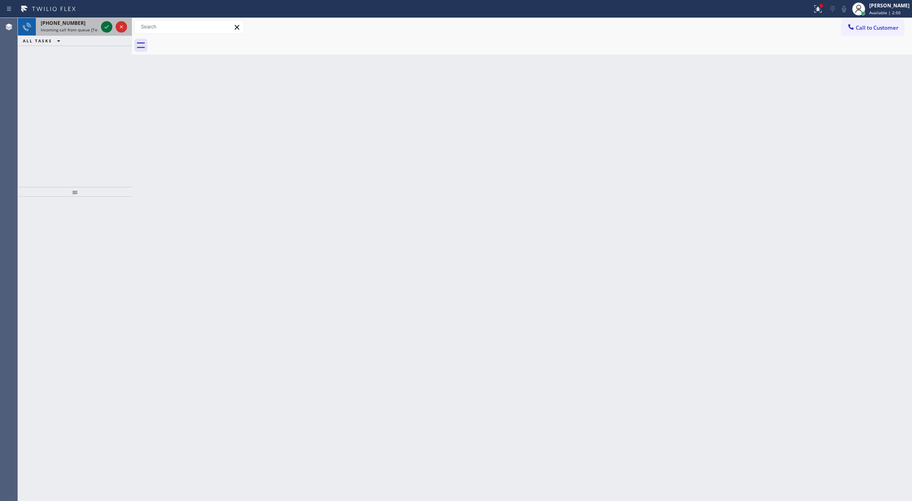
click at [107, 26] on icon at bounding box center [107, 27] width 10 height 10
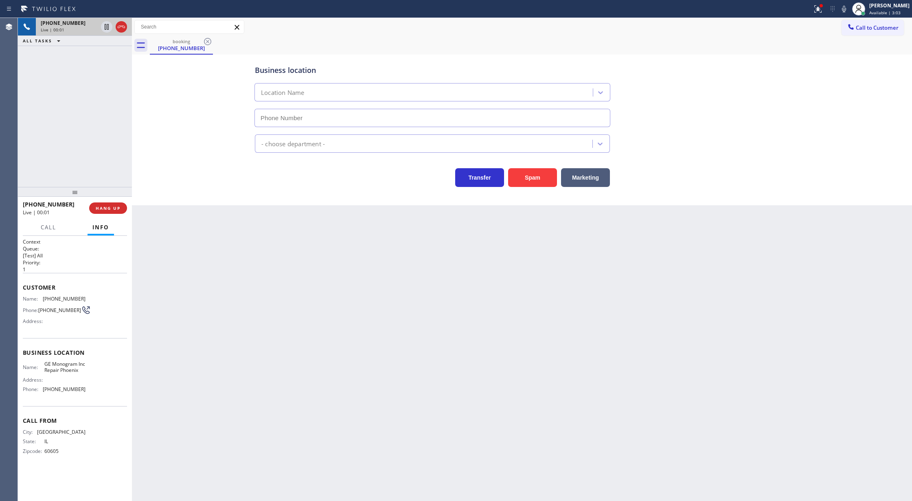
type input "[PHONE_NUMBER]"
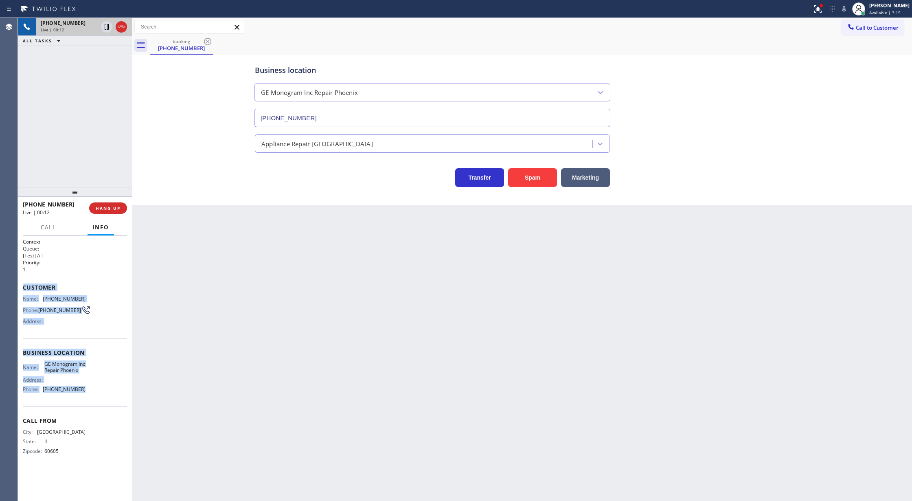
drag, startPoint x: 22, startPoint y: 289, endPoint x: 97, endPoint y: 391, distance: 126.5
click at [97, 391] on div "Context Queue: [Test] All Priority: 1 Customer Name: [PHONE_NUMBER] Phone: [PHO…" at bounding box center [75, 368] width 114 height 265
click at [846, 10] on icon at bounding box center [844, 9] width 4 height 7
click at [849, 10] on icon at bounding box center [844, 9] width 10 height 10
drag, startPoint x: 108, startPoint y: 54, endPoint x: 135, endPoint y: 238, distance: 185.6
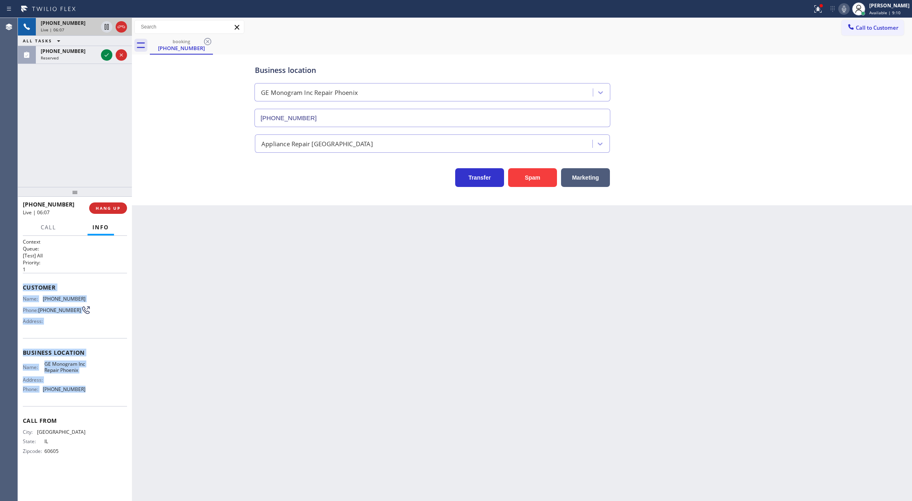
click at [108, 54] on icon at bounding box center [107, 55] width 10 height 10
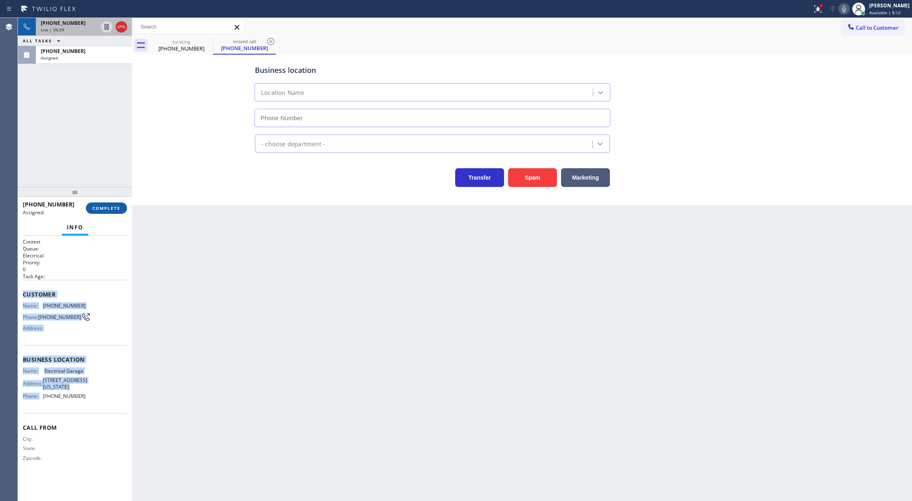
type input "[PHONE_NUMBER]"
click at [105, 204] on button "COMPLETE" at bounding box center [106, 207] width 41 height 11
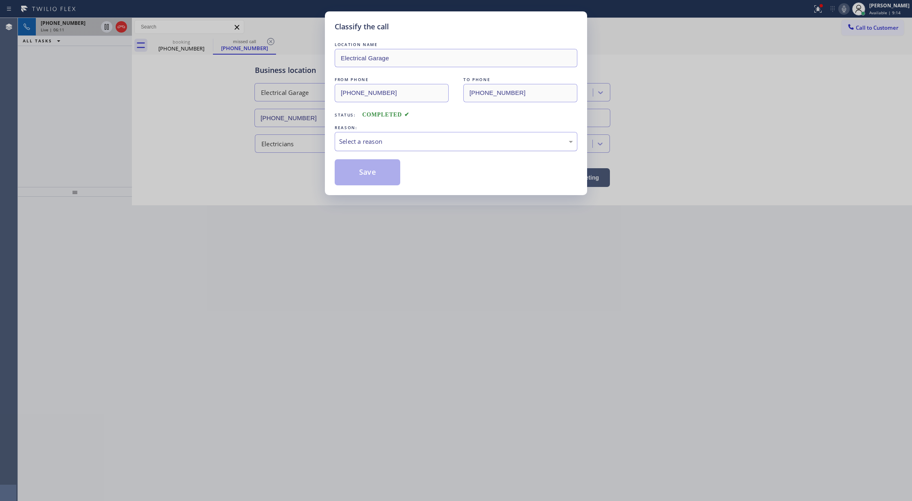
click at [355, 140] on div "Select a reason" at bounding box center [456, 141] width 234 height 9
click at [374, 180] on button "Save" at bounding box center [368, 172] width 66 height 26
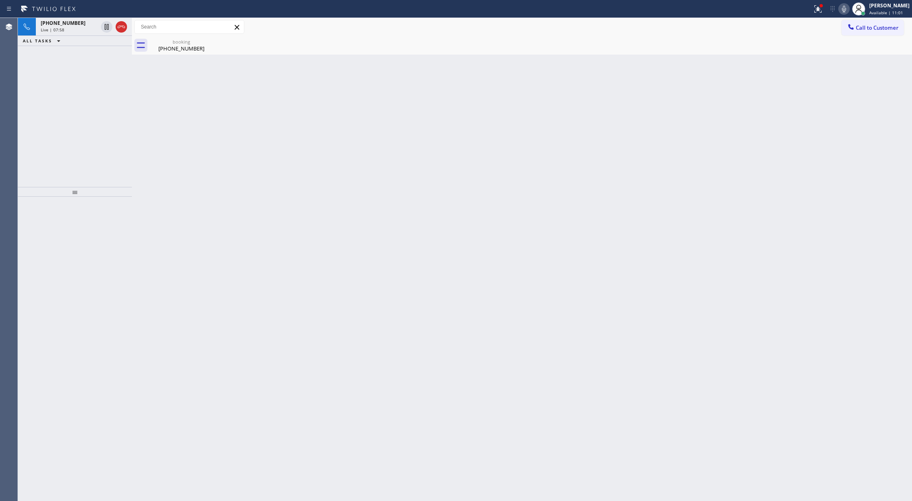
drag, startPoint x: 124, startPoint y: 28, endPoint x: 105, endPoint y: 2, distance: 31.7
click at [124, 28] on icon at bounding box center [121, 27] width 7 height 2
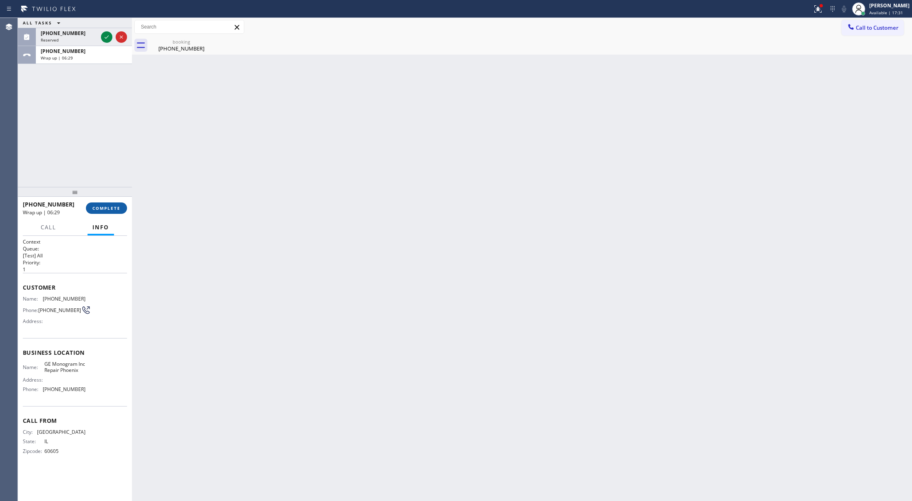
click at [103, 209] on span "COMPLETE" at bounding box center [106, 208] width 28 height 6
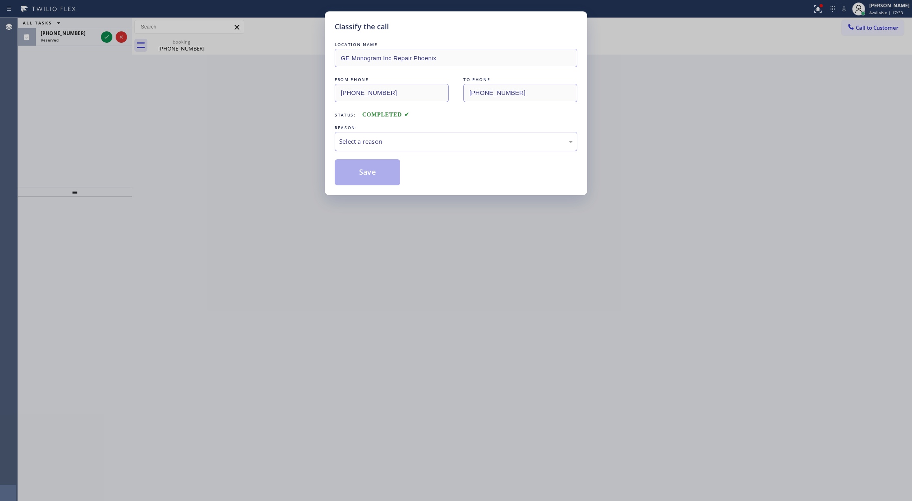
click at [370, 134] on div "Select a reason" at bounding box center [456, 141] width 243 height 19
click at [372, 143] on div "Not Booked - All other reasons" at bounding box center [456, 141] width 234 height 9
click at [373, 165] on button "Save" at bounding box center [368, 172] width 66 height 26
click at [362, 184] on button "Save" at bounding box center [368, 172] width 66 height 26
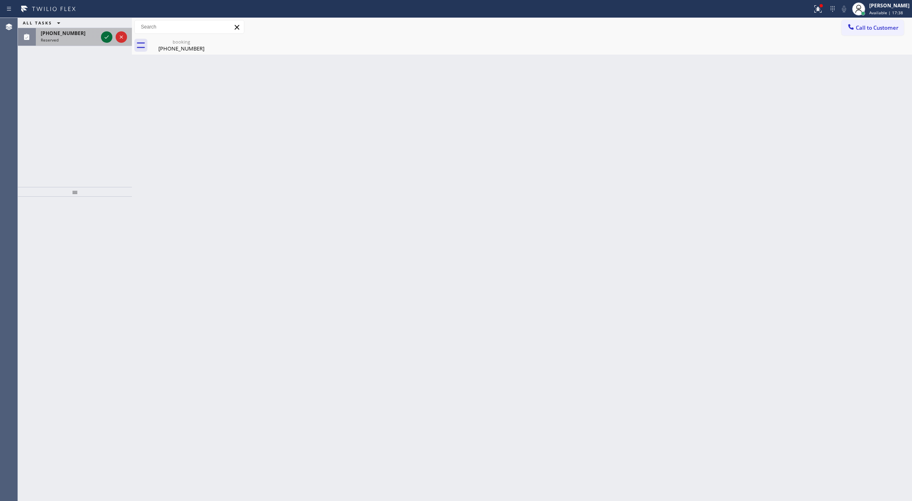
click at [103, 36] on icon at bounding box center [107, 37] width 10 height 10
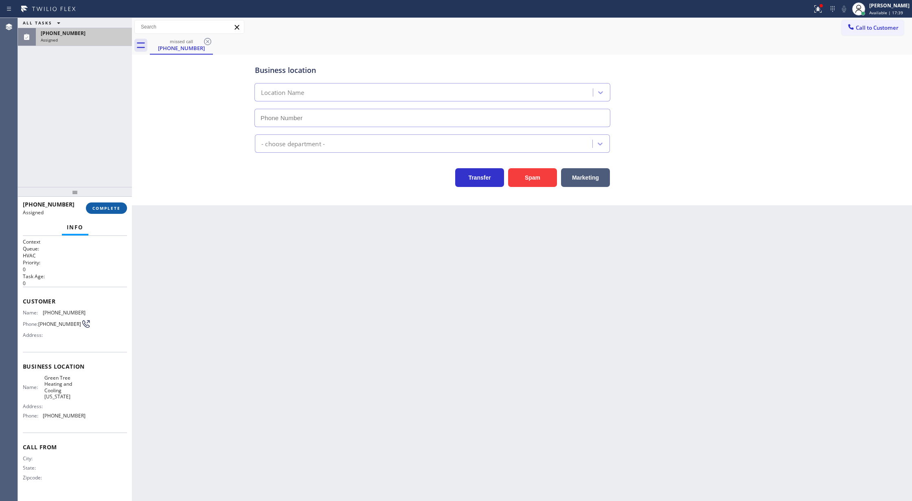
type input "[PHONE_NUMBER]"
click at [108, 204] on button "COMPLETE" at bounding box center [106, 207] width 41 height 11
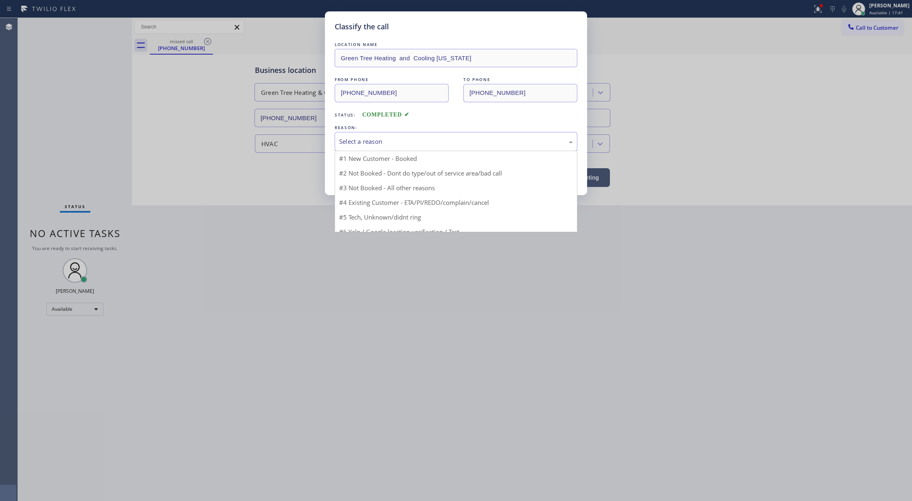
click at [364, 144] on div "Select a reason" at bounding box center [456, 141] width 234 height 9
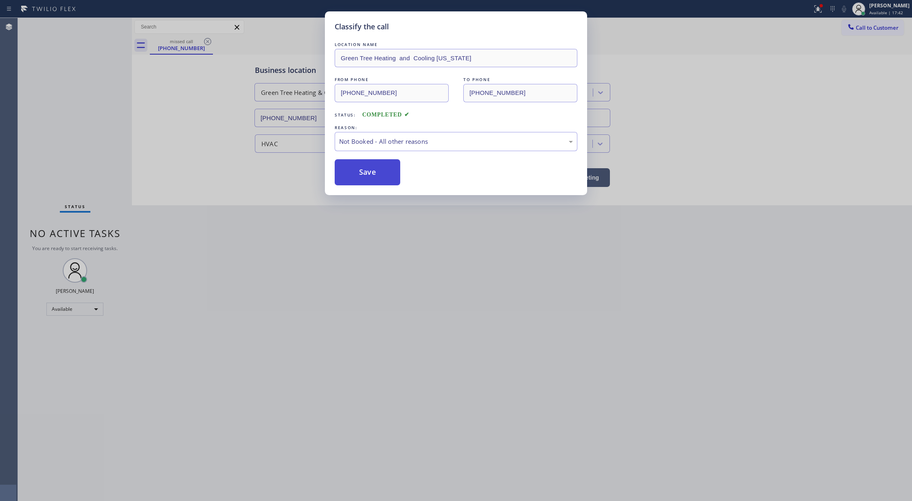
click at [367, 172] on button "Save" at bounding box center [368, 172] width 66 height 26
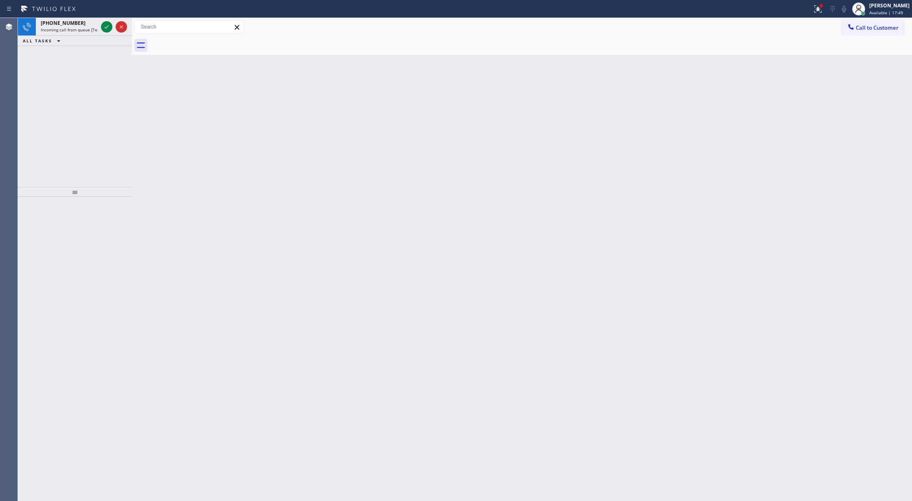
drag, startPoint x: 106, startPoint y: 29, endPoint x: 140, endPoint y: 279, distance: 253.1
click at [106, 29] on icon at bounding box center [107, 27] width 10 height 10
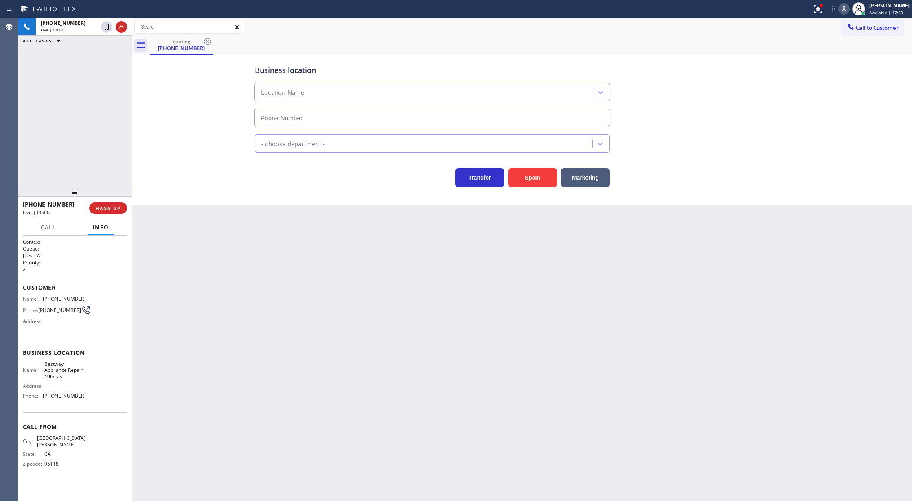
type input "[PHONE_NUMBER]"
click at [528, 176] on button "Spam" at bounding box center [532, 177] width 49 height 19
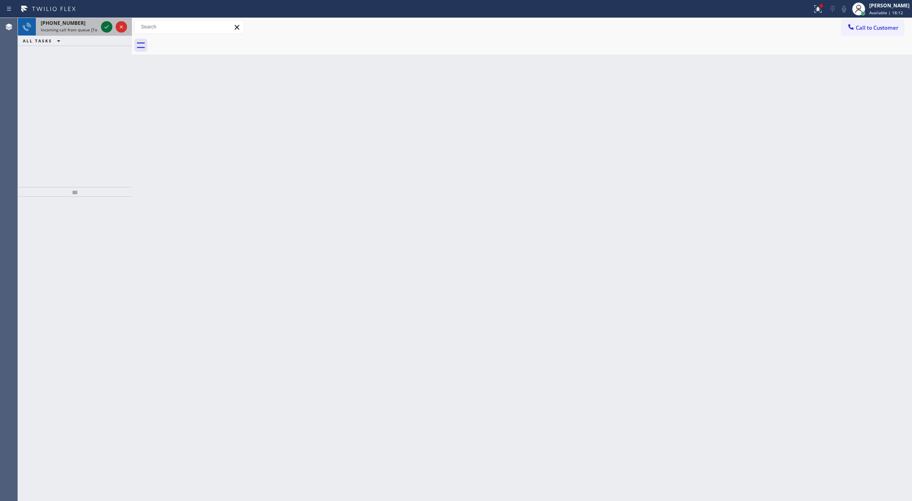
click at [105, 28] on icon at bounding box center [107, 26] width 4 height 3
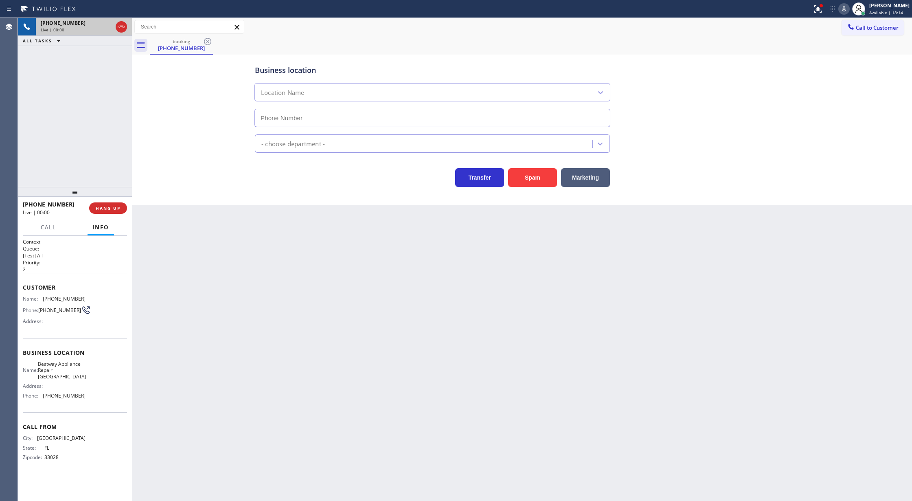
type input "[PHONE_NUMBER]"
click at [520, 174] on button "Spam" at bounding box center [532, 177] width 49 height 19
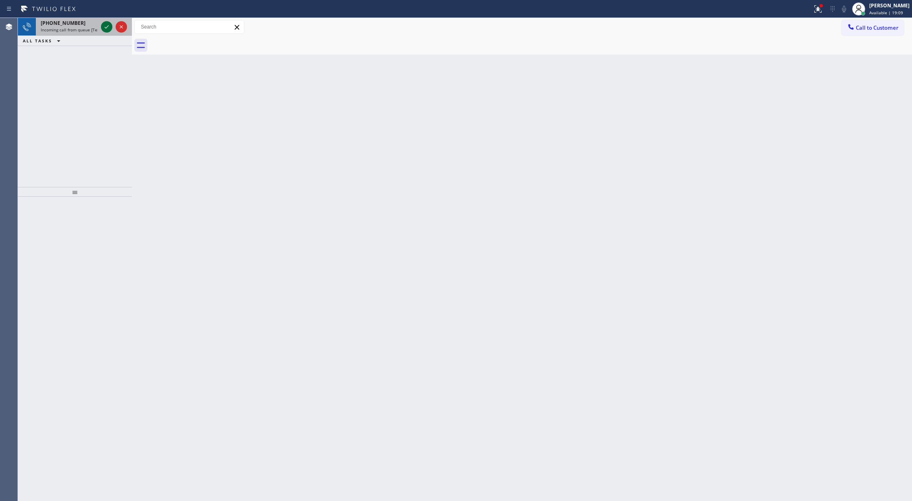
click at [103, 29] on icon at bounding box center [107, 27] width 10 height 10
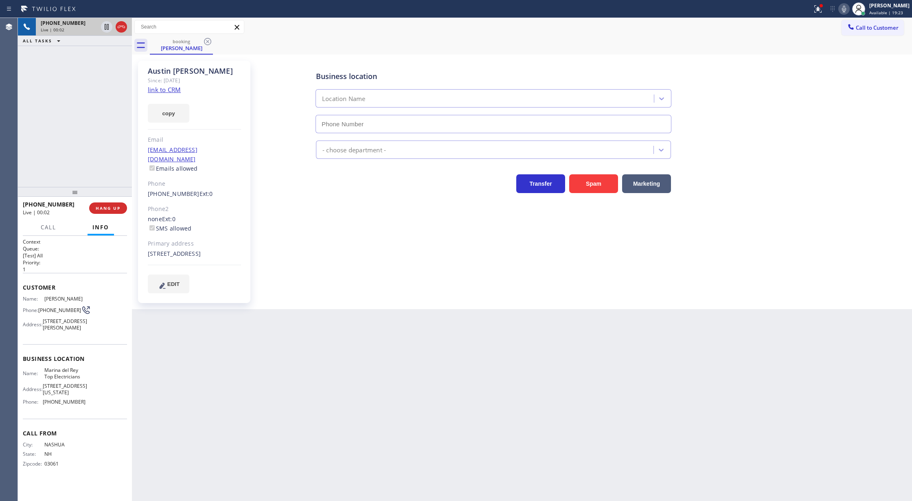
type input "[PHONE_NUMBER]"
click at [167, 88] on link "link to CRM" at bounding box center [164, 90] width 33 height 8
click at [102, 147] on div "ALL TASKS ALL TASKS ACTIVE TASKS TASKS IN WRAP UP [PHONE_NUMBER] Wrap up | 00:25" at bounding box center [75, 102] width 114 height 169
click at [108, 207] on span "COMPLETE" at bounding box center [106, 208] width 28 height 6
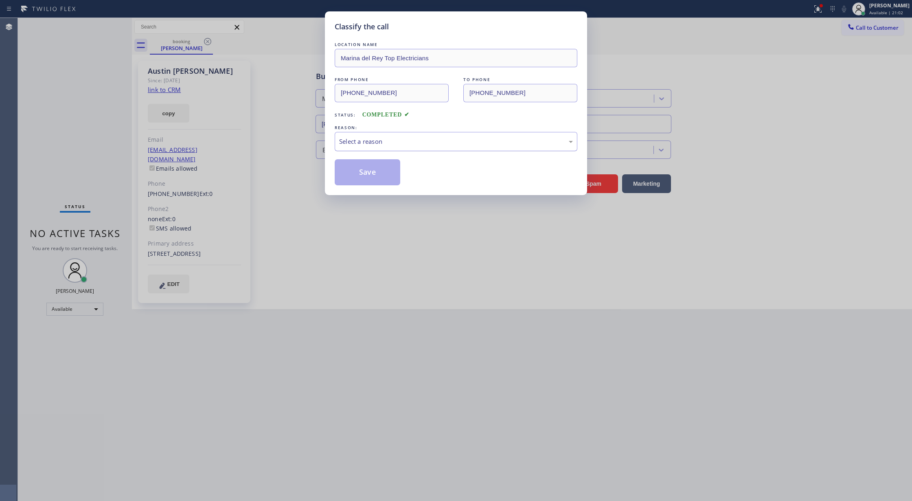
click at [349, 145] on div "Select a reason" at bounding box center [456, 141] width 234 height 9
click at [367, 171] on button "Save" at bounding box center [368, 172] width 66 height 26
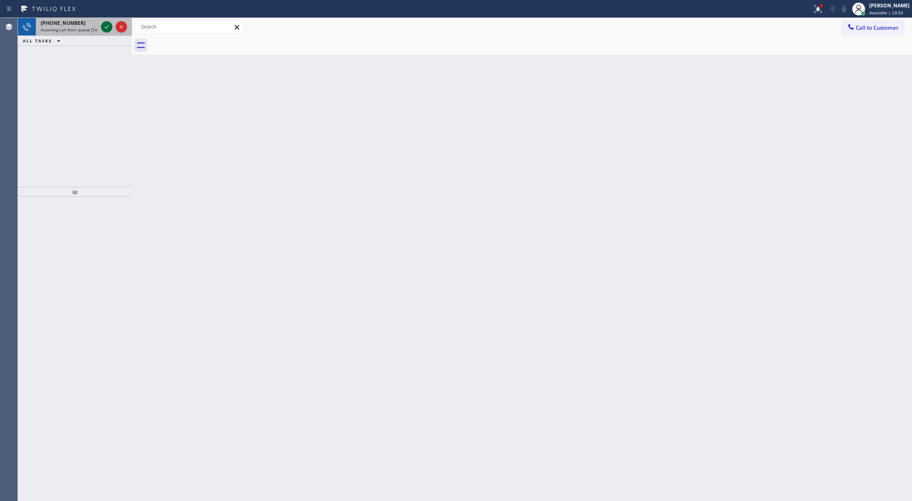
click at [106, 23] on icon at bounding box center [107, 27] width 10 height 10
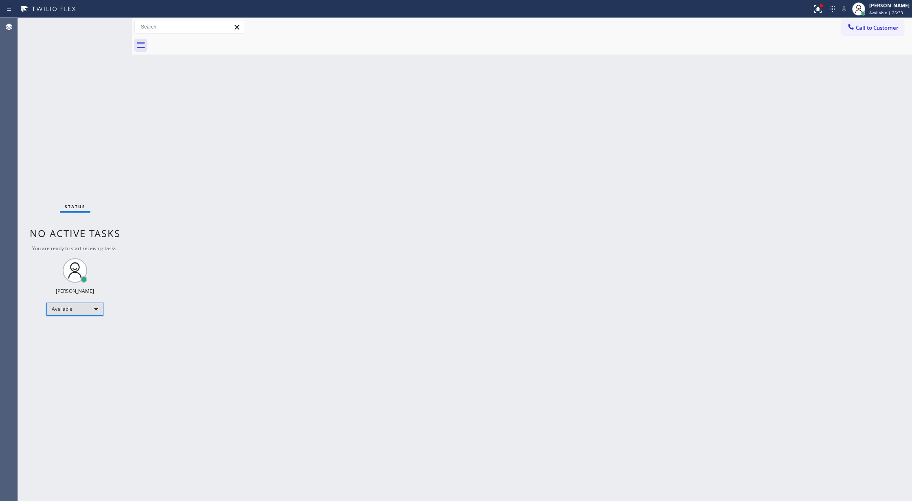
click at [99, 306] on div "Available" at bounding box center [74, 309] width 57 height 13
click at [80, 340] on li "Unavailable" at bounding box center [74, 341] width 55 height 10
drag, startPoint x: 761, startPoint y: 344, endPoint x: 735, endPoint y: 358, distance: 30.3
click at [761, 344] on div "Back to Dashboard Change Sender ID Customers Technicians Select a contact Outbo…" at bounding box center [522, 259] width 780 height 483
drag, startPoint x: 867, startPoint y: 24, endPoint x: 823, endPoint y: 53, distance: 52.2
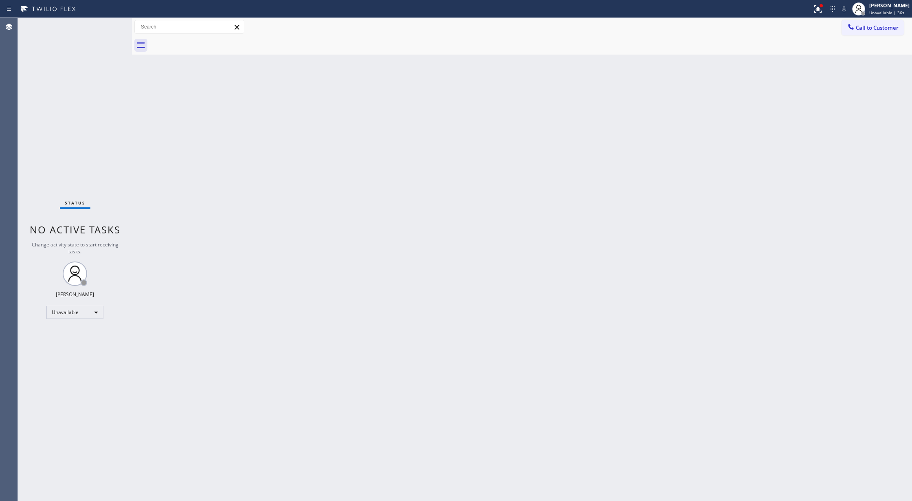
click at [866, 24] on span "Call to Customer" at bounding box center [877, 27] width 43 height 7
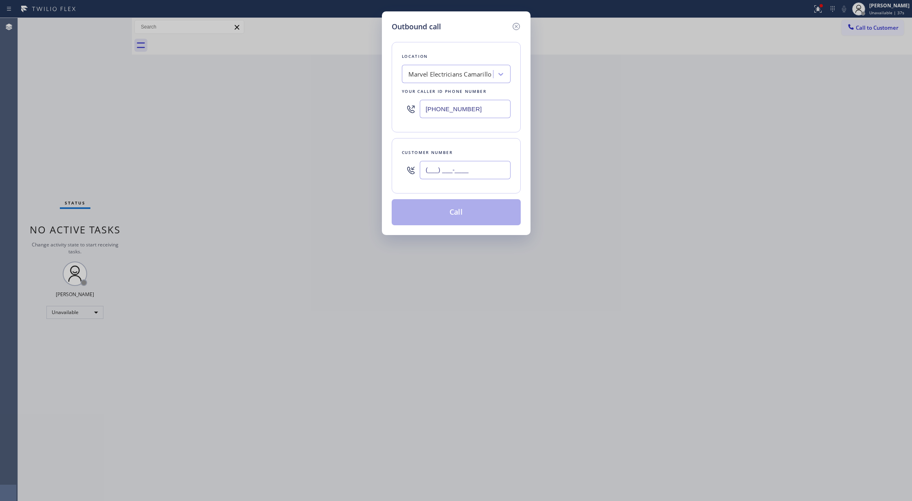
click at [426, 175] on input "(___) ___-____" at bounding box center [465, 170] width 91 height 18
paste input "631) 880-2467"
type input "[PHONE_NUMBER]"
drag, startPoint x: 471, startPoint y: 108, endPoint x: 311, endPoint y: 108, distance: 159.2
click at [311, 108] on div "Outbound call Location Marvel Electricians Camarillo Your caller id phone numbe…" at bounding box center [456, 250] width 912 height 501
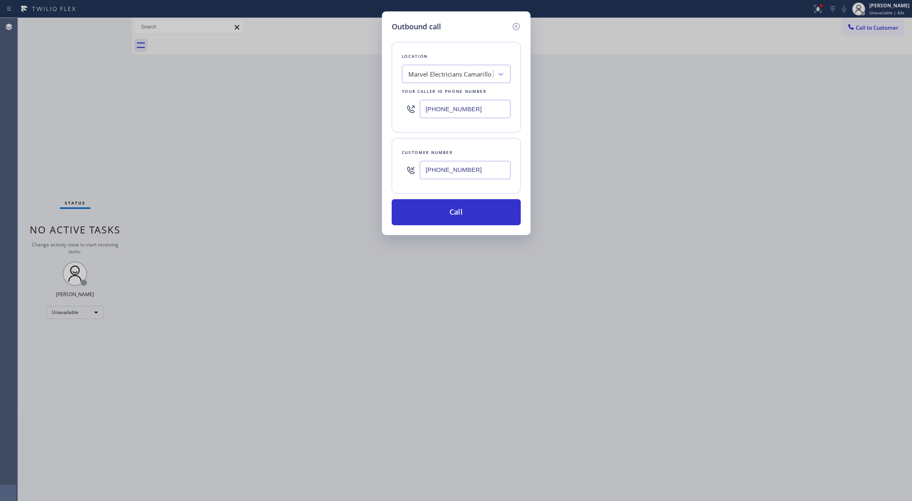
paste input "text"
type input "[PHONE_NUMBER]"
click at [499, 445] on div "Outbound call Location Marvel Electricians Camarillo Your caller id phone numbe…" at bounding box center [456, 250] width 912 height 501
click at [455, 214] on button "Call" at bounding box center [456, 212] width 129 height 26
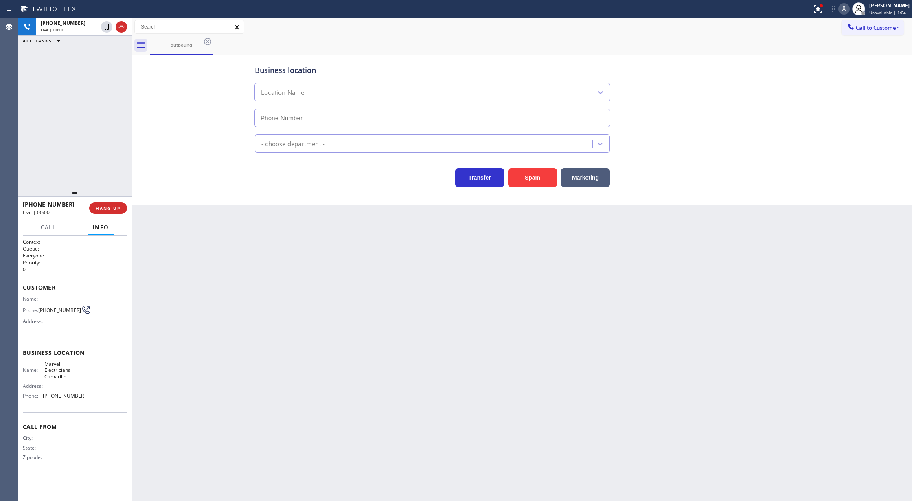
type input "[PHONE_NUMBER]"
click at [119, 24] on icon at bounding box center [121, 27] width 10 height 10
click at [108, 207] on span "COMPLETE" at bounding box center [106, 208] width 28 height 6
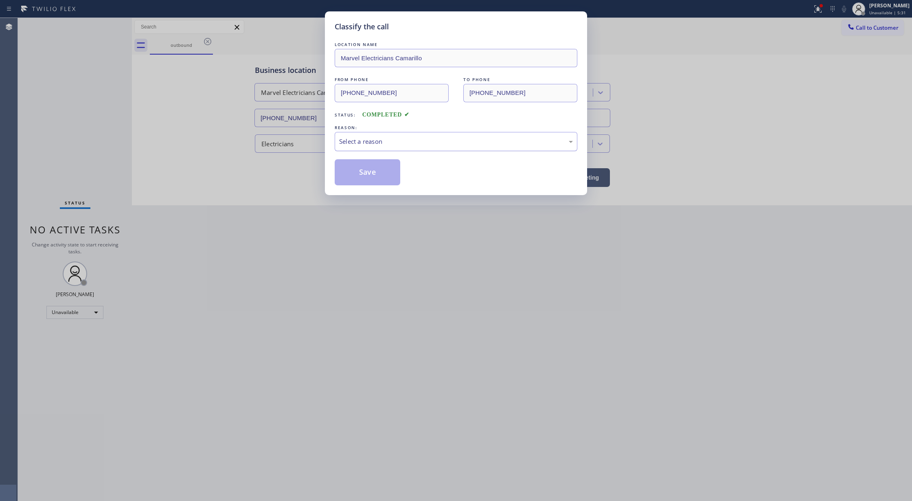
click at [397, 137] on div "Select a reason" at bounding box center [456, 141] width 234 height 9
click at [366, 175] on button "Save" at bounding box center [368, 172] width 66 height 26
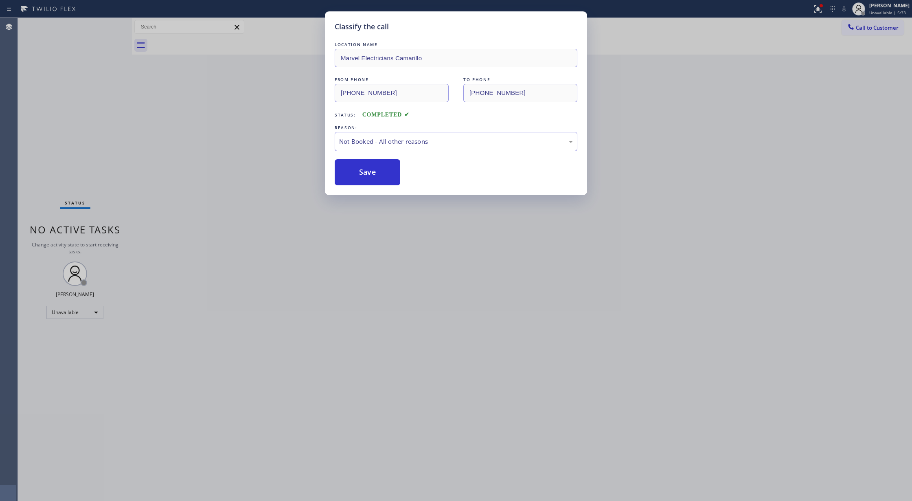
click at [97, 305] on div "Classify the call LOCATION NAME Marvel Electricians Camarillo FROM PHONE [PHONE…" at bounding box center [456, 250] width 912 height 501
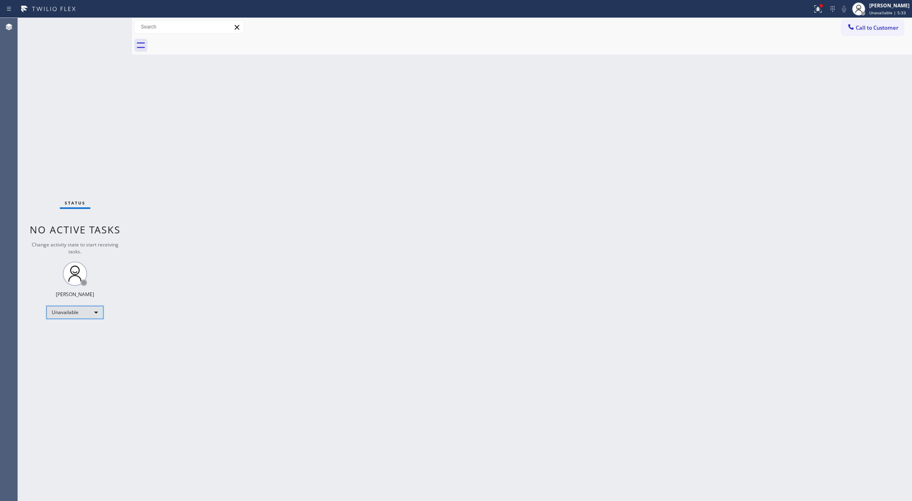
click at [94, 311] on div "Unavailable" at bounding box center [74, 312] width 57 height 13
click at [77, 354] on li "Break" at bounding box center [74, 354] width 55 height 10
click at [114, 26] on div "Status No active tasks Change activity state to start receiving tasks. [PERSON_…" at bounding box center [75, 259] width 114 height 483
click at [110, 26] on div "Status No active tasks Change activity state to start receiving tasks. [PERSON_…" at bounding box center [75, 259] width 114 height 483
click at [112, 31] on div "Status No active tasks Change activity state to start receiving tasks. [PERSON_…" at bounding box center [75, 259] width 114 height 483
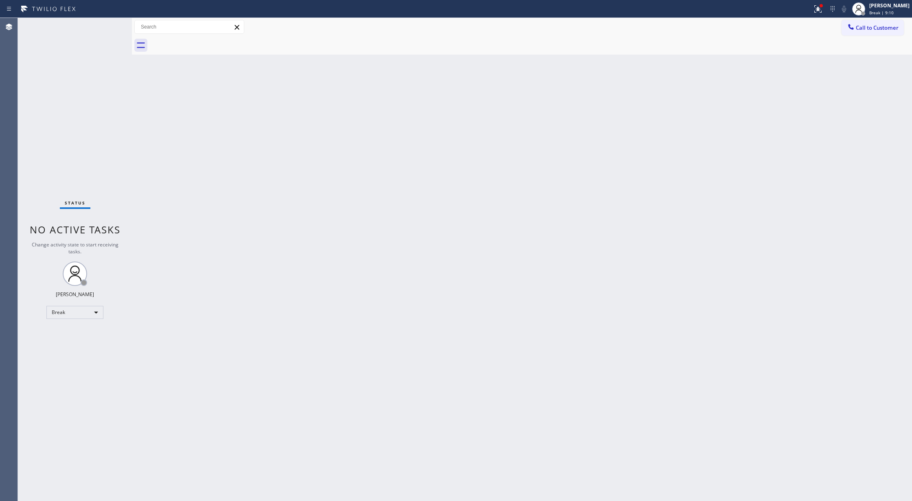
click at [331, 370] on div "Back to Dashboard Change Sender ID Customers Technicians Select a contact Outbo…" at bounding box center [522, 259] width 780 height 483
click at [78, 308] on div "Break" at bounding box center [74, 312] width 57 height 13
click at [77, 333] on li "Available" at bounding box center [74, 334] width 55 height 10
click at [84, 312] on div "Break" at bounding box center [74, 312] width 57 height 13
click at [70, 336] on li "Available" at bounding box center [74, 334] width 55 height 10
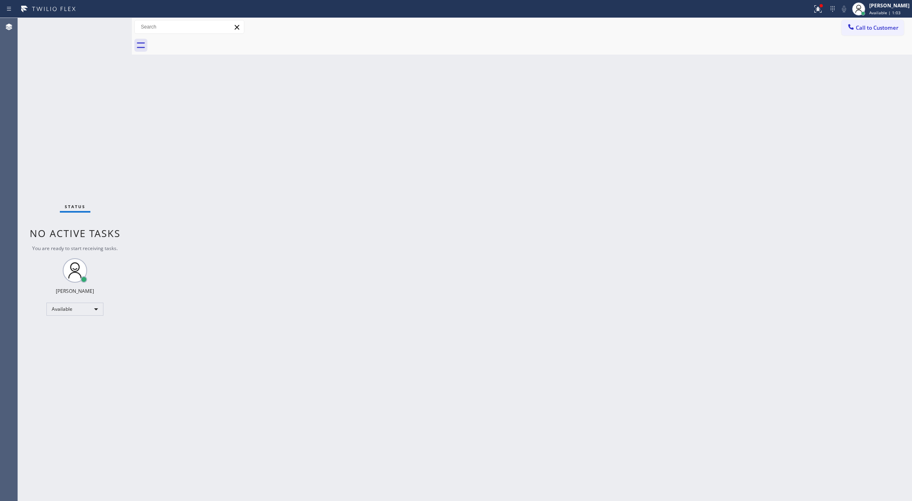
drag, startPoint x: 111, startPoint y: 33, endPoint x: 103, endPoint y: 26, distance: 10.1
click at [103, 26] on div "Status No active tasks You are ready to start receiving tasks. [PERSON_NAME] Av…" at bounding box center [75, 259] width 114 height 483
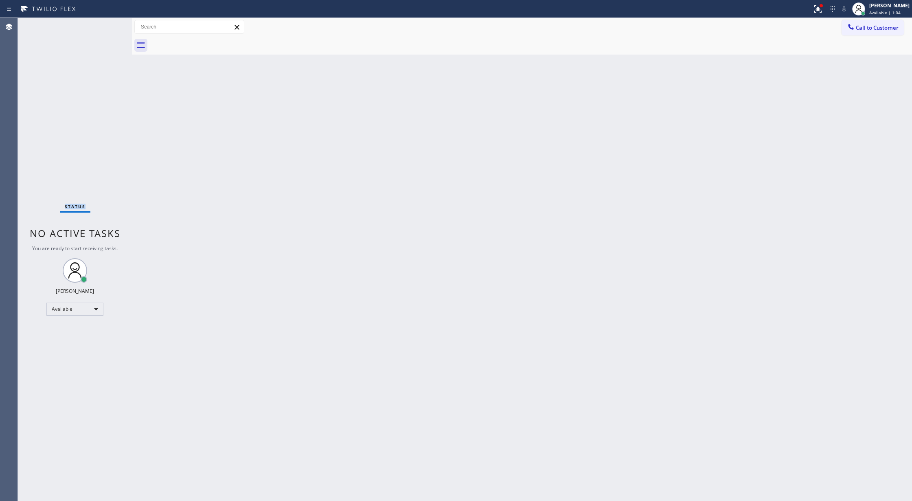
click at [102, 29] on div "Status No active tasks You are ready to start receiving tasks. [PERSON_NAME] Av…" at bounding box center [75, 259] width 114 height 483
click at [106, 29] on div "Status No active tasks You are ready to start receiving tasks. [PERSON_NAME] Av…" at bounding box center [75, 259] width 114 height 483
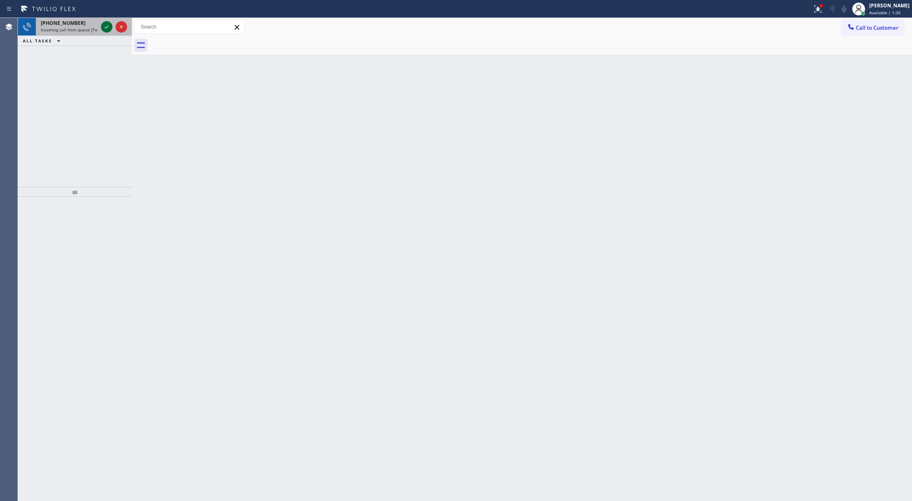
click at [106, 27] on icon at bounding box center [107, 27] width 10 height 10
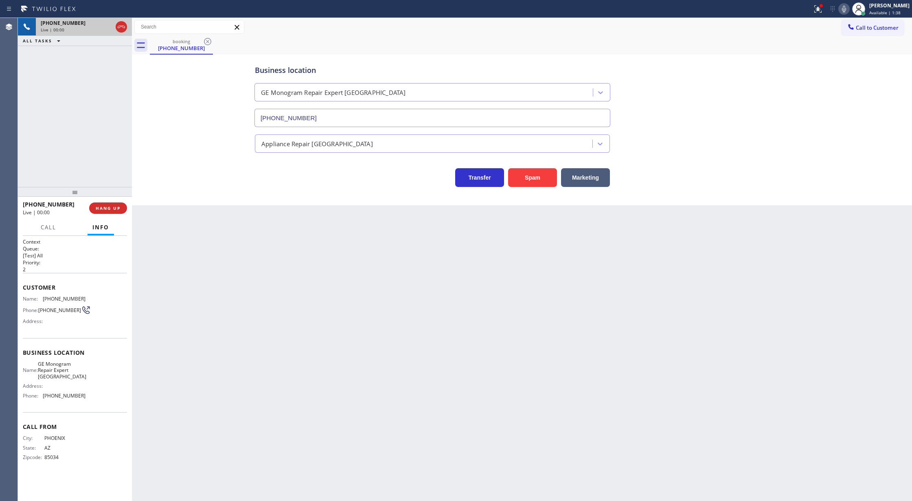
type input "[PHONE_NUMBER]"
click at [544, 181] on button "Spam" at bounding box center [532, 177] width 49 height 19
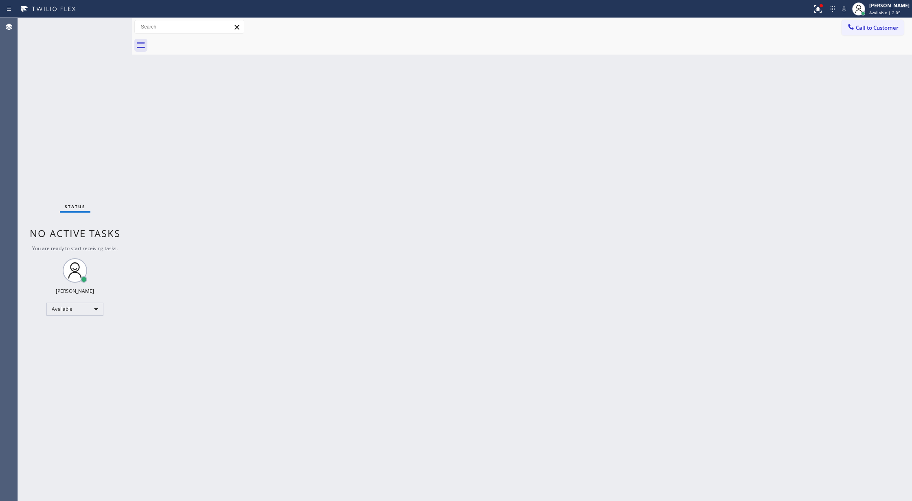
click at [105, 24] on div "Status No active tasks You are ready to start receiving tasks. [PERSON_NAME] Av…" at bounding box center [75, 259] width 114 height 483
click at [109, 18] on div "Status No active tasks You are ready to start receiving tasks. [PERSON_NAME] Av…" at bounding box center [75, 259] width 114 height 483
click at [111, 26] on div "Status No active tasks You are ready to start receiving tasks. [PERSON_NAME] Av…" at bounding box center [75, 259] width 114 height 483
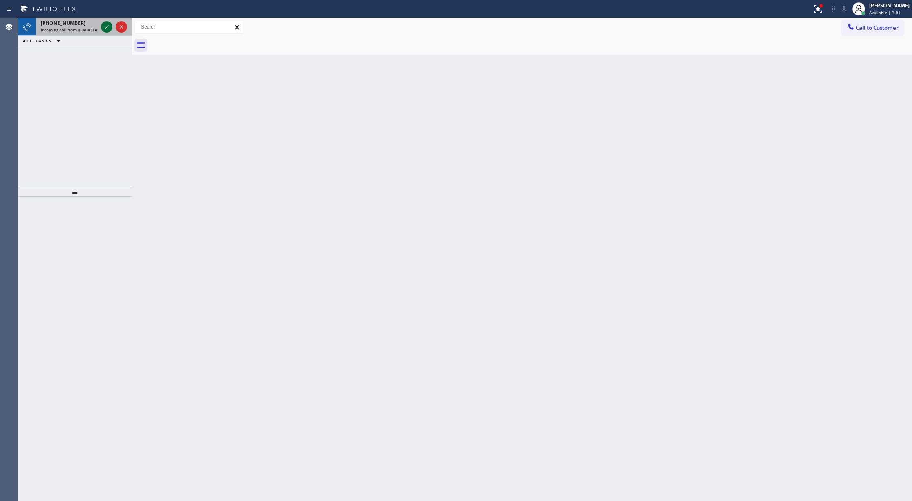
click at [101, 24] on div at bounding box center [106, 27] width 11 height 10
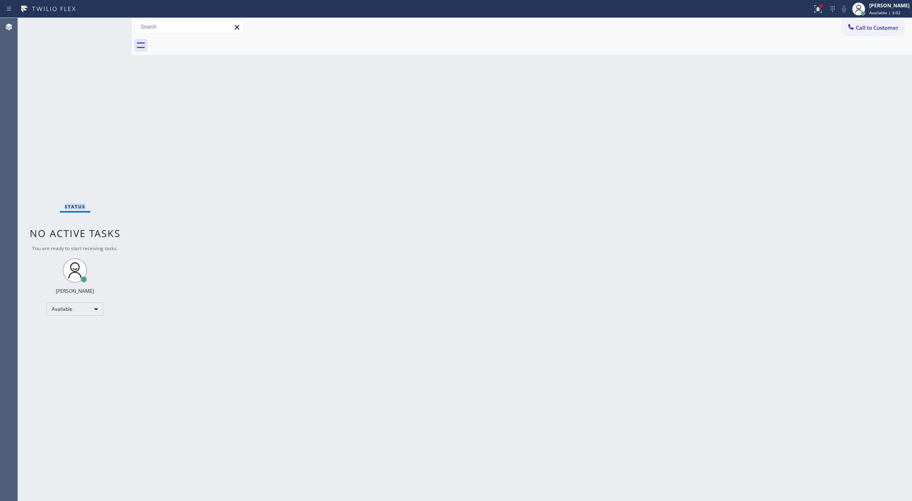
click at [106, 24] on div "Status No active tasks You are ready to start receiving tasks. [PERSON_NAME] Av…" at bounding box center [75, 259] width 114 height 483
click at [180, 187] on div "Back to Dashboard Change Sender ID Customers Technicians Select a contact Outbo…" at bounding box center [522, 259] width 780 height 483
click at [111, 22] on div "Status No active tasks You are ready to start receiving tasks. [PERSON_NAME] Av…" at bounding box center [75, 259] width 114 height 483
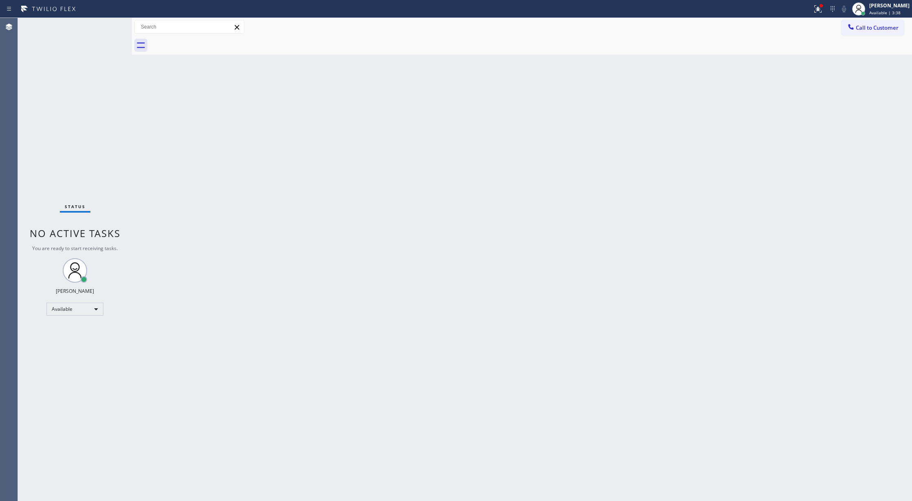
click at [111, 22] on div "Status No active tasks You are ready to start receiving tasks. [PERSON_NAME] Av…" at bounding box center [75, 259] width 114 height 483
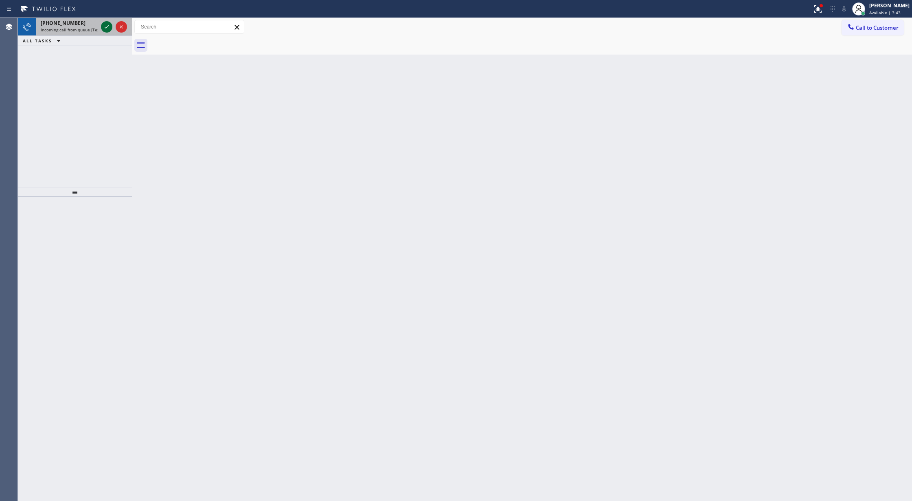
click at [103, 29] on icon at bounding box center [107, 27] width 10 height 10
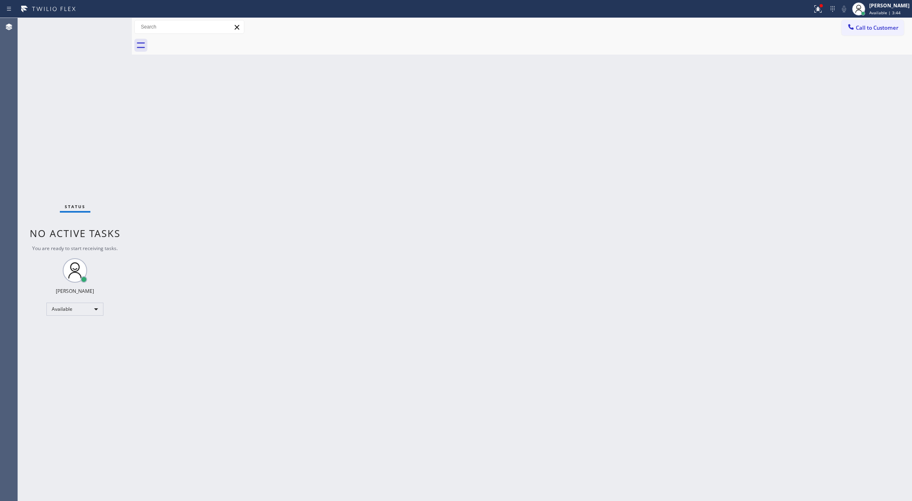
click at [103, 29] on div "Status No active tasks You are ready to start receiving tasks. [PERSON_NAME] Av…" at bounding box center [75, 259] width 114 height 483
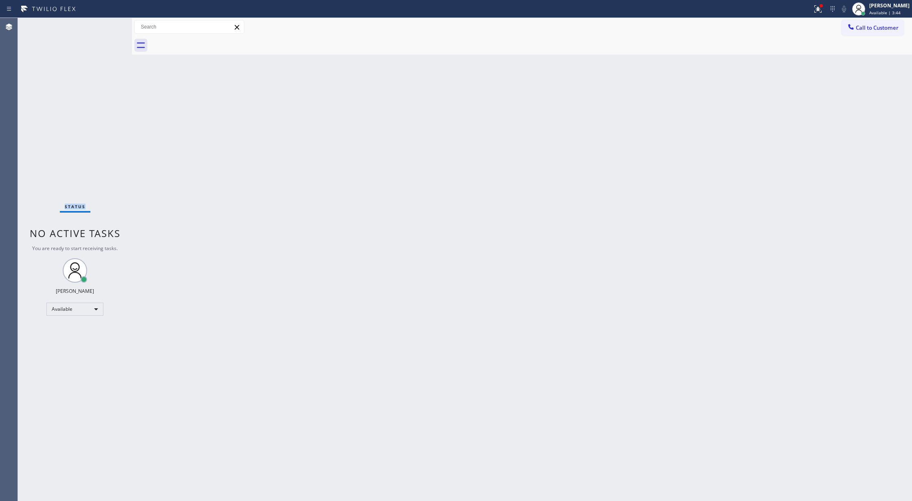
click at [103, 29] on div "Status No active tasks You are ready to start receiving tasks. [PERSON_NAME] Av…" at bounding box center [75, 259] width 114 height 483
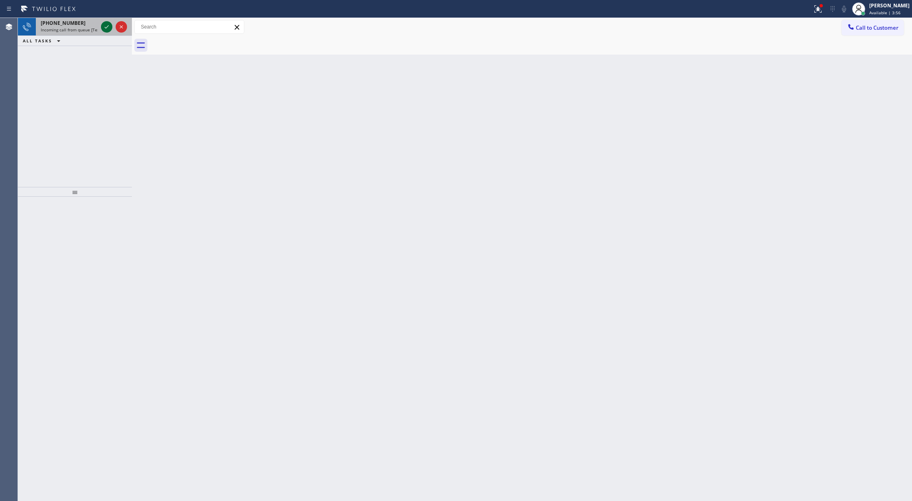
click at [105, 26] on icon at bounding box center [107, 27] width 10 height 10
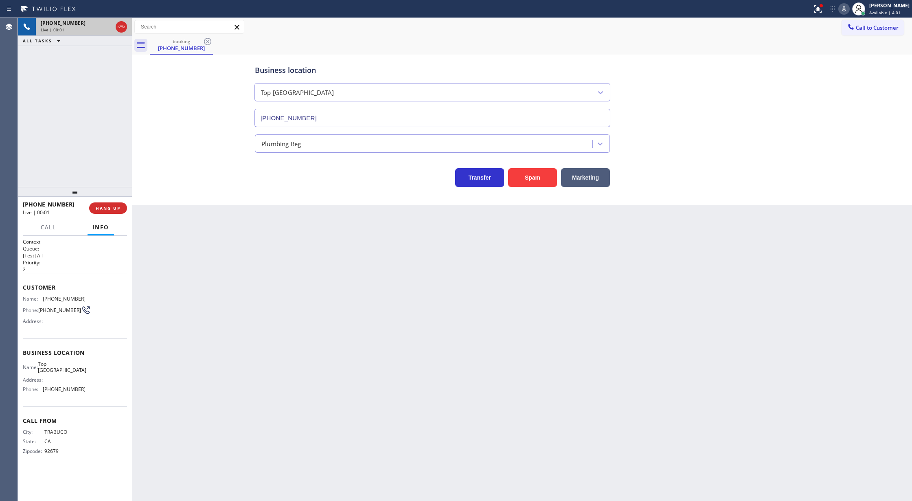
type input "[PHONE_NUMBER]"
click at [552, 181] on button "Spam" at bounding box center [532, 177] width 49 height 19
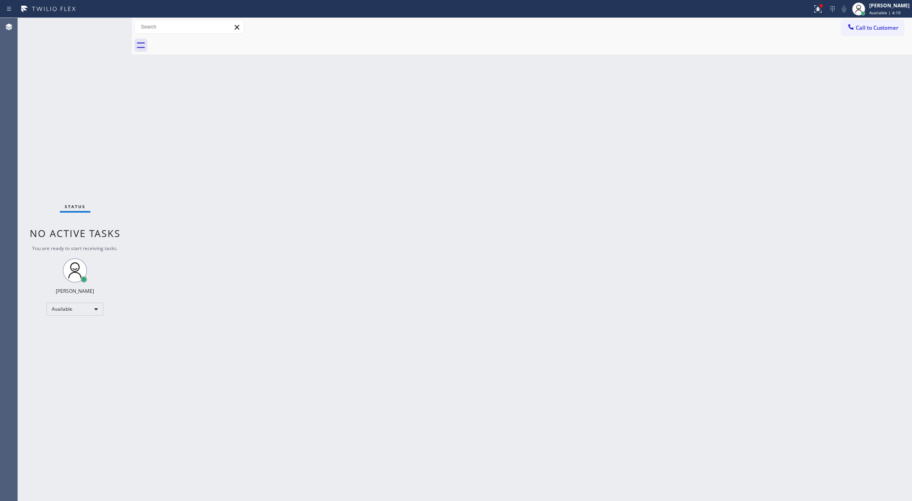
click at [104, 26] on div "Status No active tasks You are ready to start receiving tasks. [PERSON_NAME] Av…" at bounding box center [75, 259] width 114 height 483
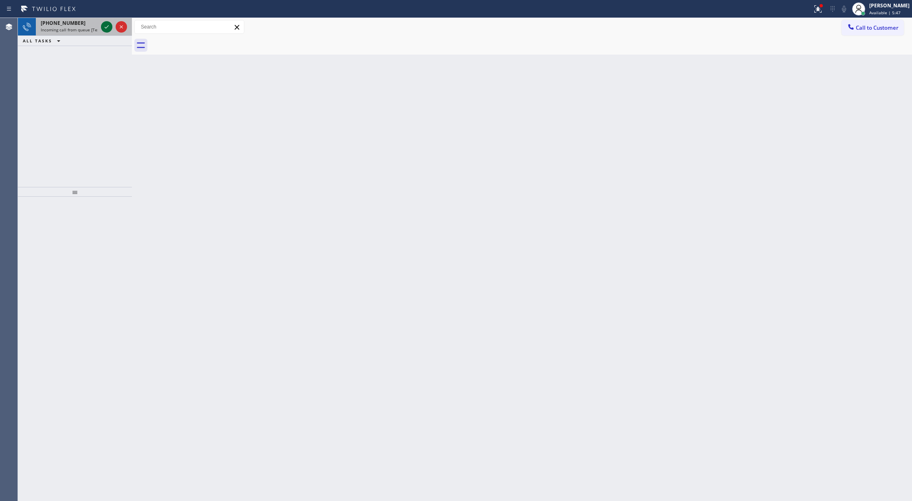
click at [108, 25] on icon at bounding box center [107, 27] width 10 height 10
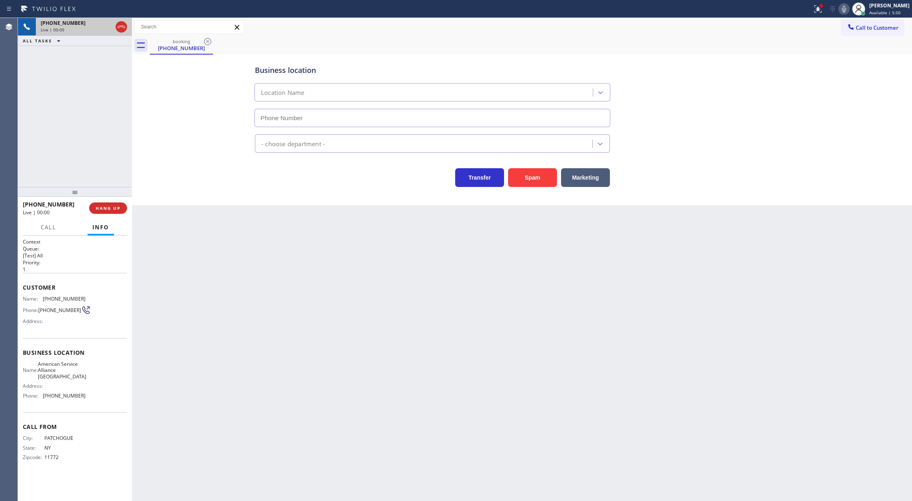
type input "[PHONE_NUMBER]"
click at [533, 182] on button "Spam" at bounding box center [532, 177] width 49 height 19
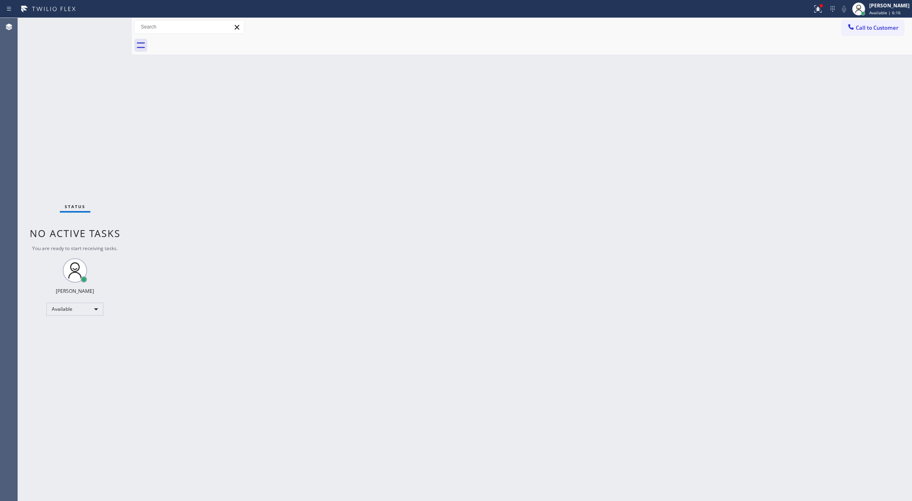
click at [113, 25] on div "Status No active tasks You are ready to start receiving tasks. [PERSON_NAME] Av…" at bounding box center [75, 259] width 114 height 483
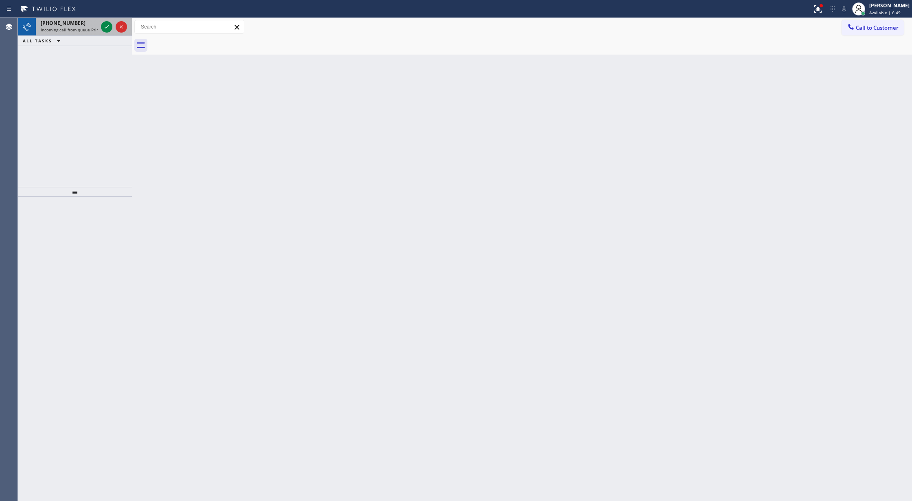
click at [112, 20] on div at bounding box center [113, 27] width 29 height 18
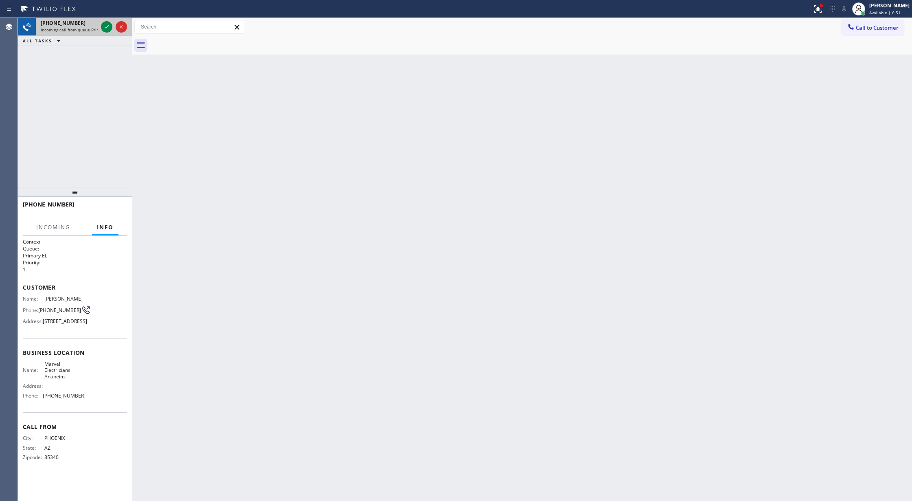
click at [112, 21] on div at bounding box center [113, 27] width 29 height 18
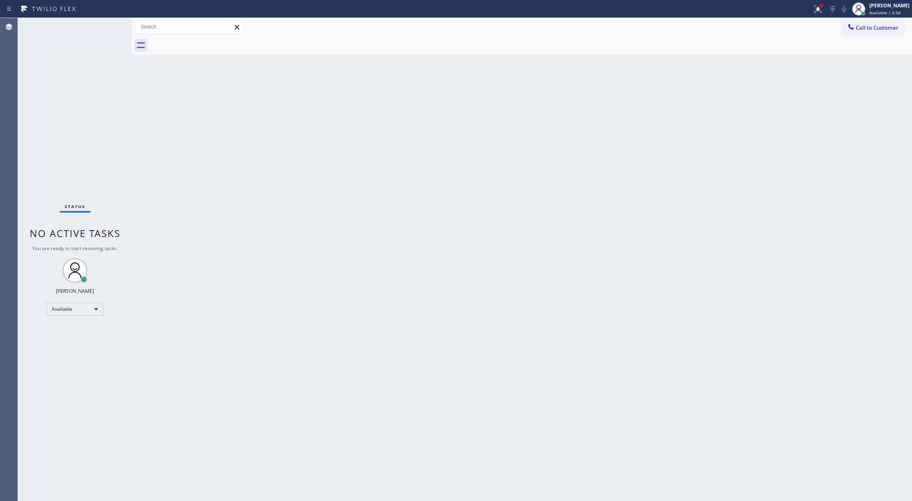
click at [98, 24] on div "Status No active tasks You are ready to start receiving tasks. [PERSON_NAME] Av…" at bounding box center [75, 259] width 114 height 483
click at [92, 43] on div "Status No active tasks You are ready to start receiving tasks. [PERSON_NAME] Av…" at bounding box center [75, 259] width 114 height 483
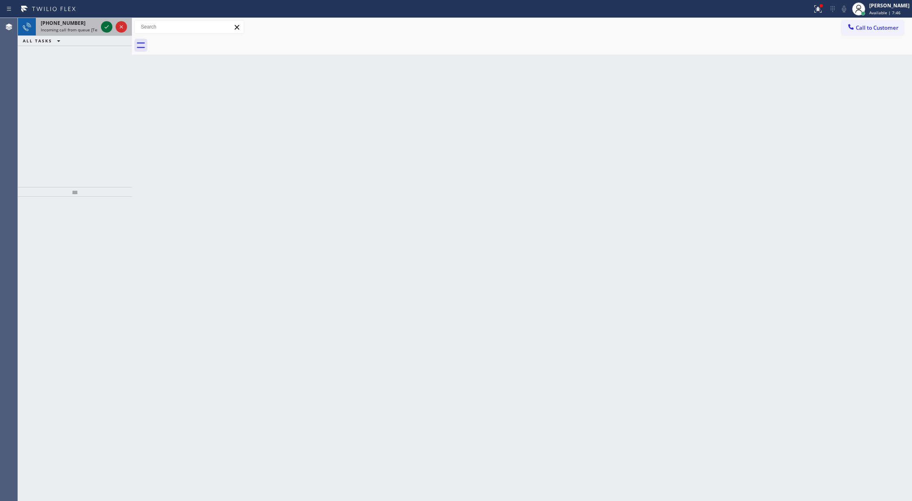
click at [104, 24] on icon at bounding box center [107, 27] width 10 height 10
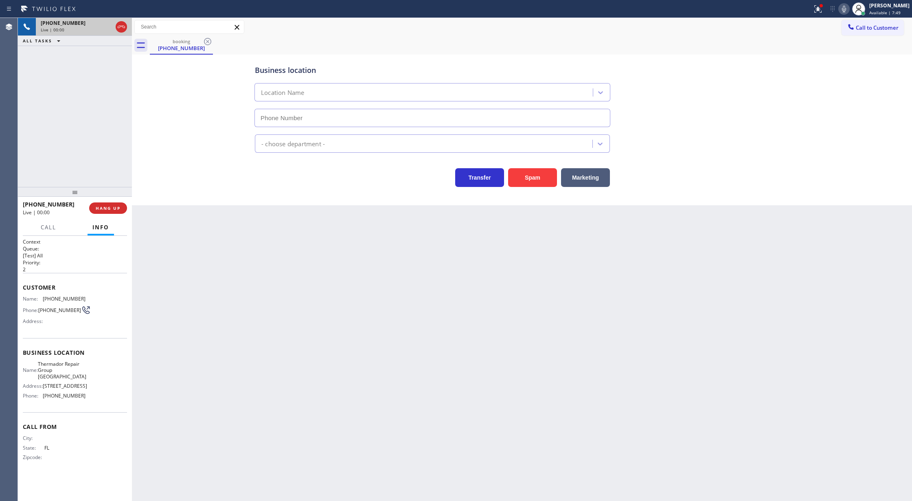
type input "[PHONE_NUMBER]"
click at [540, 180] on button "Spam" at bounding box center [532, 177] width 49 height 19
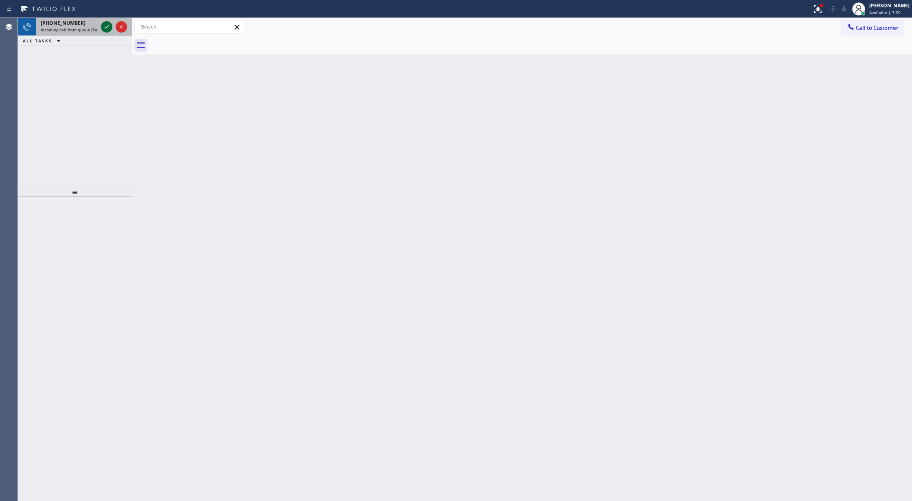
click at [103, 24] on icon at bounding box center [107, 27] width 10 height 10
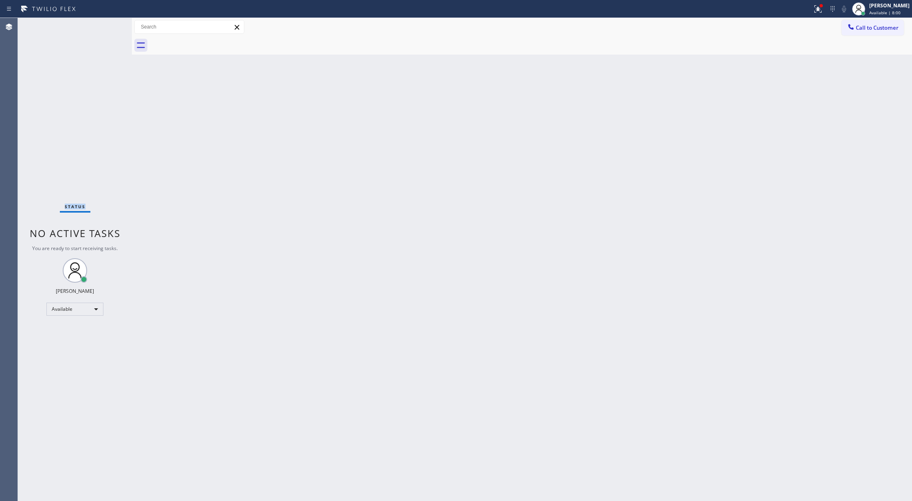
click at [103, 24] on div "Status No active tasks You are ready to start receiving tasks. [PERSON_NAME] Av…" at bounding box center [75, 259] width 114 height 483
click at [112, 26] on div "Status No active tasks You are ready to start receiving tasks. [PERSON_NAME] Av…" at bounding box center [75, 259] width 114 height 483
click at [108, 30] on div "Status No active tasks You are ready to start receiving tasks. [PERSON_NAME] Av…" at bounding box center [75, 259] width 114 height 483
drag, startPoint x: 108, startPoint y: 30, endPoint x: 326, endPoint y: 483, distance: 502.3
click at [108, 30] on div "Status No active tasks You are ready to start receiving tasks. [PERSON_NAME] Av…" at bounding box center [75, 259] width 114 height 483
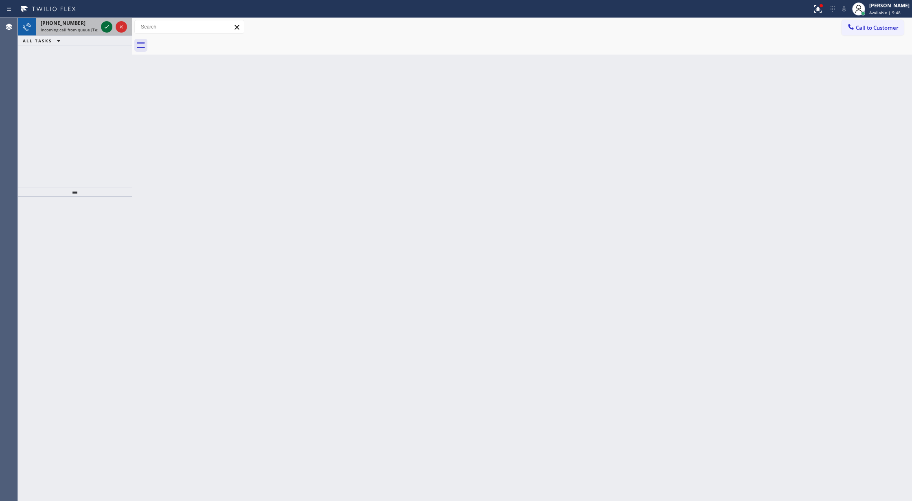
click at [102, 30] on icon at bounding box center [107, 27] width 10 height 10
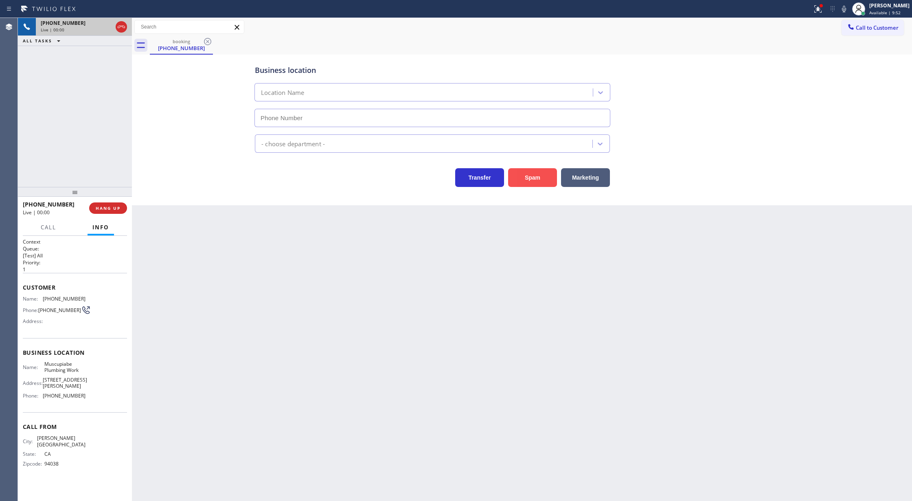
type input "(909) 552-8588"
click at [122, 30] on icon at bounding box center [121, 27] width 10 height 10
click at [99, 209] on span "HANG UP" at bounding box center [108, 208] width 25 height 6
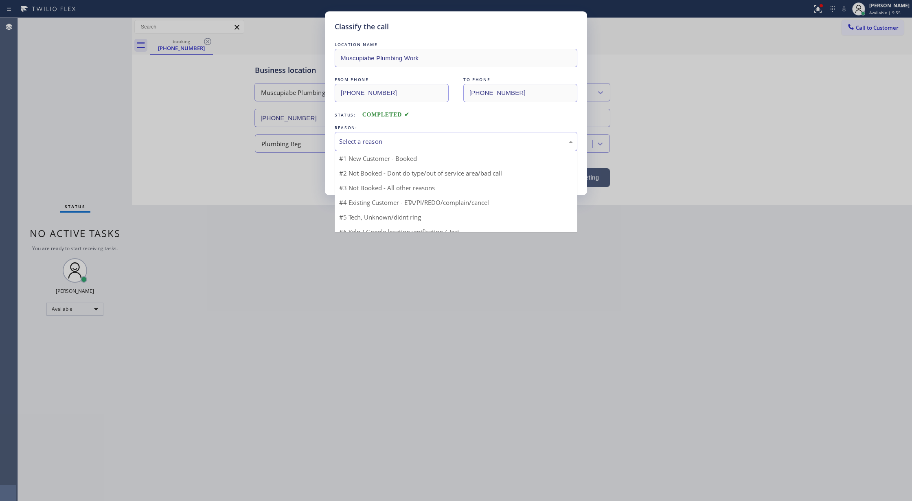
click at [401, 143] on div "Select a reason" at bounding box center [456, 141] width 234 height 9
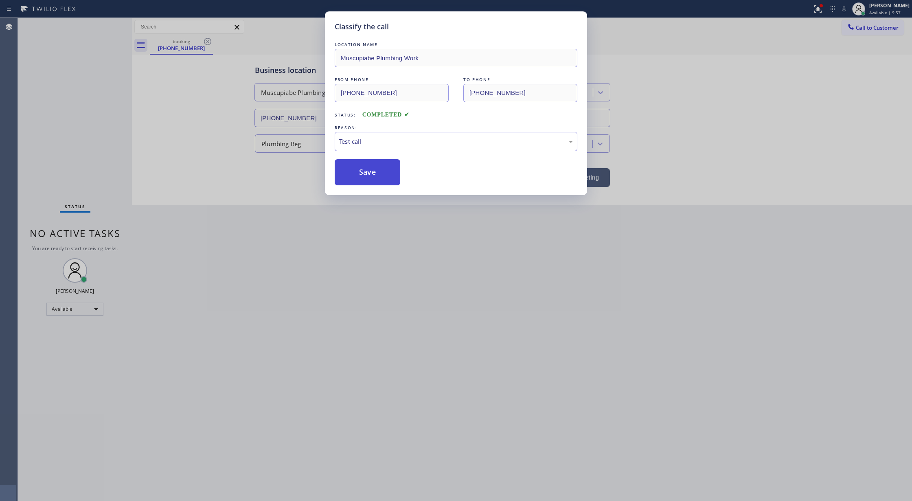
click at [366, 167] on button "Save" at bounding box center [368, 172] width 66 height 26
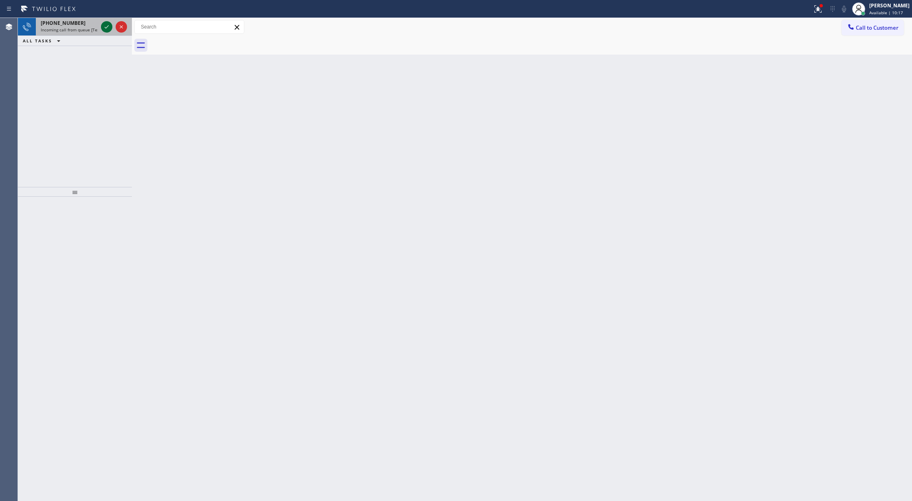
click at [106, 26] on icon at bounding box center [107, 27] width 10 height 10
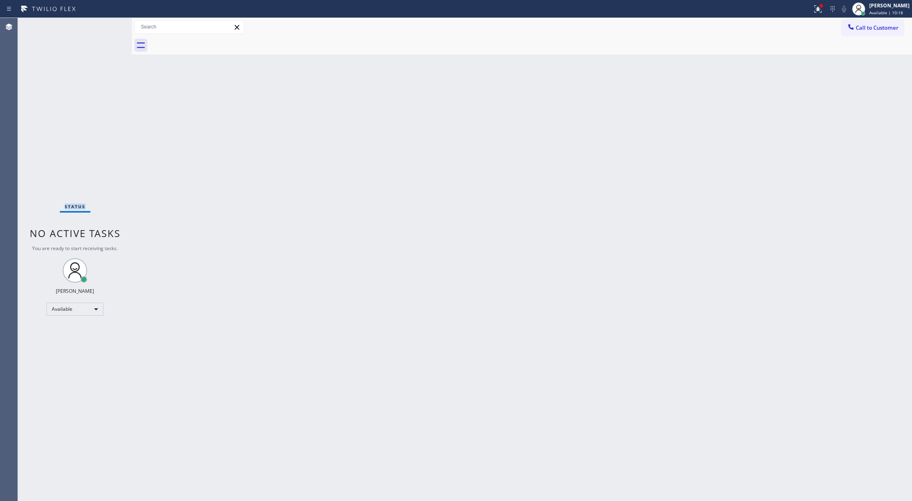
click at [106, 26] on div "Status No active tasks You are ready to start receiving tasks. [PERSON_NAME] Av…" at bounding box center [75, 259] width 114 height 483
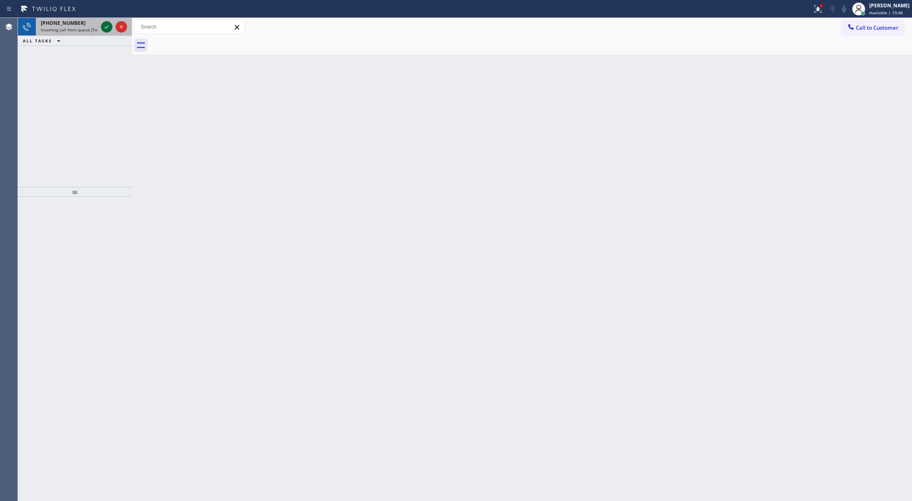
click at [107, 28] on icon at bounding box center [107, 27] width 10 height 10
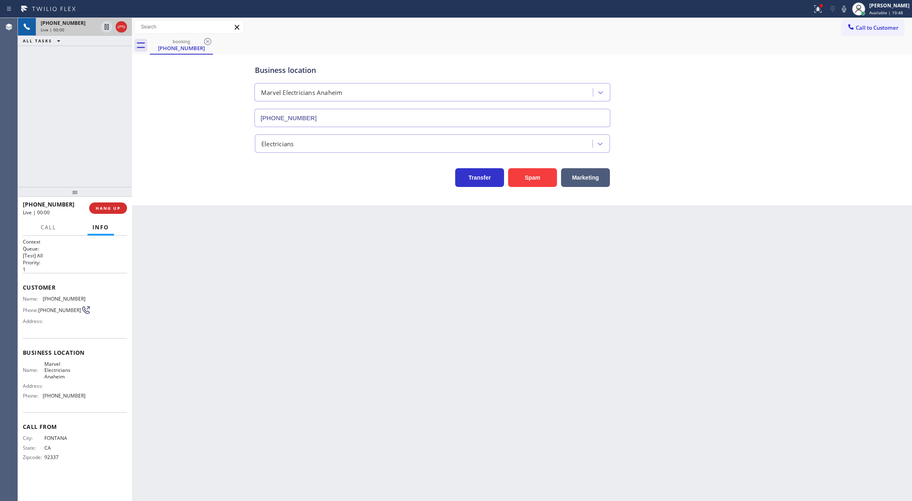
type input "[PHONE_NUMBER]"
drag, startPoint x: 22, startPoint y: 285, endPoint x: 107, endPoint y: 399, distance: 142.0
click at [107, 399] on div "Context Queue: [Test] All Priority: 1 Customer Name: (909) 900-5186 Phone: (909…" at bounding box center [75, 368] width 114 height 265
copy div "Customer Name: (909) 900-5186 Phone: (909) 900-5186 Address: Business location …"
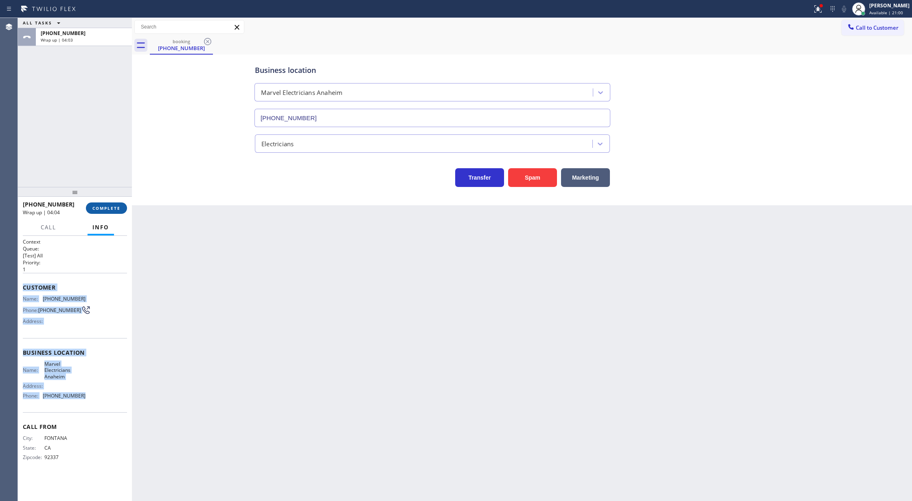
click at [98, 205] on span "COMPLETE" at bounding box center [106, 208] width 28 height 6
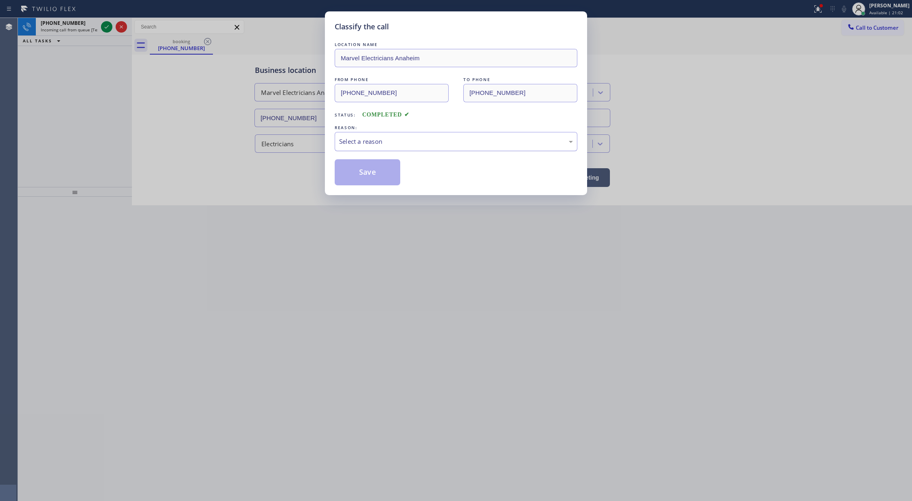
click at [401, 134] on div "Select a reason" at bounding box center [456, 141] width 243 height 19
click at [368, 173] on button "Save" at bounding box center [368, 172] width 66 height 26
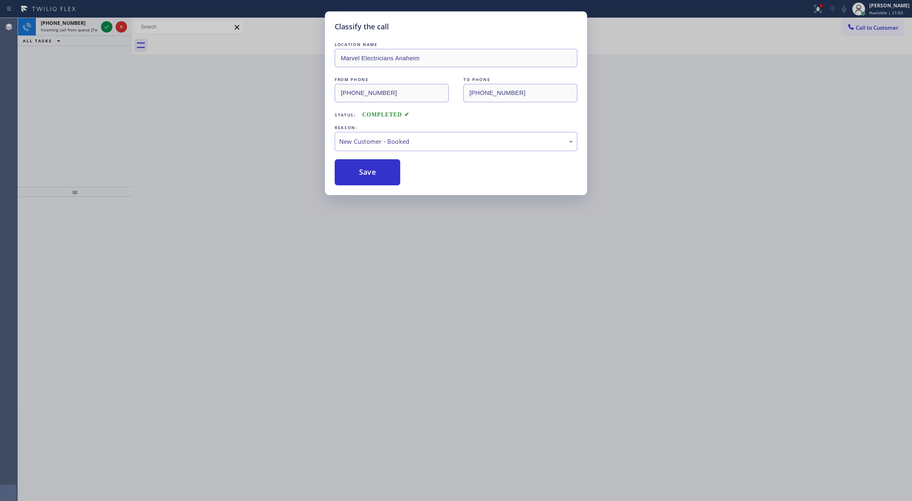
click at [105, 26] on icon at bounding box center [107, 27] width 10 height 10
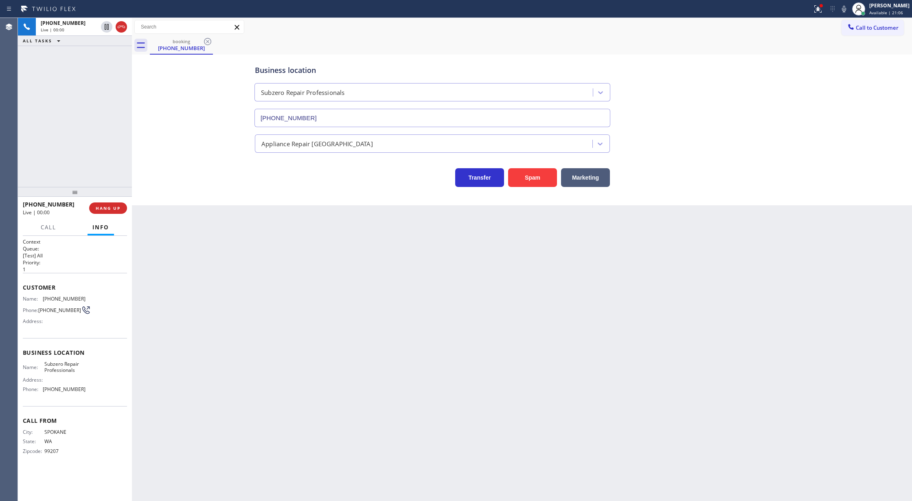
type input "(206) 429-4415"
drag, startPoint x: 18, startPoint y: 289, endPoint x: 93, endPoint y: 390, distance: 125.7
click at [93, 390] on div "Context Queue: [Test] All Priority: 1 Customer Name: (509) 638-9249 Phone: (509…" at bounding box center [75, 368] width 114 height 265
copy div "Customer Name: (509) 638-9249 Phone: (509) 638-9249 Address: Business location …"
click at [105, 210] on span "HANG UP" at bounding box center [108, 208] width 25 height 6
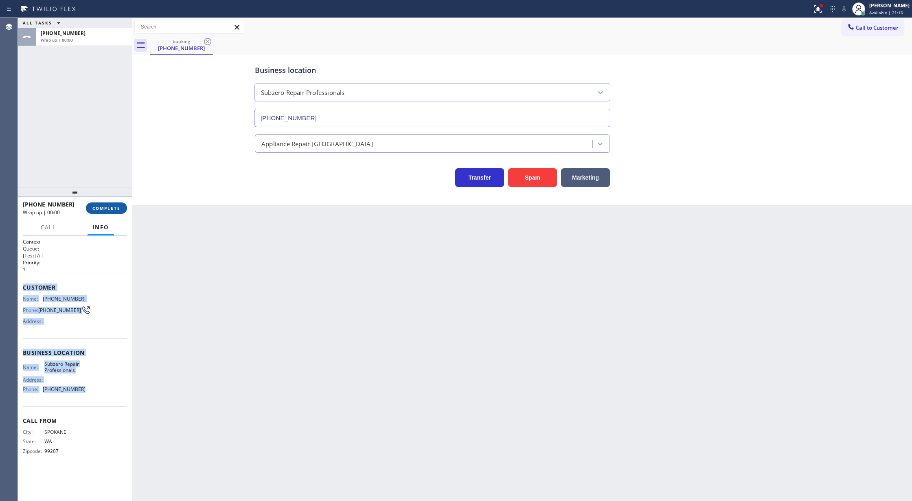
click at [107, 208] on span "COMPLETE" at bounding box center [106, 208] width 28 height 6
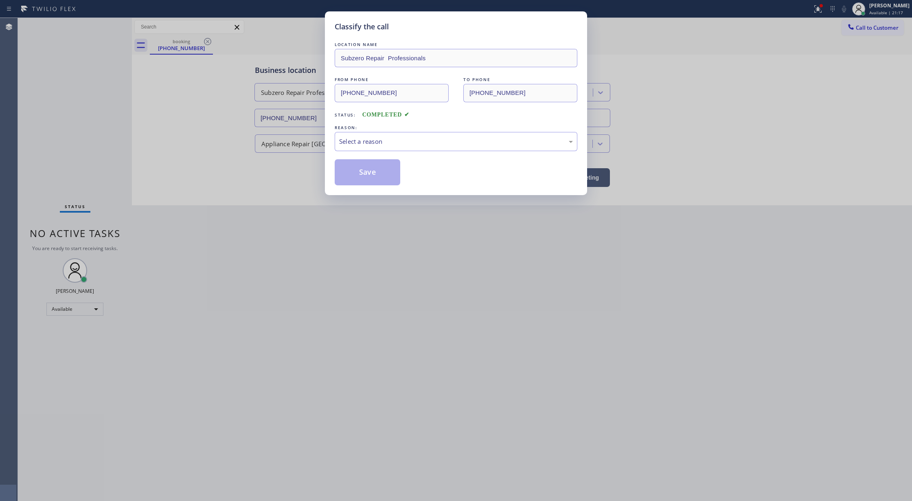
click at [373, 131] on div "REASON:" at bounding box center [456, 127] width 243 height 9
click at [375, 138] on div "Select a reason" at bounding box center [456, 141] width 234 height 9
click at [366, 173] on button "Save" at bounding box center [368, 172] width 66 height 26
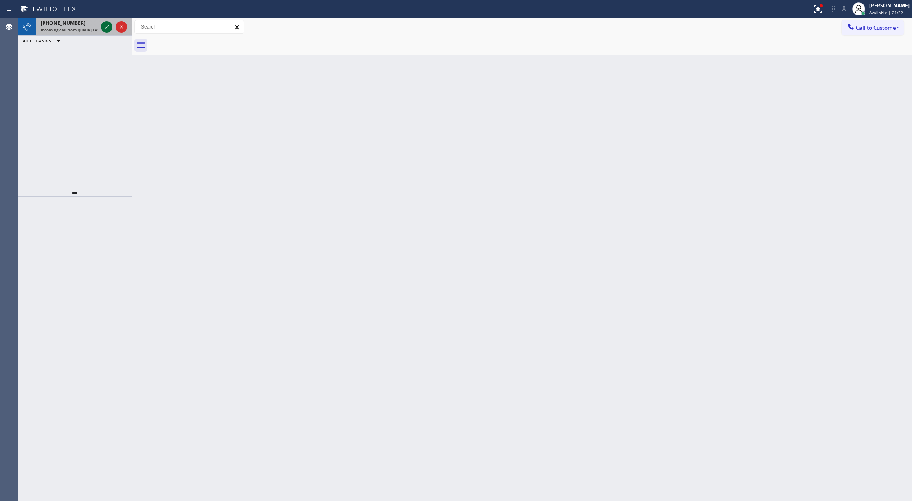
click at [106, 25] on icon at bounding box center [107, 27] width 10 height 10
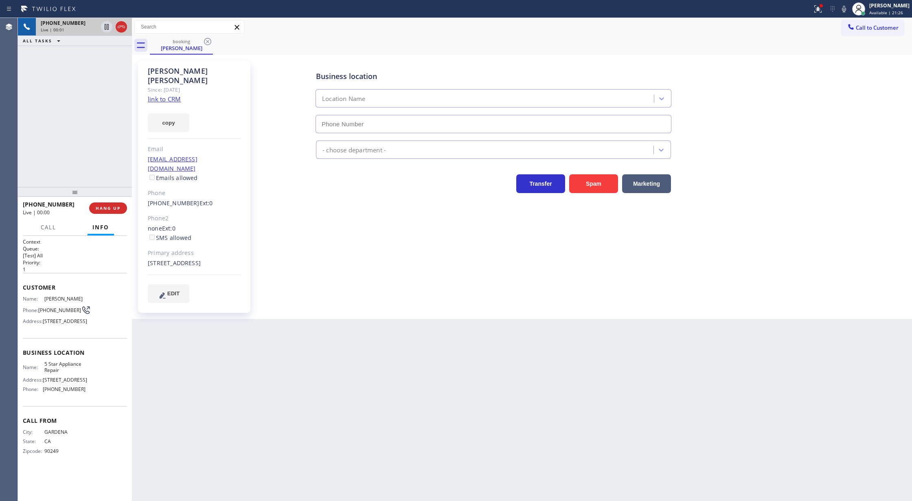
type input "[PHONE_NUMBER]"
click at [162, 95] on link "link to CRM" at bounding box center [164, 99] width 33 height 8
click at [121, 30] on icon at bounding box center [121, 27] width 10 height 10
click at [103, 206] on span "COMPLETE" at bounding box center [106, 208] width 28 height 6
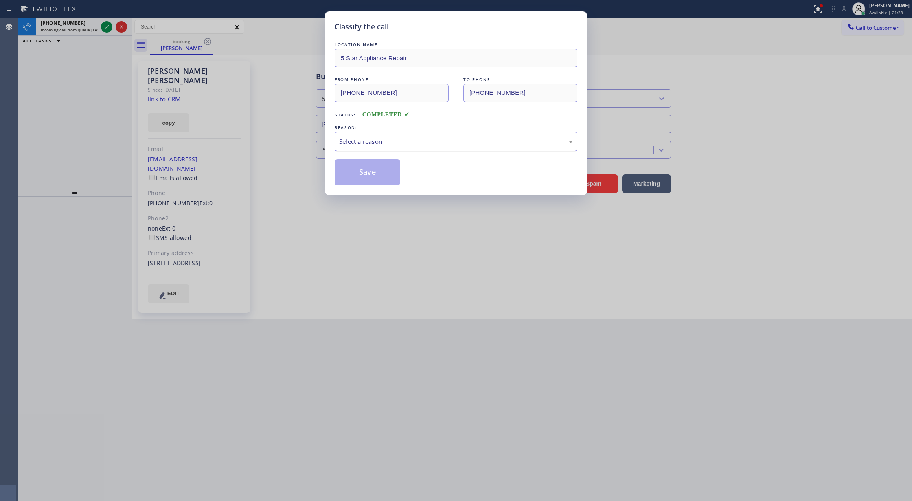
click at [342, 143] on div "Select a reason" at bounding box center [456, 141] width 234 height 9
click at [367, 173] on button "Save" at bounding box center [368, 172] width 66 height 26
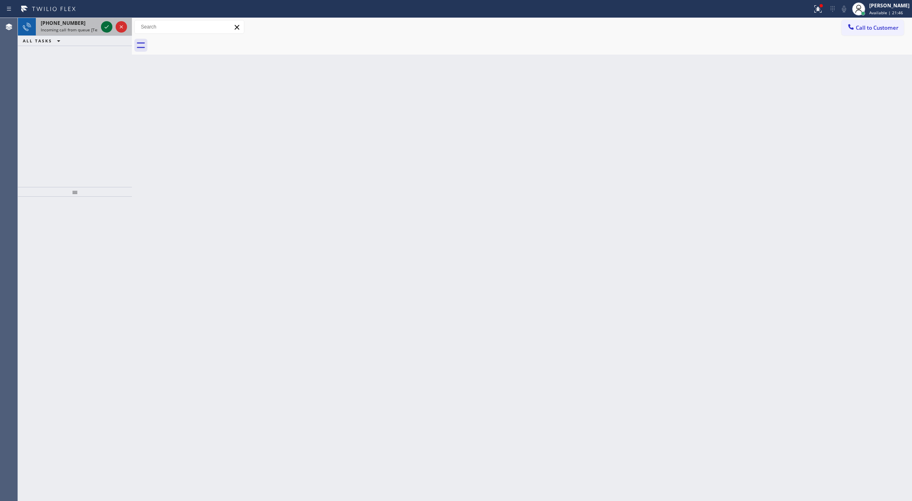
click at [108, 27] on icon at bounding box center [107, 27] width 10 height 10
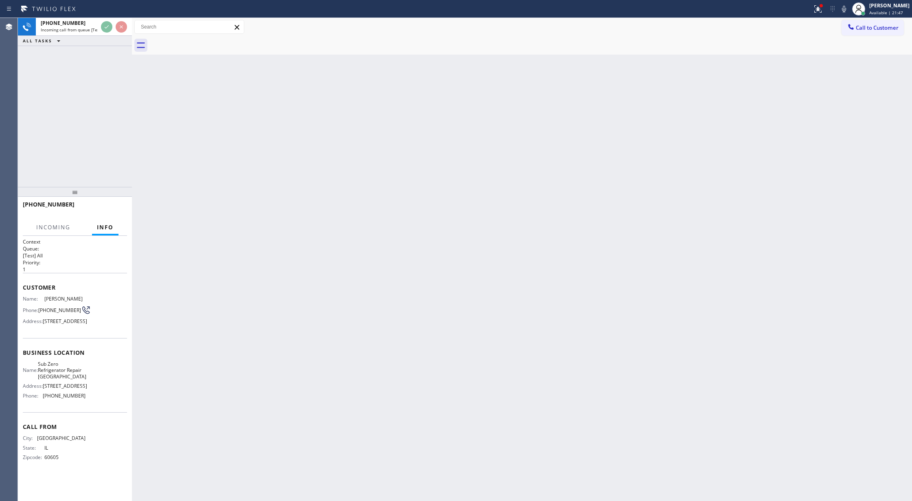
click at [123, 35] on div "+13129723993 Incoming call from queue [Test] All" at bounding box center [75, 27] width 114 height 18
click at [107, 20] on div at bounding box center [113, 27] width 29 height 18
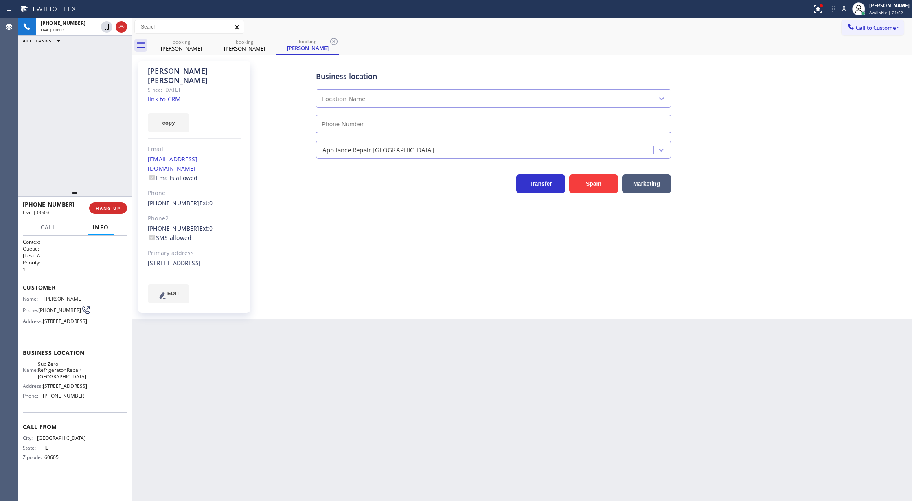
type input "(773) 917-0590"
click at [154, 95] on link "link to CRM" at bounding box center [164, 99] width 33 height 8
click at [603, 186] on button "Spam" at bounding box center [593, 183] width 49 height 19
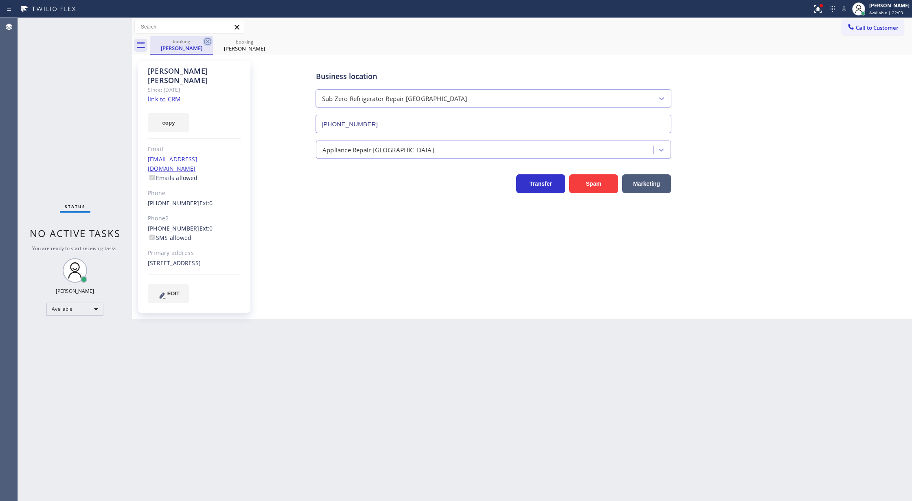
click at [206, 41] on icon at bounding box center [208, 42] width 10 height 10
click at [206, 41] on div "booking Peter Beck" at bounding box center [531, 45] width 762 height 18
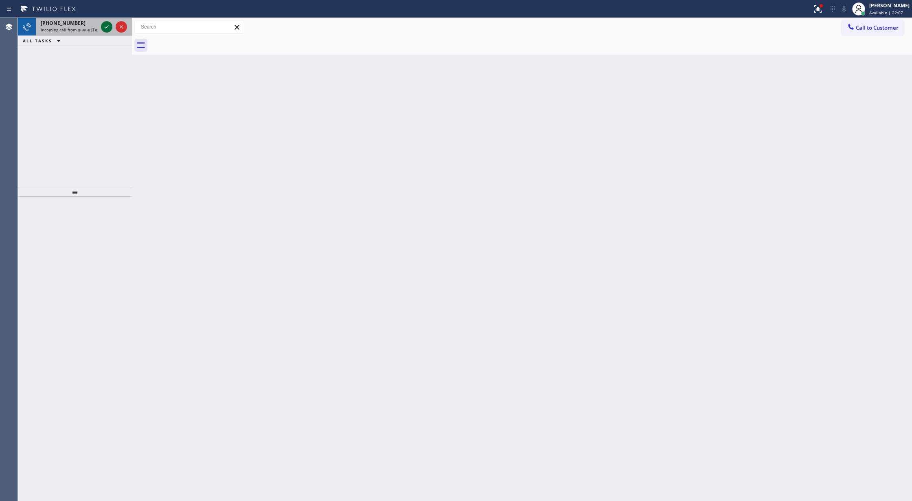
click at [106, 26] on icon at bounding box center [107, 27] width 10 height 10
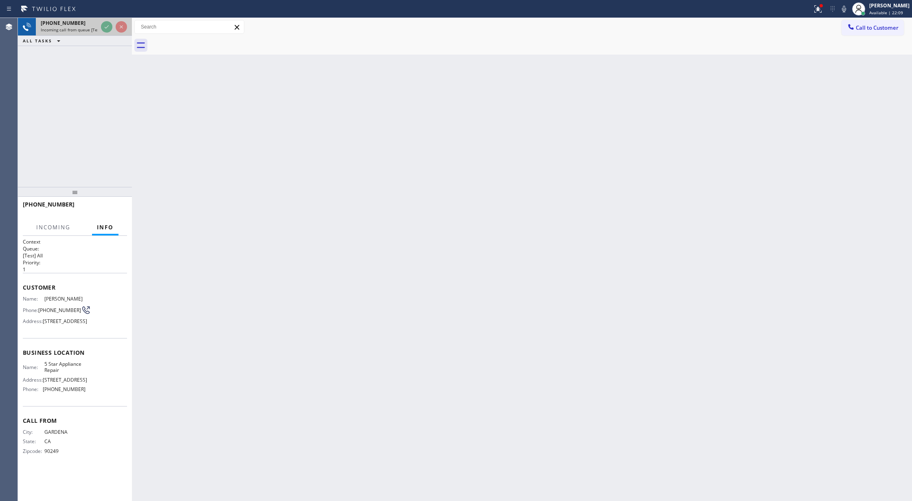
click at [106, 26] on icon at bounding box center [107, 27] width 10 height 10
click at [132, 25] on div at bounding box center [132, 259] width 0 height 483
click at [122, 26] on icon at bounding box center [121, 27] width 10 height 10
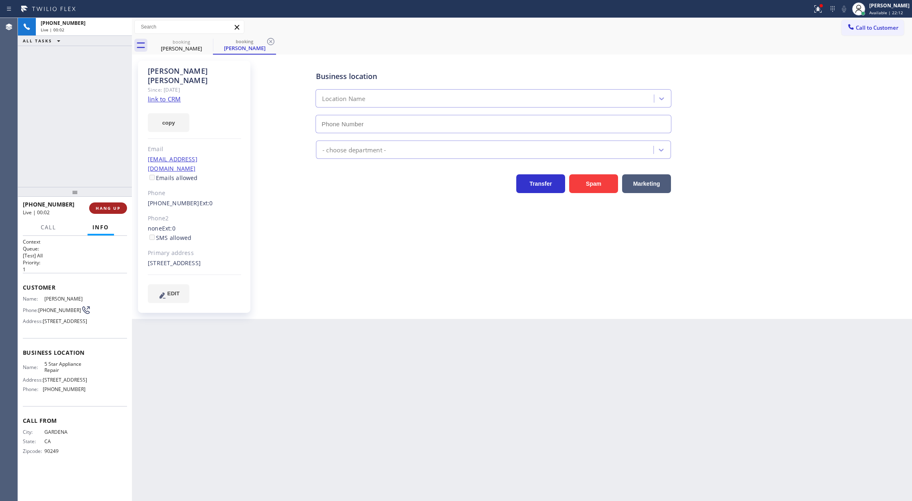
click at [107, 211] on button "HANG UP" at bounding box center [108, 207] width 38 height 11
type input "[PHONE_NUMBER]"
click at [114, 205] on span "COMPLETE" at bounding box center [106, 208] width 28 height 6
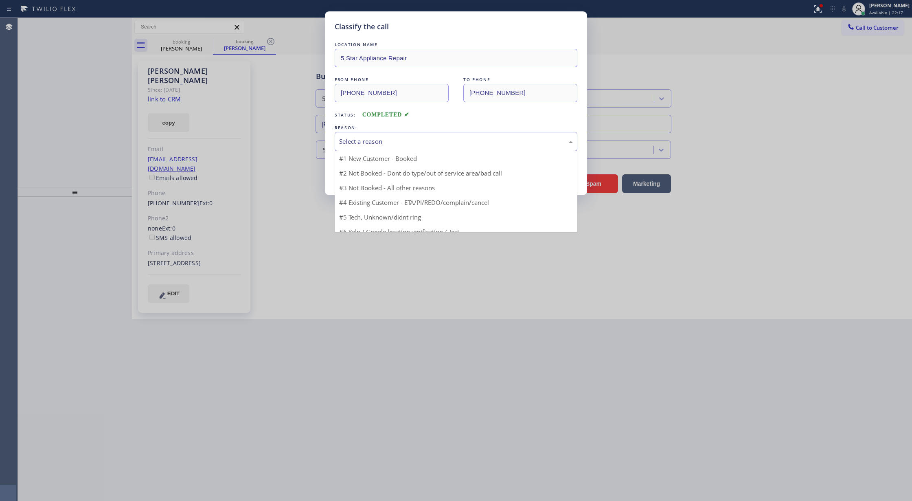
click at [377, 134] on div "Select a reason" at bounding box center [456, 141] width 243 height 19
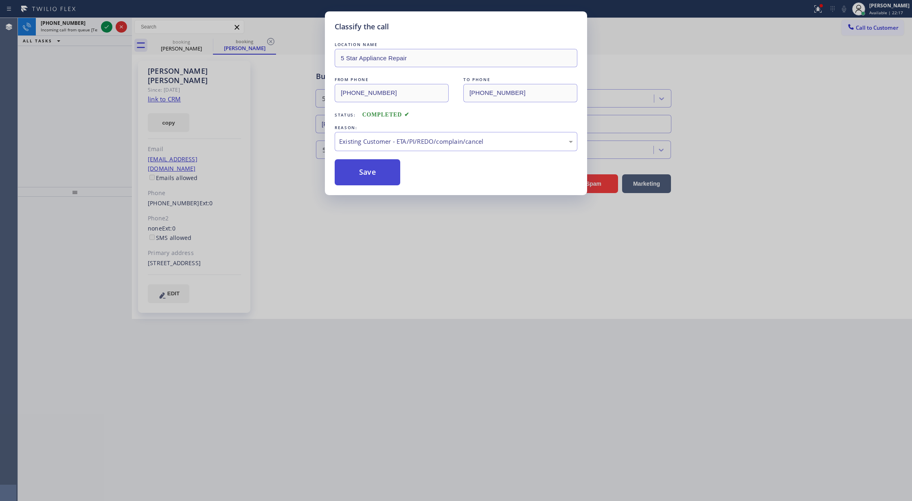
click at [370, 170] on button "Save" at bounding box center [368, 172] width 66 height 26
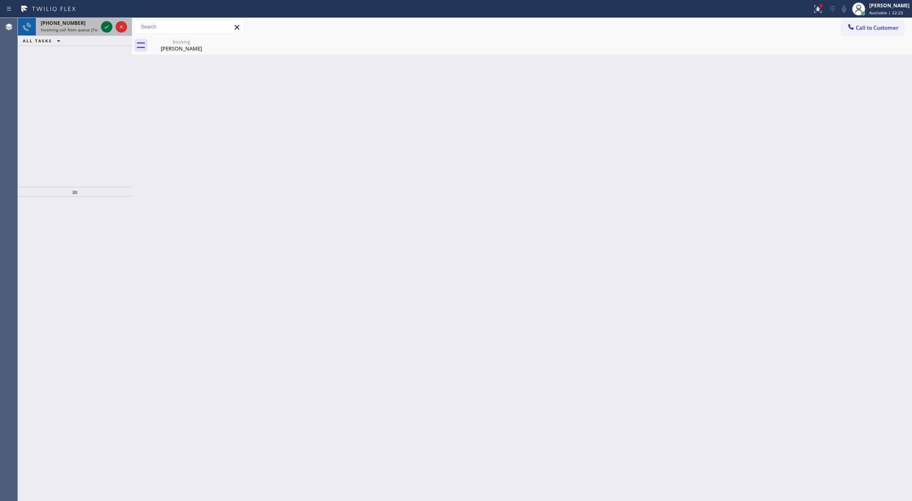
click at [105, 28] on icon at bounding box center [107, 27] width 10 height 10
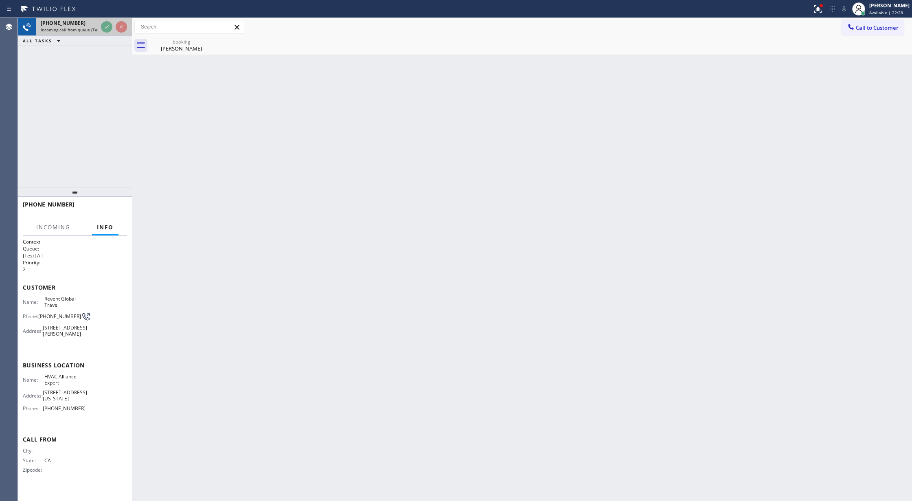
click at [117, 32] on div at bounding box center [113, 27] width 29 height 18
click at [123, 25] on icon at bounding box center [121, 27] width 10 height 10
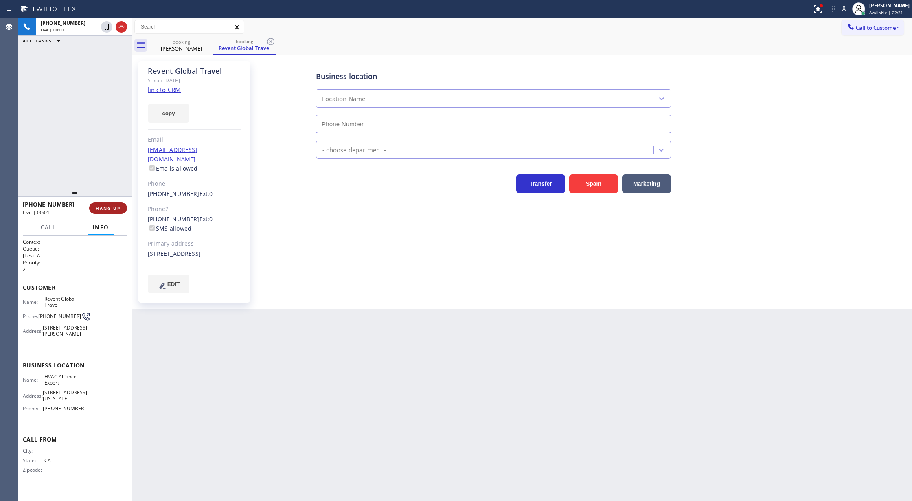
type input "(855) 999-4417"
click at [164, 88] on link "link to CRM" at bounding box center [164, 90] width 33 height 8
click at [599, 181] on button "Spam" at bounding box center [593, 183] width 49 height 19
type input "[PHONE_NUMBER]"
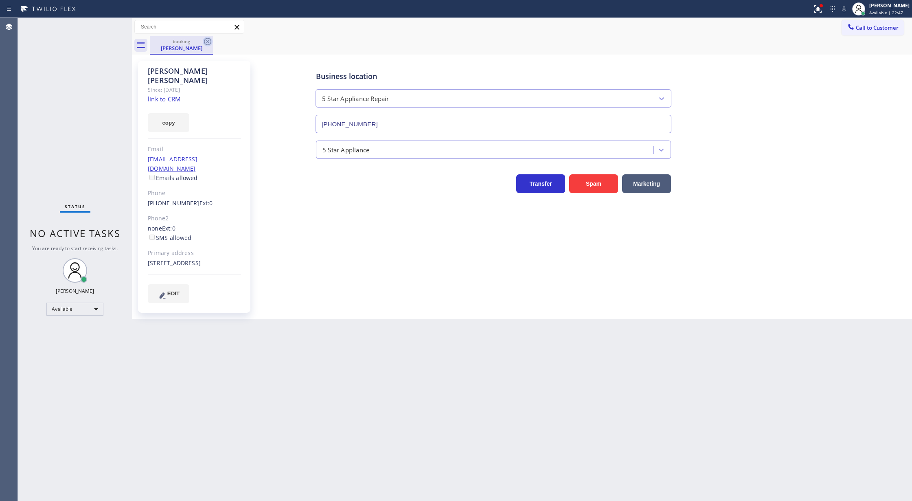
click at [207, 39] on icon at bounding box center [208, 42] width 10 height 10
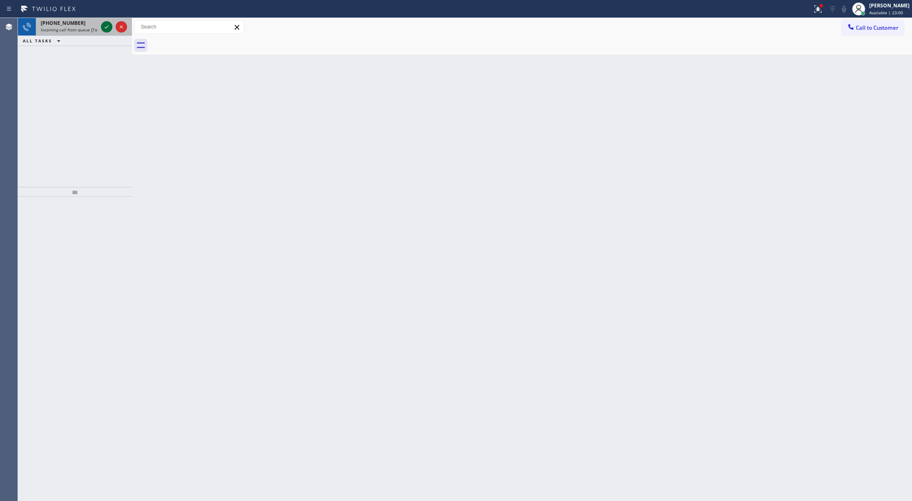
click at [106, 23] on icon at bounding box center [107, 27] width 10 height 10
click at [109, 23] on icon at bounding box center [107, 27] width 10 height 10
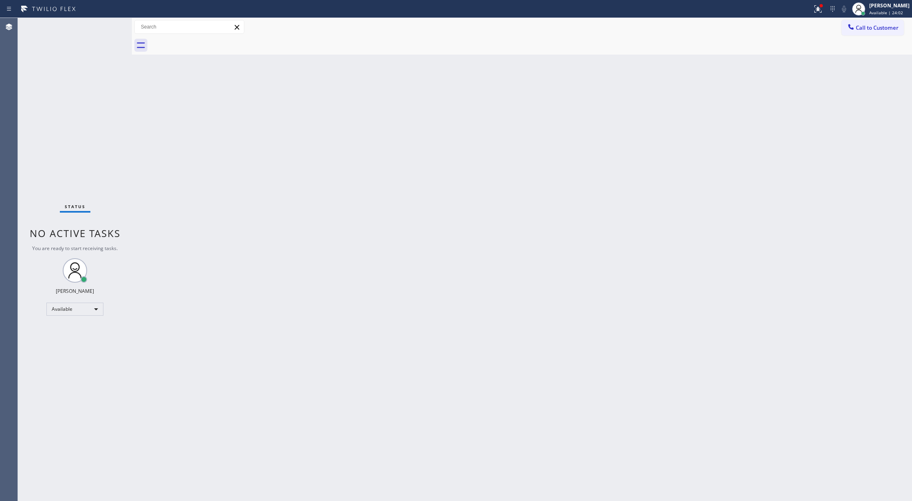
click at [128, 118] on div "Status No active tasks You are ready to start receiving tasks. [PERSON_NAME] Av…" at bounding box center [75, 259] width 114 height 483
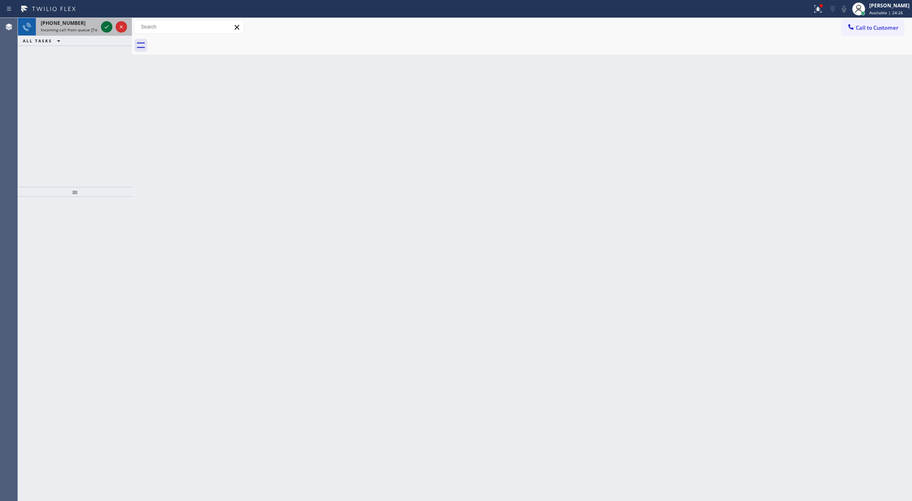
click at [105, 27] on icon at bounding box center [107, 26] width 4 height 3
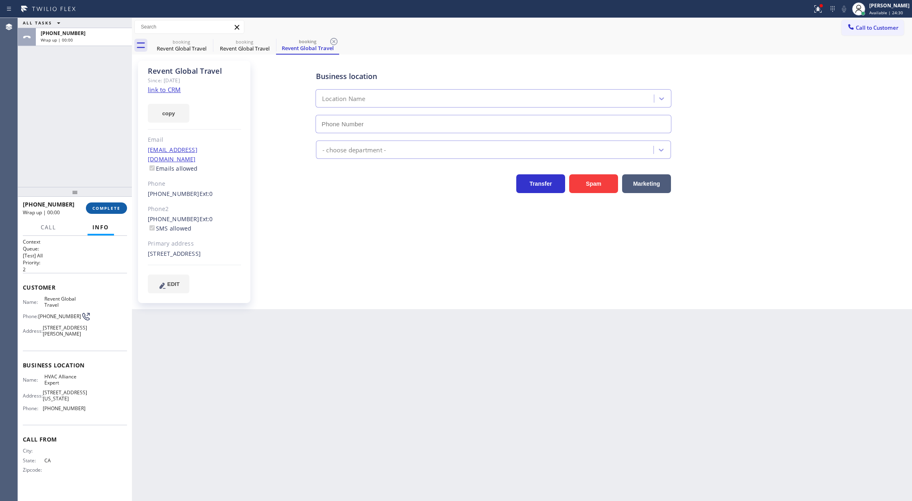
type input "(855) 999-4417"
click at [96, 208] on span "COMPLETE" at bounding box center [106, 208] width 28 height 6
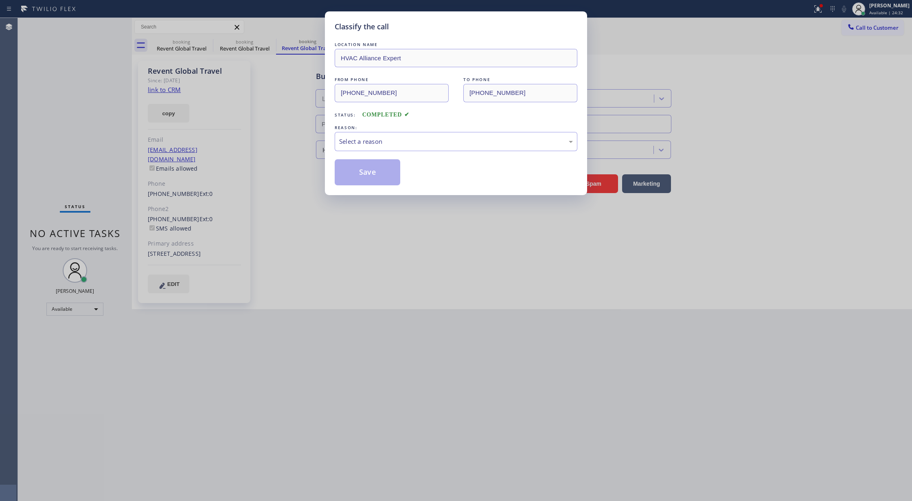
type input "(855) 999-4417"
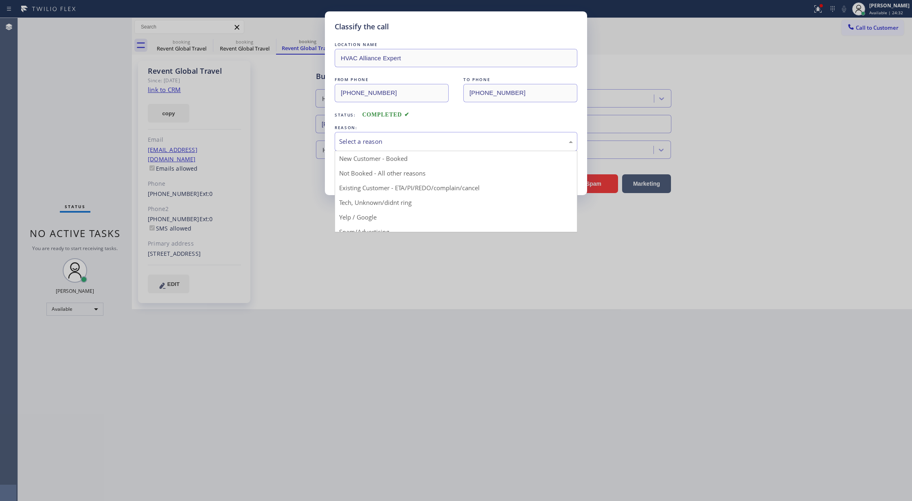
click at [372, 150] on div "Select a reason" at bounding box center [456, 141] width 243 height 19
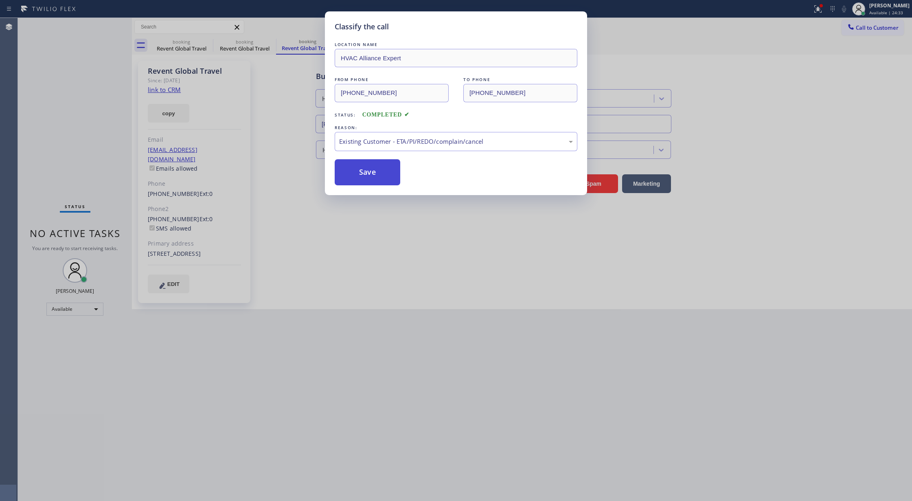
click at [357, 170] on button "Save" at bounding box center [368, 172] width 66 height 26
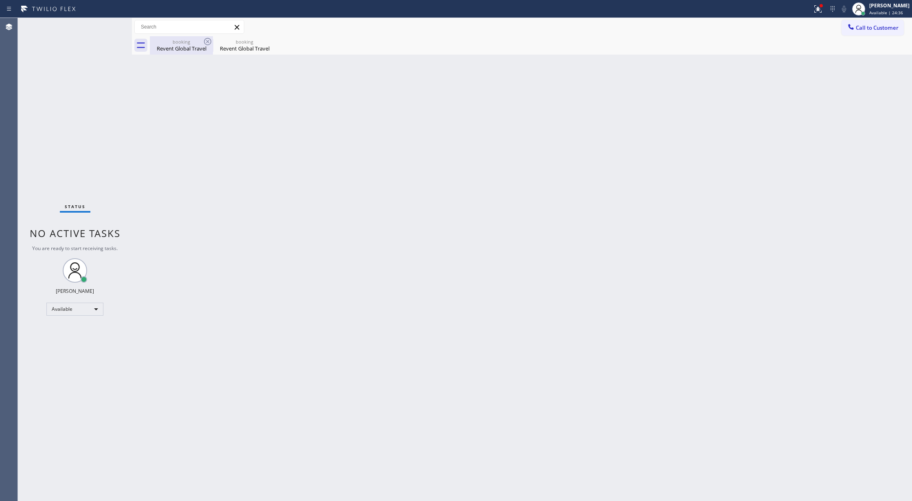
click at [185, 47] on div "Revent Global Travel" at bounding box center [181, 48] width 61 height 7
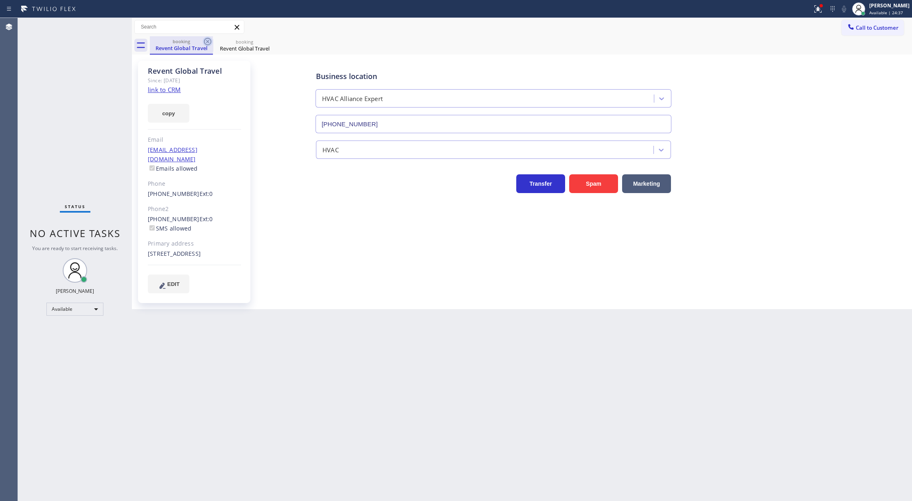
click at [207, 41] on icon at bounding box center [208, 42] width 10 height 10
click at [90, 307] on div "Available" at bounding box center [74, 309] width 57 height 13
click at [84, 337] on li "Unavailable" at bounding box center [74, 341] width 55 height 10
click at [95, 303] on div "Status No active tasks Change activity state to start receiving tasks. Lilibeth…" at bounding box center [75, 259] width 114 height 483
click at [93, 314] on div "Unavailable" at bounding box center [74, 312] width 57 height 13
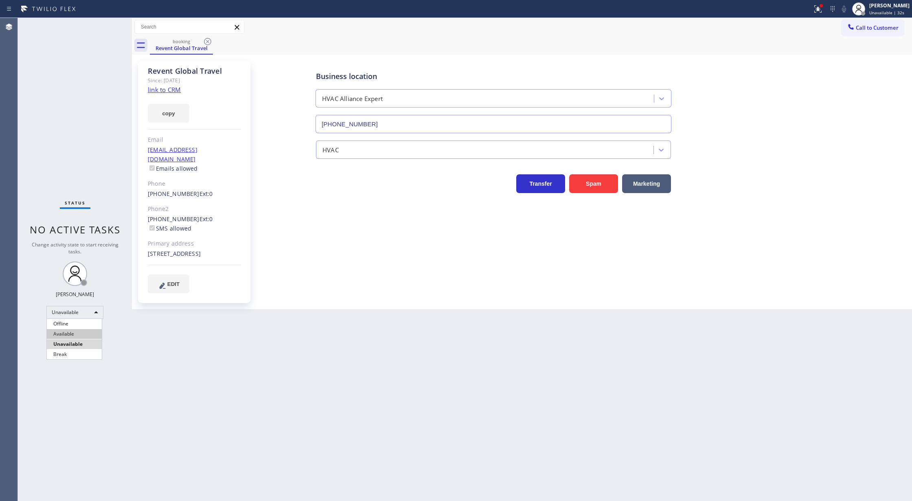
click at [81, 338] on li "Available" at bounding box center [74, 334] width 55 height 10
click at [207, 41] on icon at bounding box center [208, 42] width 10 height 10
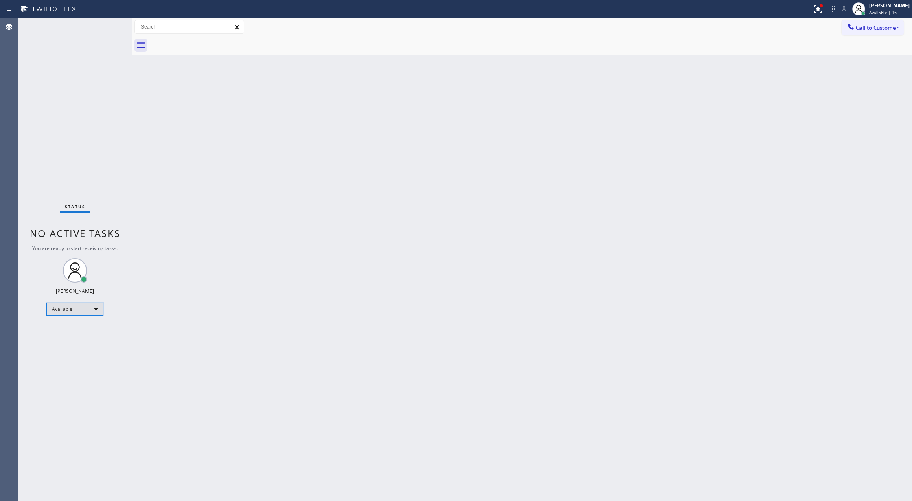
click at [87, 307] on div "Available" at bounding box center [74, 309] width 57 height 13
click at [86, 324] on li "Offline" at bounding box center [74, 321] width 55 height 10
click at [877, 15] on span "Offline | 1s" at bounding box center [880, 13] width 22 height 6
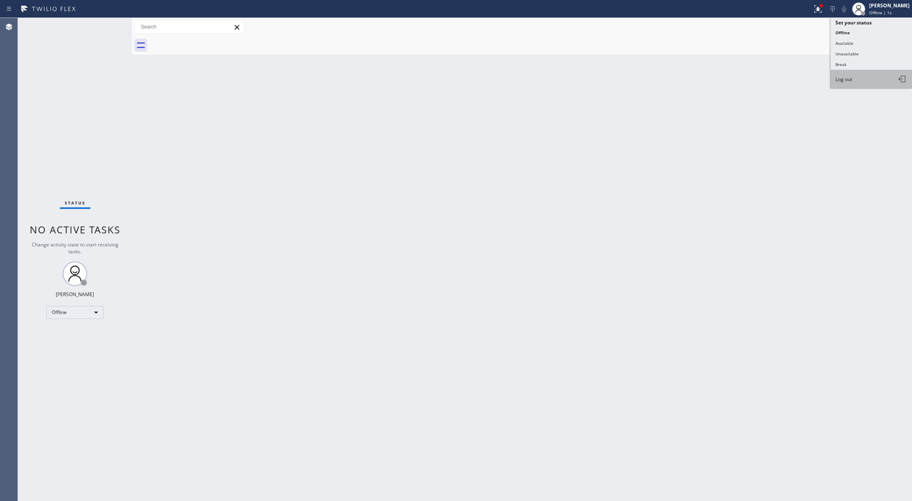
click at [844, 79] on span "Log out" at bounding box center [844, 79] width 17 height 7
